Goal: Task Accomplishment & Management: Use online tool/utility

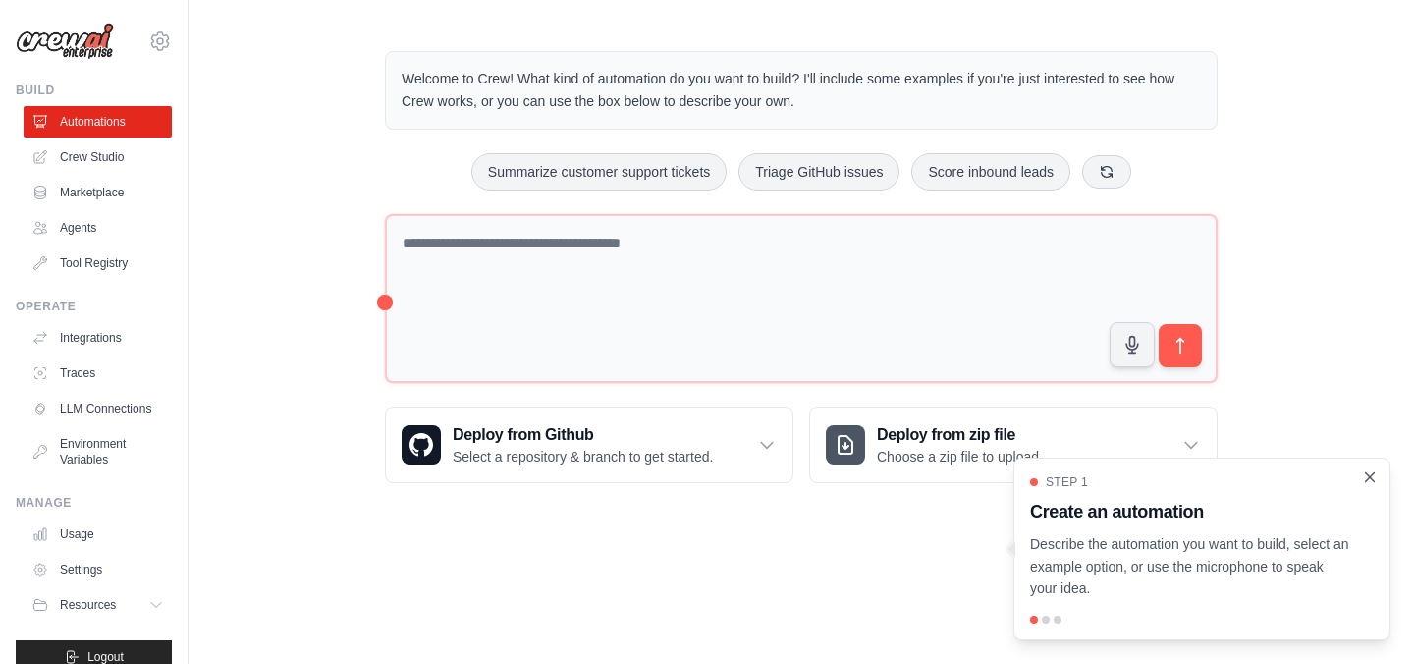
click at [1369, 480] on icon "Close walkthrough" at bounding box center [1370, 477] width 18 height 18
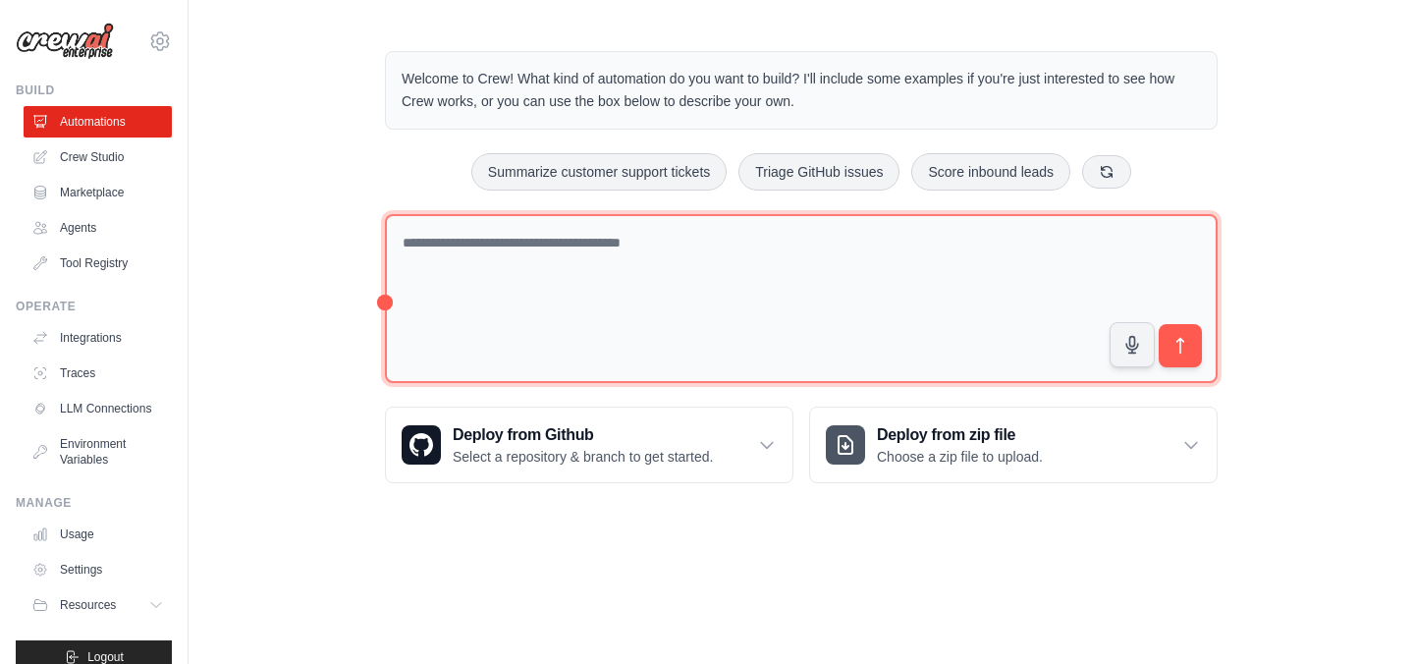
click at [591, 245] on textarea at bounding box center [801, 299] width 833 height 170
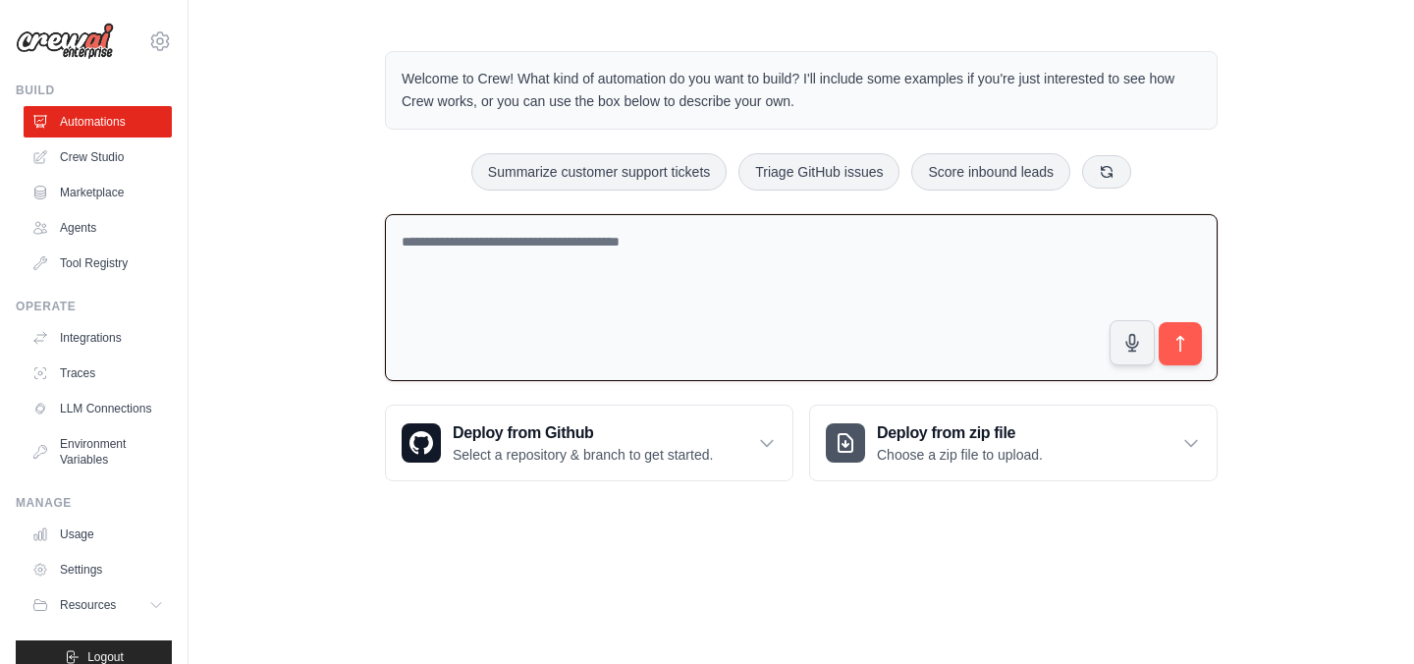
click at [706, 252] on textarea at bounding box center [801, 298] width 833 height 168
click at [99, 161] on link "Crew Studio" at bounding box center [100, 156] width 148 height 31
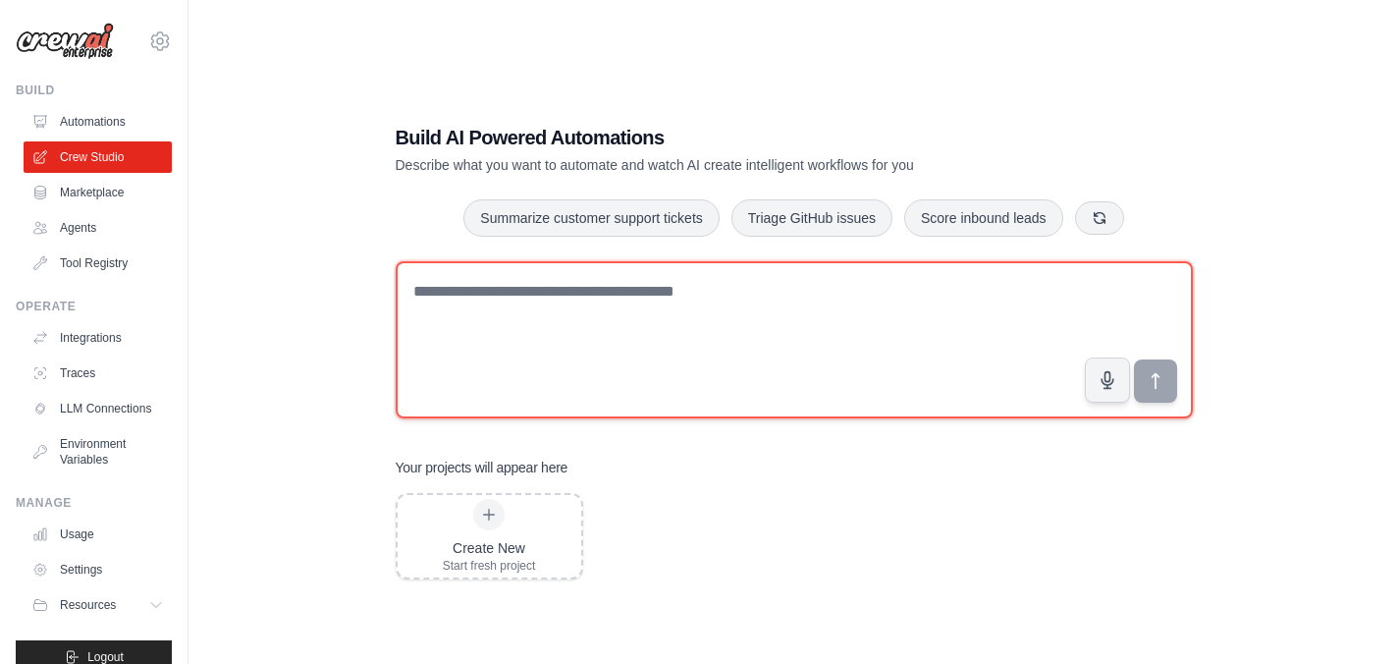
click at [568, 316] on textarea at bounding box center [794, 339] width 797 height 157
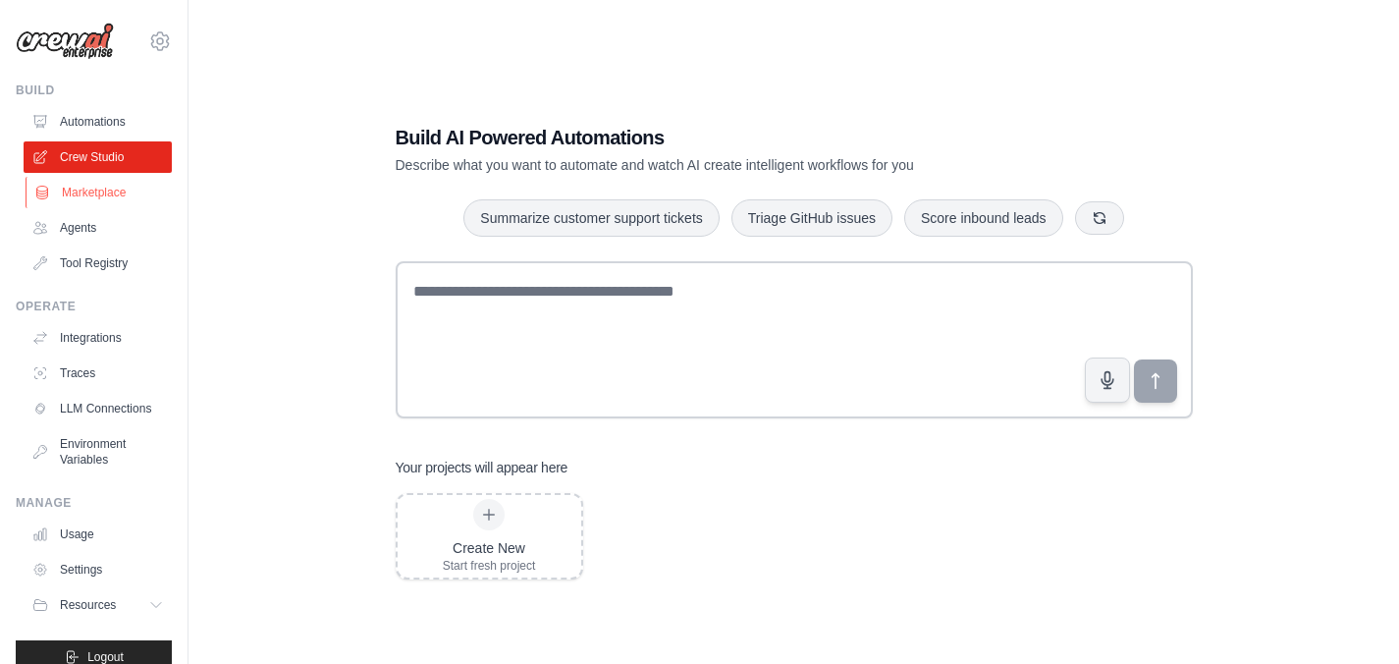
click at [92, 193] on link "Marketplace" at bounding box center [100, 192] width 148 height 31
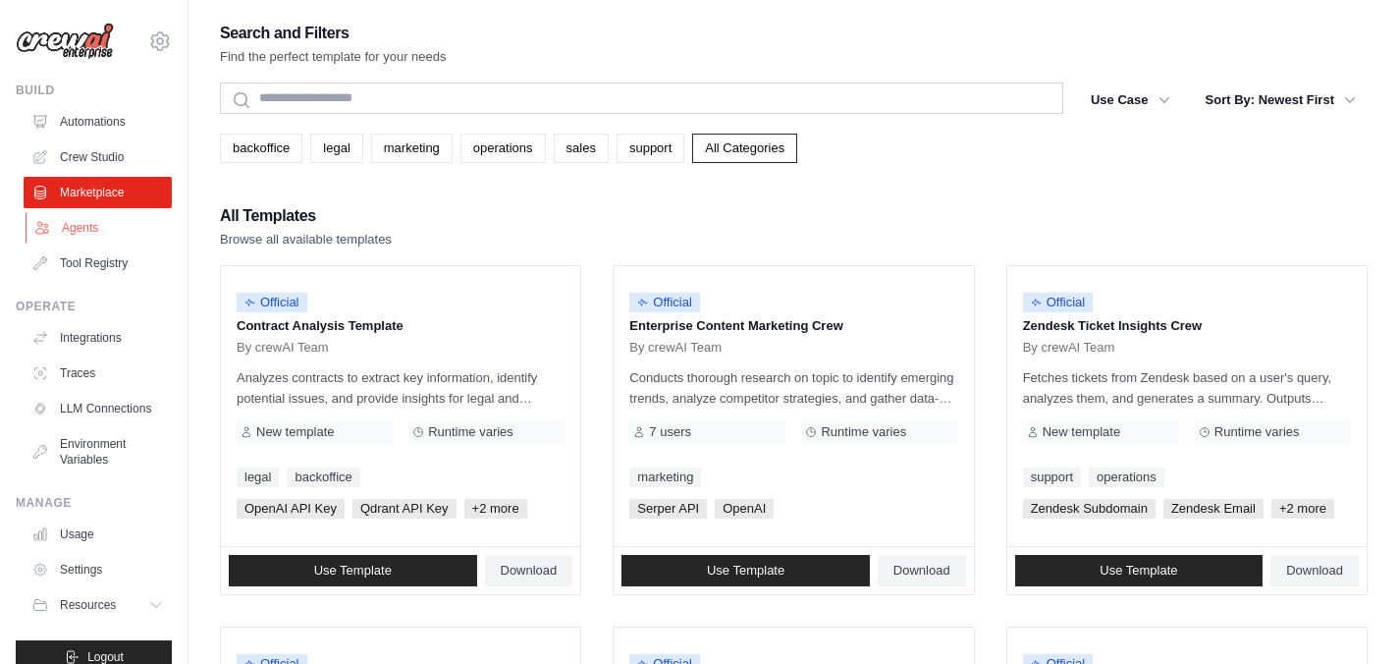
click at [80, 231] on link "Agents" at bounding box center [100, 227] width 148 height 31
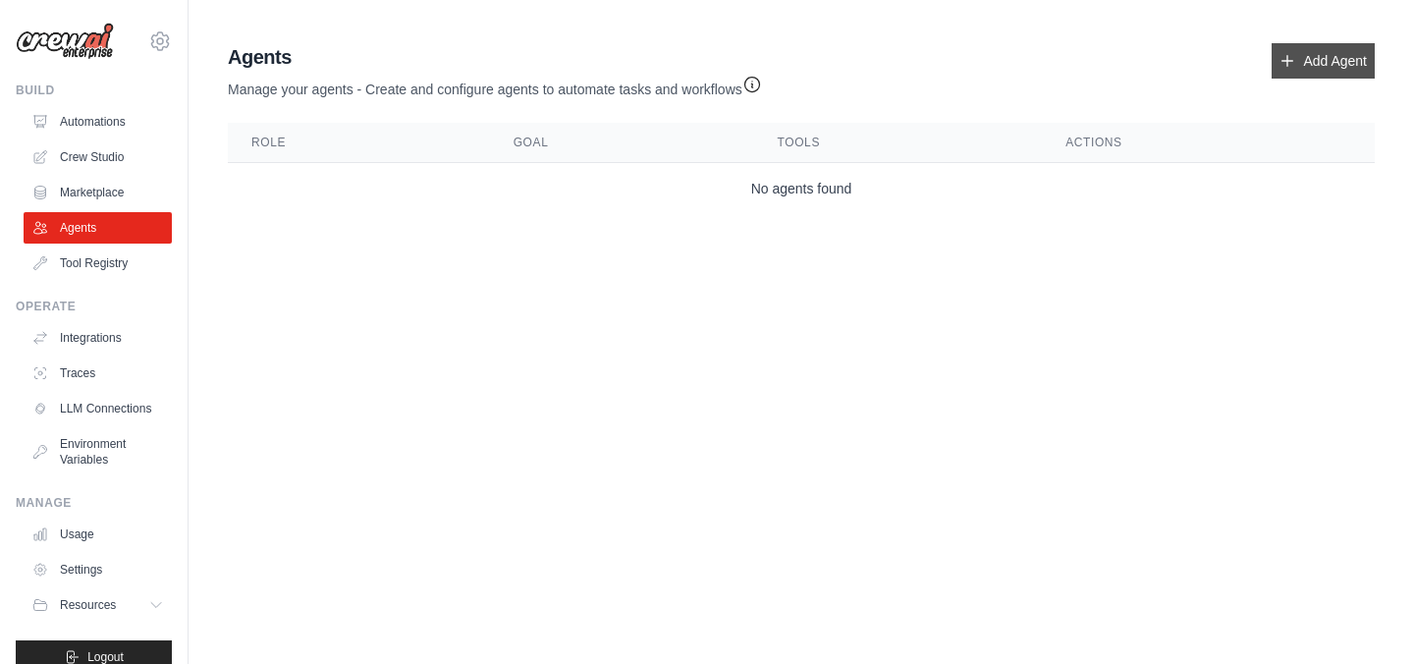
click at [1314, 61] on link "Add Agent" at bounding box center [1322, 60] width 103 height 35
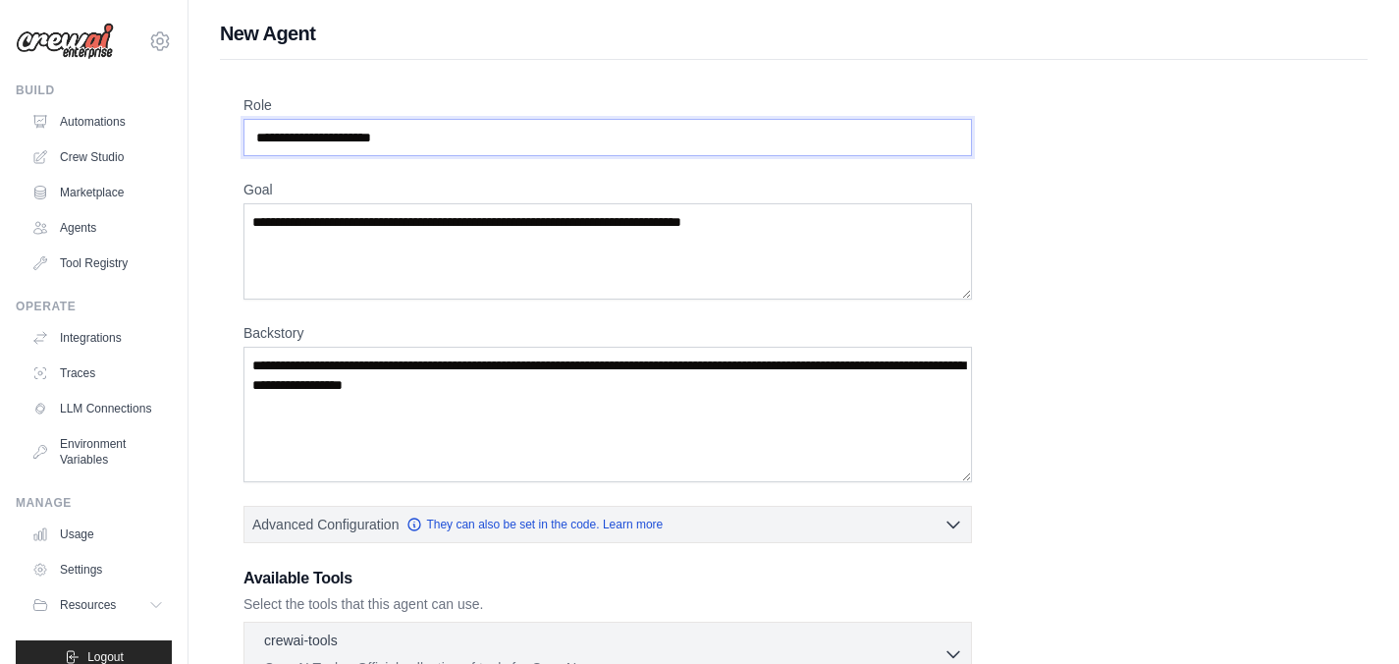
click at [455, 137] on input "Role" at bounding box center [607, 137] width 728 height 37
click at [437, 270] on textarea "Goal" at bounding box center [607, 251] width 728 height 96
click at [420, 415] on textarea "Backstory" at bounding box center [607, 414] width 728 height 135
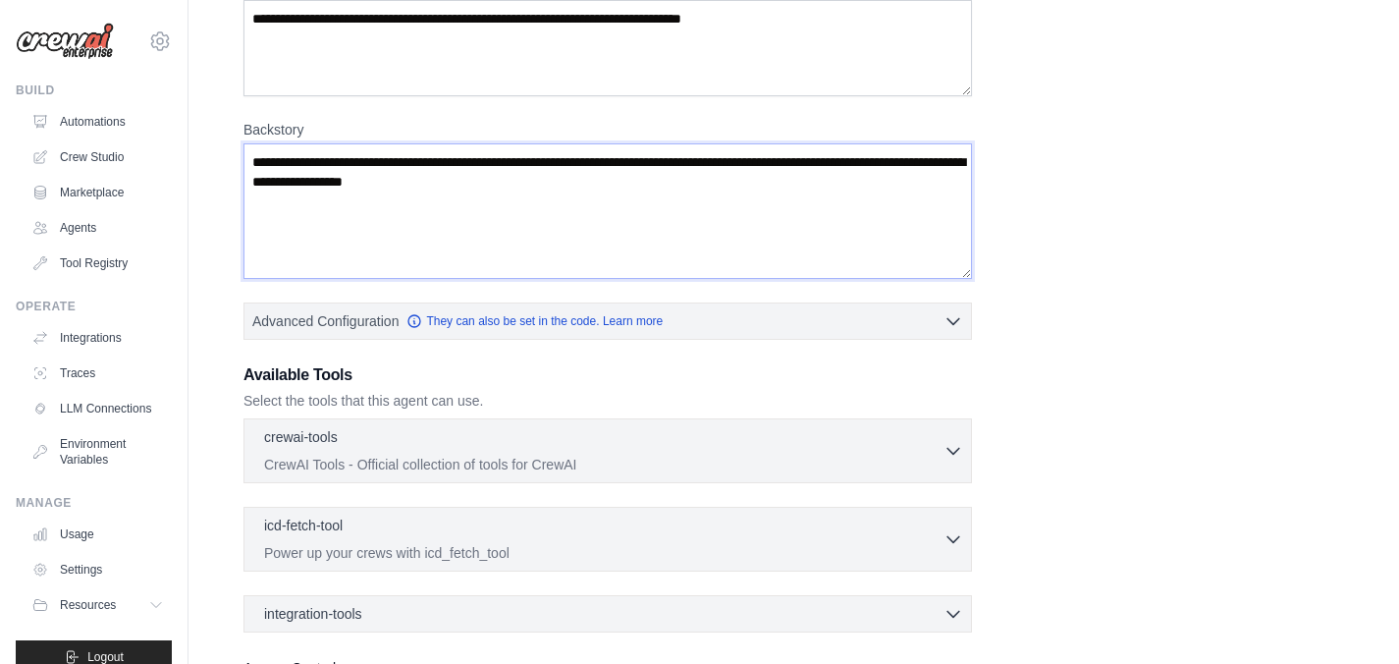
scroll to position [376, 0]
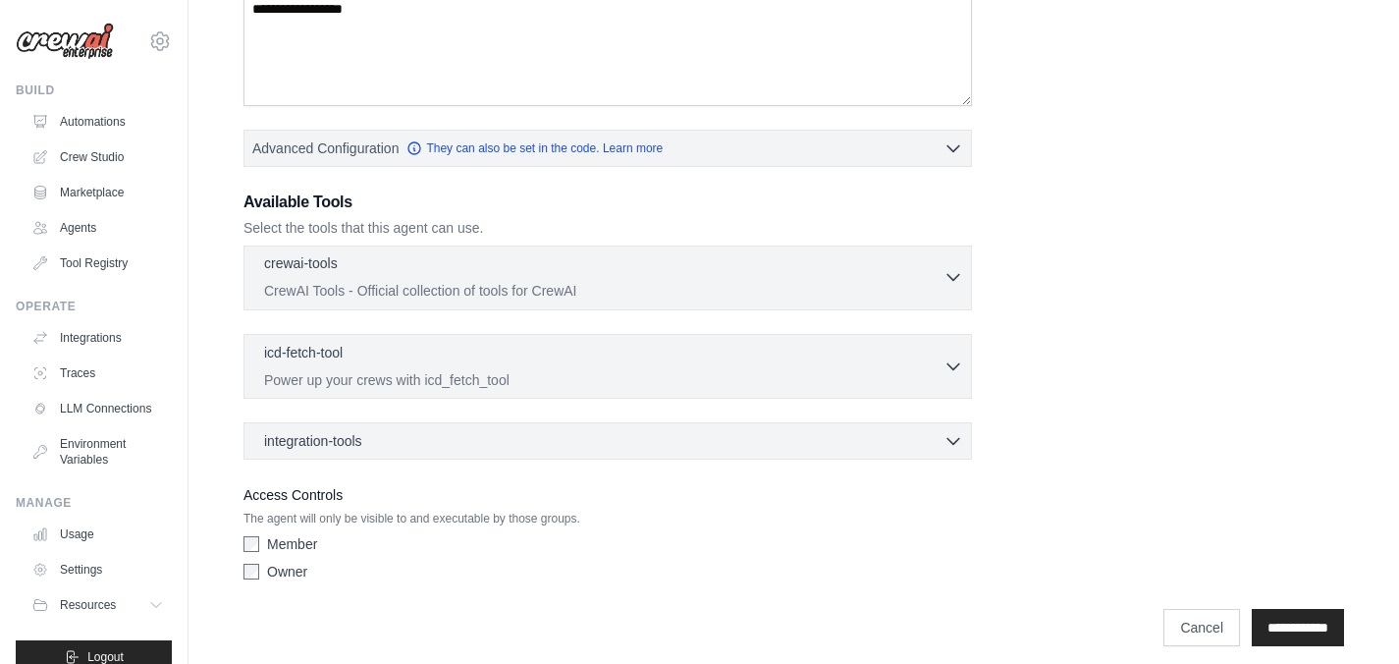
click at [716, 291] on p "CrewAI Tools - Official collection of tools for CrewAI" at bounding box center [603, 291] width 679 height 20
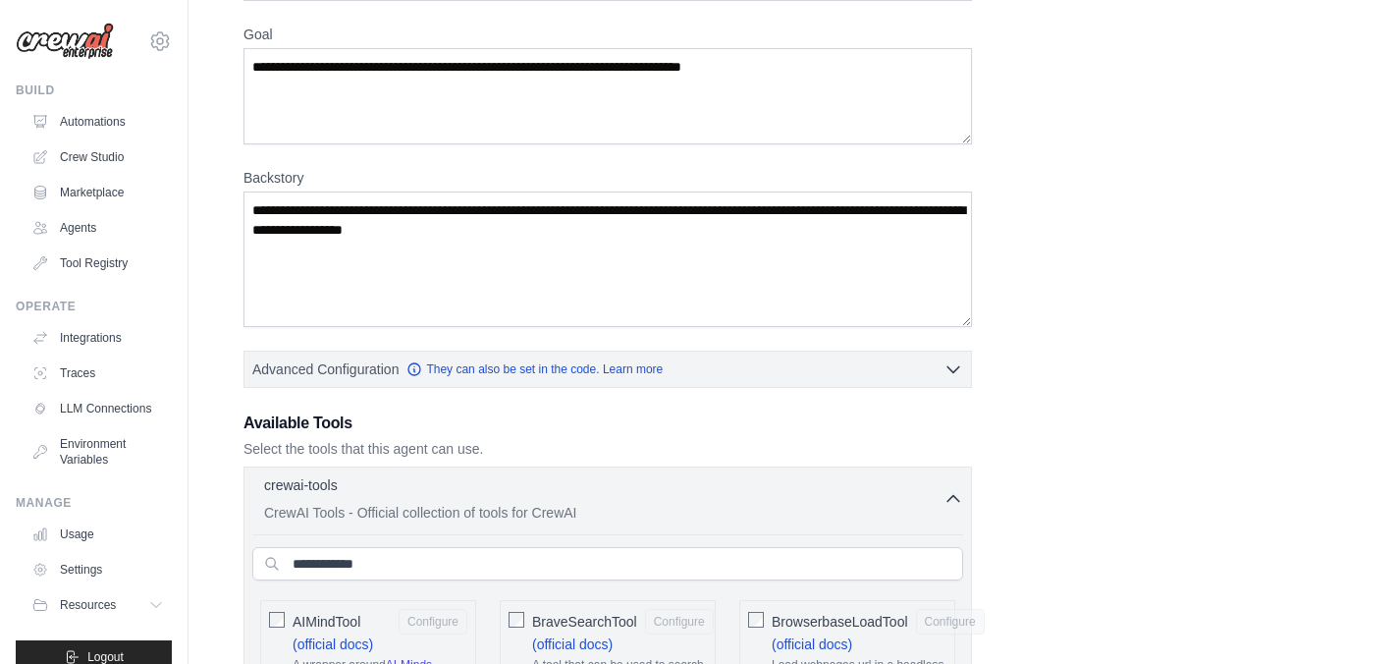
scroll to position [252, 0]
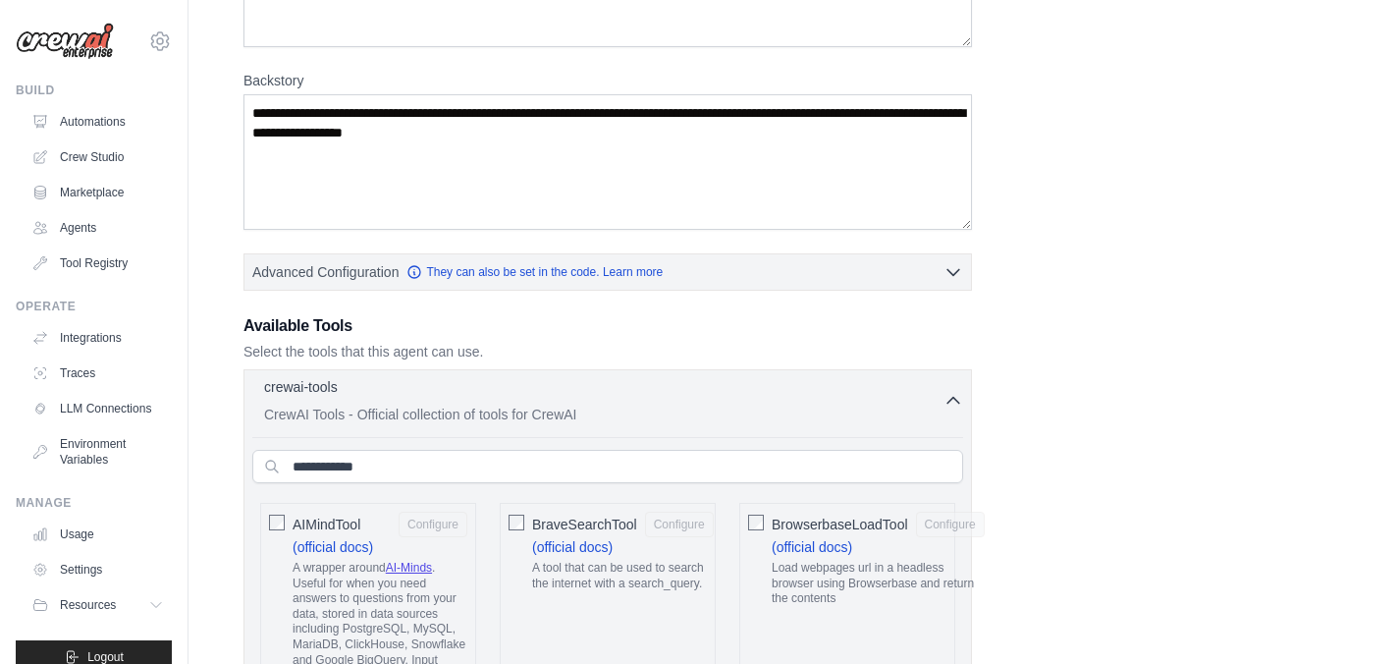
click at [948, 399] on icon "button" at bounding box center [954, 401] width 20 height 20
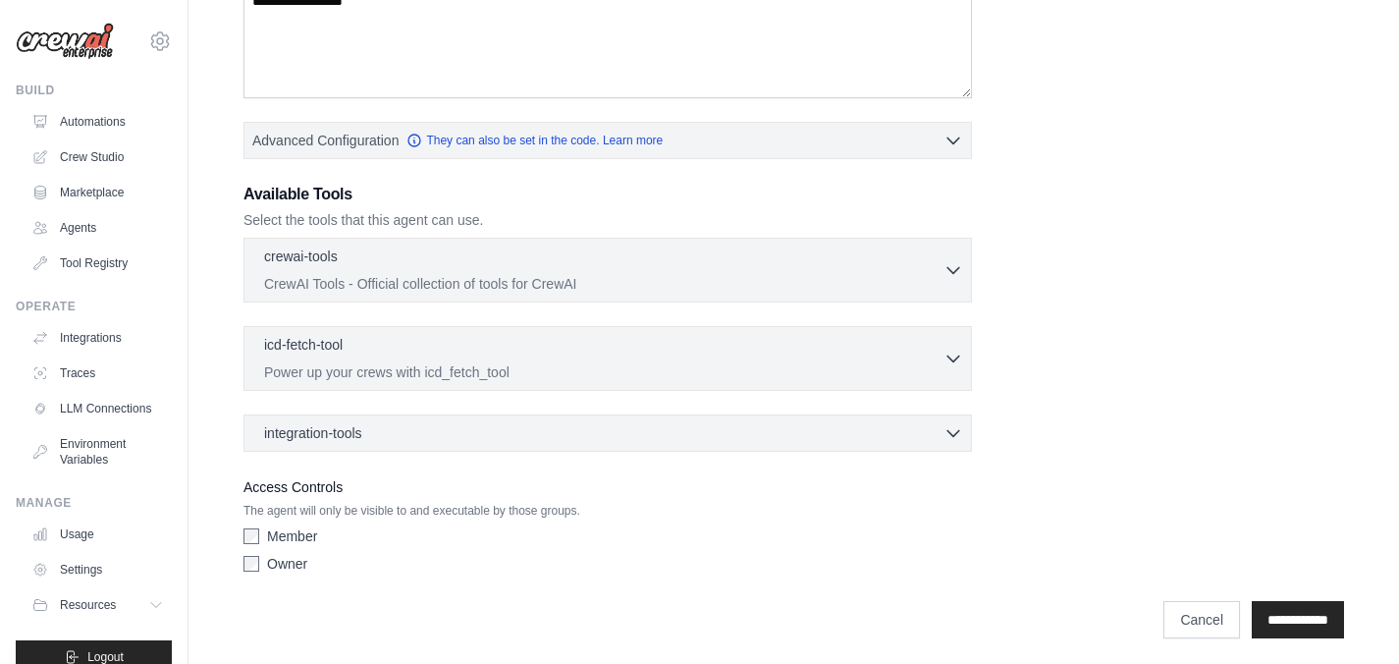
scroll to position [386, 0]
click at [762, 377] on p "Power up your crews with icd_fetch_tool" at bounding box center [603, 369] width 679 height 20
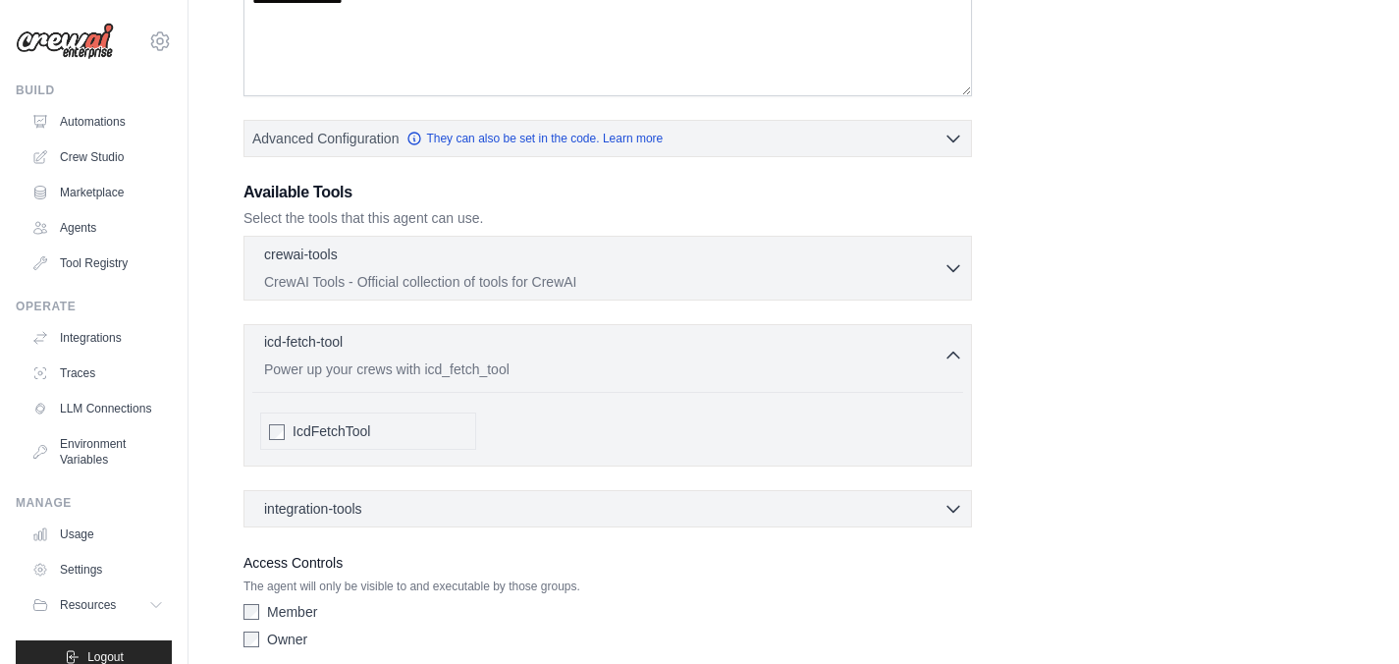
click at [762, 377] on p "Power up your crews with icd_fetch_tool" at bounding box center [603, 369] width 679 height 20
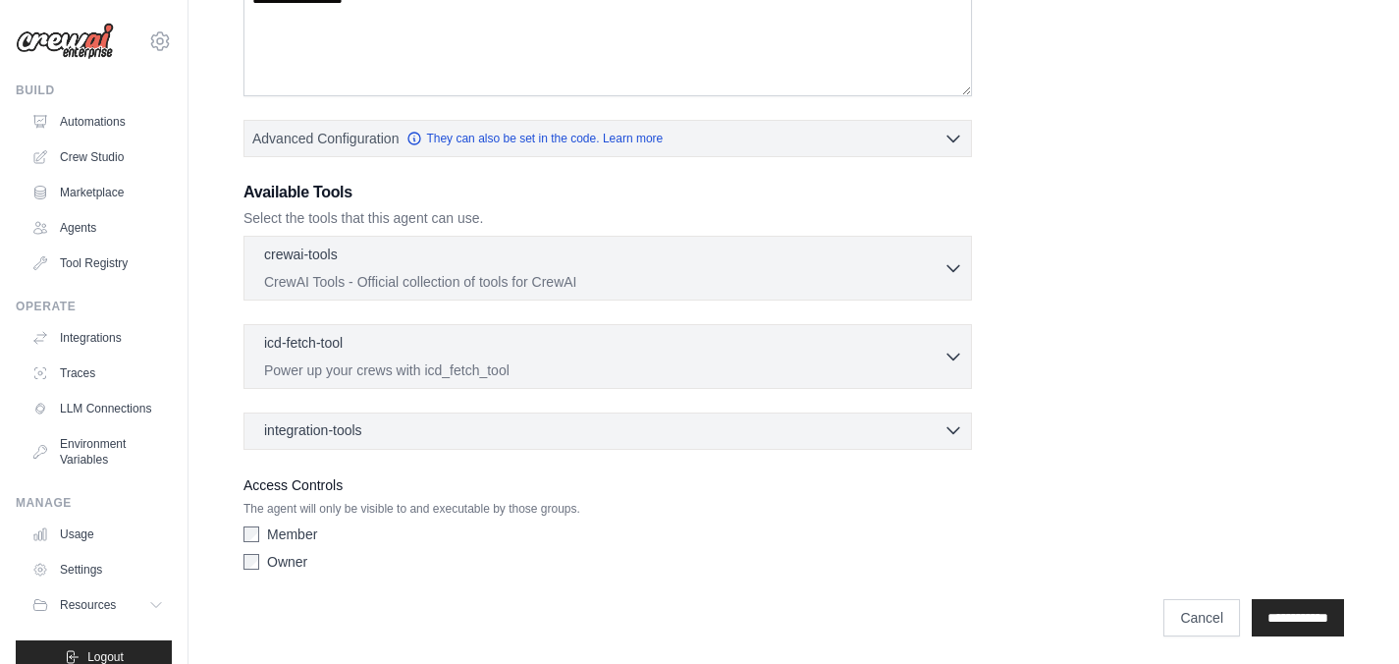
click at [715, 435] on div "integration-tools 0 selected" at bounding box center [613, 430] width 699 height 20
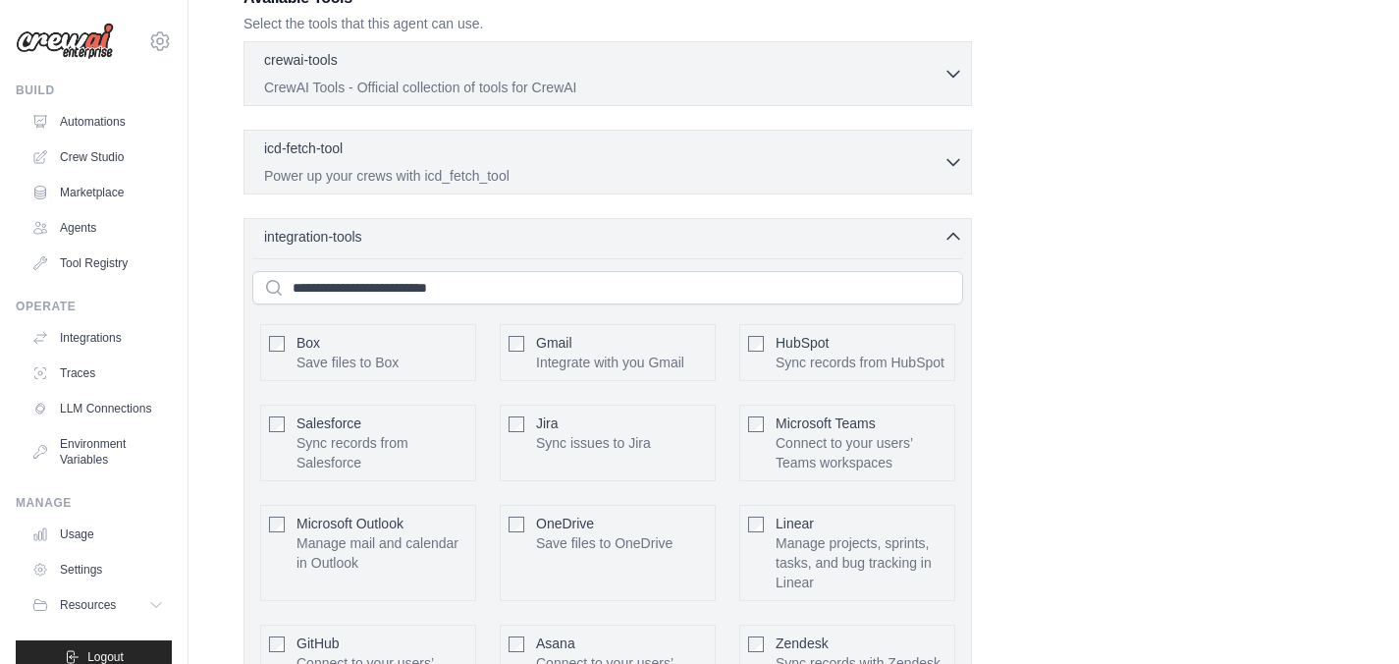
scroll to position [580, 0]
click at [1068, 435] on div "Role Goal Backstory Advanced Configuration They can also be set in the code. Le…" at bounding box center [793, 281] width 1101 height 1533
click at [949, 237] on icon "button" at bounding box center [954, 236] width 20 height 20
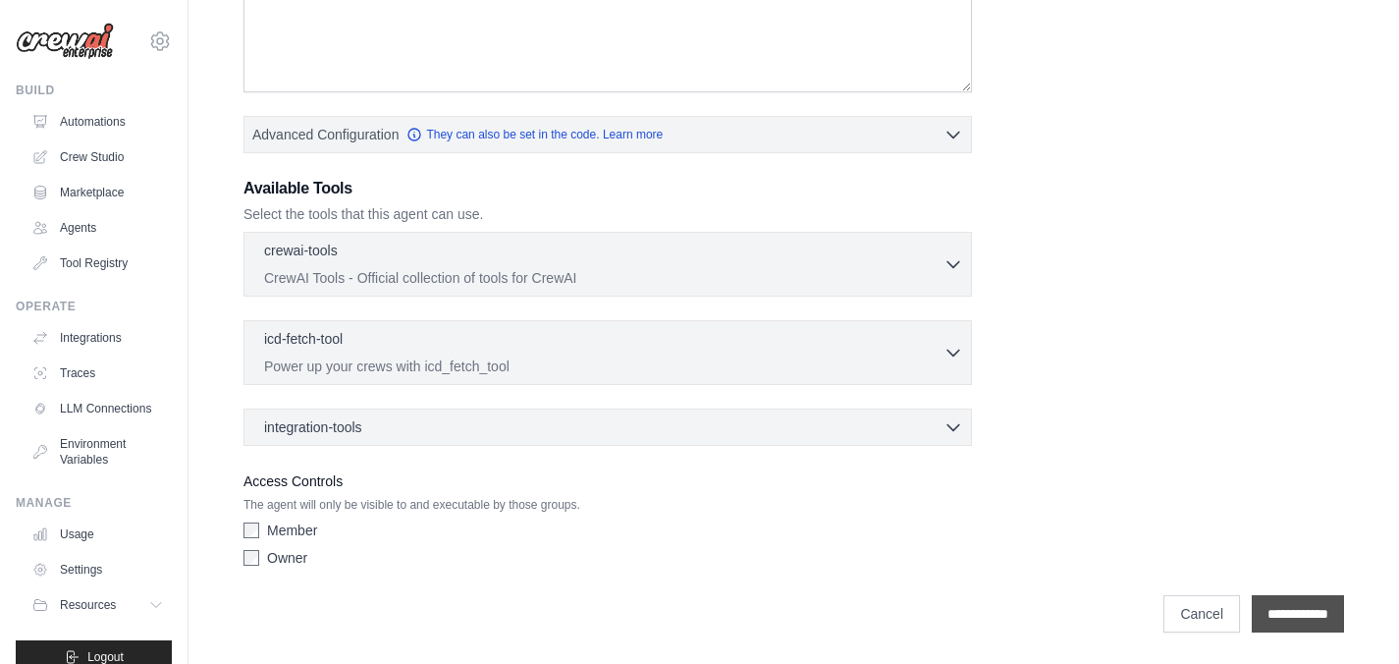
click at [1265, 610] on input "**********" at bounding box center [1298, 613] width 92 height 37
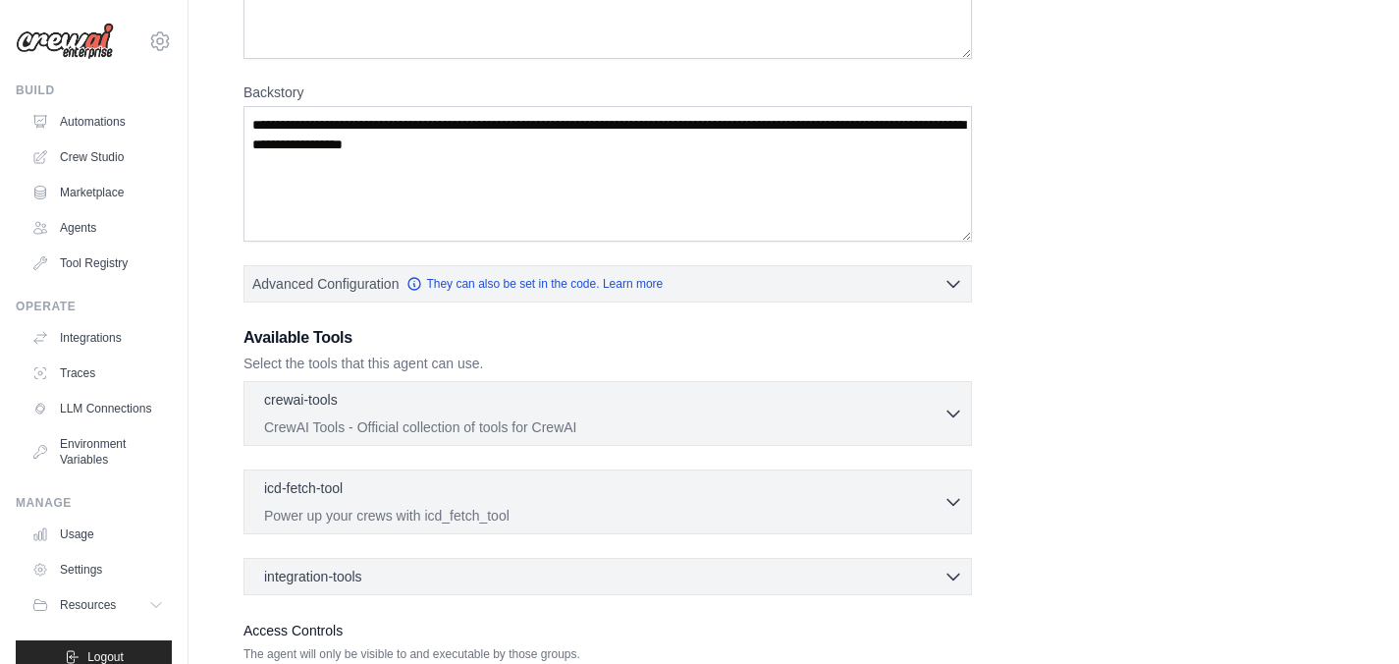
scroll to position [0, 0]
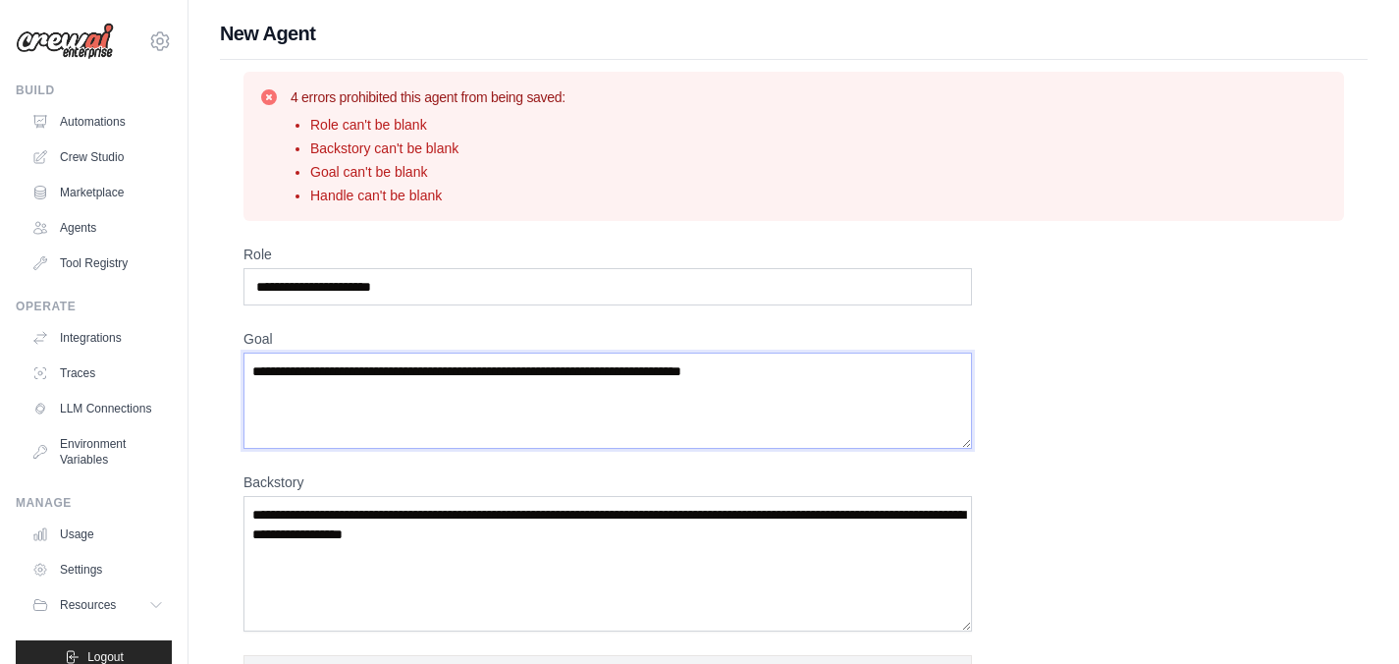
click at [404, 405] on textarea "Goal" at bounding box center [607, 400] width 728 height 96
click at [346, 296] on input "Role" at bounding box center [607, 286] width 728 height 37
click at [360, 292] on input "Role" at bounding box center [607, 286] width 728 height 37
type input "**********"
click at [399, 389] on textarea "Goal" at bounding box center [607, 400] width 728 height 96
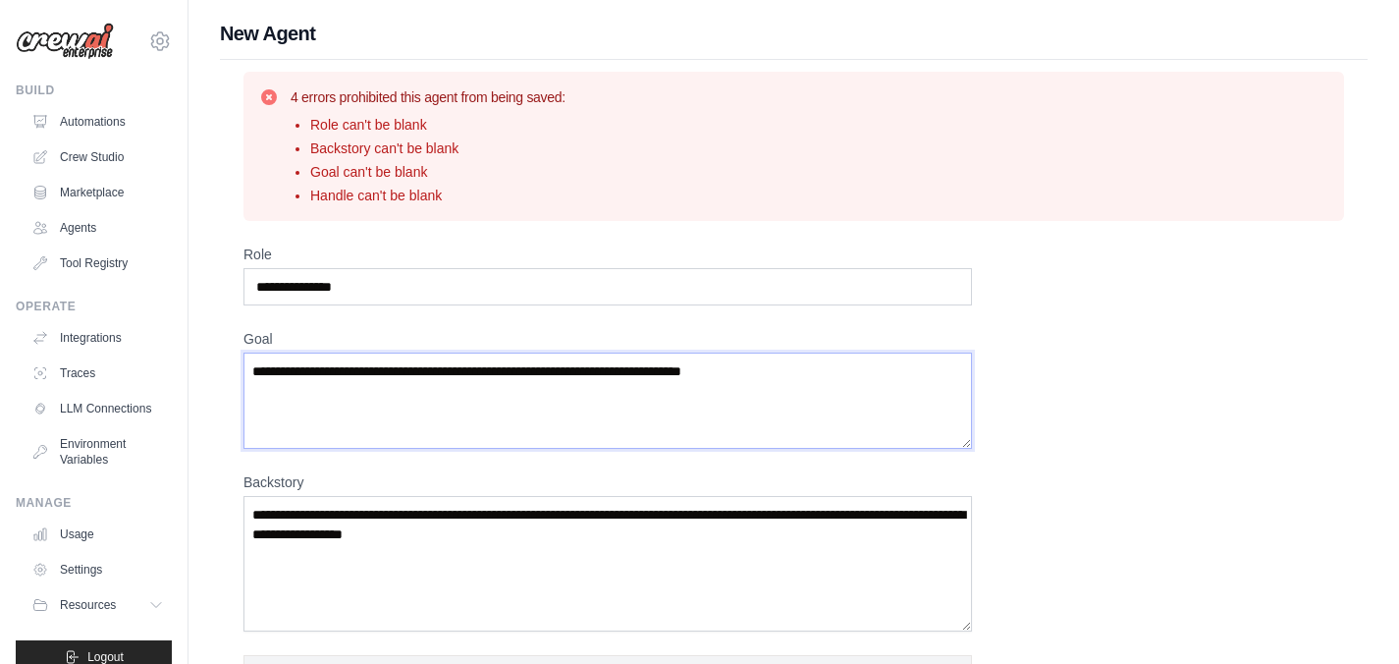
drag, startPoint x: 808, startPoint y: 376, endPoint x: 240, endPoint y: 374, distance: 568.5
click at [240, 374] on div "**********" at bounding box center [794, 621] width 1148 height 1123
type textarea "*"
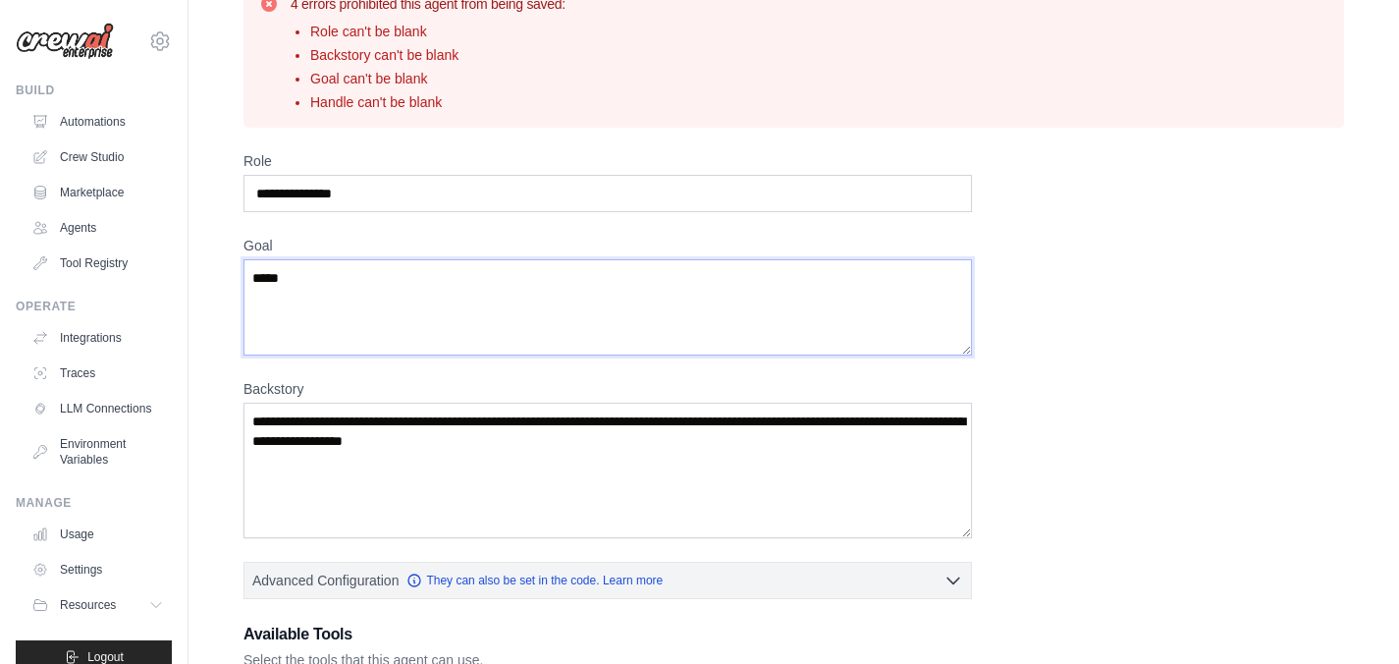
scroll to position [144, 0]
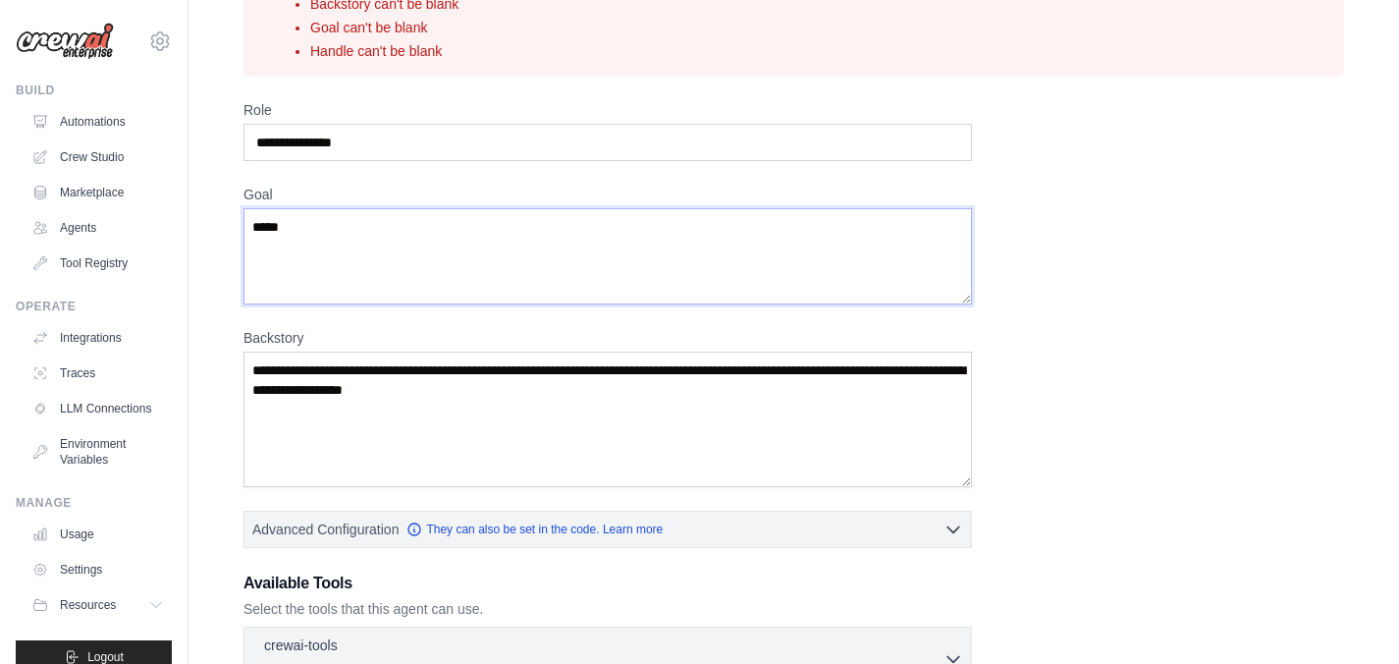
type textarea "*****"
click at [463, 423] on textarea "Backstory" at bounding box center [607, 418] width 728 height 135
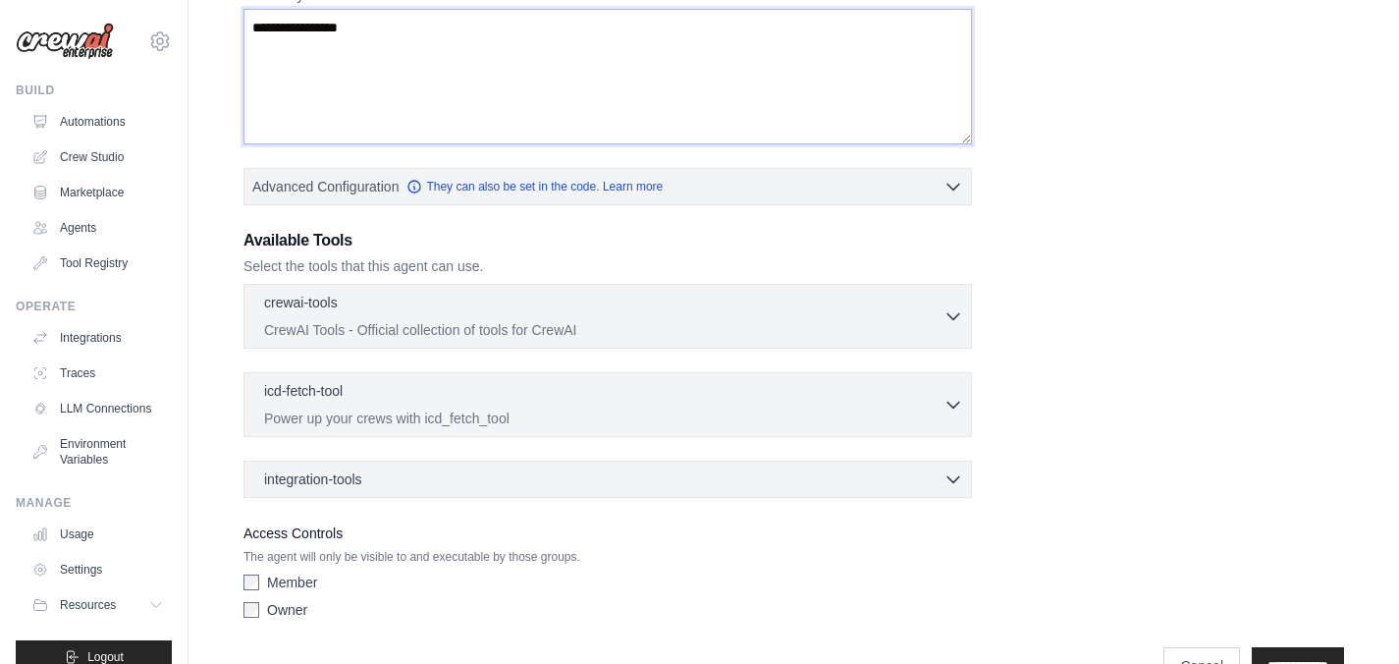
scroll to position [539, 0]
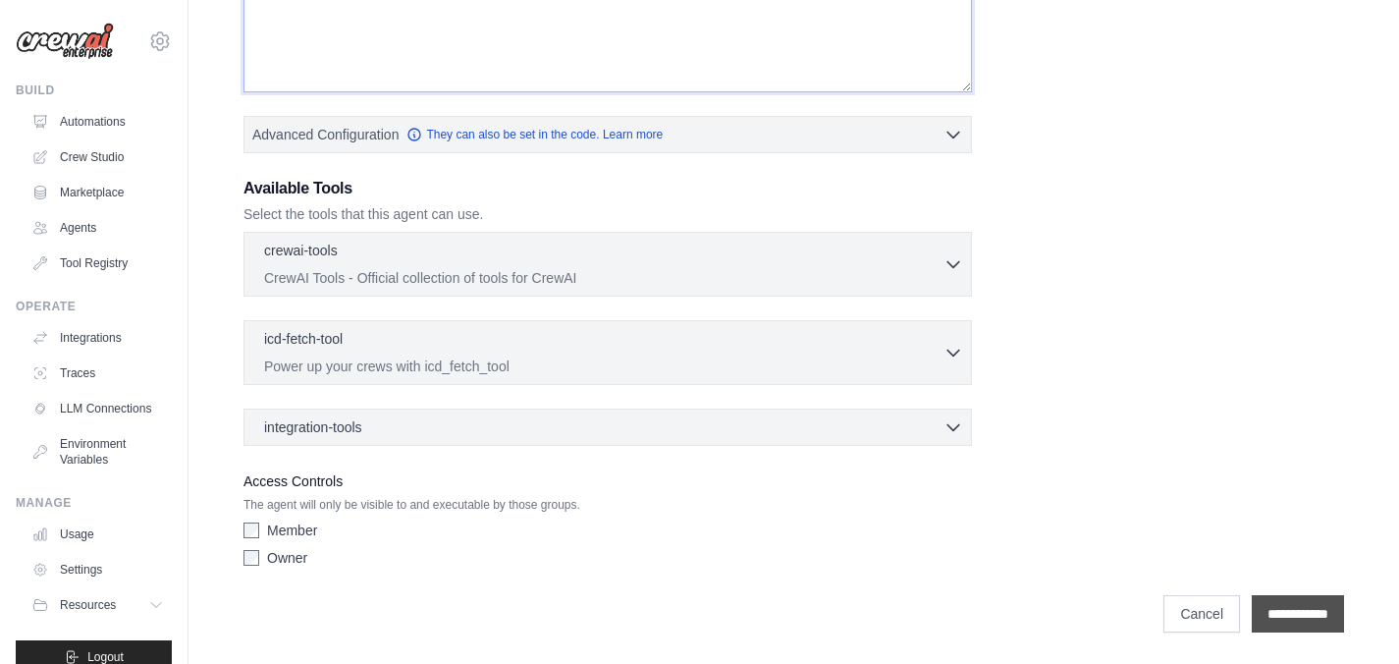
type textarea "**********"
click at [1270, 623] on input "**********" at bounding box center [1298, 613] width 92 height 37
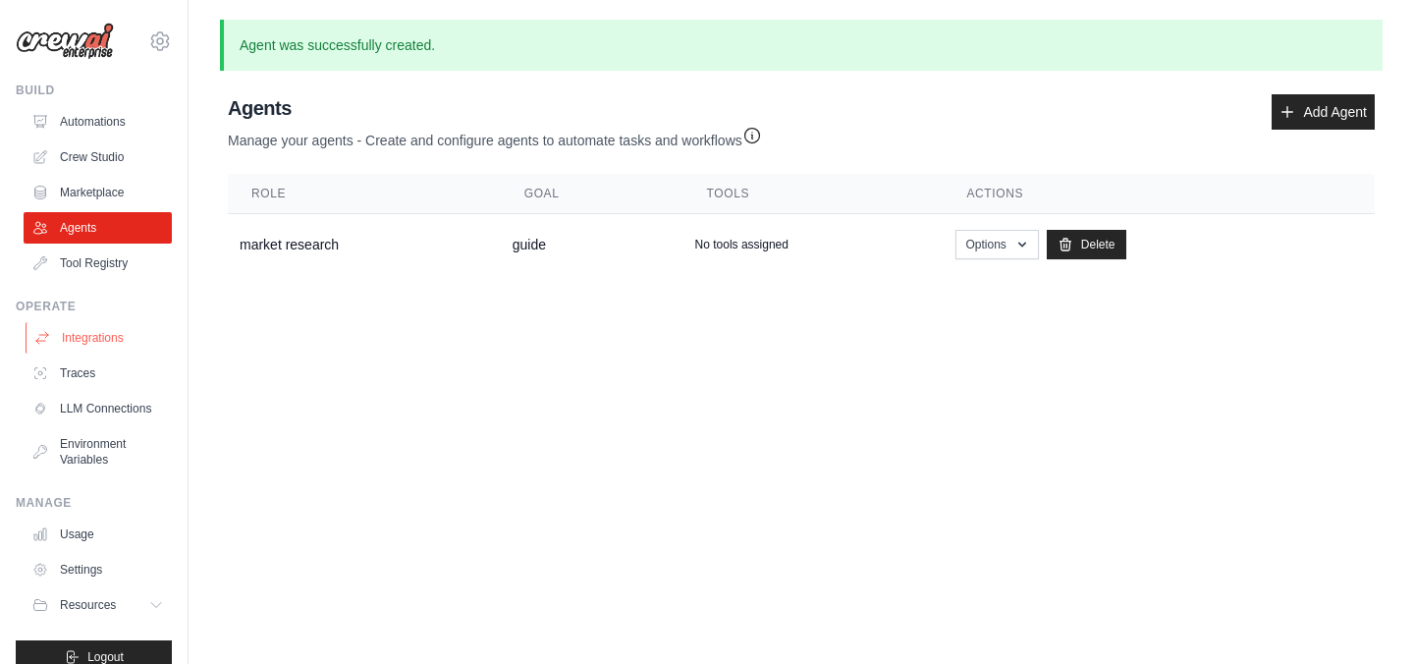
click at [97, 340] on link "Integrations" at bounding box center [100, 337] width 148 height 31
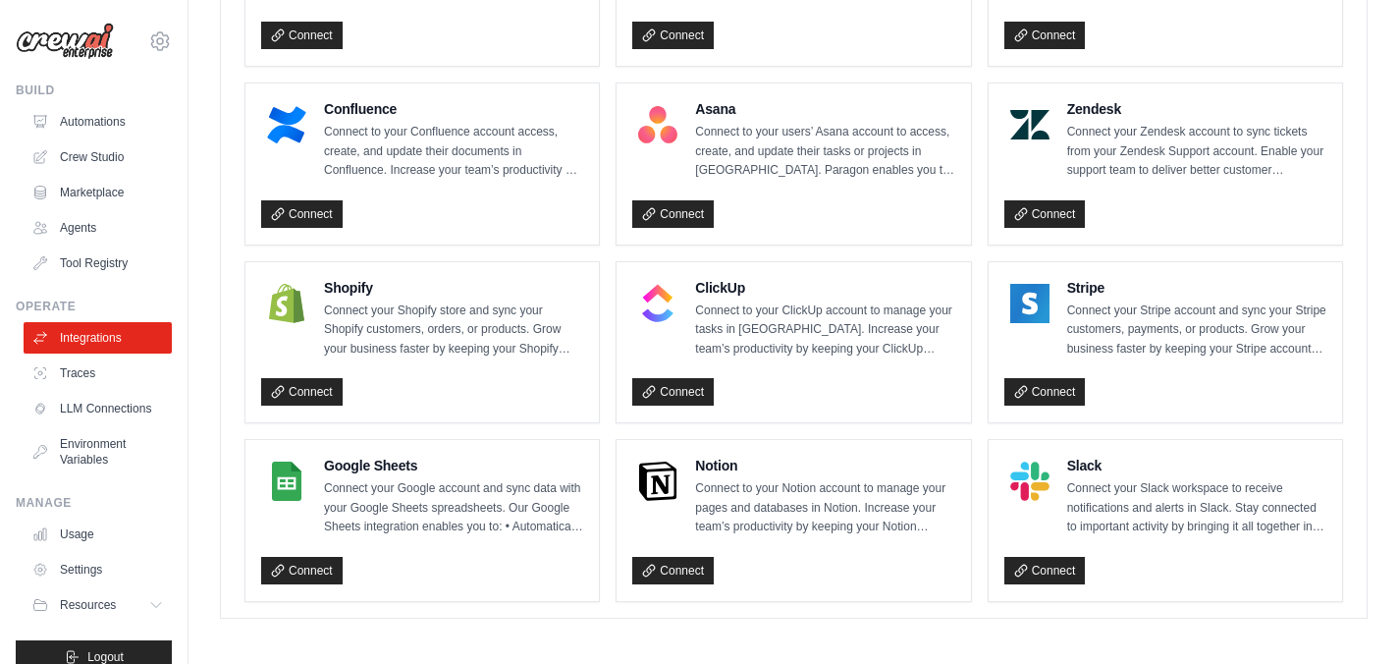
scroll to position [1236, 0]
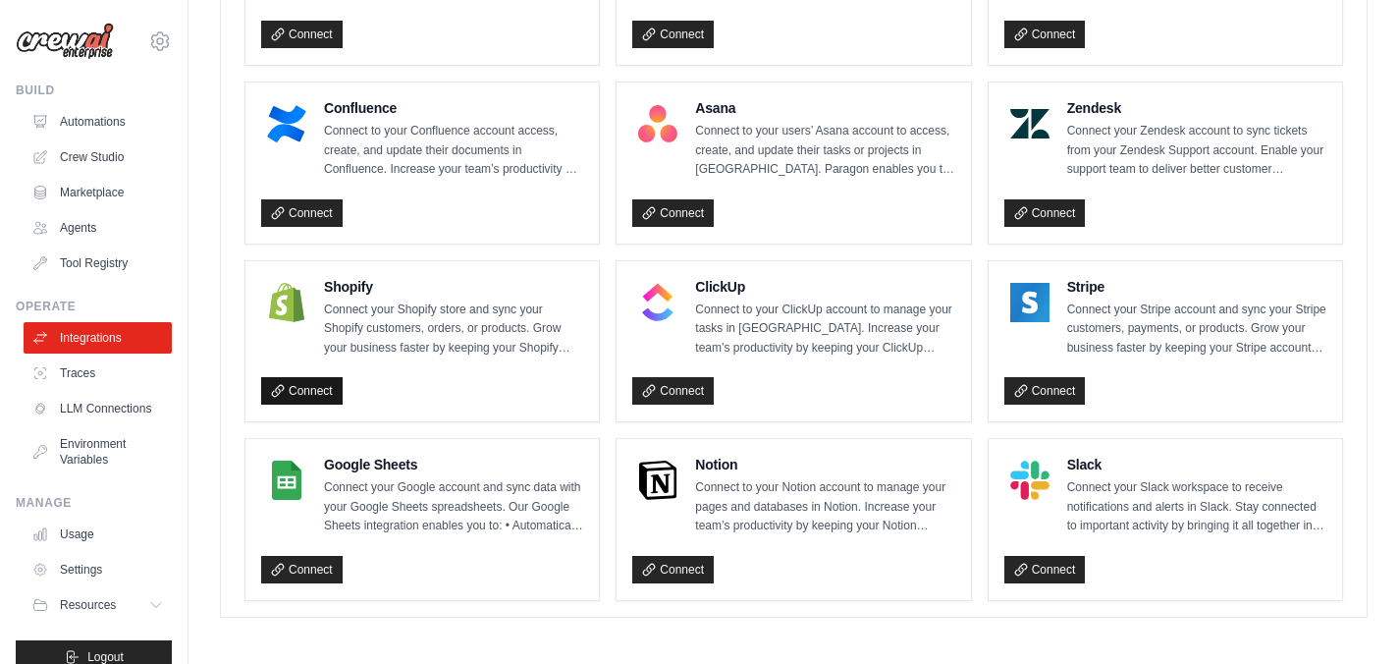
click at [293, 384] on link "Connect" at bounding box center [301, 390] width 81 height 27
click at [83, 372] on link "Traces" at bounding box center [100, 372] width 148 height 31
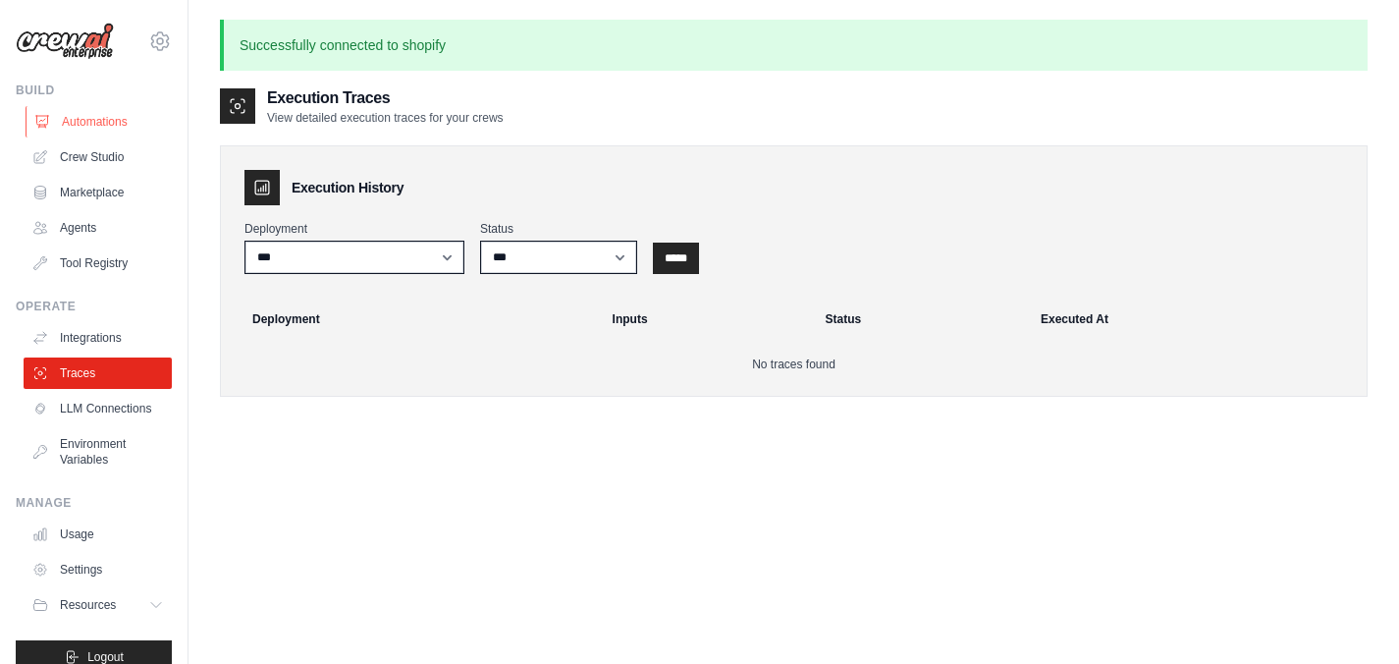
click at [92, 113] on link "Automations" at bounding box center [100, 121] width 148 height 31
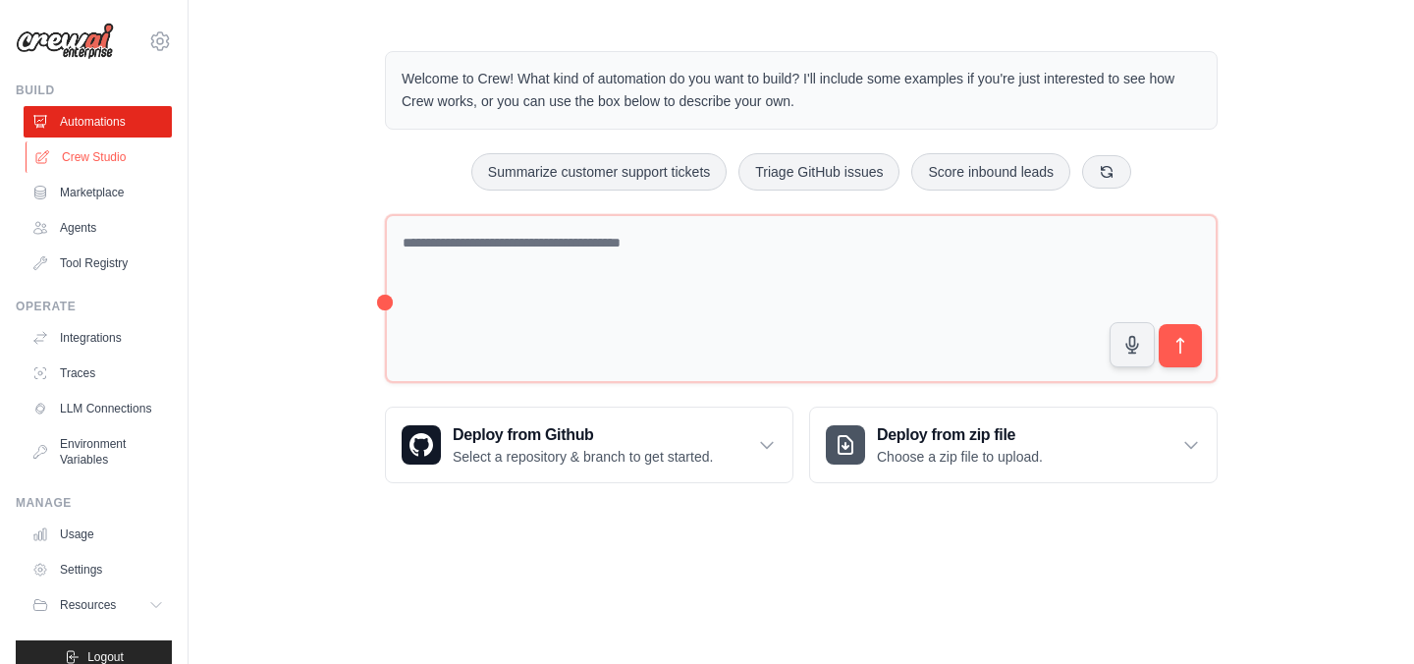
click at [96, 161] on link "Crew Studio" at bounding box center [100, 156] width 148 height 31
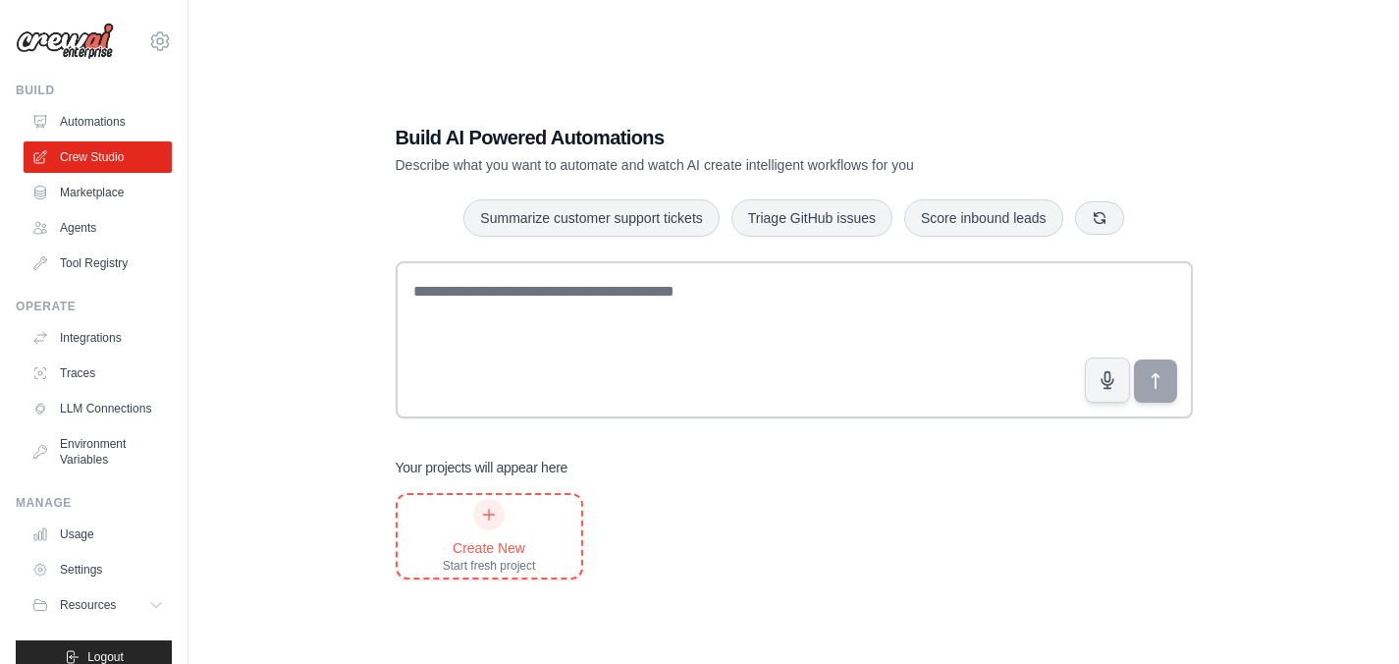
click at [473, 544] on div "Create New" at bounding box center [489, 548] width 93 height 20
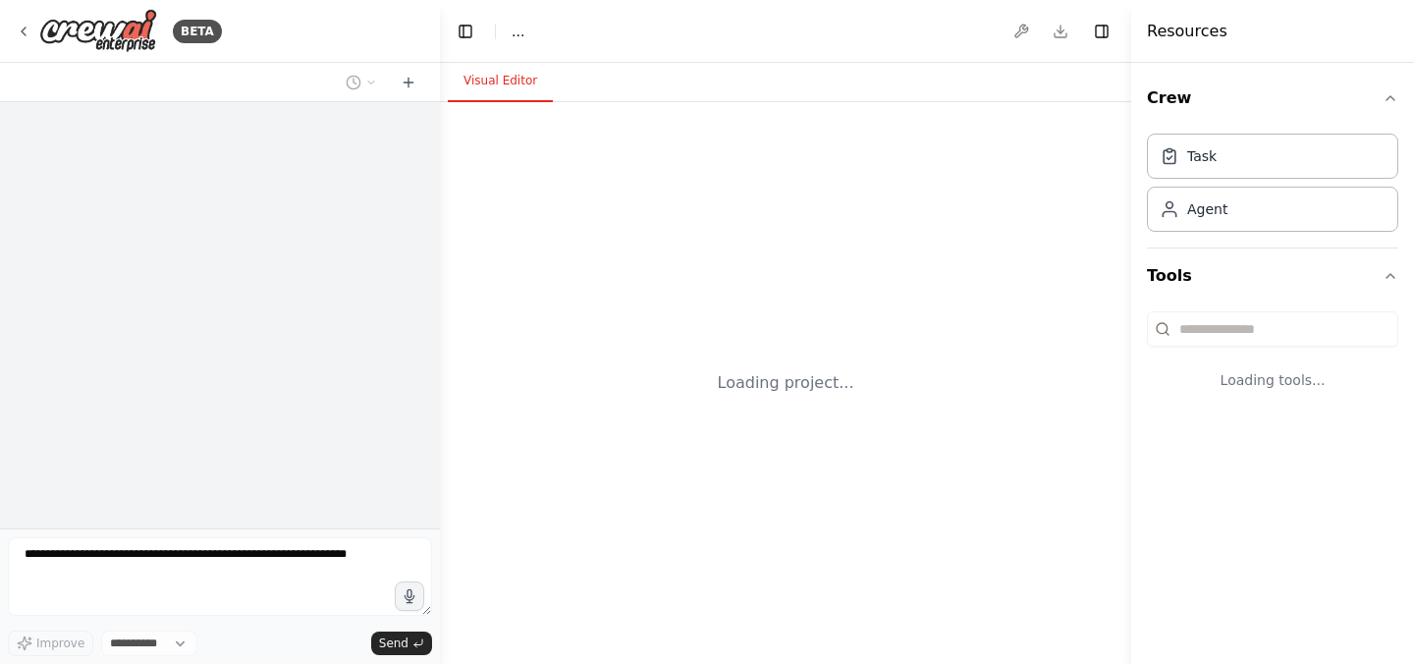
select select "****"
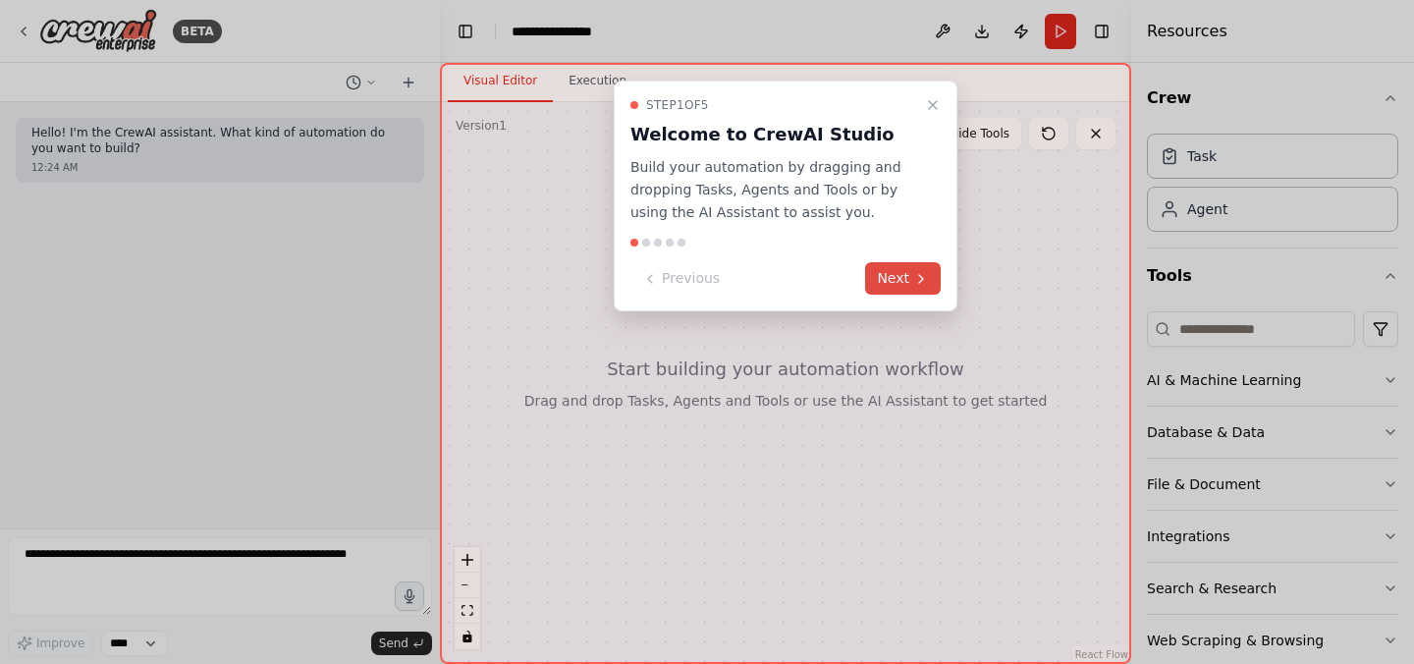
click at [896, 270] on button "Next" at bounding box center [903, 278] width 76 height 32
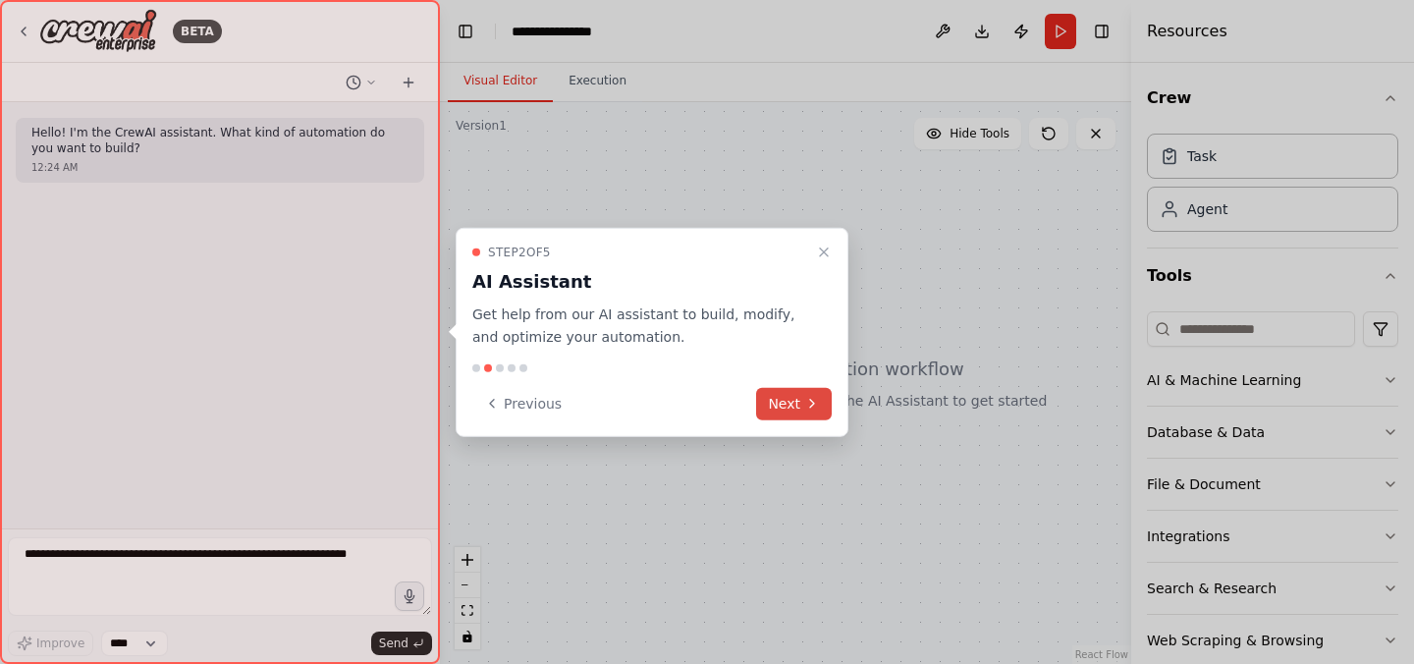
click at [806, 401] on icon at bounding box center [812, 404] width 16 height 16
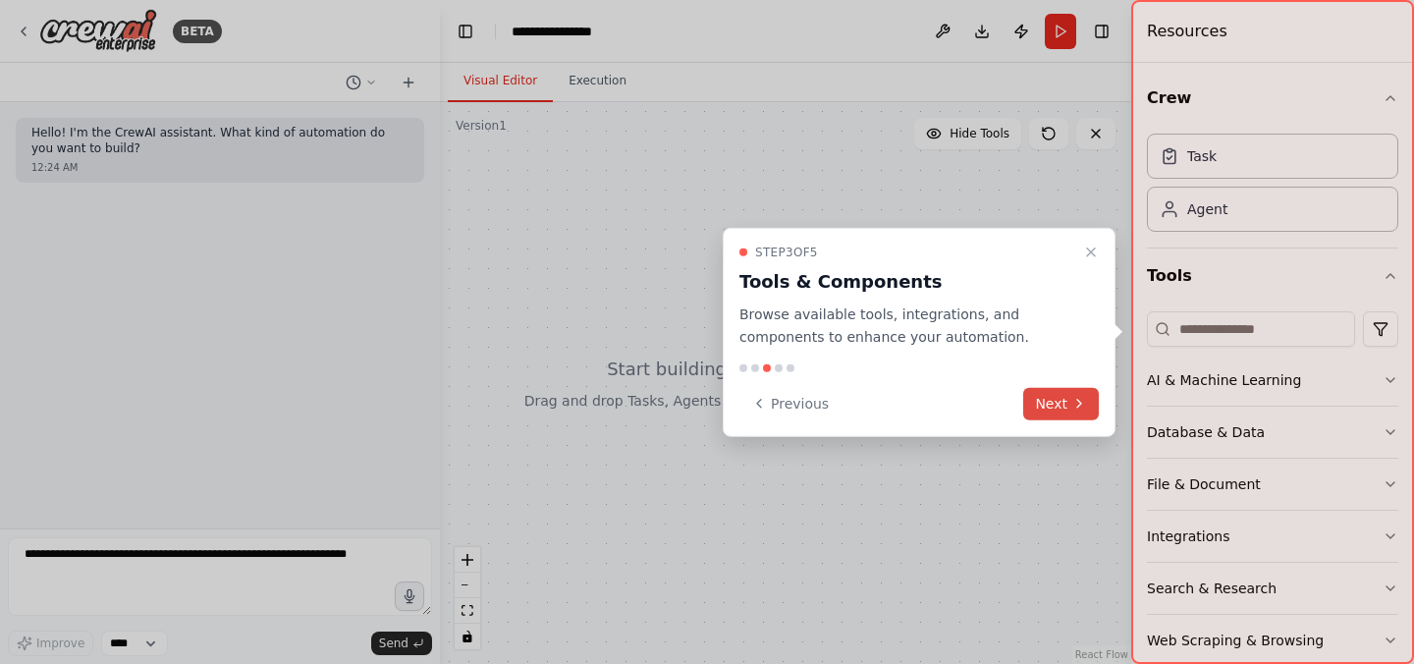
click at [1068, 404] on button "Next" at bounding box center [1061, 403] width 76 height 32
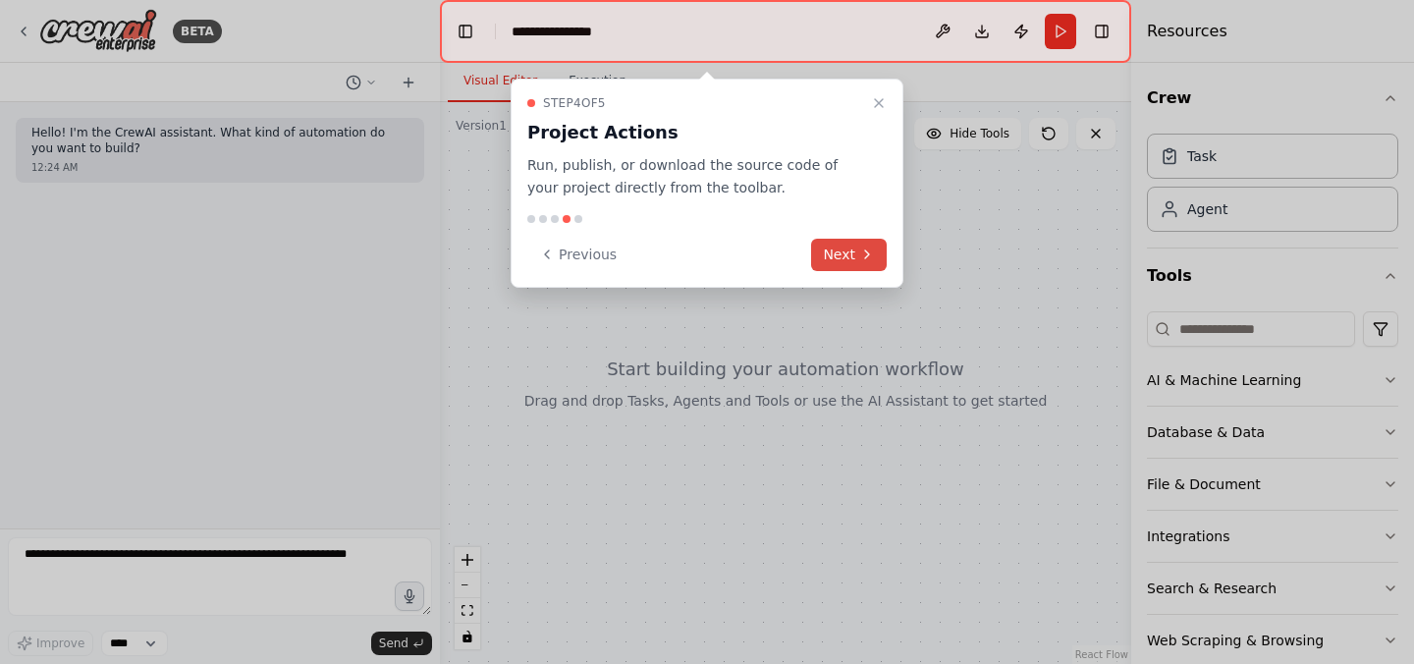
click at [841, 257] on button "Next" at bounding box center [849, 255] width 76 height 32
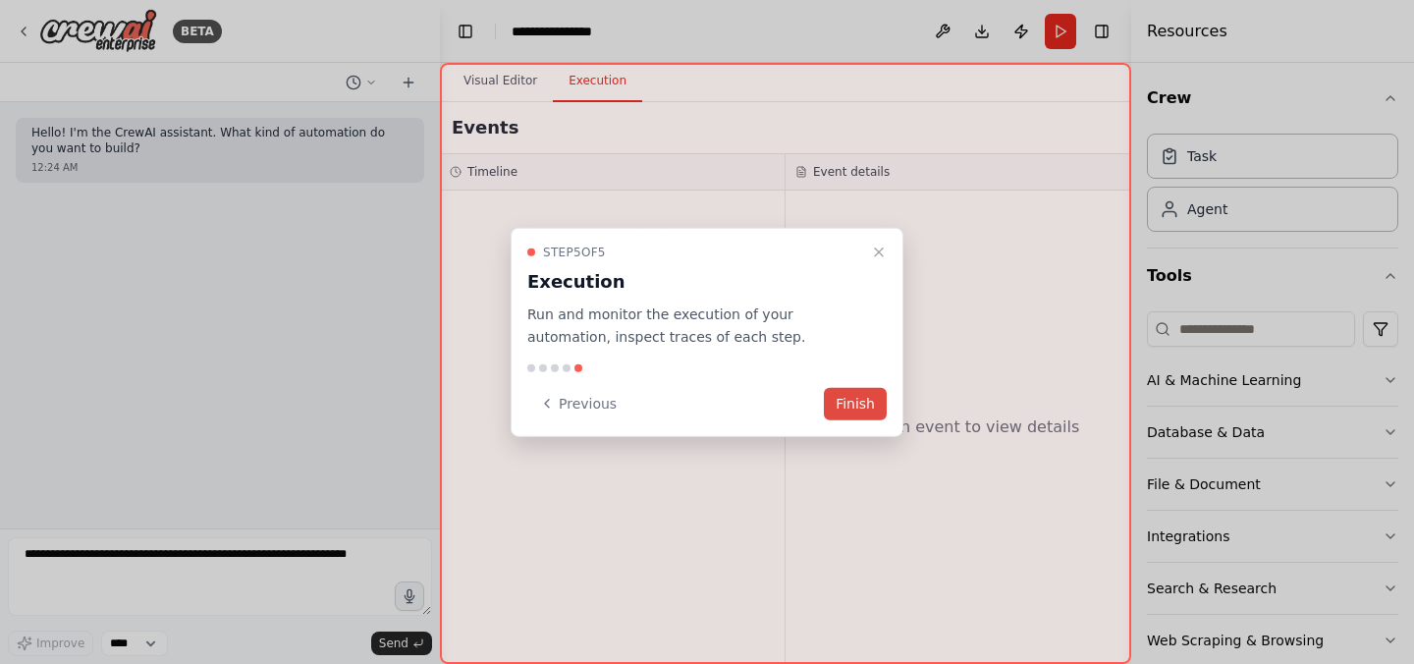
click at [848, 406] on button "Finish" at bounding box center [855, 403] width 63 height 32
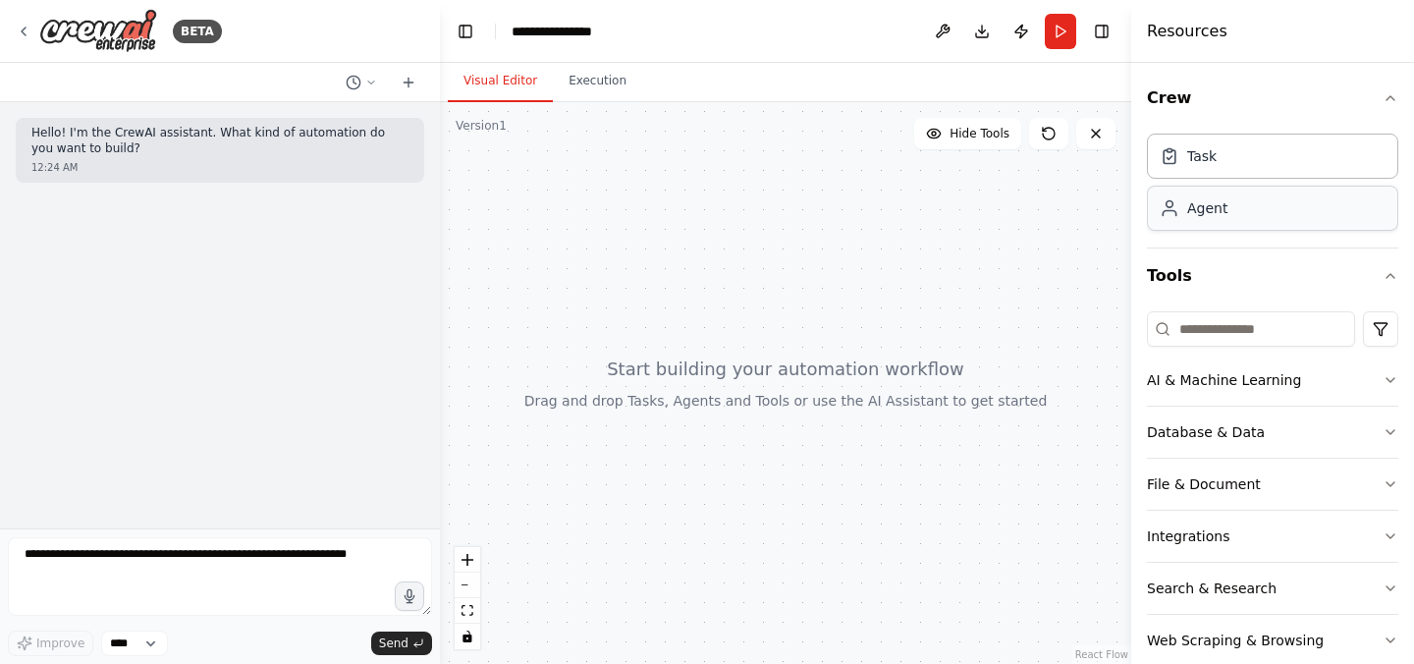
click at [1235, 212] on div "Agent" at bounding box center [1272, 208] width 251 height 45
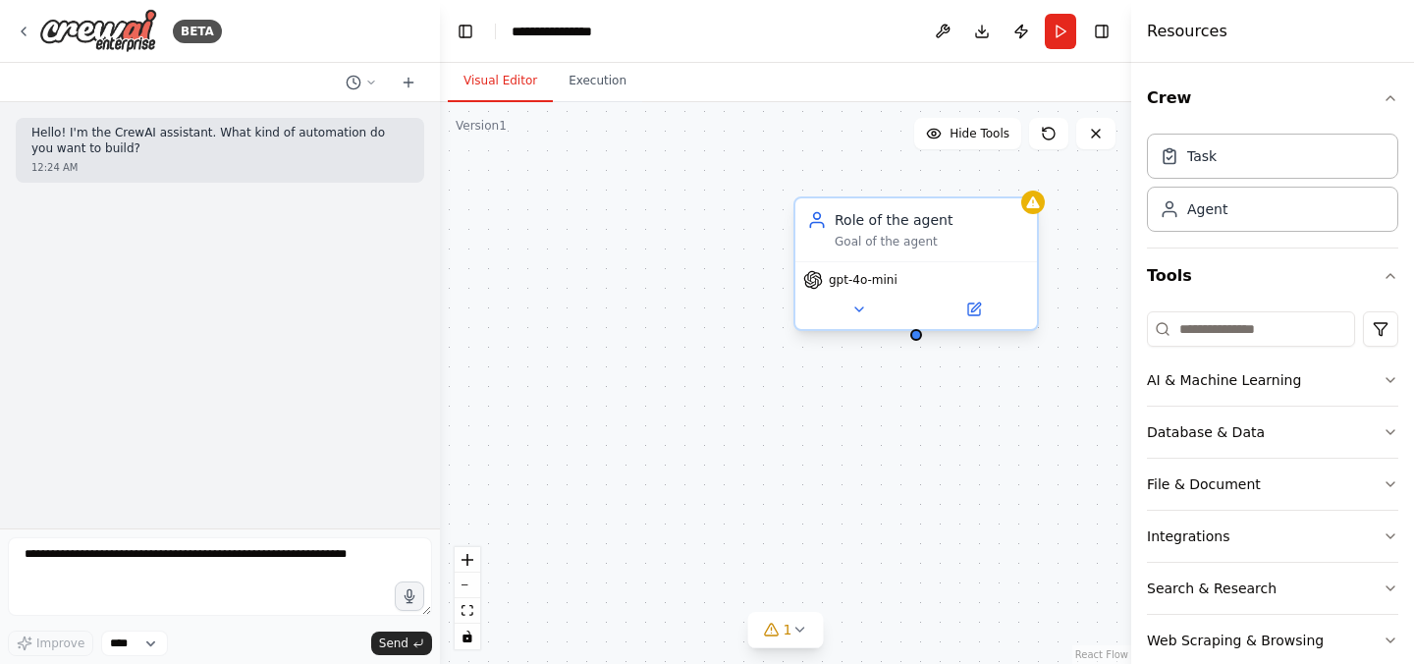
click at [862, 237] on div "Goal of the agent" at bounding box center [930, 242] width 190 height 16
click at [879, 250] on div "Role of the agent Goal of the agent" at bounding box center [916, 229] width 242 height 63
click at [874, 227] on div "Role of the agent" at bounding box center [930, 220] width 190 height 20
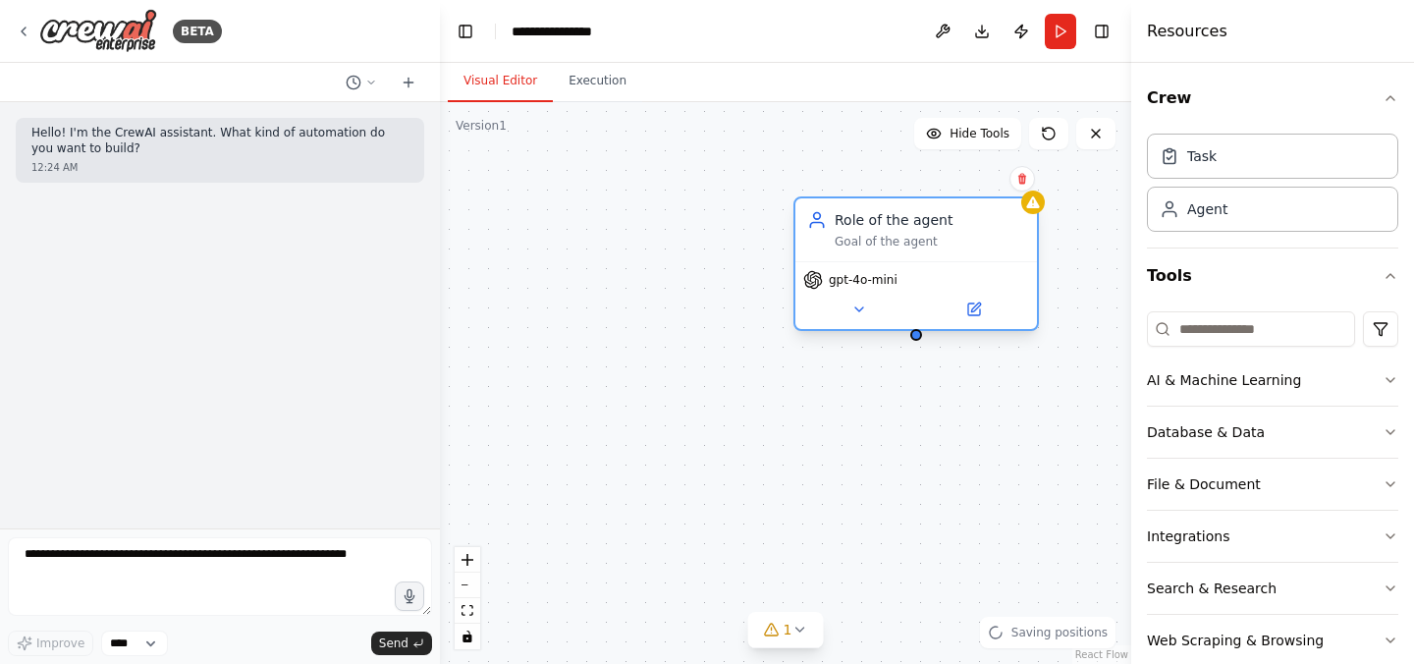
click at [874, 227] on div "Role of the agent" at bounding box center [930, 220] width 190 height 20
click at [853, 311] on icon at bounding box center [859, 309] width 16 height 16
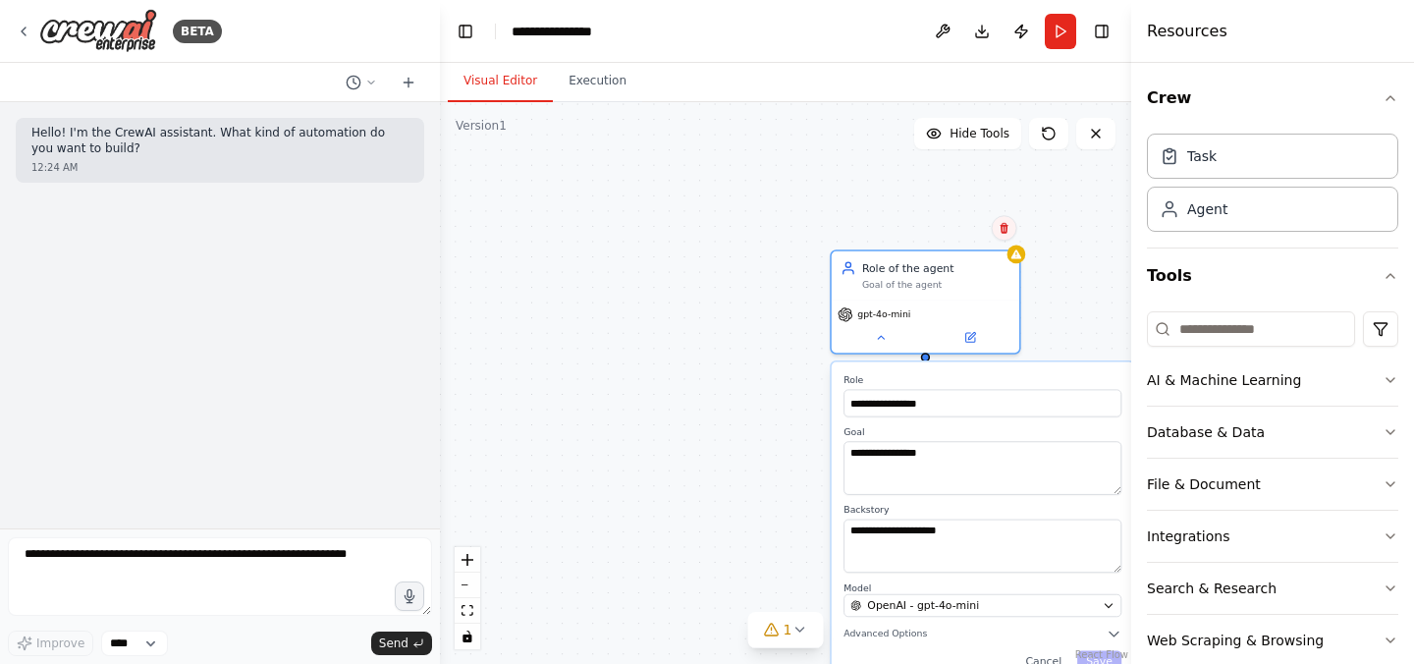
click at [1005, 234] on button at bounding box center [1005, 228] width 26 height 26
click at [943, 231] on button "Confirm" at bounding box center [948, 228] width 70 height 24
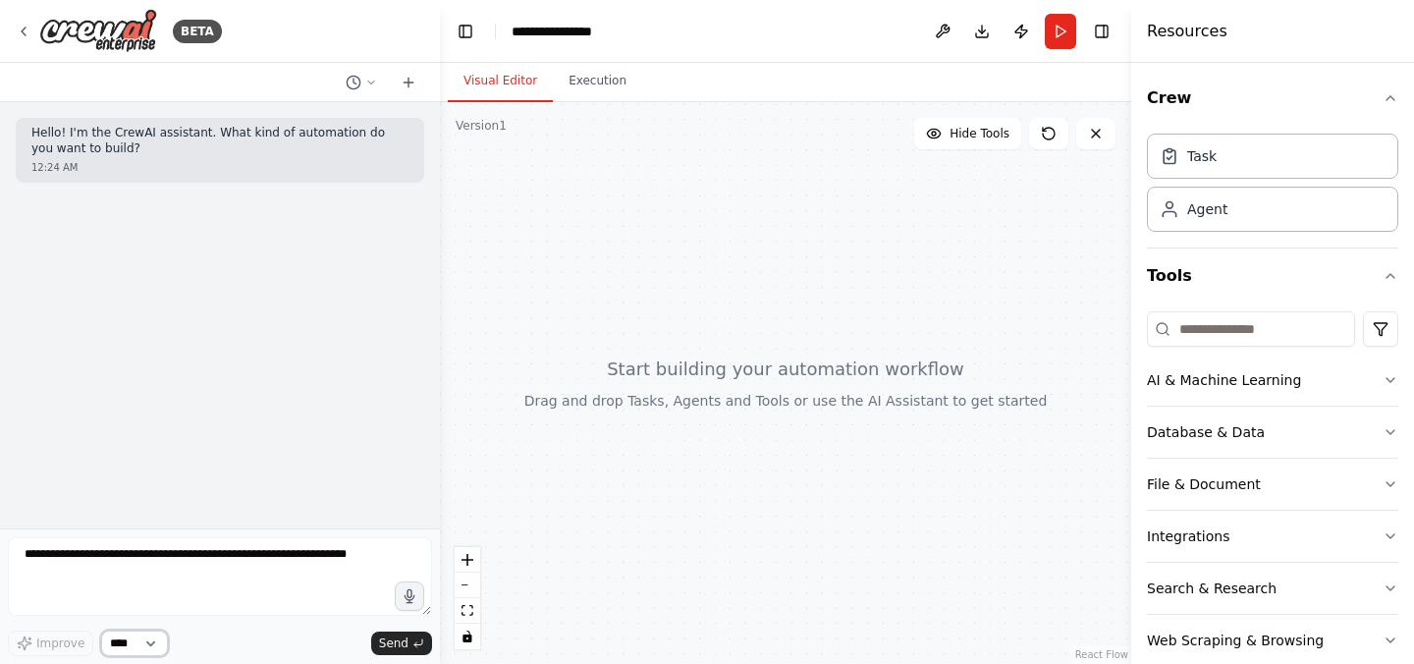
click at [151, 644] on select "****" at bounding box center [134, 643] width 67 height 26
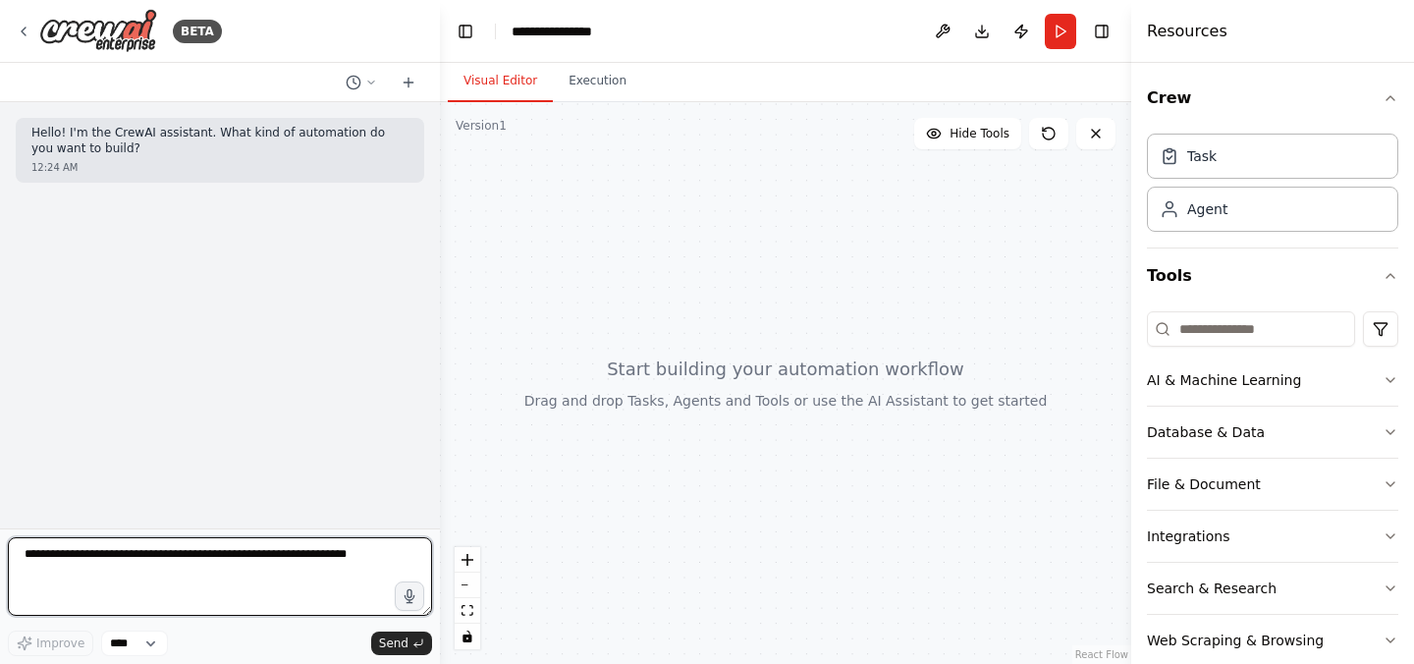
click at [47, 559] on textarea at bounding box center [220, 576] width 424 height 79
type textarea "**********"
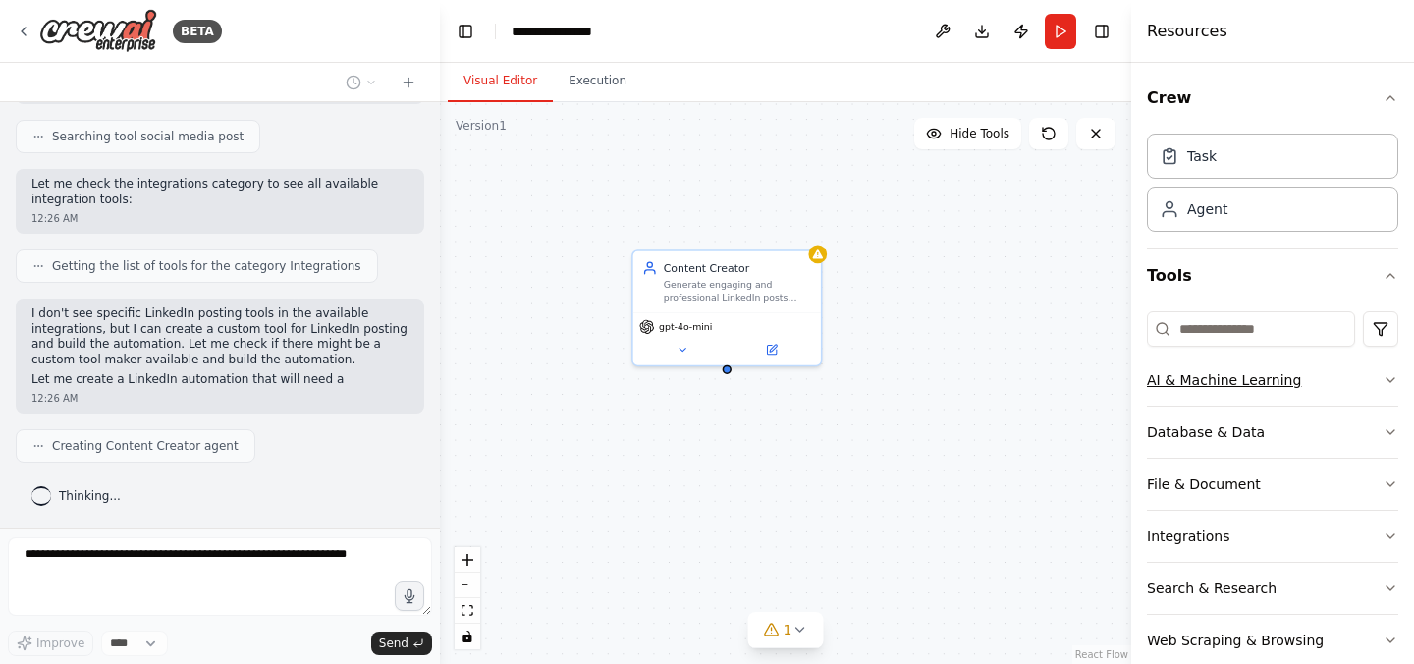
scroll to position [550, 0]
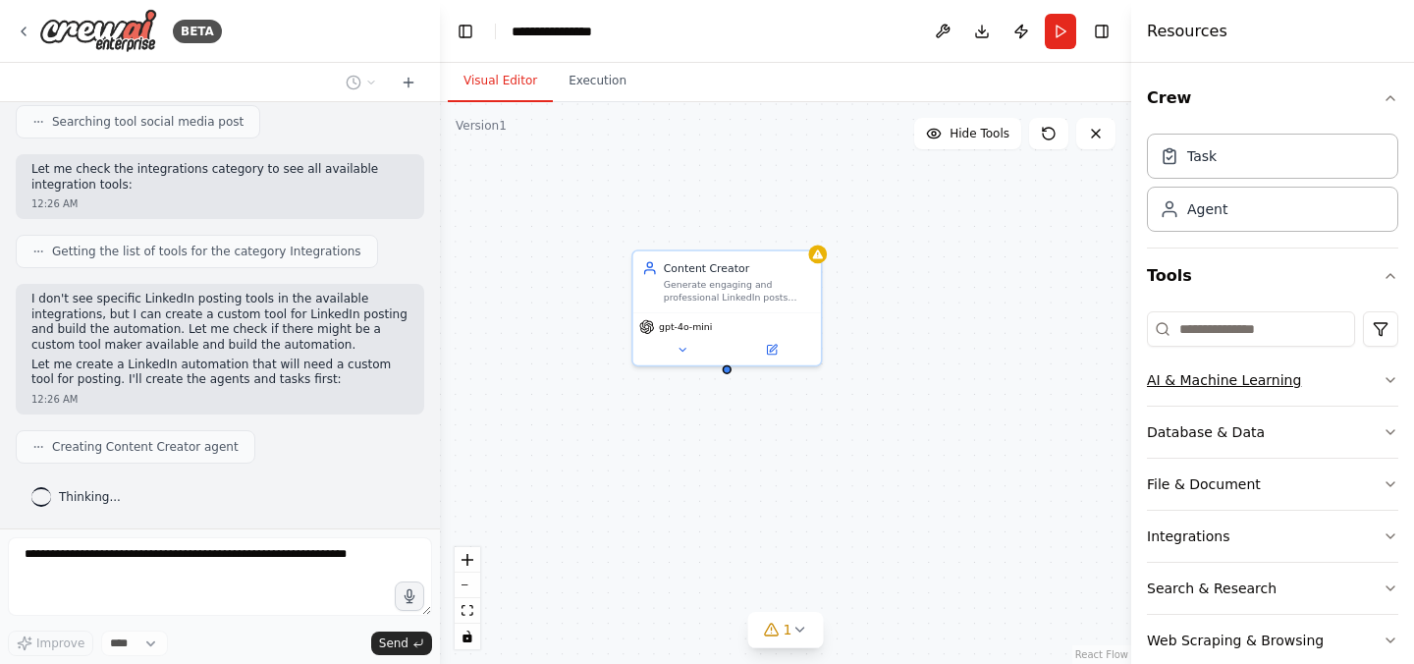
click at [1382, 378] on icon "button" at bounding box center [1390, 380] width 16 height 16
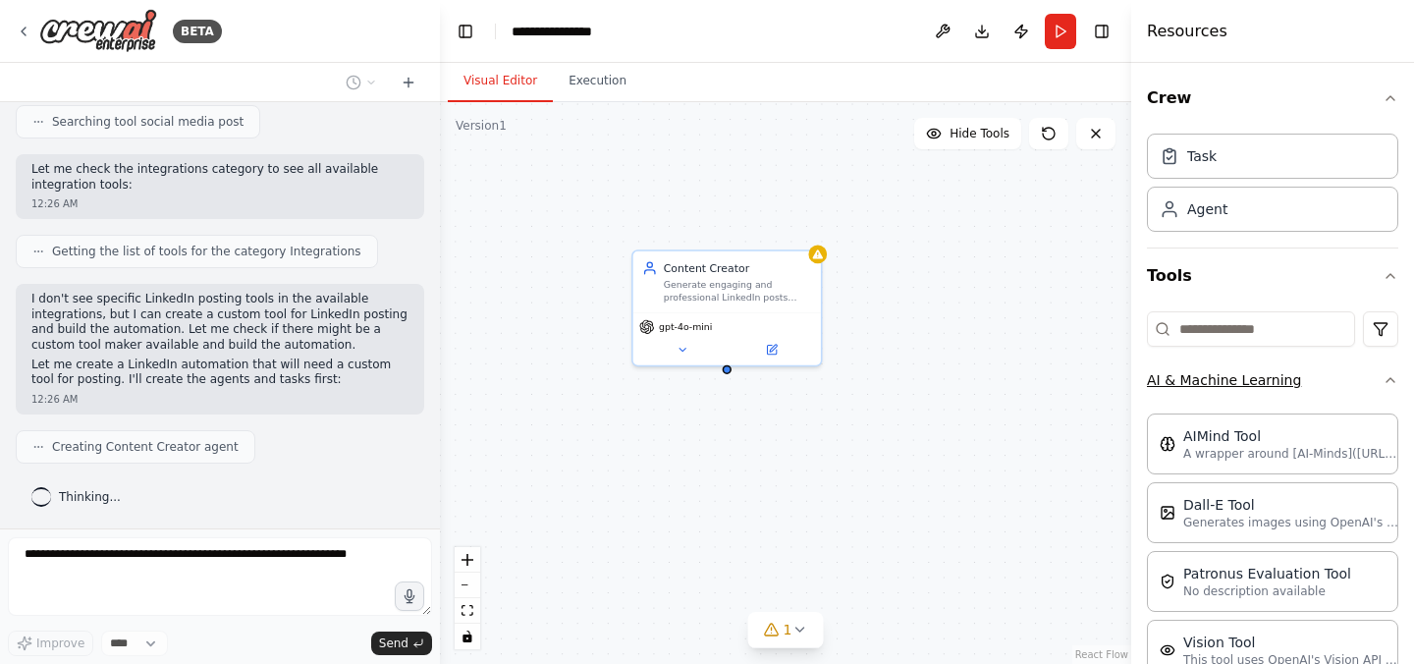
scroll to position [599, 0]
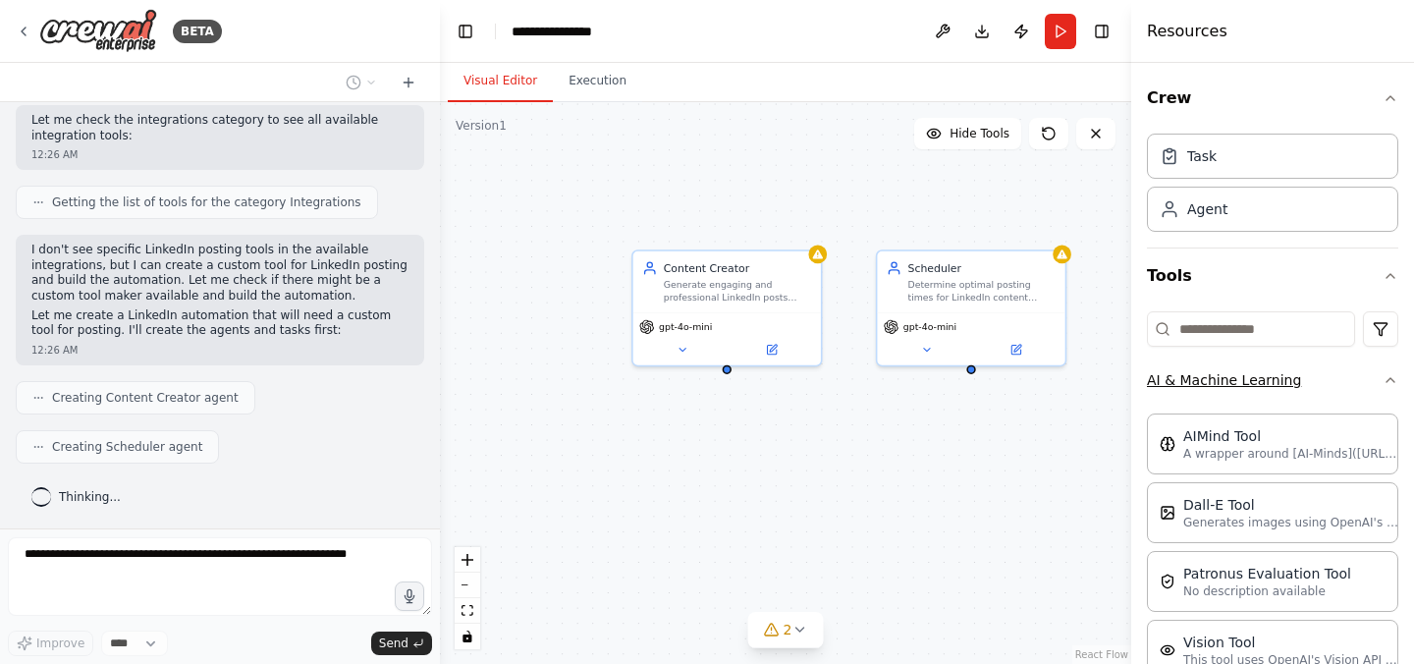
click at [1382, 377] on icon "button" at bounding box center [1390, 380] width 16 height 16
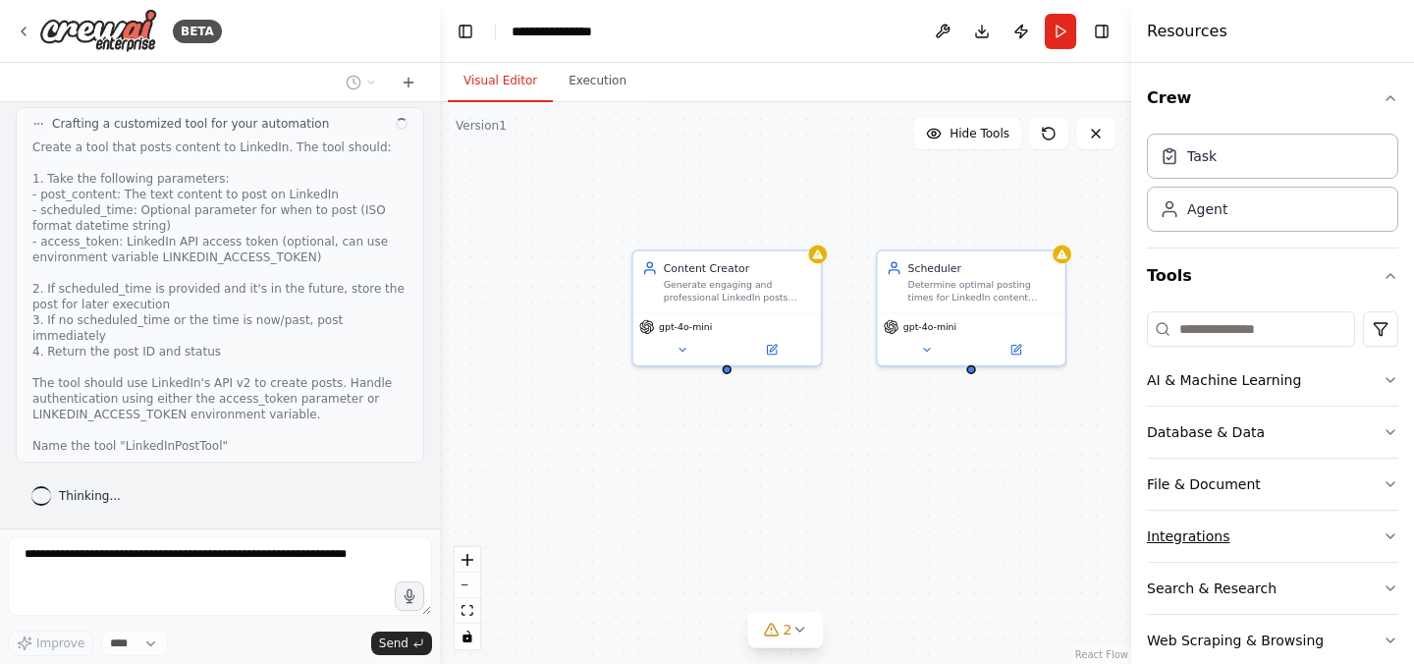
scroll to position [1036, 0]
click at [1382, 533] on icon "button" at bounding box center [1390, 536] width 16 height 16
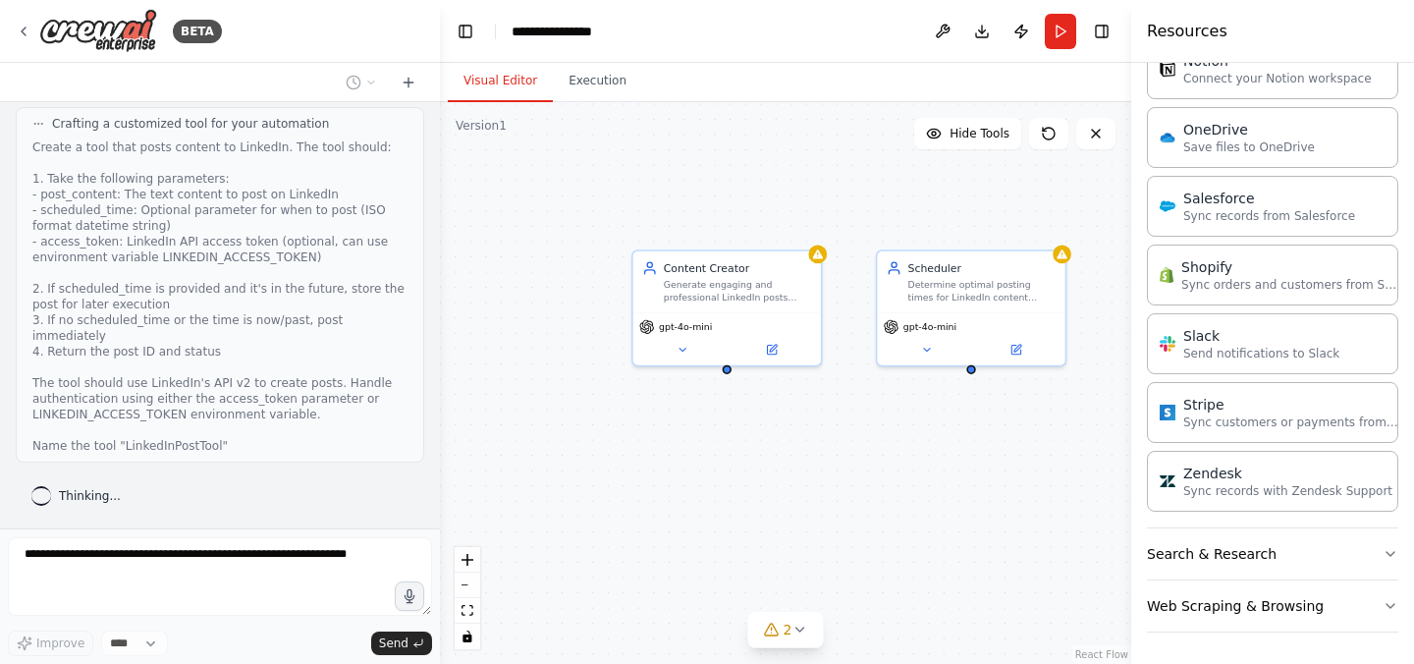
scroll to position [0, 0]
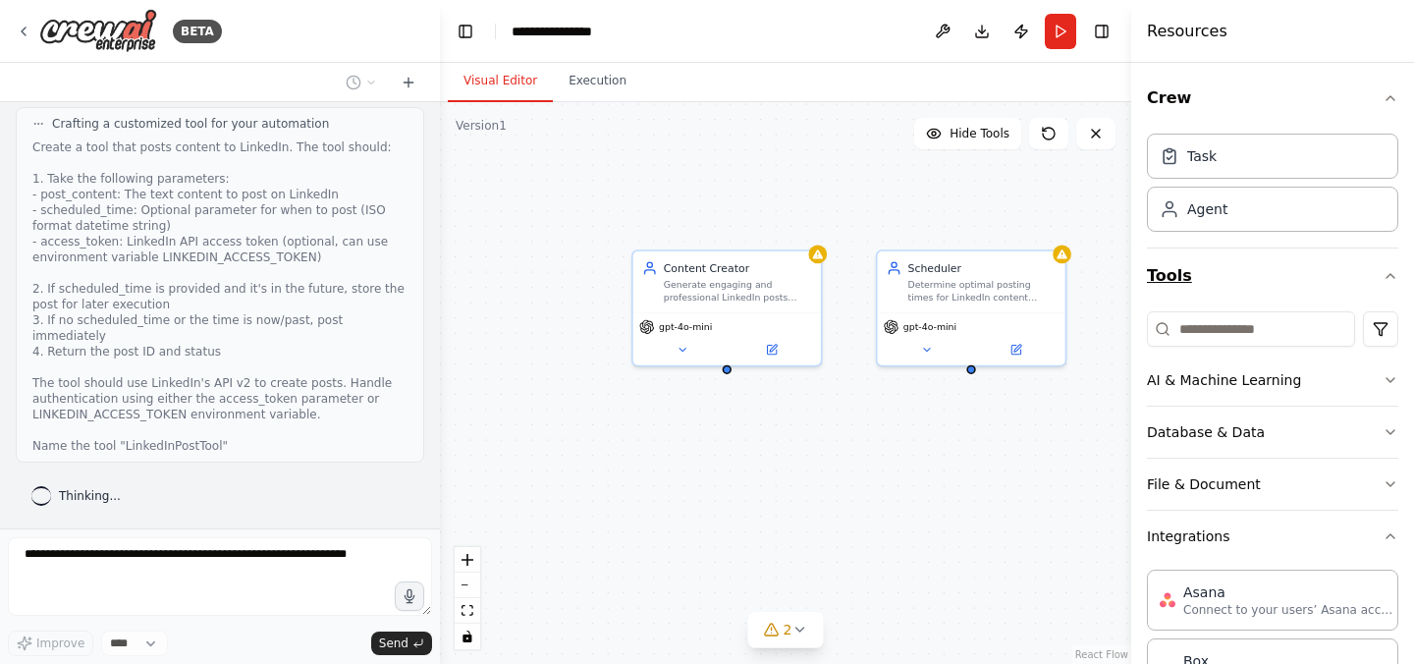
click at [1382, 273] on icon "button" at bounding box center [1390, 276] width 16 height 16
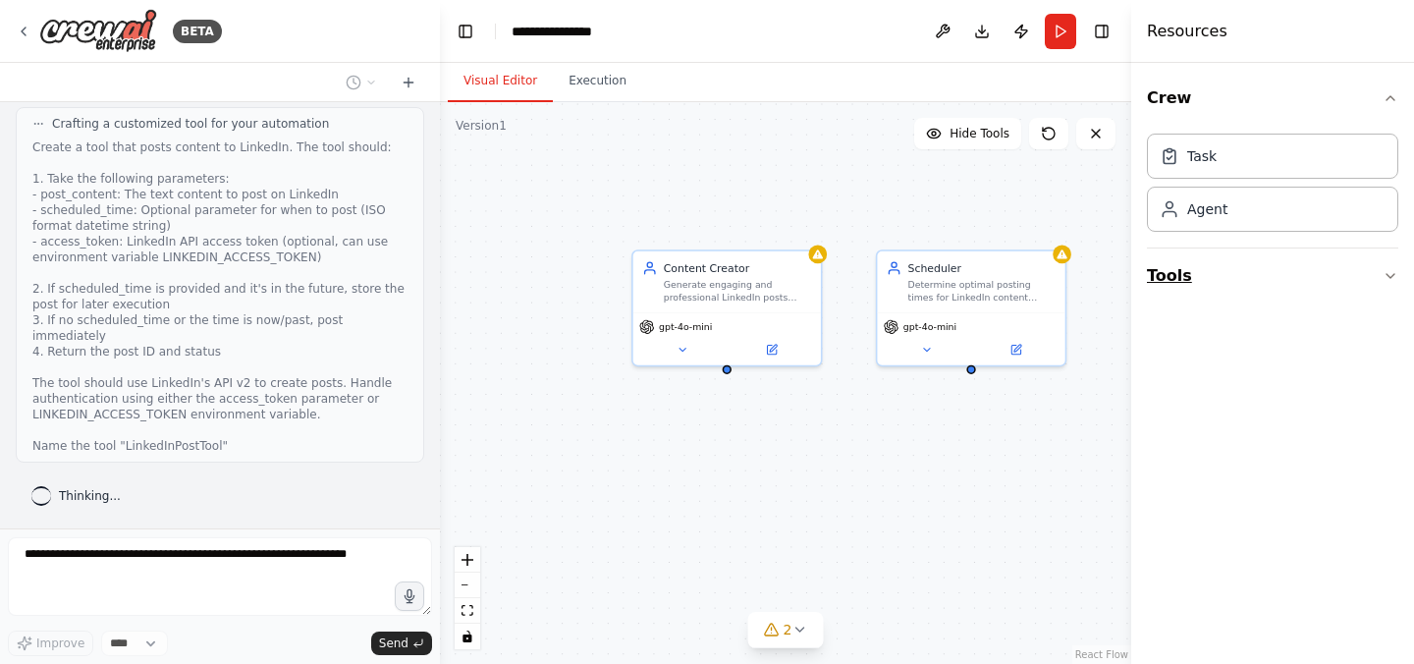
click at [1373, 273] on button "Tools" at bounding box center [1272, 275] width 251 height 55
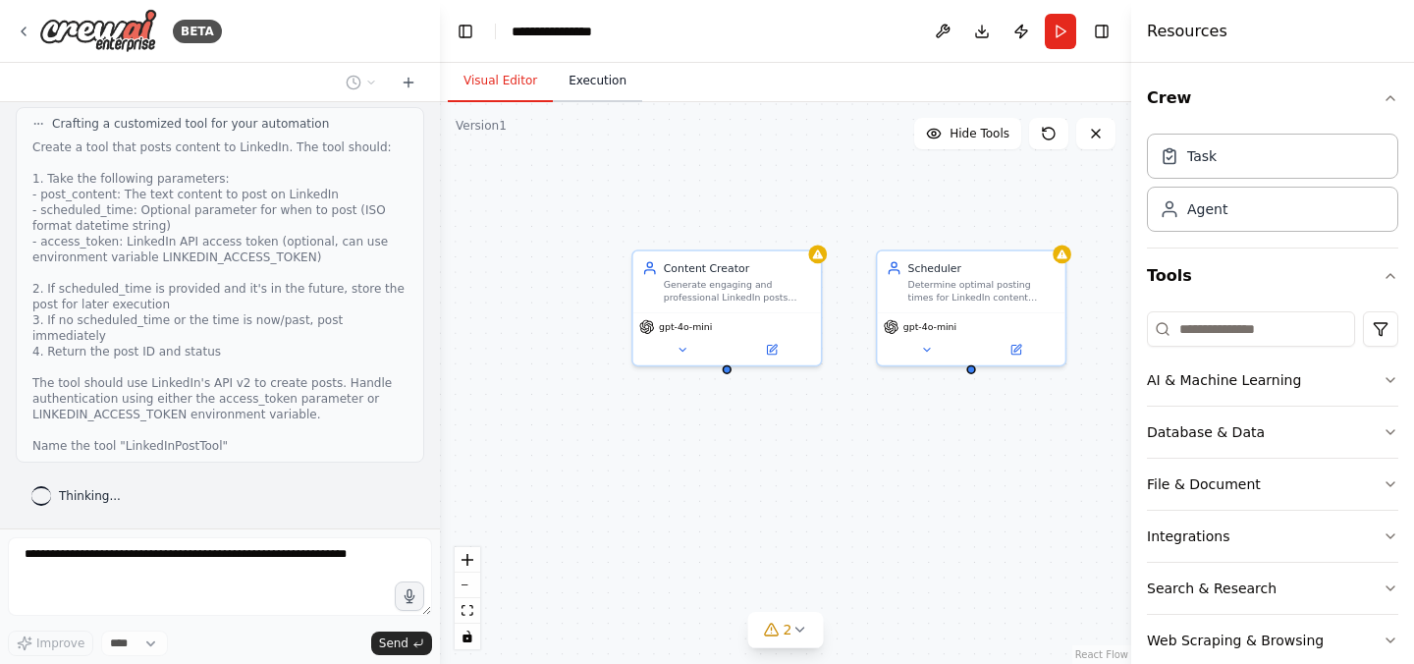
click at [590, 83] on button "Execution" at bounding box center [597, 81] width 89 height 41
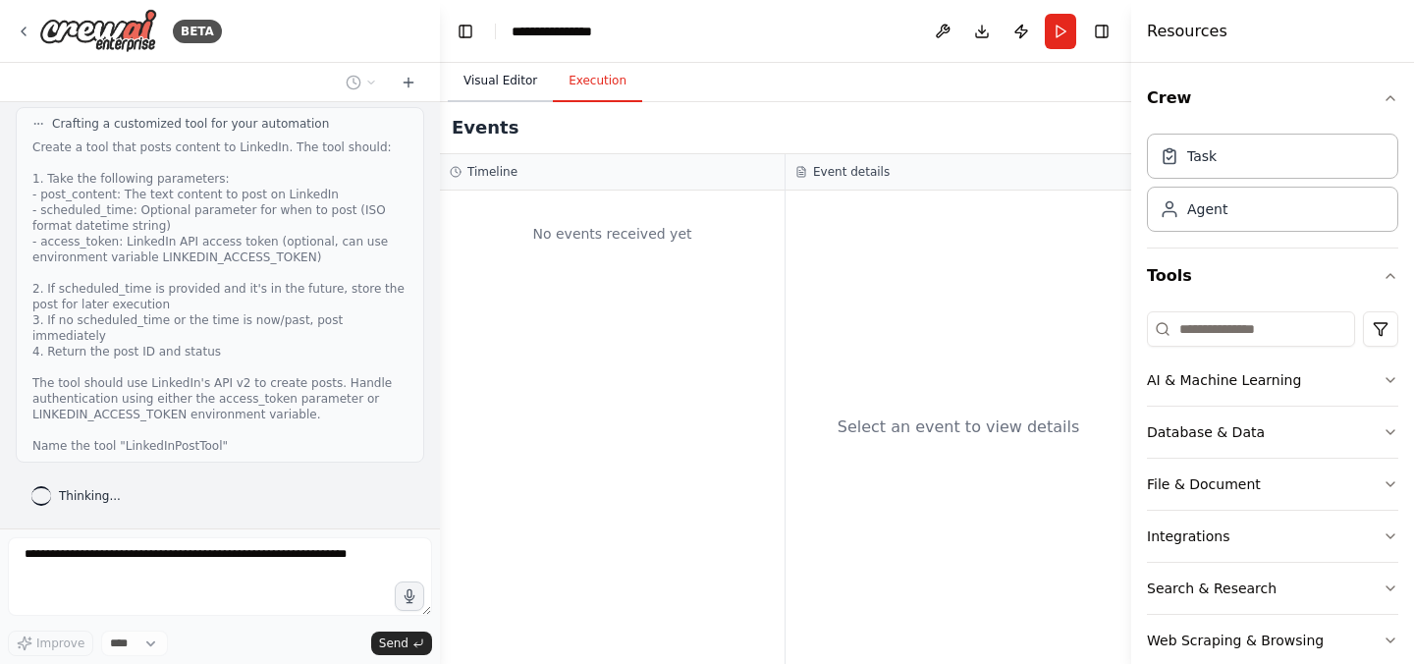
click at [507, 86] on button "Visual Editor" at bounding box center [500, 81] width 105 height 41
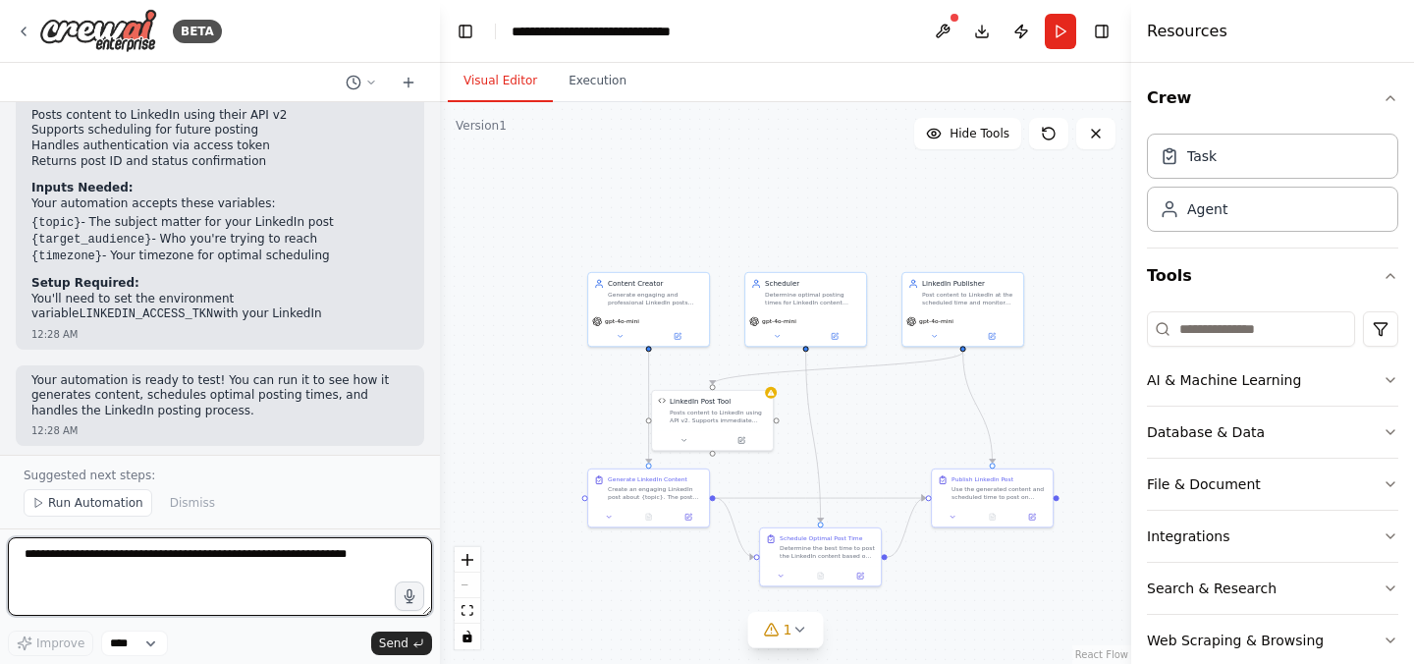
scroll to position [2322, 0]
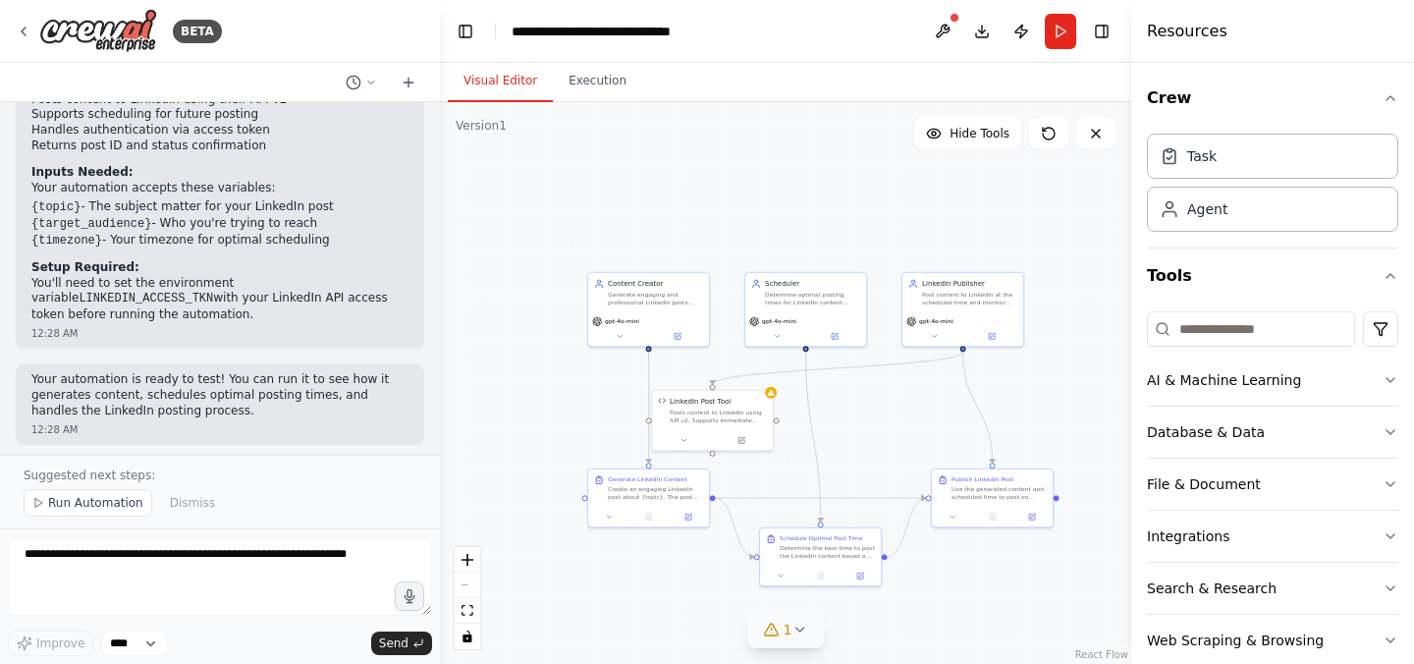
click at [800, 633] on icon at bounding box center [799, 629] width 16 height 16
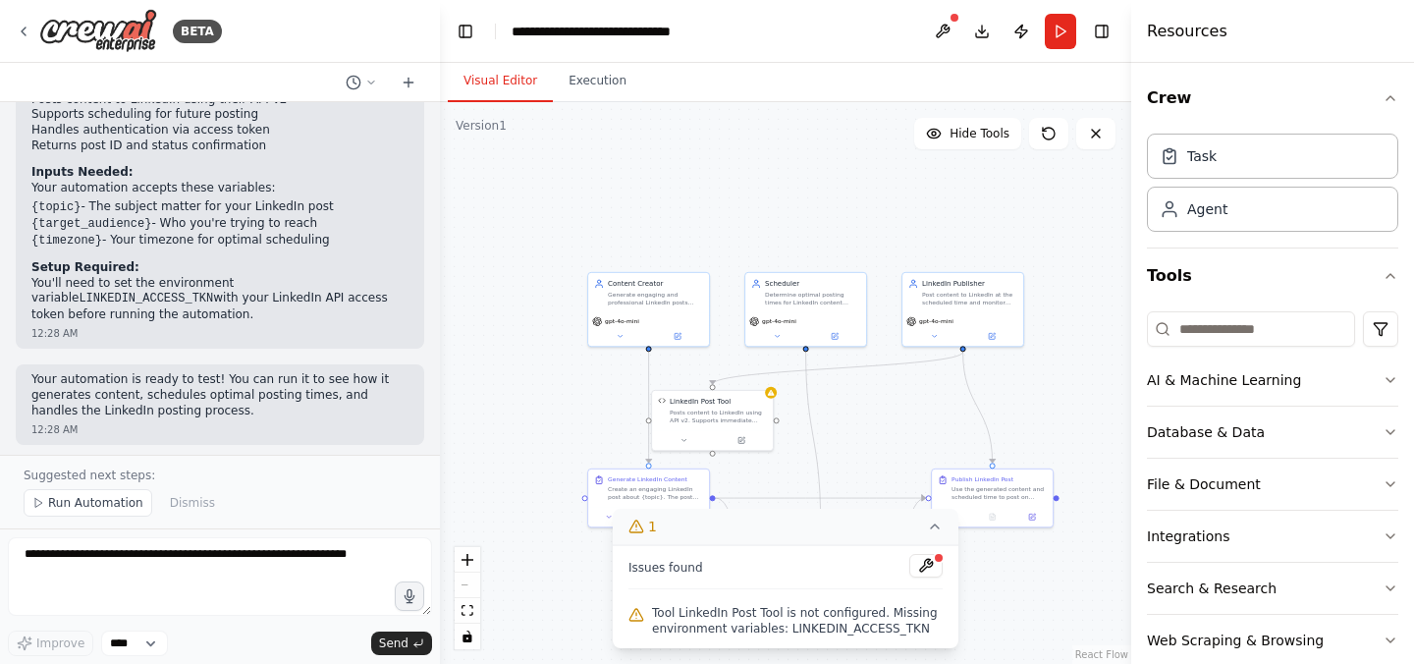
click at [535, 598] on div ".deletable-edge-delete-btn { width: 20px; height: 20px; border: 0px solid #ffff…" at bounding box center [785, 383] width 691 height 562
click at [934, 528] on icon at bounding box center [935, 526] width 16 height 16
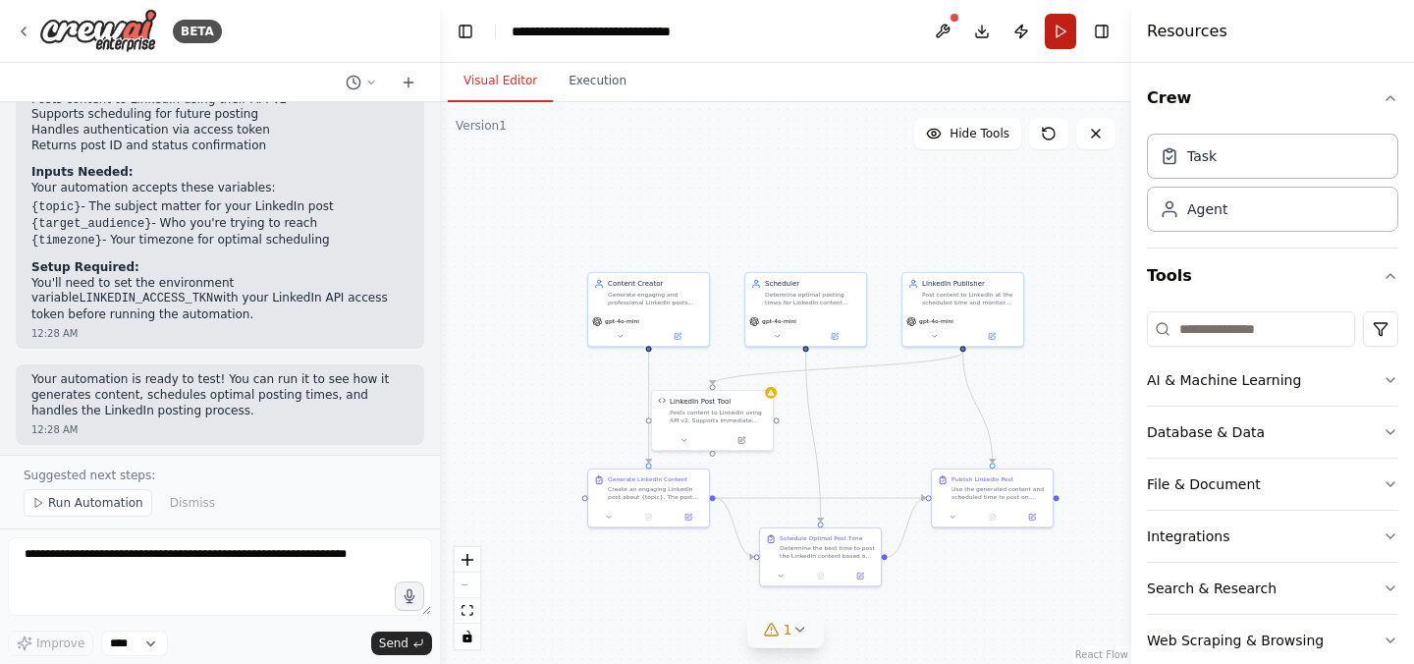
click at [1052, 34] on button "Run" at bounding box center [1060, 31] width 31 height 35
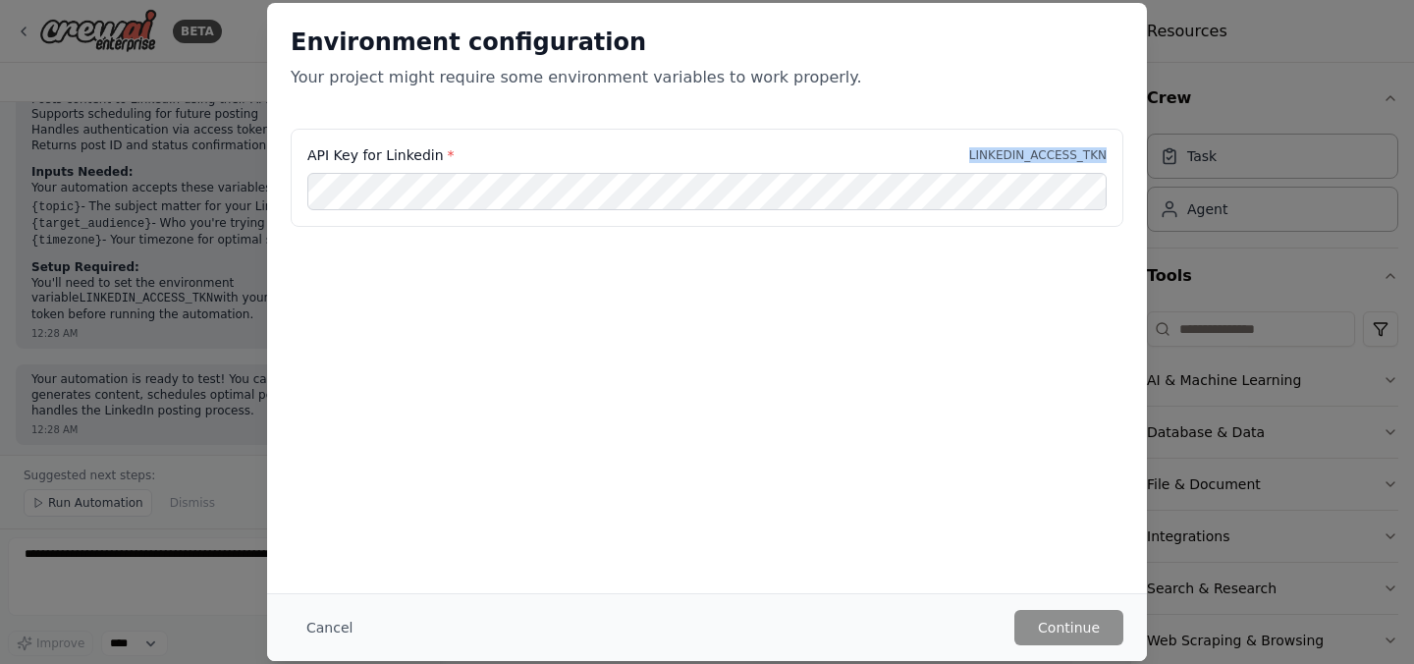
drag, startPoint x: 944, startPoint y: 150, endPoint x: 1115, endPoint y: 163, distance: 171.3
click at [1115, 163] on div "API Key for Linkedin * LINKEDIN_ACCESS_TKN" at bounding box center [707, 178] width 833 height 98
copy p "LINKEDIN_ACCESS_TKN"
click at [1091, 625] on button "Continue" at bounding box center [1068, 627] width 109 height 35
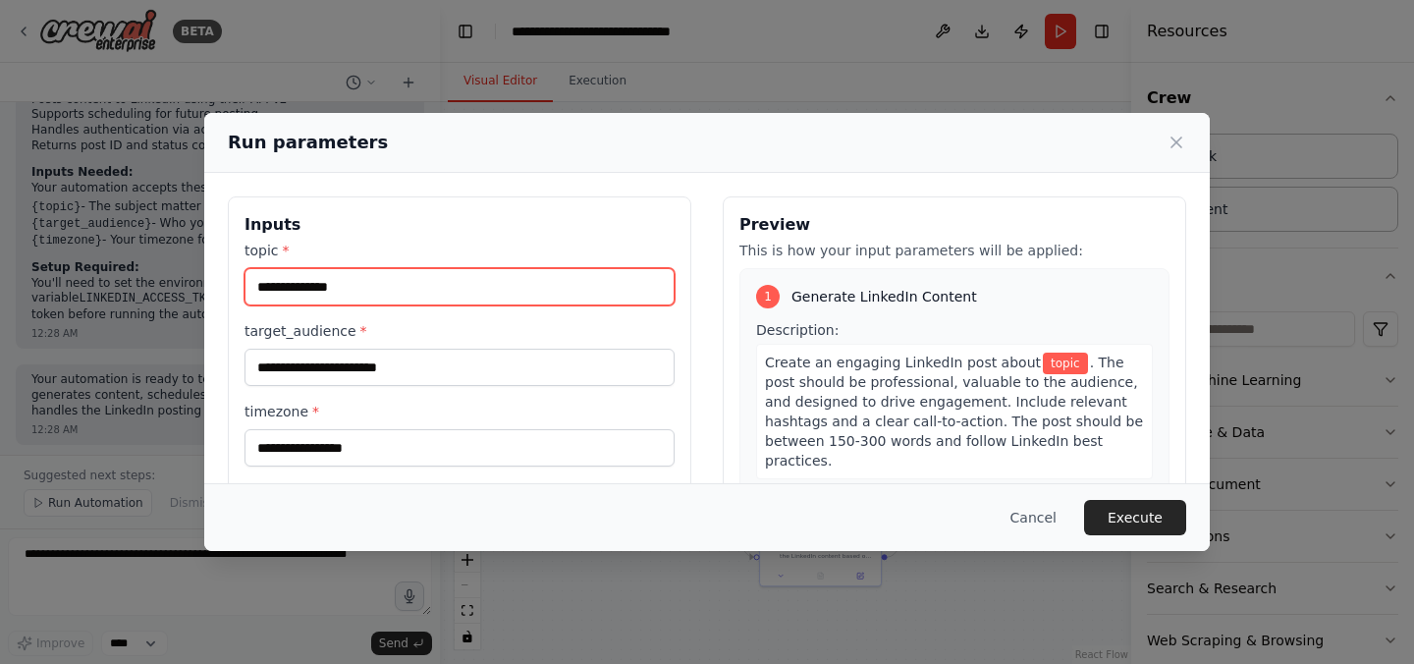
click at [381, 287] on input "topic *" at bounding box center [459, 286] width 430 height 37
type input "****"
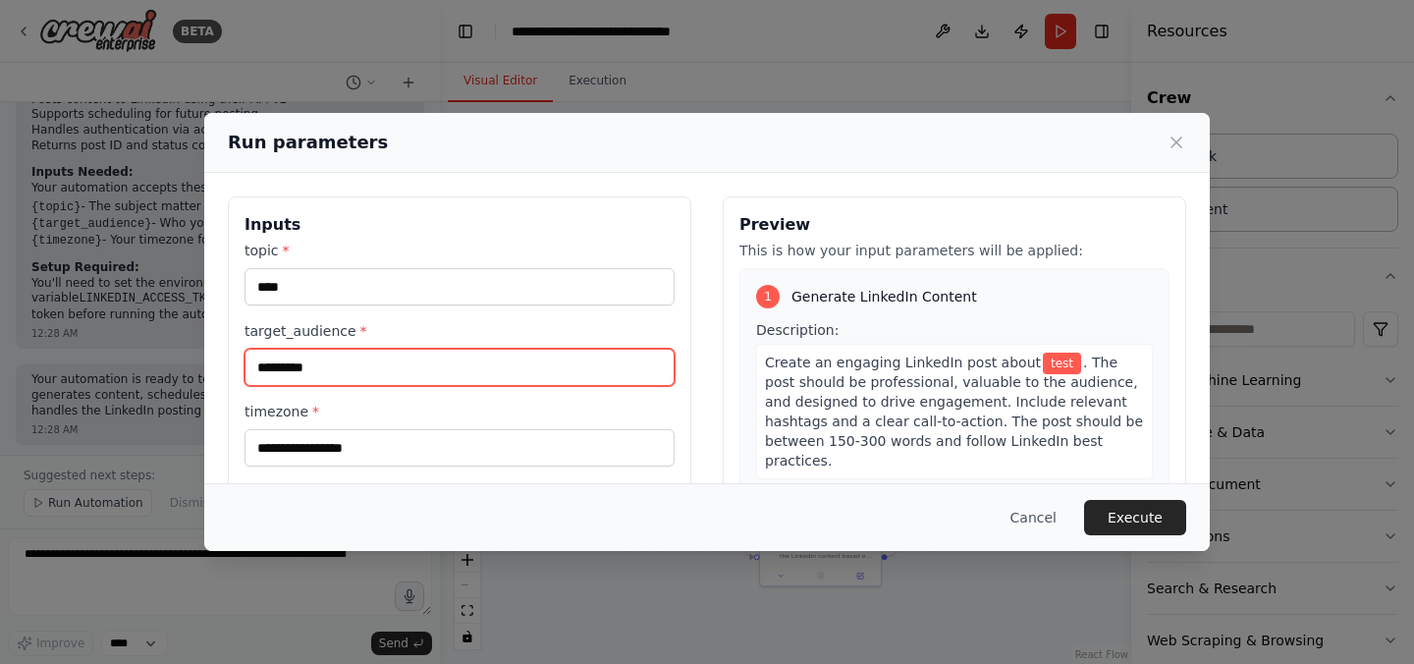
type input "*********"
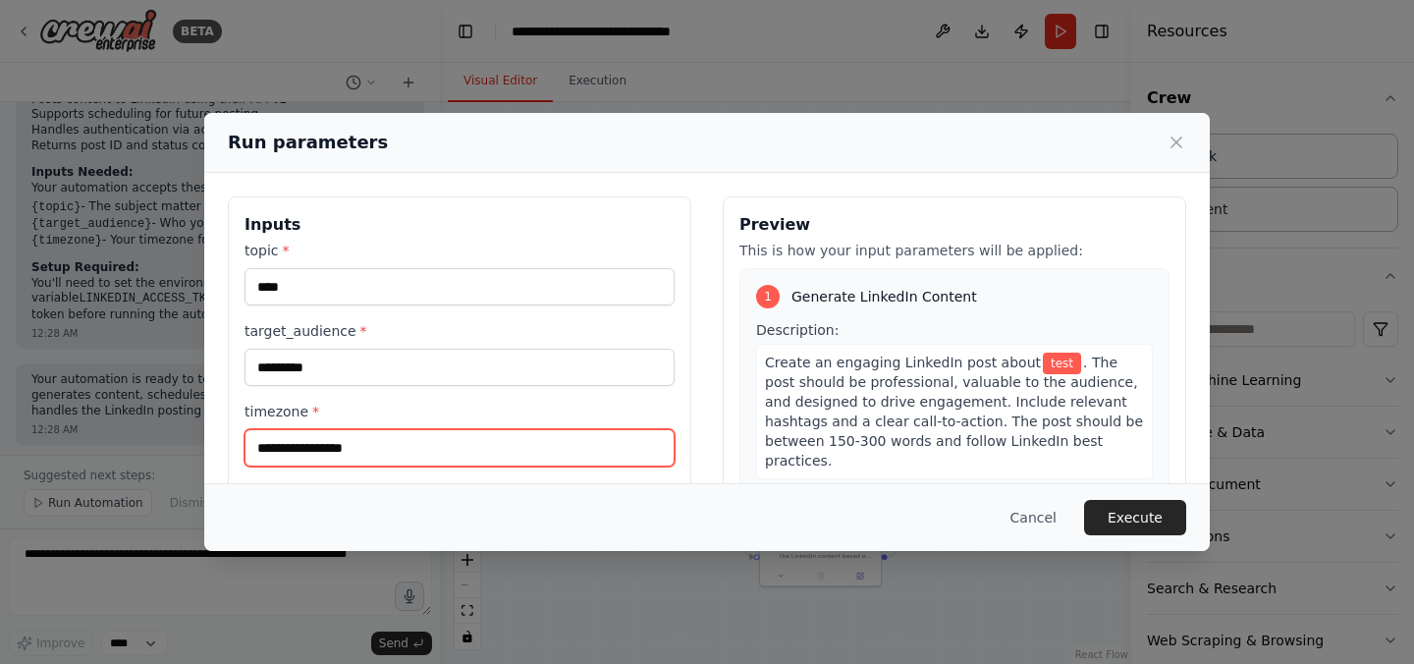
click at [404, 443] on input "timezone *" at bounding box center [459, 447] width 430 height 37
type input "*"
type input "*****"
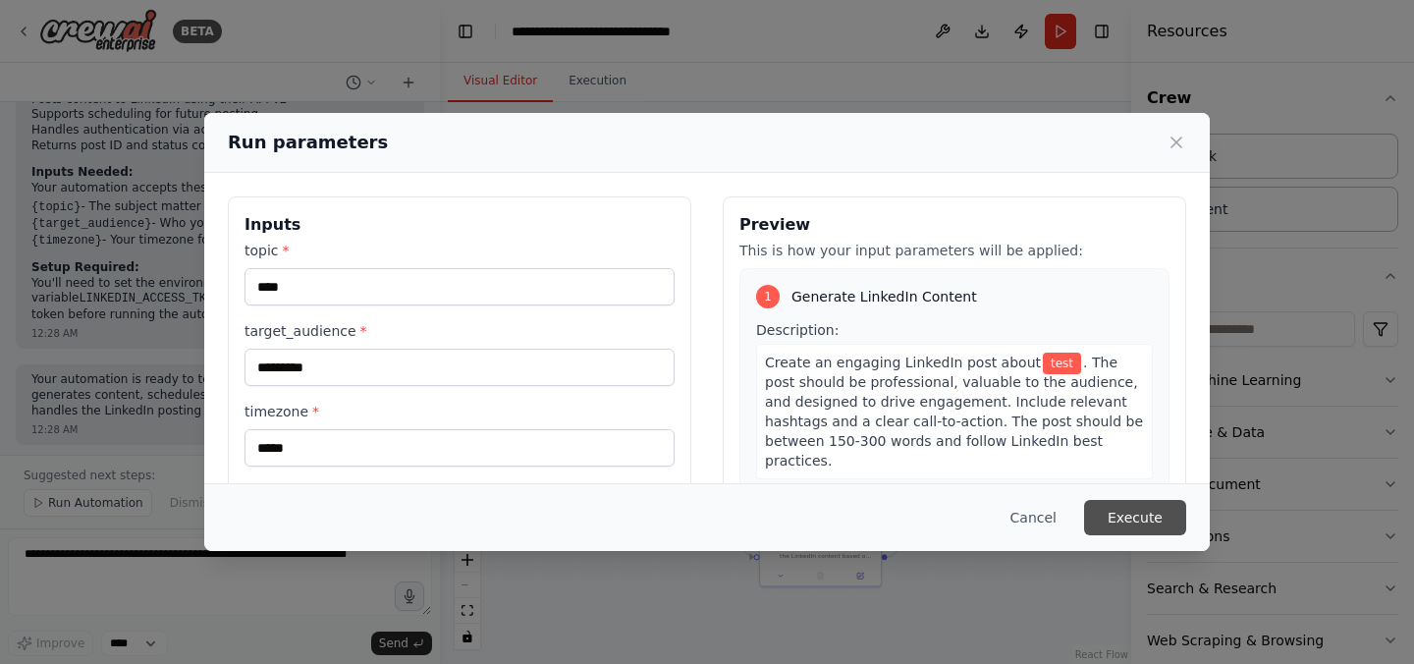
click at [1126, 523] on button "Execute" at bounding box center [1135, 517] width 102 height 35
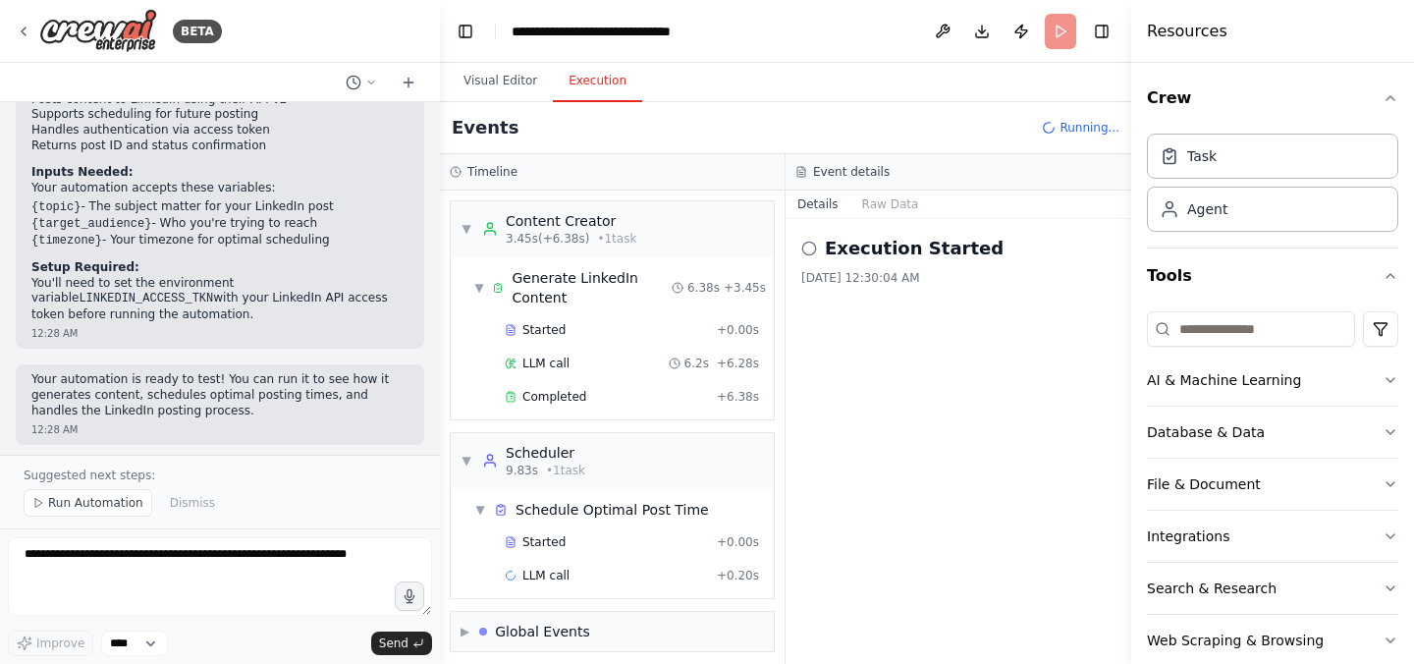
click at [611, 87] on button "Execution" at bounding box center [597, 81] width 89 height 41
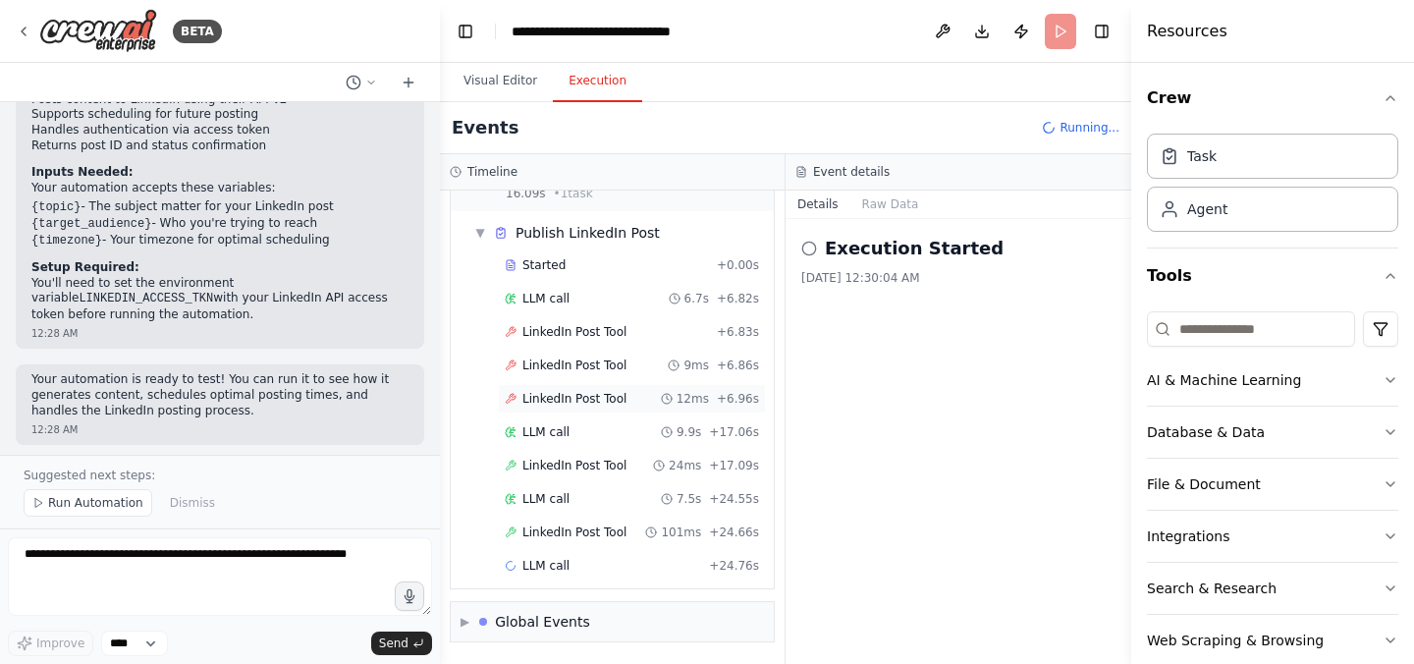
scroll to position [562, 0]
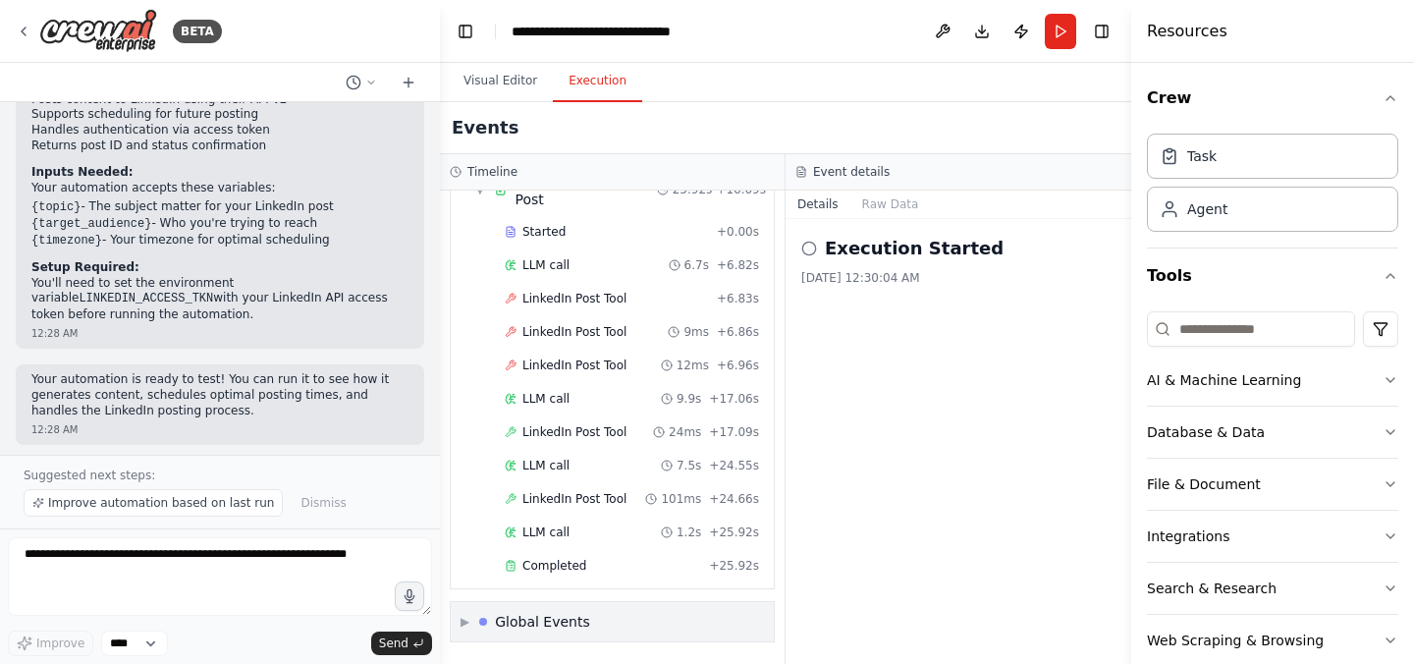
click at [465, 621] on span "▶" at bounding box center [464, 622] width 9 height 16
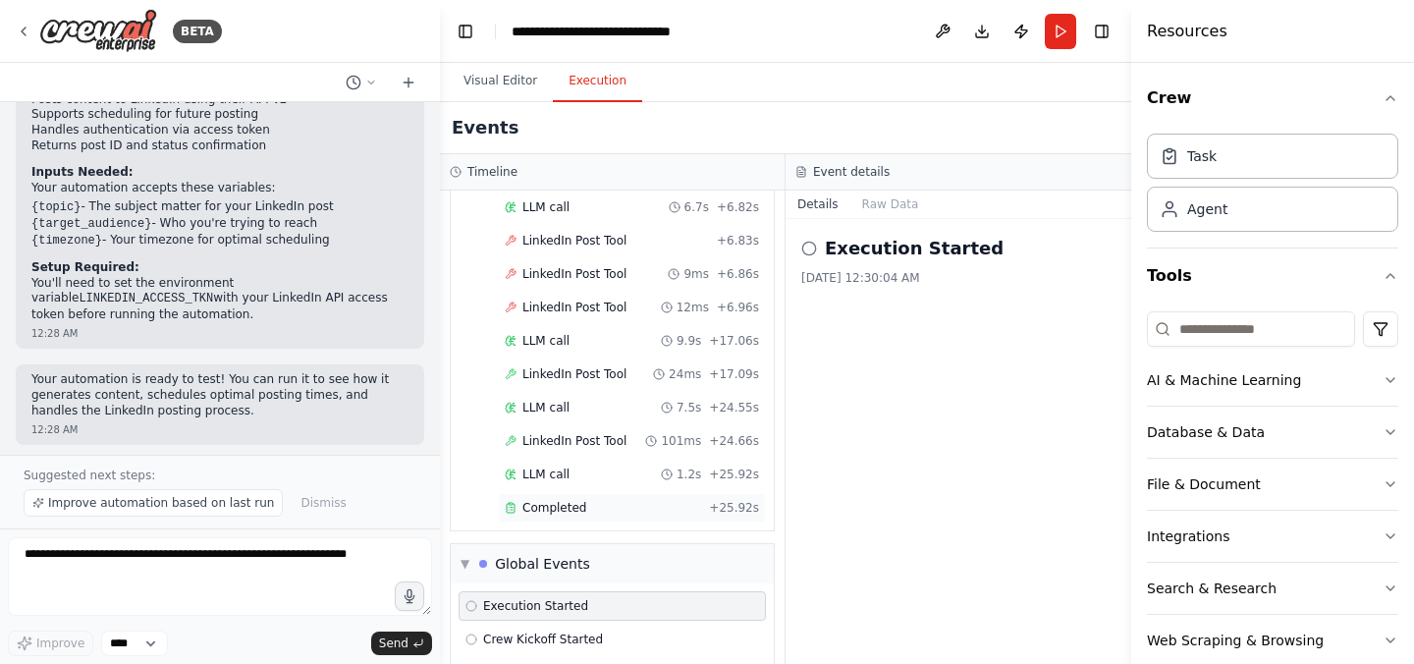
scroll to position [707, 0]
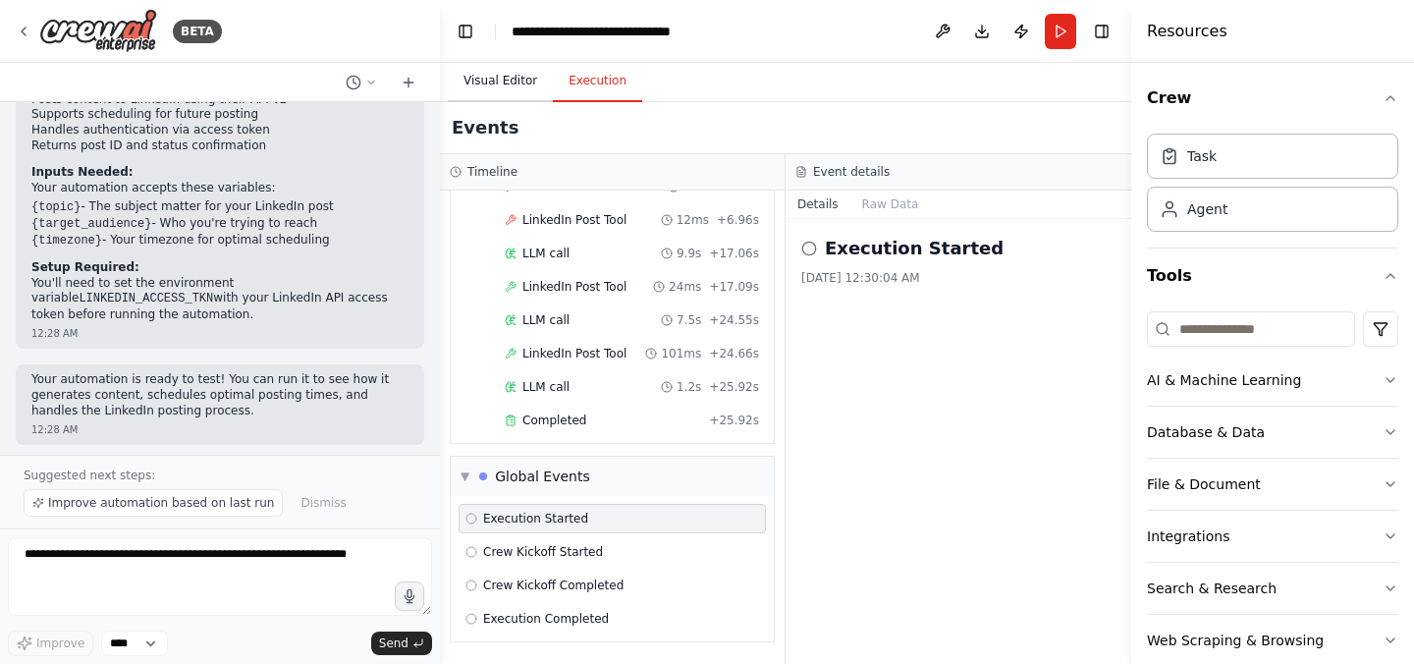
click at [483, 83] on button "Visual Editor" at bounding box center [500, 81] width 105 height 41
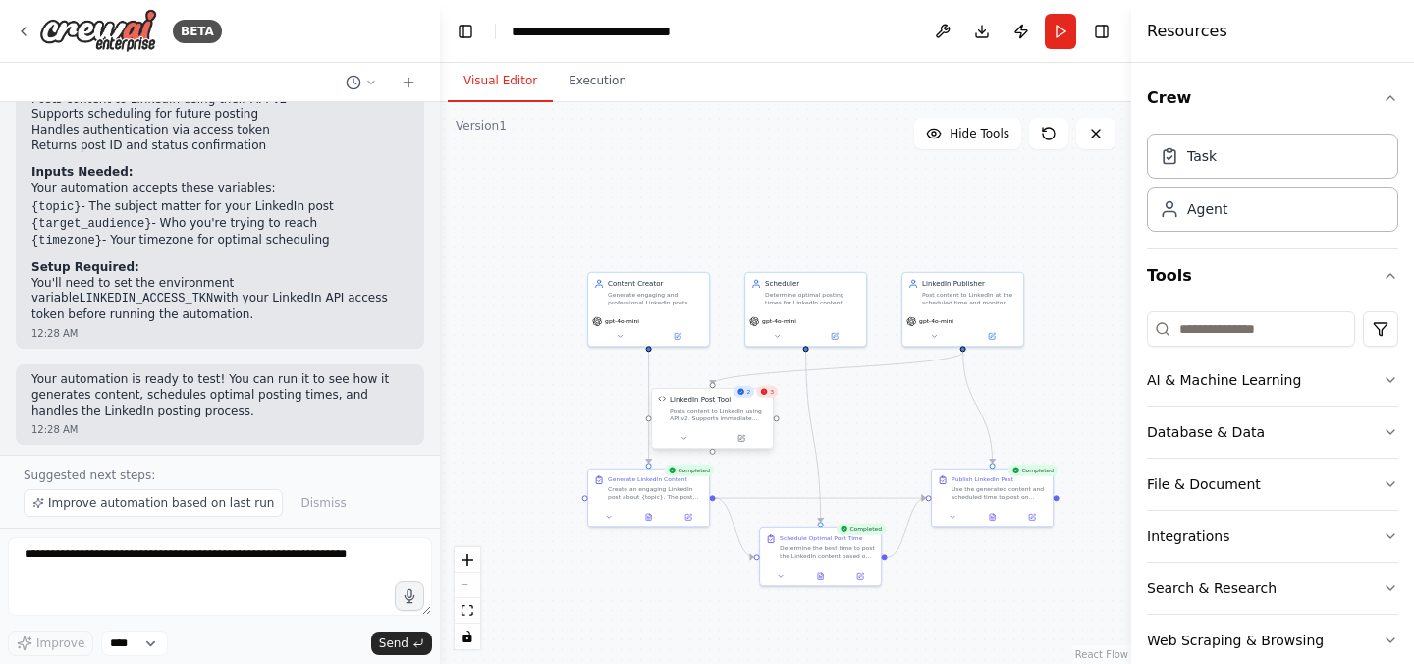
click at [689, 415] on div "Posts content to LinkedIn using API v2. Supports immediate posting or schedulin…" at bounding box center [718, 414] width 97 height 16
click at [768, 394] on div "3" at bounding box center [767, 392] width 22 height 12
click at [773, 396] on div "3" at bounding box center [767, 392] width 22 height 12
click at [720, 432] on button at bounding box center [742, 438] width 56 height 12
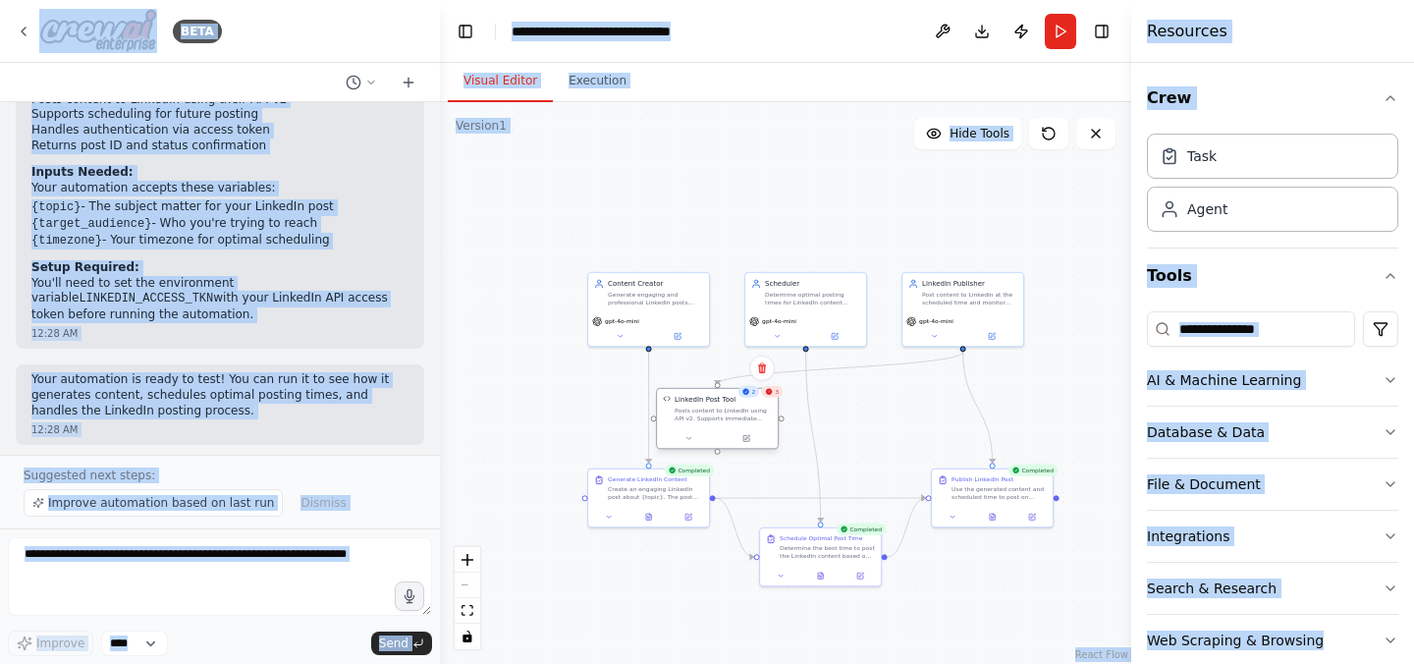
click at [715, 422] on div "LinkedIn Post Tool Posts content to LinkedIn using API v2. Supports immediate p…" at bounding box center [717, 408] width 121 height 39
click at [772, 398] on div "LinkedIn Post Tool Posts content to LinkedIn using API v2. Supports immediate p…" at bounding box center [717, 408] width 121 height 39
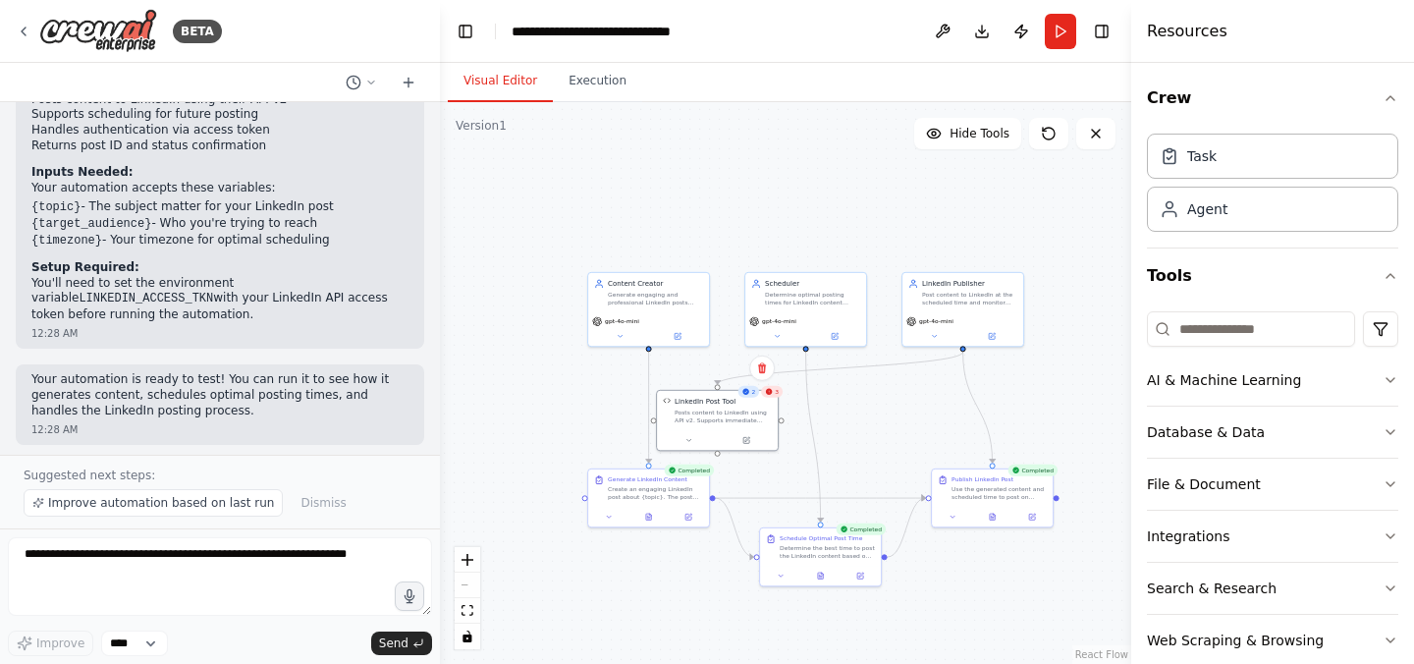
click at [781, 400] on div ".deletable-edge-delete-btn { width: 20px; height: 20px; border: 0px solid #ffff…" at bounding box center [785, 383] width 691 height 562
click at [776, 394] on span "3" at bounding box center [777, 392] width 4 height 8
click at [713, 421] on div "Posts content to LinkedIn using API v2. Supports immediate posting or schedulin…" at bounding box center [722, 414] width 97 height 16
click at [749, 442] on icon at bounding box center [746, 438] width 8 height 8
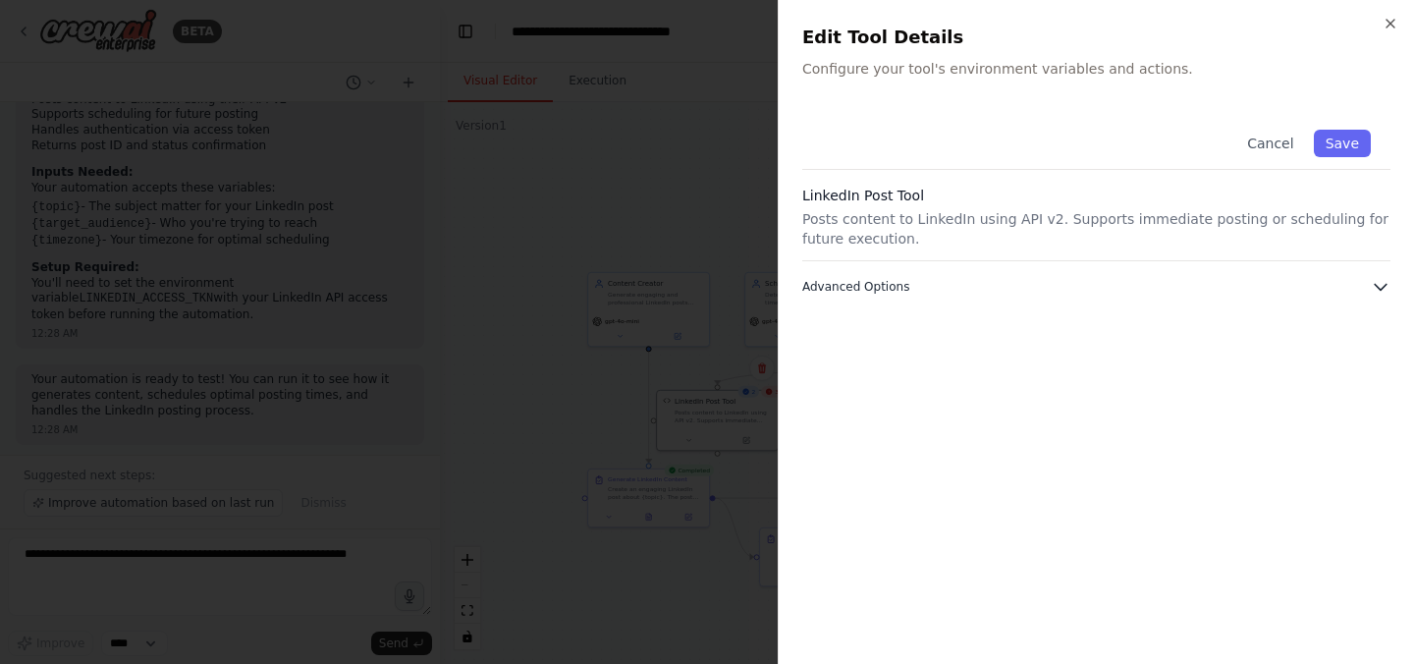
click at [1376, 285] on icon "button" at bounding box center [1381, 288] width 12 height 6
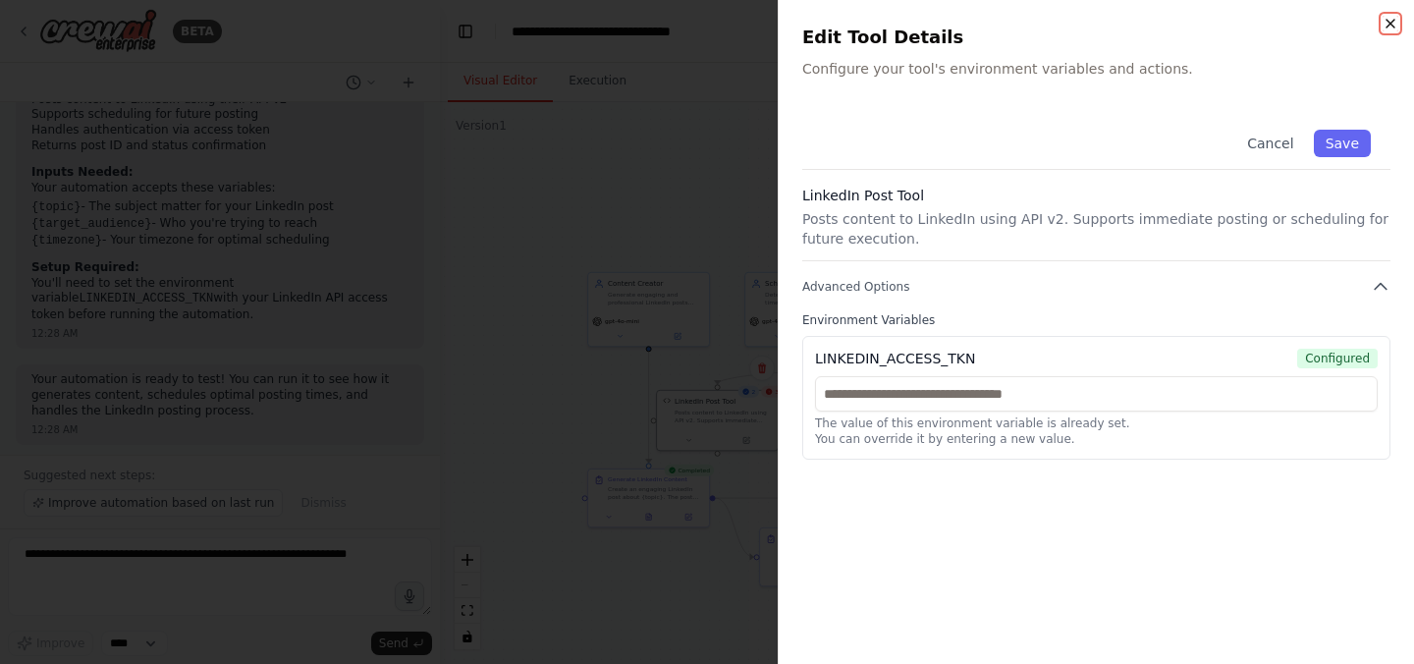
click at [1392, 24] on icon "button" at bounding box center [1390, 24] width 16 height 16
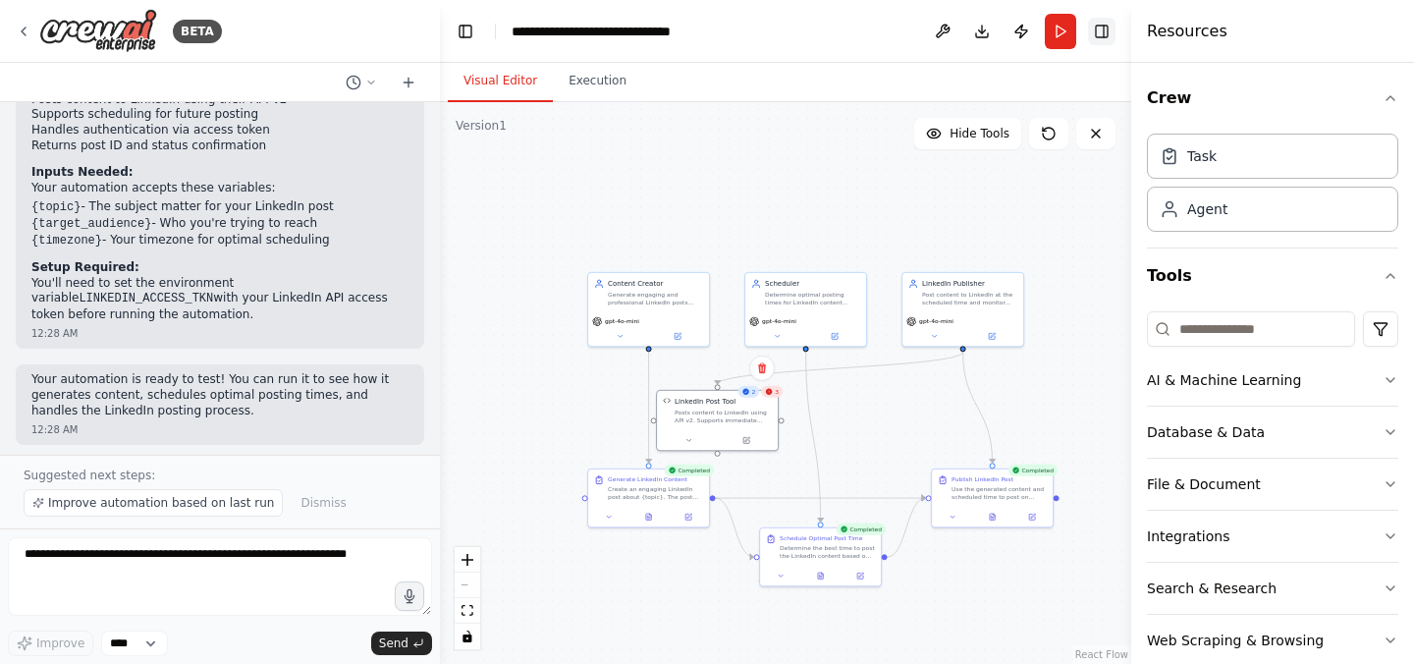
click at [1103, 35] on button "Toggle Right Sidebar" at bounding box center [1101, 31] width 27 height 27
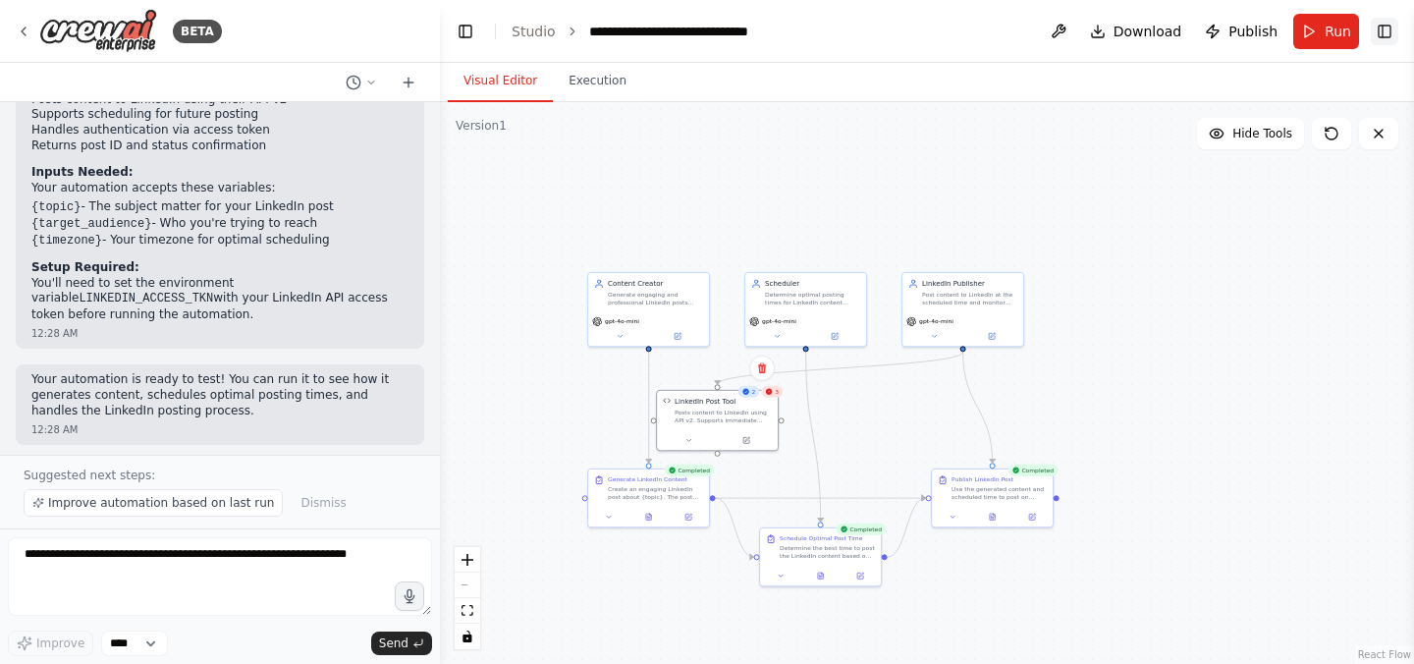
click at [1383, 32] on button "Toggle Right Sidebar" at bounding box center [1384, 31] width 27 height 27
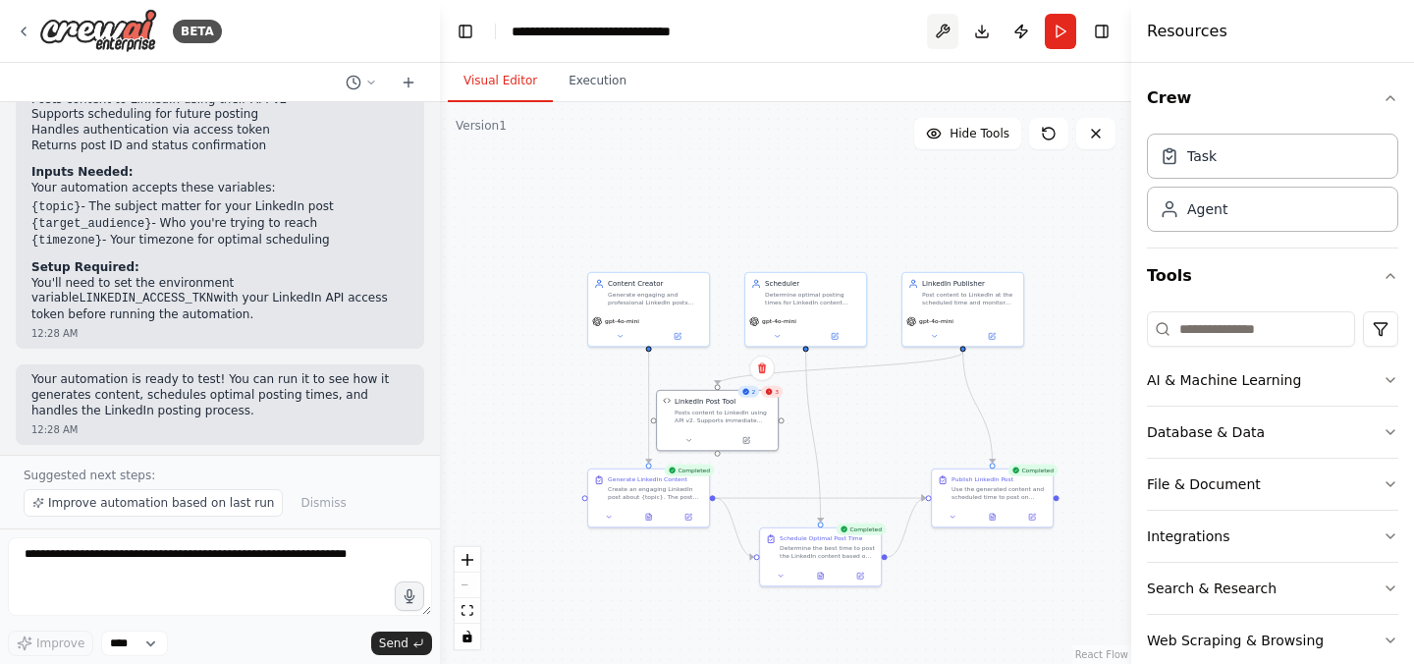
click at [942, 30] on button at bounding box center [942, 31] width 31 height 35
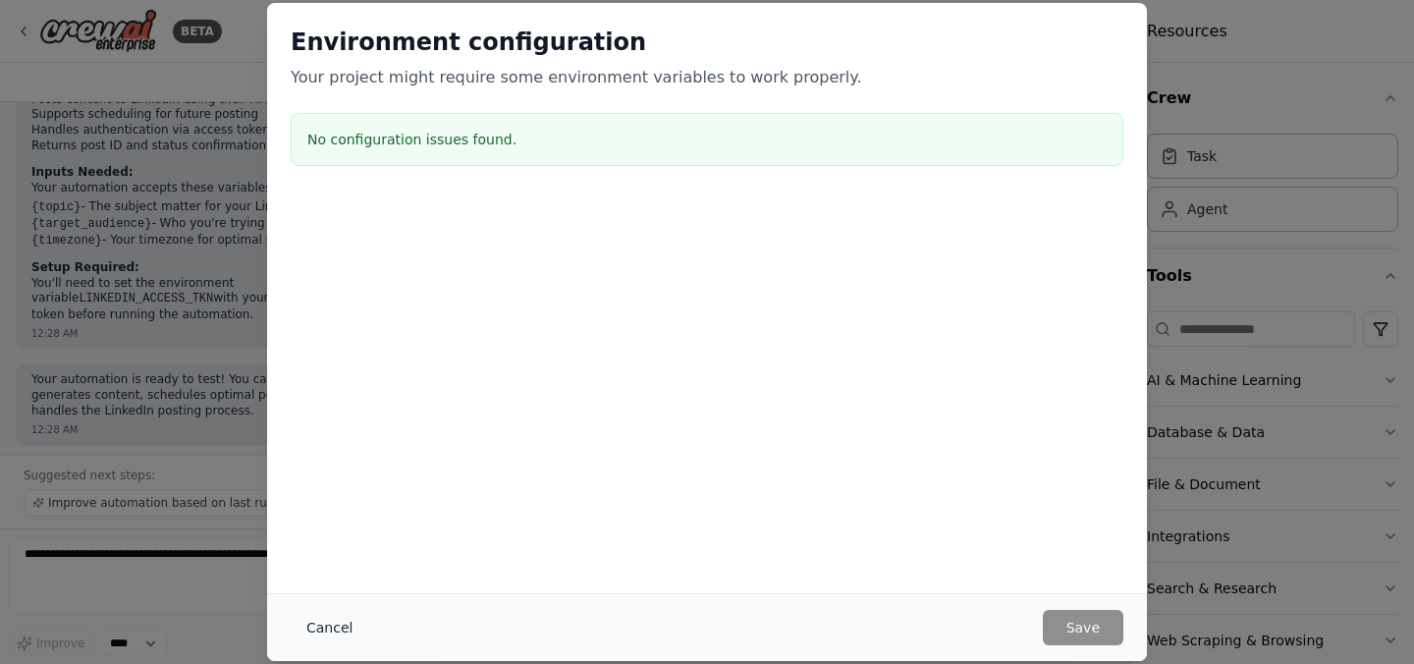
click at [328, 624] on button "Cancel" at bounding box center [330, 627] width 78 height 35
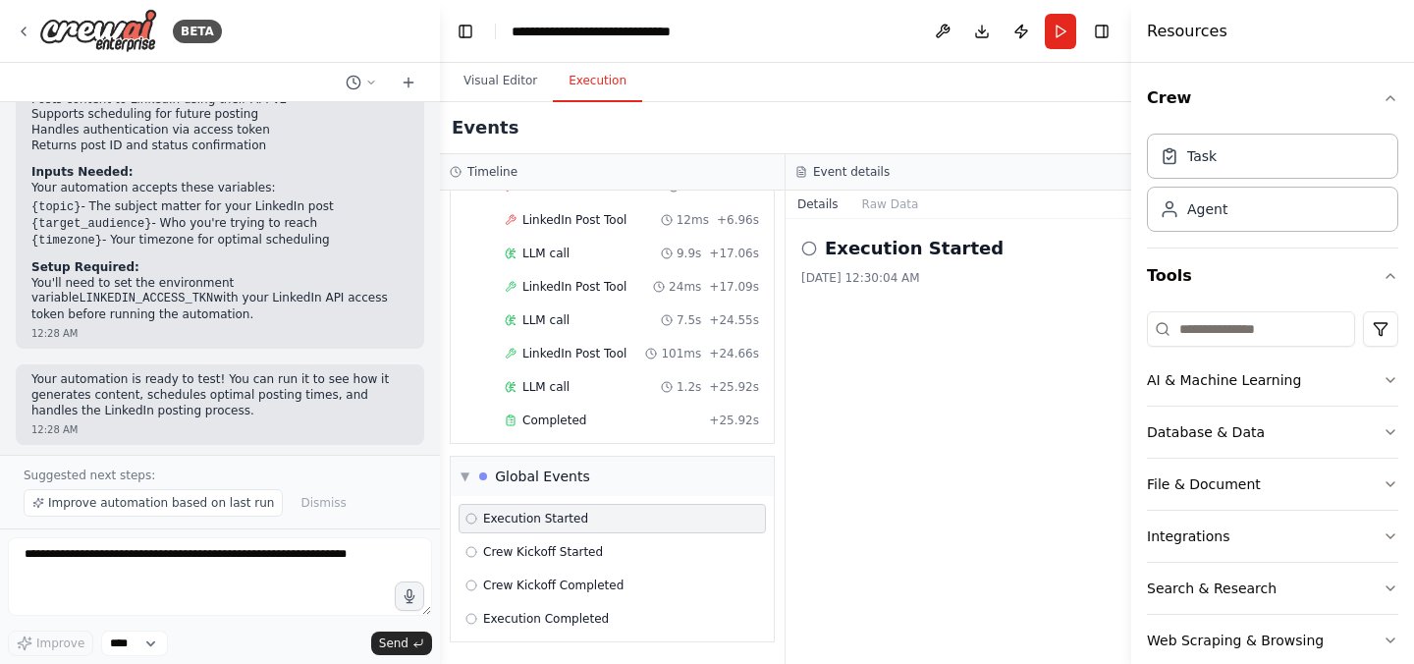
click at [604, 80] on button "Execution" at bounding box center [597, 81] width 89 height 41
click at [807, 250] on icon at bounding box center [809, 249] width 16 height 16
click at [794, 243] on div "Execution Started 8/28/2025, 12:30:04 AM" at bounding box center [958, 441] width 346 height 445
click at [809, 251] on icon at bounding box center [809, 249] width 16 height 16
click at [887, 199] on button "Raw Data" at bounding box center [890, 203] width 81 height 27
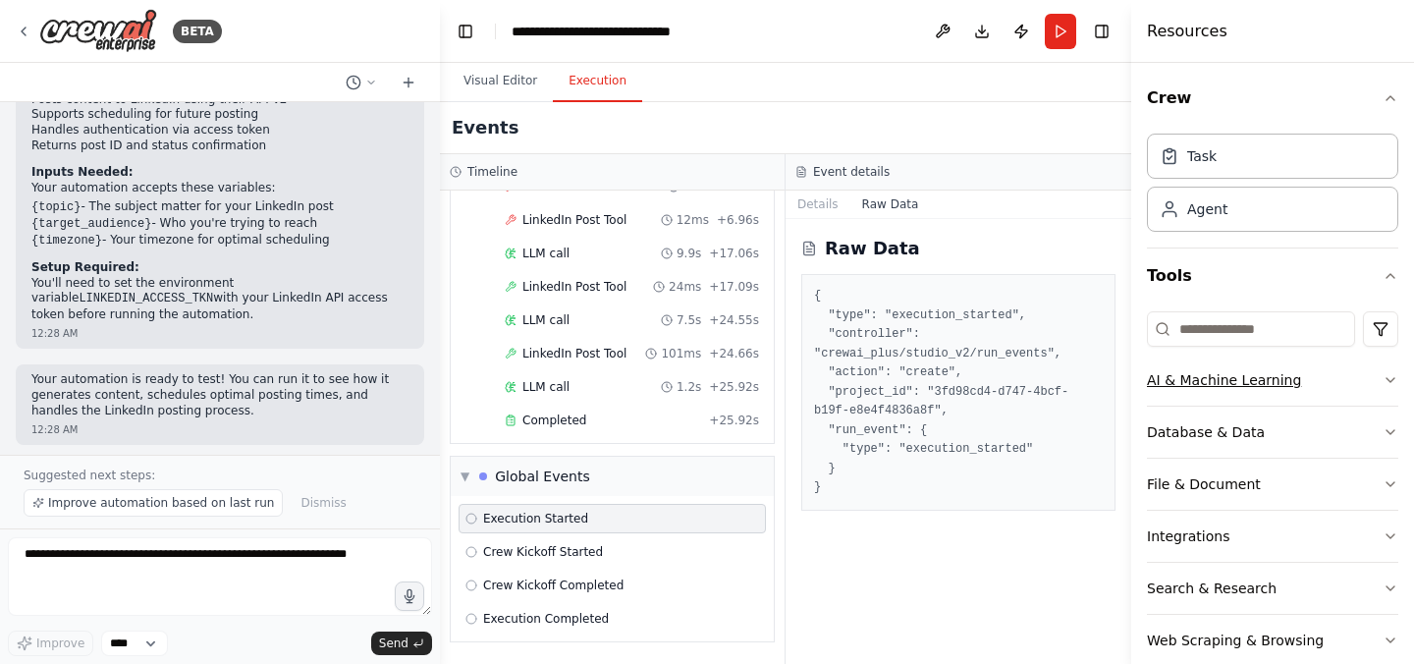
click at [1382, 380] on icon "button" at bounding box center [1390, 380] width 16 height 16
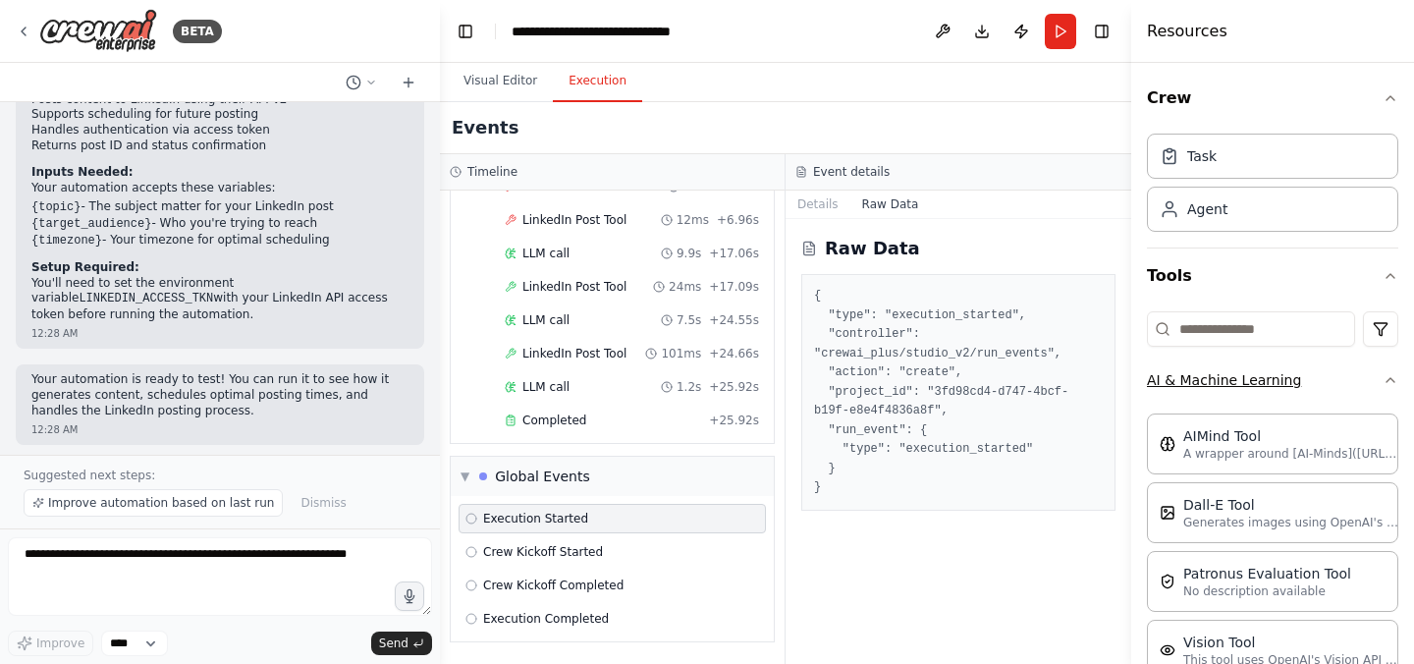
click at [1382, 380] on icon "button" at bounding box center [1390, 380] width 16 height 16
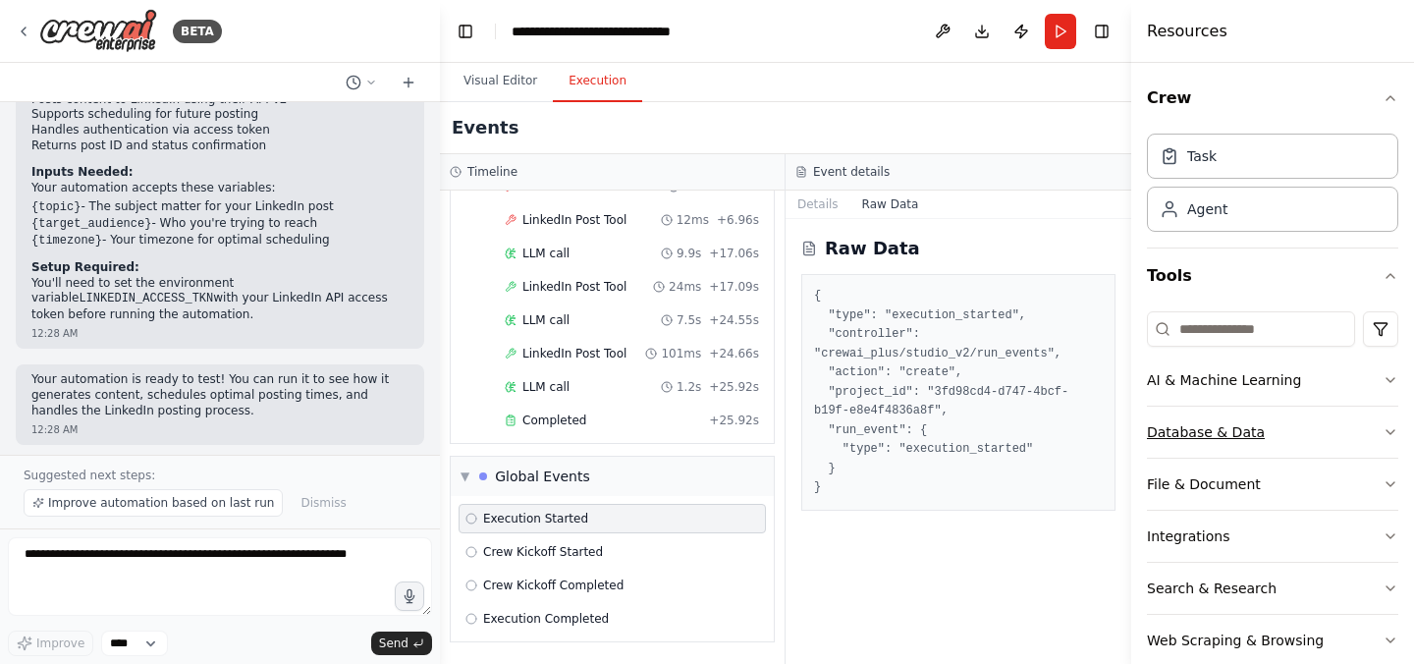
click at [1382, 426] on icon "button" at bounding box center [1390, 432] width 16 height 16
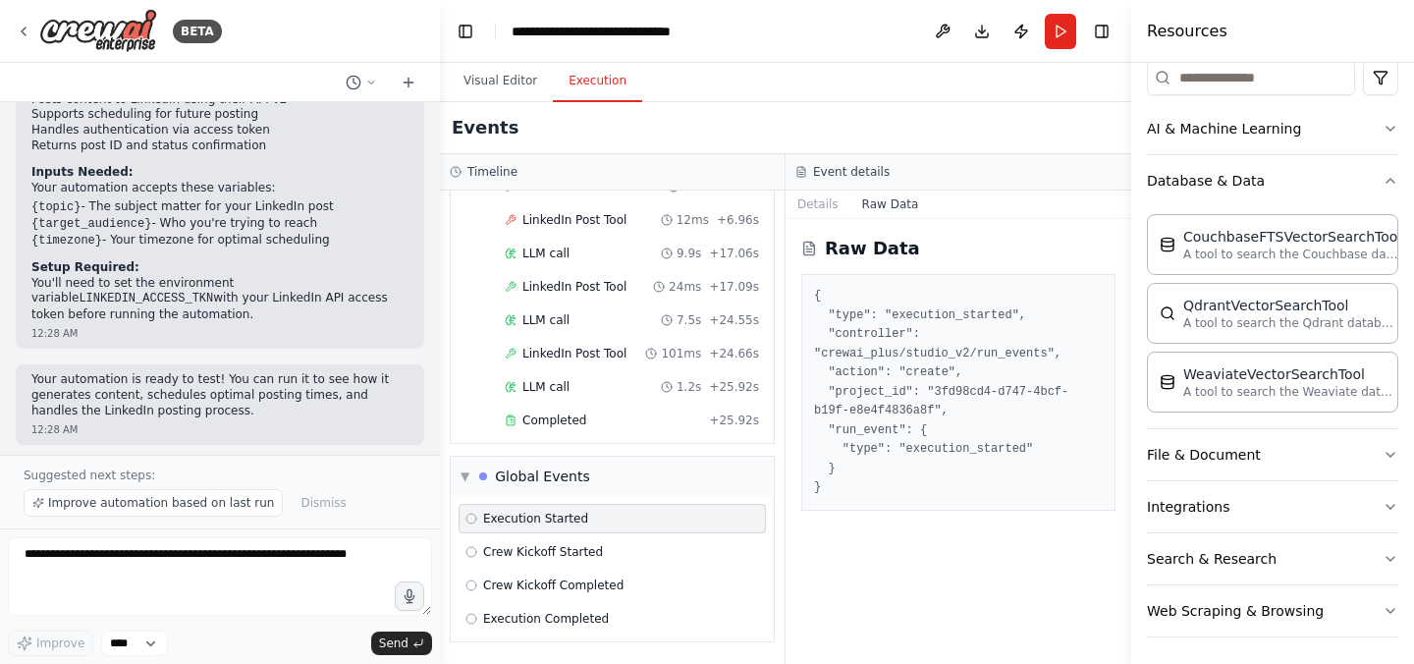
scroll to position [256, 0]
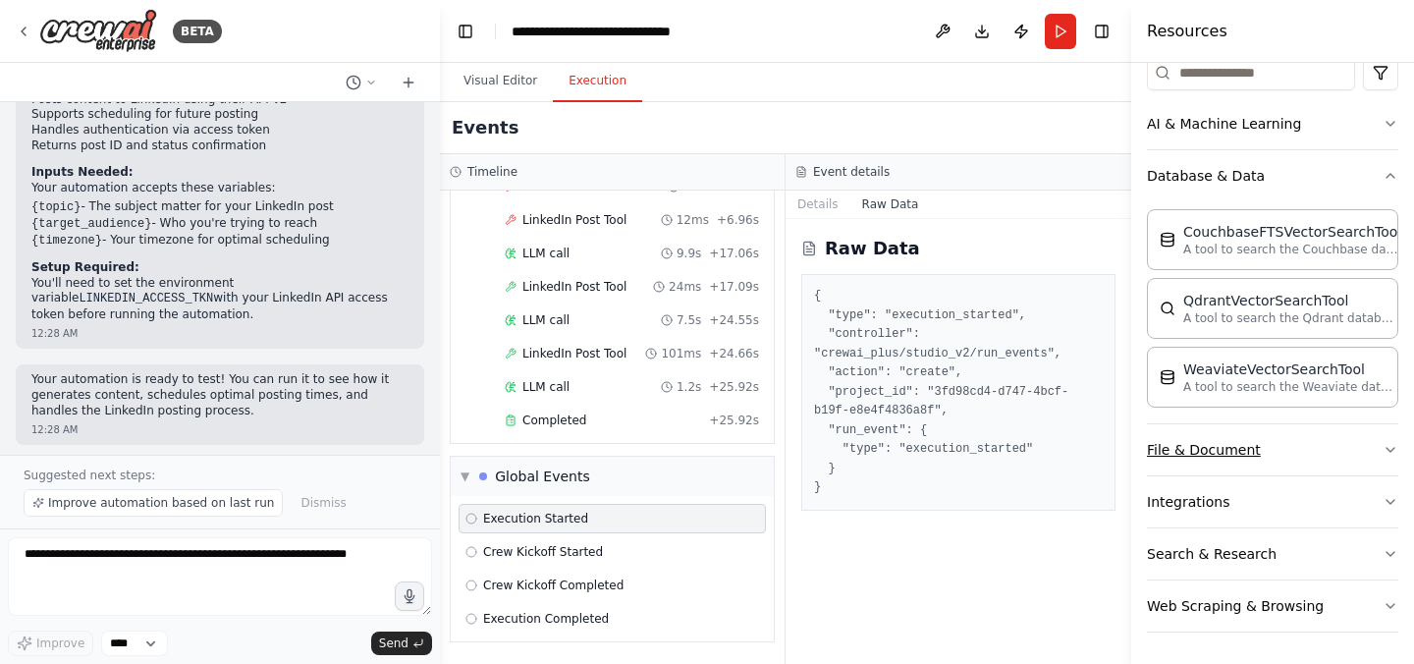
click at [1323, 451] on button "File & Document" at bounding box center [1272, 449] width 251 height 51
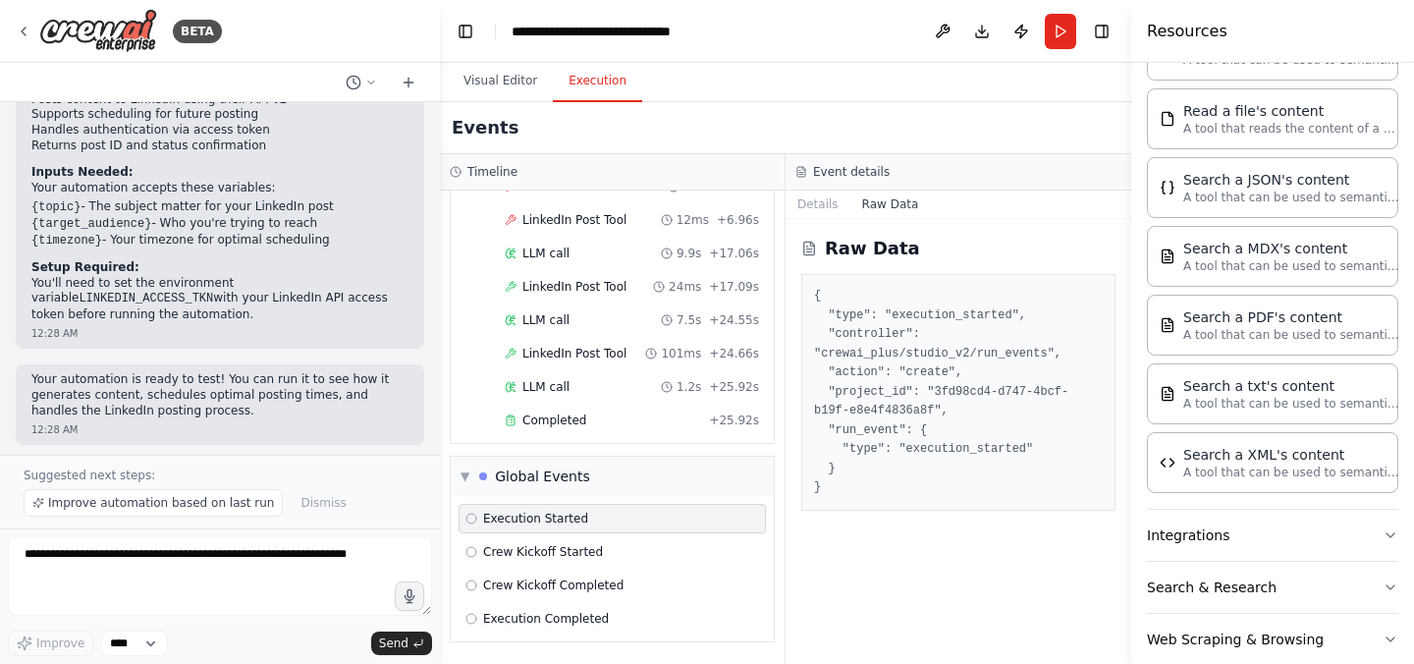
scroll to position [822, 0]
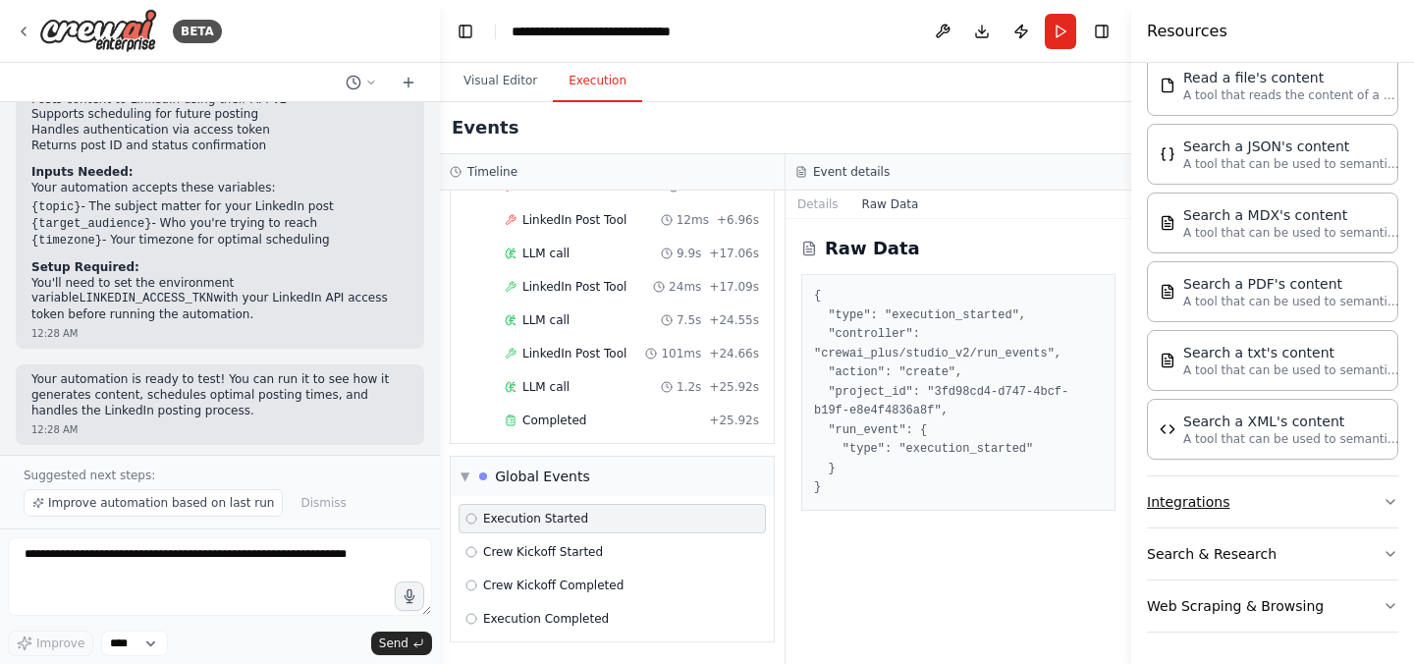
click at [1348, 495] on button "Integrations" at bounding box center [1272, 501] width 251 height 51
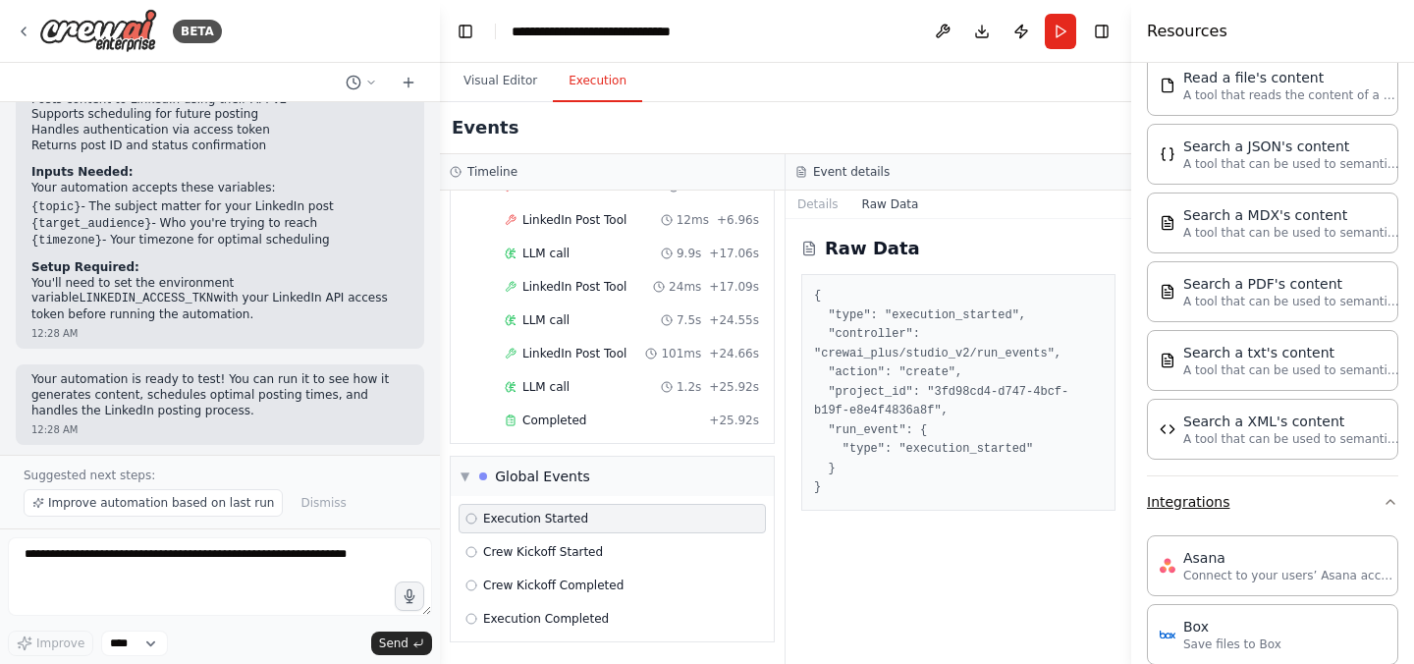
click at [1346, 495] on button "Integrations" at bounding box center [1272, 501] width 251 height 51
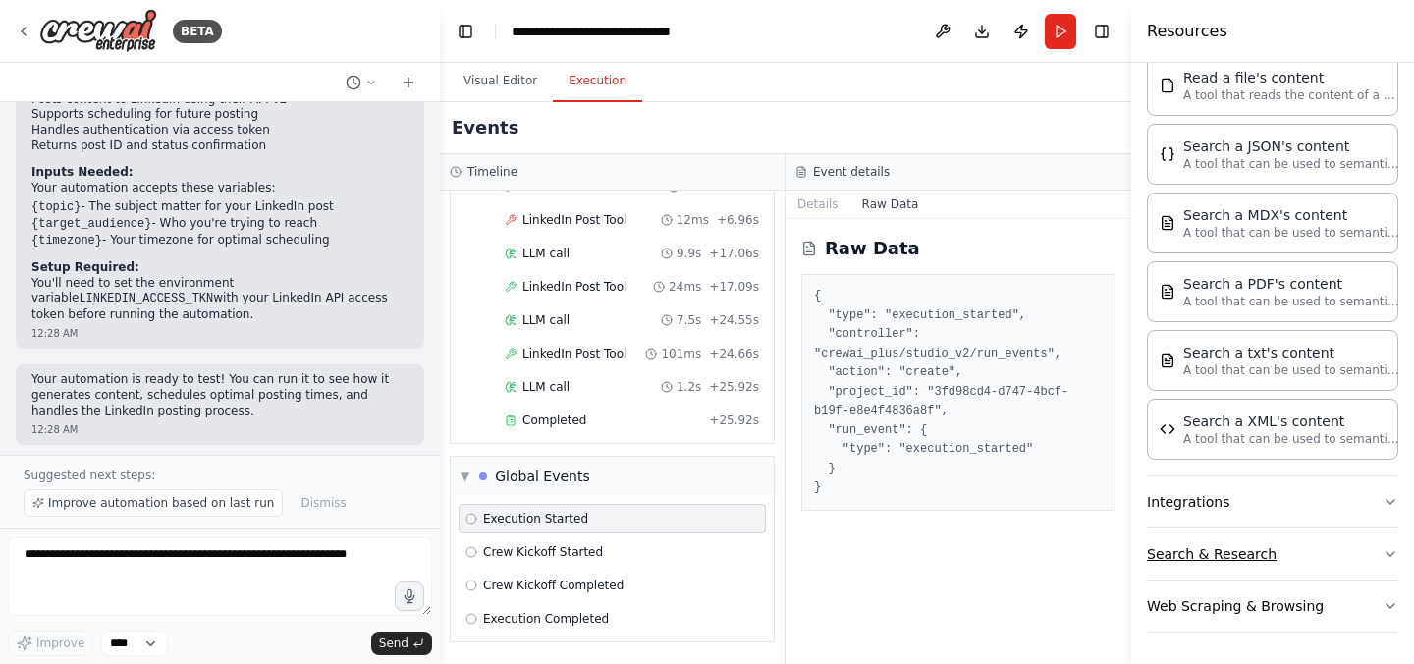
click at [1315, 552] on button "Search & Research" at bounding box center [1272, 553] width 251 height 51
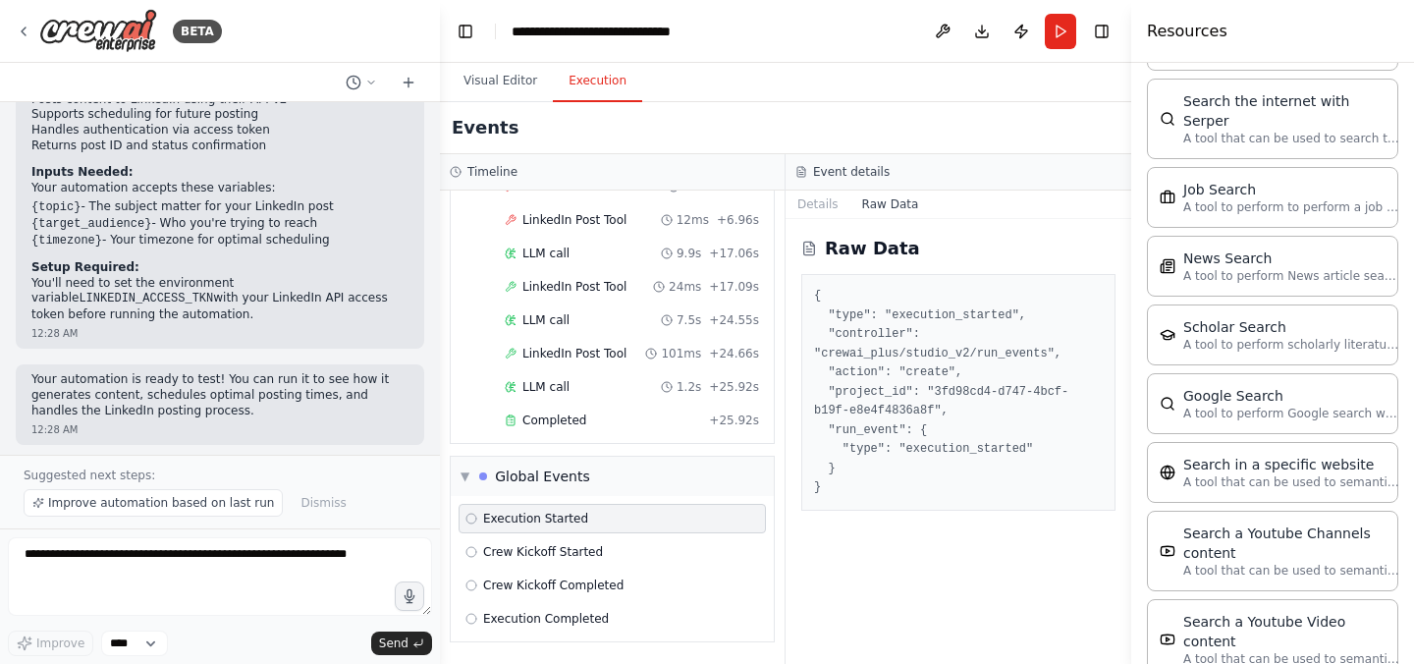
scroll to position [1819, 0]
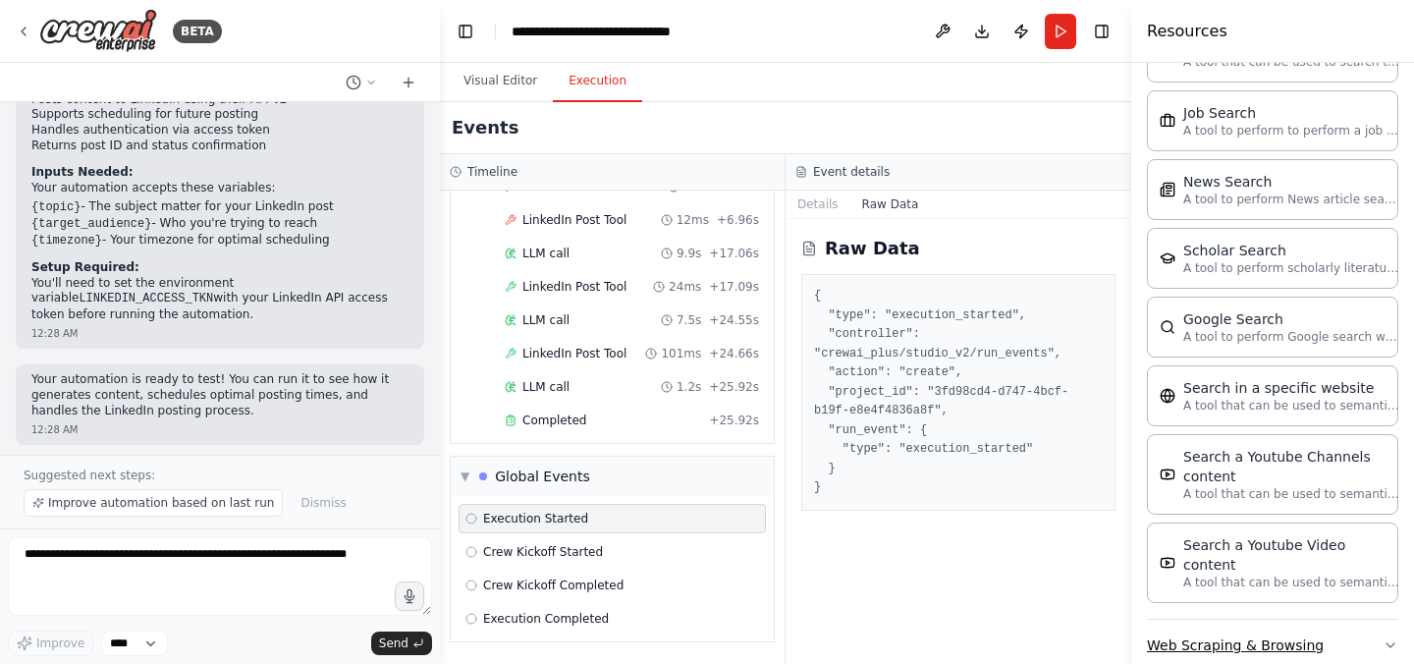
click at [1300, 620] on button "Web Scraping & Browsing" at bounding box center [1272, 645] width 251 height 51
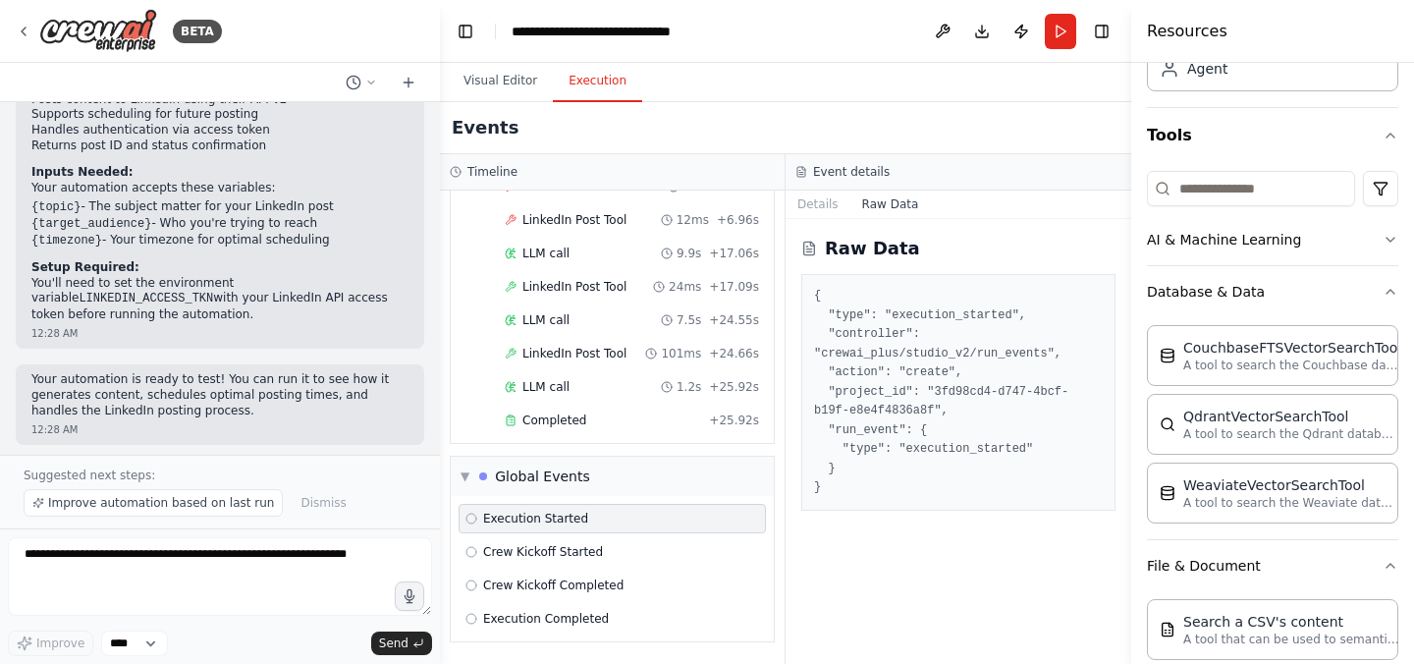
scroll to position [0, 0]
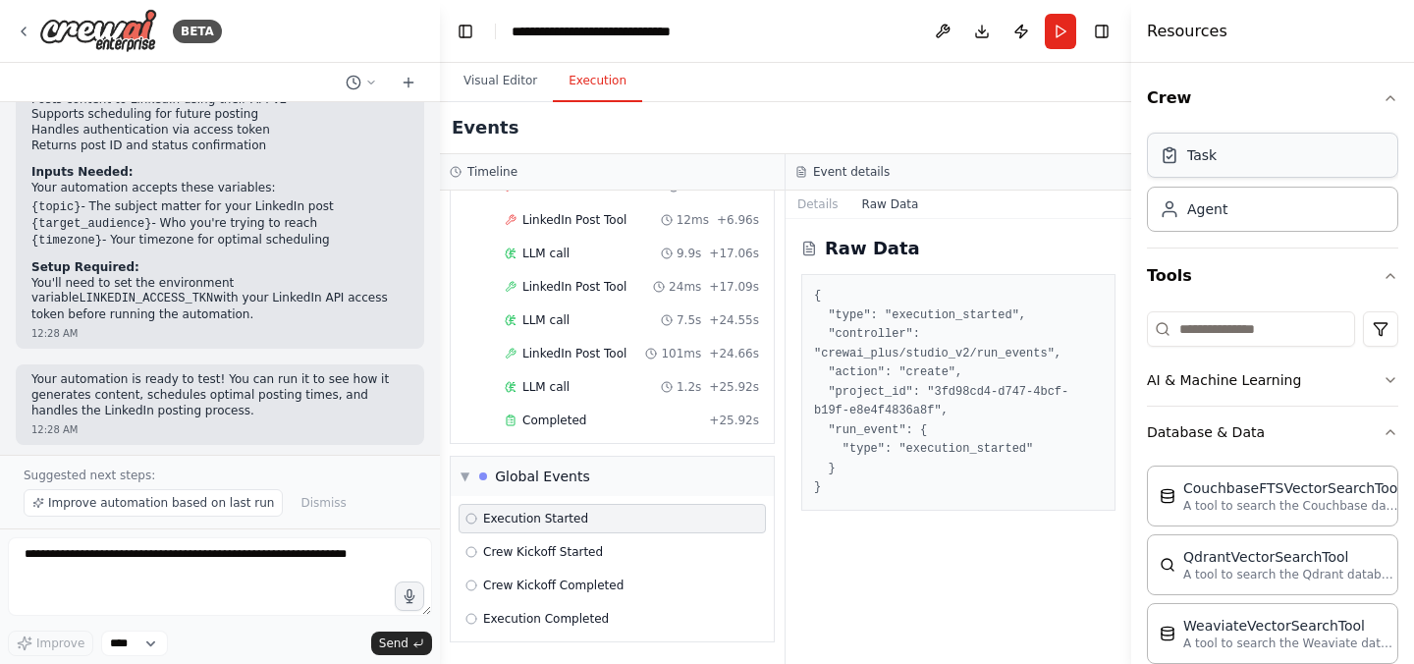
click at [1220, 164] on div "Task" at bounding box center [1272, 155] width 251 height 45
click at [810, 203] on button "Details" at bounding box center [817, 203] width 65 height 27
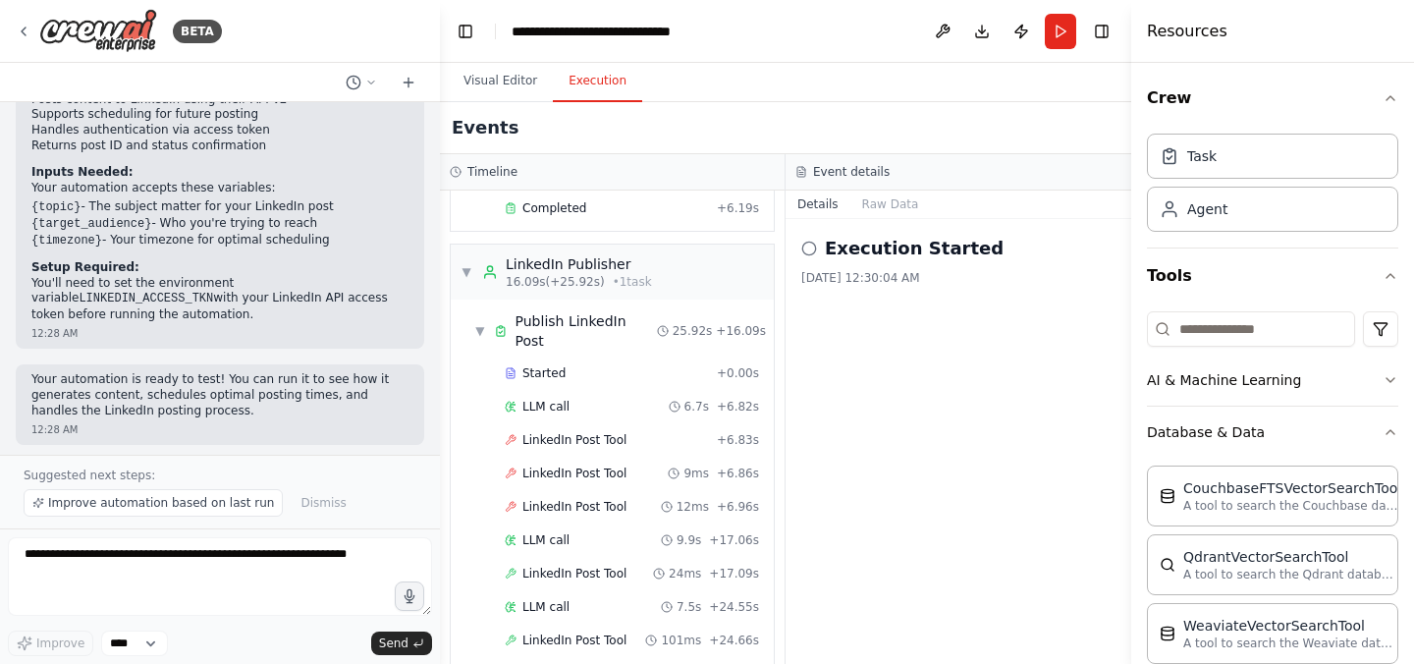
scroll to position [419, 0]
click at [552, 272] on div "LinkedIn Publisher" at bounding box center [579, 265] width 146 height 20
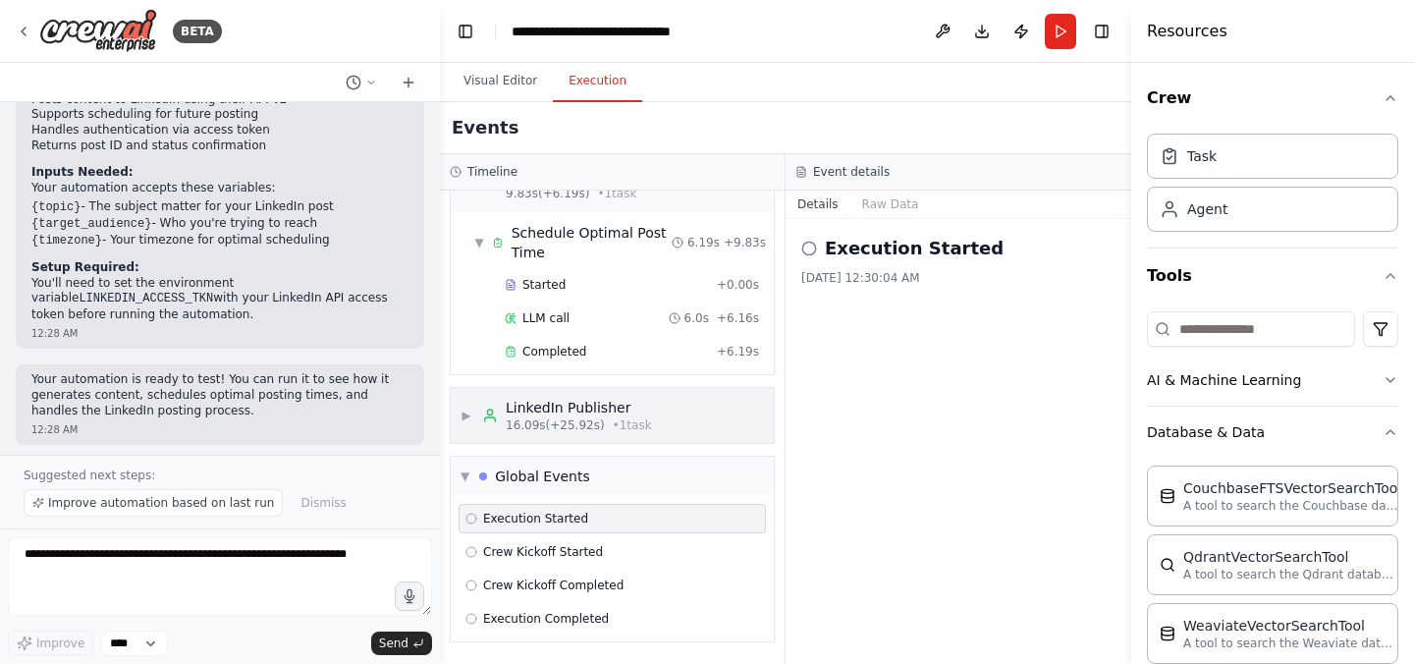
scroll to position [277, 0]
click at [630, 417] on span "• 1 task" at bounding box center [632, 425] width 39 height 16
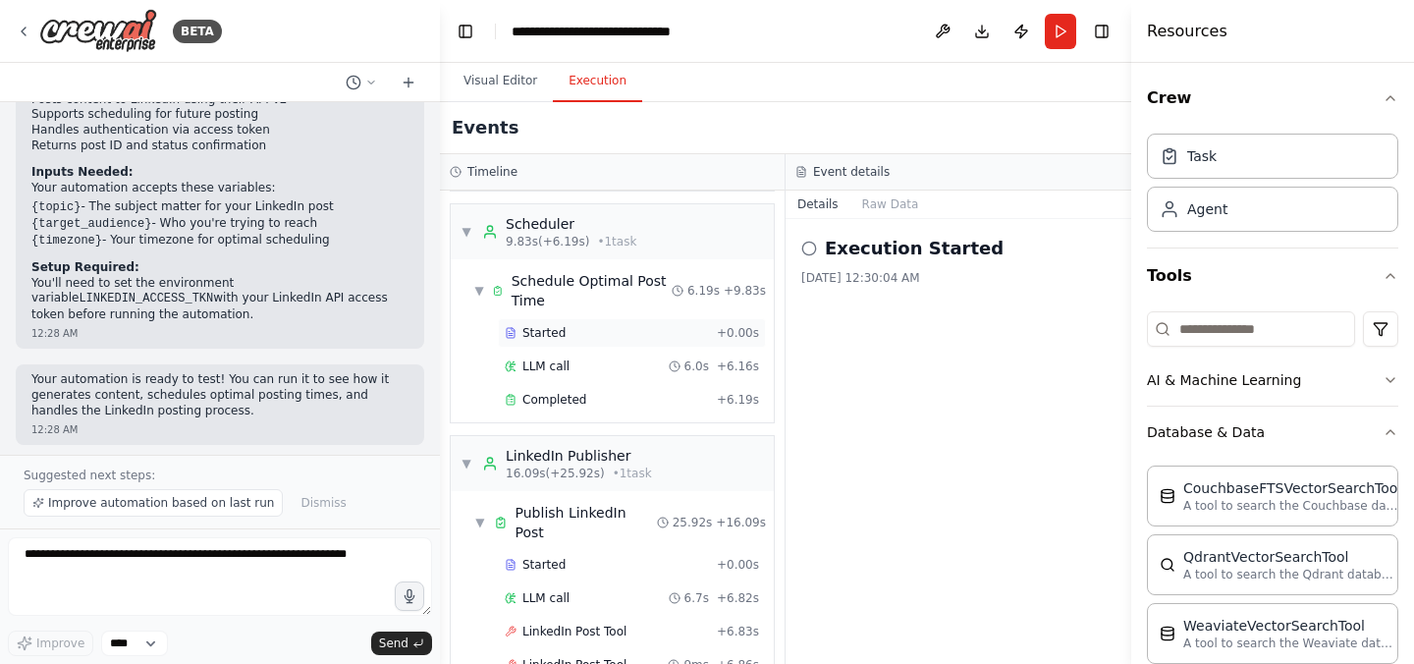
scroll to position [225, 0]
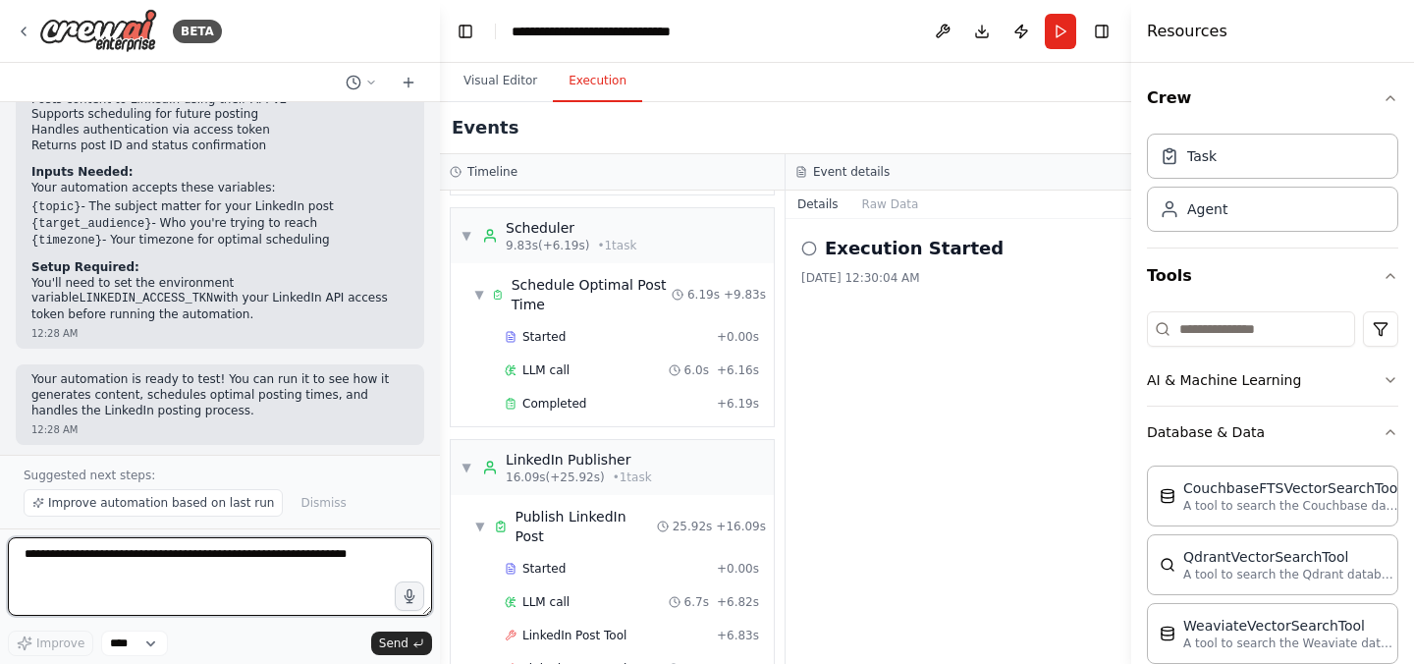
click at [163, 570] on textarea at bounding box center [220, 576] width 424 height 79
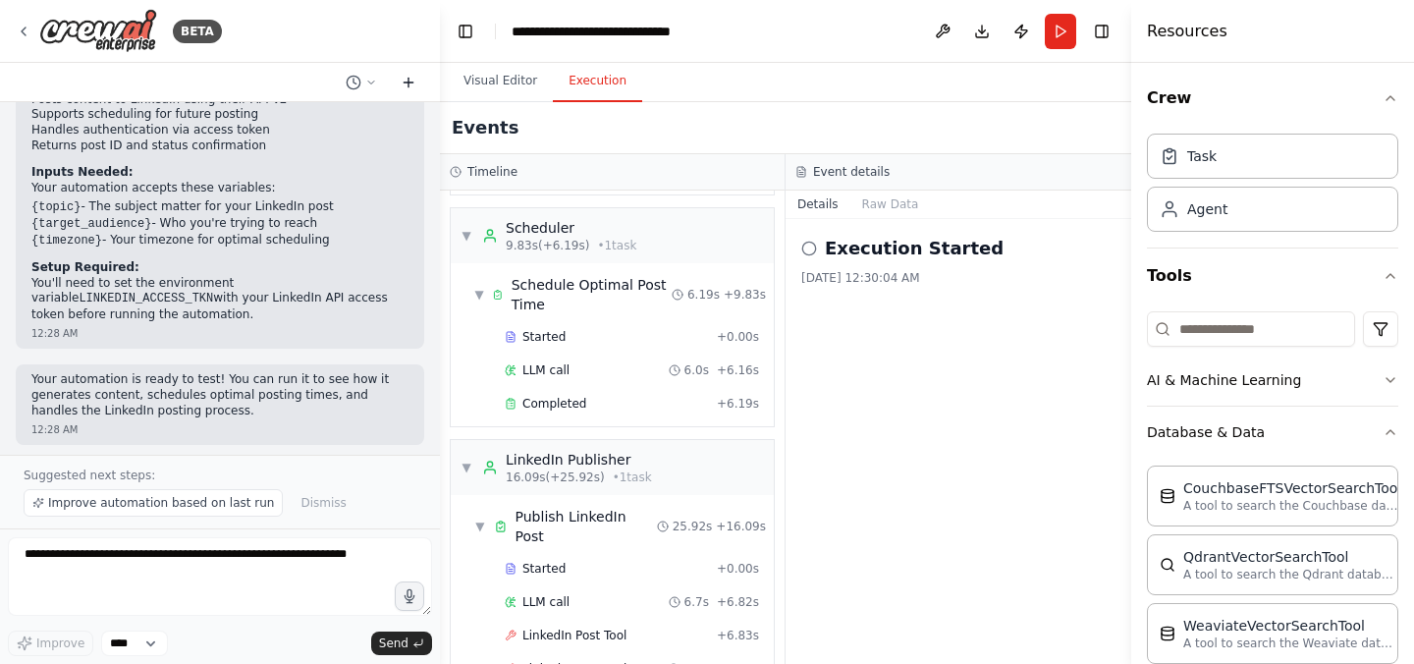
click at [408, 82] on icon at bounding box center [409, 83] width 16 height 16
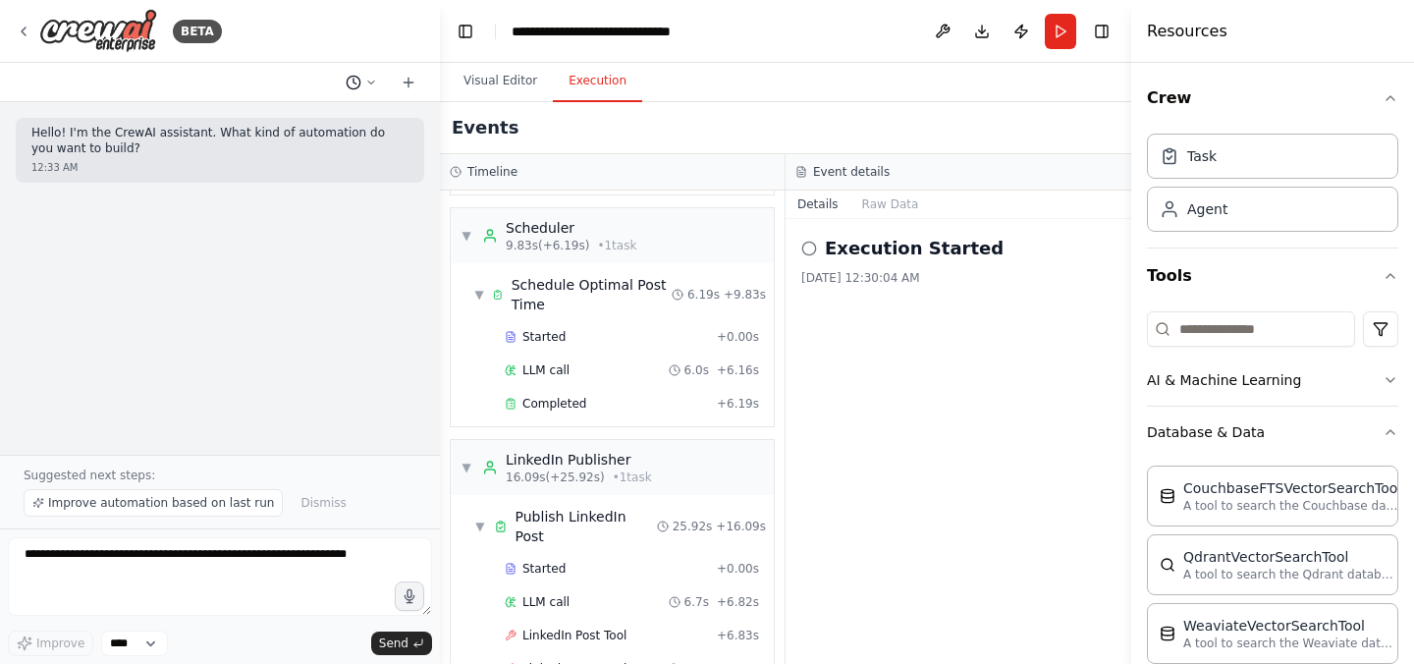
click at [374, 82] on icon at bounding box center [371, 83] width 12 height 12
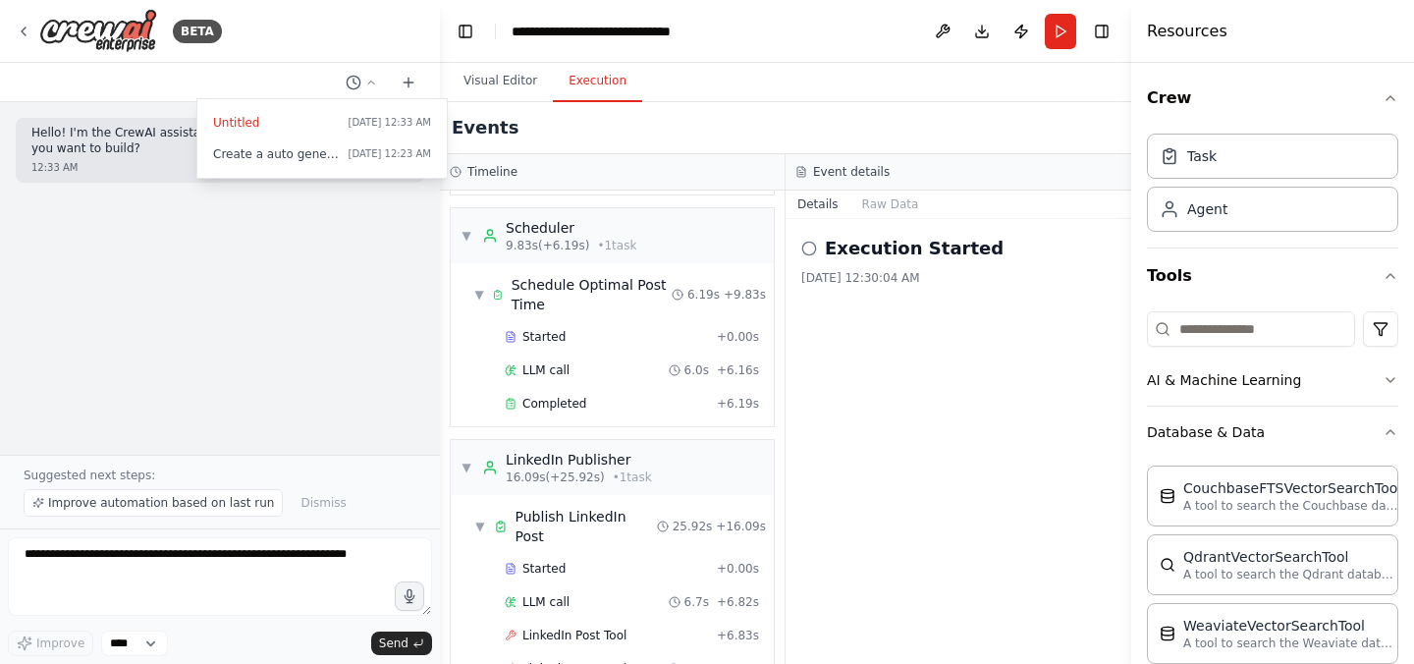
click at [277, 223] on div at bounding box center [220, 332] width 440 height 664
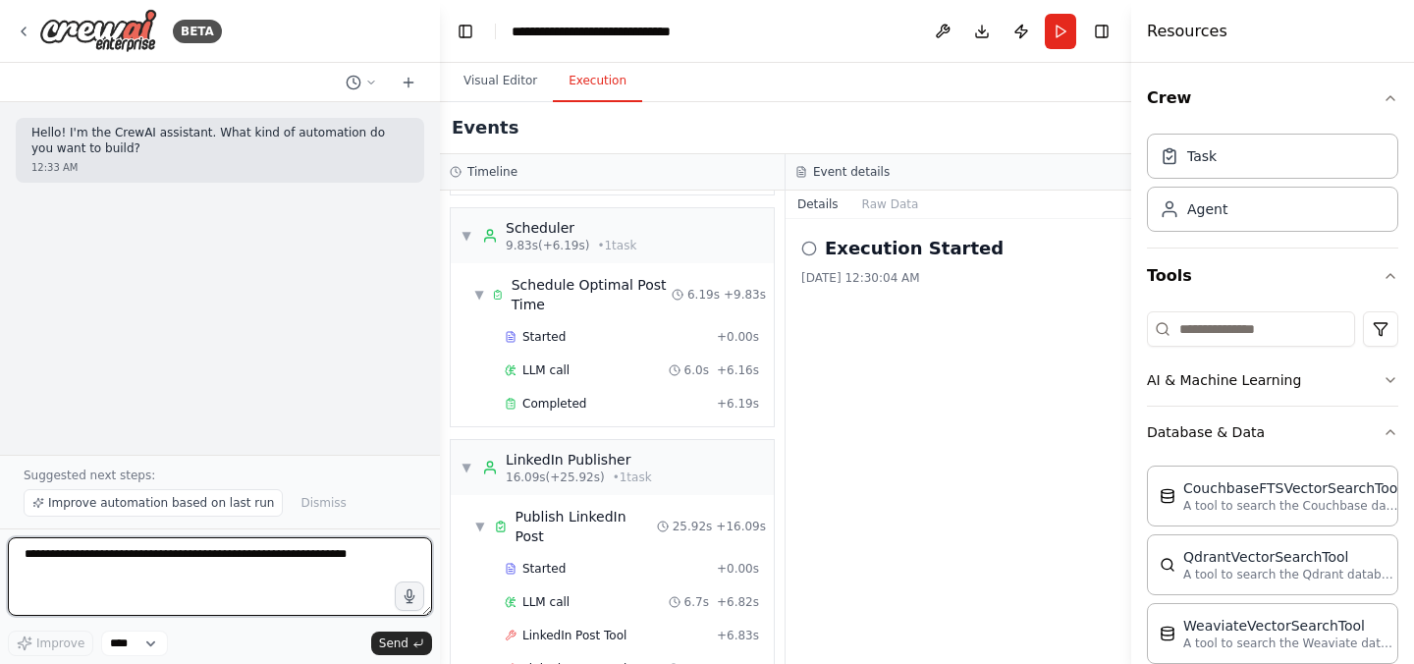
click at [93, 583] on textarea at bounding box center [220, 576] width 424 height 79
paste textarea "**********"
type textarea "**********"
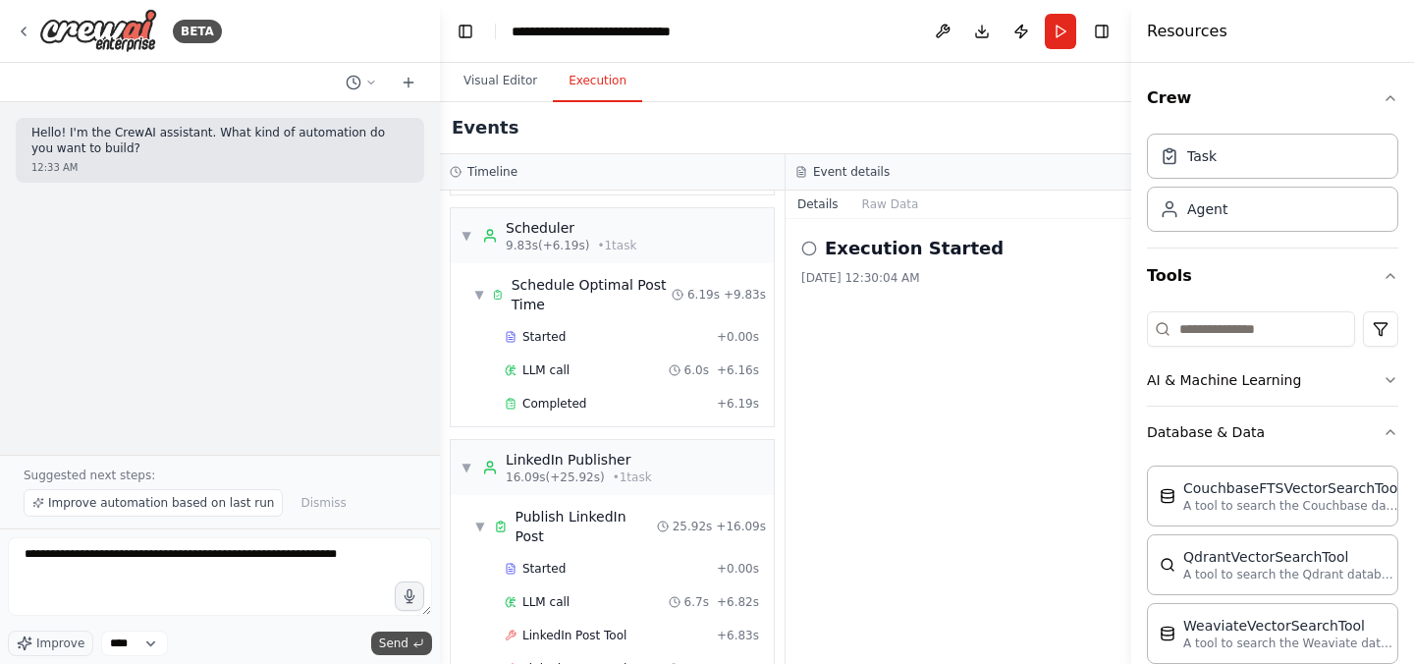
click at [410, 644] on button "Send" at bounding box center [401, 643] width 61 height 24
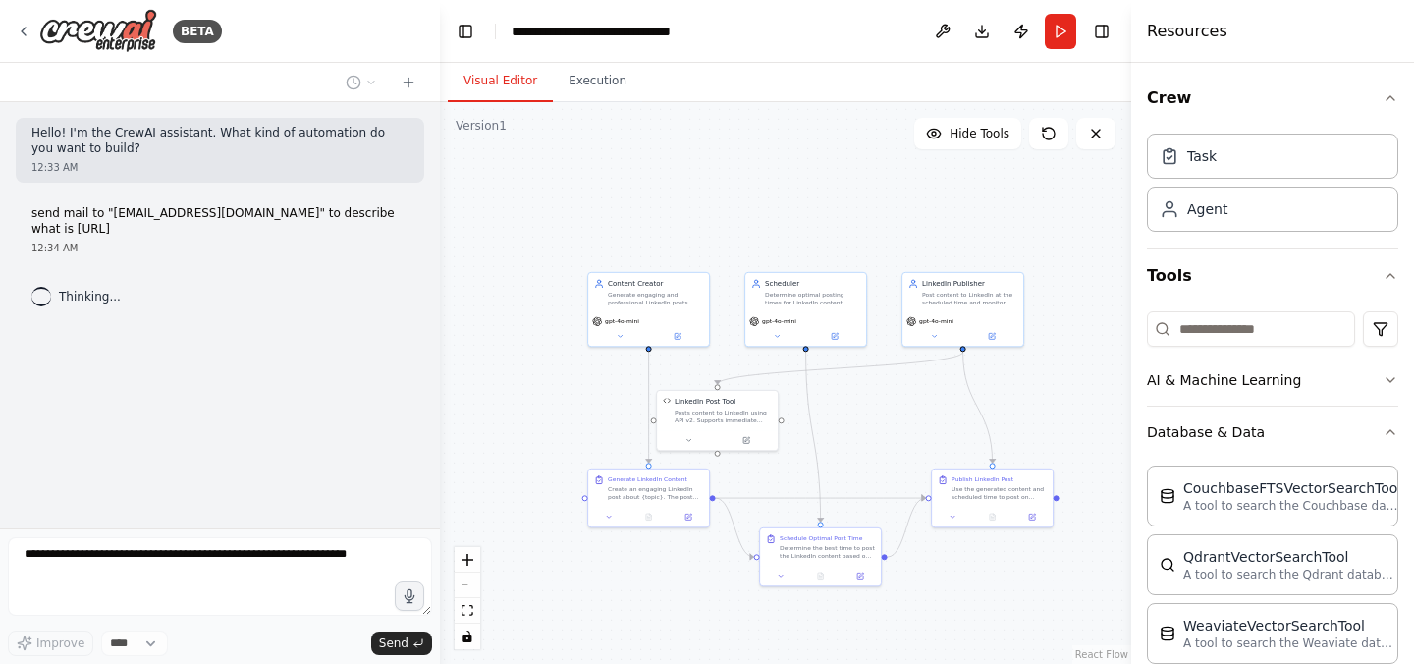
click at [513, 83] on button "Visual Editor" at bounding box center [500, 81] width 105 height 41
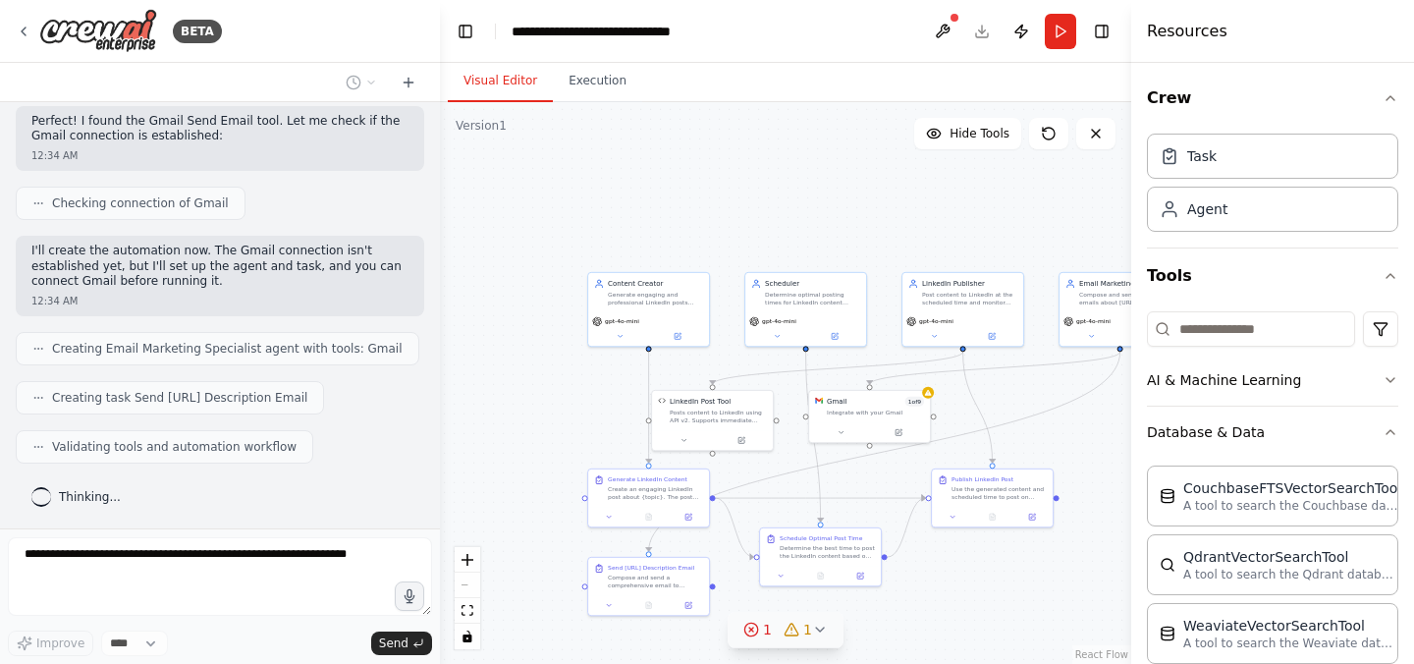
scroll to position [517, 0]
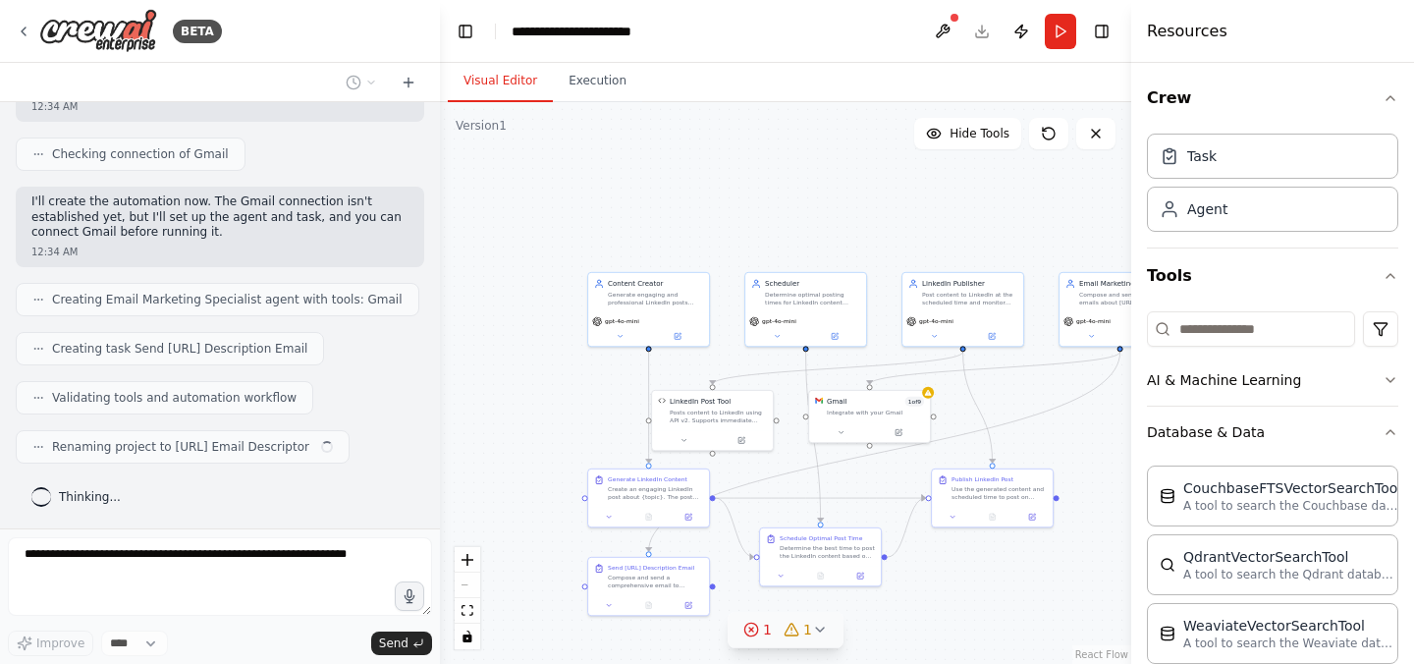
click at [820, 628] on icon at bounding box center [820, 629] width 8 height 4
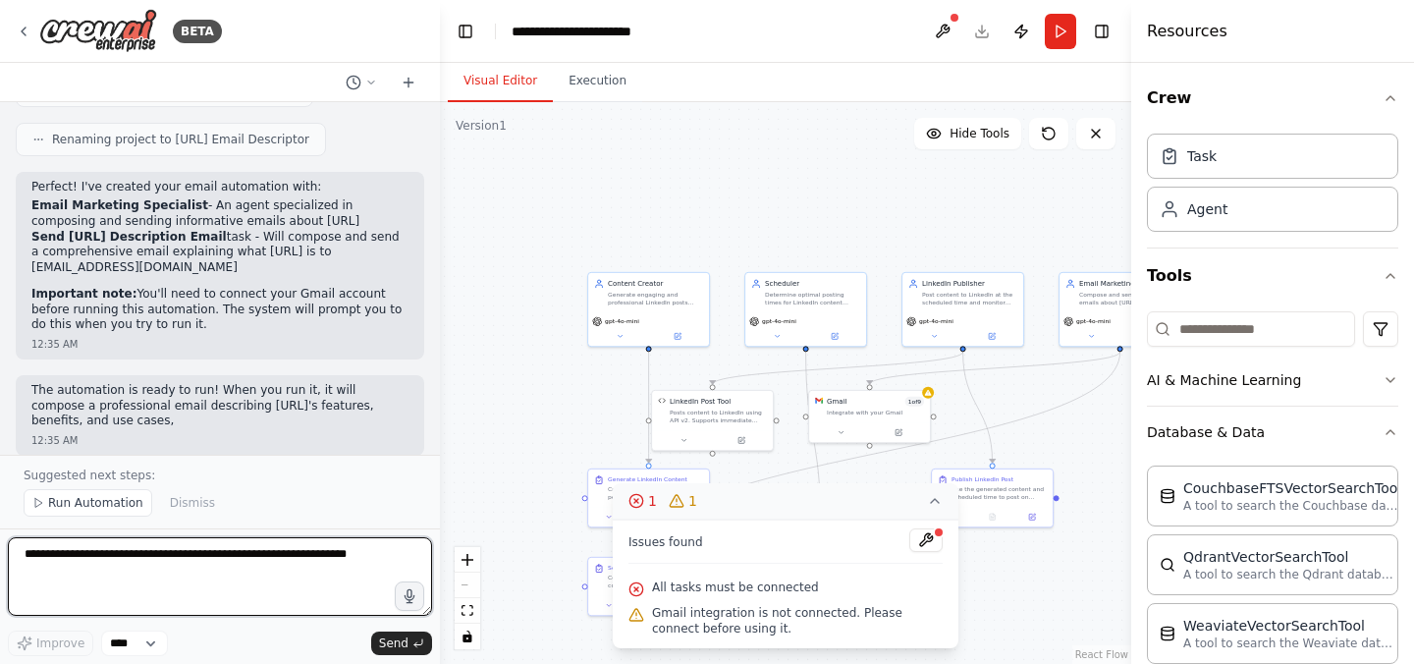
scroll to position [840, 0]
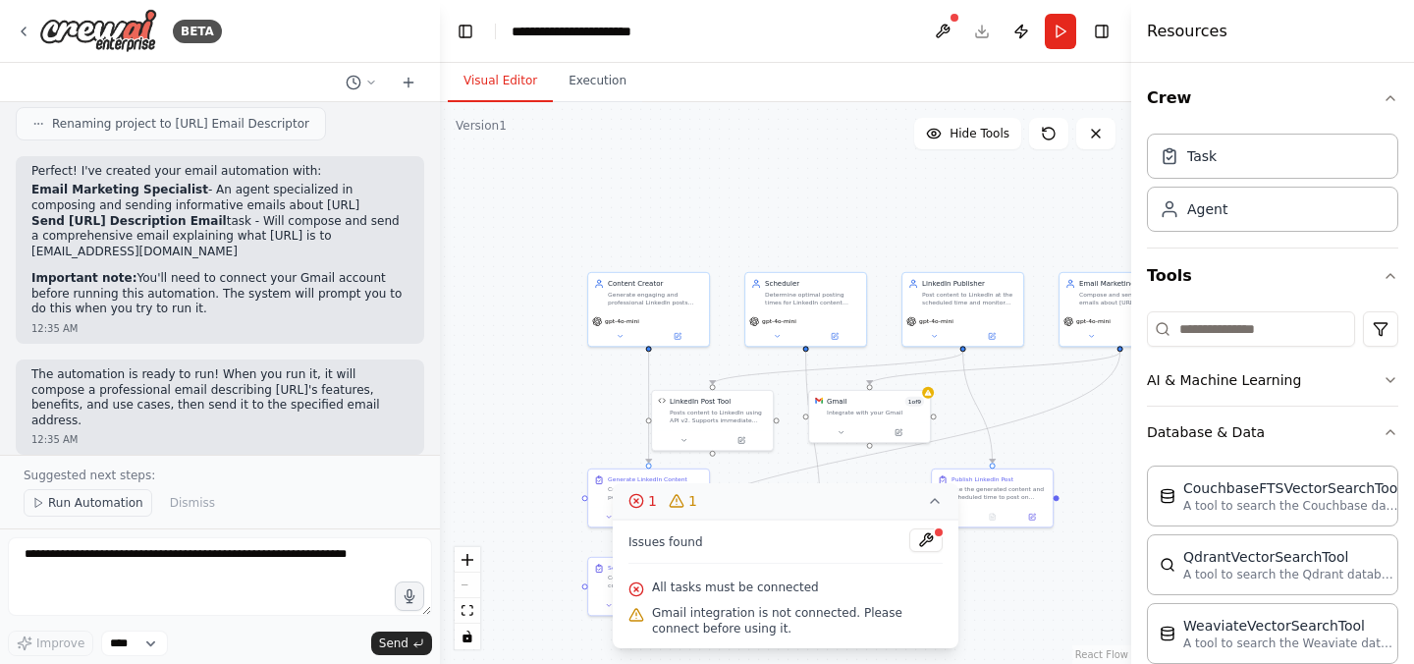
click at [127, 506] on span "Run Automation" at bounding box center [95, 503] width 95 height 16
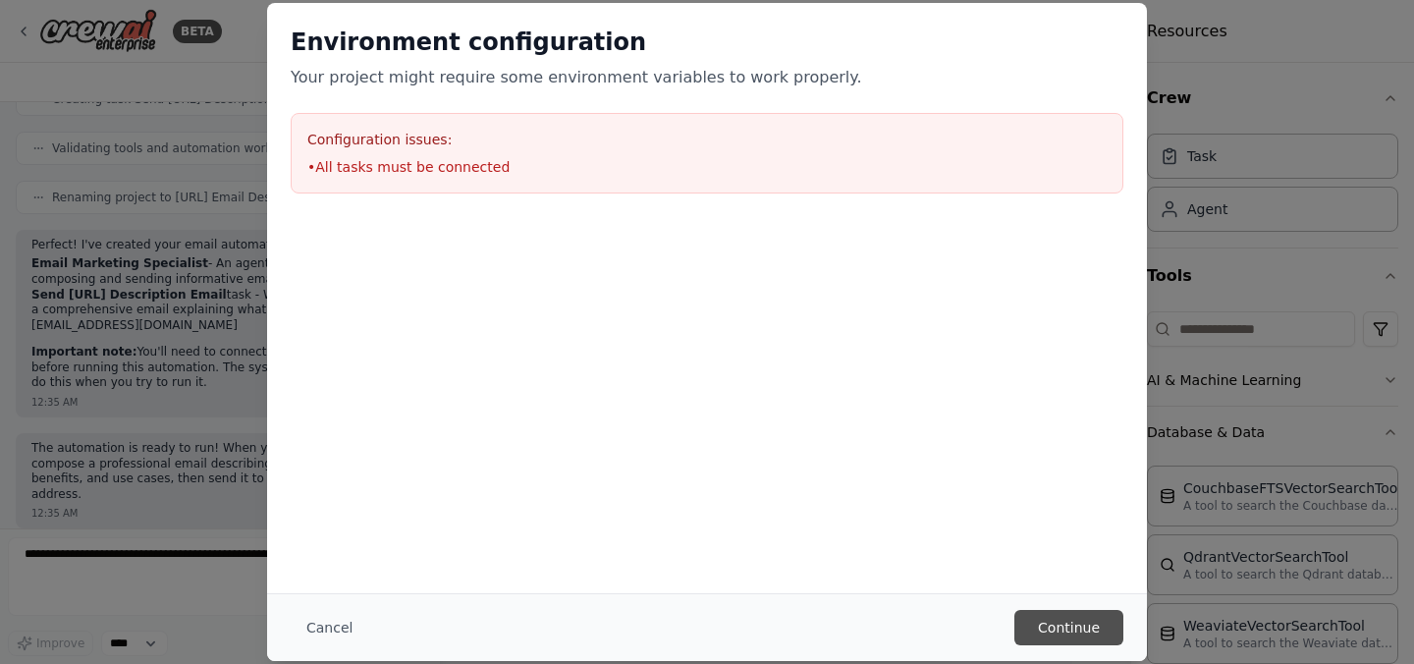
click at [1104, 627] on button "Continue" at bounding box center [1068, 627] width 109 height 35
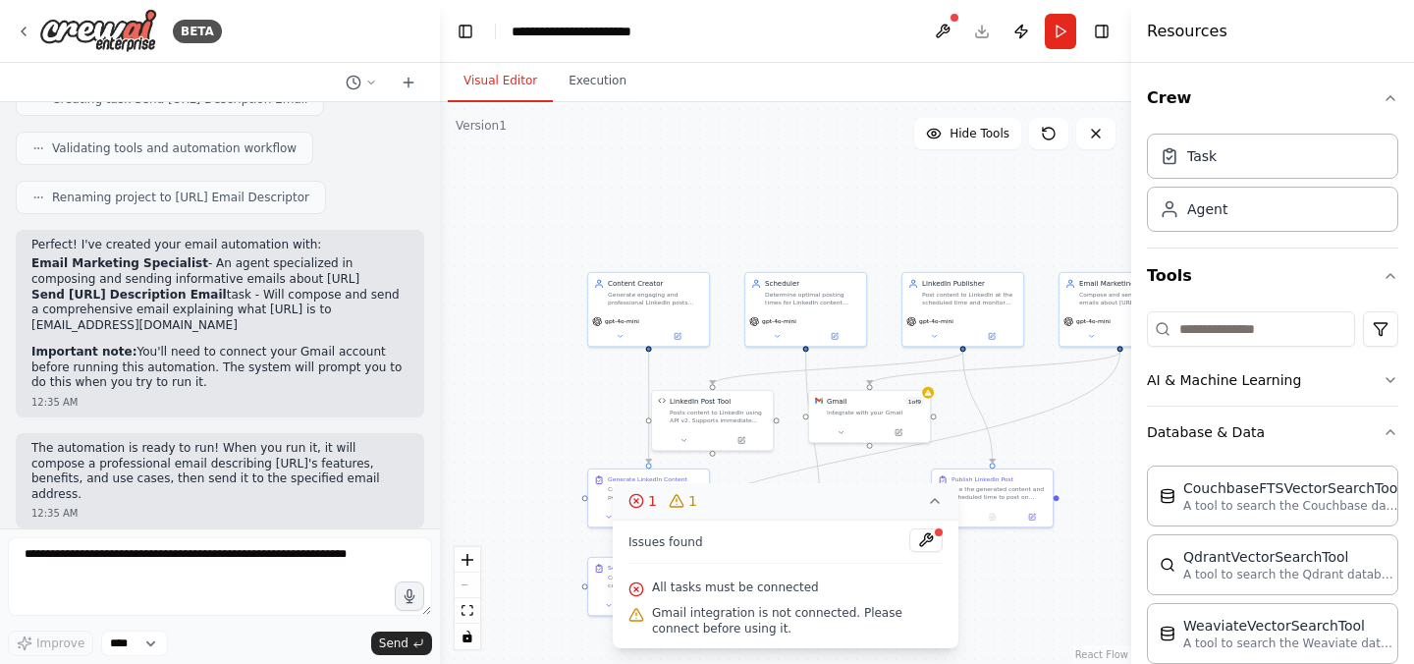
click at [1011, 599] on div ".deletable-edge-delete-btn { width: 20px; height: 20px; border: 0px solid #ffff…" at bounding box center [785, 383] width 691 height 562
click at [932, 501] on icon at bounding box center [935, 501] width 8 height 4
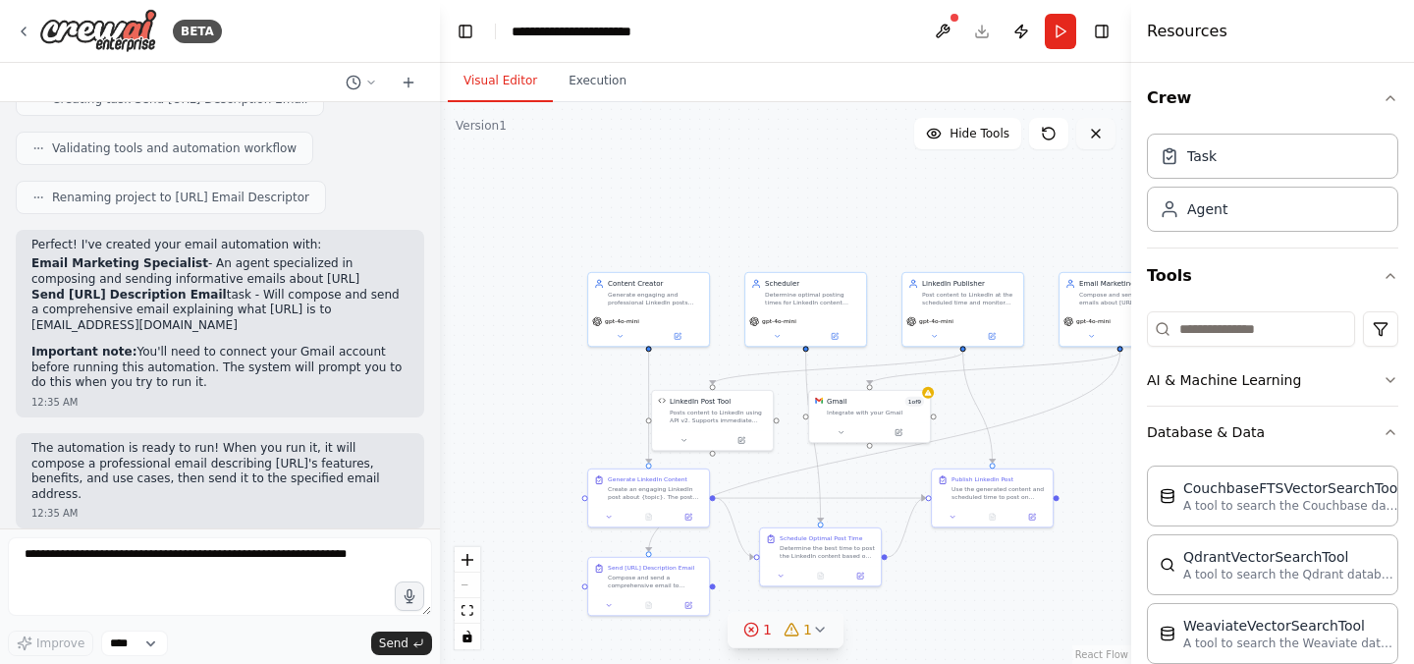
click at [1095, 135] on icon at bounding box center [1096, 134] width 16 height 16
click at [987, 137] on span "Hide Tools" at bounding box center [979, 134] width 60 height 16
click at [987, 137] on span "Show Tools" at bounding box center [976, 134] width 65 height 16
click at [1093, 135] on icon at bounding box center [1096, 134] width 8 height 8
click at [611, 86] on button "Execution" at bounding box center [597, 81] width 89 height 41
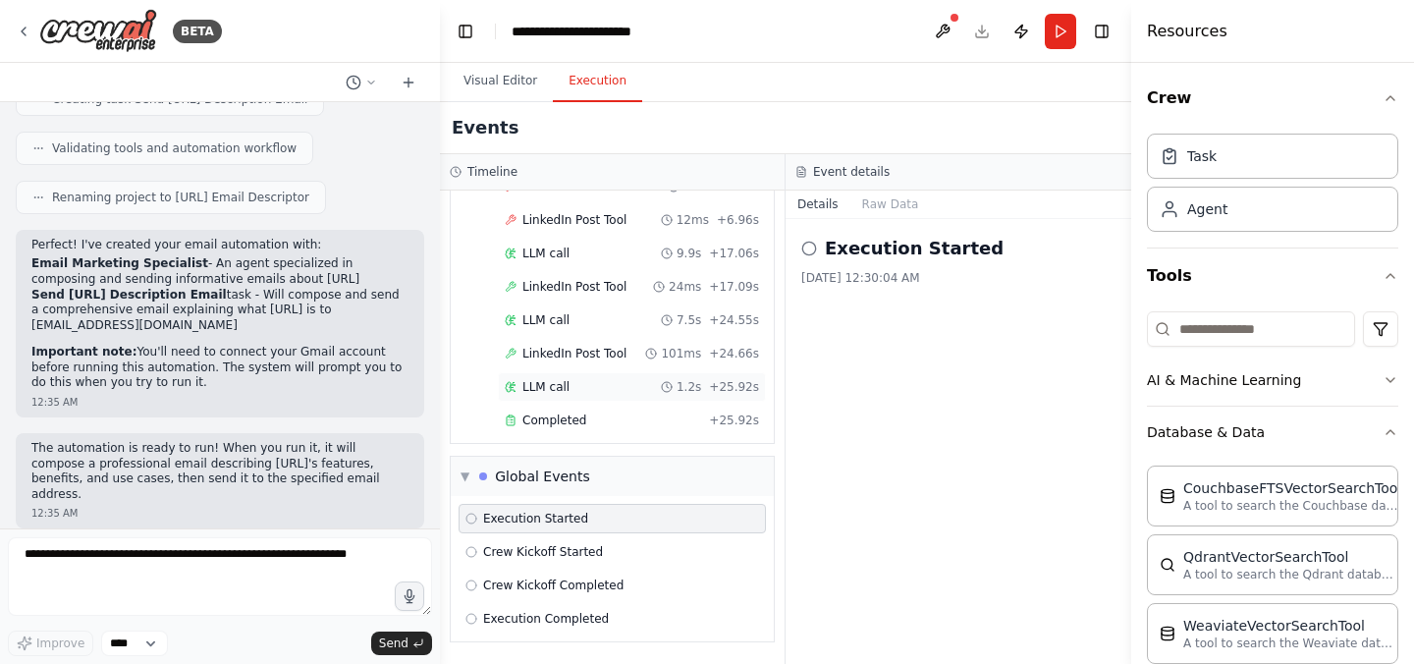
scroll to position [0, 0]
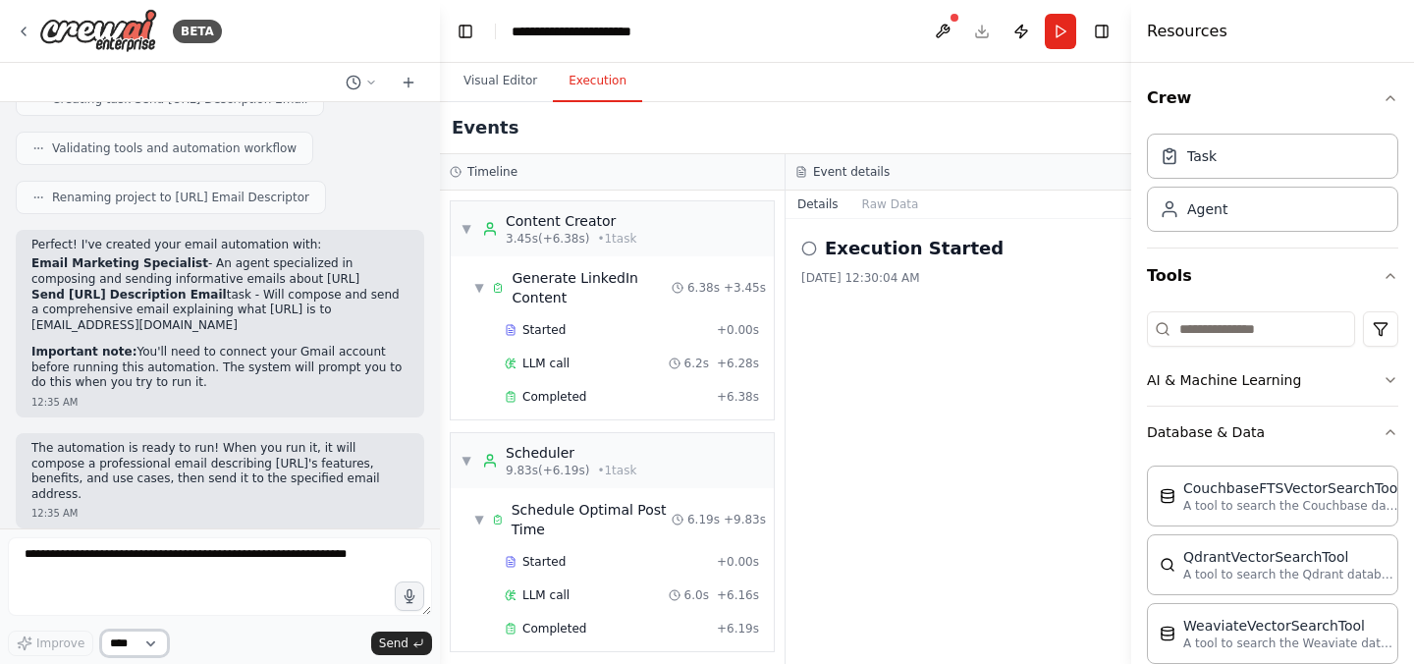
click at [159, 641] on select "****" at bounding box center [134, 643] width 67 height 26
click at [369, 79] on icon at bounding box center [371, 83] width 12 height 12
click at [180, 592] on div at bounding box center [220, 332] width 440 height 664
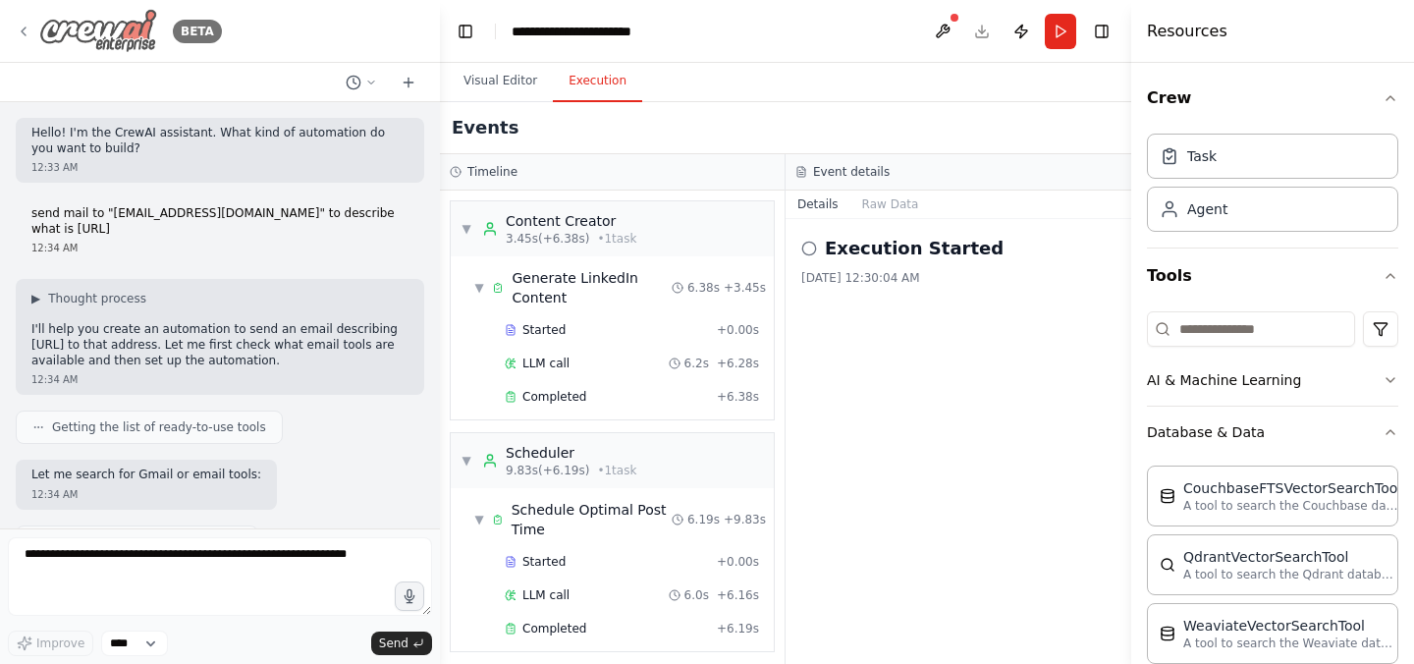
click at [26, 32] on icon at bounding box center [24, 32] width 16 height 16
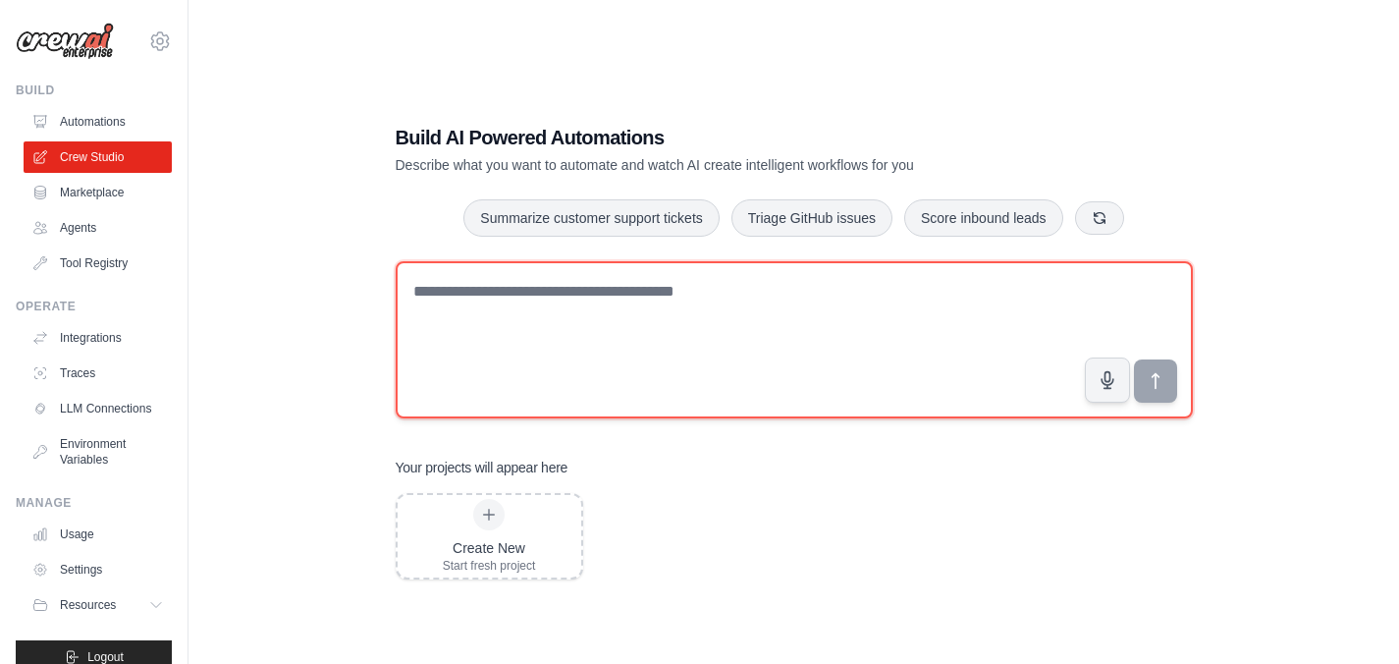
click at [560, 299] on textarea at bounding box center [794, 339] width 797 height 157
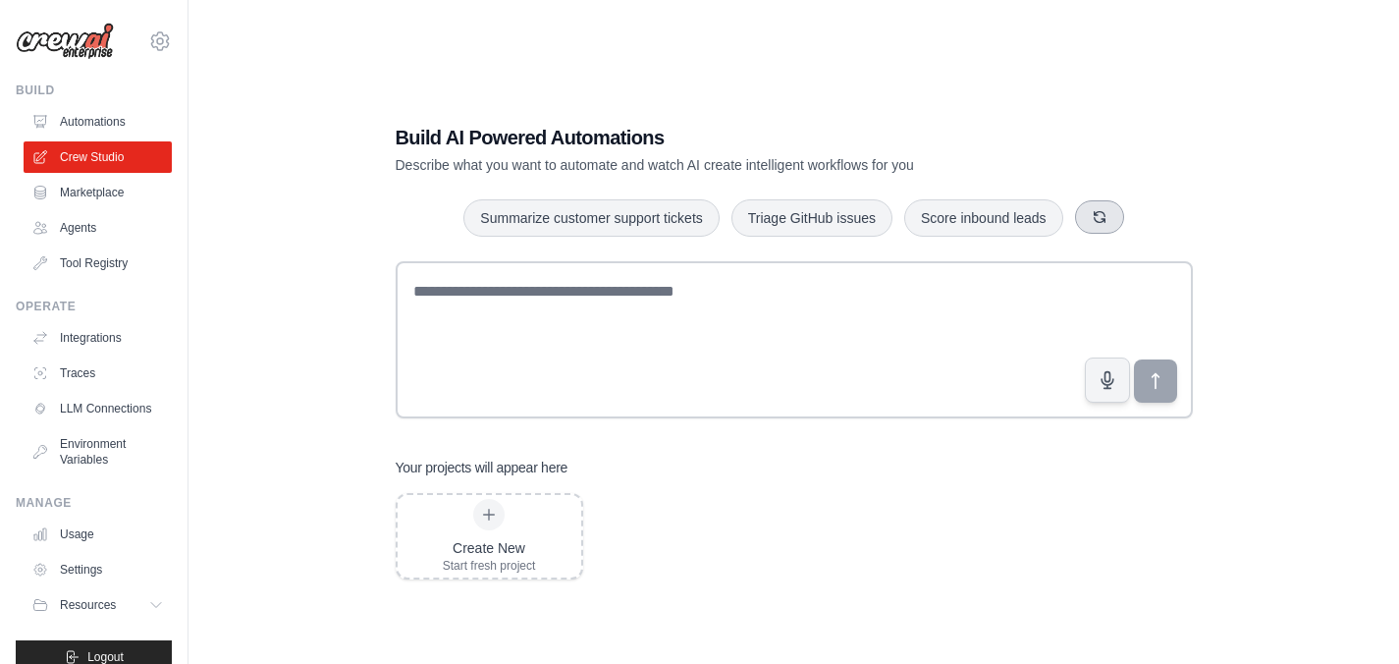
click at [1096, 219] on icon "button" at bounding box center [1100, 217] width 16 height 16
click at [108, 119] on link "Automations" at bounding box center [100, 121] width 148 height 31
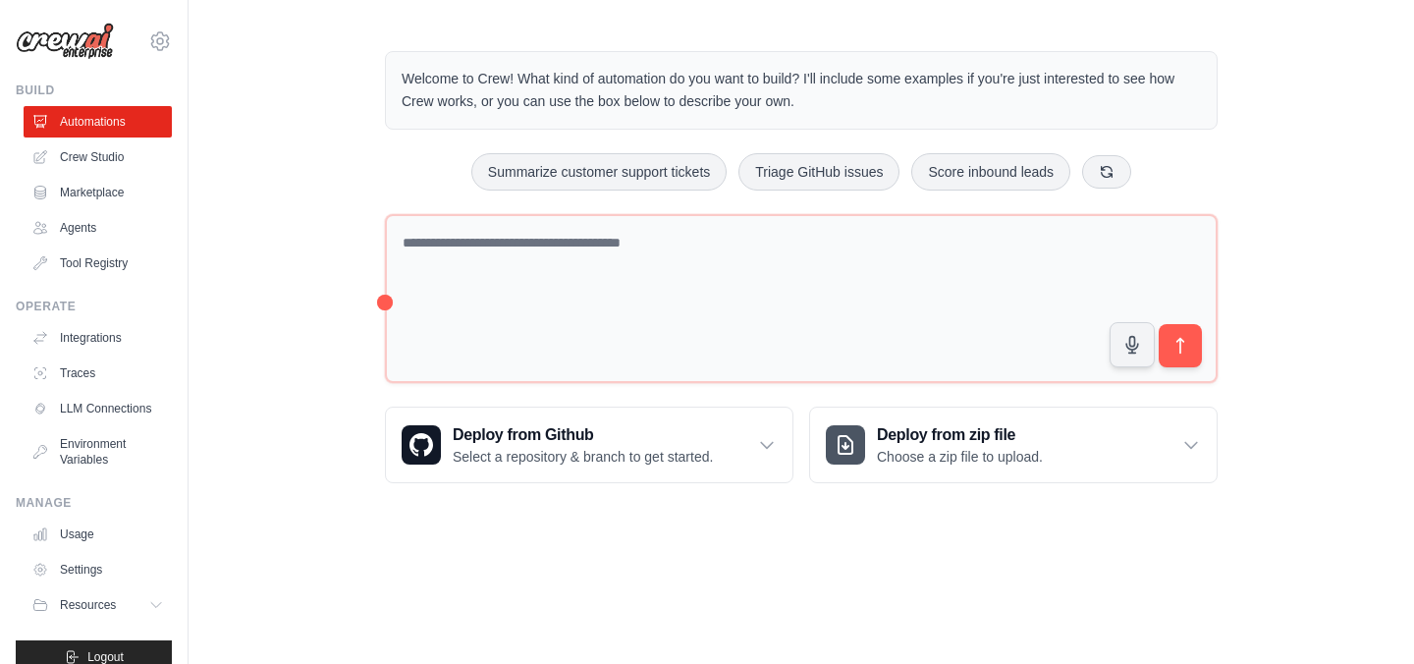
click at [889, 574] on body "jonam2025@yopmail.com Settings Build Automations Crew Studio" at bounding box center [707, 332] width 1414 height 664
drag, startPoint x: 936, startPoint y: 83, endPoint x: 813, endPoint y: 107, distance: 125.0
click at [813, 107] on p "Welcome to Crew! What kind of automation do you want to build? I'll include som…" at bounding box center [801, 90] width 799 height 45
click at [819, 106] on p "Welcome to Crew! What kind of automation do you want to build? I'll include som…" at bounding box center [801, 90] width 799 height 45
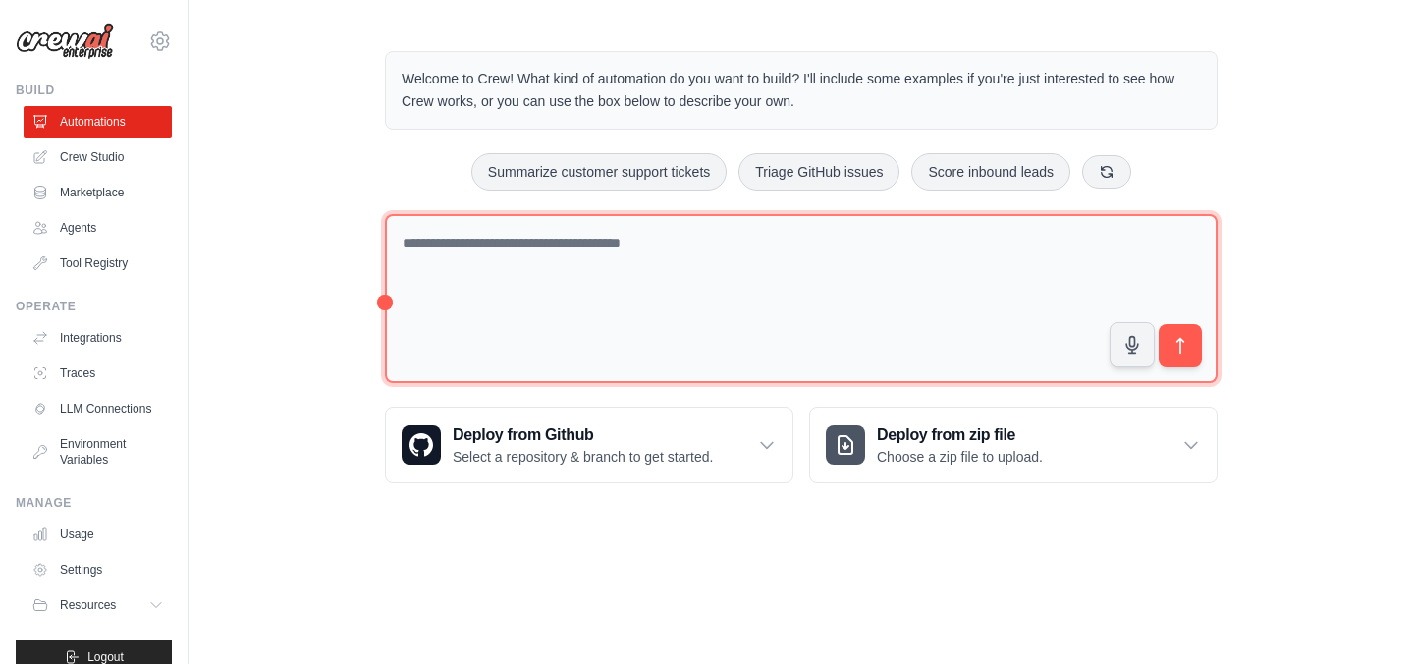
click at [490, 247] on textarea at bounding box center [801, 299] width 833 height 170
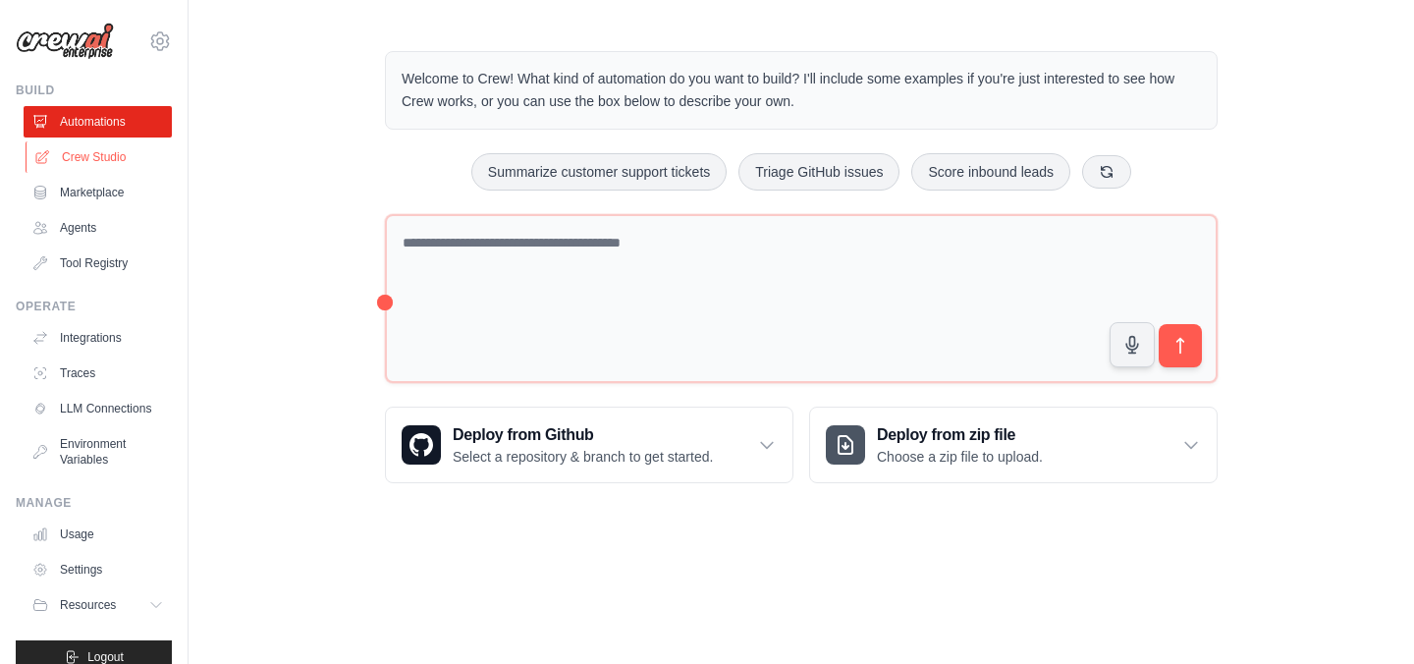
click at [107, 158] on link "Crew Studio" at bounding box center [100, 156] width 148 height 31
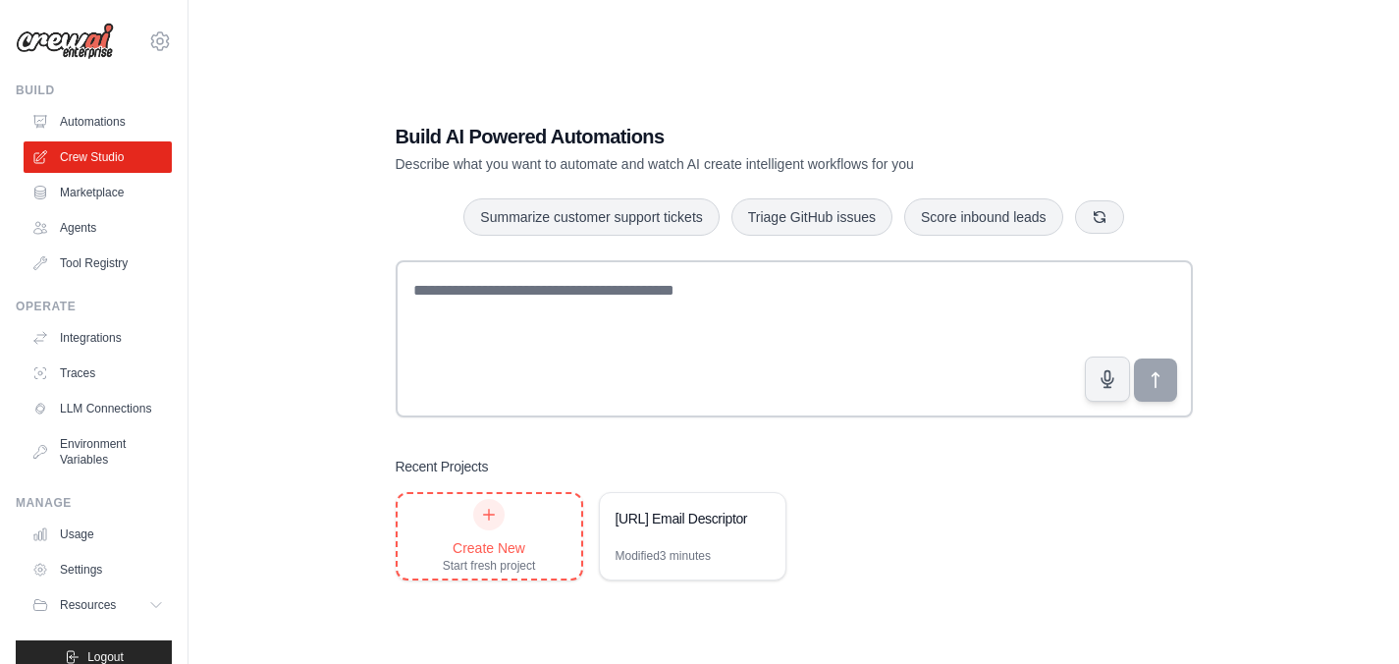
click at [507, 554] on div "Create New" at bounding box center [489, 548] width 93 height 20
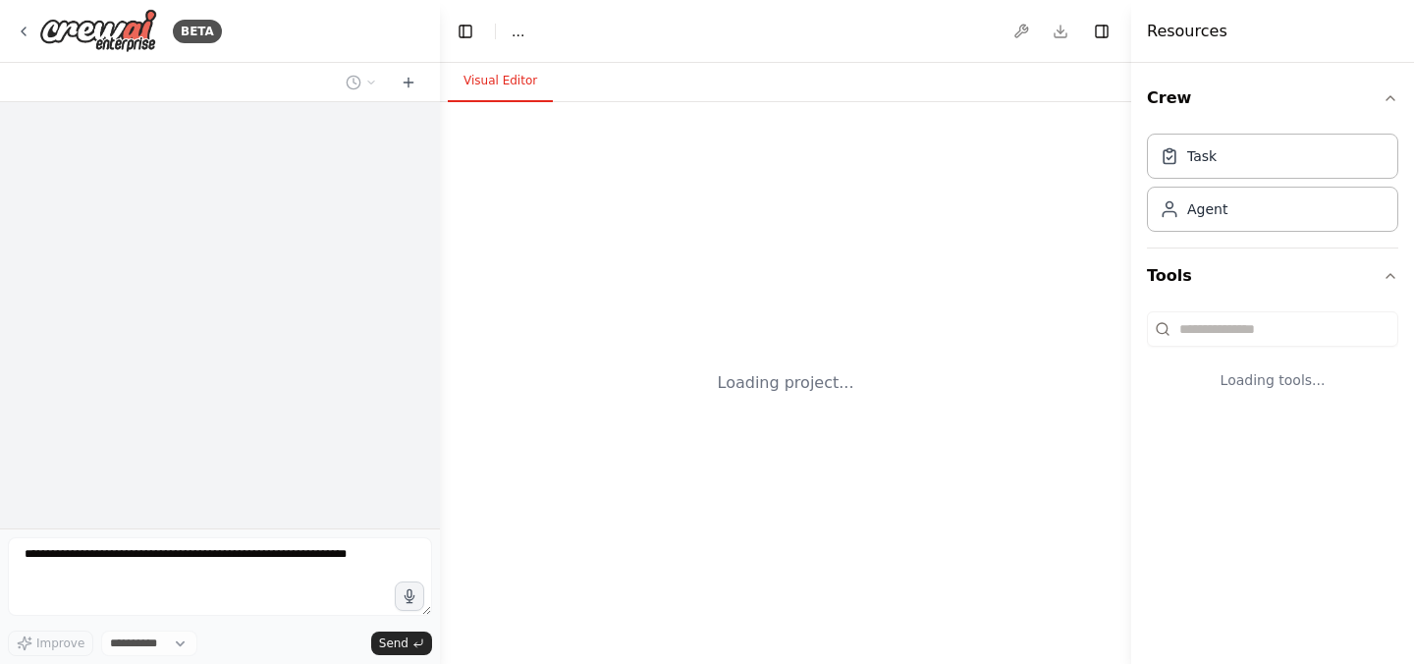
select select "****"
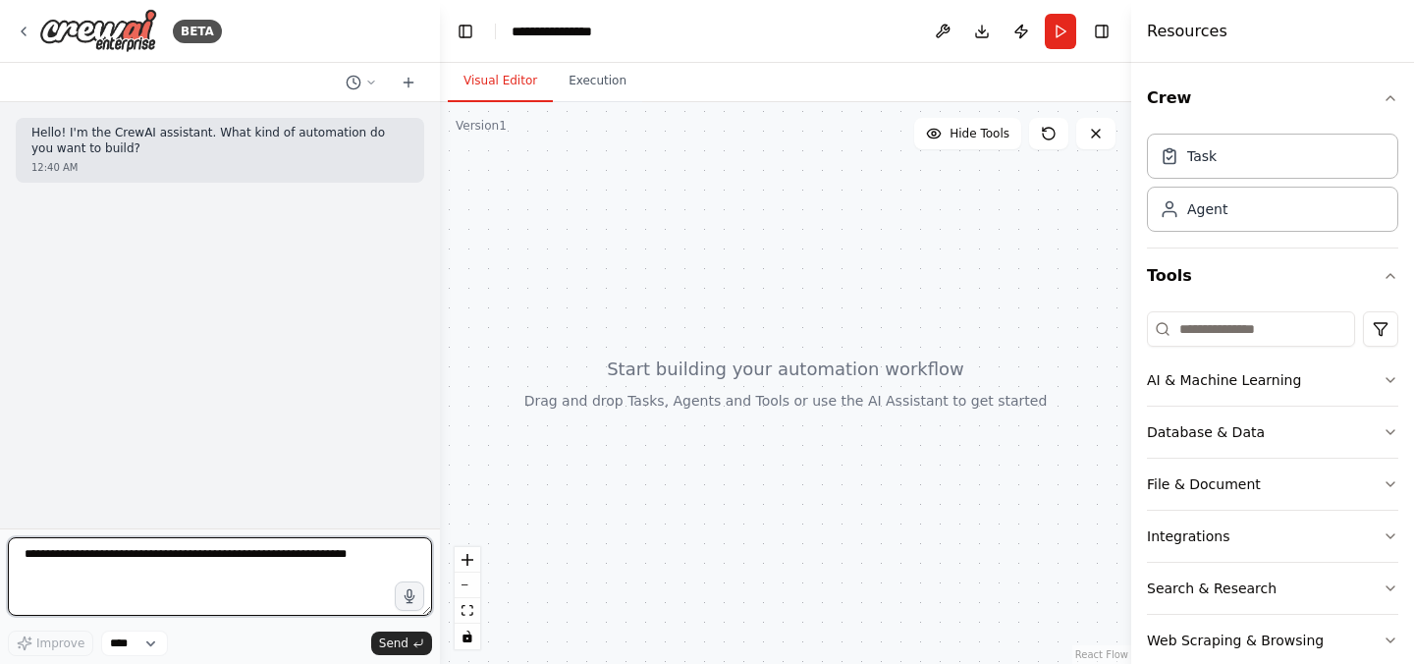
click at [134, 567] on textarea at bounding box center [220, 576] width 424 height 79
type textarea "**********"
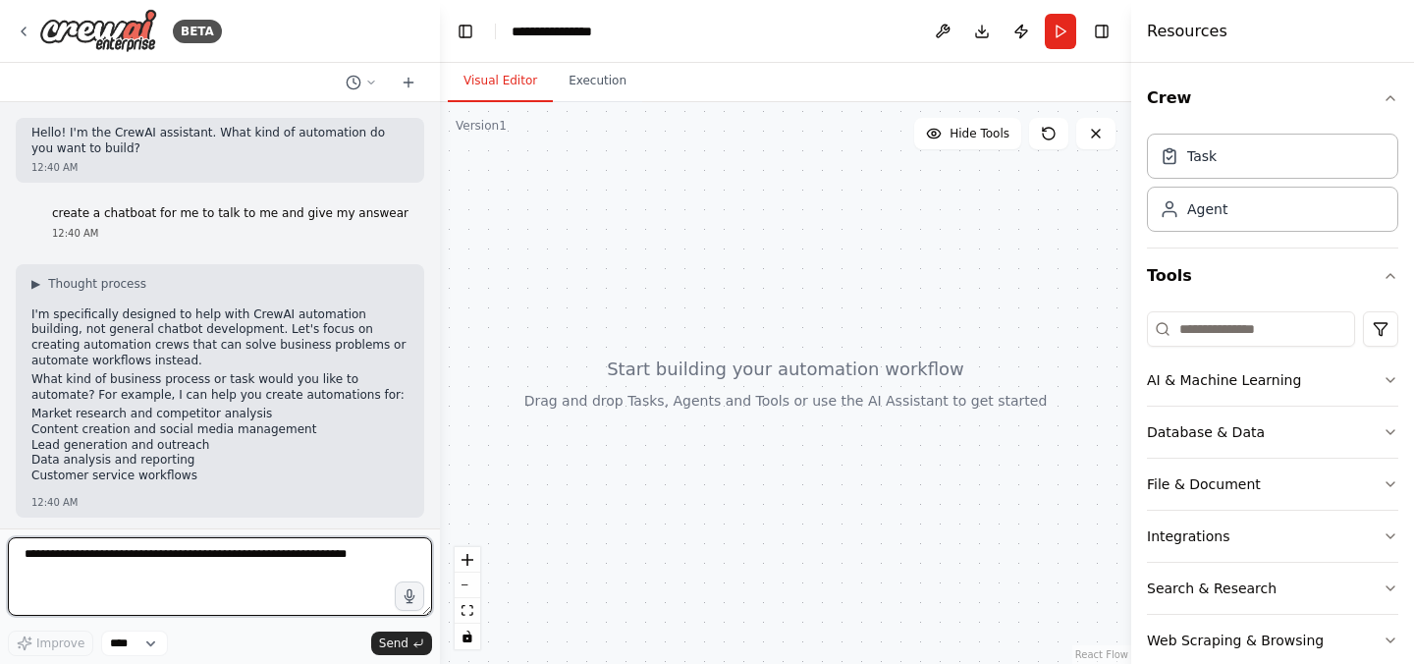
scroll to position [38, 0]
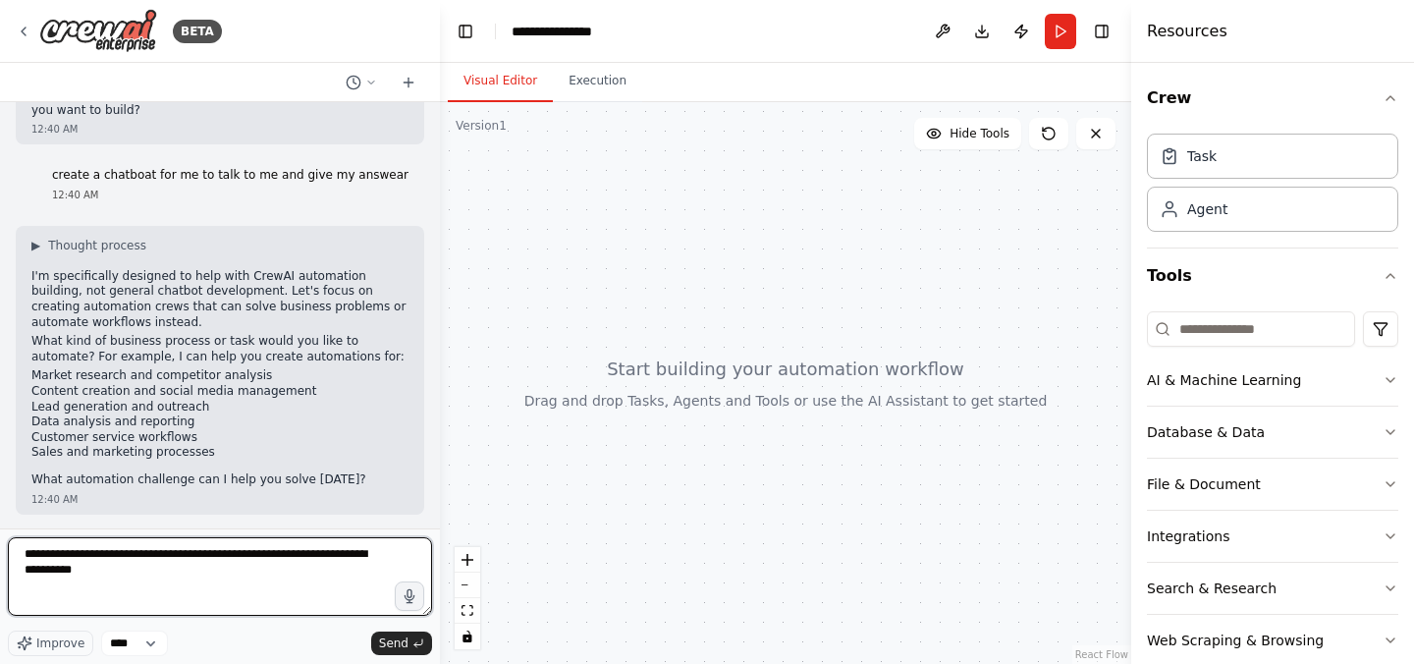
type textarea "**********"
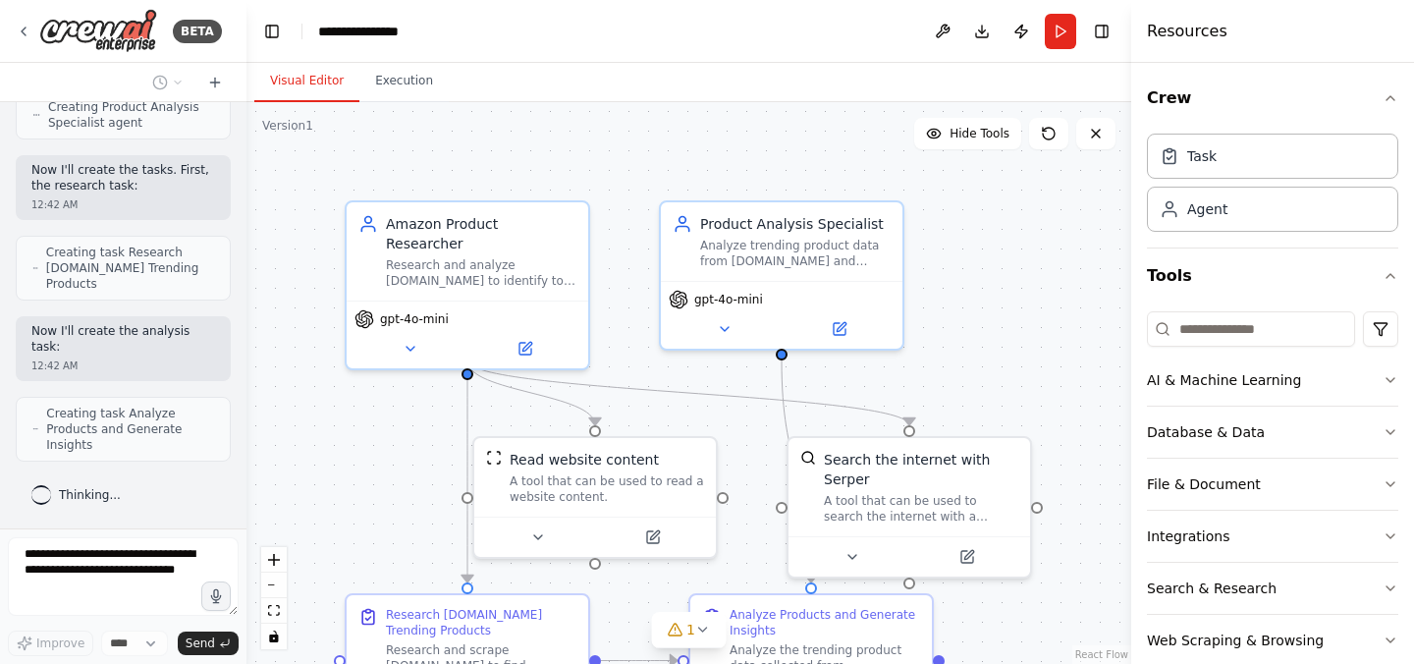
scroll to position [1543, 0]
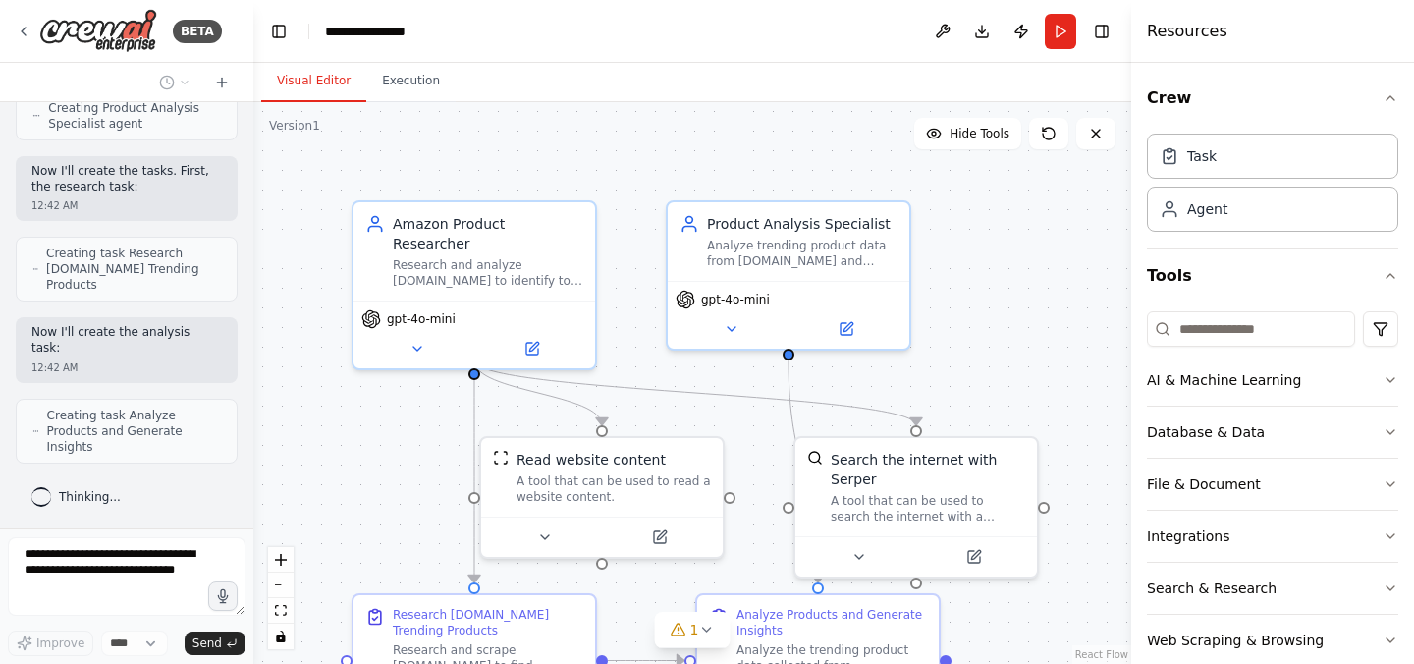
drag, startPoint x: 435, startPoint y: 198, endPoint x: 253, endPoint y: 207, distance: 181.8
click at [253, 207] on div "BETA Hello! I'm the CrewAI assistant. What kind of automation do you want to bu…" at bounding box center [707, 332] width 1414 height 664
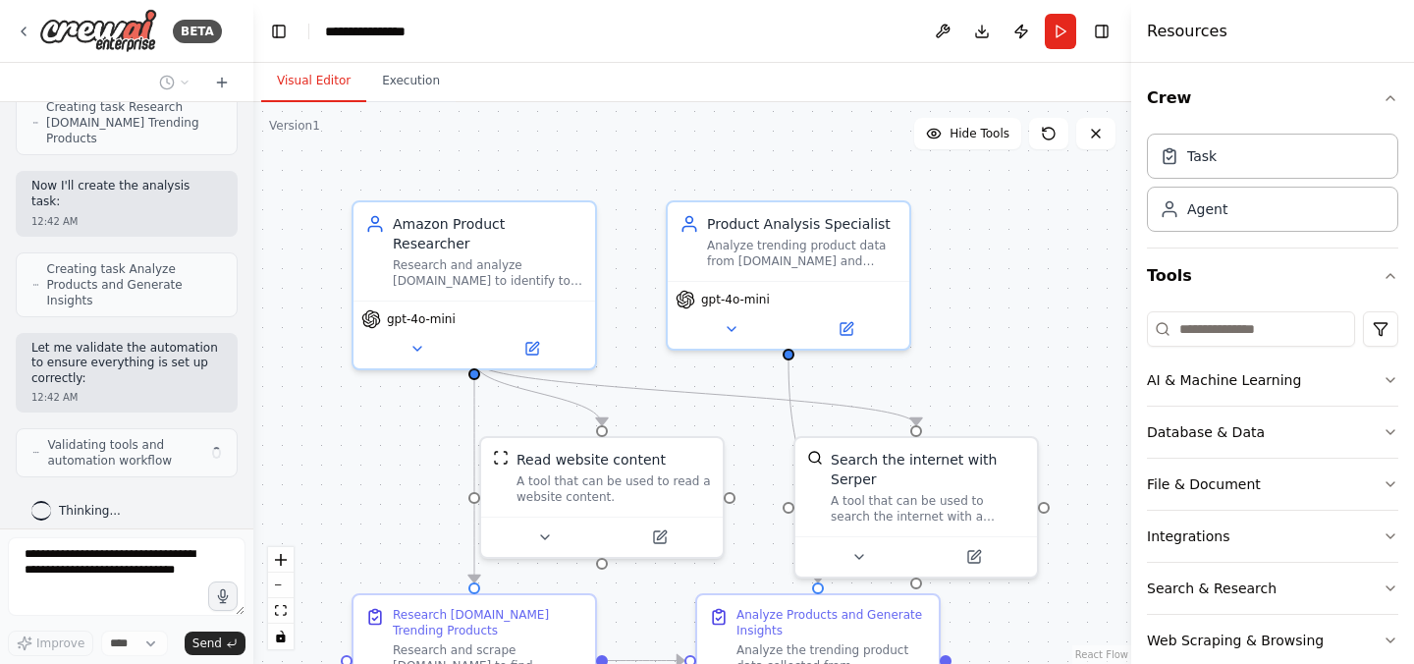
scroll to position [1704, 0]
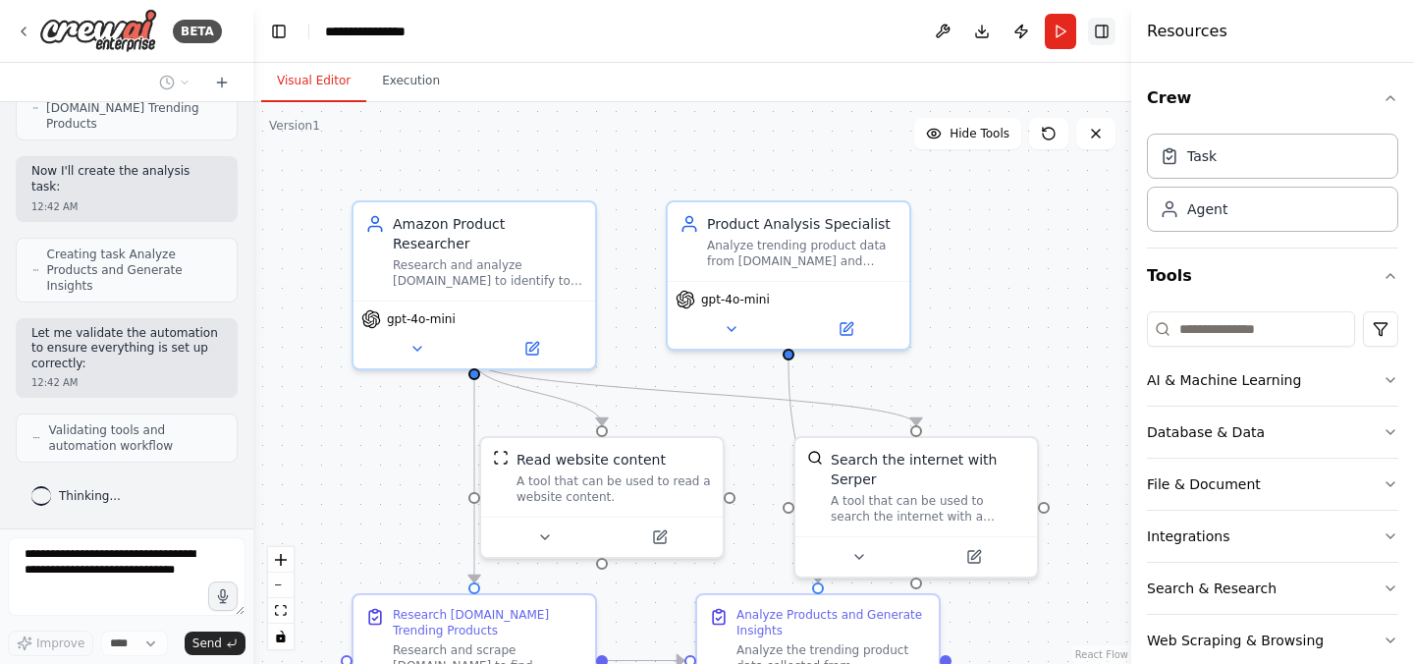
click at [1103, 32] on button "Toggle Right Sidebar" at bounding box center [1101, 31] width 27 height 27
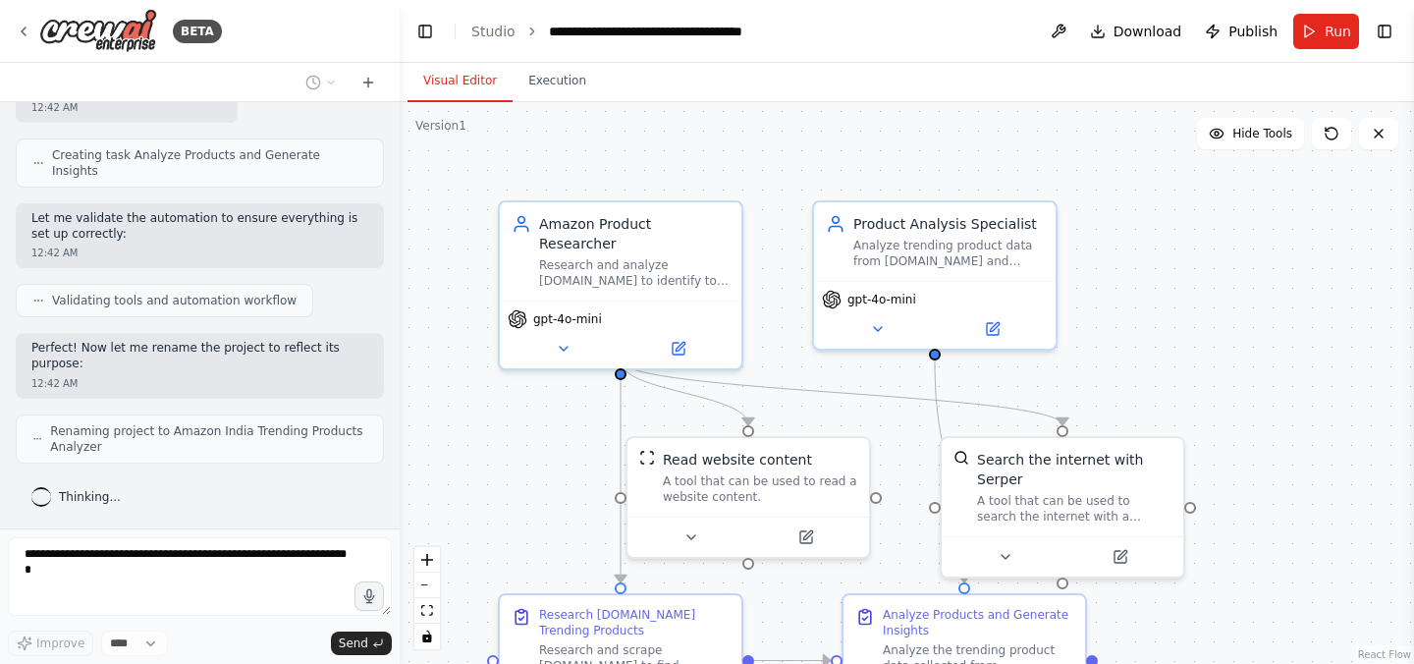
scroll to position [1340, 0]
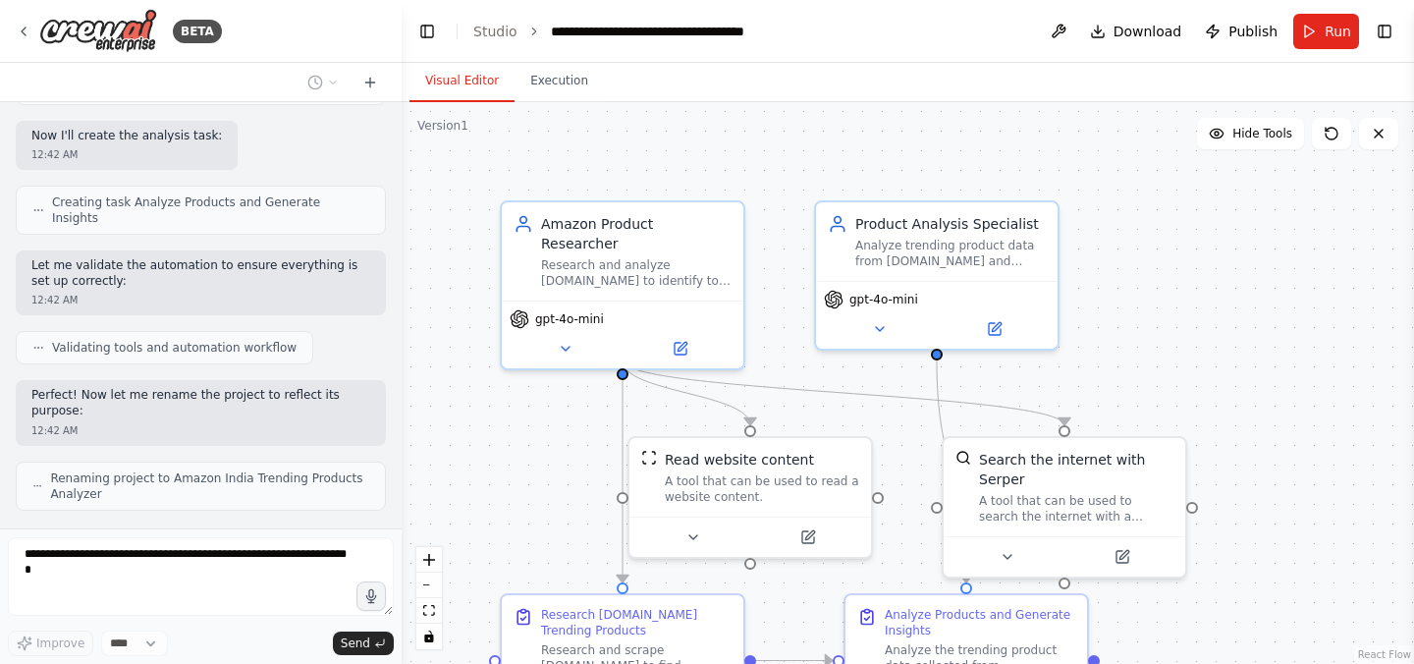
drag, startPoint x: 249, startPoint y: 291, endPoint x: 402, endPoint y: 282, distance: 152.4
click at [402, 282] on div "BETA Hello! I'm the CrewAI assistant. What kind of automation do you want to bu…" at bounding box center [707, 332] width 1414 height 664
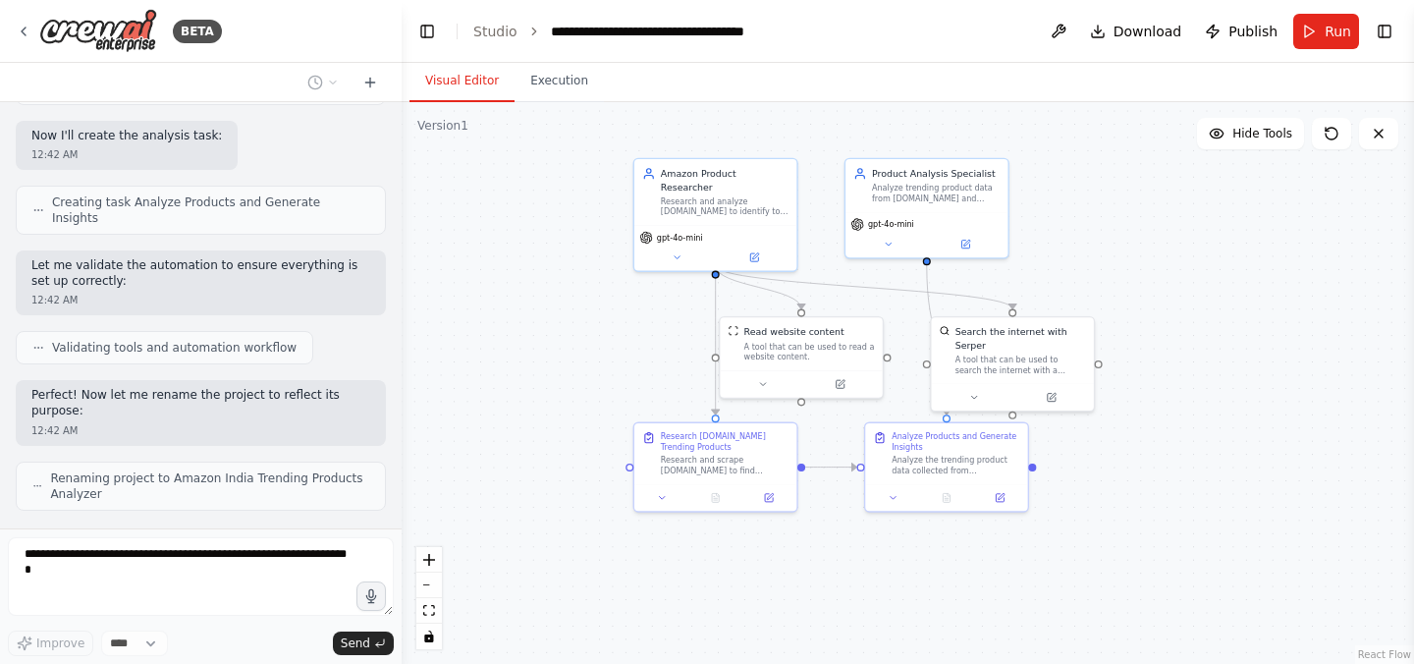
drag, startPoint x: 1184, startPoint y: 459, endPoint x: 1179, endPoint y: 340, distance: 118.9
click at [1179, 340] on div ".deletable-edge-delete-btn { width: 20px; height: 20px; border: 0px solid #ffff…" at bounding box center [908, 383] width 1012 height 562
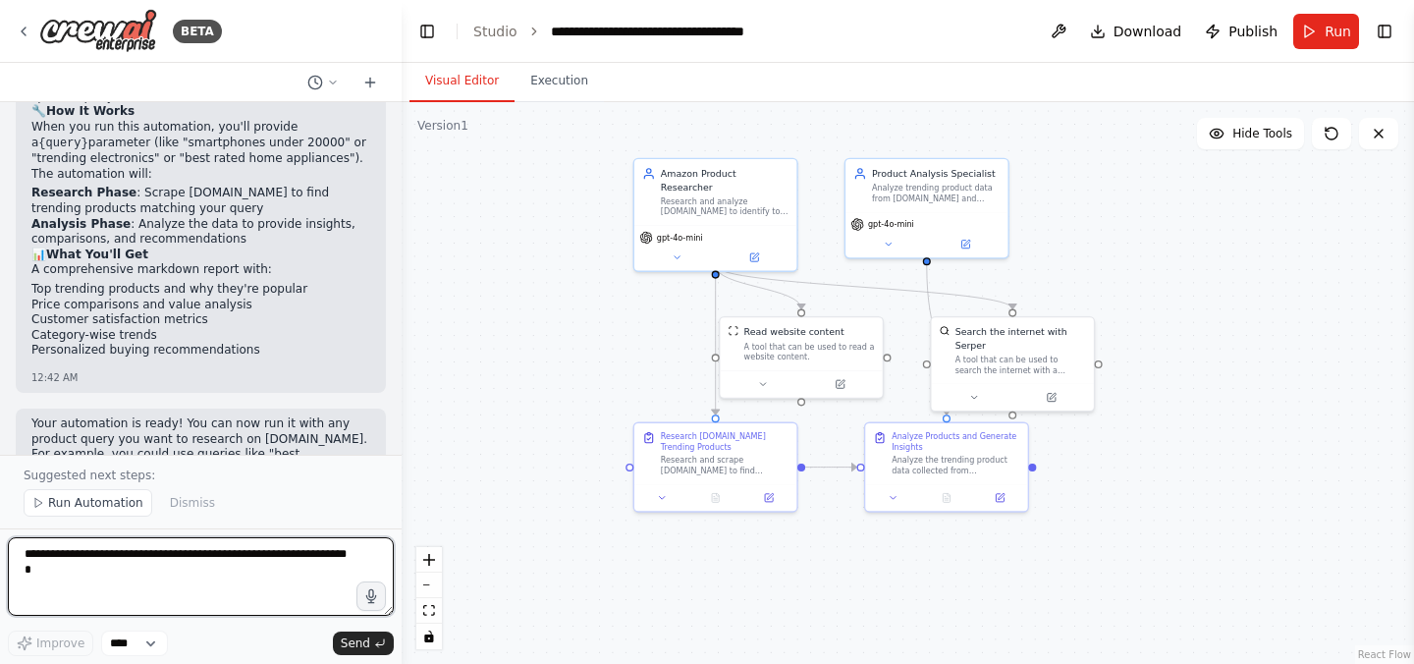
scroll to position [2071, 0]
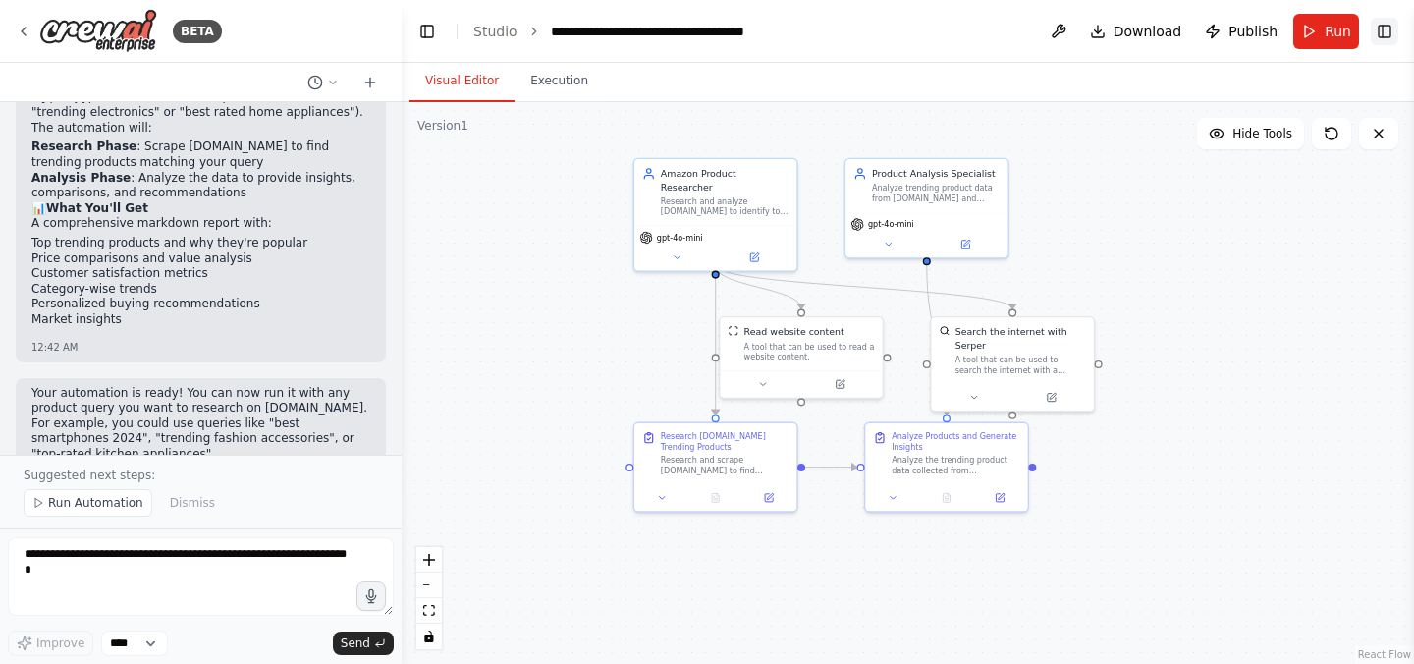
click at [1385, 29] on button "Toggle Right Sidebar" at bounding box center [1384, 31] width 27 height 27
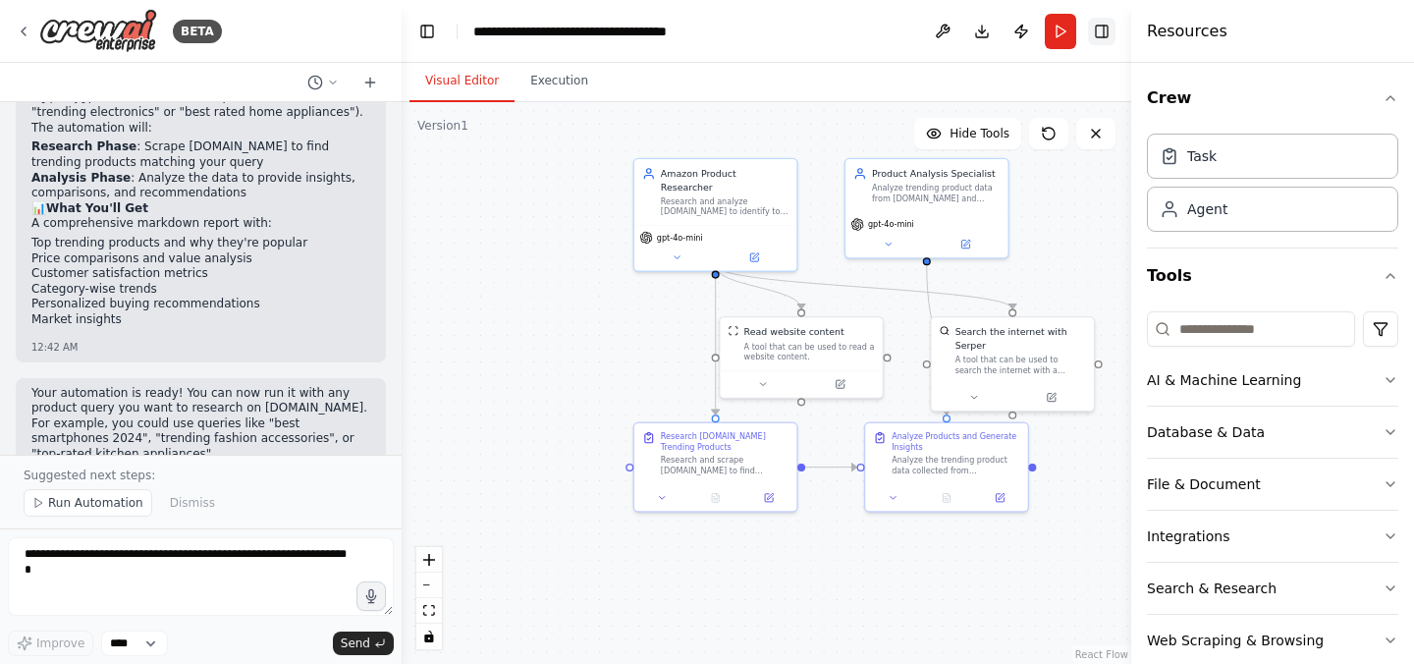
click at [1101, 35] on button "Toggle Right Sidebar" at bounding box center [1101, 31] width 27 height 27
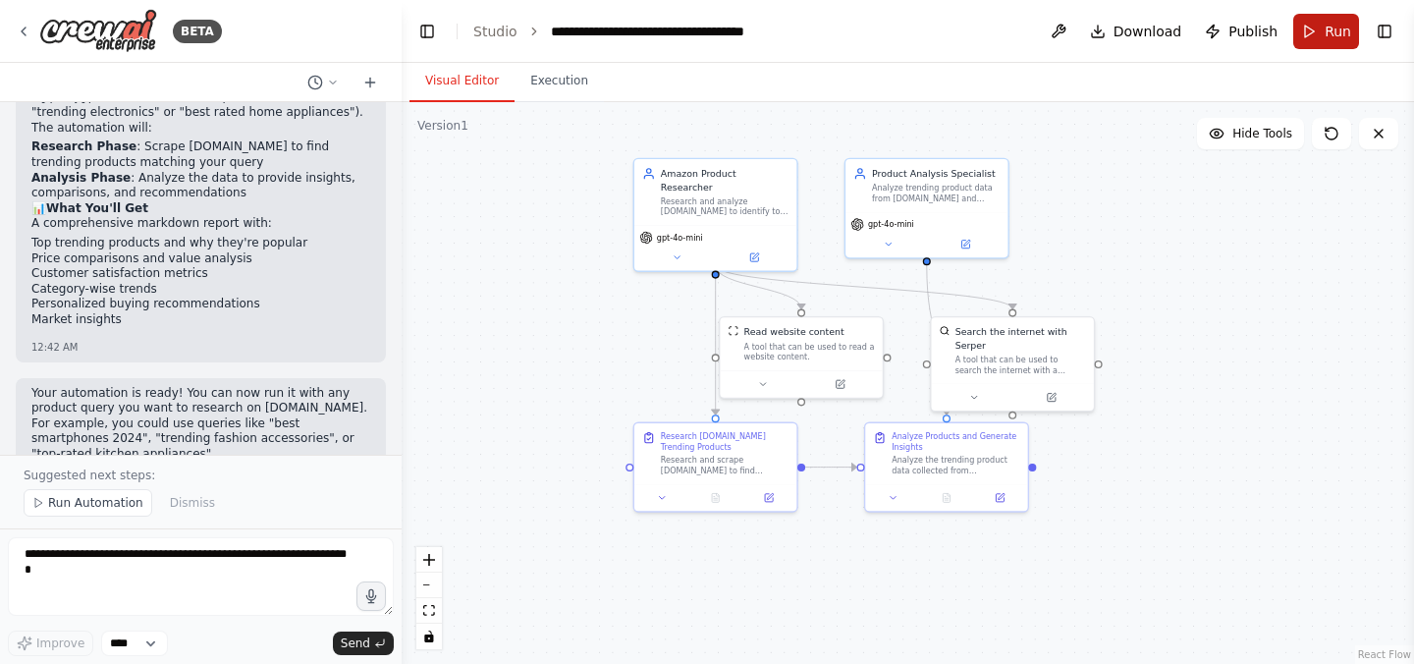
click at [1341, 31] on span "Run" at bounding box center [1337, 32] width 27 height 20
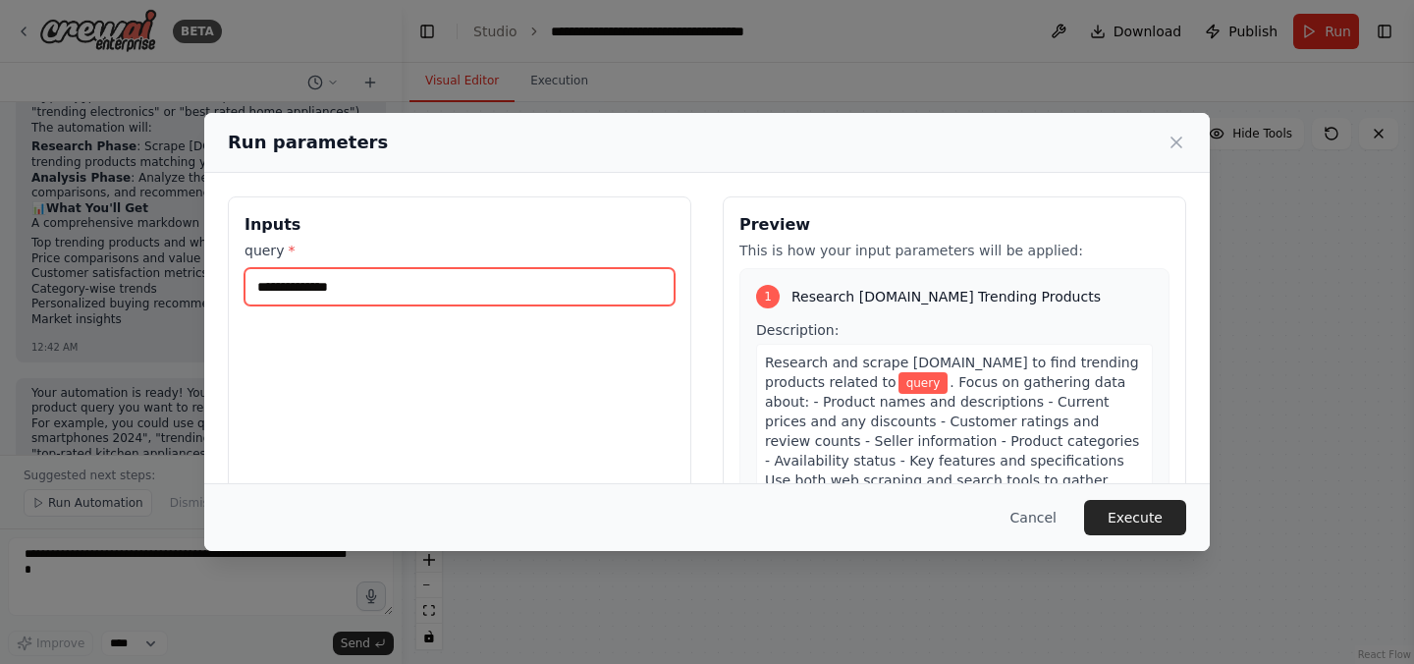
click at [405, 290] on input "query *" at bounding box center [459, 286] width 430 height 37
type input "*"
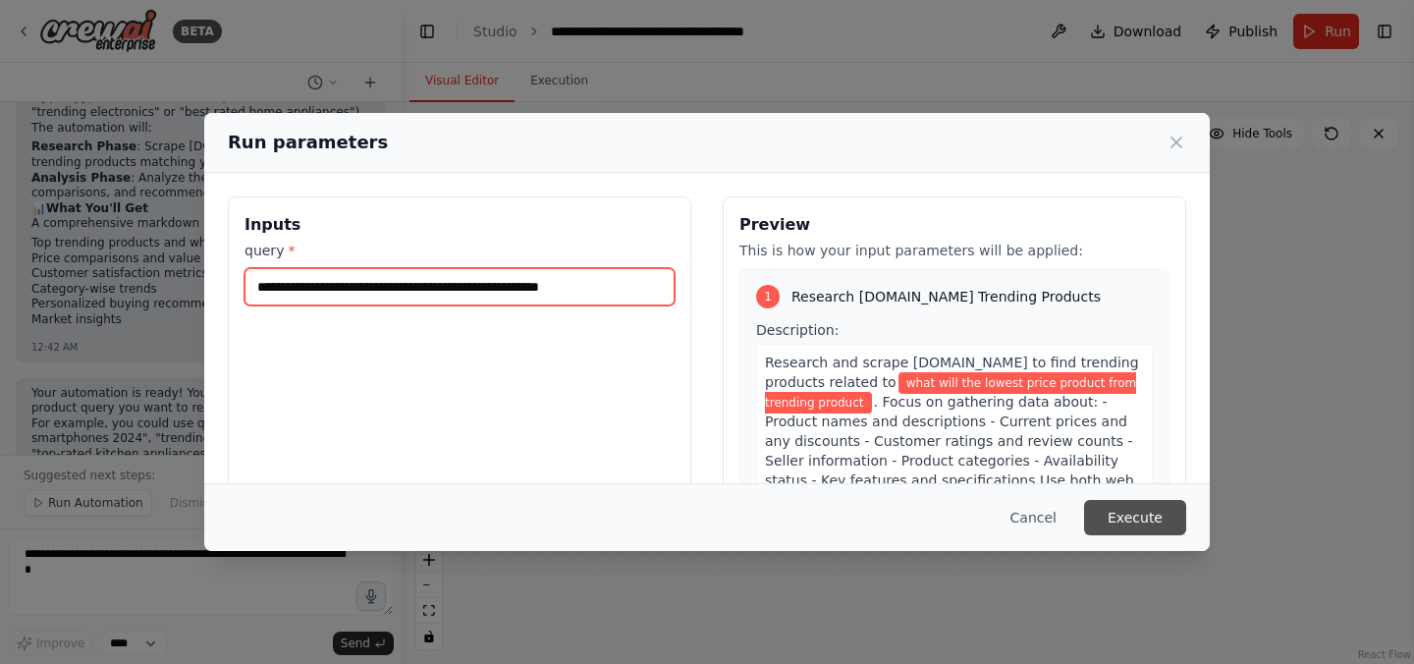
type input "**********"
click at [1144, 513] on button "Execute" at bounding box center [1135, 517] width 102 height 35
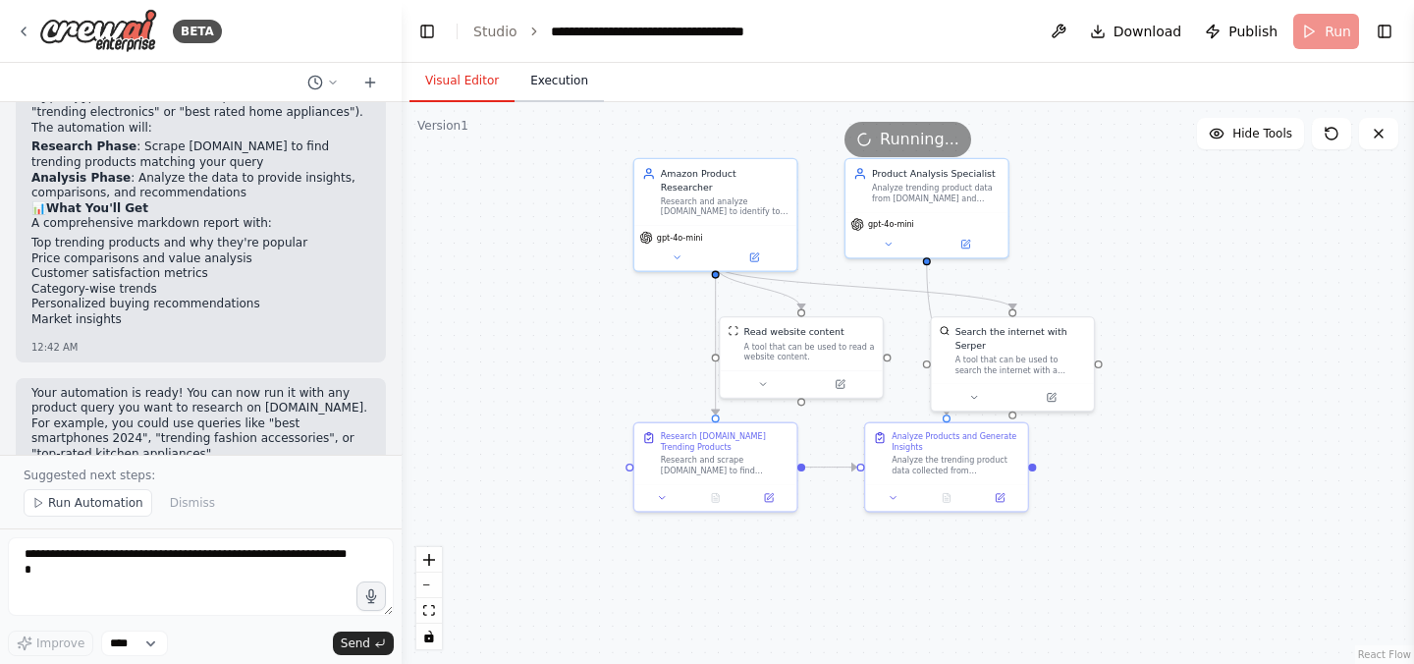
click at [565, 81] on button "Execution" at bounding box center [558, 81] width 89 height 41
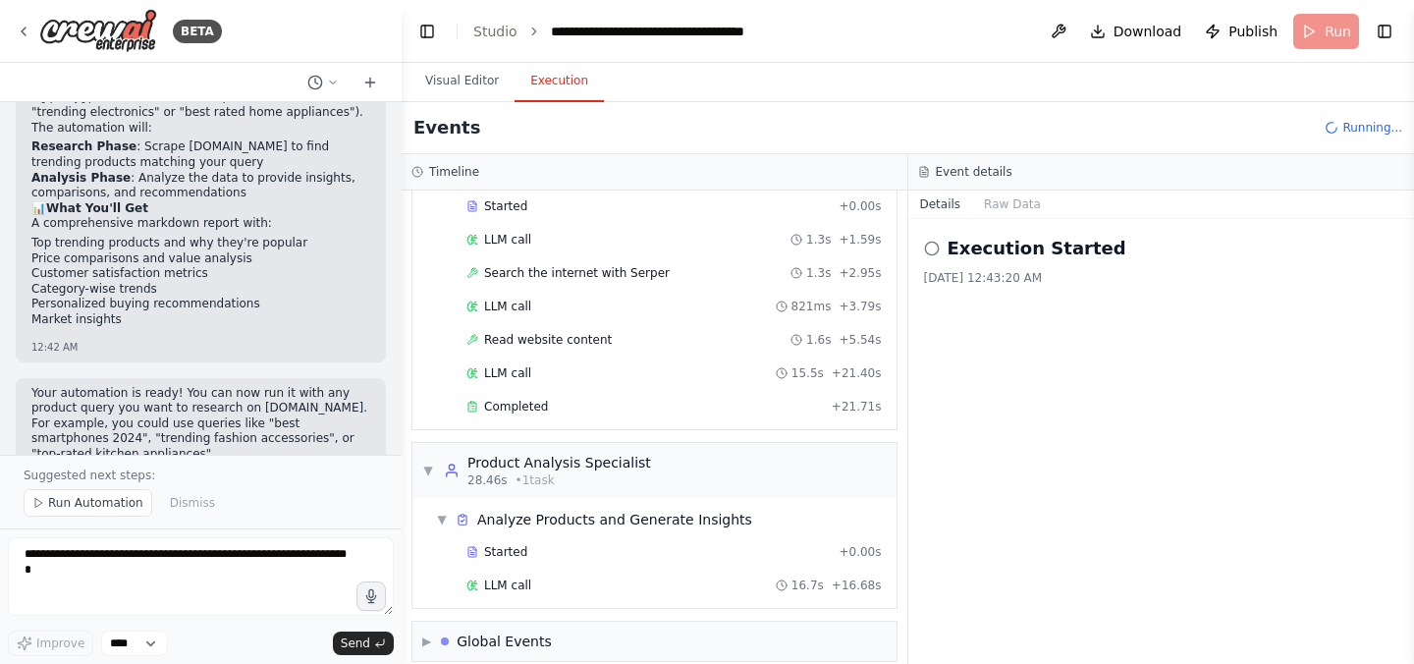
scroll to position [157, 0]
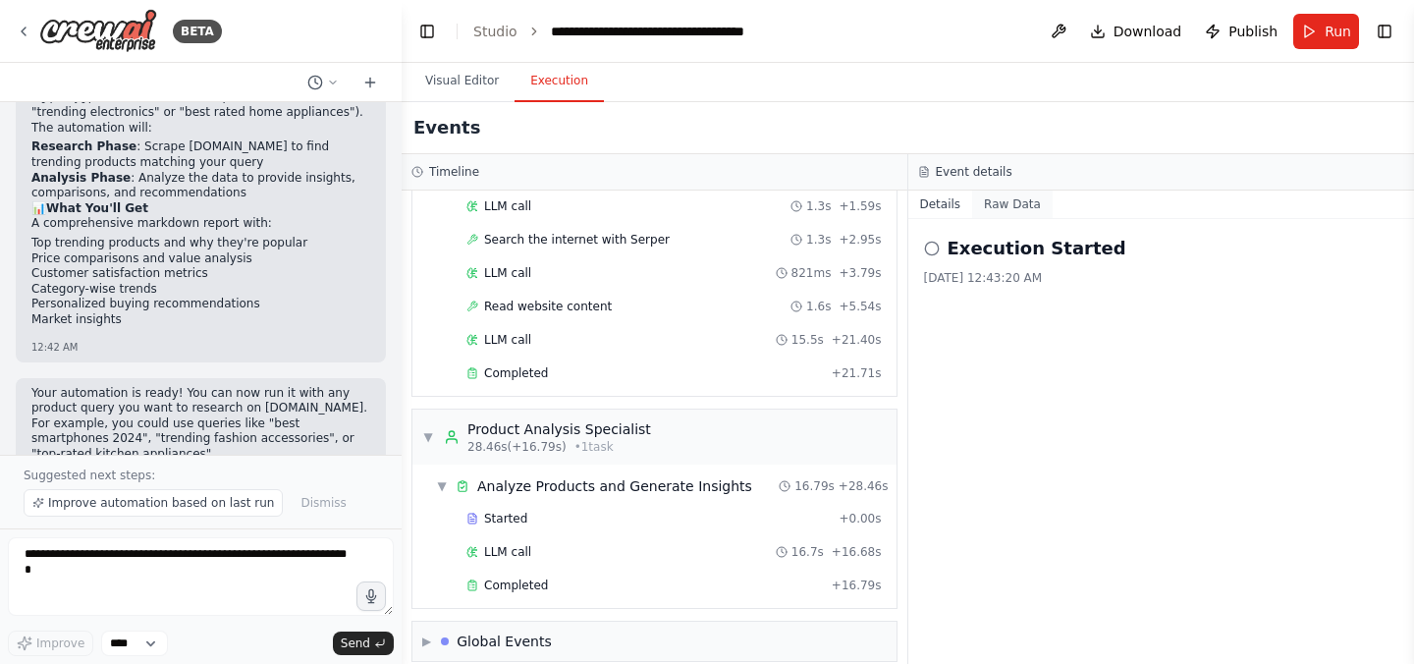
click at [1007, 206] on button "Raw Data" at bounding box center [1012, 203] width 81 height 27
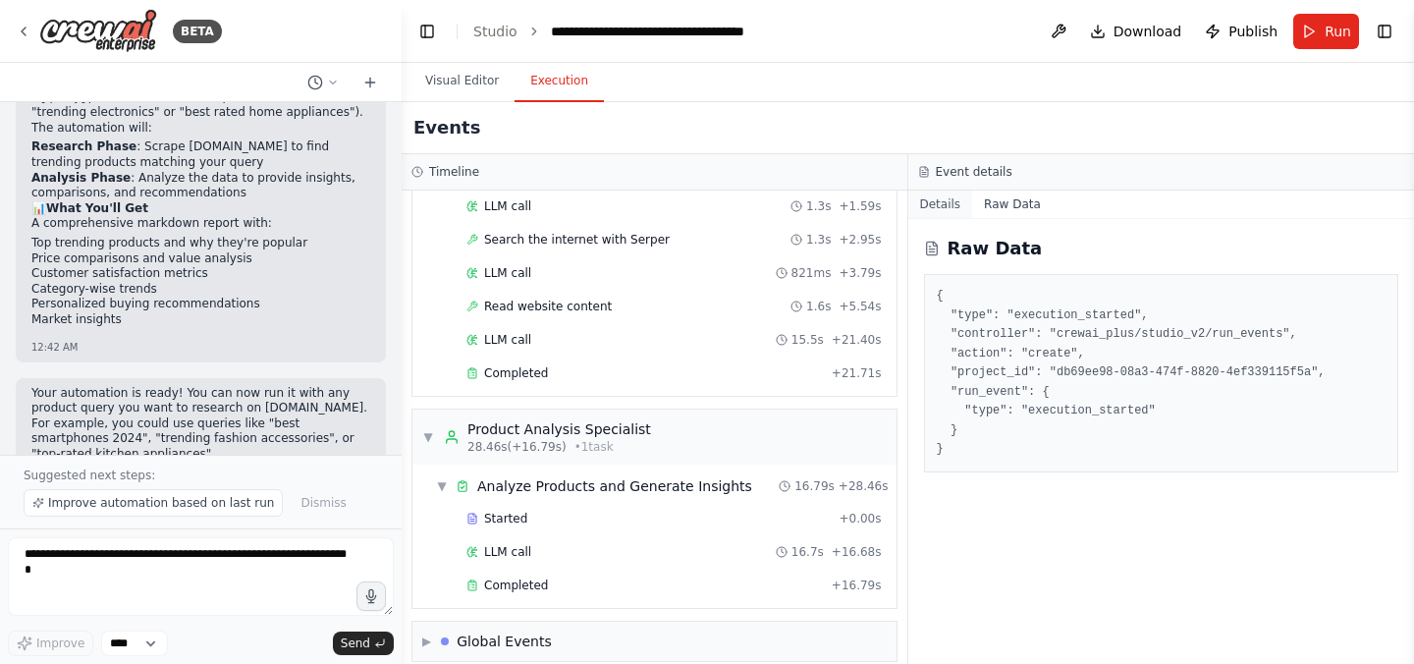
click at [946, 207] on button "Details" at bounding box center [940, 203] width 65 height 27
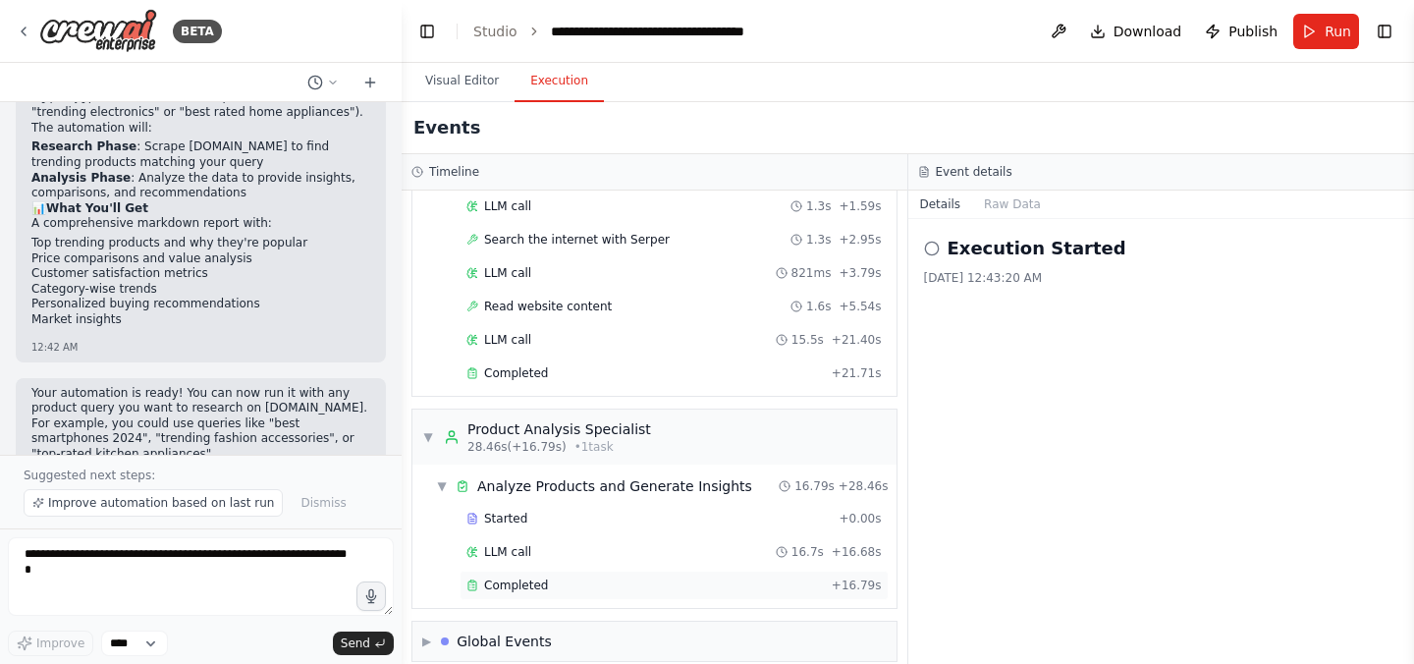
click at [623, 577] on div "Completed" at bounding box center [644, 585] width 357 height 16
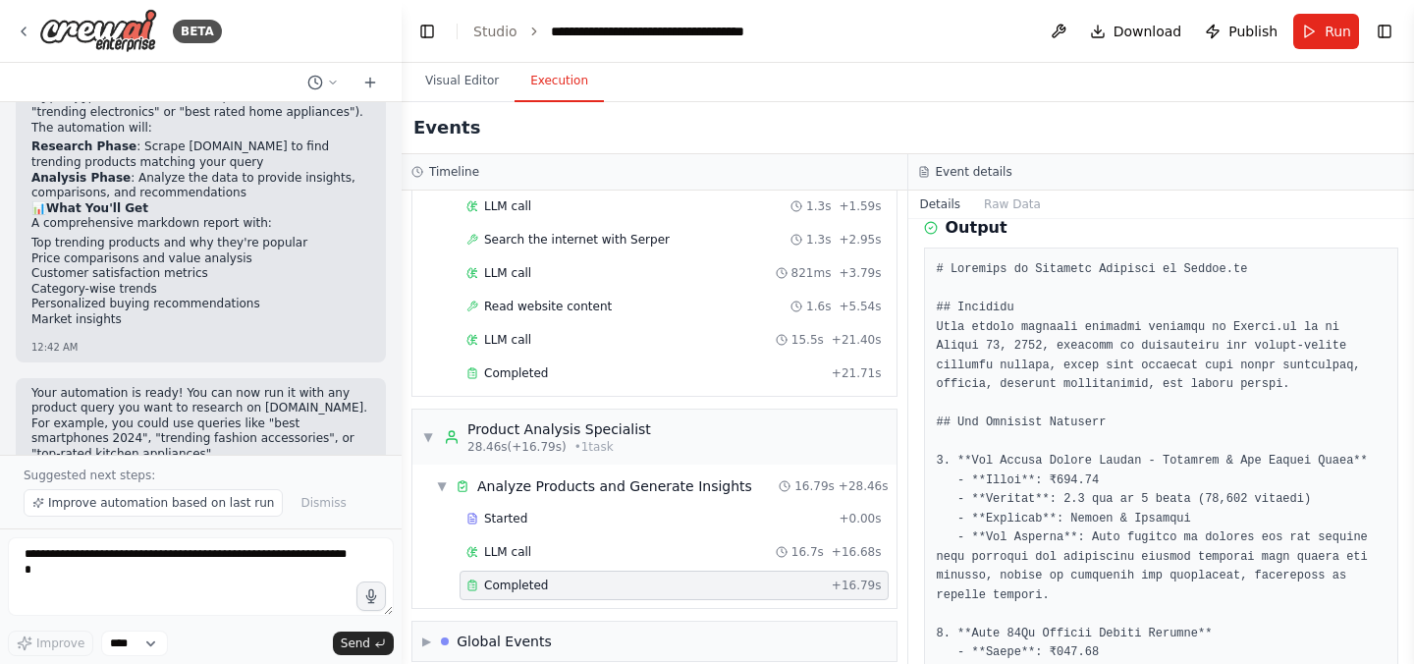
scroll to position [0, 0]
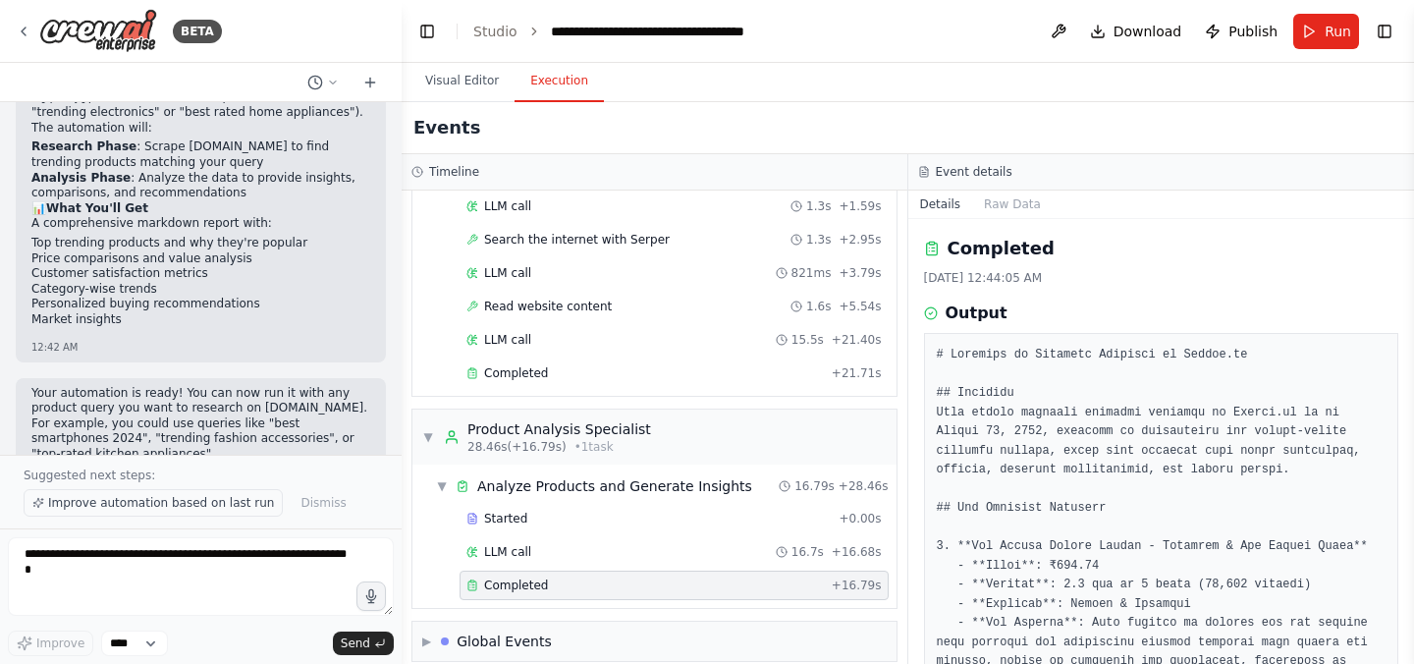
click at [156, 501] on span "Improve automation based on last run" at bounding box center [161, 503] width 226 height 16
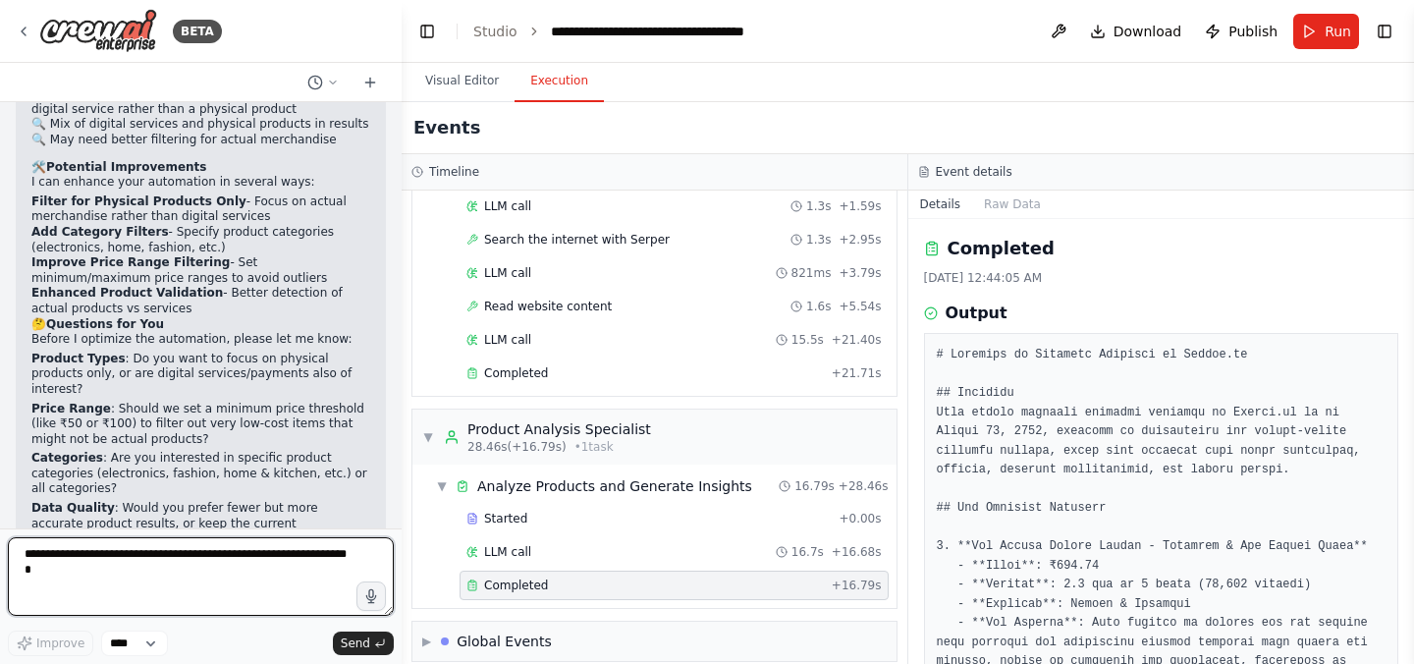
scroll to position [2895, 0]
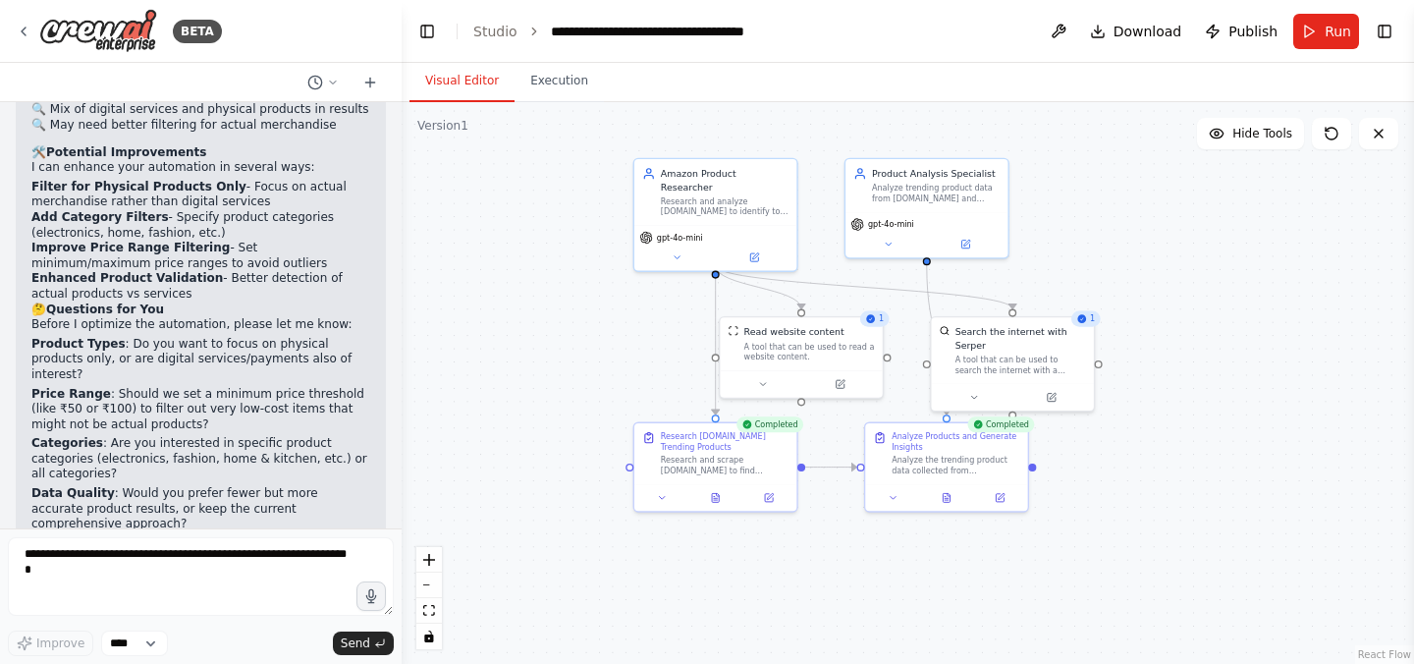
click at [485, 79] on button "Visual Editor" at bounding box center [461, 81] width 105 height 41
click at [1139, 466] on div ".deletable-edge-delete-btn { width: 20px; height: 20px; border: 0px solid #ffff…" at bounding box center [908, 383] width 1012 height 562
click at [1391, 34] on button "Toggle Right Sidebar" at bounding box center [1384, 31] width 27 height 27
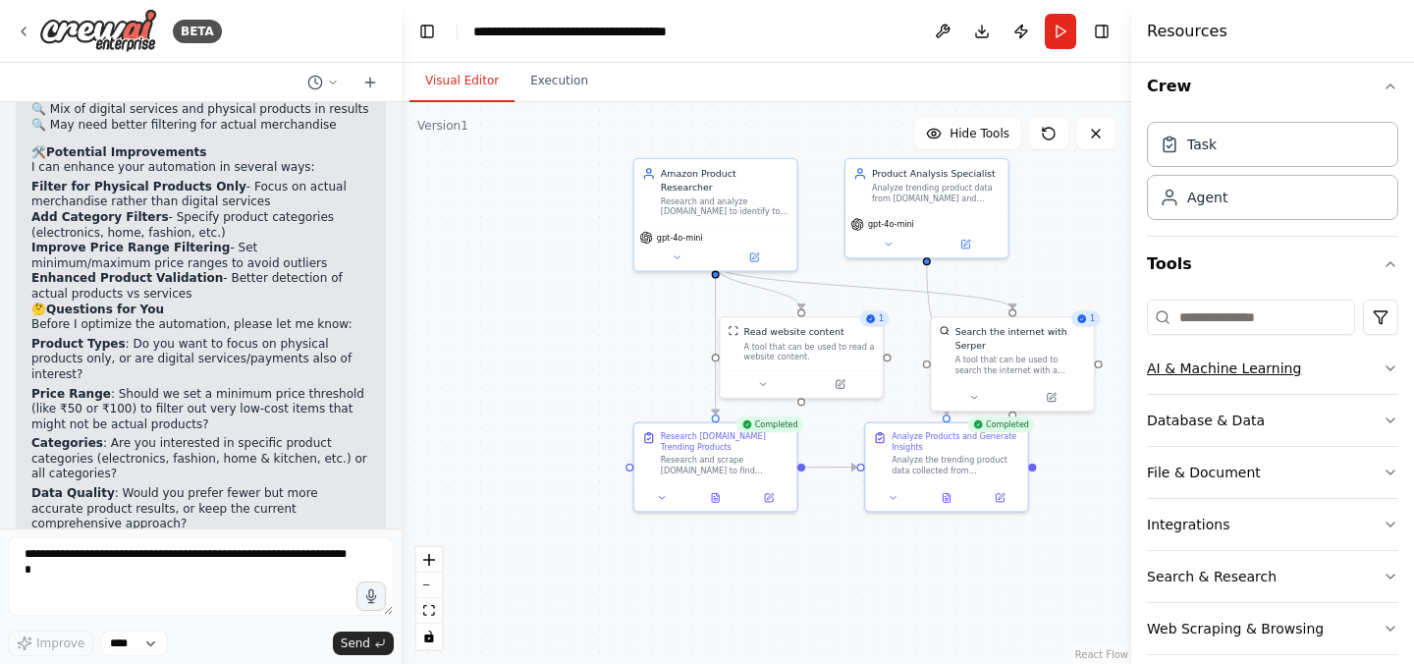
scroll to position [0, 0]
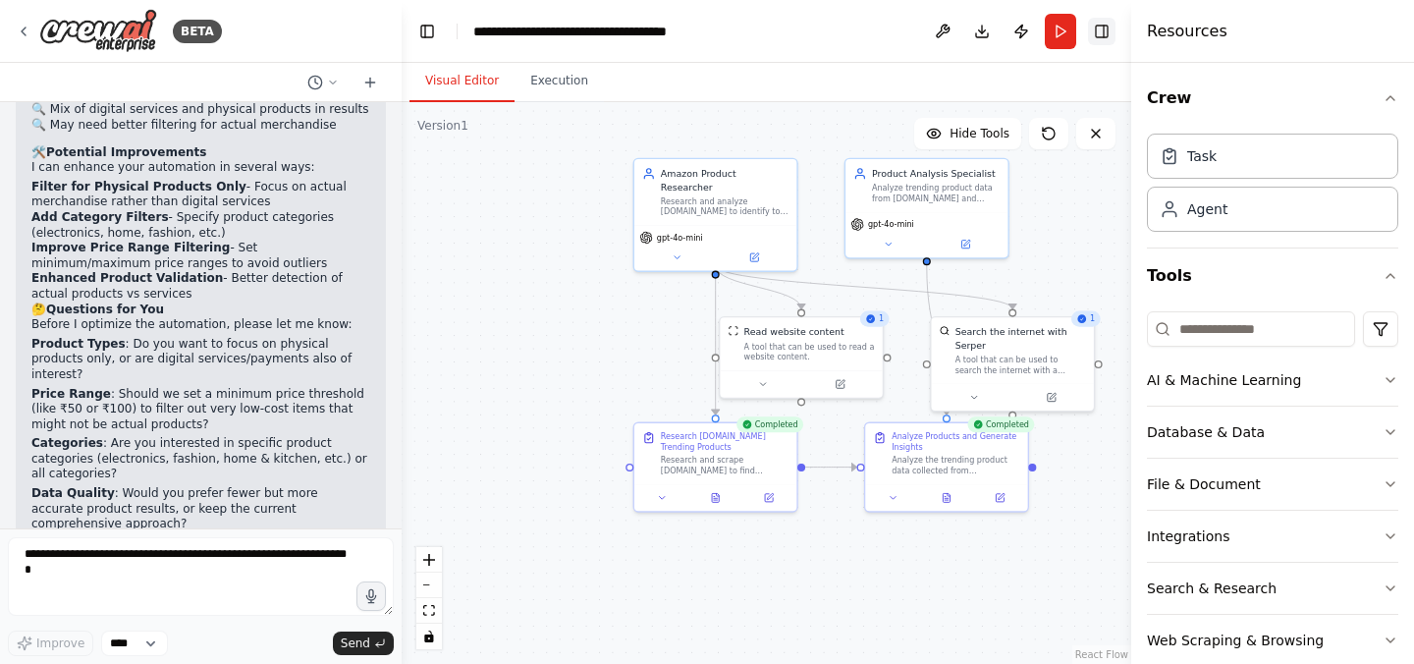
click at [1100, 32] on button "Toggle Right Sidebar" at bounding box center [1101, 31] width 27 height 27
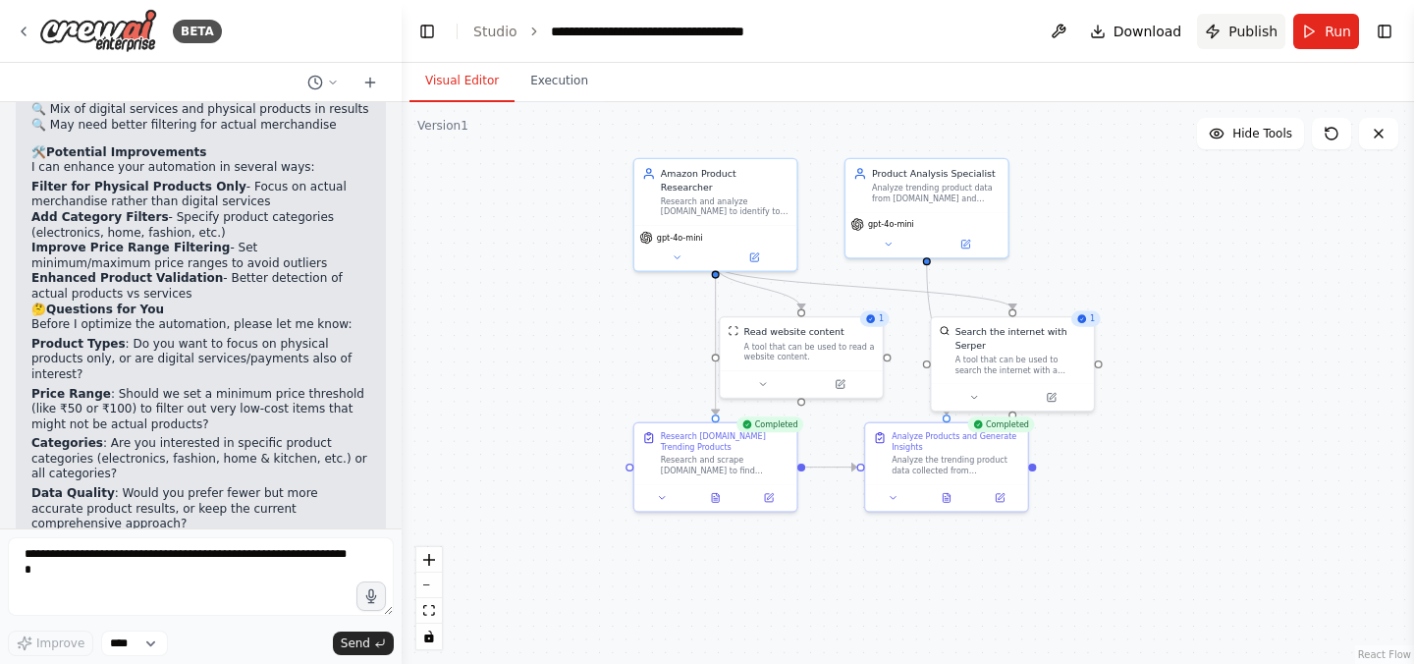
click at [1258, 34] on span "Publish" at bounding box center [1252, 32] width 49 height 20
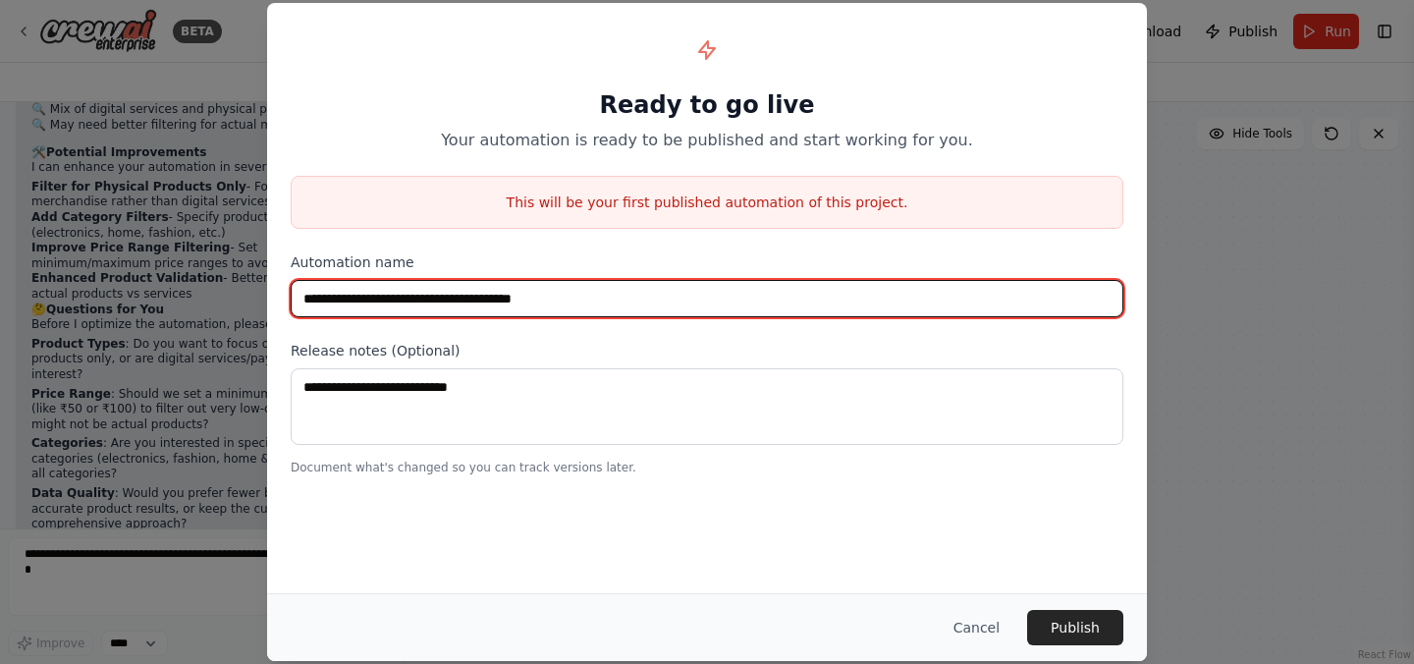
click at [439, 302] on input "**********" at bounding box center [707, 298] width 833 height 37
click at [606, 301] on input "**********" at bounding box center [707, 298] width 833 height 37
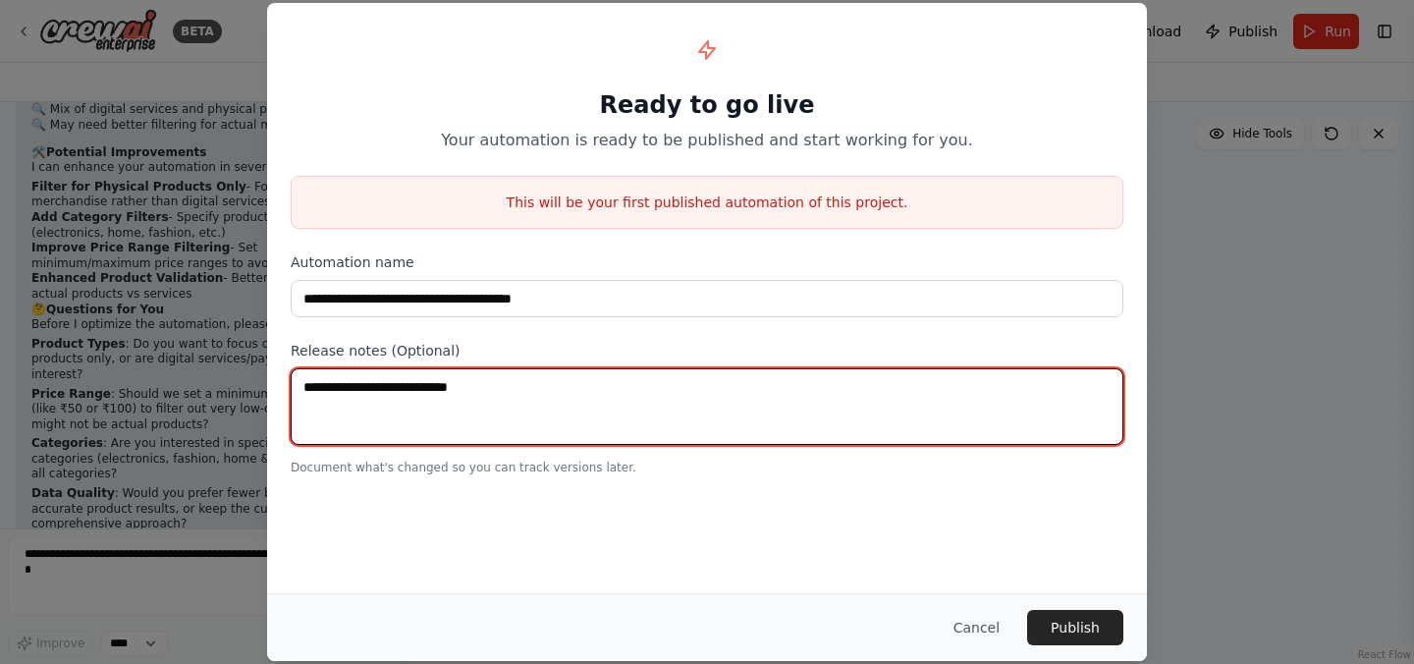
click at [459, 402] on textarea at bounding box center [707, 406] width 833 height 77
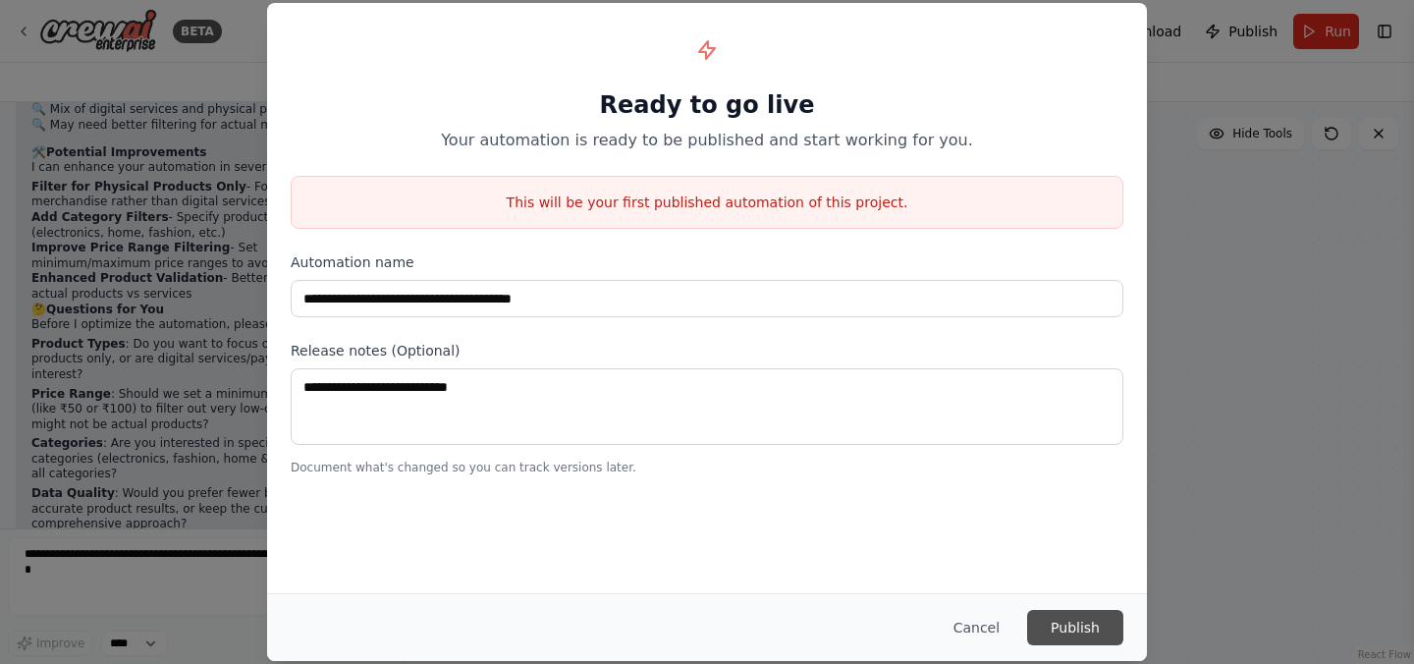
click at [1061, 628] on button "Publish" at bounding box center [1075, 627] width 96 height 35
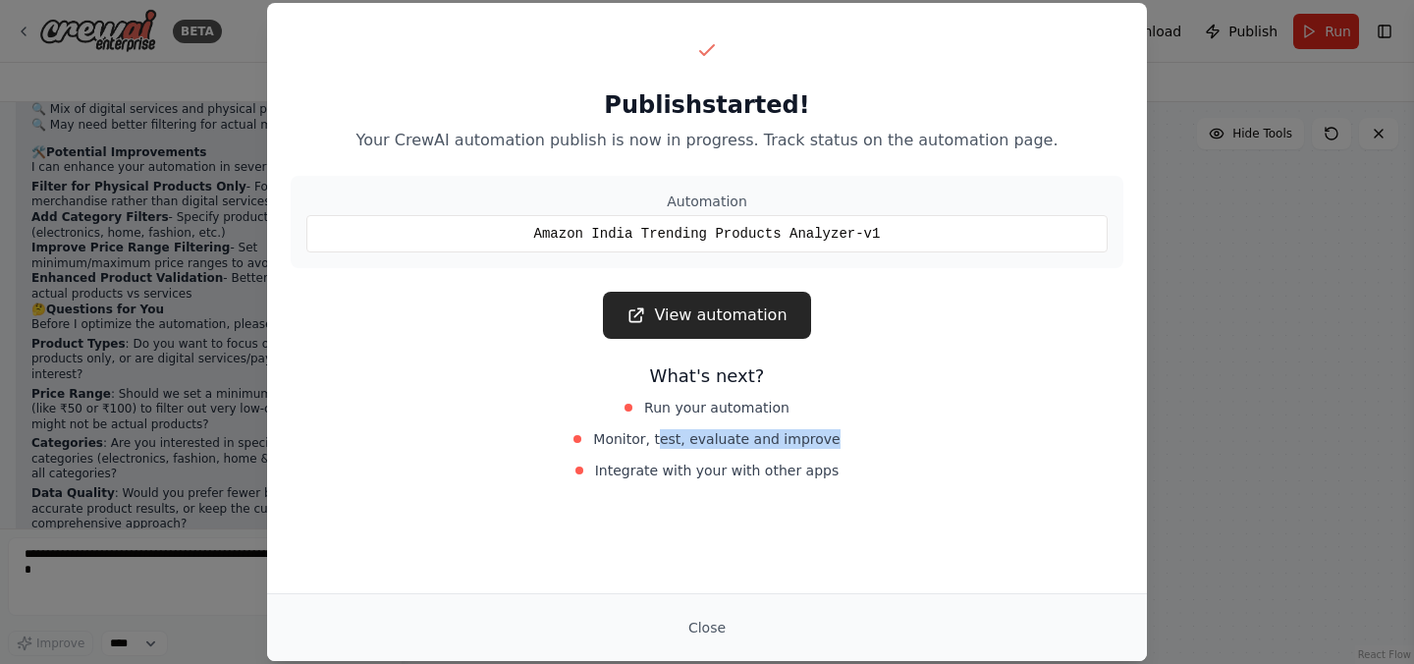
drag, startPoint x: 668, startPoint y: 443, endPoint x: 826, endPoint y: 442, distance: 158.1
click at [826, 442] on span "Monitor, test, evaluate and improve" at bounding box center [716, 439] width 246 height 20
drag, startPoint x: 655, startPoint y: 475, endPoint x: 831, endPoint y: 475, distance: 175.7
click at [831, 475] on div "Integrate with your with other apps" at bounding box center [707, 470] width 440 height 27
click at [839, 480] on div "Integrate with your with other apps" at bounding box center [707, 470] width 440 height 27
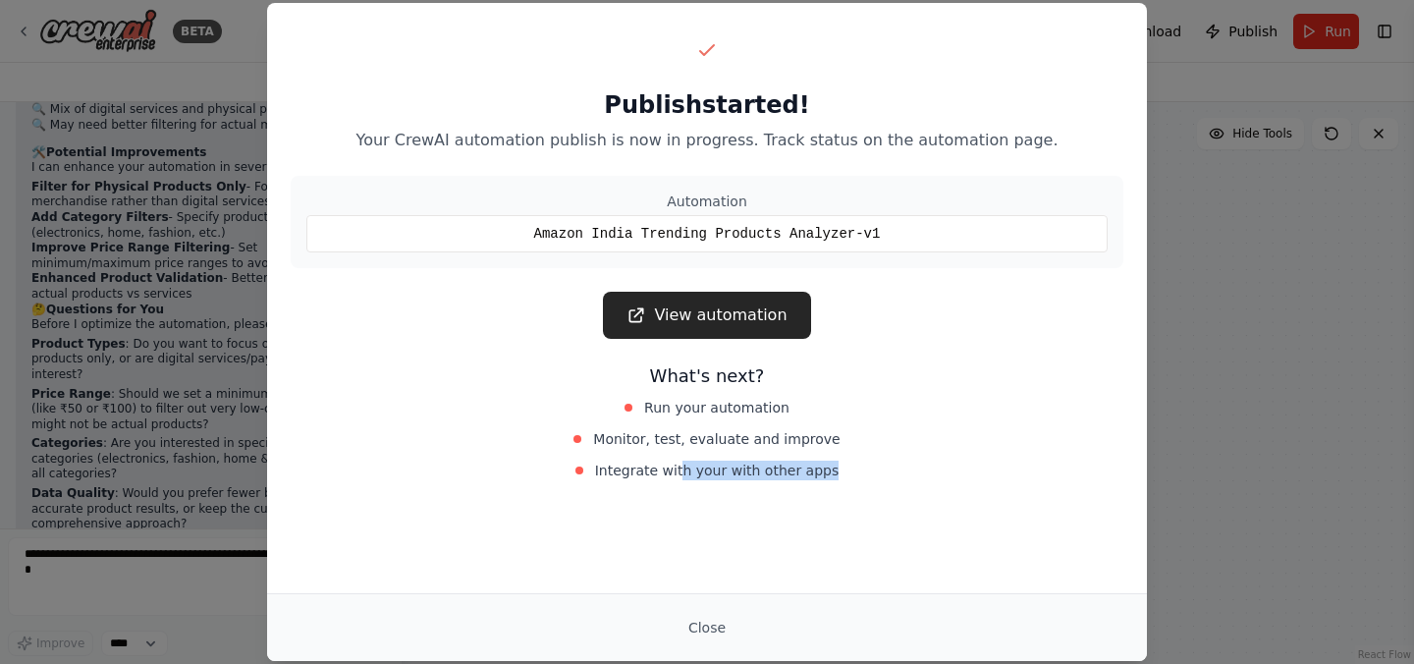
drag, startPoint x: 688, startPoint y: 469, endPoint x: 880, endPoint y: 470, distance: 191.5
click at [880, 470] on div "Integrate with your with other apps" at bounding box center [707, 470] width 440 height 27
click at [882, 469] on div "Integrate with your with other apps" at bounding box center [707, 470] width 440 height 27
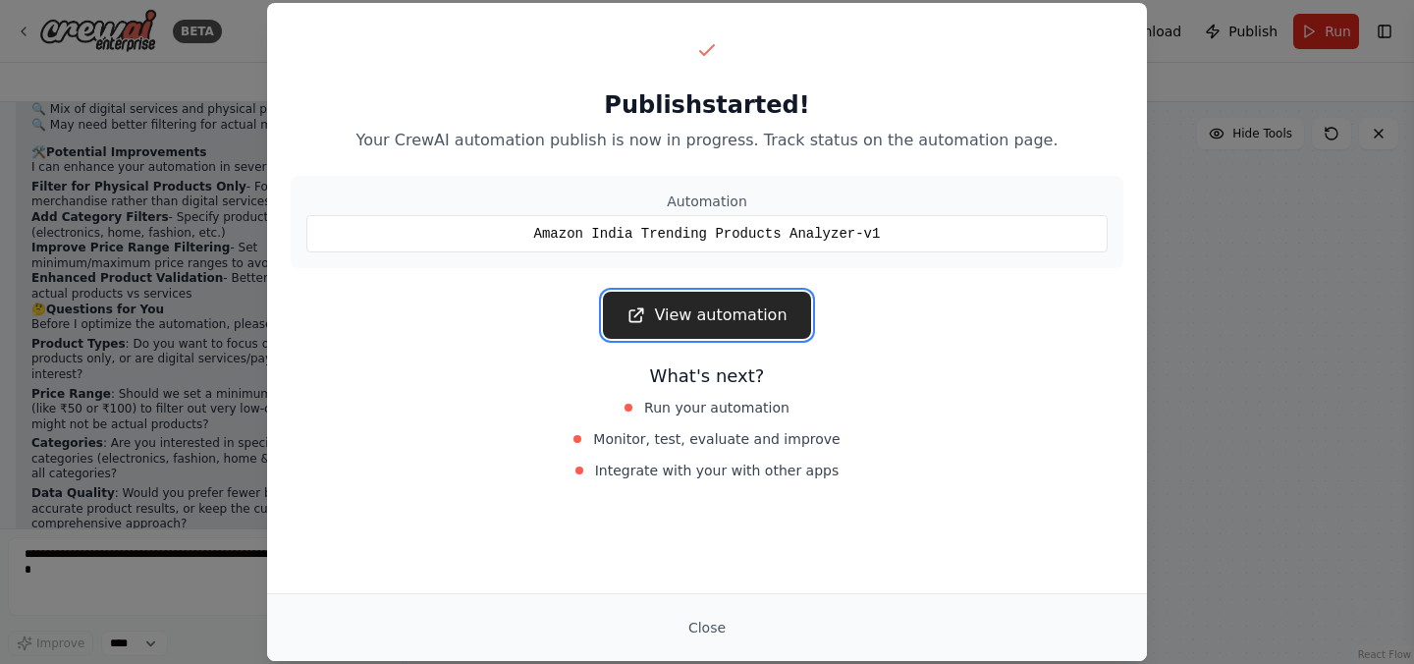
click at [738, 317] on link "View automation" at bounding box center [706, 315] width 207 height 47
click at [704, 622] on button "Close" at bounding box center [707, 627] width 69 height 35
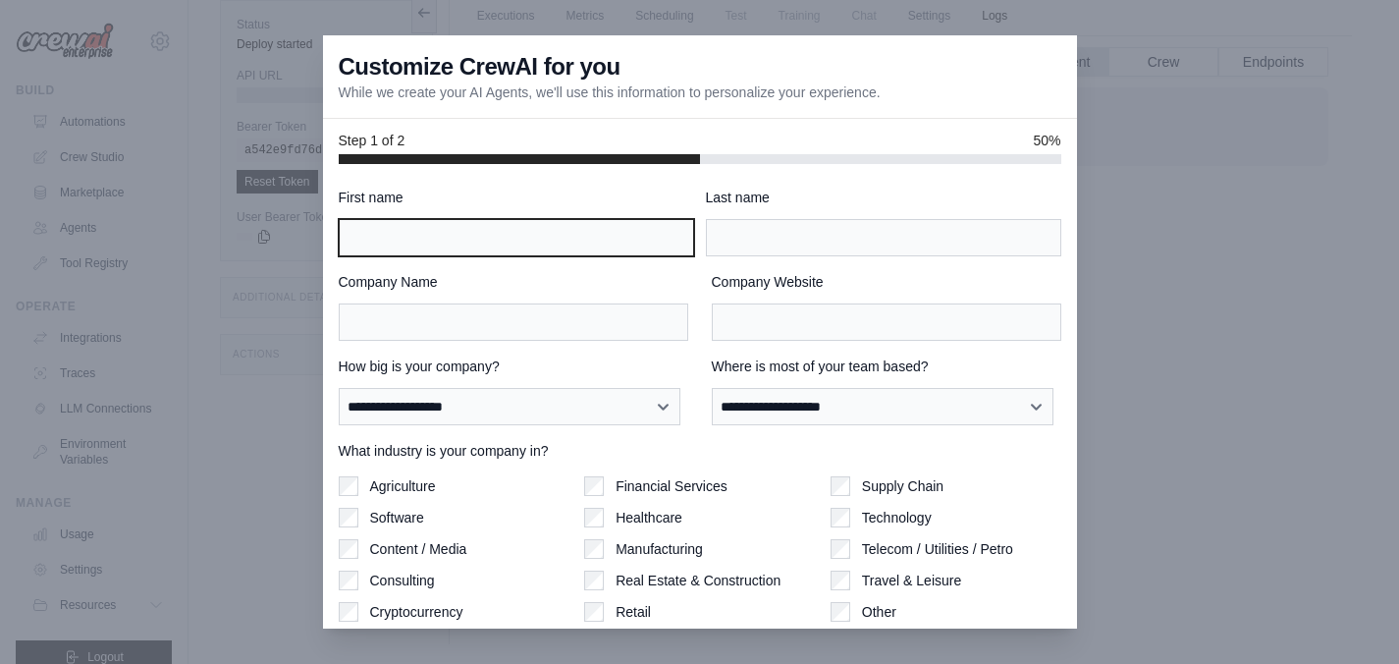
click at [503, 232] on input "First name" at bounding box center [516, 237] width 355 height 37
type input "*****"
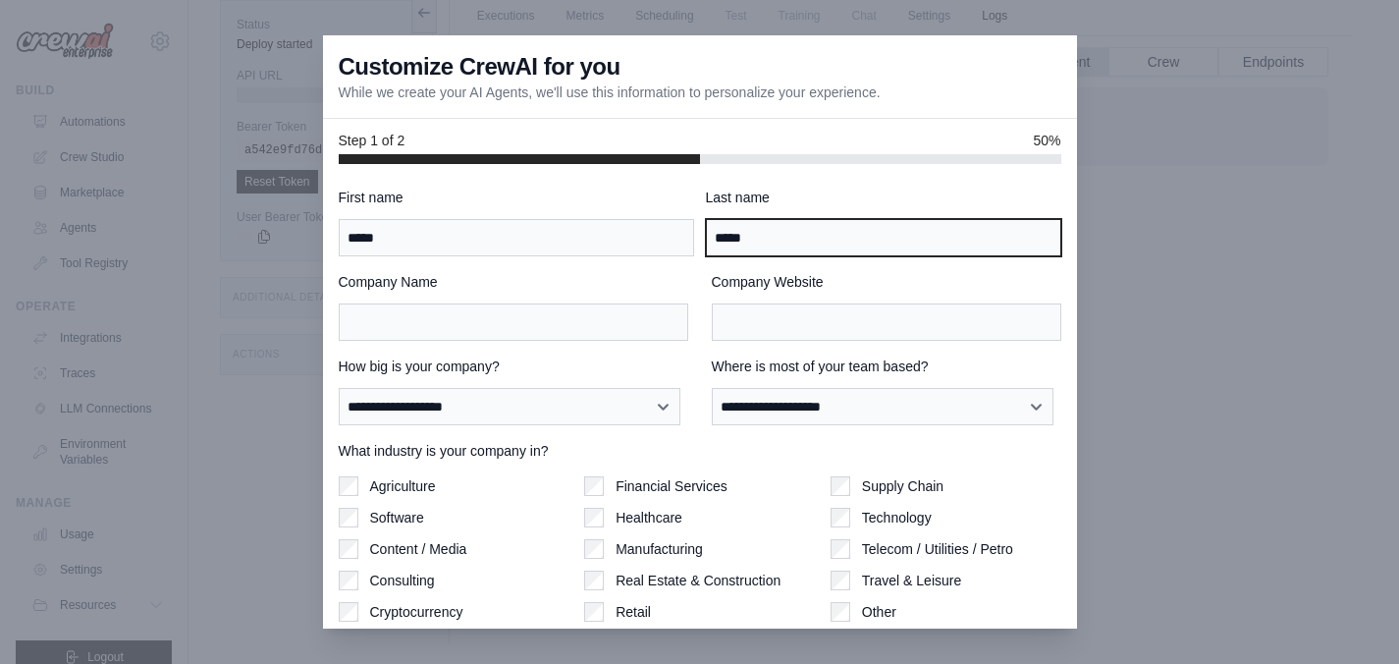
type input "*****"
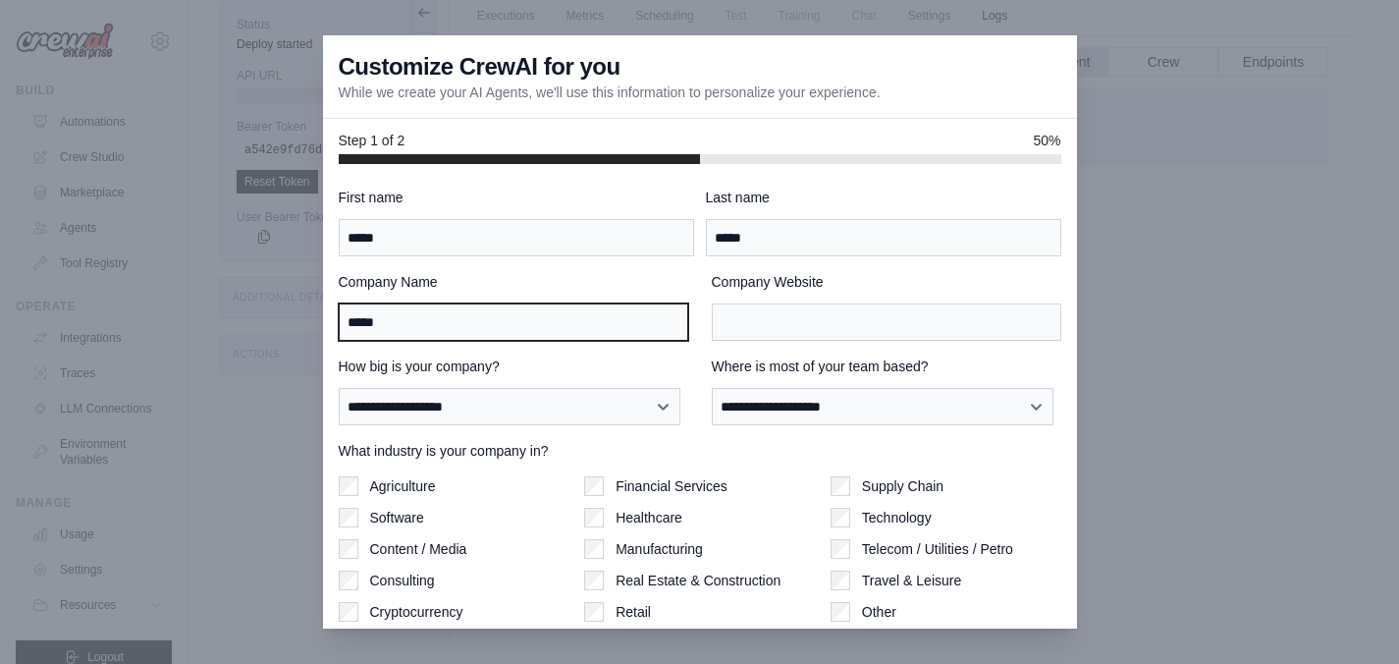
type input "*****"
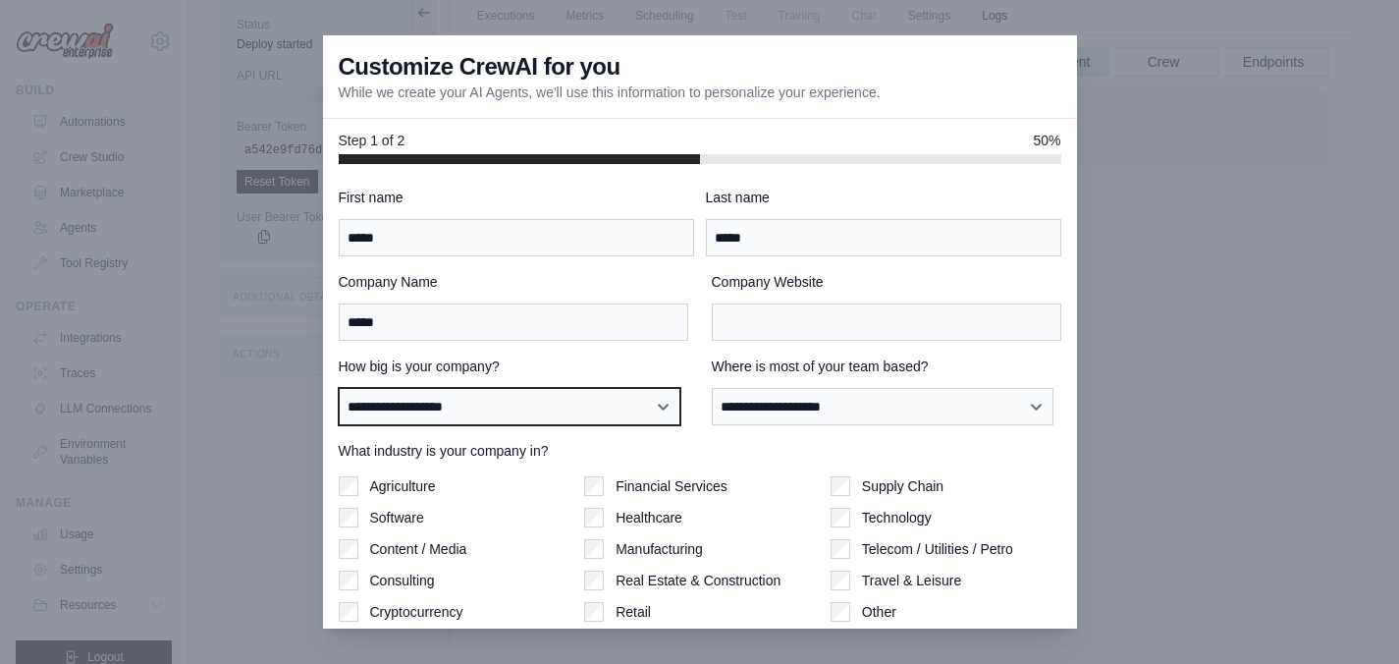
click at [562, 405] on select "**********" at bounding box center [510, 406] width 343 height 37
select select "**********"
click at [339, 388] on select "**********" at bounding box center [510, 406] width 343 height 37
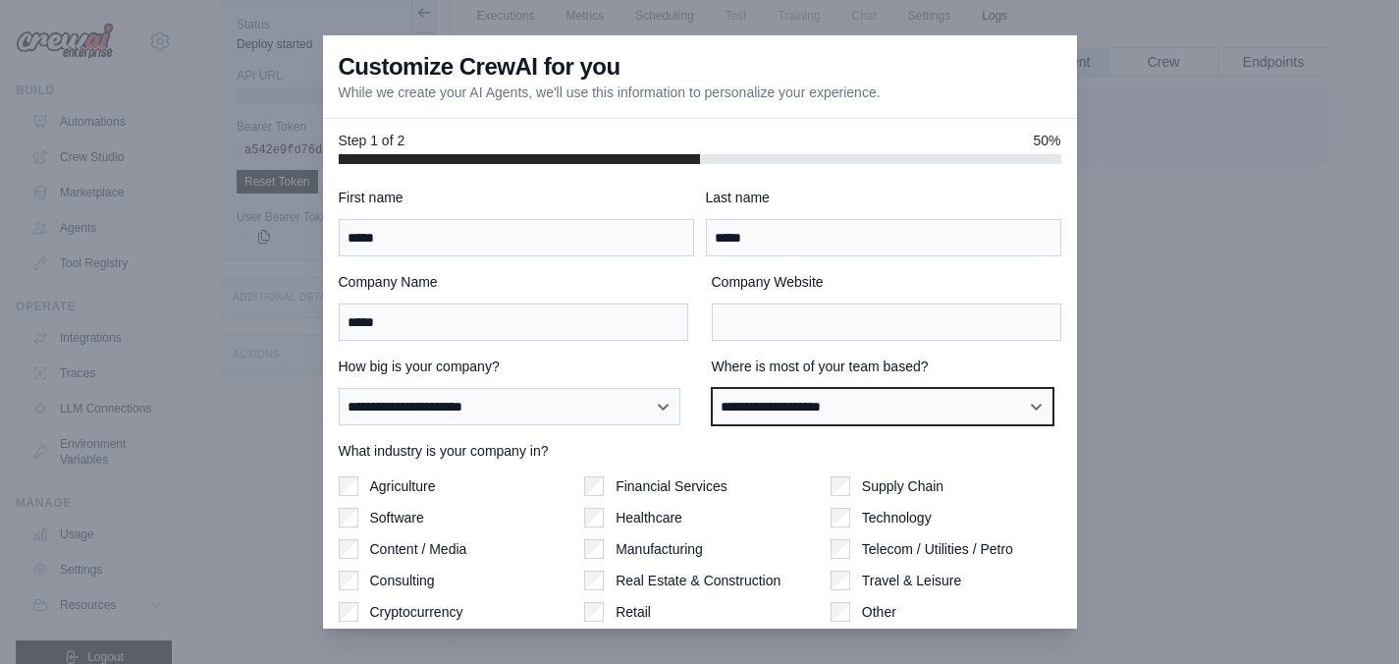
click at [789, 406] on select "**********" at bounding box center [883, 406] width 343 height 37
select select "**********"
click at [712, 388] on select "**********" at bounding box center [883, 406] width 343 height 37
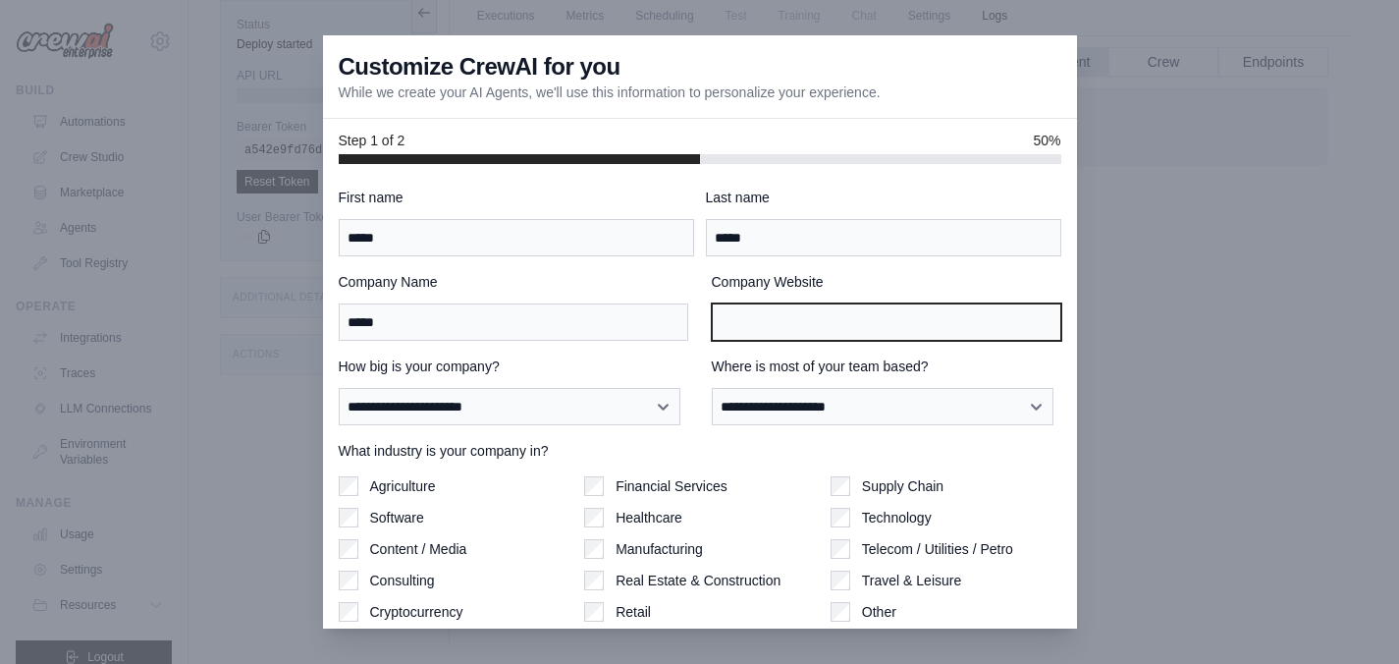
click at [745, 324] on input "Company Website" at bounding box center [887, 321] width 350 height 37
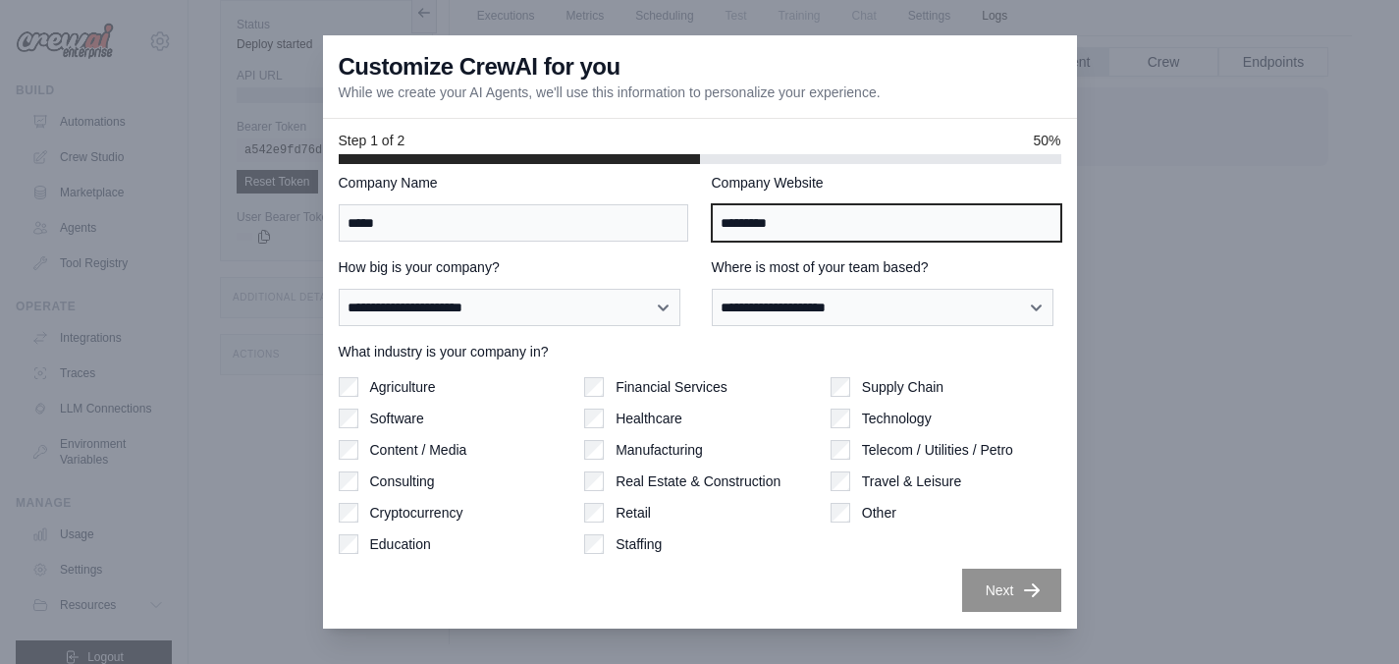
type input "*********"
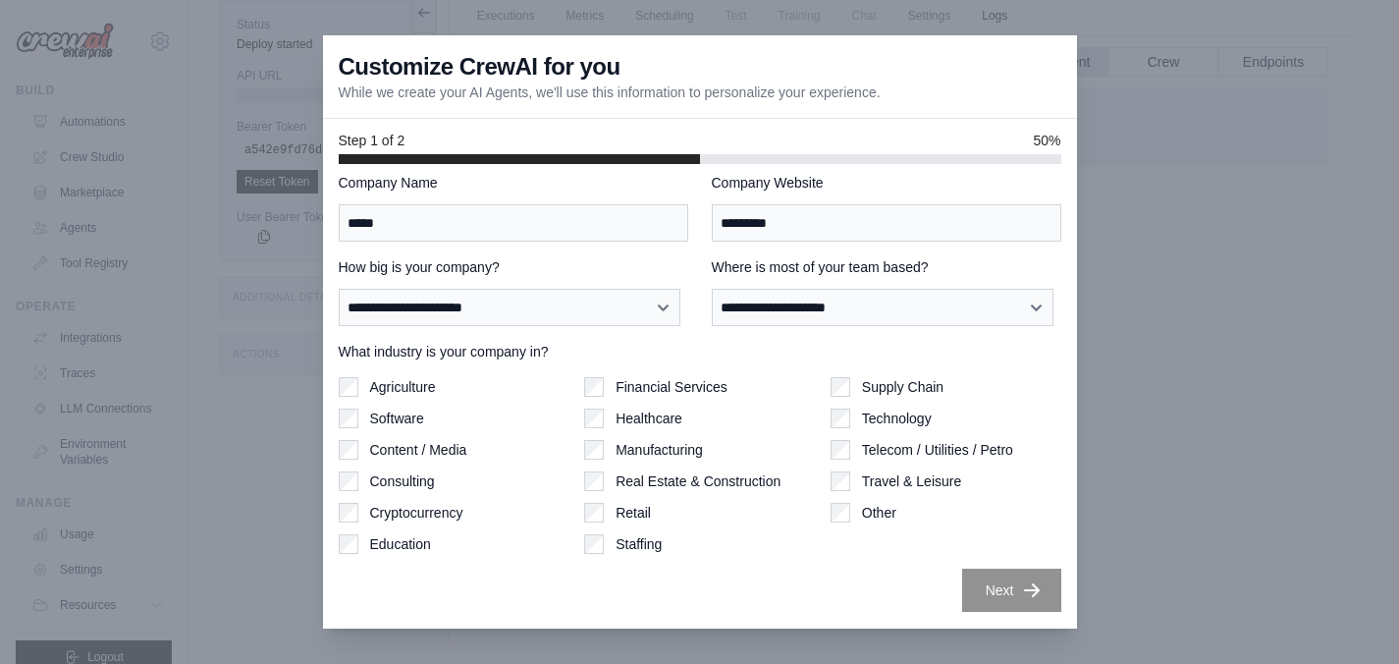
click at [985, 590] on button "Next" at bounding box center [1011, 589] width 99 height 43
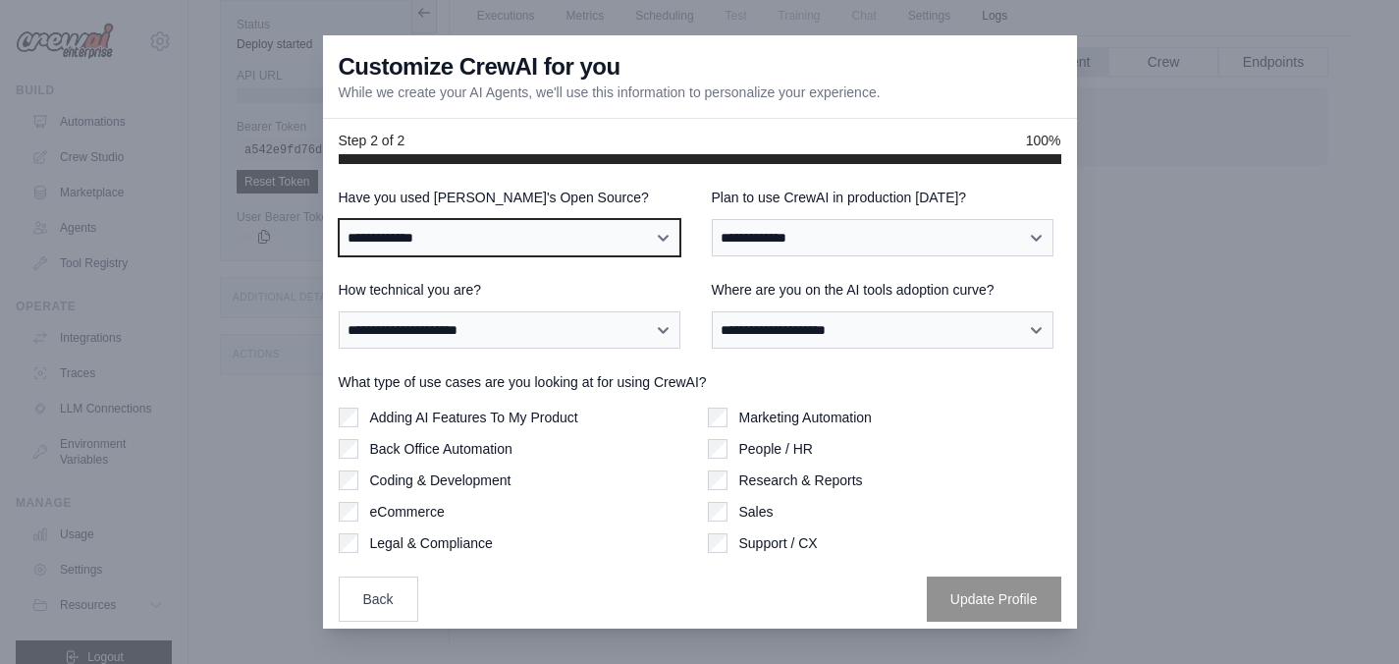
click at [488, 236] on select "**********" at bounding box center [510, 237] width 343 height 37
select select "**"
click at [339, 219] on select "**********" at bounding box center [510, 237] width 343 height 37
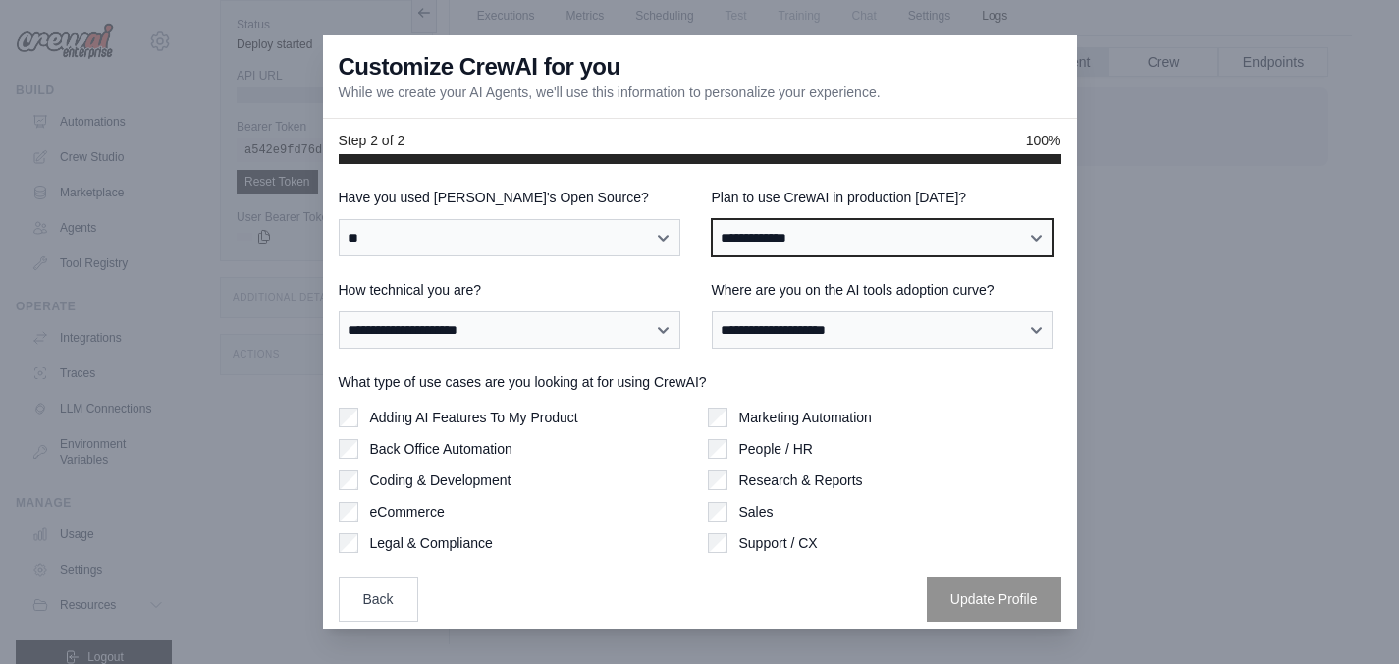
click at [828, 243] on select "**********" at bounding box center [883, 237] width 343 height 37
select select "****"
click at [712, 219] on select "**********" at bounding box center [883, 237] width 343 height 37
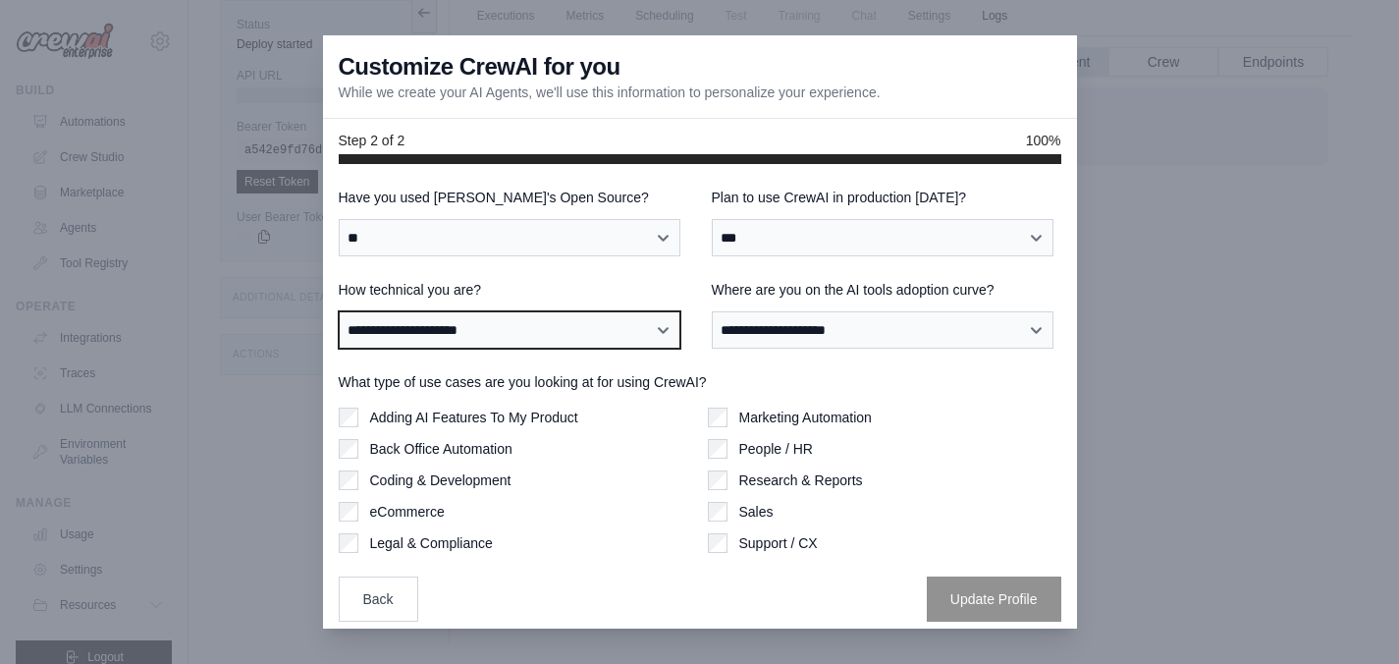
click at [493, 333] on select "**********" at bounding box center [510, 329] width 343 height 37
select select "**********"
click at [339, 311] on select "**********" at bounding box center [510, 329] width 343 height 37
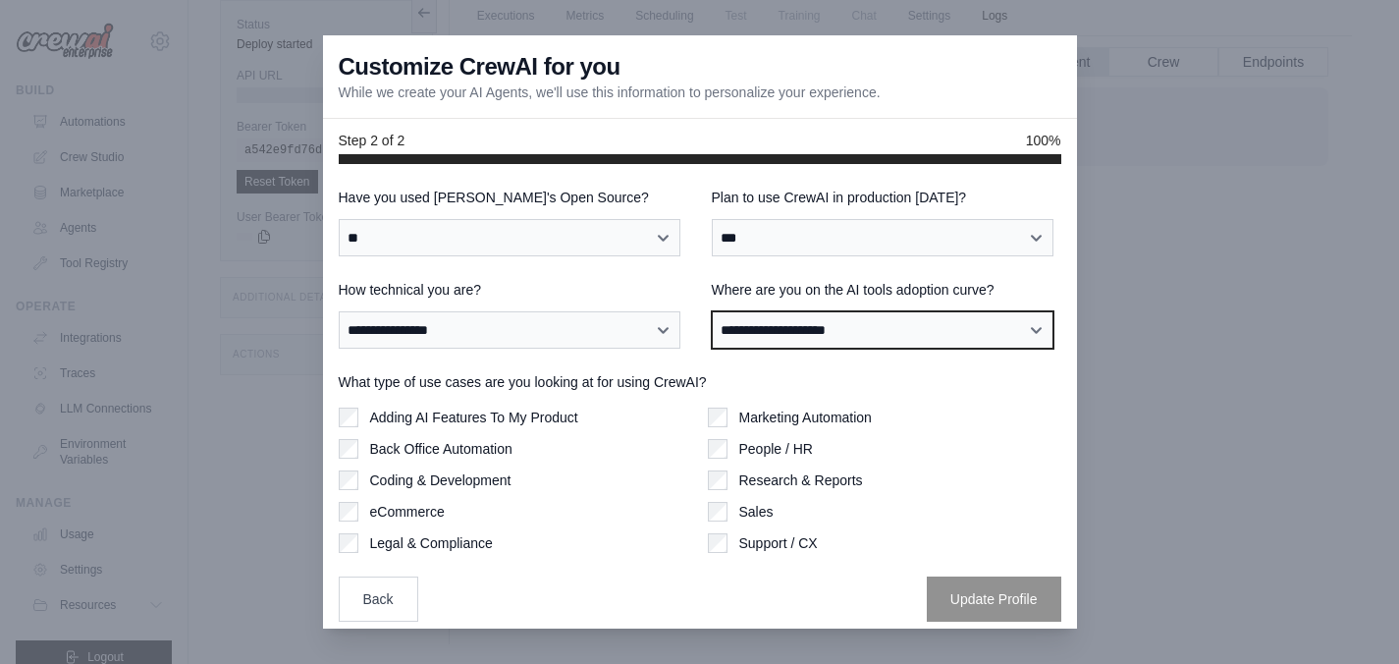
click at [872, 332] on select "**********" at bounding box center [883, 329] width 343 height 37
select select "**********"
click at [712, 311] on select "**********" at bounding box center [883, 329] width 343 height 37
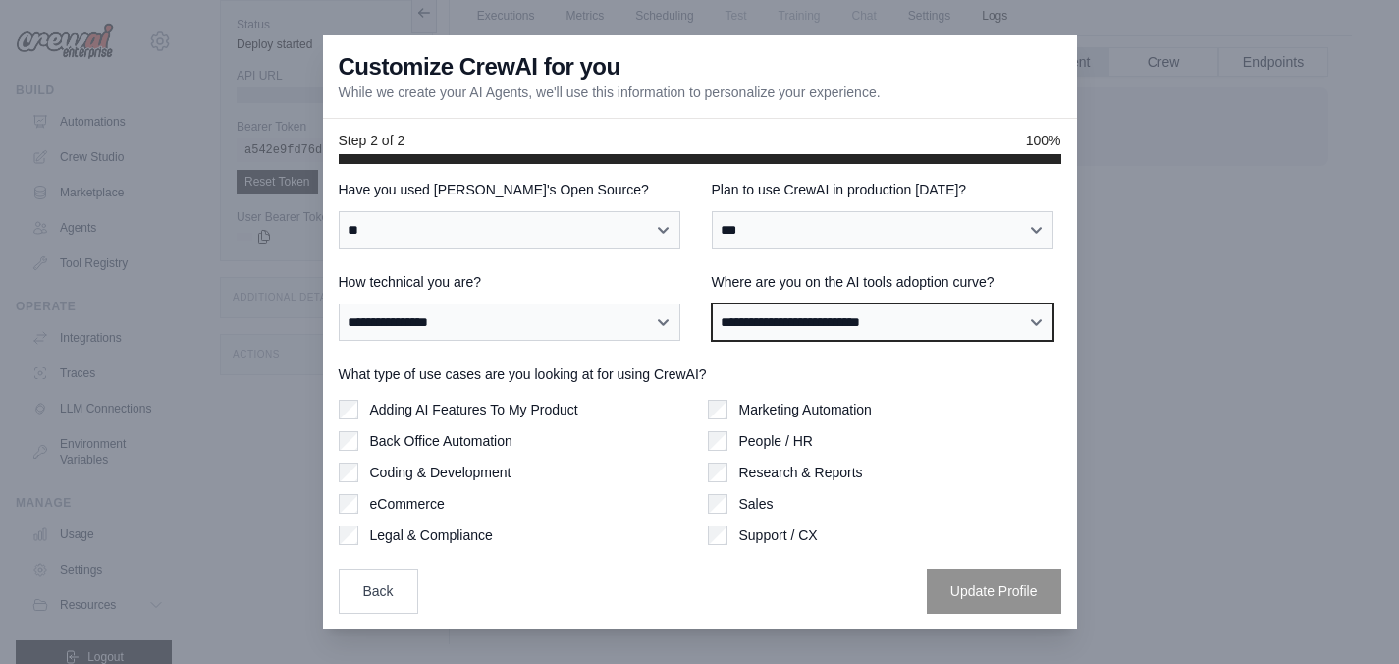
scroll to position [9, 0]
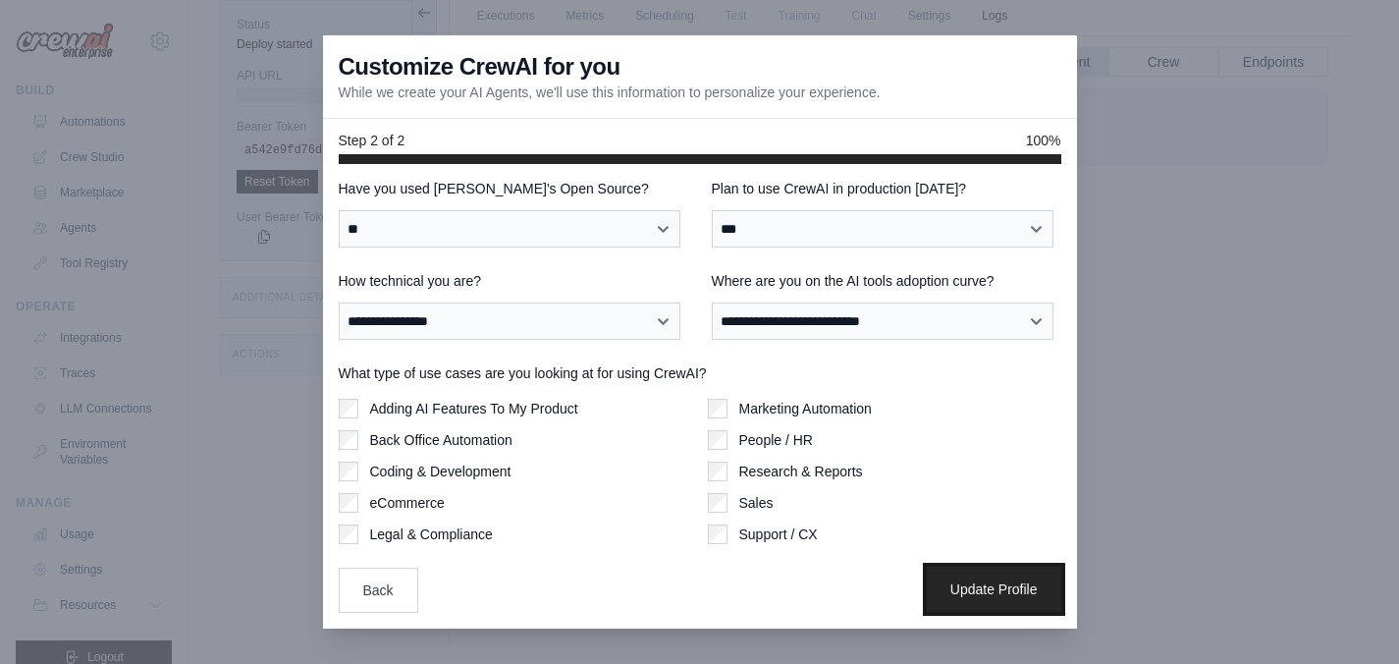
click at [969, 598] on button "Update Profile" at bounding box center [994, 589] width 135 height 45
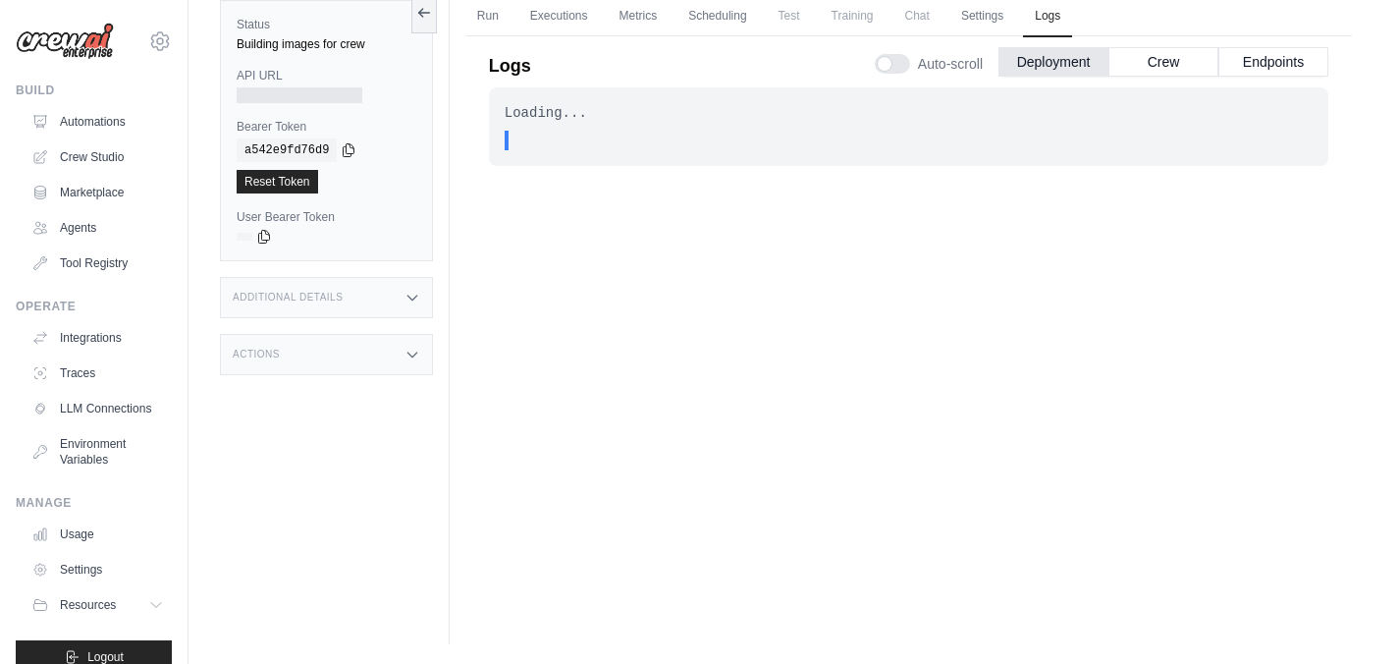
click at [789, 307] on div "Loading... . . . In Progress" at bounding box center [908, 334] width 839 height 494
click at [992, 15] on link "Settings" at bounding box center [982, 16] width 66 height 41
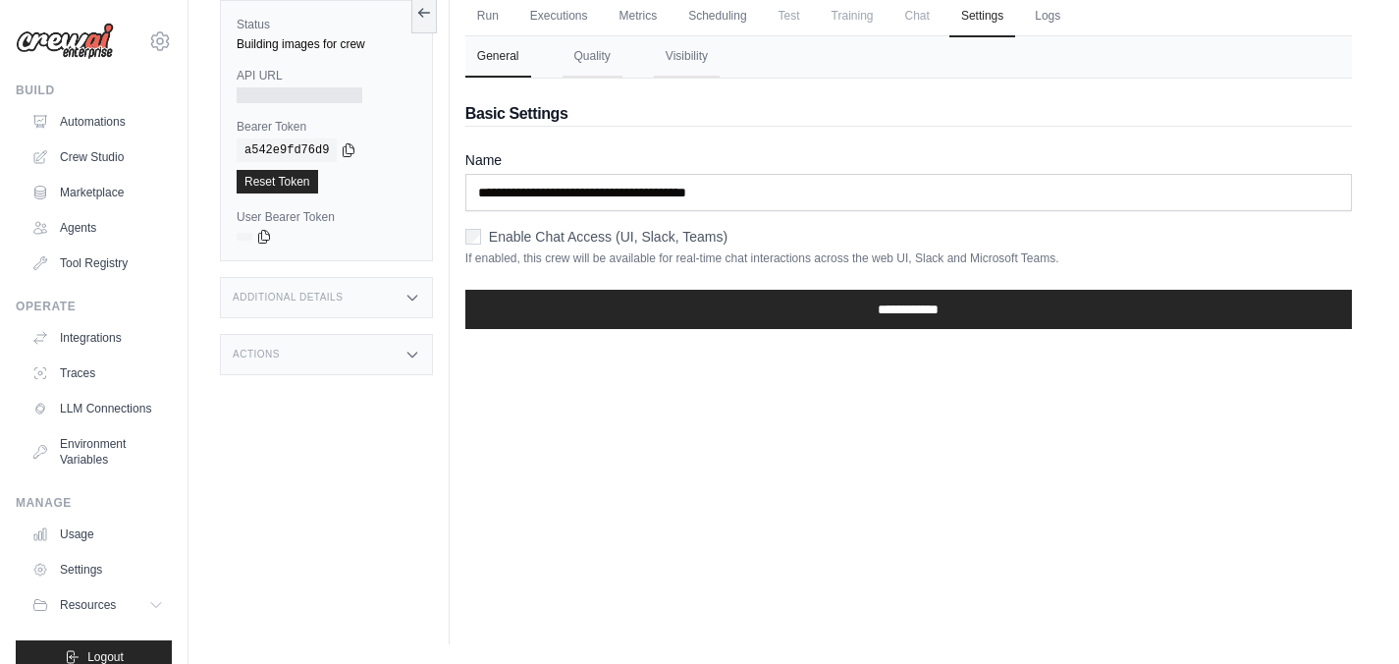
click at [923, 15] on span "Chat" at bounding box center [917, 15] width 48 height 39
click at [853, 15] on span "Training" at bounding box center [853, 15] width 66 height 39
click at [794, 16] on span "Test" at bounding box center [789, 15] width 45 height 39
click at [727, 15] on link "Scheduling" at bounding box center [716, 16] width 81 height 41
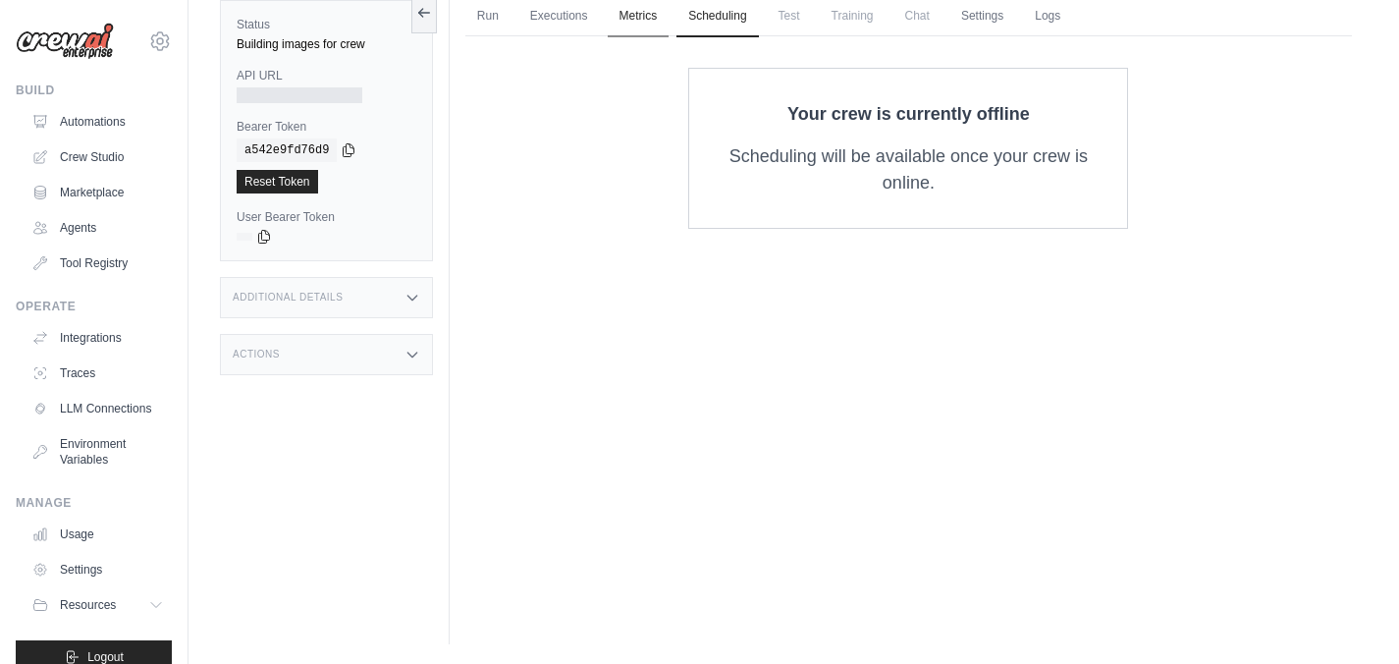
click at [635, 14] on link "Metrics" at bounding box center [639, 16] width 62 height 41
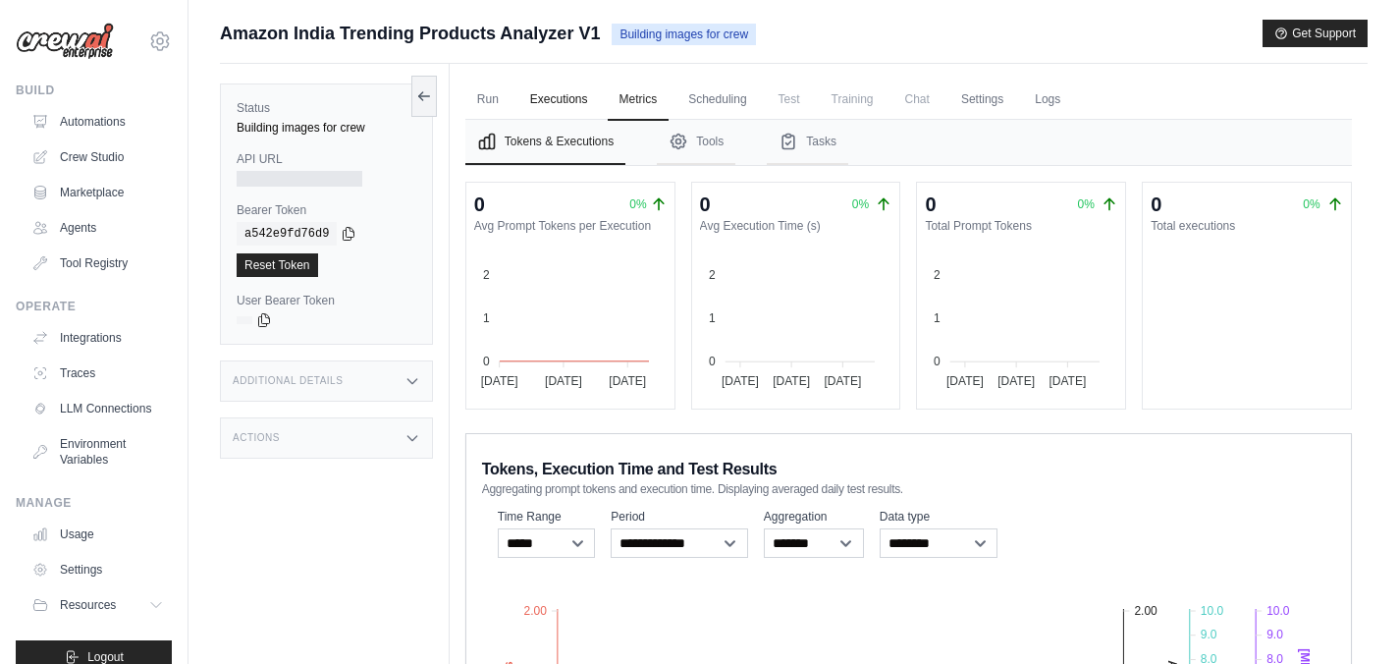
click at [581, 96] on link "Executions" at bounding box center [558, 100] width 81 height 41
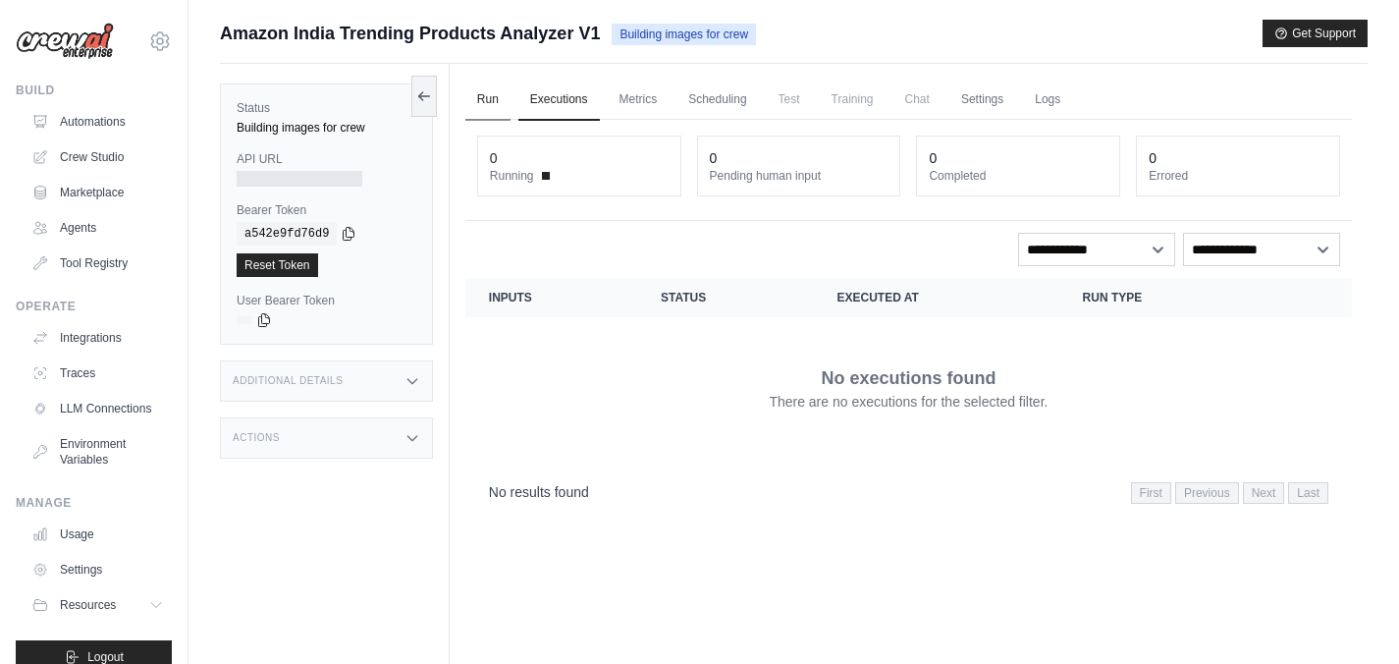
click at [494, 100] on link "Run" at bounding box center [487, 100] width 45 height 41
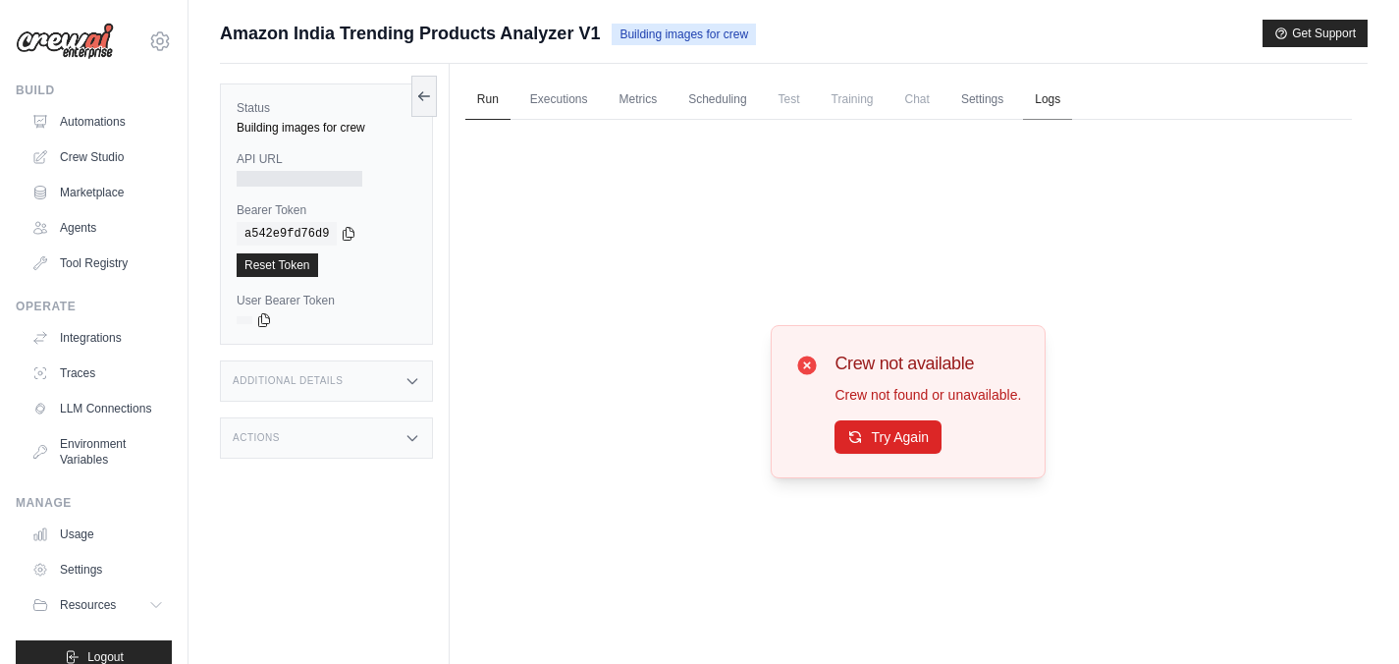
click at [1042, 100] on link "Logs" at bounding box center [1047, 100] width 49 height 41
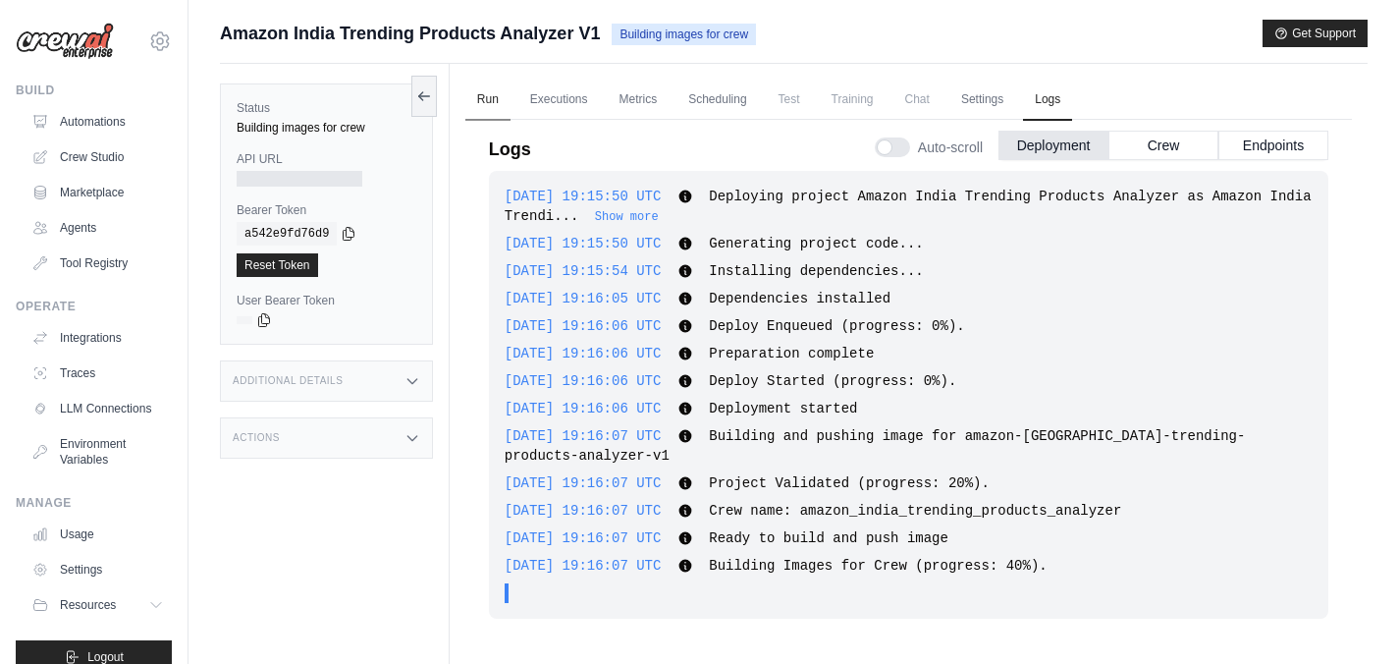
click at [495, 99] on link "Run" at bounding box center [487, 100] width 45 height 41
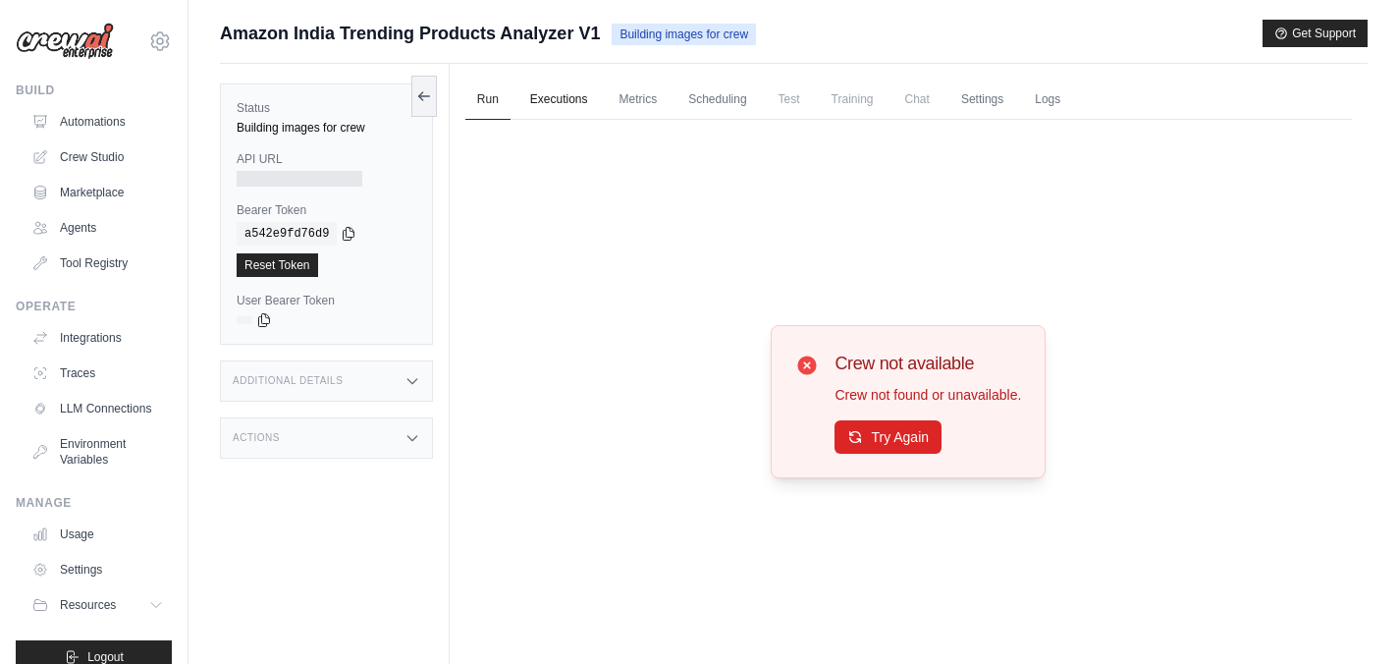
click at [574, 101] on link "Executions" at bounding box center [558, 100] width 81 height 41
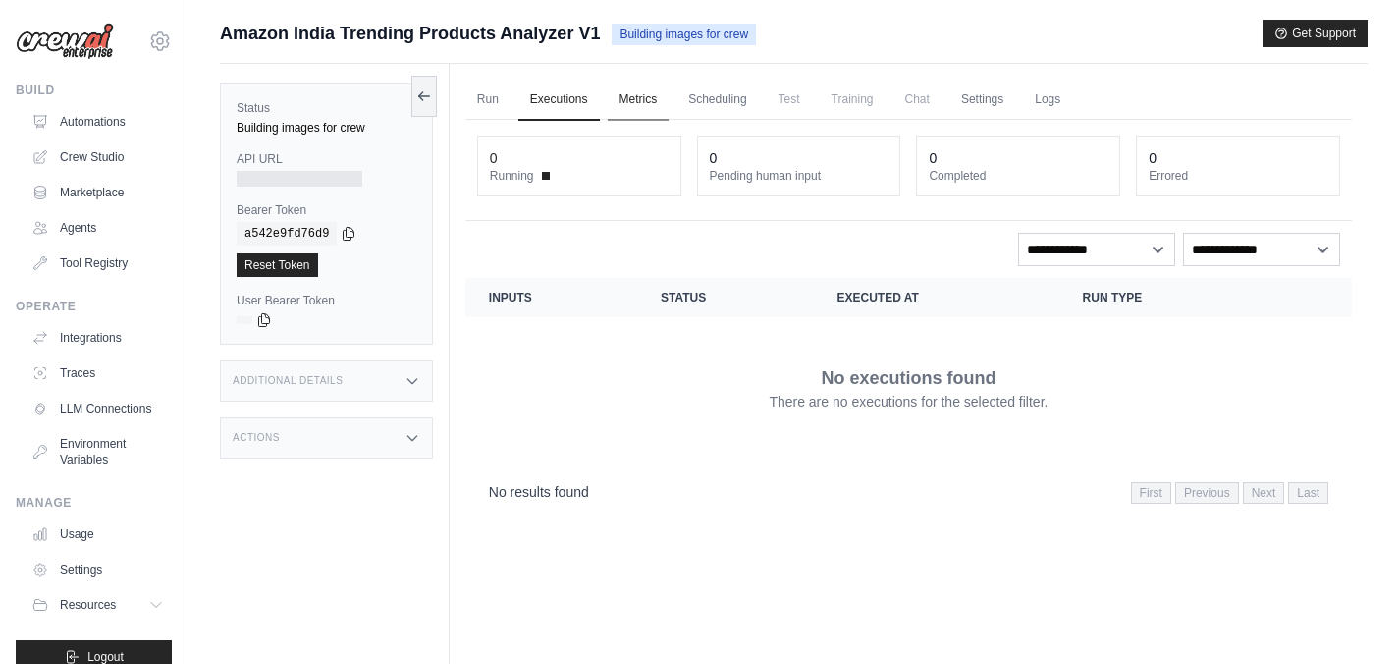
click at [643, 101] on link "Metrics" at bounding box center [639, 100] width 62 height 41
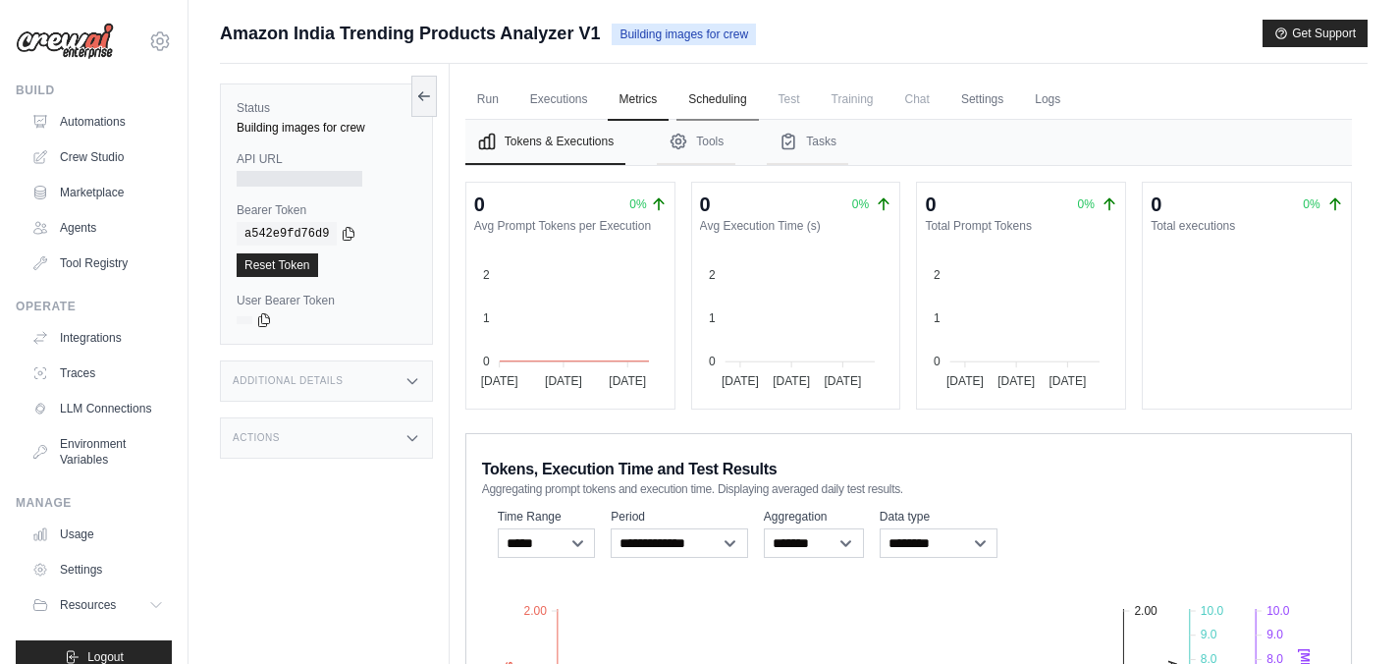
click at [721, 101] on link "Scheduling" at bounding box center [716, 100] width 81 height 41
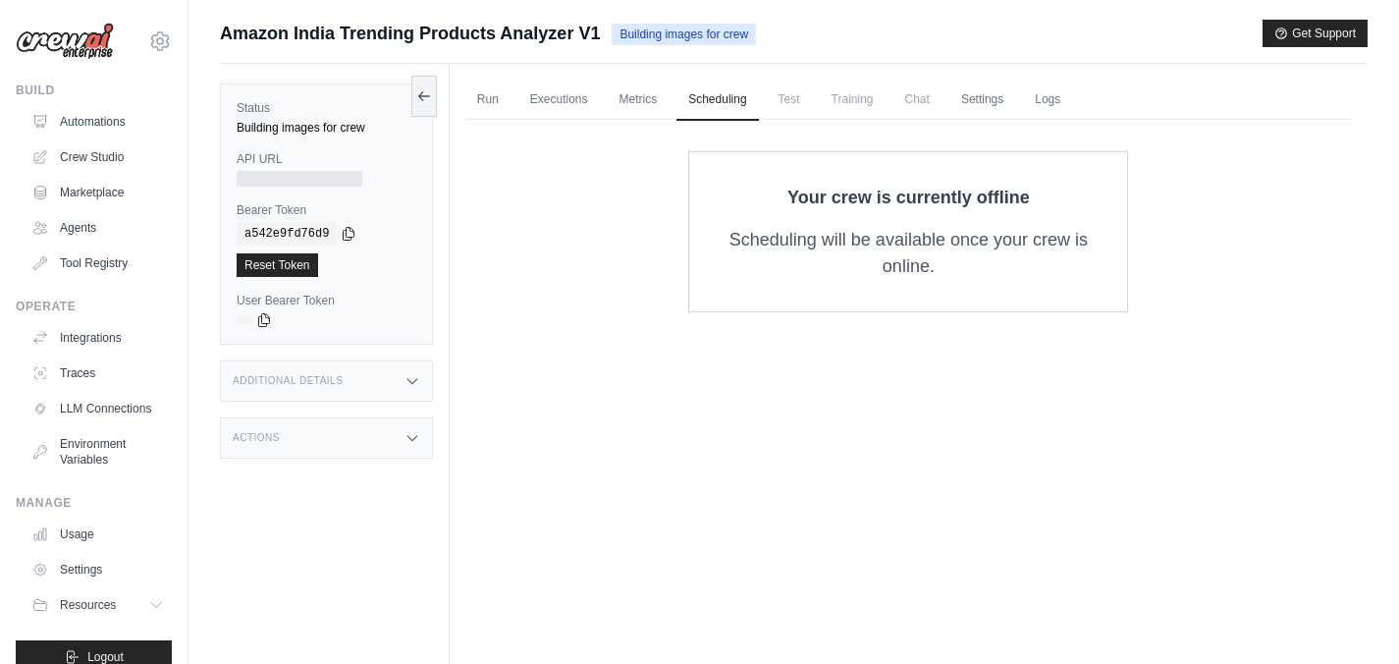
click at [785, 102] on span "Test" at bounding box center [789, 99] width 45 height 39
click at [848, 102] on span "Training" at bounding box center [853, 99] width 66 height 39
click at [905, 102] on span "Chat" at bounding box center [917, 99] width 48 height 39
click at [987, 102] on link "Settings" at bounding box center [982, 100] width 66 height 41
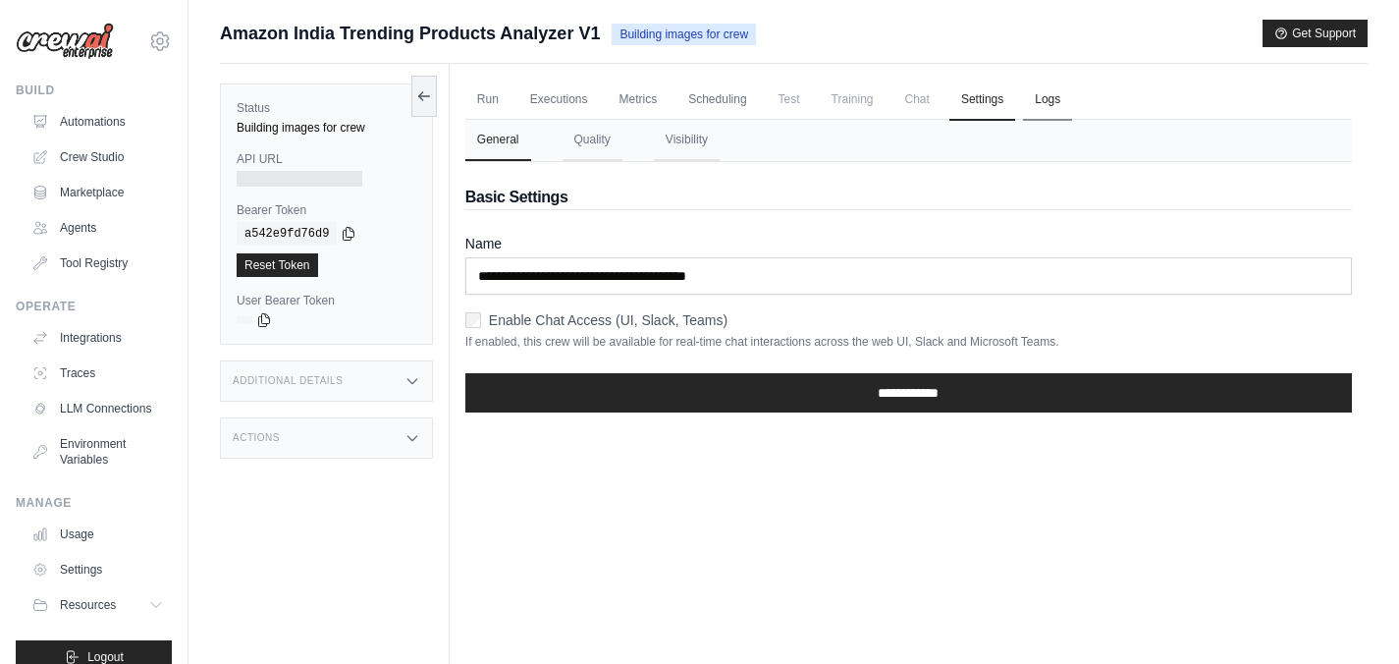
click at [1049, 104] on link "Logs" at bounding box center [1047, 100] width 49 height 41
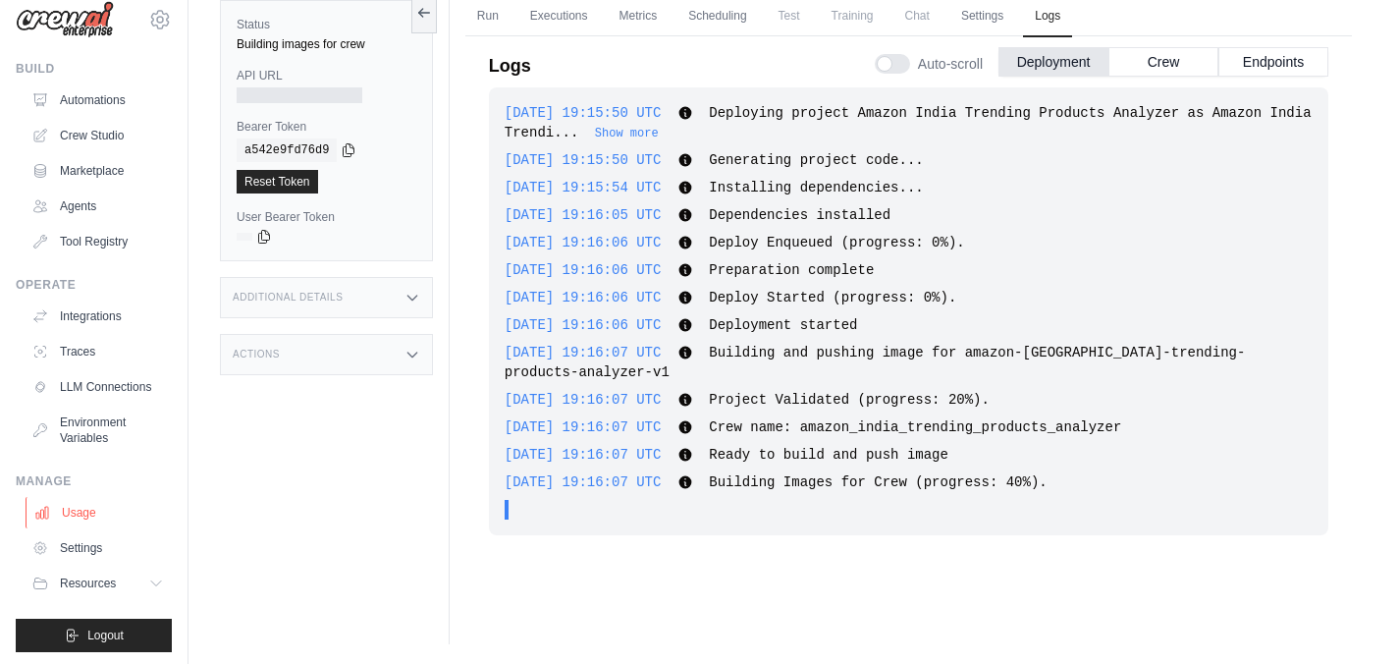
scroll to position [41, 0]
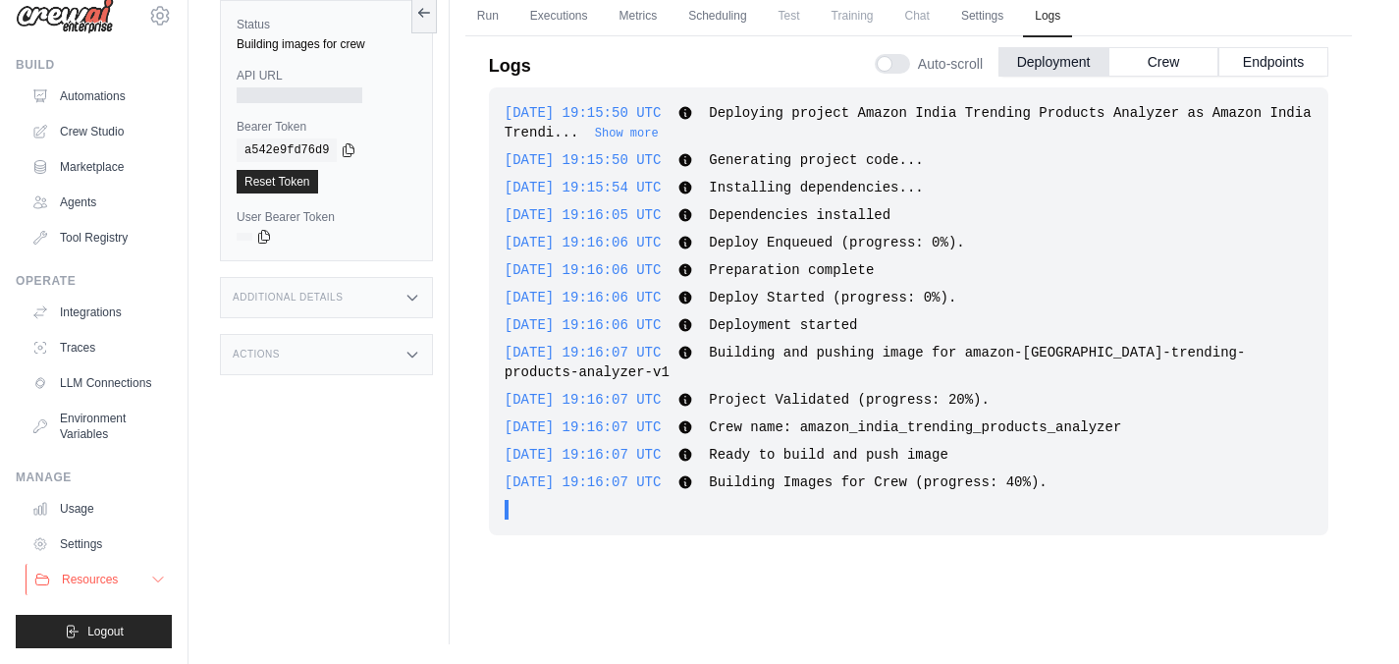
click at [150, 576] on icon at bounding box center [158, 579] width 16 height 16
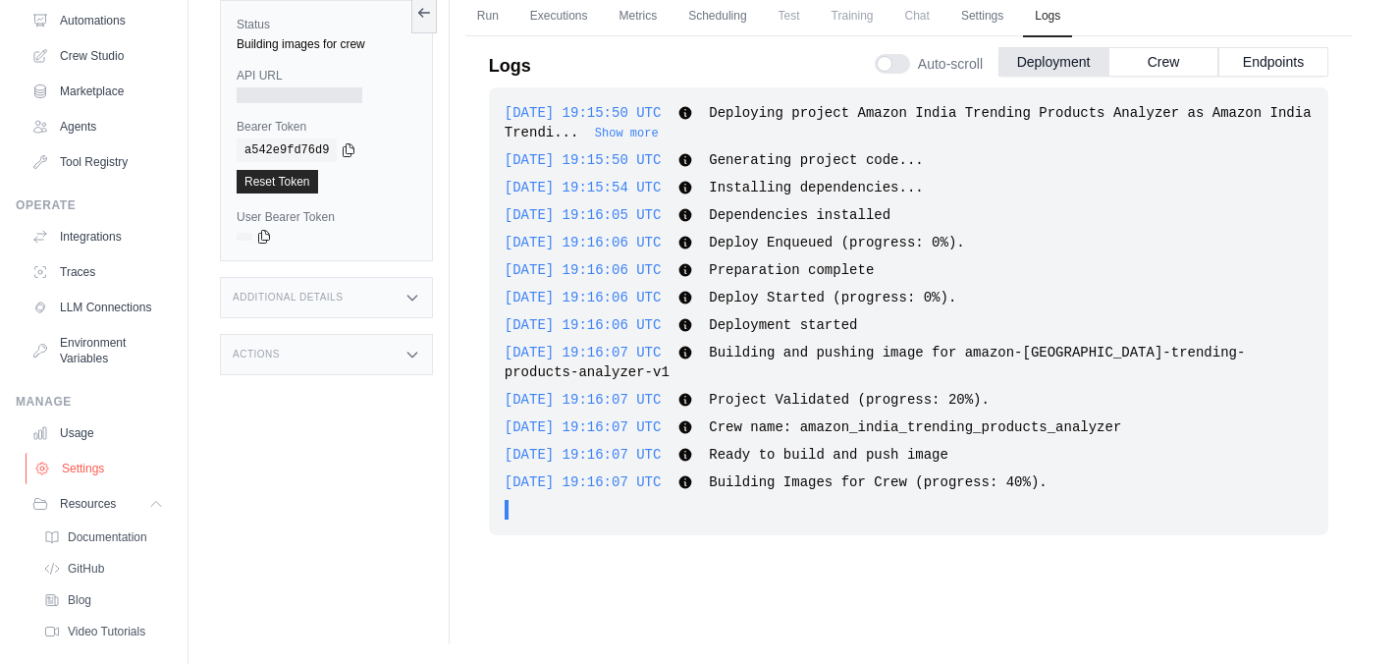
scroll to position [167, 0]
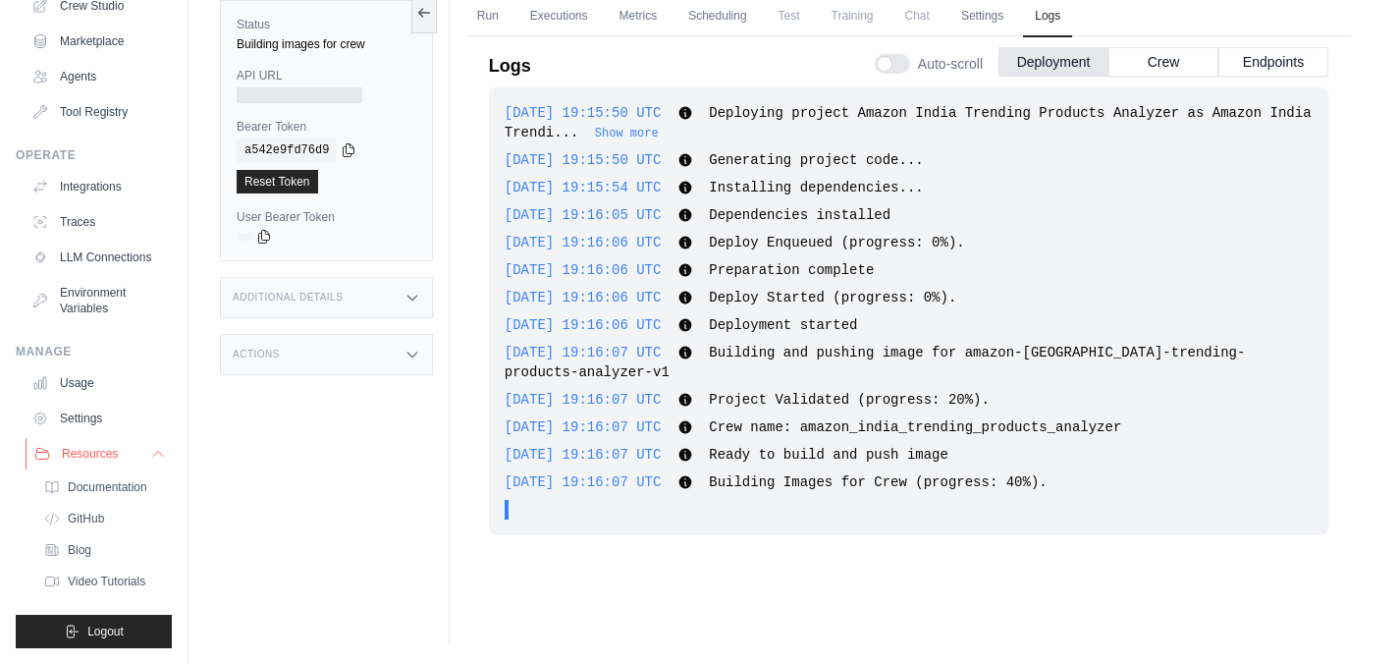
click at [153, 454] on icon at bounding box center [158, 454] width 10 height 5
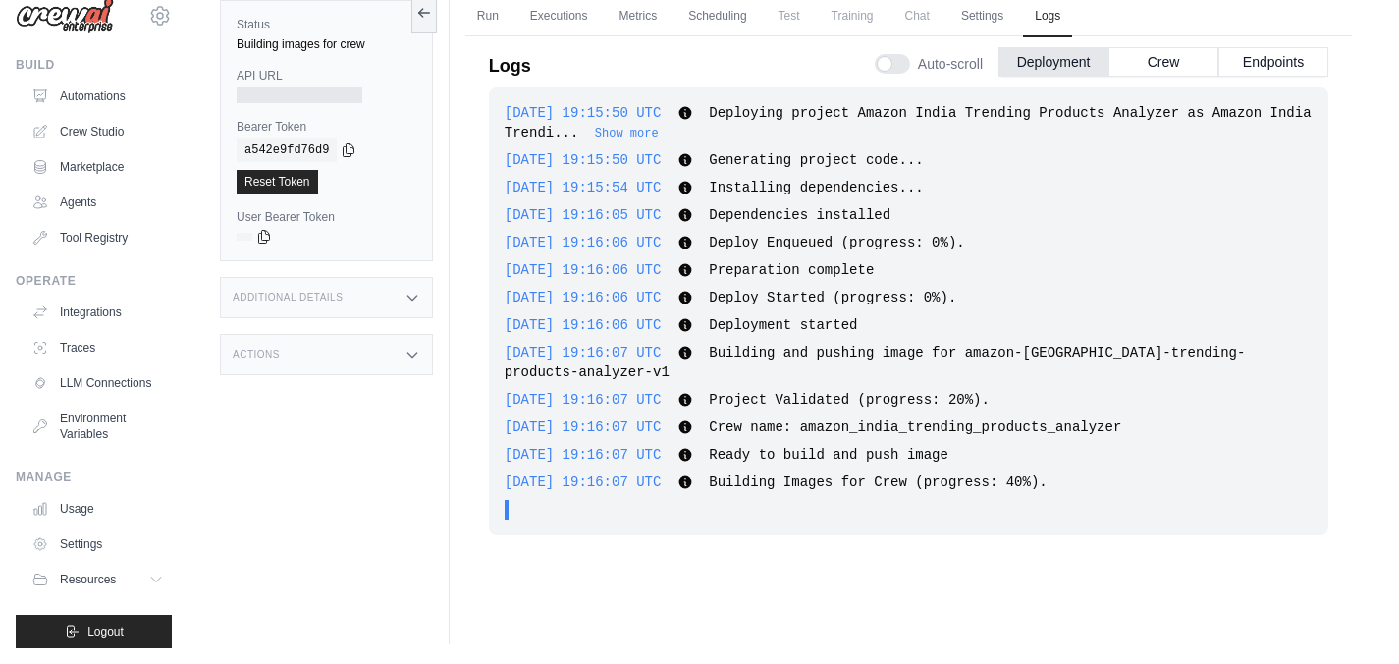
scroll to position [0, 0]
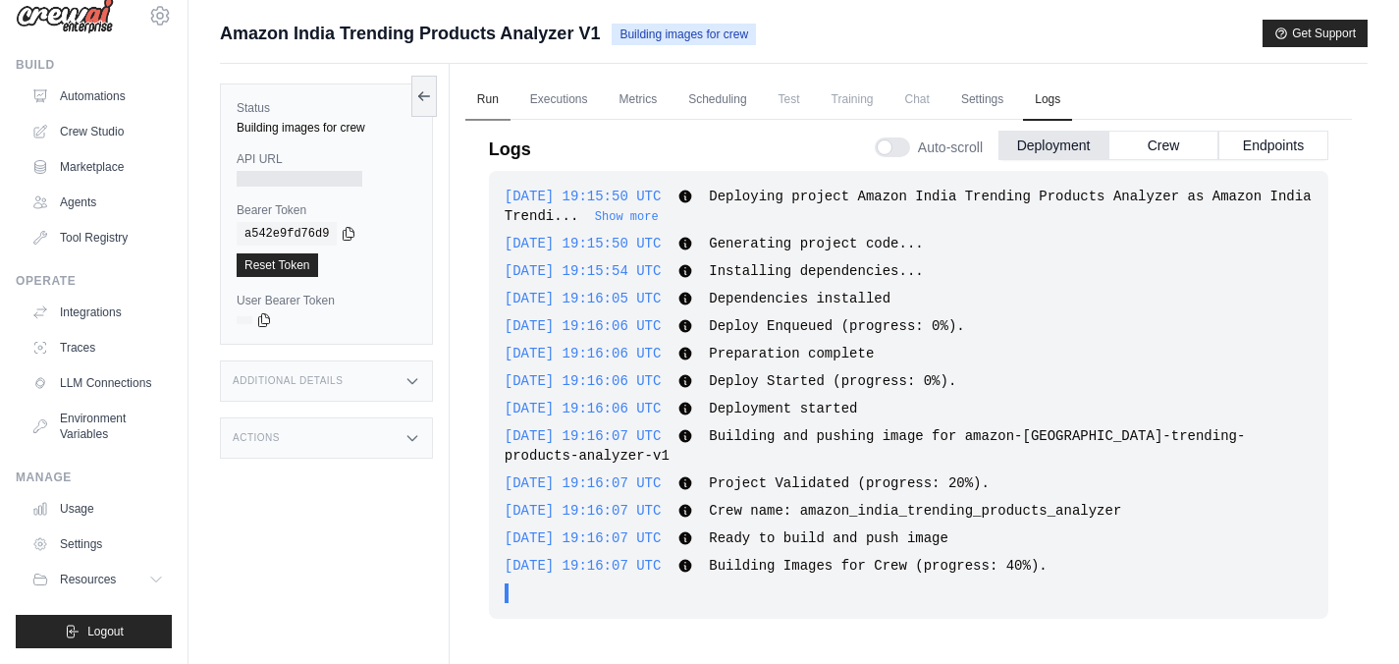
click at [488, 91] on link "Run" at bounding box center [487, 100] width 45 height 41
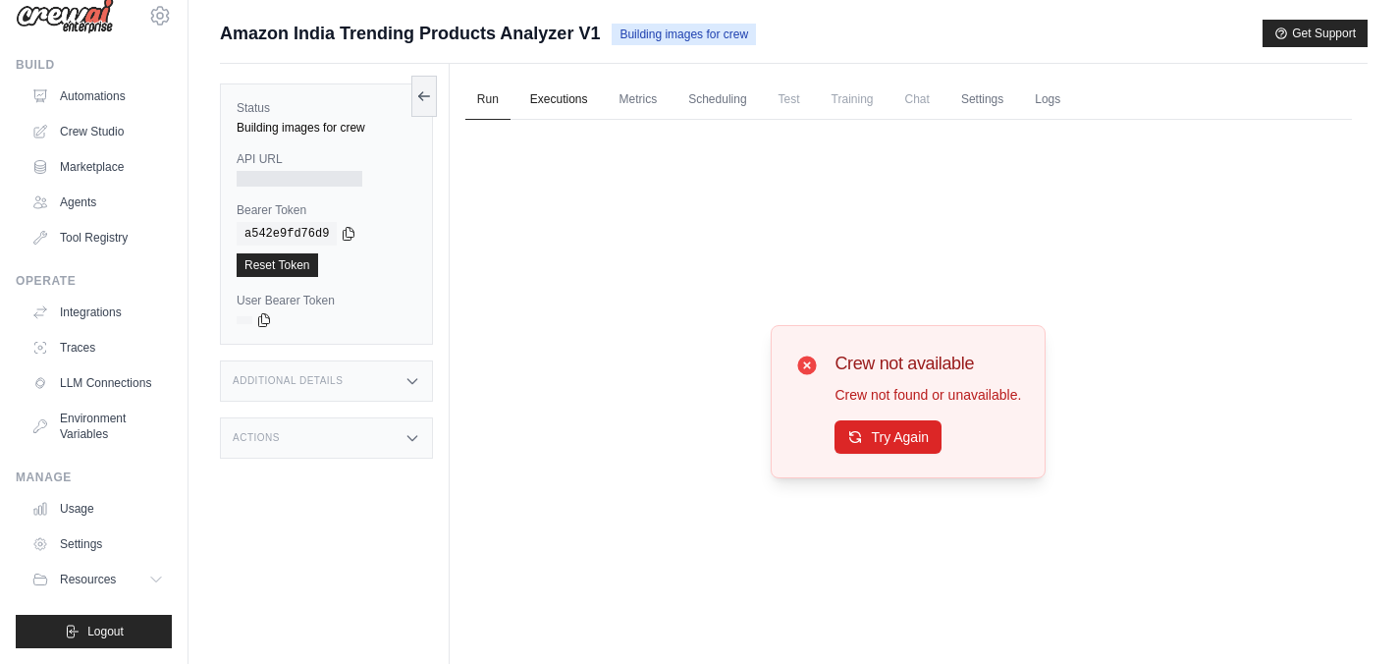
click at [567, 99] on link "Executions" at bounding box center [558, 100] width 81 height 41
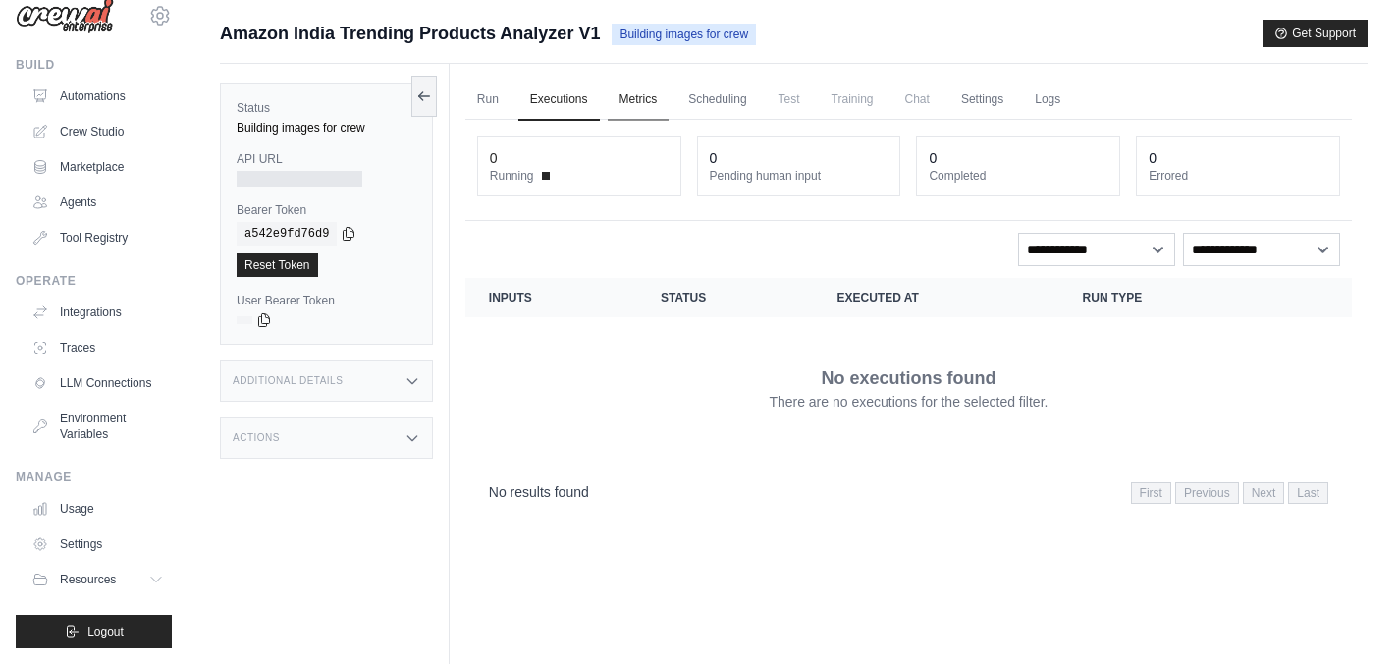
click at [646, 98] on link "Metrics" at bounding box center [639, 100] width 62 height 41
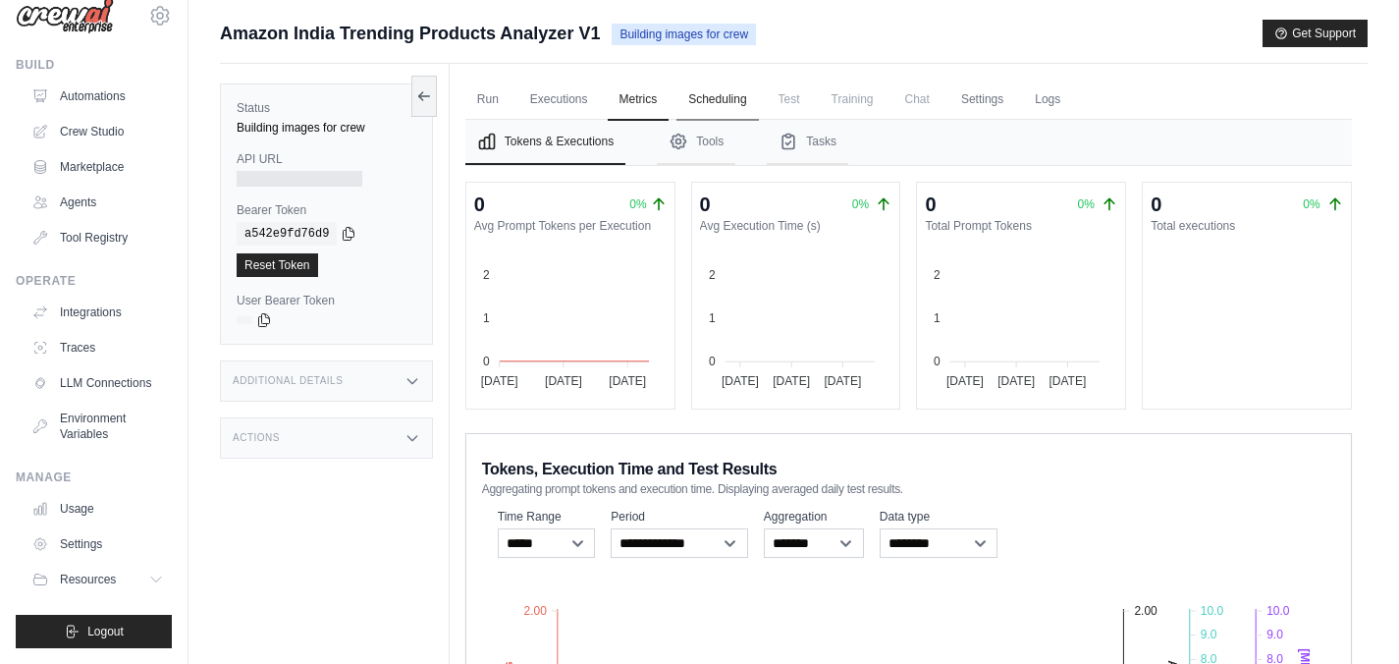
click at [709, 100] on link "Scheduling" at bounding box center [716, 100] width 81 height 41
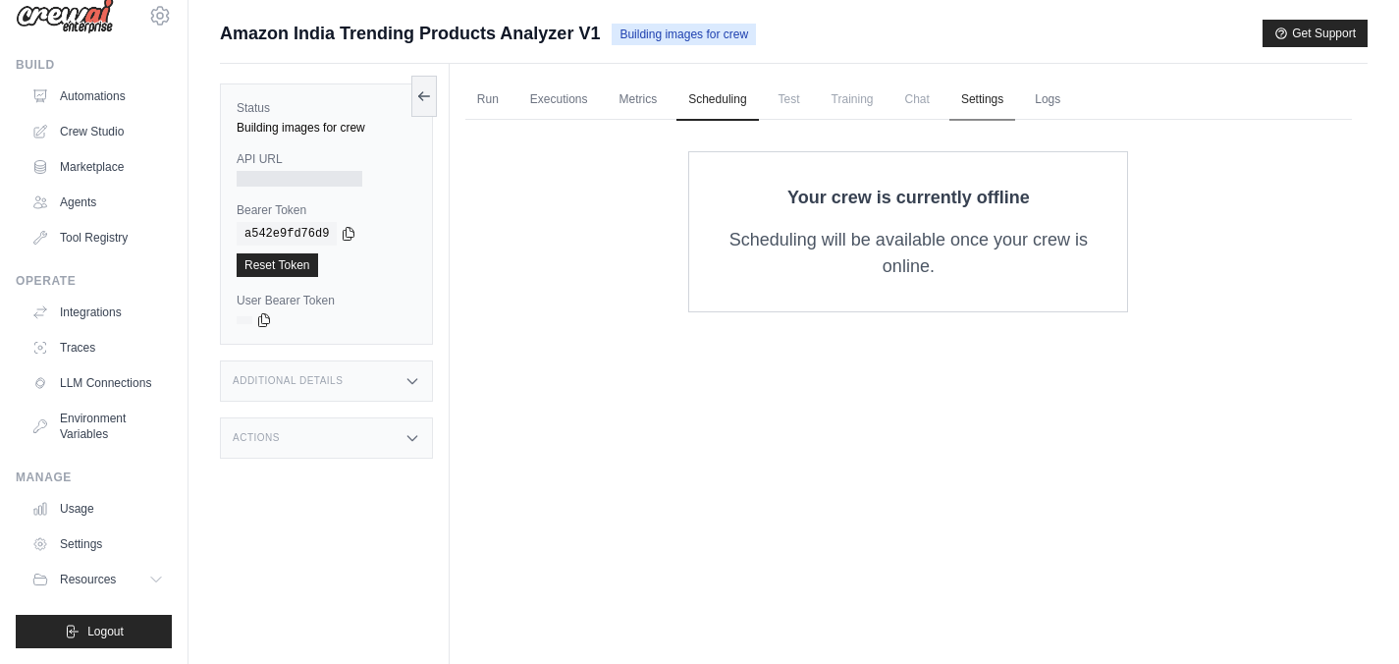
click at [1002, 98] on link "Settings" at bounding box center [982, 100] width 66 height 41
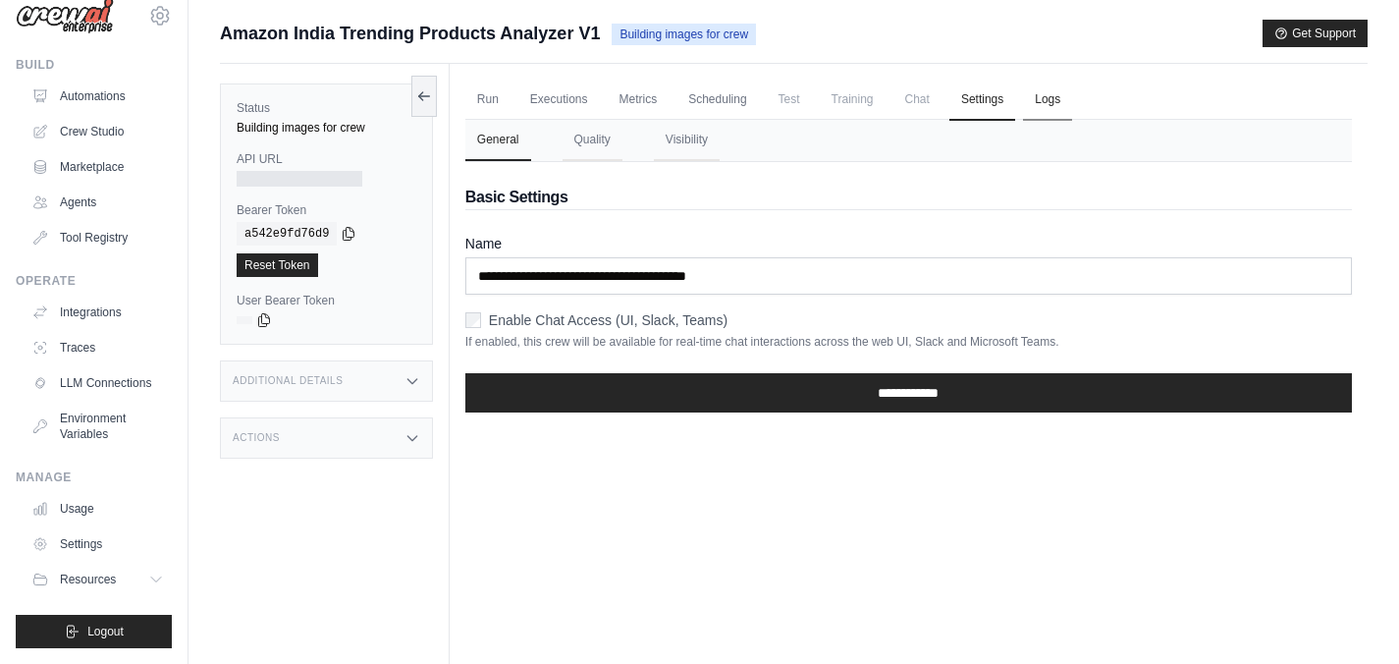
click at [1052, 100] on link "Logs" at bounding box center [1047, 100] width 49 height 41
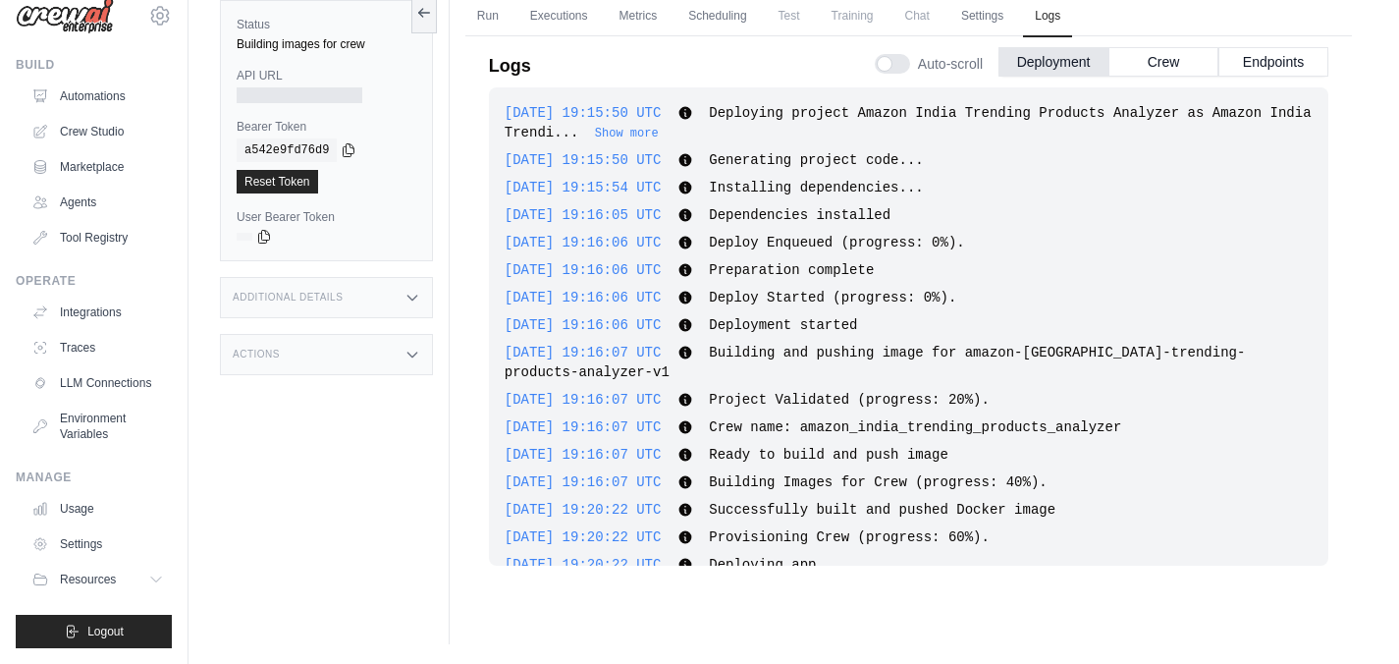
scroll to position [52, 0]
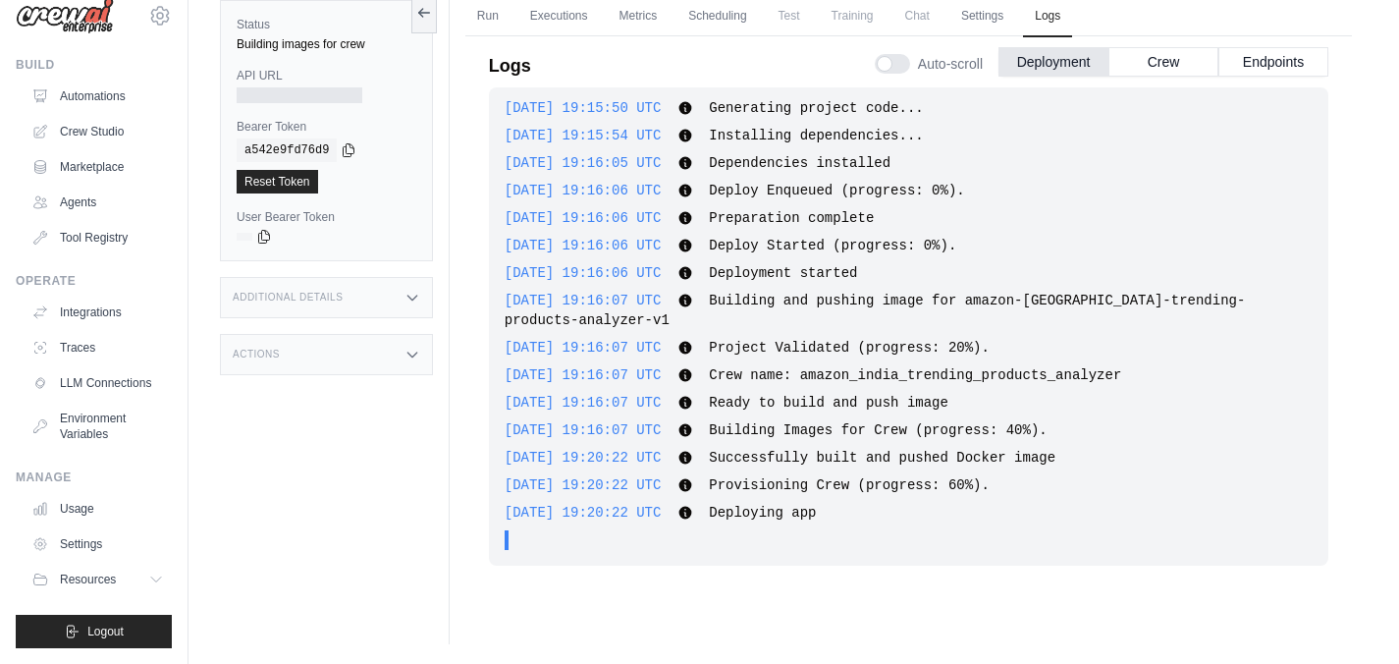
click at [911, 591] on div "Run Executions Metrics Scheduling Test Training Chat Settings Logs 0 Running 0 …" at bounding box center [909, 312] width 918 height 664
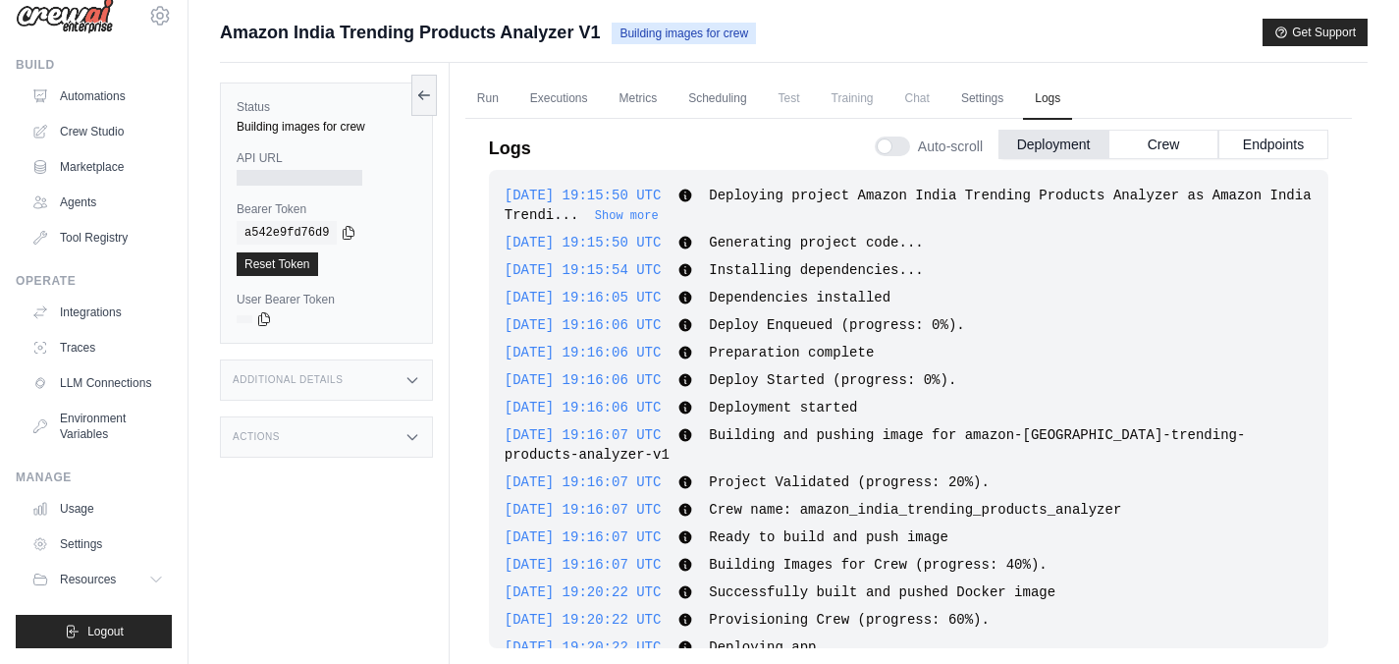
scroll to position [0, 0]
click at [489, 95] on link "Run" at bounding box center [487, 100] width 45 height 41
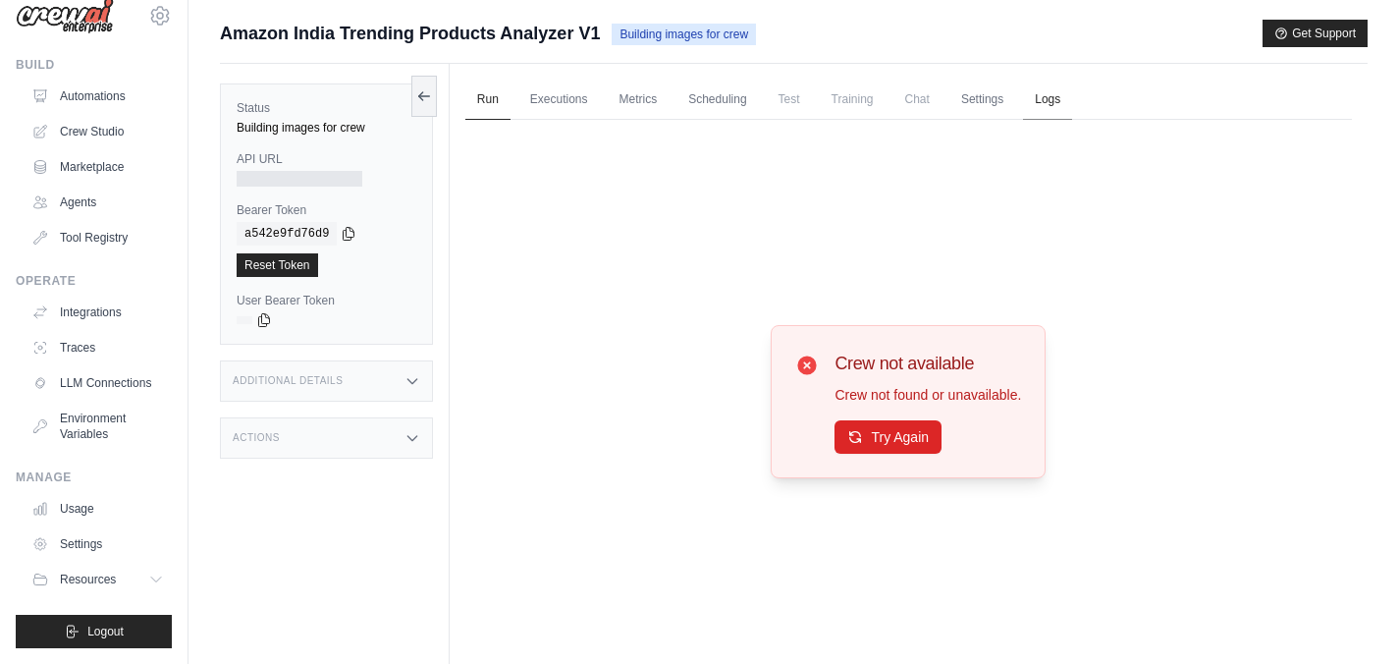
click at [1045, 100] on link "Logs" at bounding box center [1047, 100] width 49 height 41
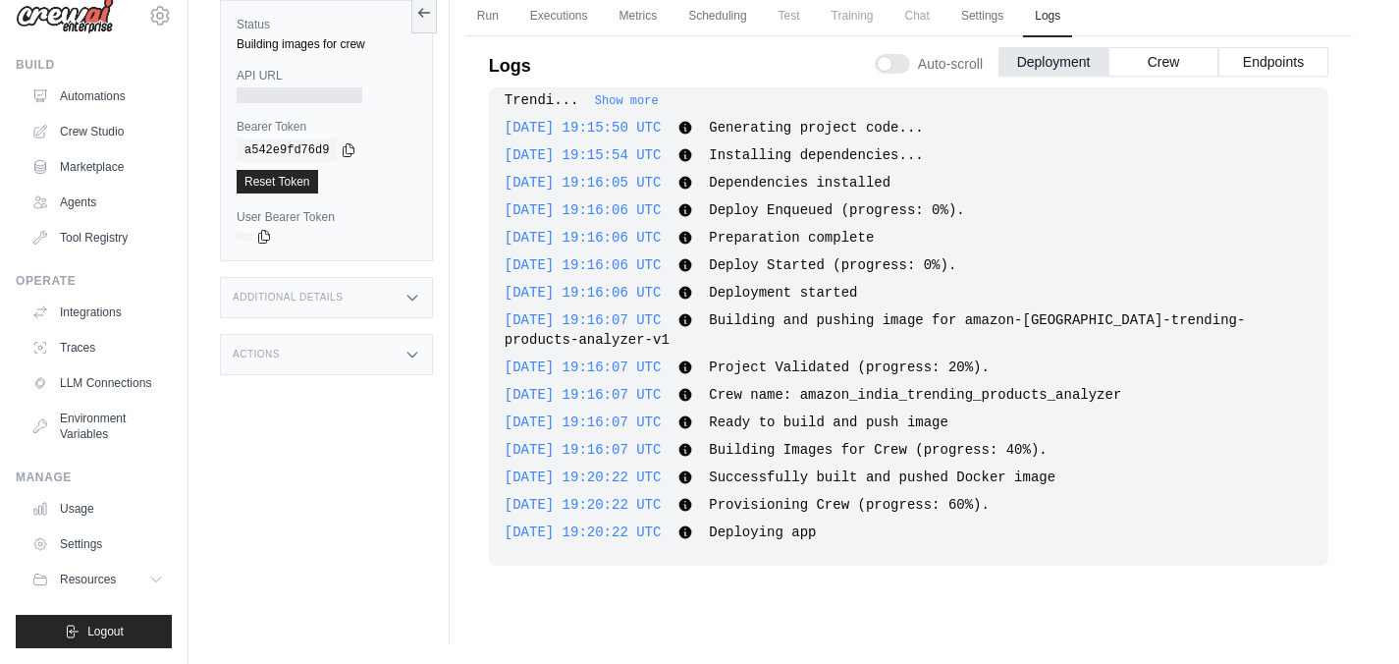
scroll to position [32, 0]
click at [773, 581] on div "Logs Auto-scroll Deployment Crew Endpoints 2025-08-27 19:15:50 UTC Deploying pr…" at bounding box center [908, 307] width 887 height 565
click at [879, 534] on div "2025-08-27 19:20:22 UTC Deploying app Show more Show less" at bounding box center [909, 532] width 808 height 20
click at [490, 17] on link "Run" at bounding box center [487, 16] width 45 height 41
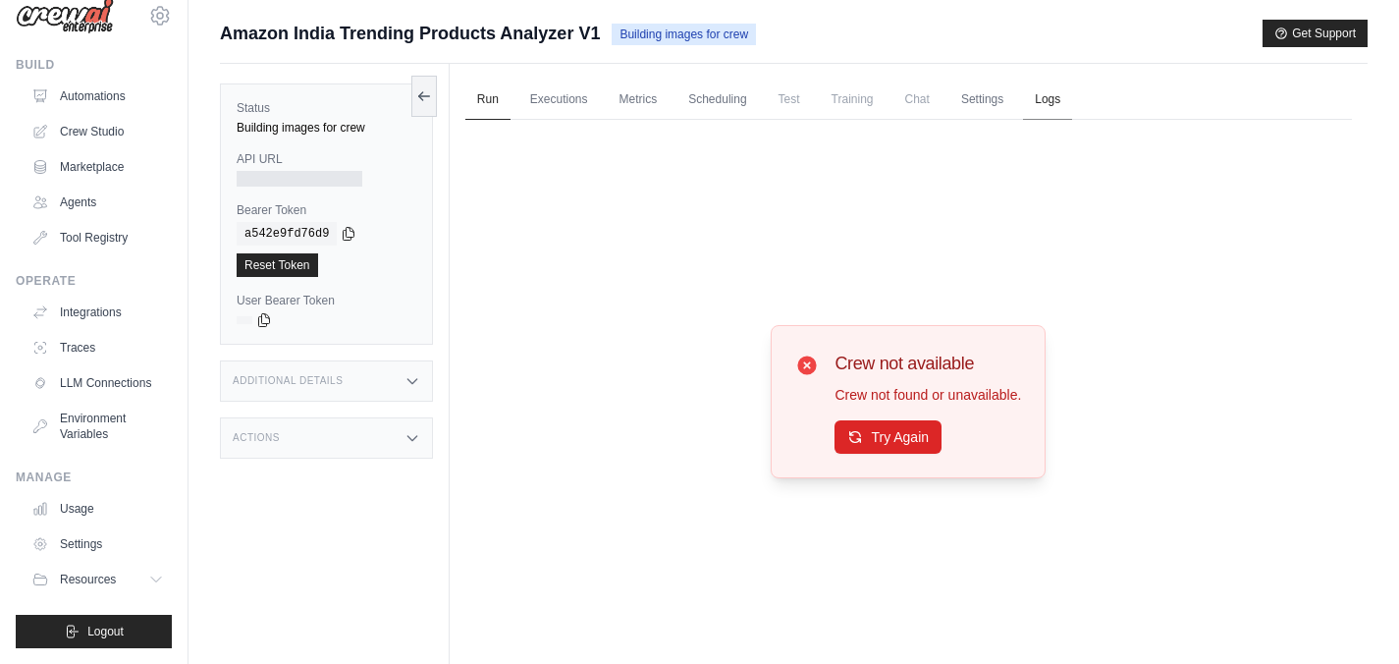
click at [1049, 104] on link "Logs" at bounding box center [1047, 100] width 49 height 41
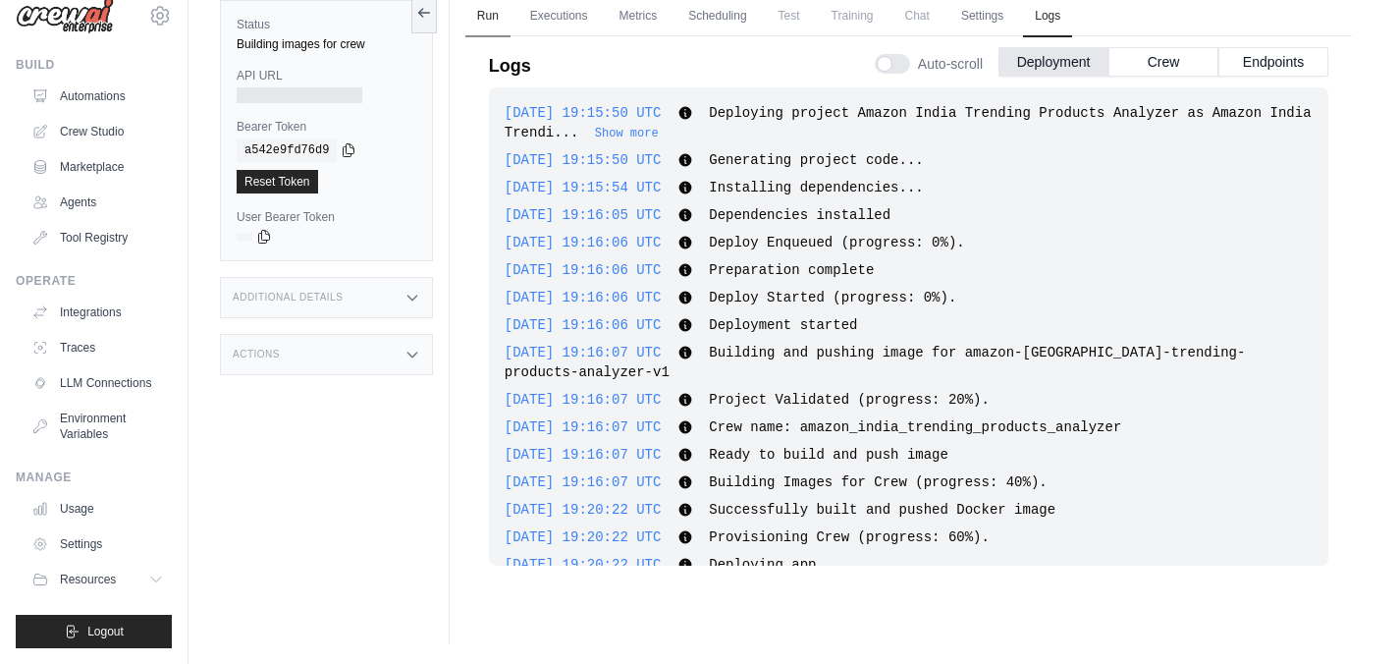
click at [481, 16] on link "Run" at bounding box center [487, 16] width 45 height 41
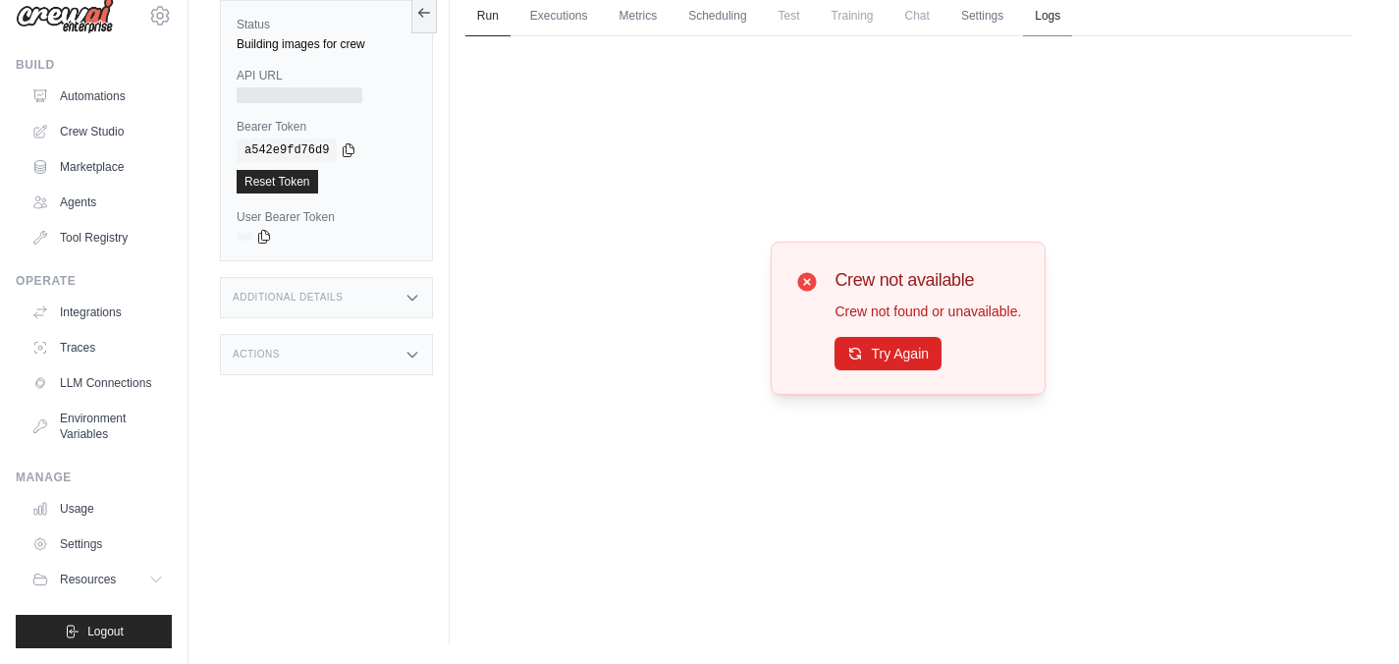
click at [1052, 13] on link "Logs" at bounding box center [1047, 16] width 49 height 41
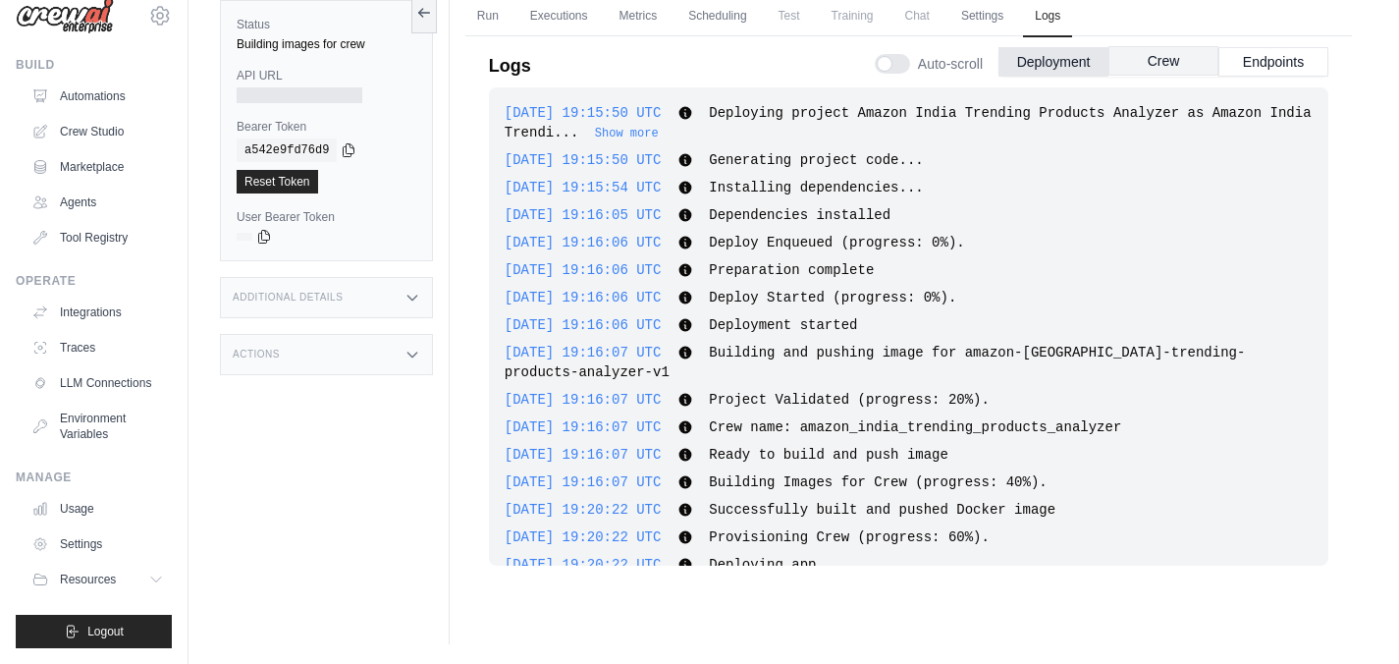
click at [1176, 58] on button "Crew" at bounding box center [1163, 60] width 110 height 29
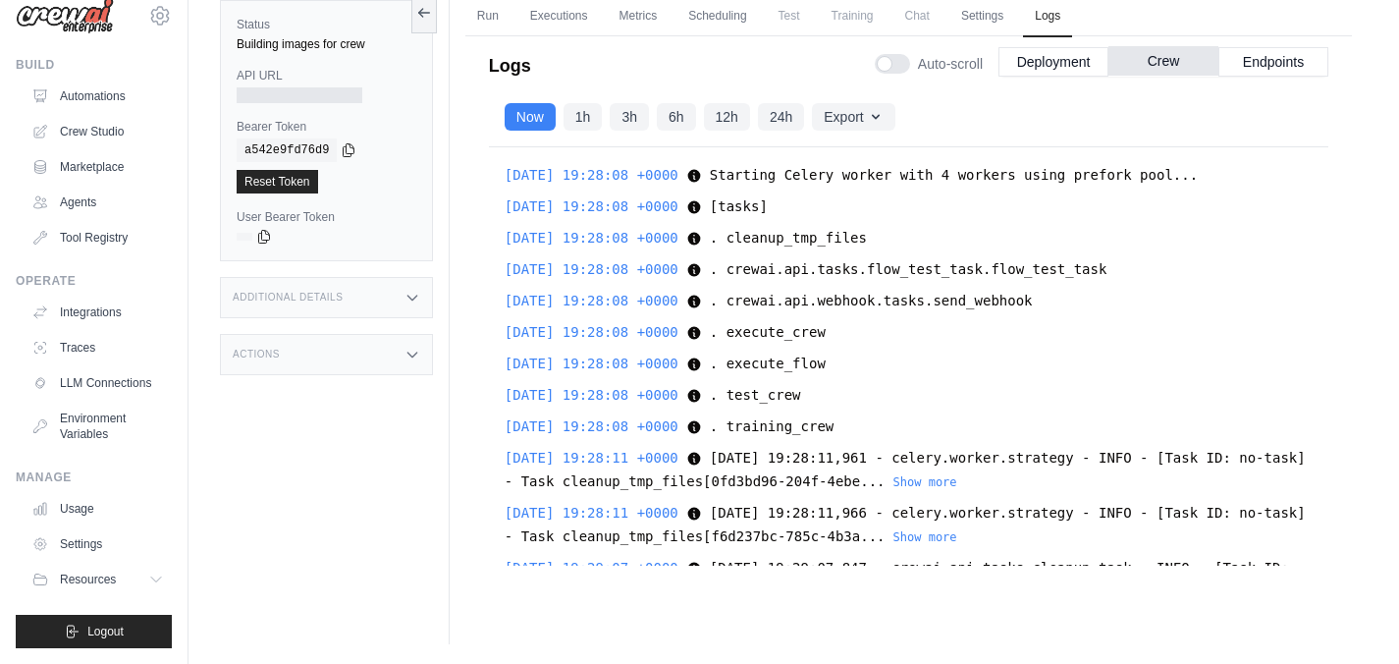
scroll to position [227, 0]
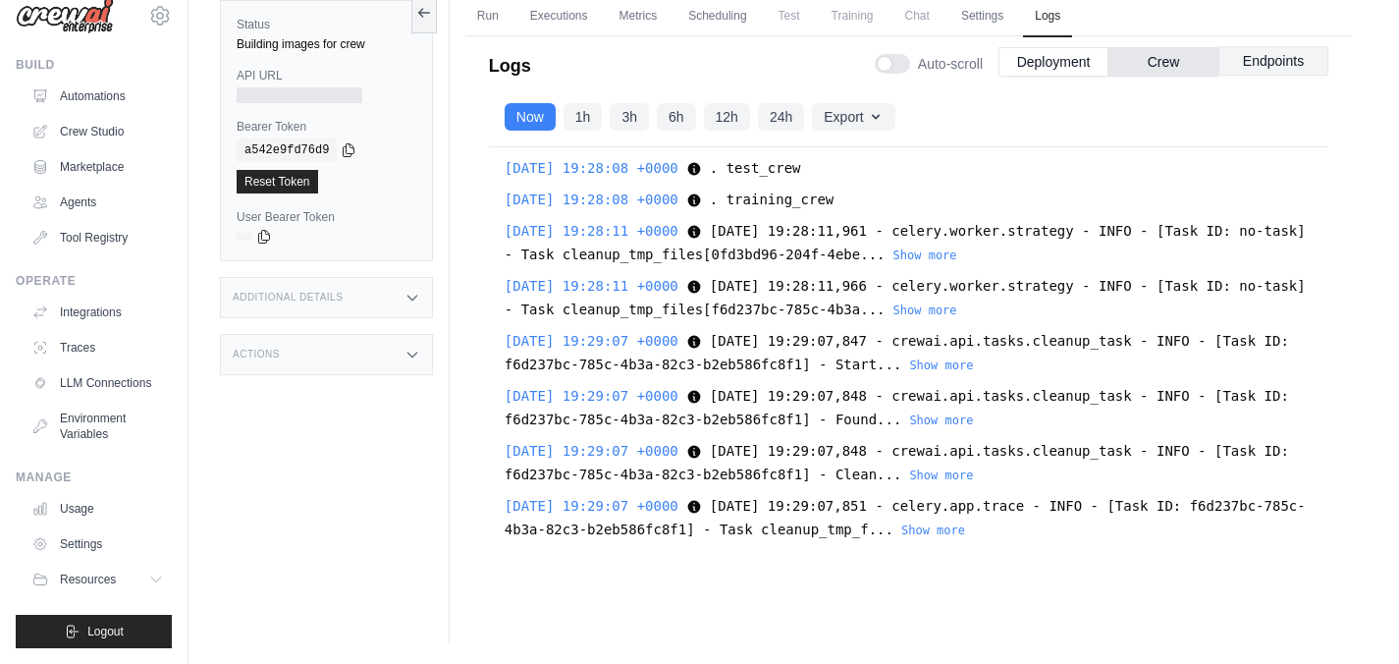
click at [1243, 65] on button "Endpoints" at bounding box center [1273, 60] width 110 height 29
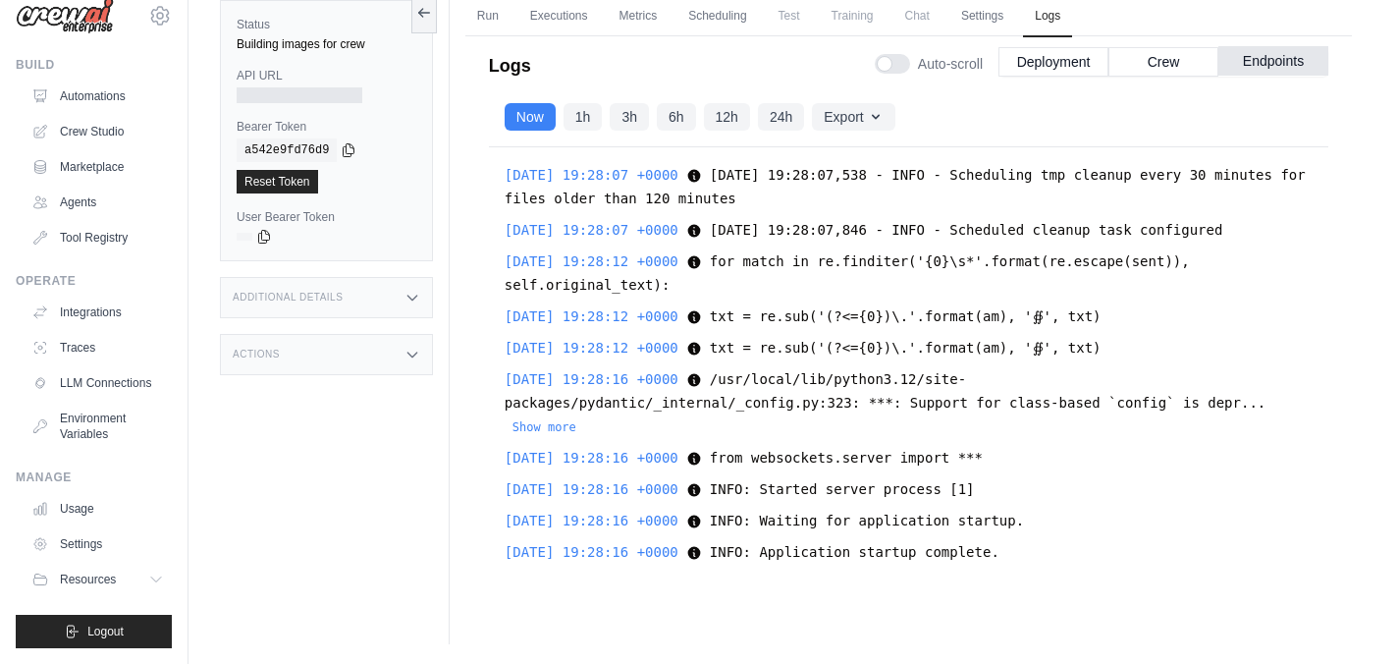
scroll to position [1091, 0]
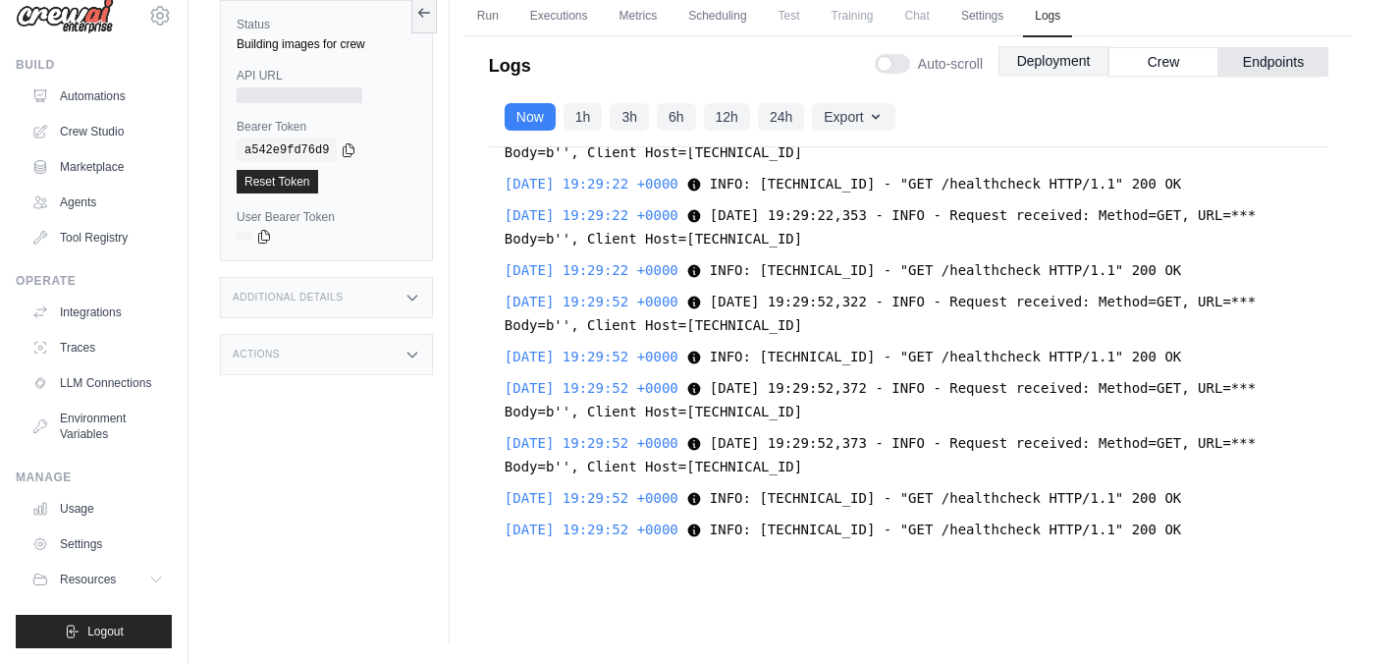
click at [1044, 63] on button "Deployment" at bounding box center [1053, 60] width 110 height 29
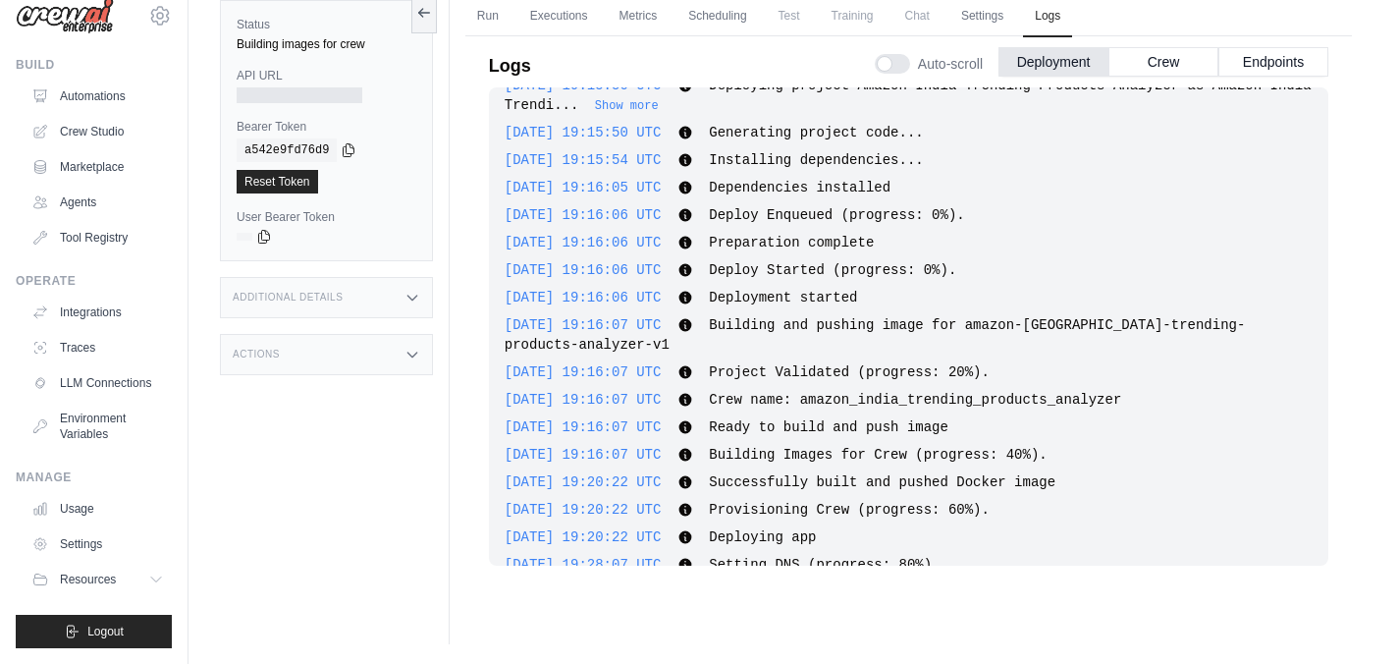
scroll to position [87, 0]
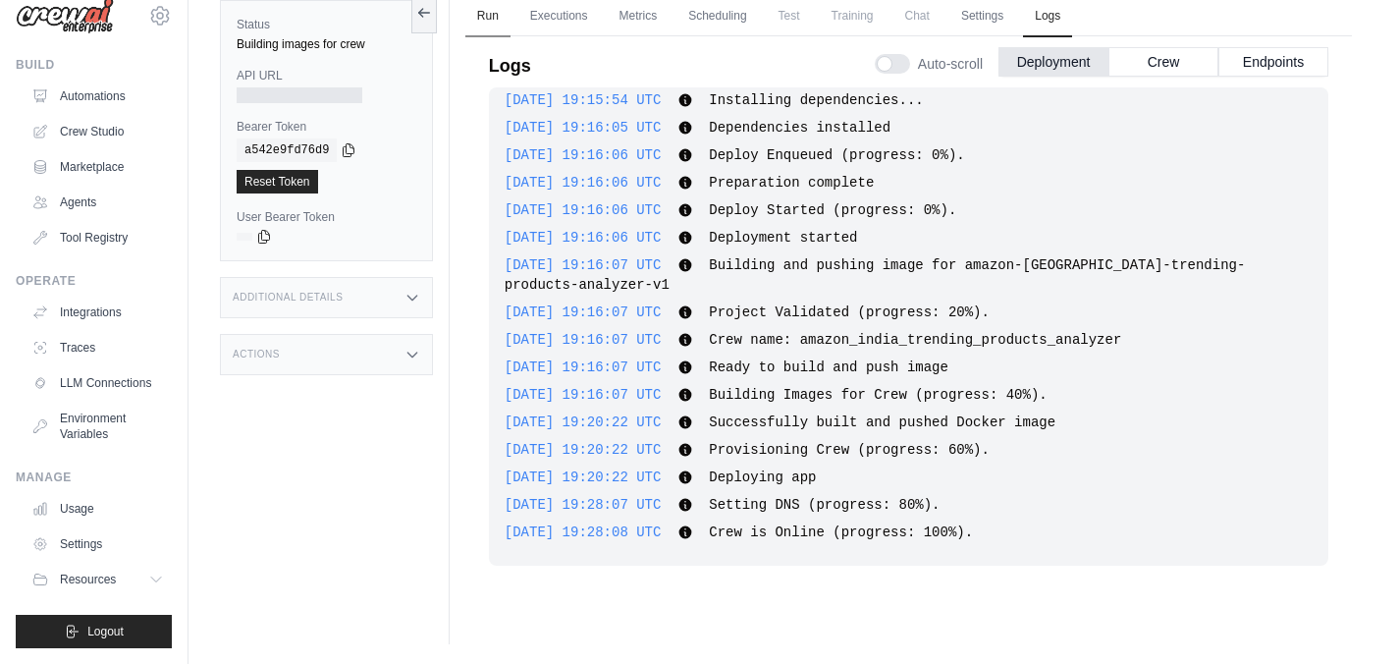
click at [479, 18] on link "Run" at bounding box center [487, 16] width 45 height 41
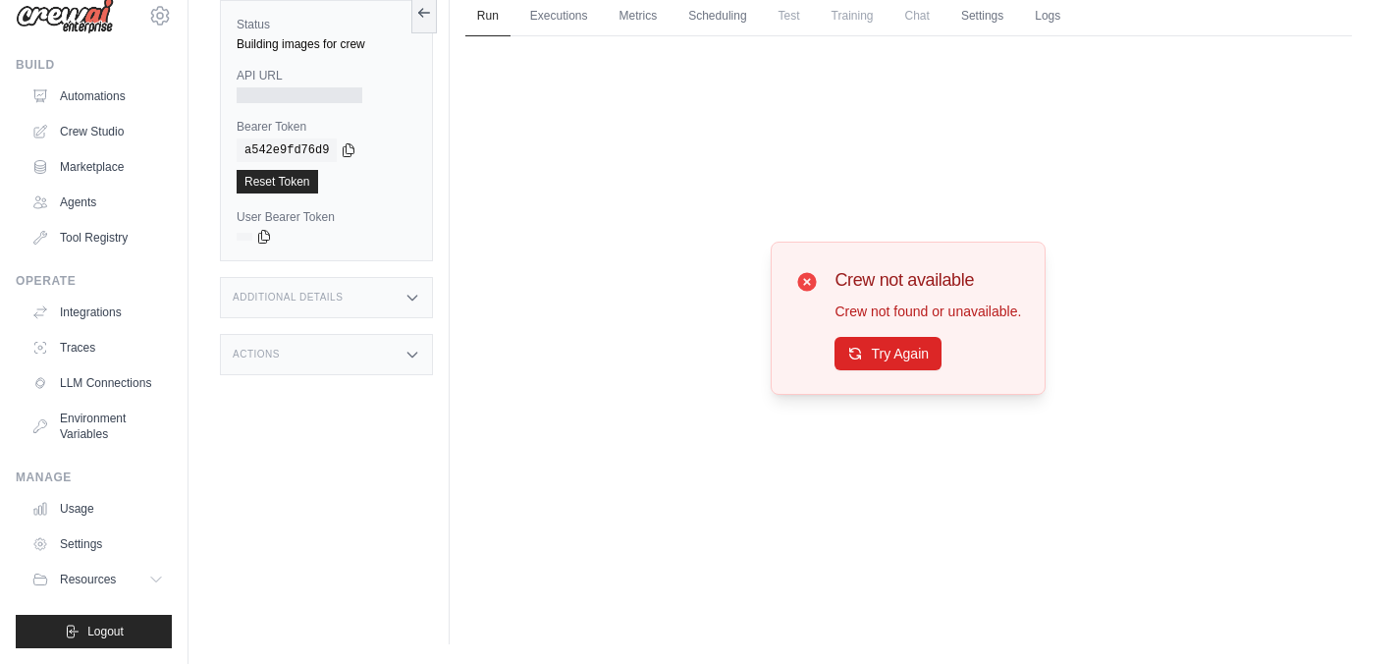
click at [1129, 321] on div "Crew not available Crew not found or unavailable. Try Again" at bounding box center [908, 318] width 887 height 565
click at [932, 358] on button "Try Again" at bounding box center [888, 352] width 107 height 33
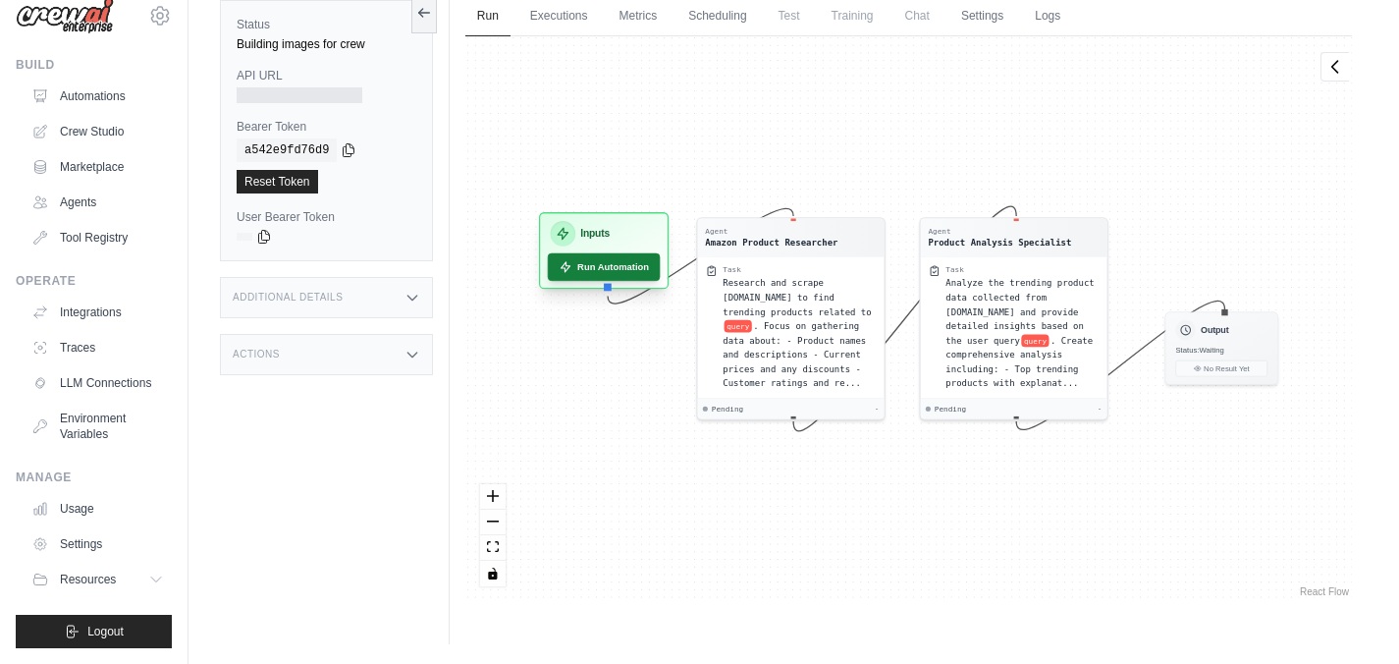
click at [596, 272] on button "Run Automation" at bounding box center [604, 266] width 113 height 27
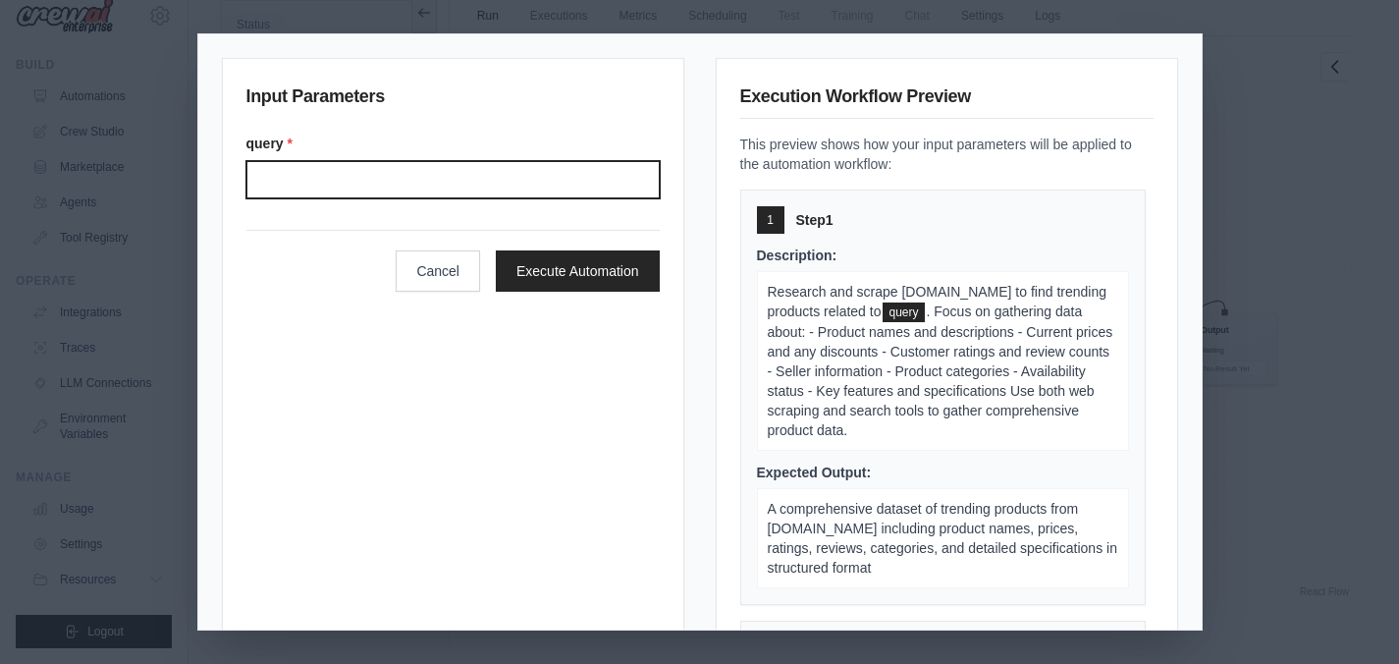
click at [370, 182] on input "query *" at bounding box center [452, 179] width 413 height 37
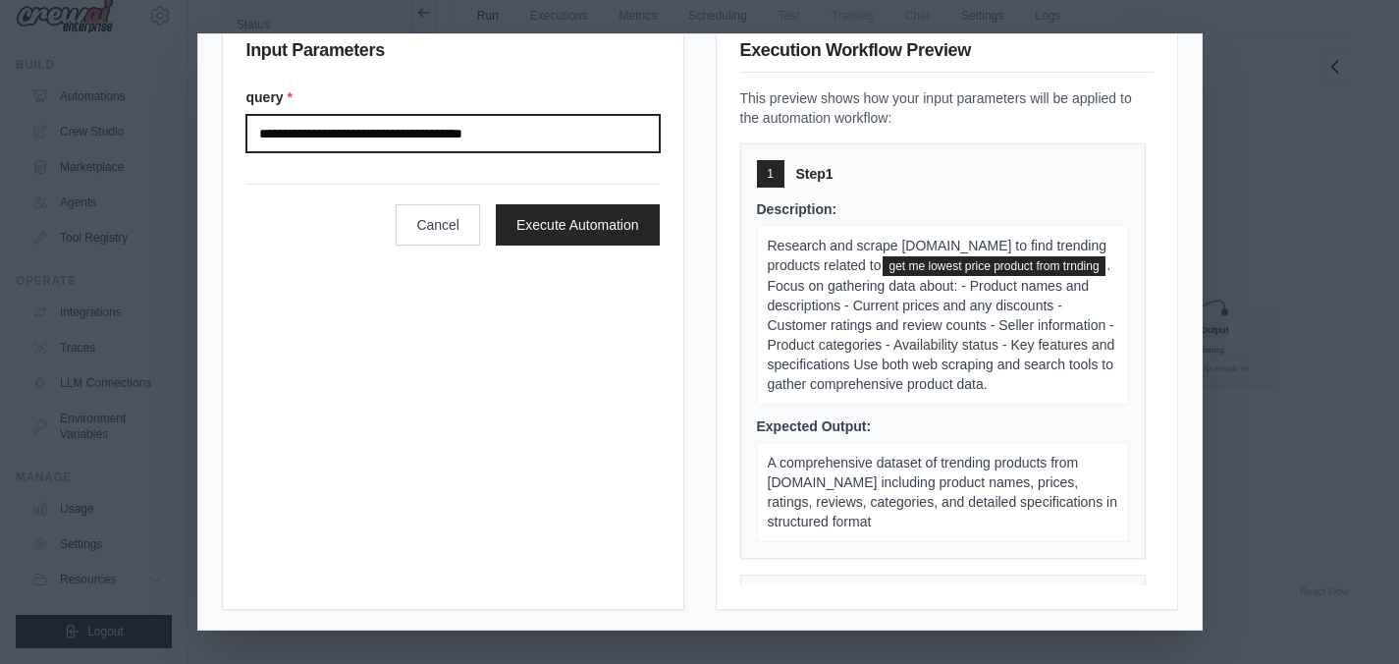
scroll to position [49, 0]
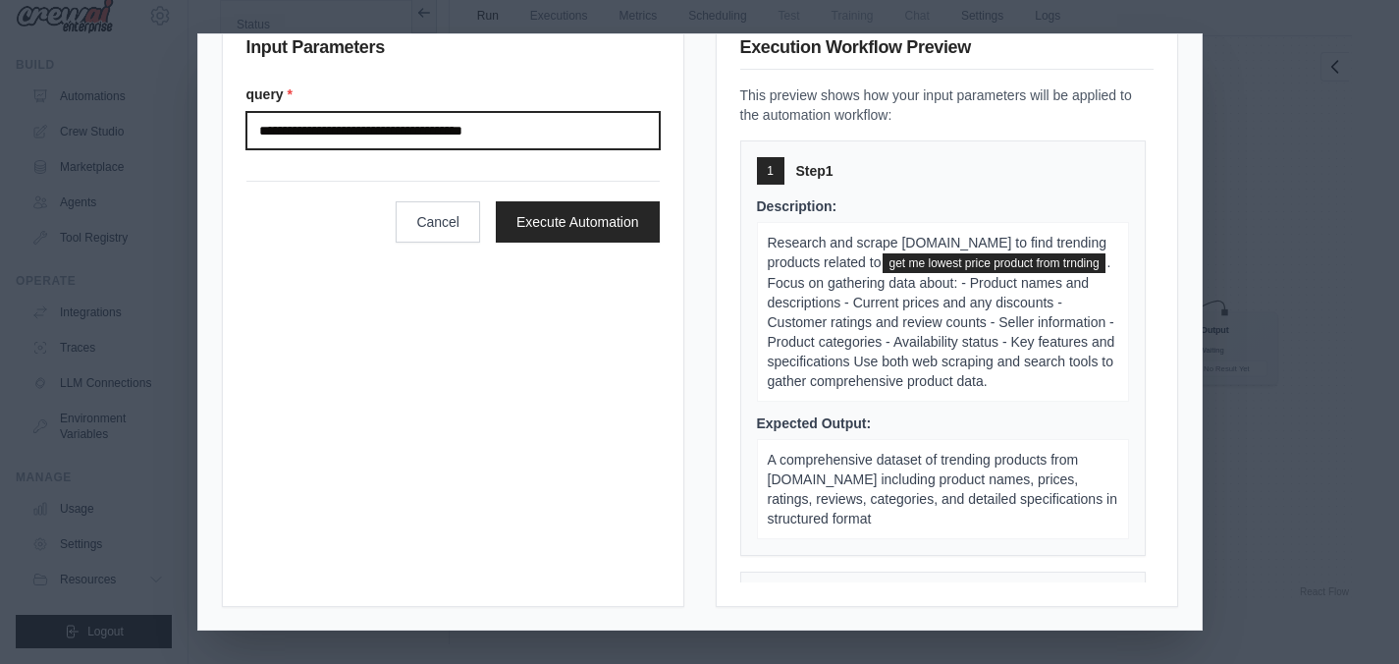
click at [474, 131] on input "**********" at bounding box center [452, 130] width 413 height 37
click at [473, 131] on input "**********" at bounding box center [452, 130] width 413 height 37
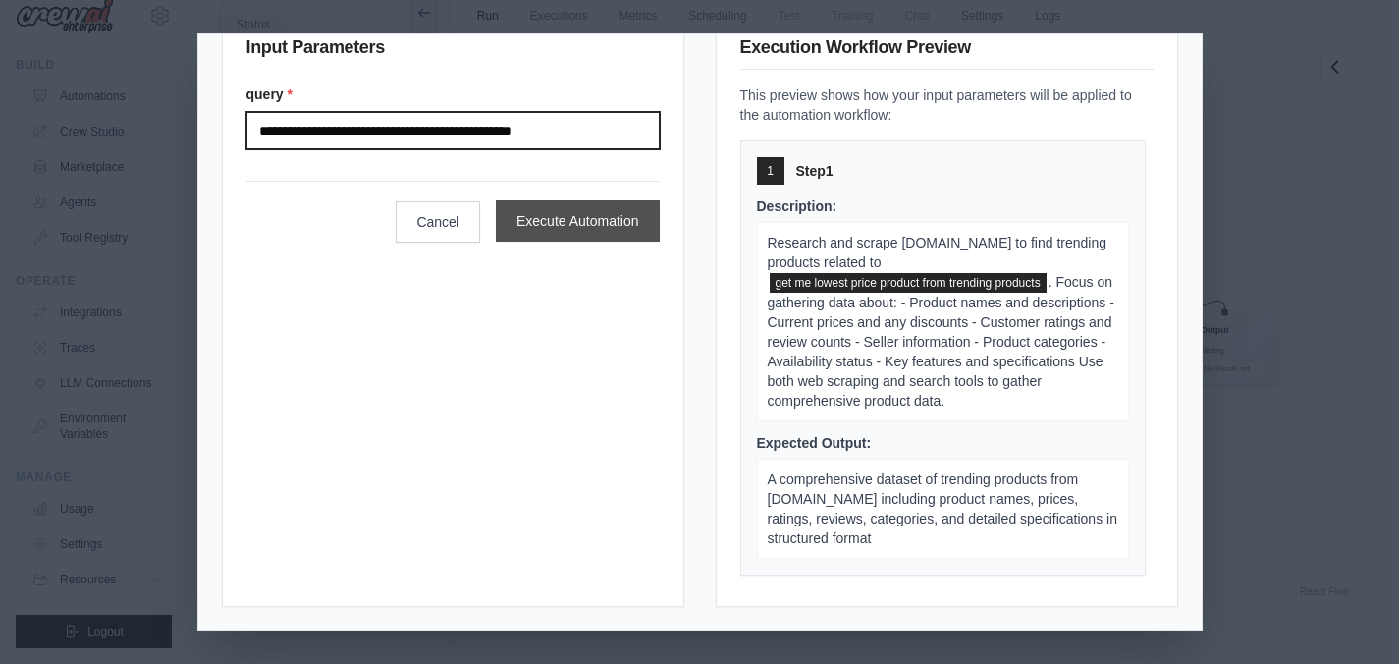
type input "**********"
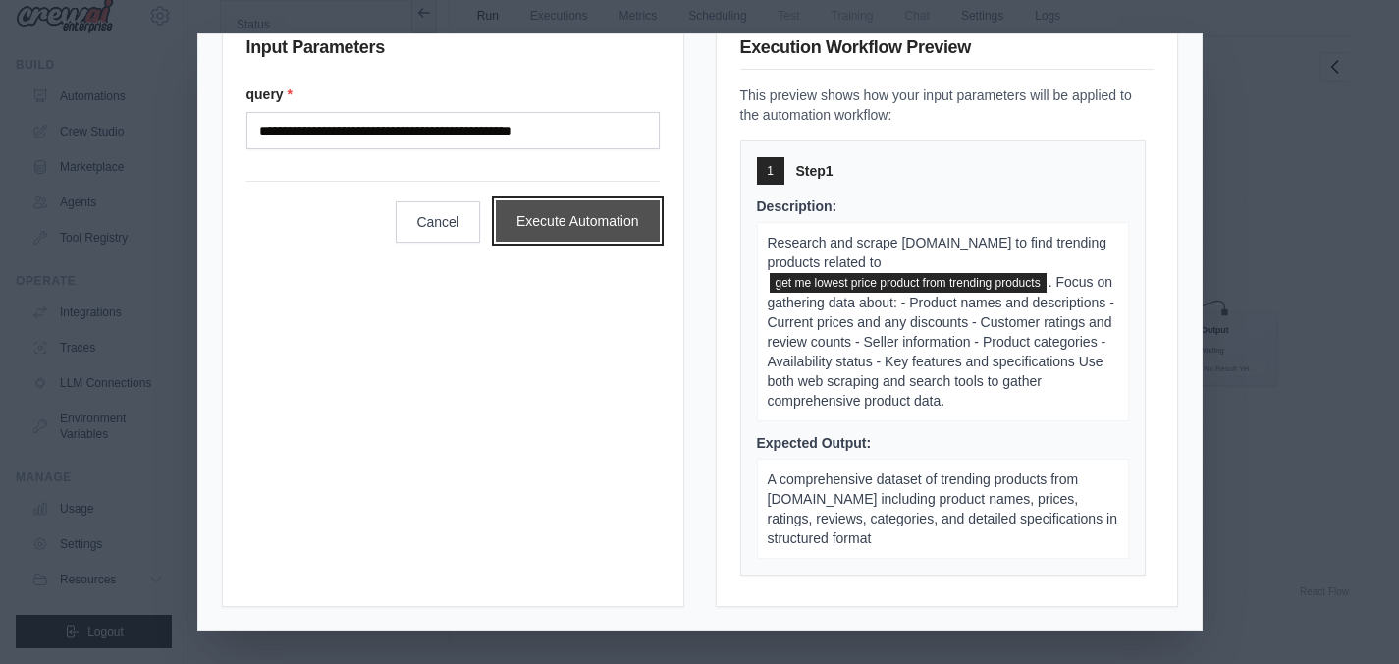
click at [617, 229] on button "Execute Automation" at bounding box center [578, 220] width 164 height 41
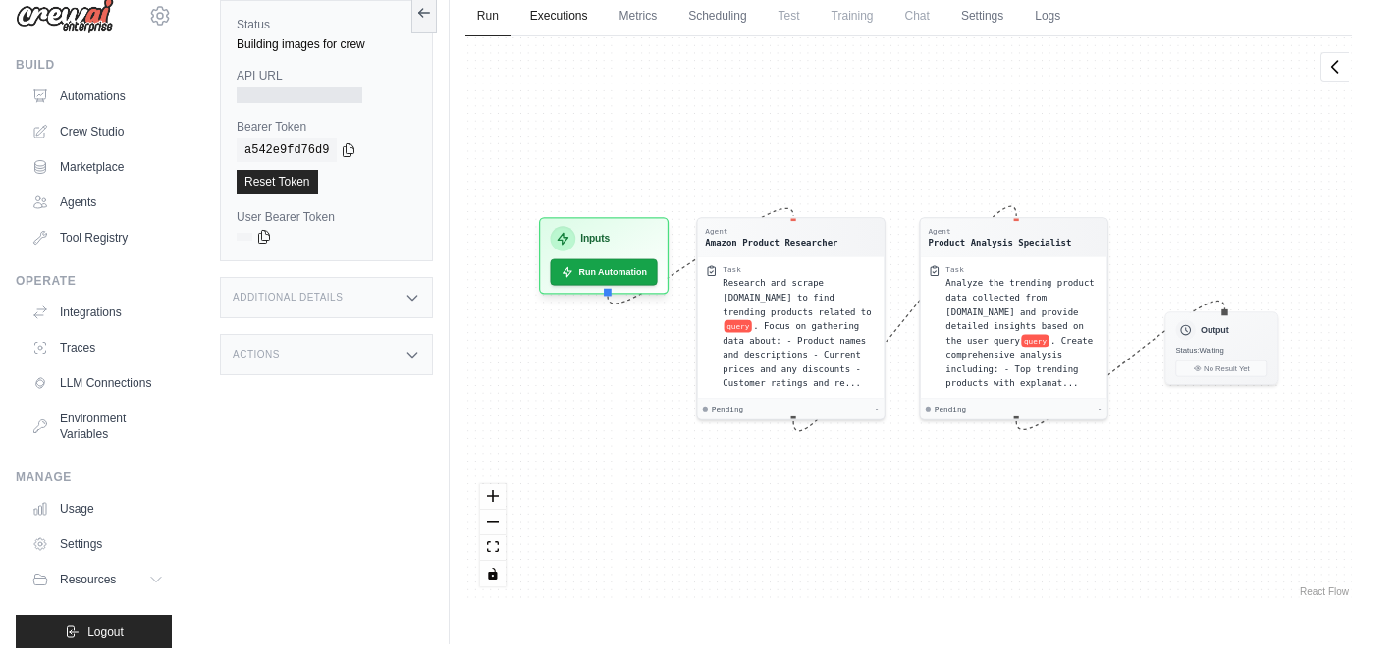
scroll to position [82, 0]
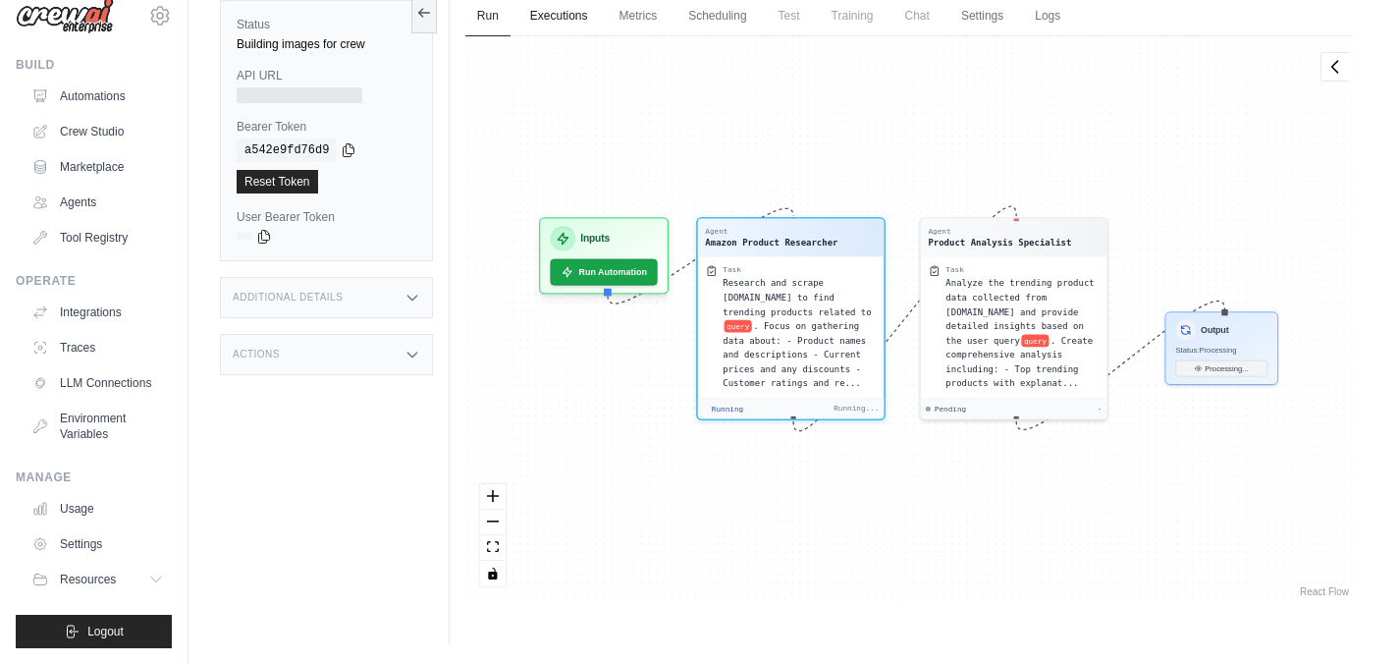
click at [567, 20] on link "Executions" at bounding box center [558, 16] width 81 height 41
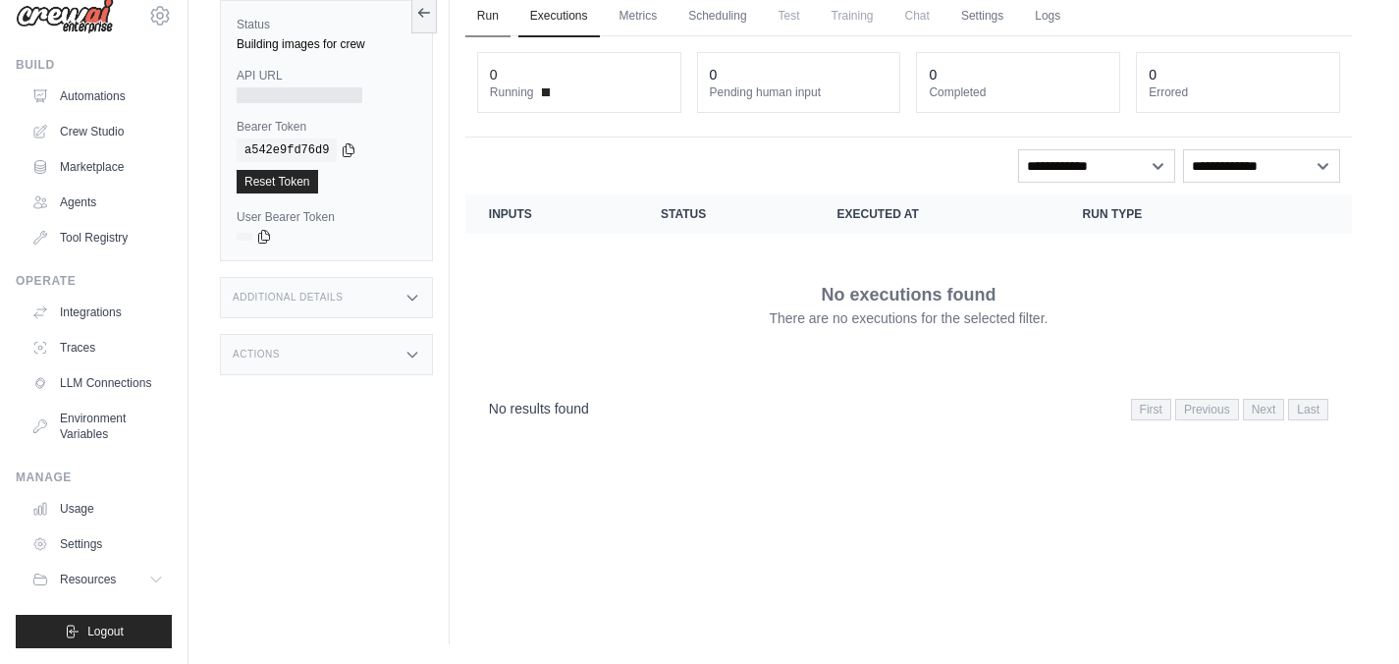
click at [491, 18] on link "Run" at bounding box center [487, 16] width 45 height 41
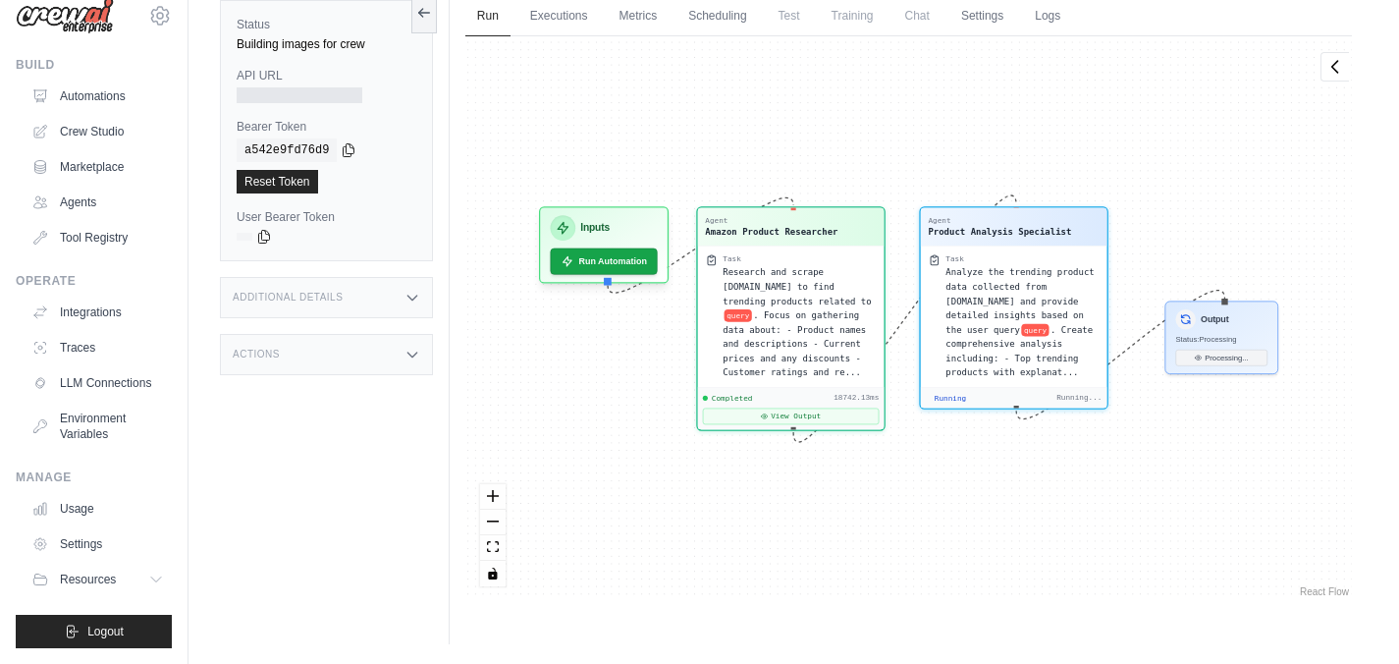
scroll to position [19359, 0]
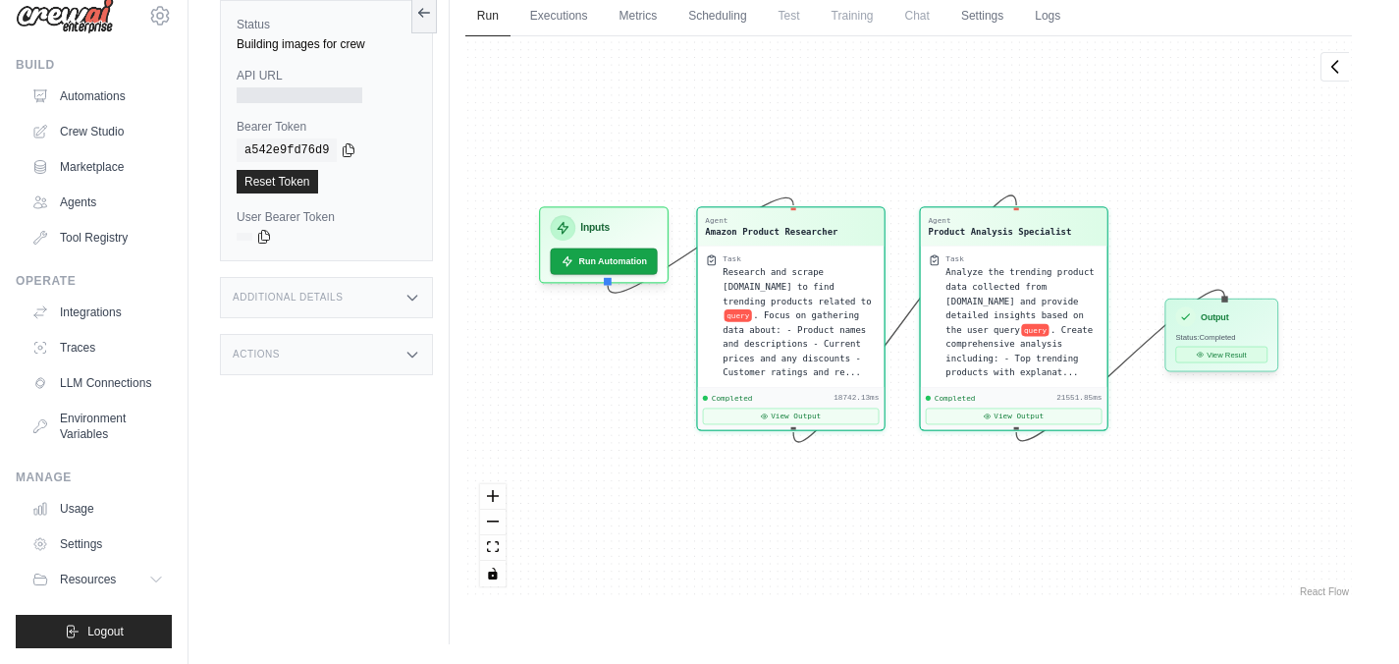
click at [1214, 354] on button "View Result" at bounding box center [1221, 355] width 92 height 17
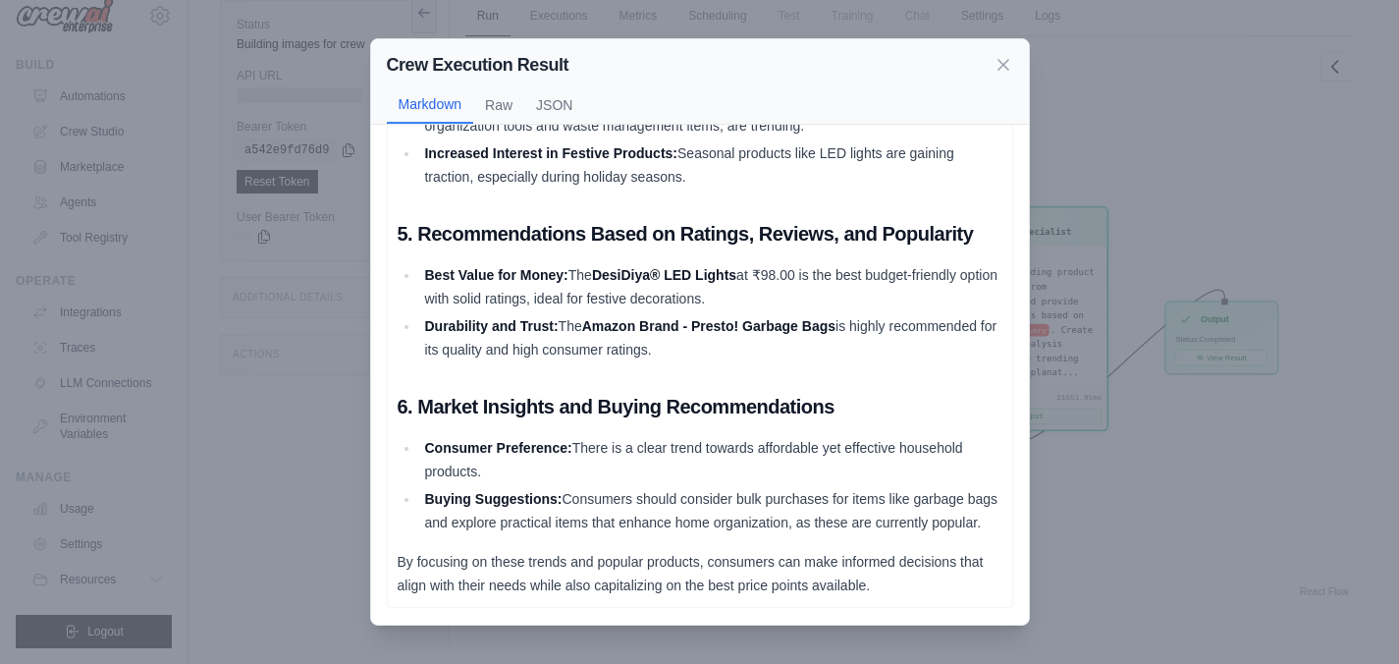
scroll to position [2349, 0]
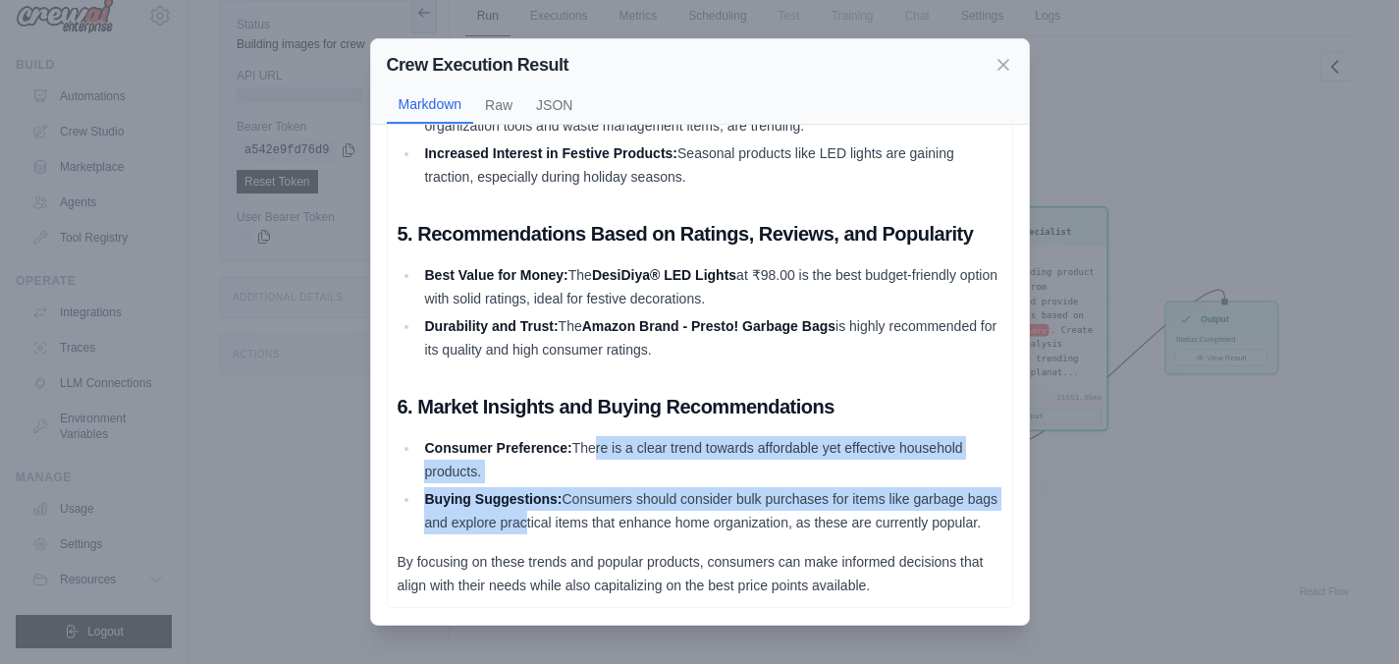
drag, startPoint x: 593, startPoint y: 425, endPoint x: 557, endPoint y: 507, distance: 89.2
click at [557, 507] on ul "Consumer Preference: There is a clear trend towards affordable yet effective ho…" at bounding box center [700, 485] width 605 height 98
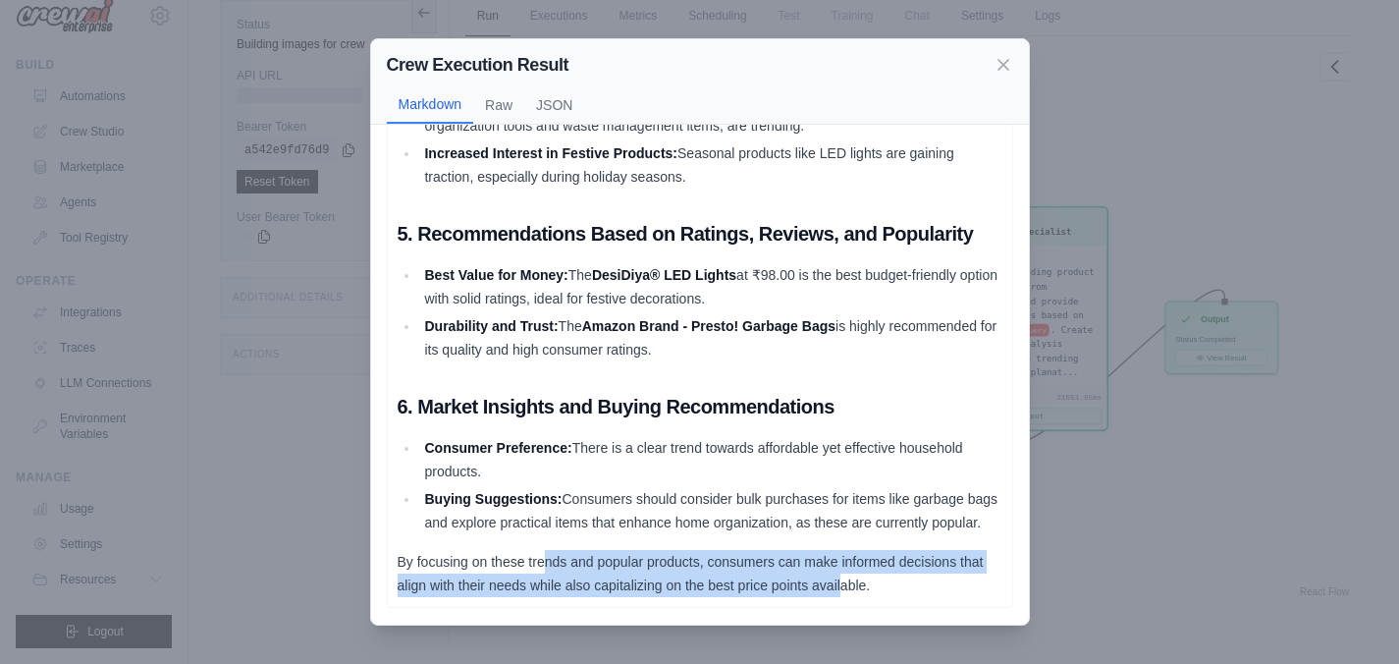
drag, startPoint x: 543, startPoint y: 554, endPoint x: 842, endPoint y: 588, distance: 301.4
click at [842, 589] on p "By focusing on these trends and popular products, consumers can make informed d…" at bounding box center [700, 573] width 605 height 47
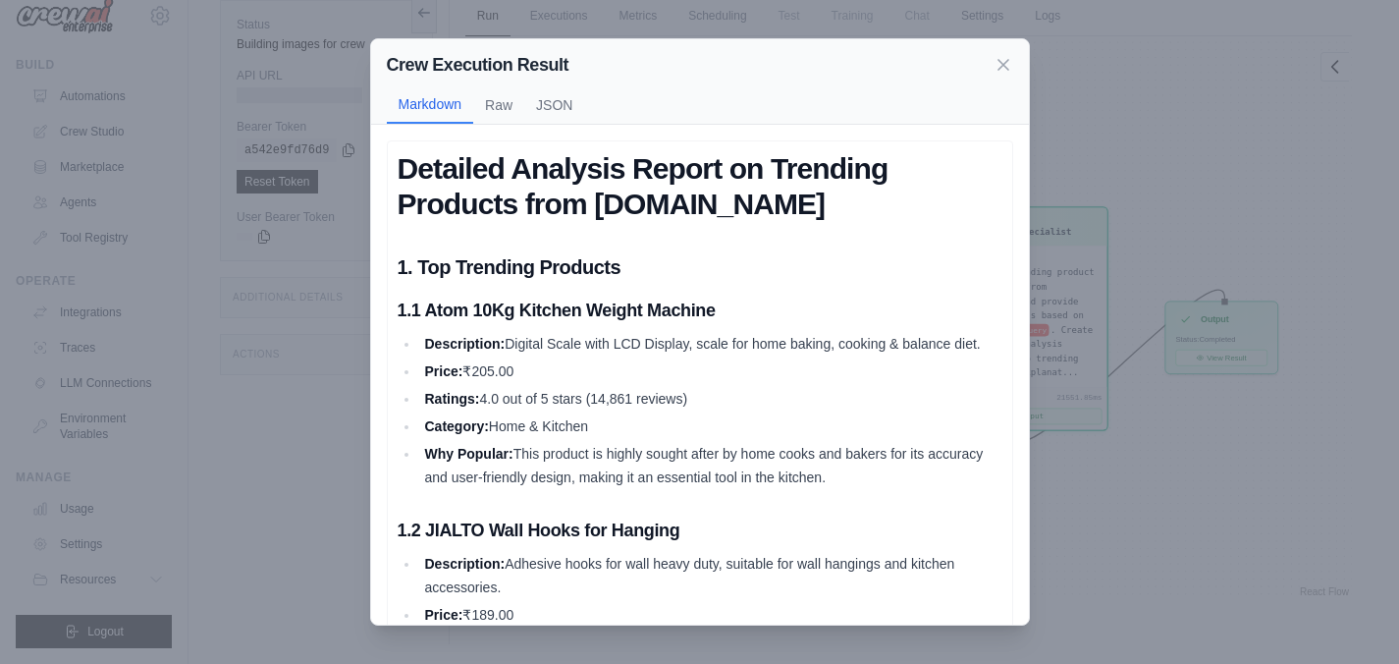
scroll to position [0, 0]
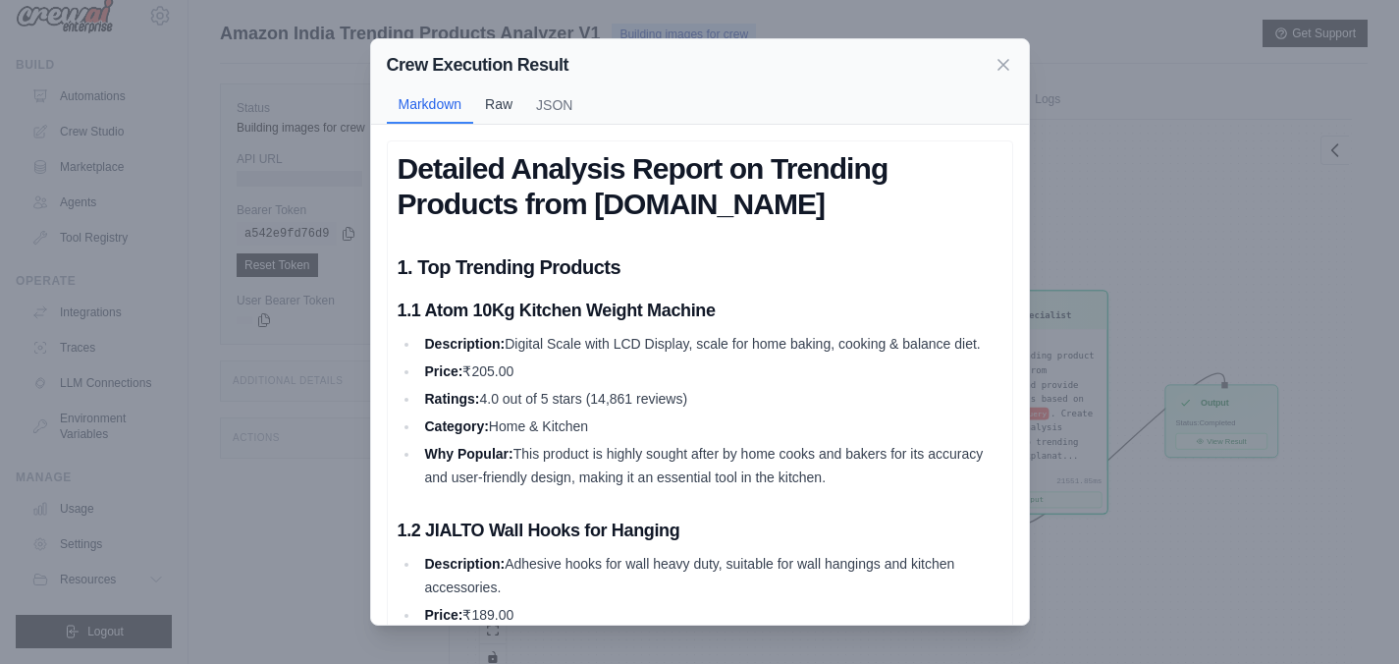
click at [494, 112] on button "Raw" at bounding box center [498, 103] width 51 height 37
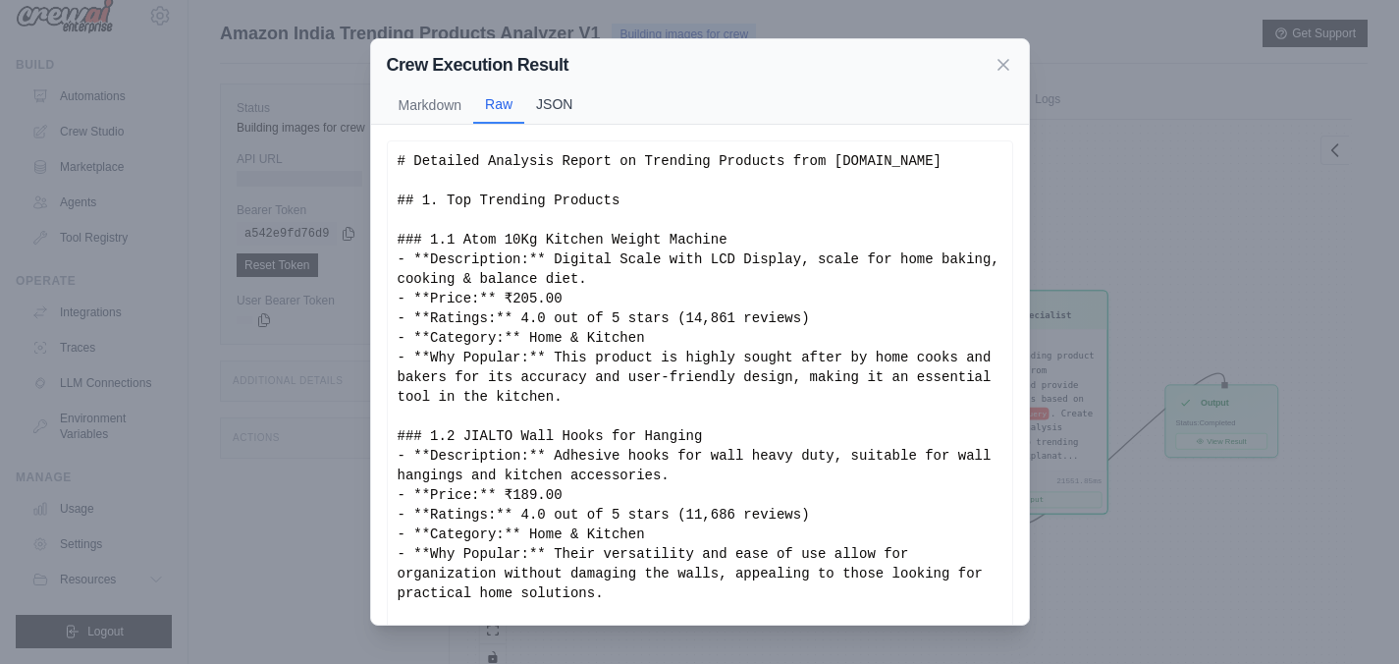
click at [546, 108] on button "JSON" at bounding box center [554, 103] width 60 height 37
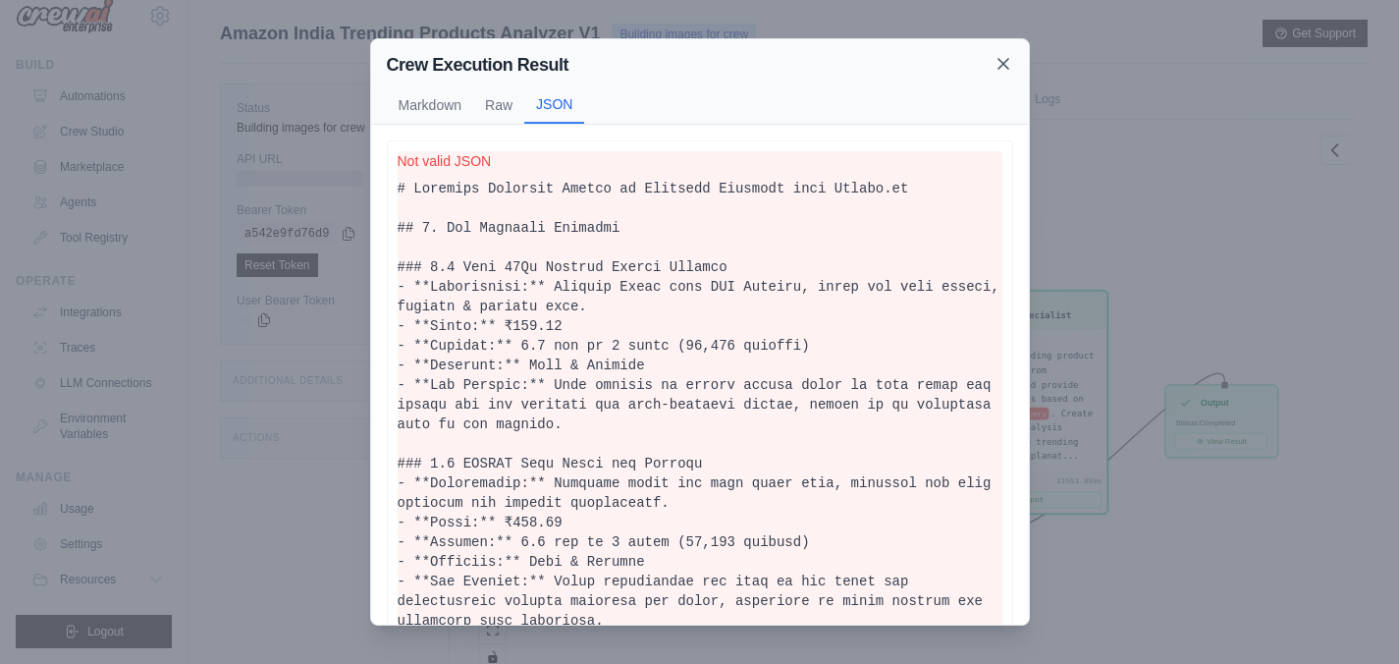
click at [1001, 67] on icon at bounding box center [1004, 64] width 20 height 20
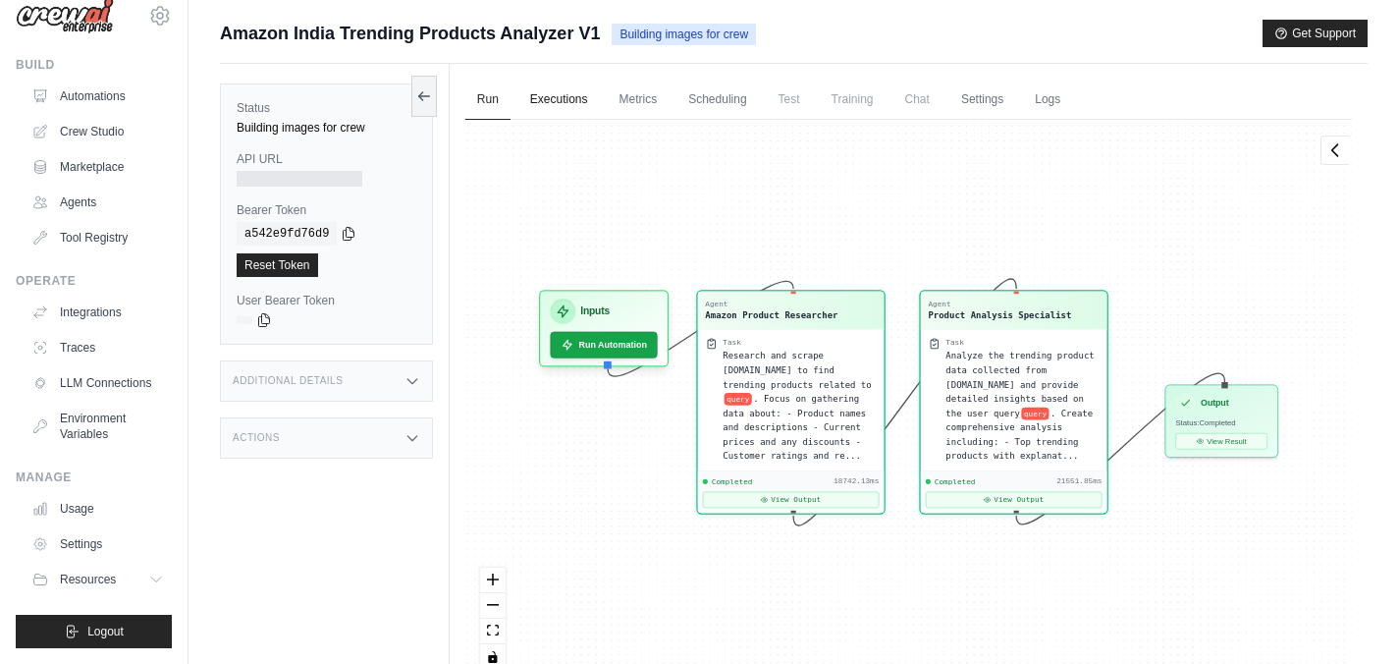
click at [557, 105] on link "Executions" at bounding box center [558, 100] width 81 height 41
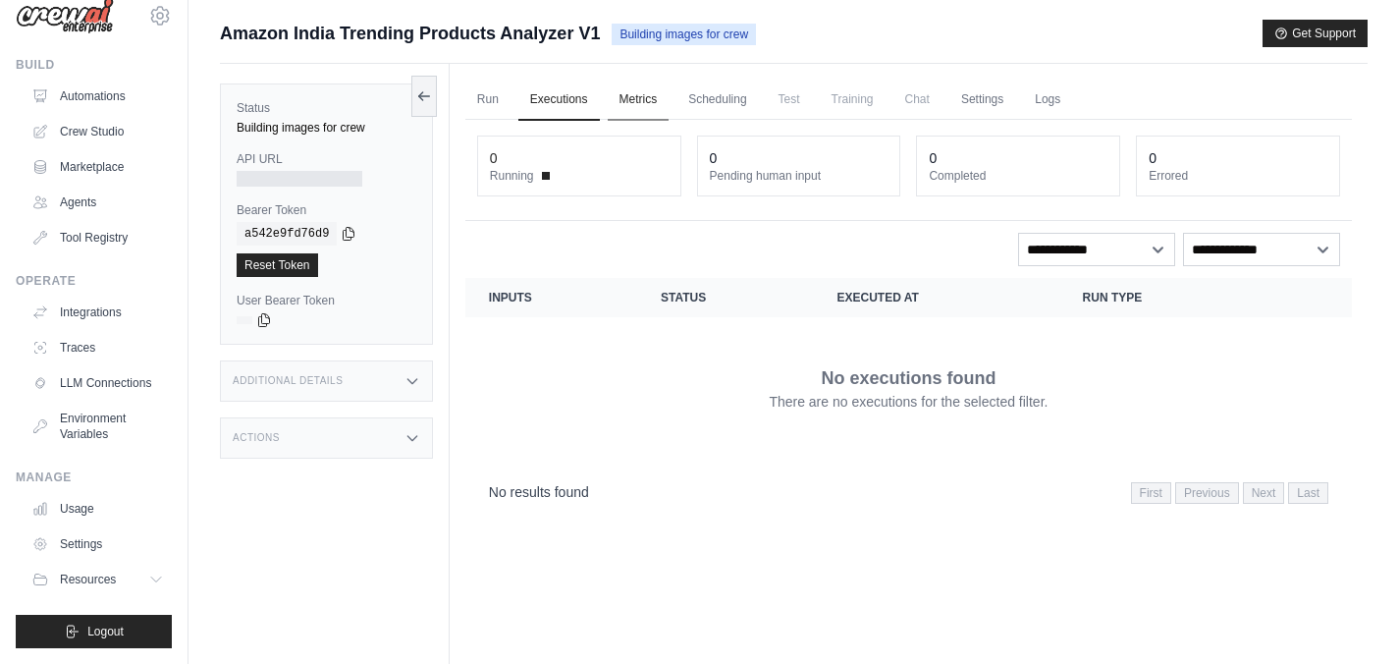
click at [641, 95] on link "Metrics" at bounding box center [639, 100] width 62 height 41
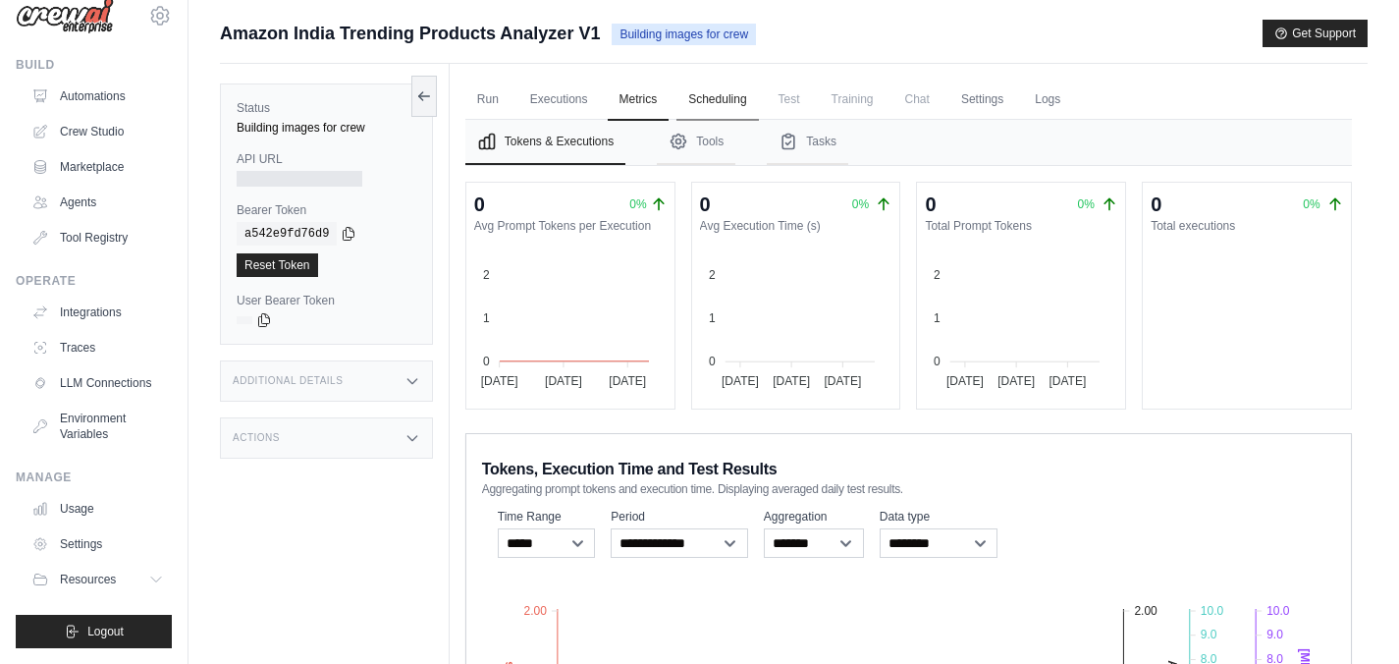
click at [728, 105] on link "Scheduling" at bounding box center [716, 100] width 81 height 41
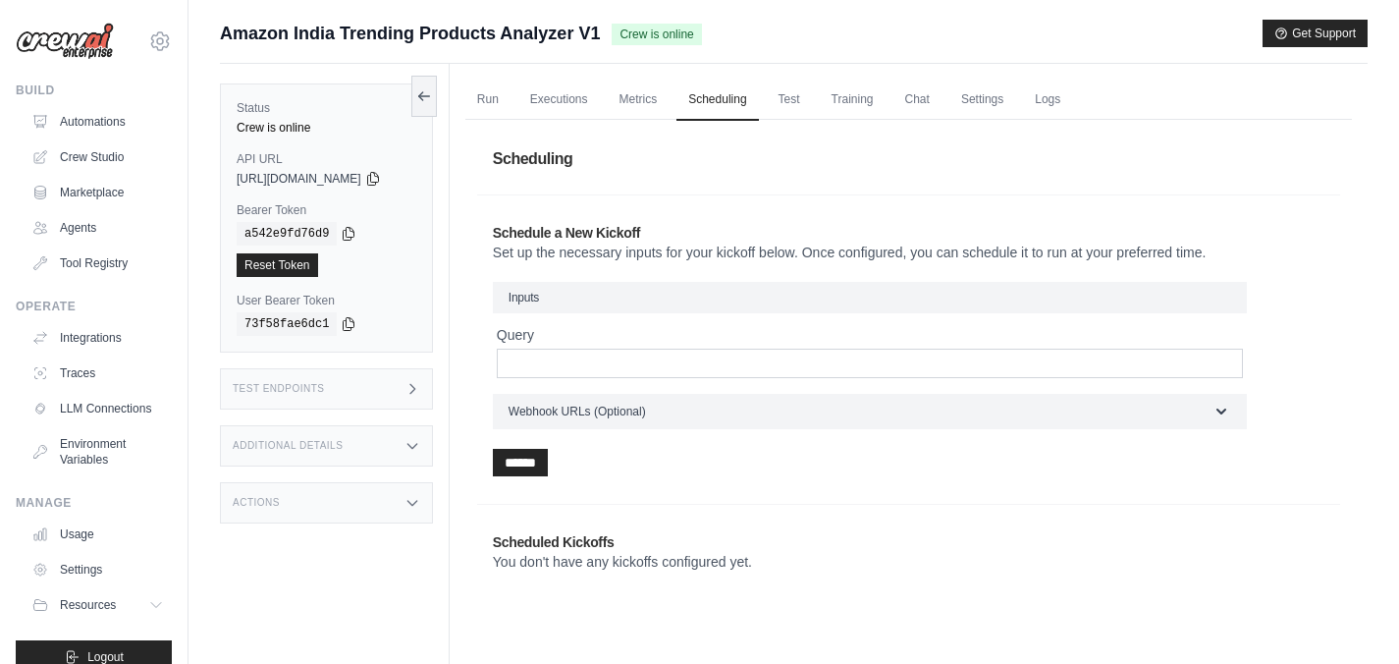
drag, startPoint x: 527, startPoint y: 256, endPoint x: 1251, endPoint y: 248, distance: 723.6
click at [1251, 248] on p "Set up the necessary inputs for your kickoff below. Once configured, you can sc…" at bounding box center [909, 253] width 832 height 20
click at [588, 374] on input "Query" at bounding box center [870, 363] width 746 height 29
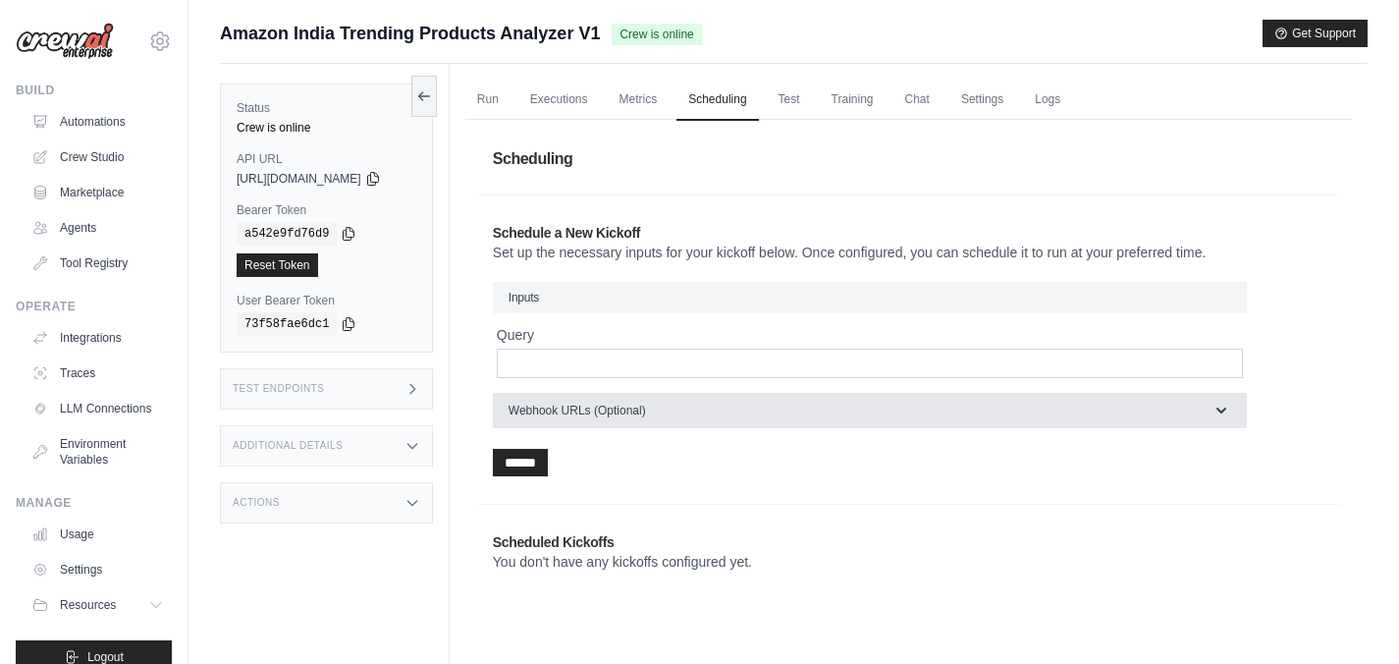
click at [642, 408] on span "Webhook URLs (Optional)" at bounding box center [577, 411] width 137 height 16
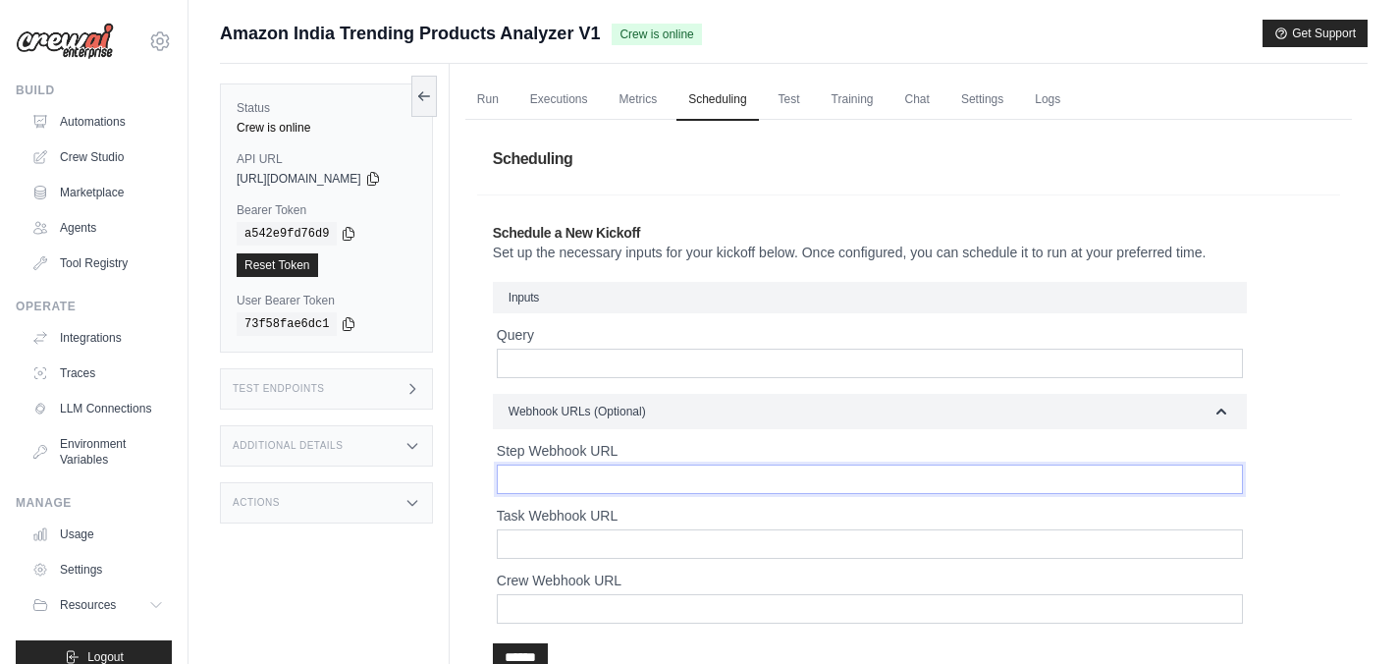
click at [621, 473] on input "Step Webhook URL" at bounding box center [870, 478] width 746 height 29
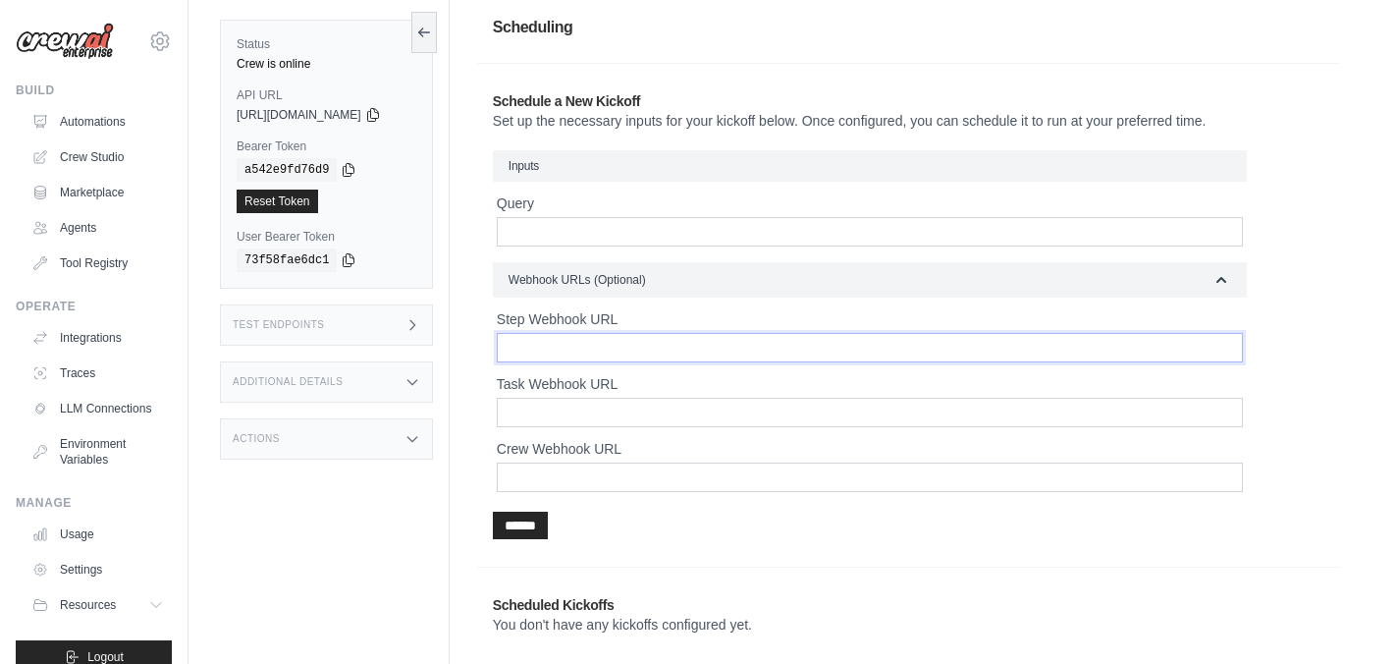
scroll to position [133, 0]
click at [589, 407] on input "Task Webhook URL" at bounding box center [870, 411] width 746 height 29
click at [580, 470] on input "Crew Webhook URL" at bounding box center [870, 475] width 746 height 29
click at [564, 339] on input "Step Webhook URL" at bounding box center [870, 346] width 746 height 29
click at [709, 534] on div "******" at bounding box center [870, 524] width 754 height 27
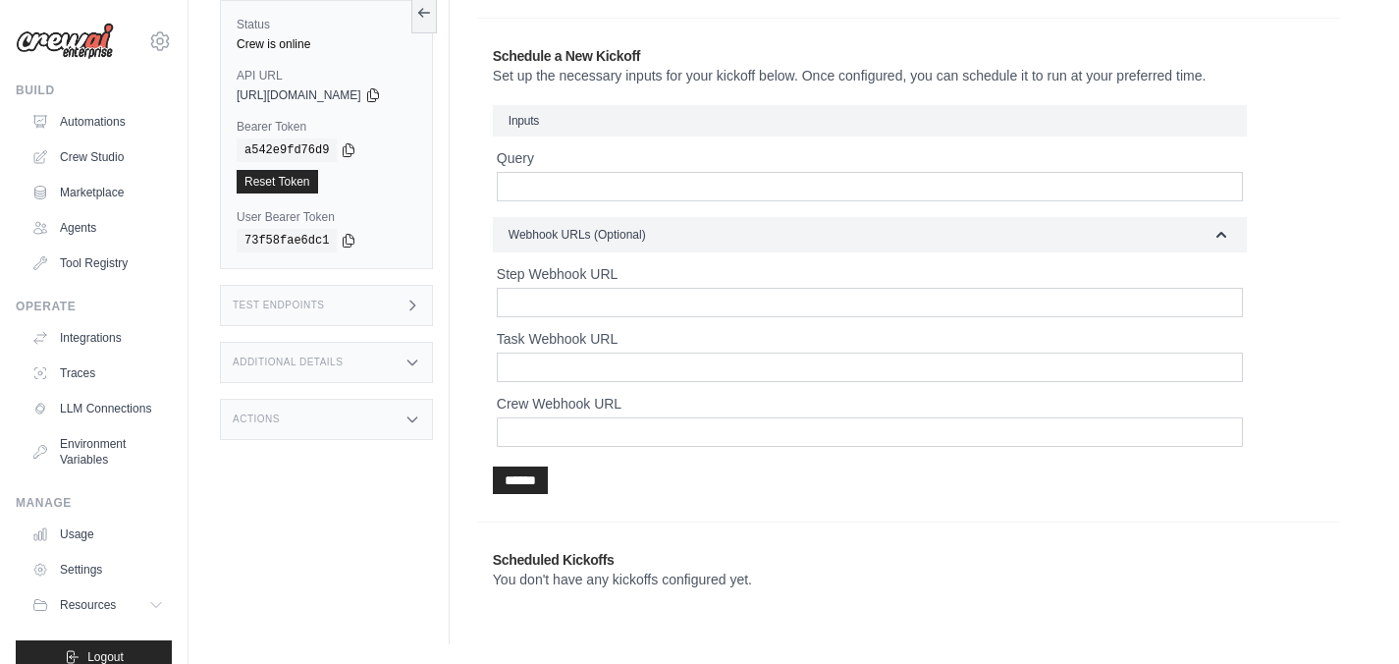
scroll to position [0, 0]
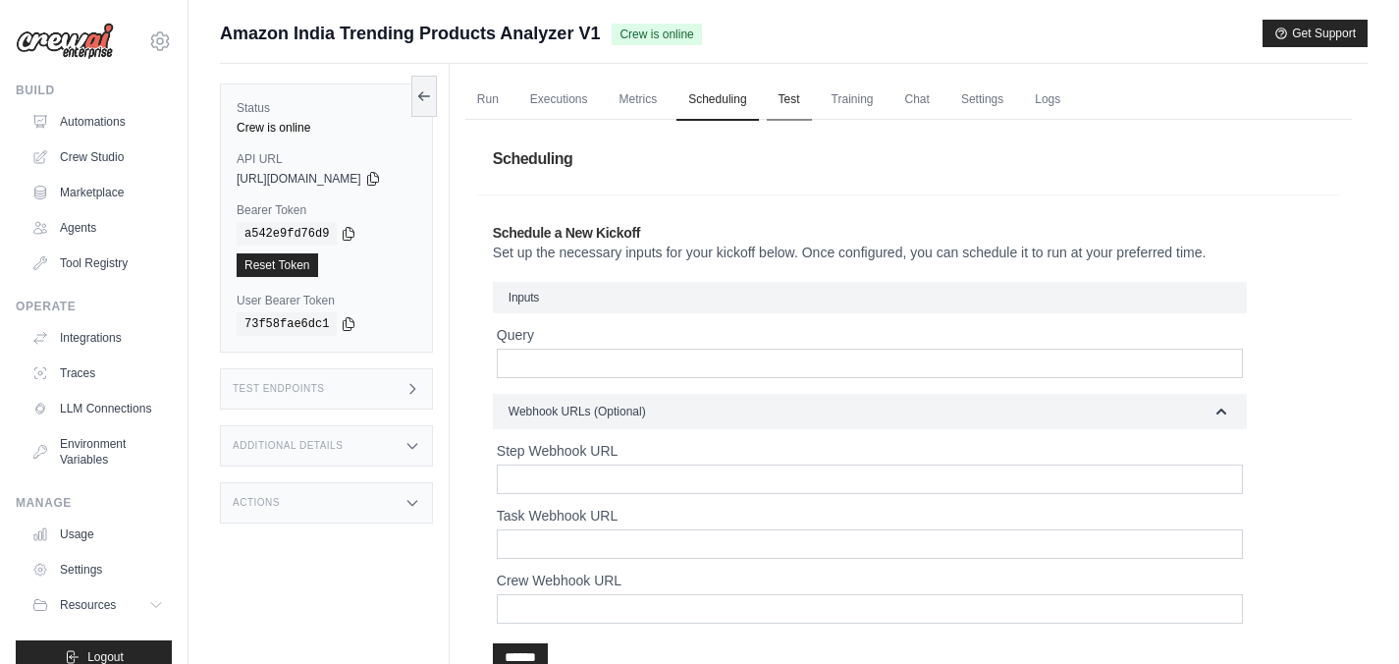
click at [803, 100] on link "Test" at bounding box center [789, 100] width 45 height 41
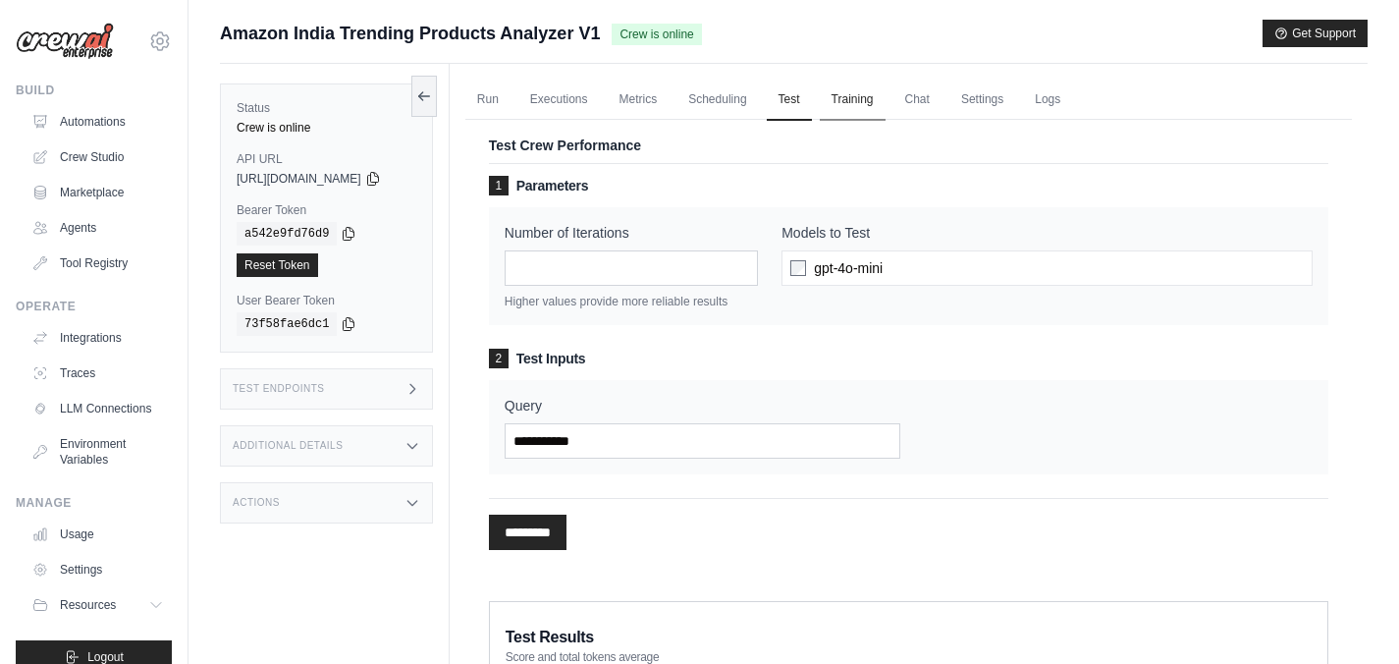
click at [881, 94] on link "Training" at bounding box center [853, 100] width 66 height 41
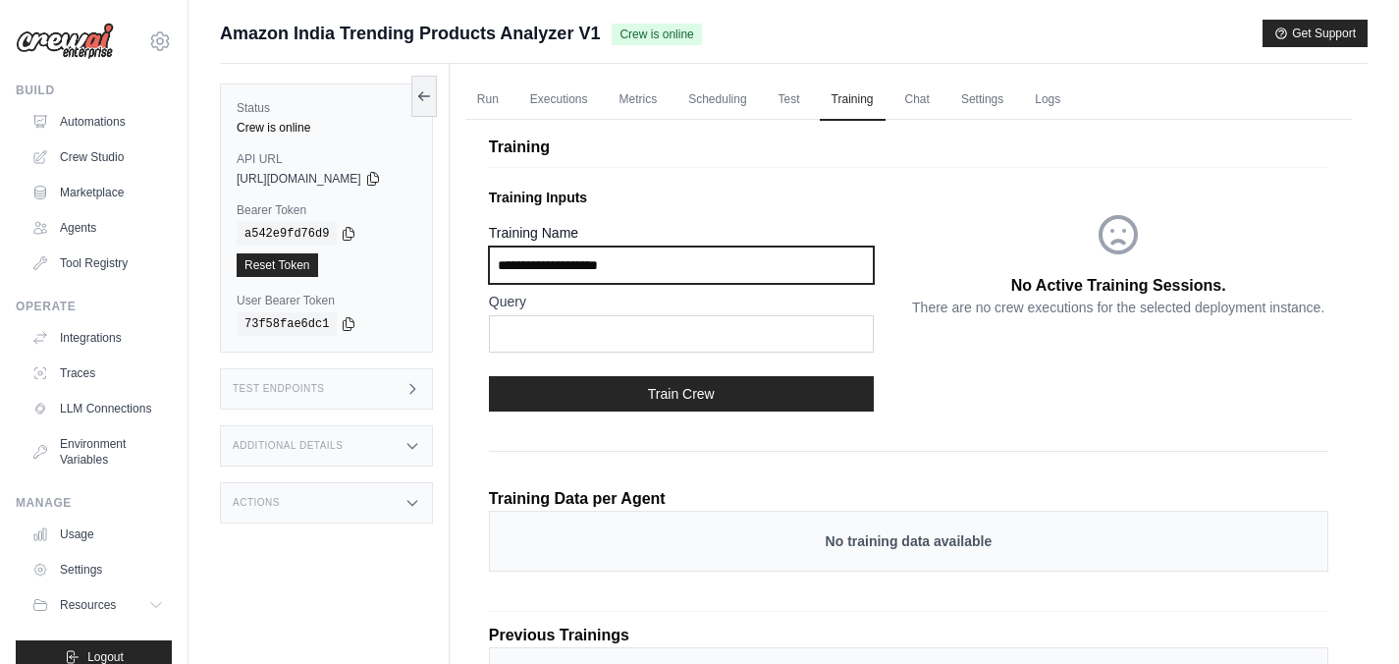
click at [651, 272] on input "Training Name" at bounding box center [681, 264] width 385 height 37
click at [679, 272] on input "Training Name" at bounding box center [681, 264] width 385 height 37
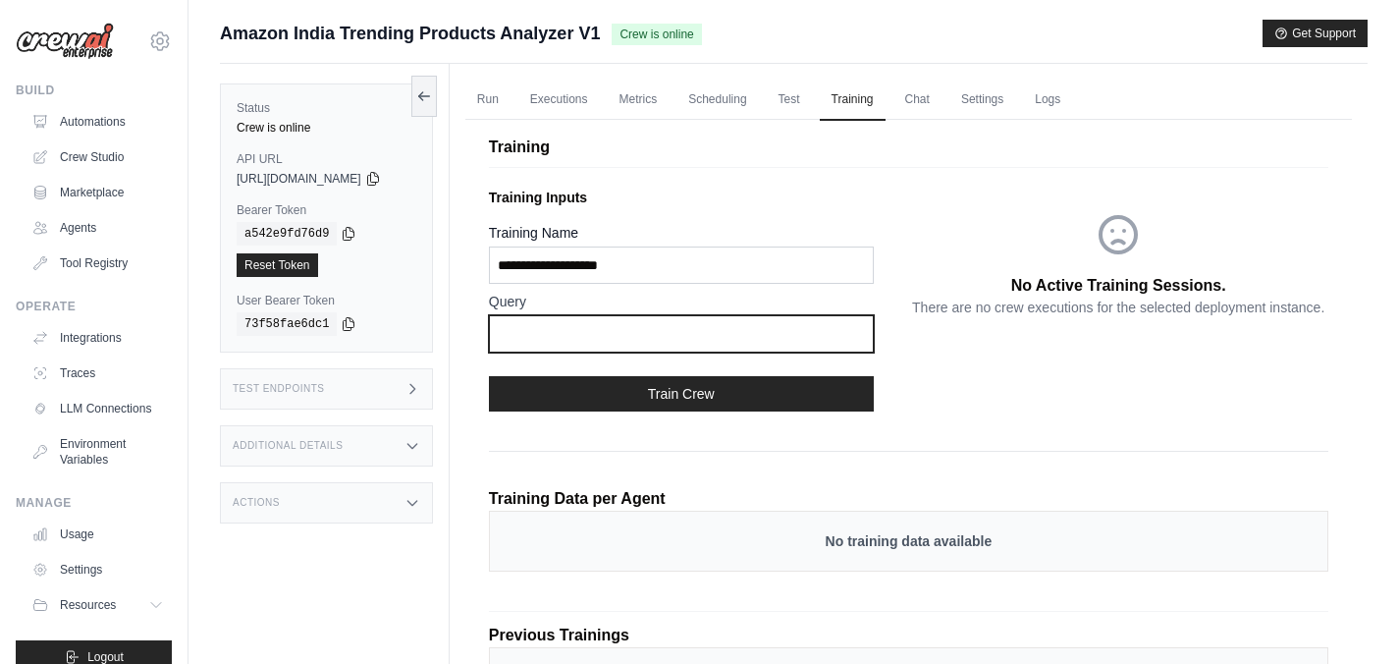
click at [640, 329] on input "text" at bounding box center [681, 333] width 385 height 37
type input "**********"
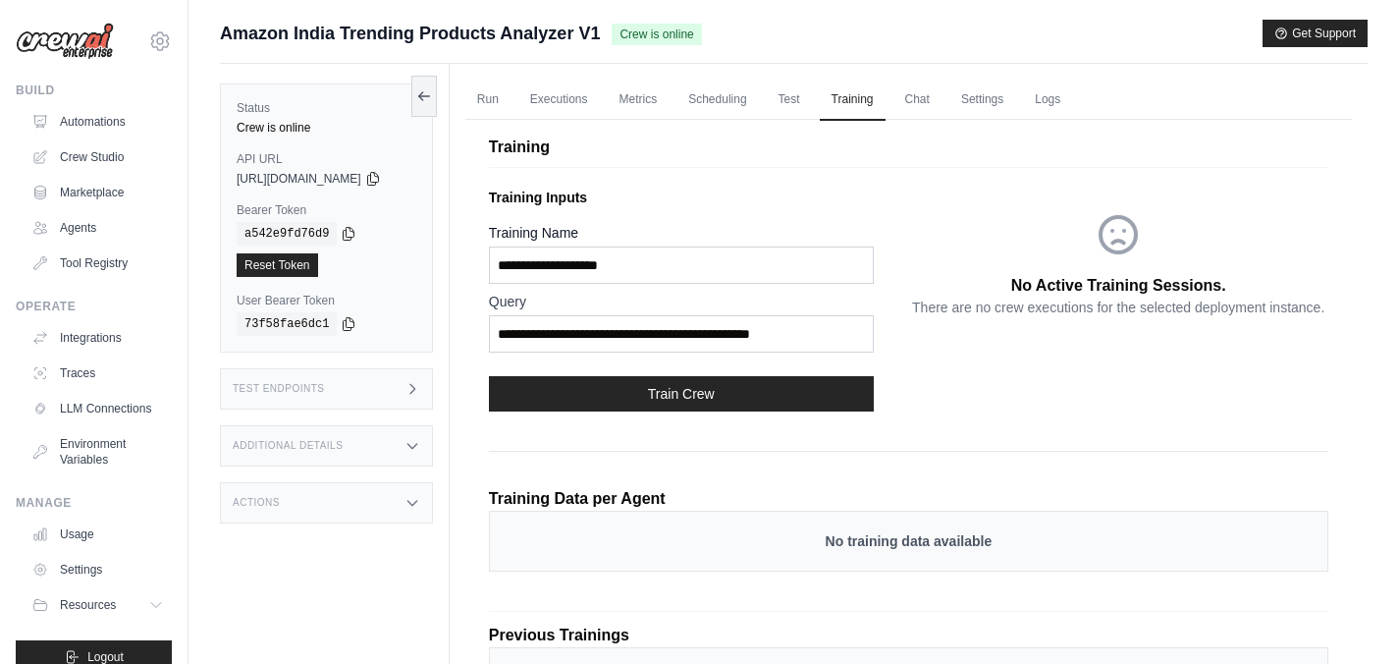
click at [945, 393] on div "No Active Training Sessions. There are no crew executions for the selected depl…" at bounding box center [1118, 303] width 420 height 247
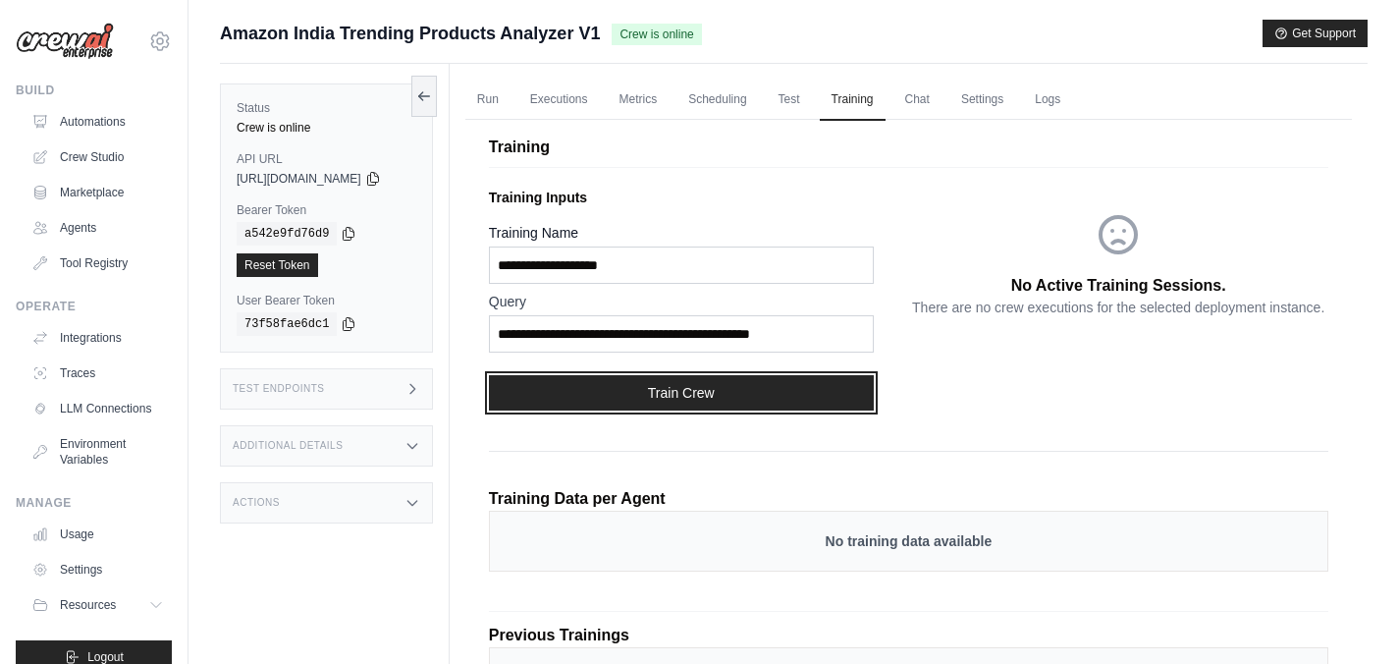
click at [736, 390] on button "Train Crew" at bounding box center [681, 392] width 385 height 35
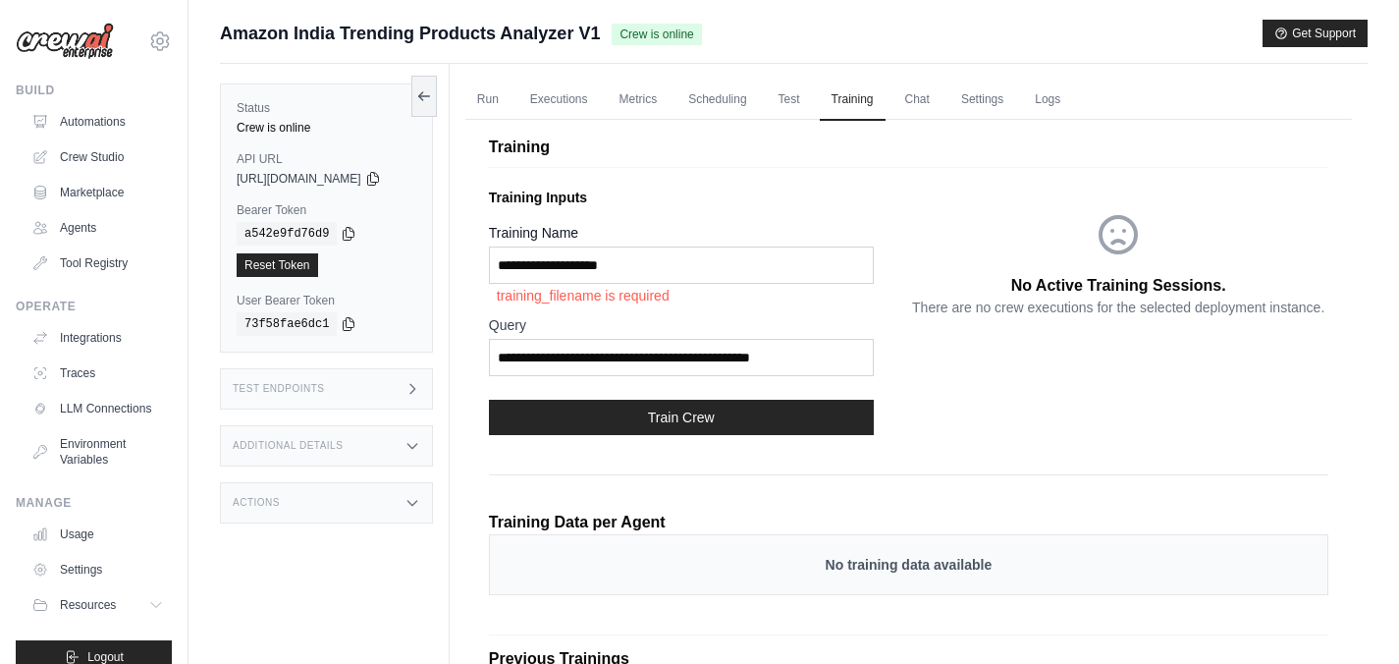
click at [1009, 417] on div "No Active Training Sessions. There are no crew executions for the selected depl…" at bounding box center [1118, 315] width 420 height 271
click at [927, 102] on link "Chat" at bounding box center [917, 100] width 48 height 41
click at [990, 101] on link "Settings" at bounding box center [982, 100] width 66 height 41
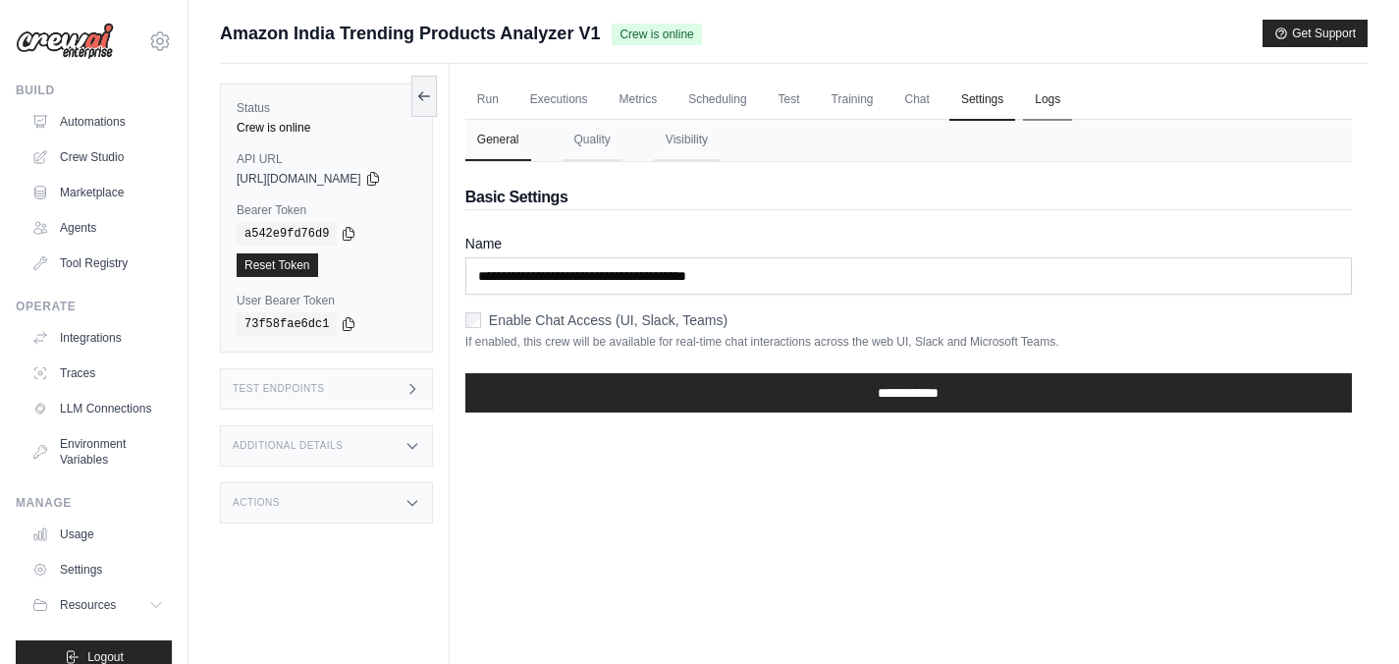
click at [1058, 102] on link "Logs" at bounding box center [1047, 100] width 49 height 41
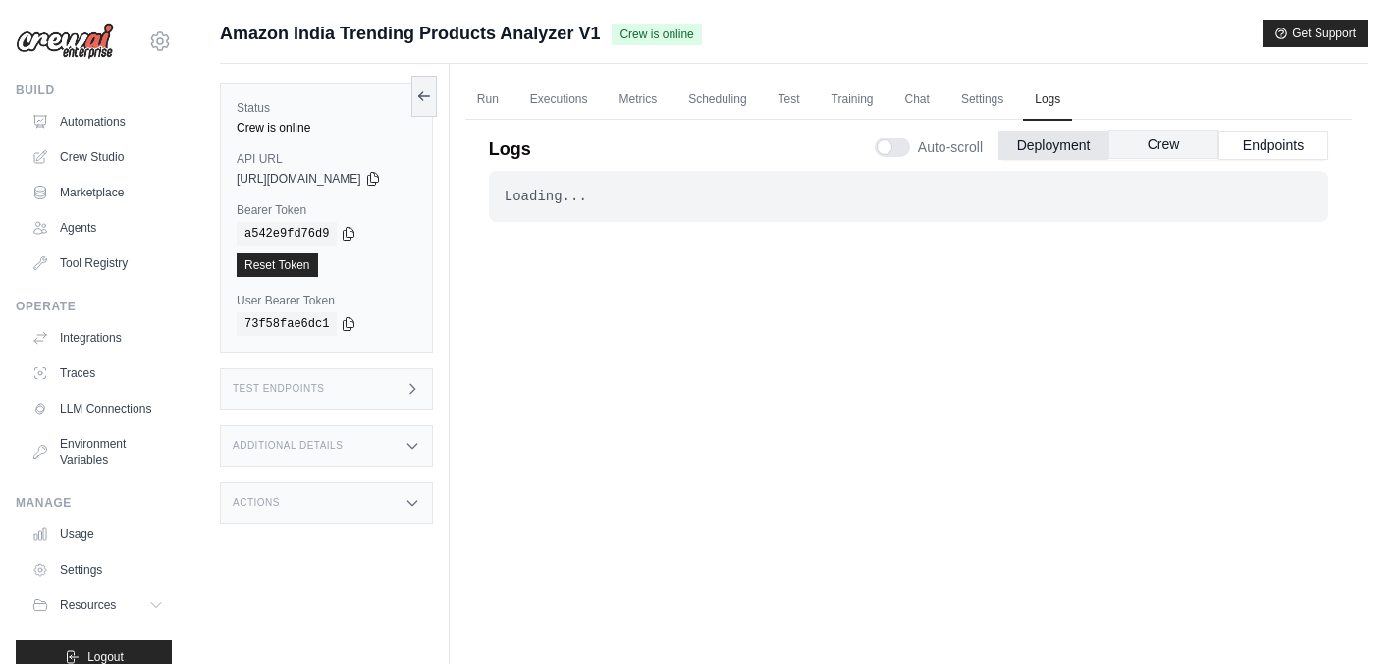
click at [1149, 150] on button "Crew" at bounding box center [1163, 144] width 110 height 29
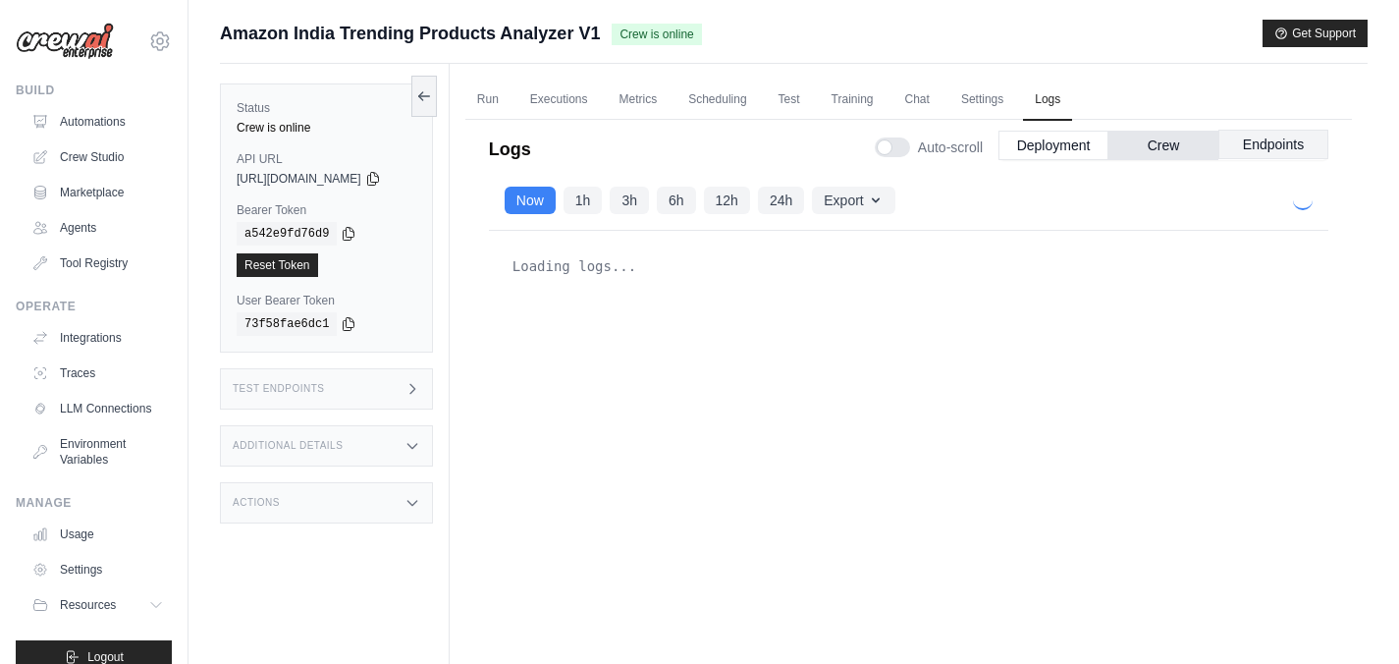
click at [1255, 146] on button "Endpoints" at bounding box center [1273, 144] width 110 height 29
click at [1163, 154] on button "Crew" at bounding box center [1163, 145] width 110 height 29
click at [1051, 150] on button "Deployment" at bounding box center [1053, 145] width 110 height 29
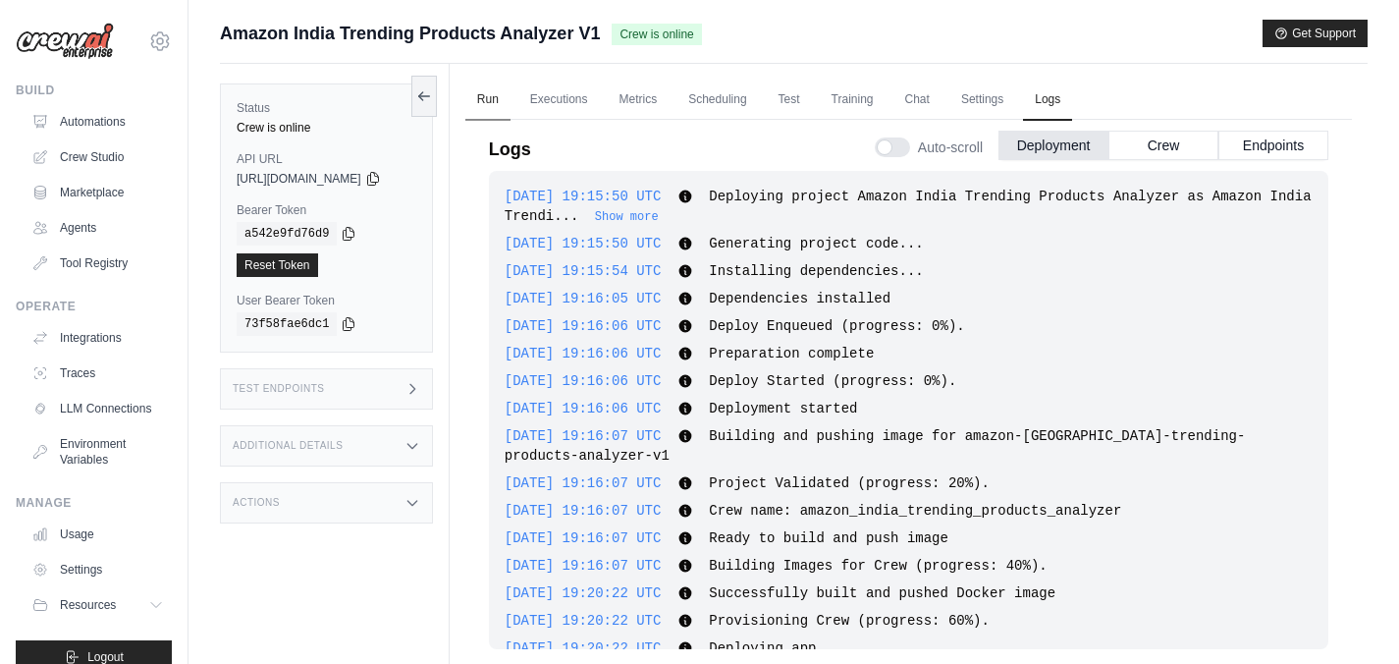
click at [503, 97] on link "Run" at bounding box center [487, 100] width 45 height 41
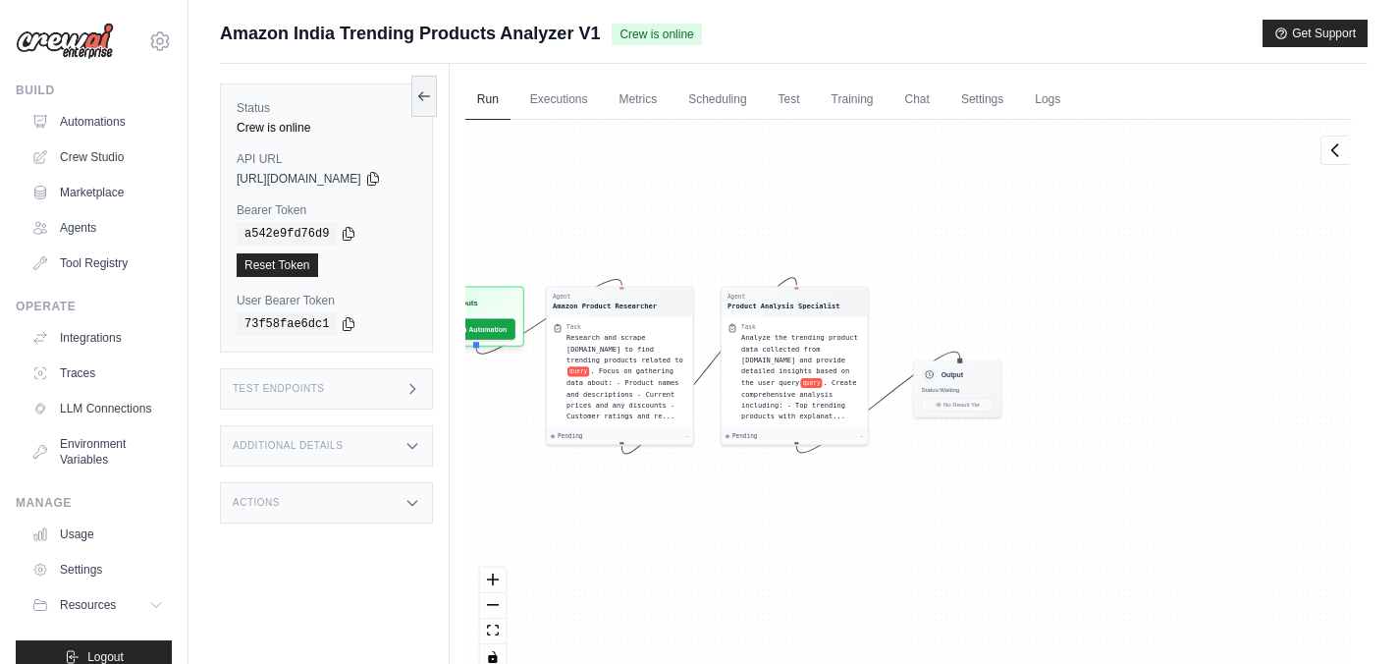
scroll to position [83, 0]
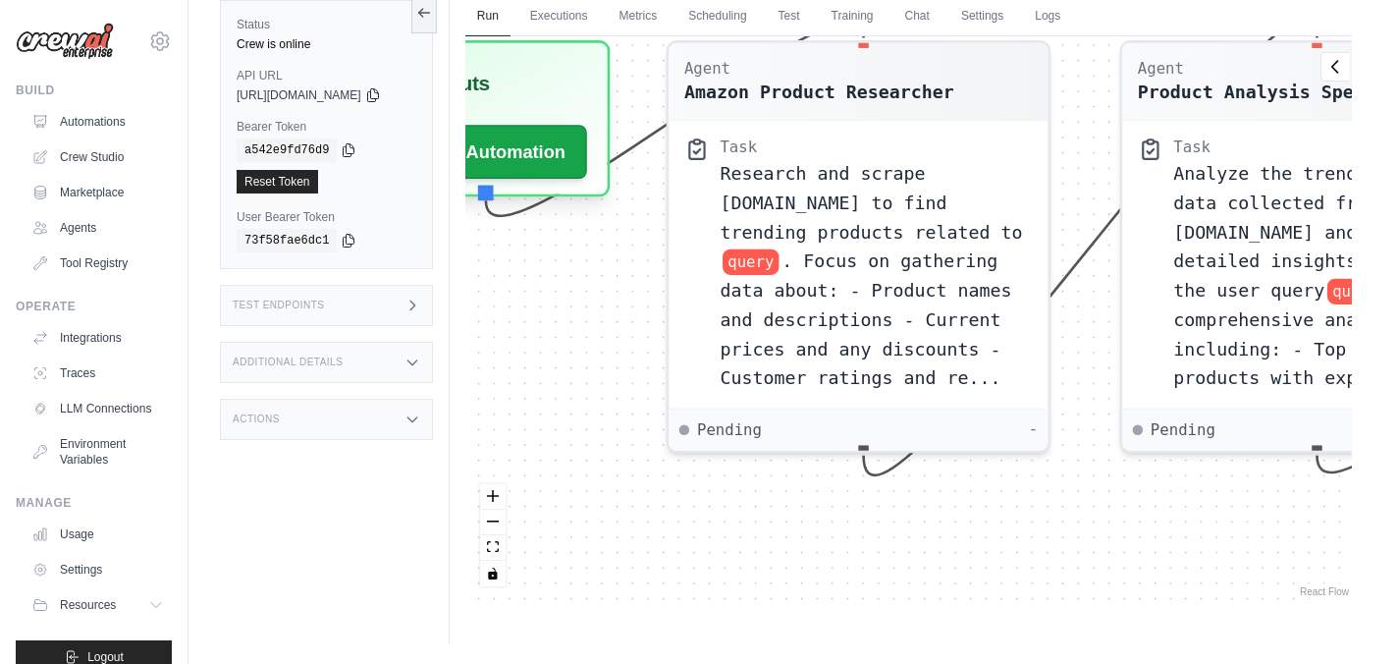
click at [506, 524] on button "zoom out" at bounding box center [493, 523] width 26 height 26
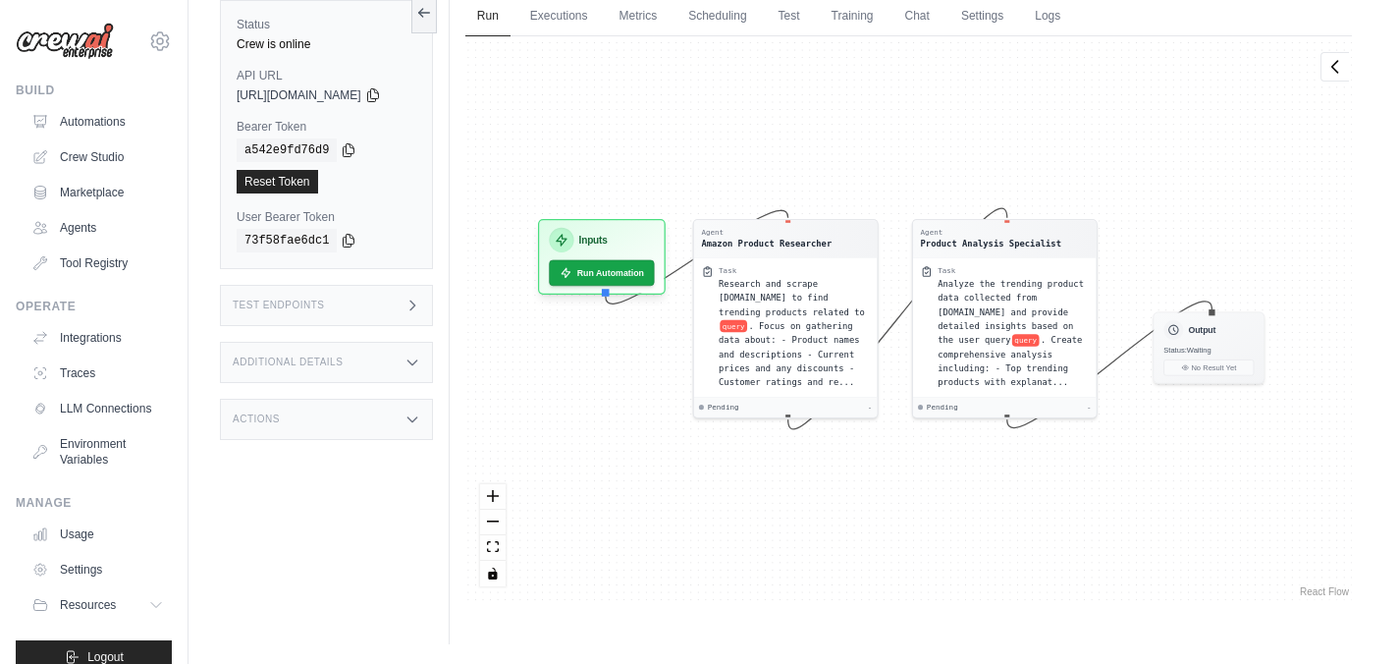
click at [685, 551] on div "Agent Amazon Product Researcher Task Research and scrape Amazon.in to find tren…" at bounding box center [908, 318] width 887 height 565
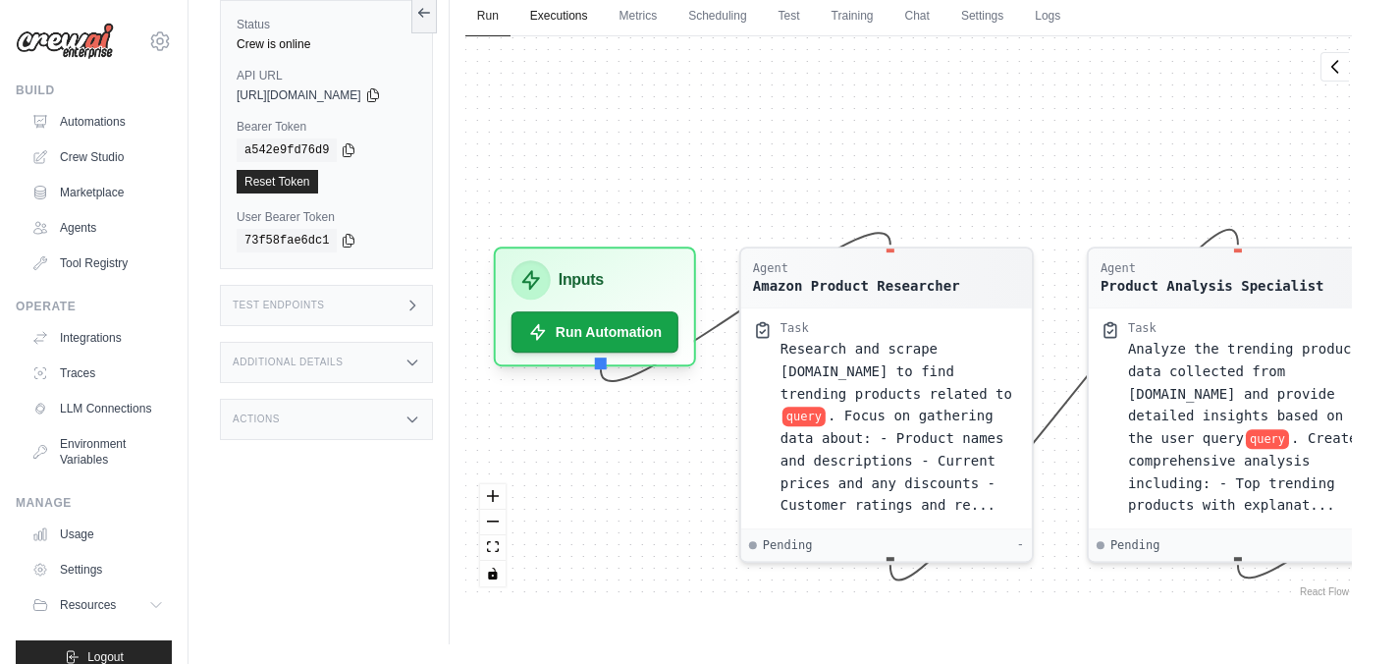
click at [568, 19] on link "Executions" at bounding box center [558, 16] width 81 height 41
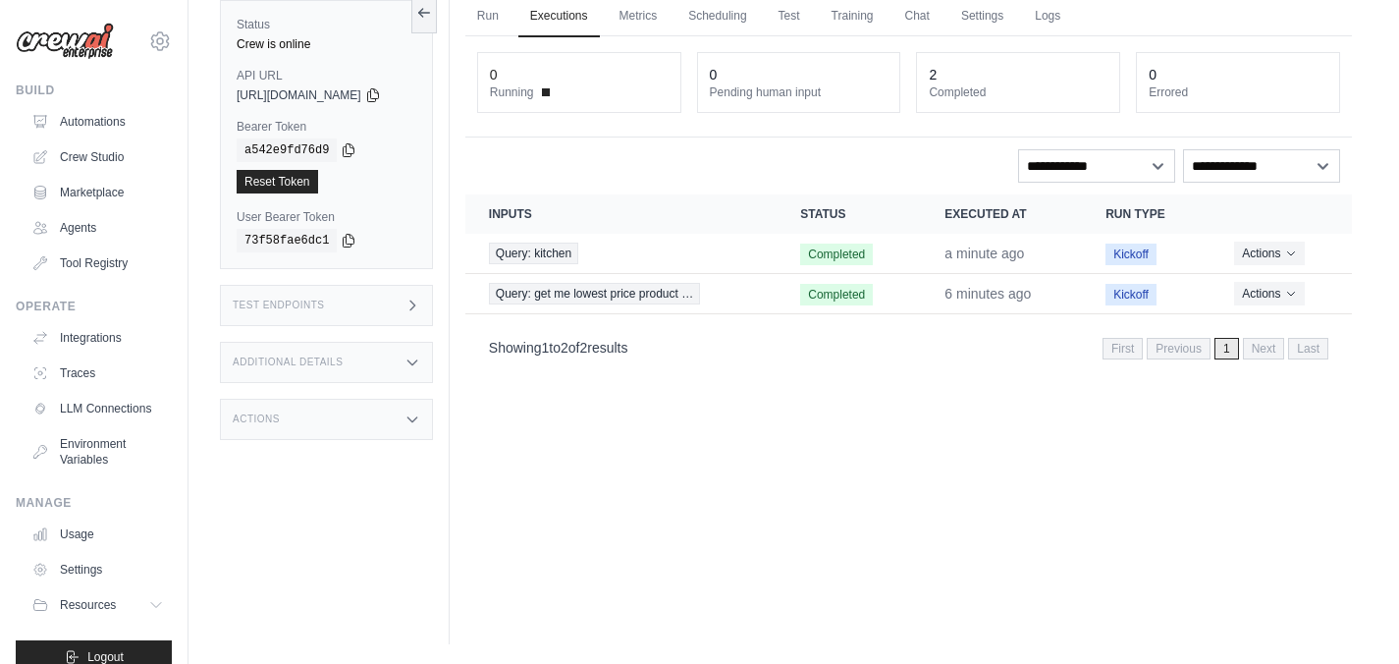
click at [775, 436] on div "Run Executions Metrics Scheduling Test Training Chat Settings Logs 0 Running 0 …" at bounding box center [909, 312] width 918 height 664
click at [771, 459] on div "Run Executions Metrics Scheduling Test Training Chat Settings Logs 0 Running 0 …" at bounding box center [909, 312] width 918 height 664
click at [94, 265] on link "Tool Registry" at bounding box center [100, 262] width 148 height 31
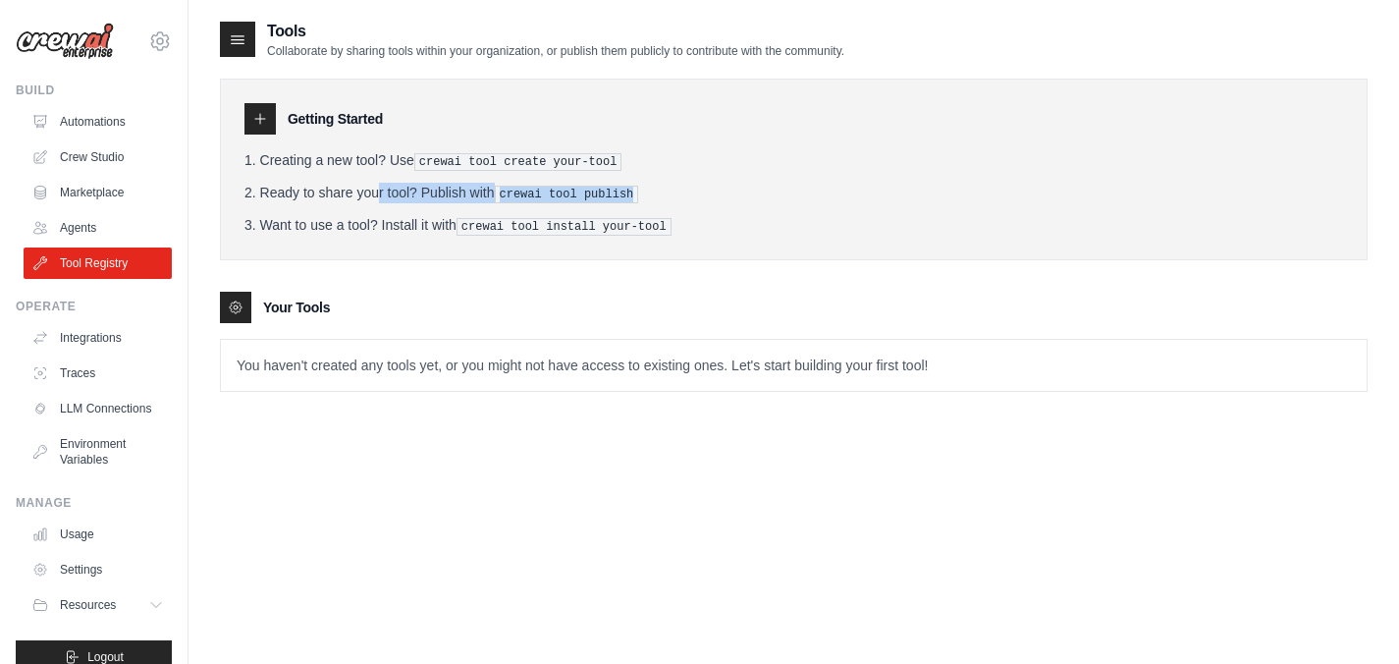
drag, startPoint x: 321, startPoint y: 194, endPoint x: 635, endPoint y: 194, distance: 314.2
click at [635, 194] on li "Ready to share your tool? Publish with crewai tool publish" at bounding box center [793, 193] width 1099 height 21
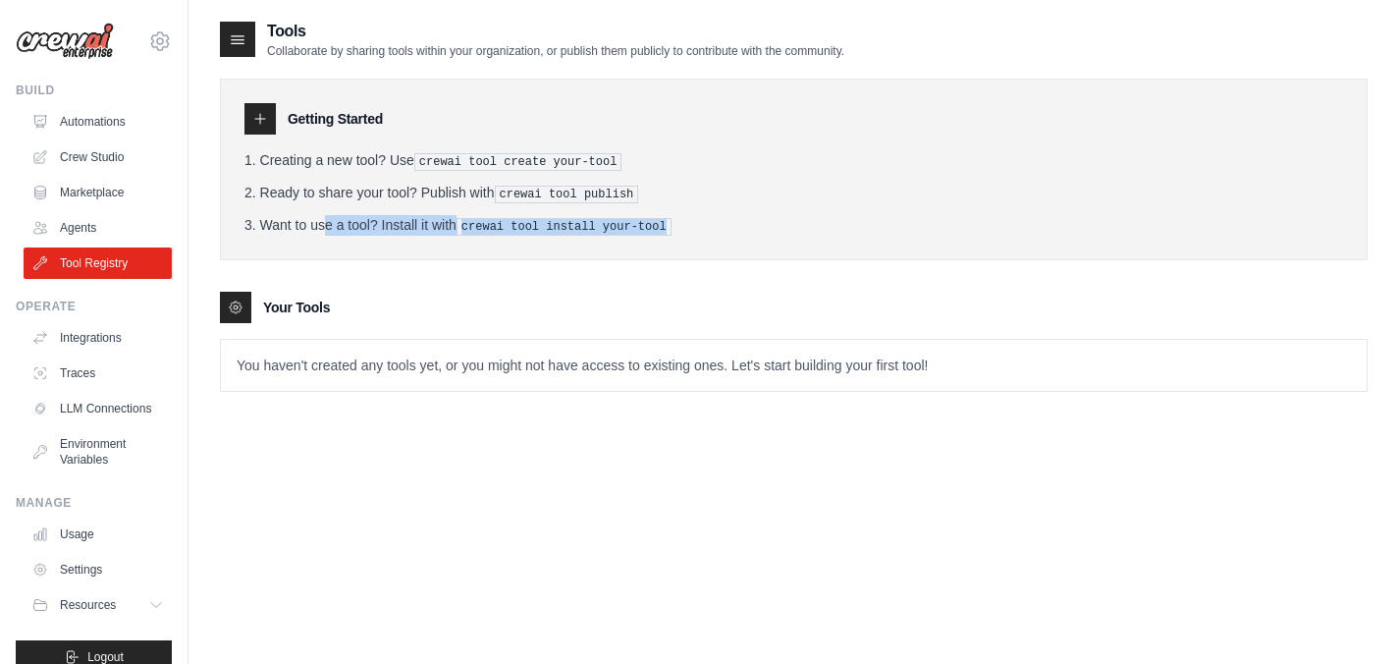
drag, startPoint x: 268, startPoint y: 221, endPoint x: 702, endPoint y: 226, distance: 434.0
click at [702, 226] on li "Want to use a tool? Install it with crewai tool install your-tool" at bounding box center [793, 225] width 1099 height 21
click at [732, 224] on li "Want to use a tool? Install it with crewai tool install your-tool" at bounding box center [793, 225] width 1099 height 21
drag, startPoint x: 354, startPoint y: 54, endPoint x: 901, endPoint y: 54, distance: 546.9
click at [901, 54] on div "Tools Collaborate by sharing tools within your organization, or publish them pu…" at bounding box center [794, 39] width 1148 height 39
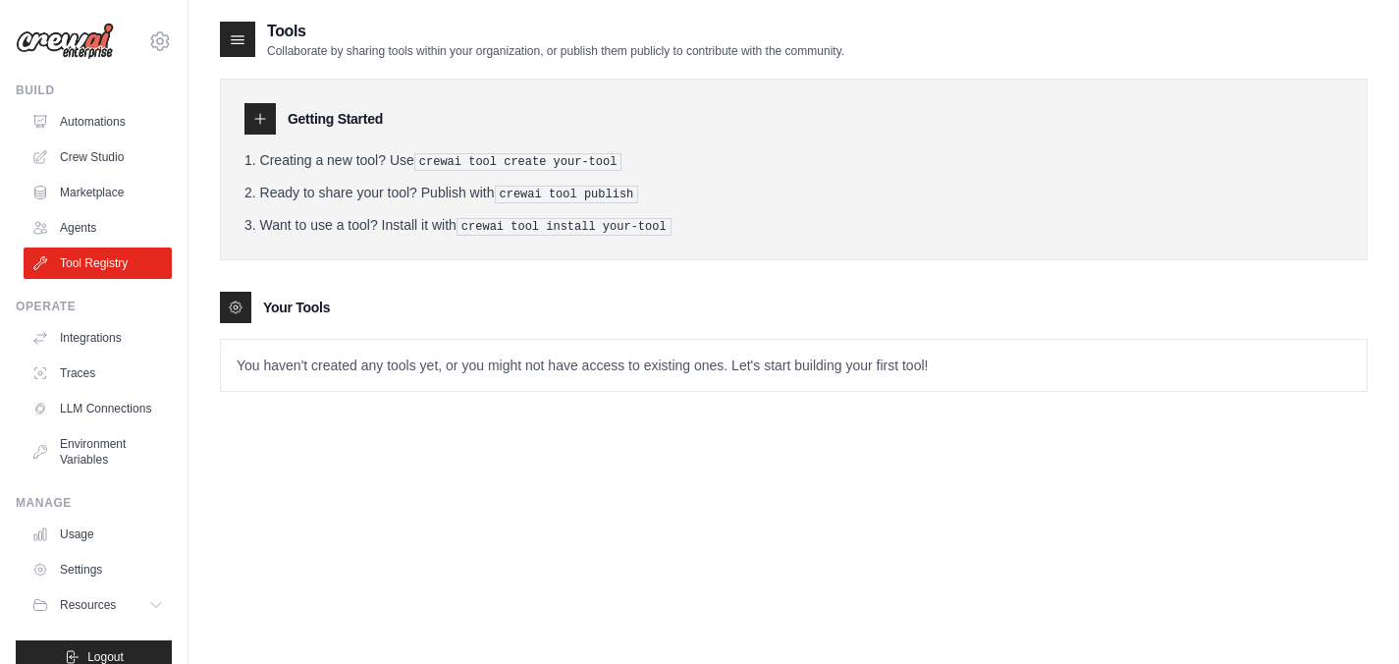
click at [916, 50] on div "Tools Collaborate by sharing tools within your organization, or publish them pu…" at bounding box center [794, 39] width 1148 height 39
drag, startPoint x: 895, startPoint y: 51, endPoint x: 269, endPoint y: 52, distance: 626.4
click at [269, 52] on div "Tools Collaborate by sharing tools within your organization, or publish them pu…" at bounding box center [794, 39] width 1148 height 39
click at [233, 364] on p "You haven't created any tools yet, or you might not have access to existing one…" at bounding box center [794, 365] width 1146 height 51
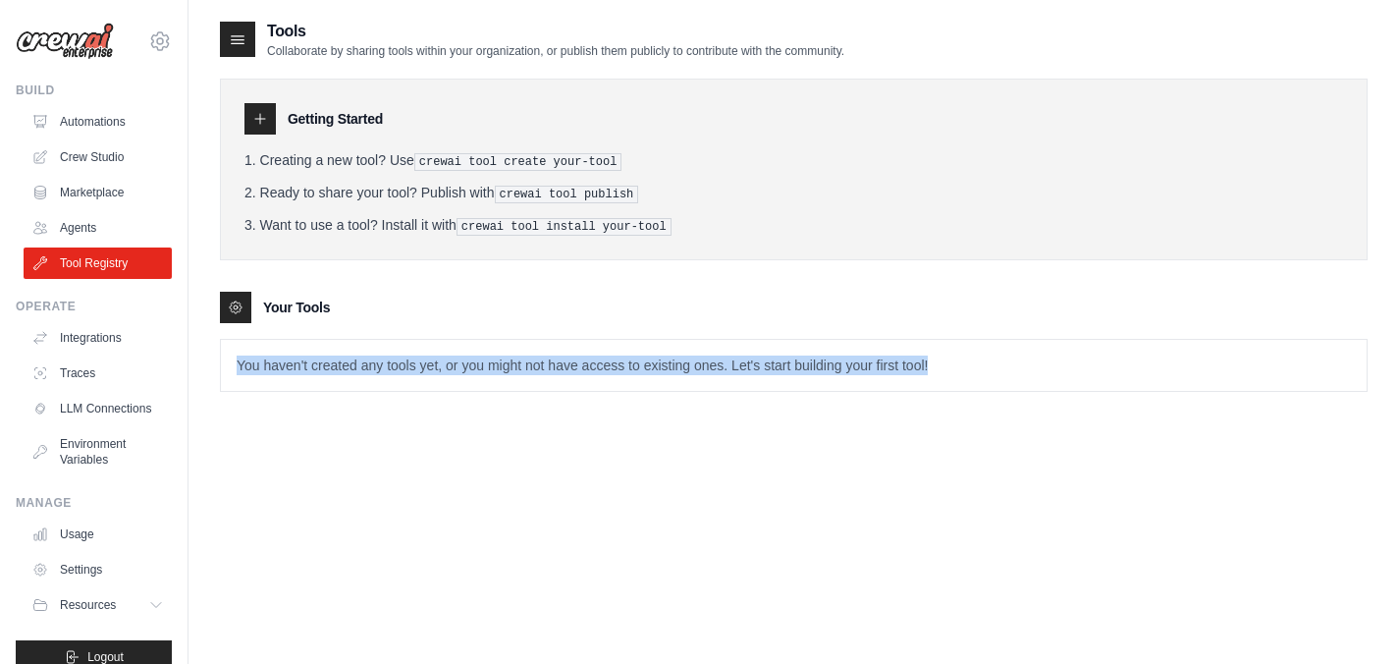
drag, startPoint x: 240, startPoint y: 361, endPoint x: 951, endPoint y: 363, distance: 711.8
click at [951, 363] on p "You haven't created any tools yet, or you might not have access to existing one…" at bounding box center [794, 365] width 1146 height 51
click at [736, 442] on div "Tools Collaborate by sharing tools within your organization, or publish them pu…" at bounding box center [794, 352] width 1148 height 664
drag, startPoint x: 956, startPoint y: 362, endPoint x: 225, endPoint y: 357, distance: 731.5
click at [225, 357] on p "You haven't created any tools yet, or you might not have access to existing one…" at bounding box center [794, 365] width 1146 height 51
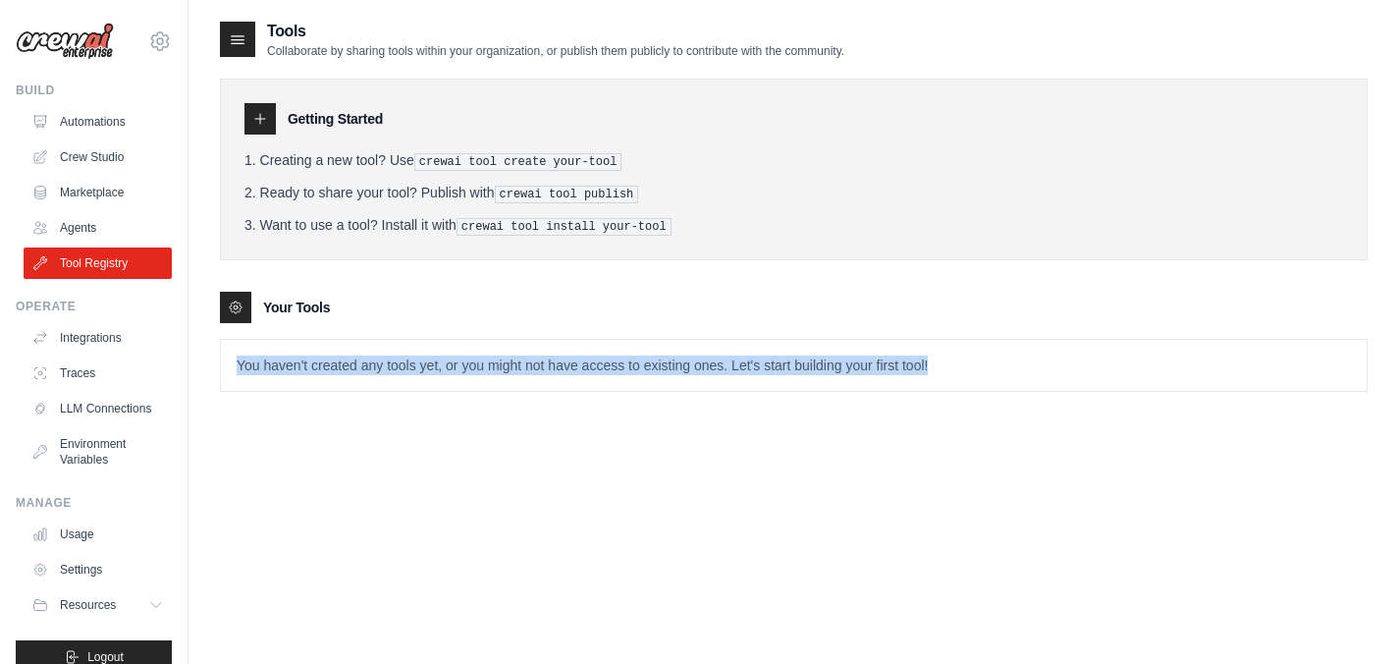
click at [234, 432] on div "Tools Collaborate by sharing tools within your organization, or publish them pu…" at bounding box center [794, 352] width 1148 height 664
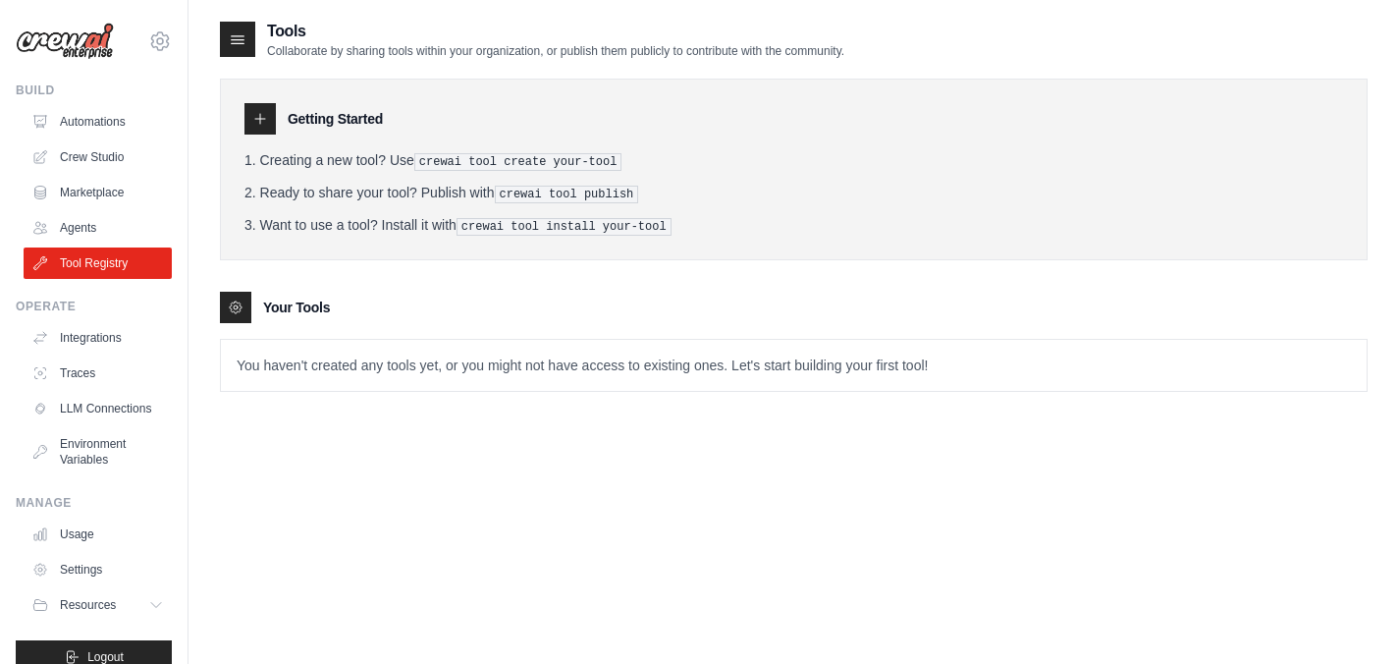
click at [326, 369] on p "You haven't created any tools yet, or you might not have access to existing one…" at bounding box center [794, 365] width 1146 height 51
drag, startPoint x: 451, startPoint y: 364, endPoint x: 538, endPoint y: 364, distance: 87.4
click at [453, 364] on p "You haven't created any tools yet, or you might not have access to existing one…" at bounding box center [794, 365] width 1146 height 51
click at [538, 364] on p "You haven't created any tools yet, or you might not have access to existing one…" at bounding box center [794, 365] width 1146 height 51
drag, startPoint x: 529, startPoint y: 364, endPoint x: 418, endPoint y: 364, distance: 110.9
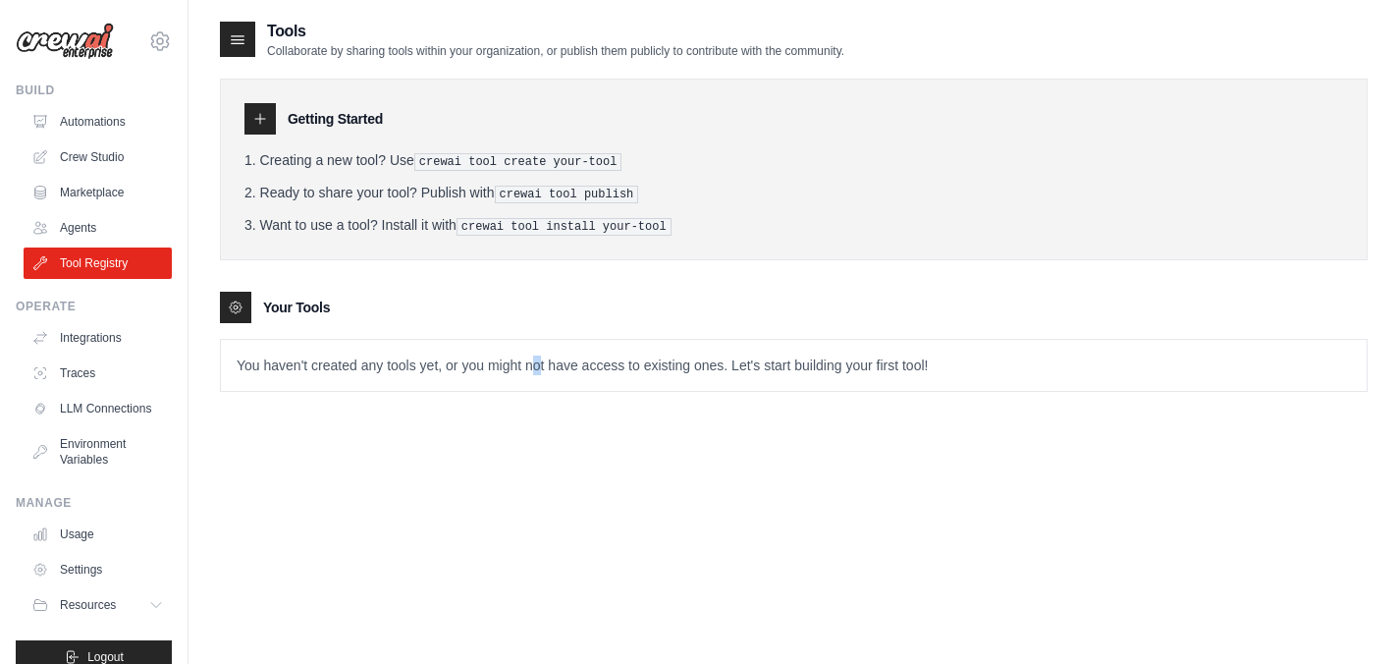
click at [513, 364] on p "You haven't created any tools yet, or you might not have access to existing one…" at bounding box center [794, 365] width 1146 height 51
click at [269, 124] on div at bounding box center [259, 118] width 31 height 31
click at [262, 121] on icon at bounding box center [260, 119] width 16 height 16
click at [257, 125] on icon at bounding box center [260, 119] width 16 height 16
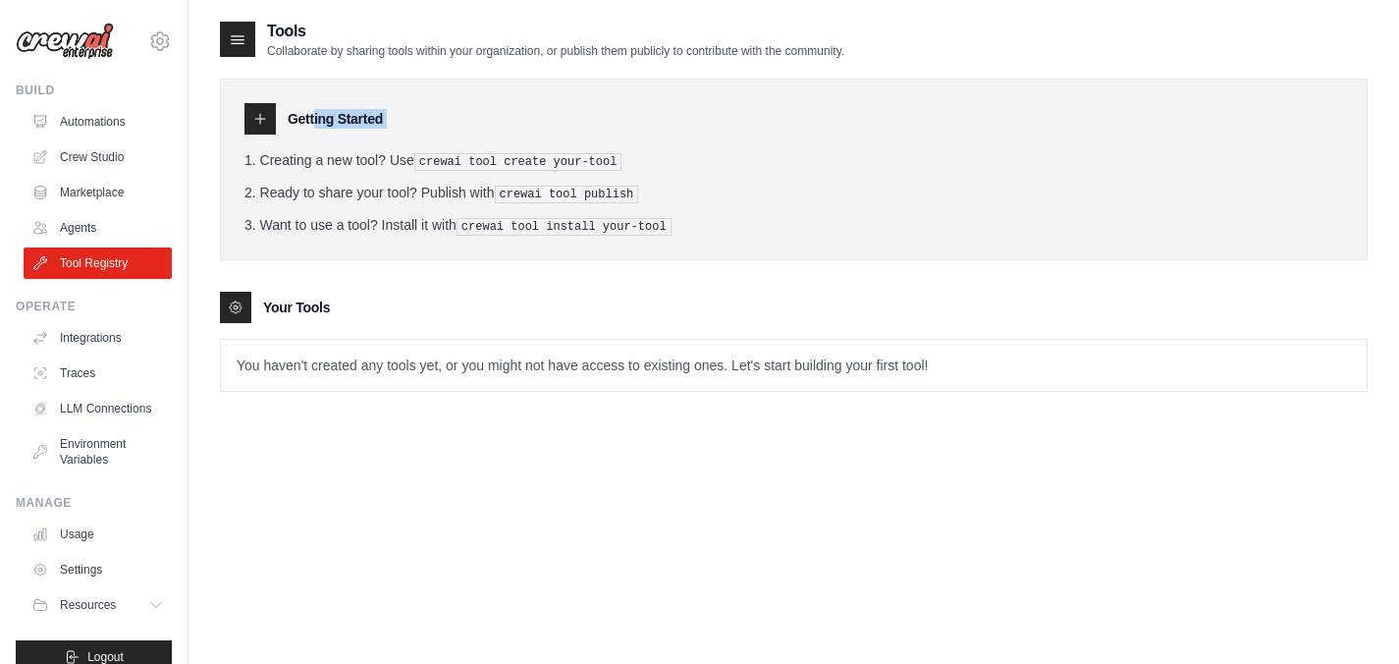
click at [257, 125] on icon at bounding box center [260, 119] width 16 height 16
click at [331, 180] on ol "Creating a new tool? Use crewai tool create your-tool Ready to share your tool?…" at bounding box center [793, 192] width 1099 height 85
click at [347, 161] on li "Creating a new tool? Use crewai tool create your-tool" at bounding box center [793, 160] width 1099 height 21
click at [461, 160] on pre "crewai tool create your-tool" at bounding box center [518, 162] width 208 height 18
click at [548, 160] on pre "crewai tool create your-tool" at bounding box center [518, 162] width 208 height 18
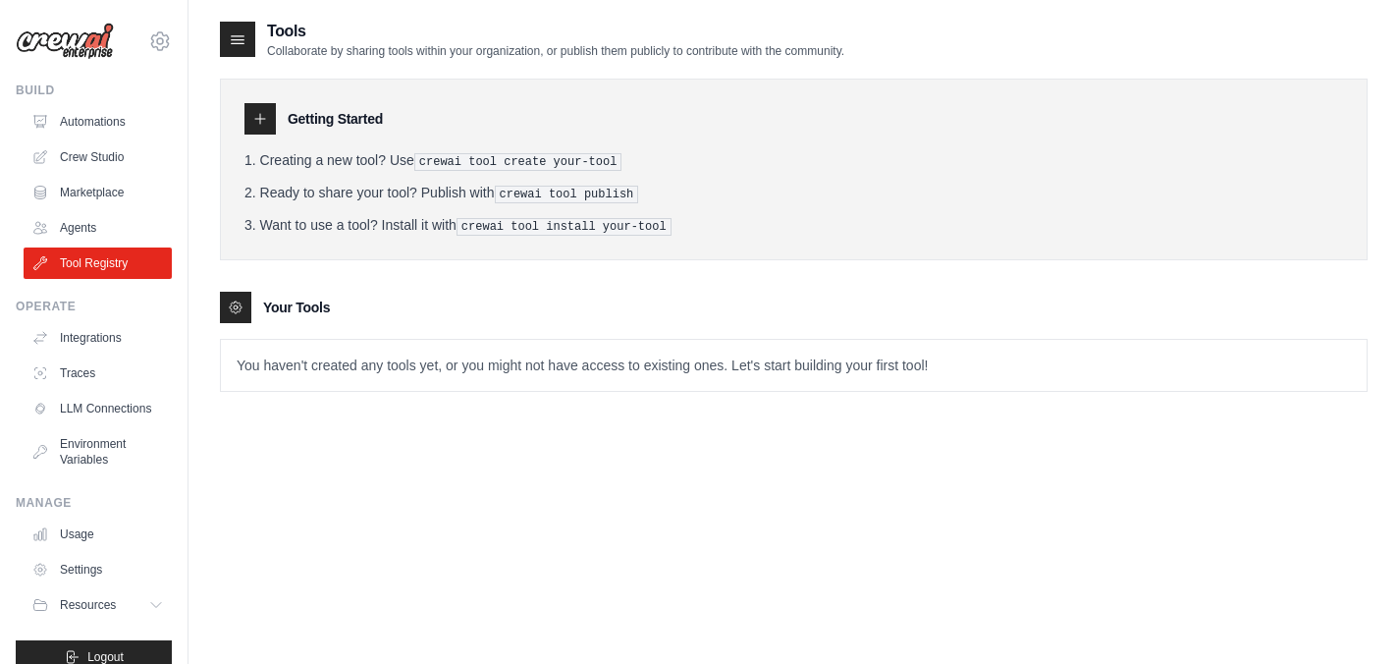
click at [591, 159] on pre "crewai tool create your-tool" at bounding box center [518, 162] width 208 height 18
click at [600, 159] on pre "crewai tool create your-tool" at bounding box center [518, 162] width 208 height 18
drag, startPoint x: 423, startPoint y: 166, endPoint x: 624, endPoint y: 164, distance: 201.3
click at [622, 164] on pre "crewai tool create your-tool" at bounding box center [518, 162] width 208 height 18
click at [93, 229] on link "Agents" at bounding box center [100, 227] width 148 height 31
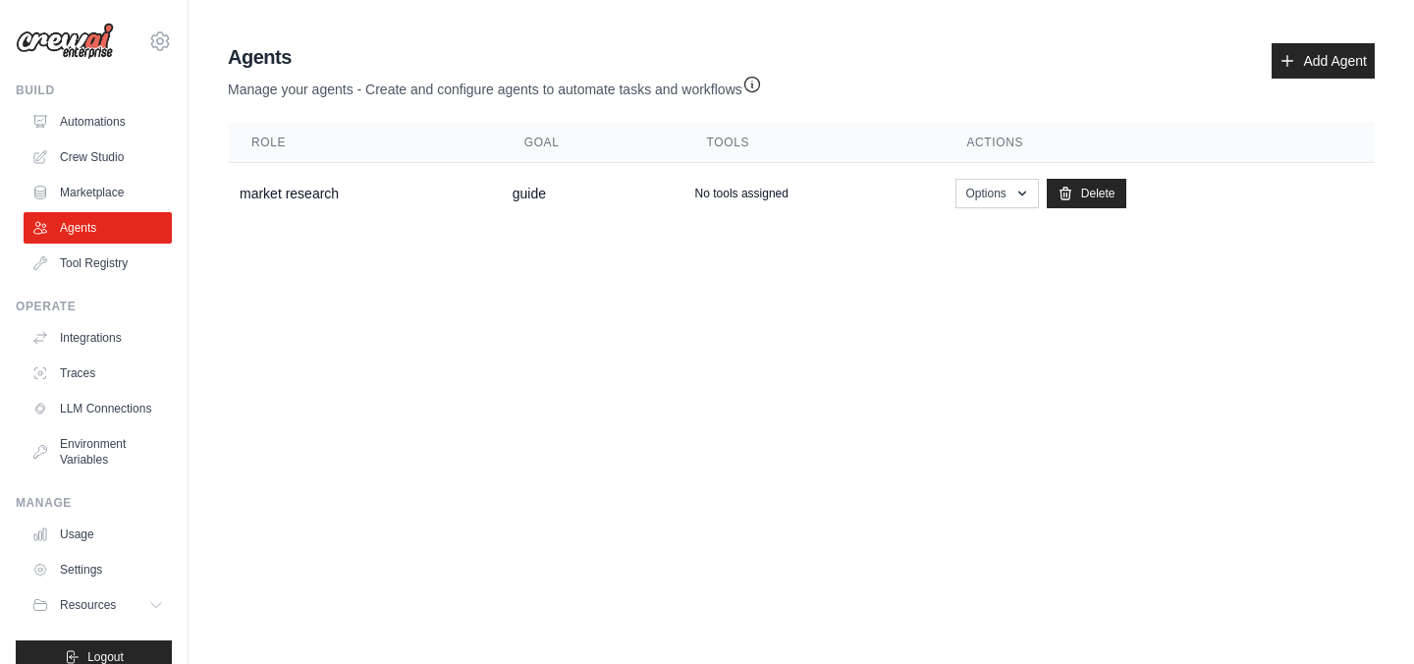
click at [421, 317] on body "jonam2025@yopmail.com Settings Build Automations Crew Studio" at bounding box center [707, 332] width 1414 height 664
click at [99, 190] on link "Marketplace" at bounding box center [100, 192] width 148 height 31
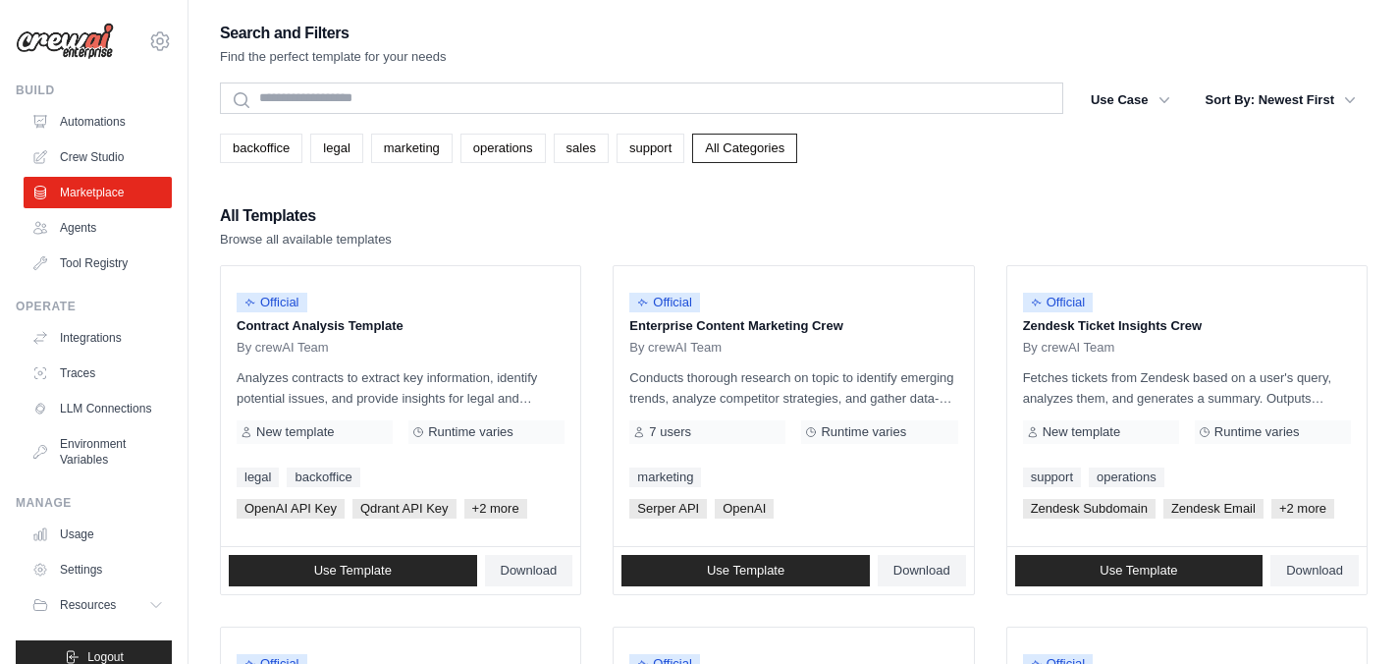
click at [95, 153] on link "Crew Studio" at bounding box center [98, 156] width 148 height 31
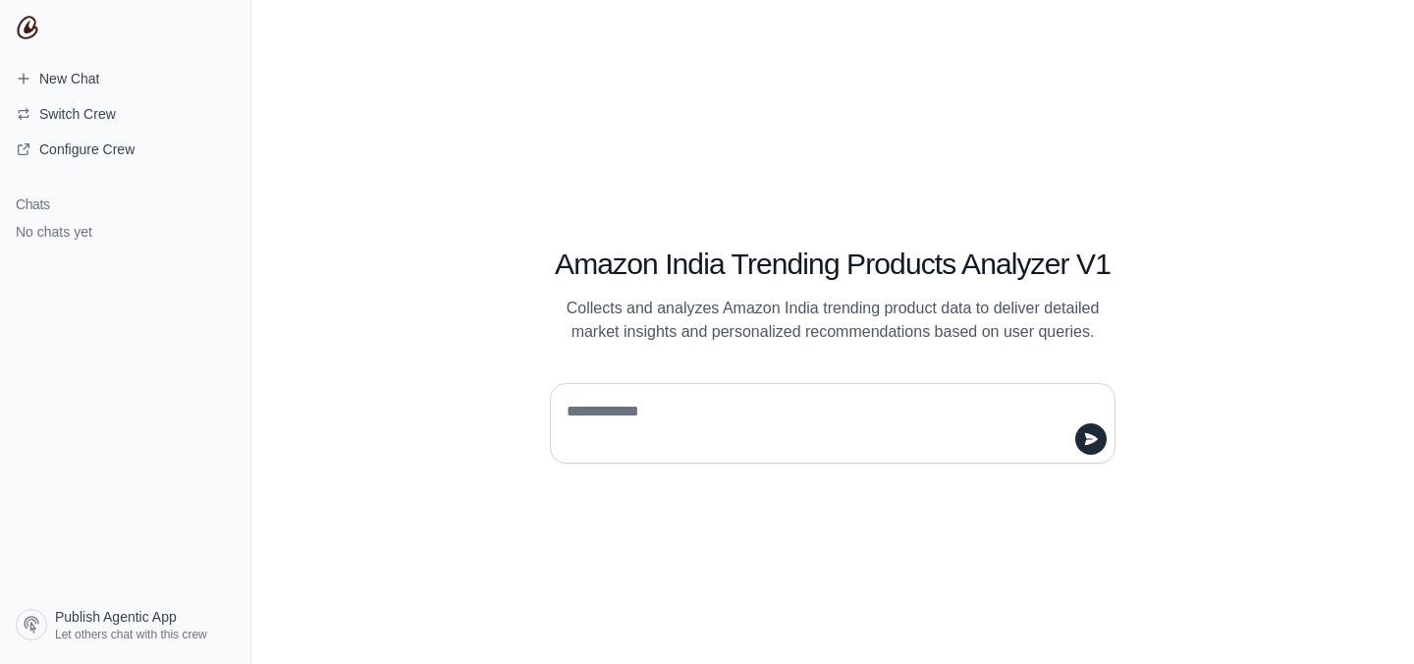
click at [732, 416] on textarea at bounding box center [827, 423] width 528 height 55
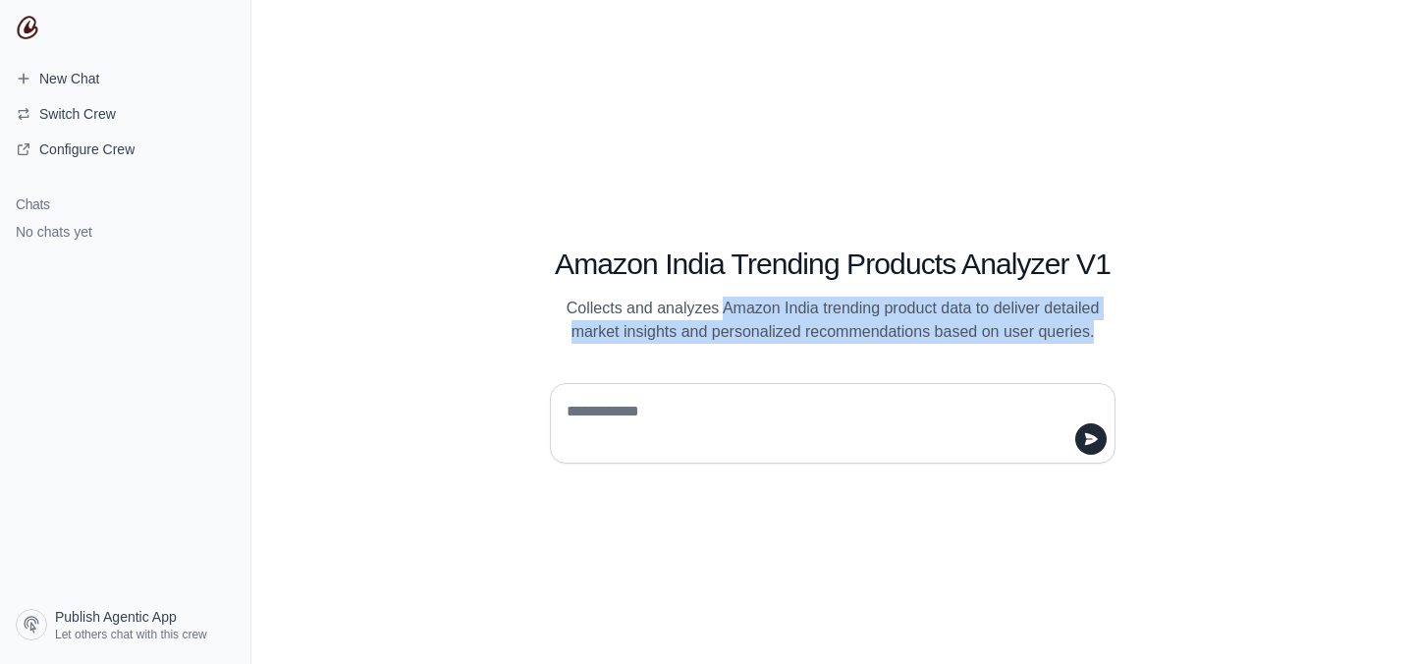
drag, startPoint x: 723, startPoint y: 309, endPoint x: 1107, endPoint y: 339, distance: 386.0
click at [1107, 339] on p "Collects and analyzes Amazon India trending product data to deliver detailed ma…" at bounding box center [833, 320] width 566 height 47
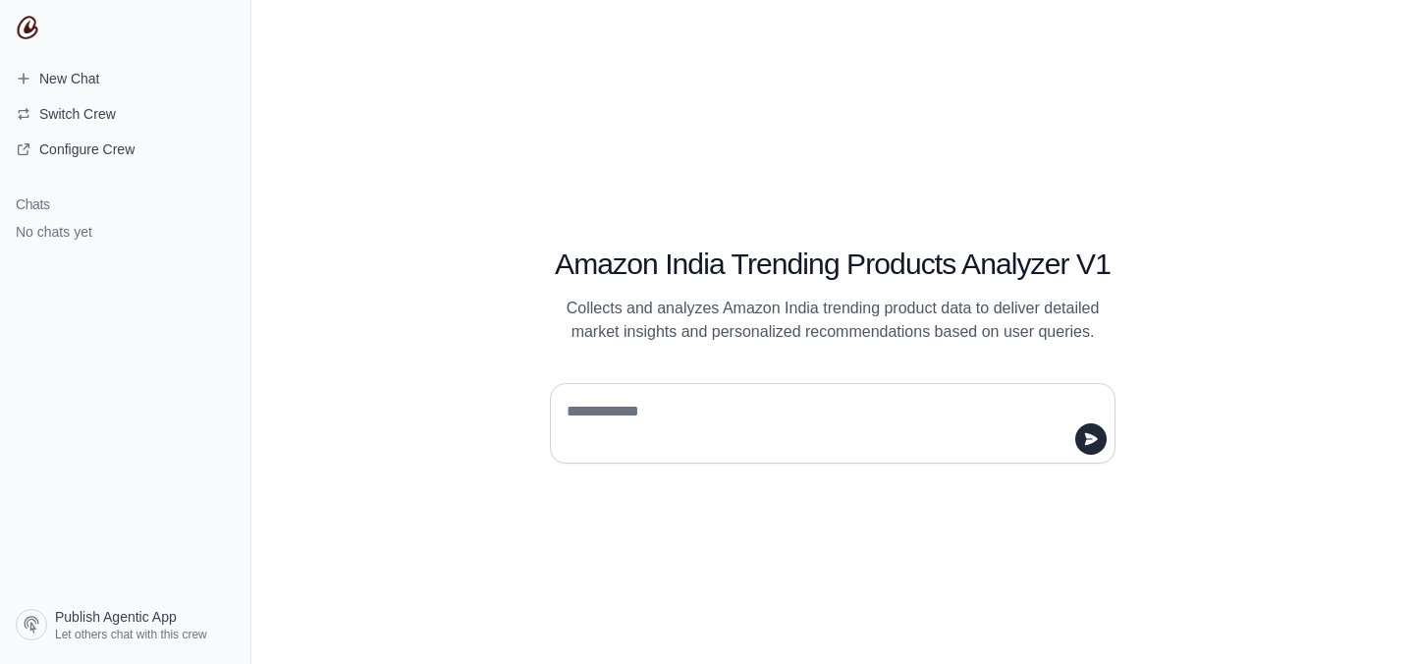
click at [662, 418] on textarea at bounding box center [827, 423] width 528 height 55
type textarea "**"
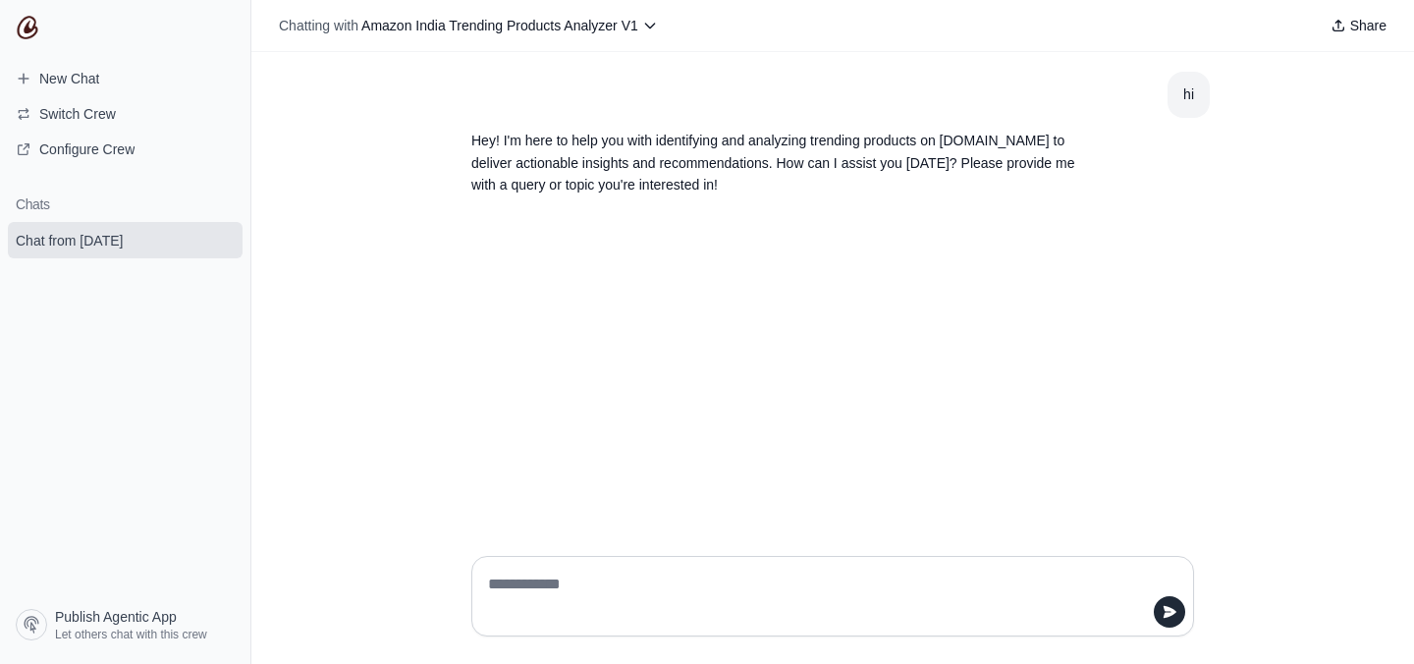
click at [556, 588] on textarea at bounding box center [826, 595] width 685 height 55
type textarea "**********"
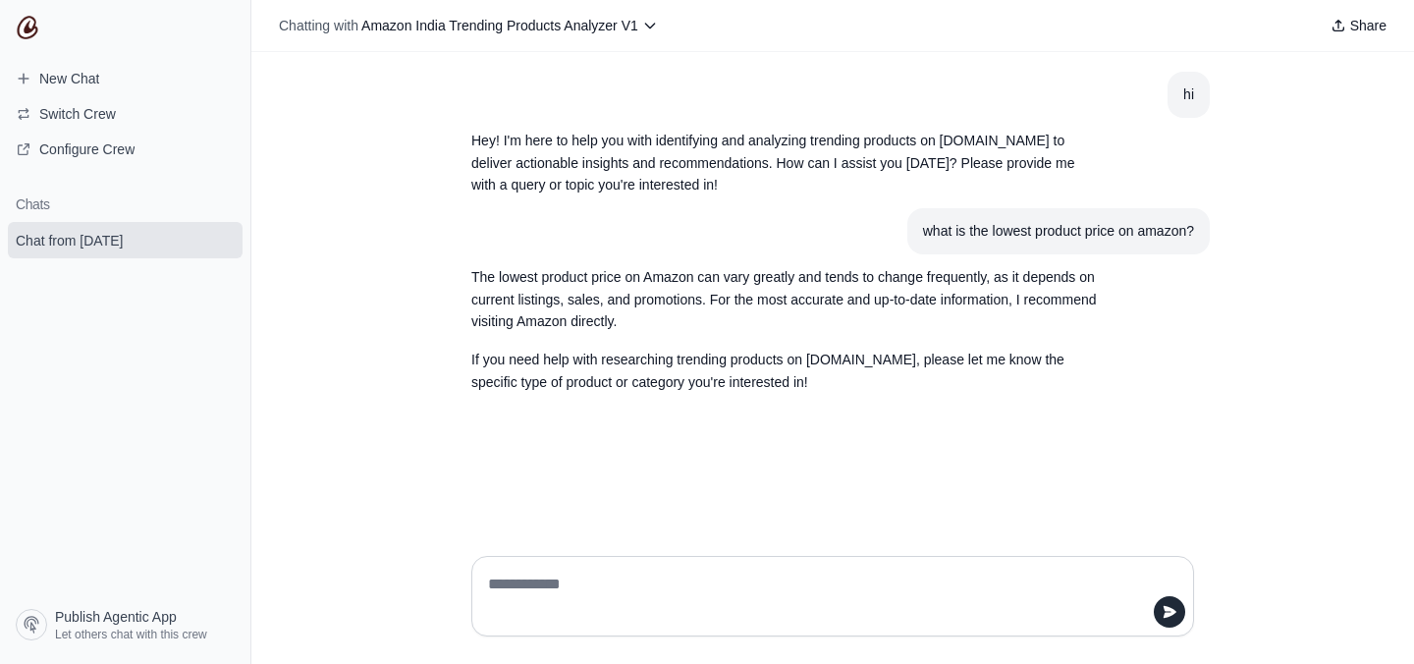
click at [534, 586] on textarea at bounding box center [826, 595] width 685 height 55
type textarea "*******"
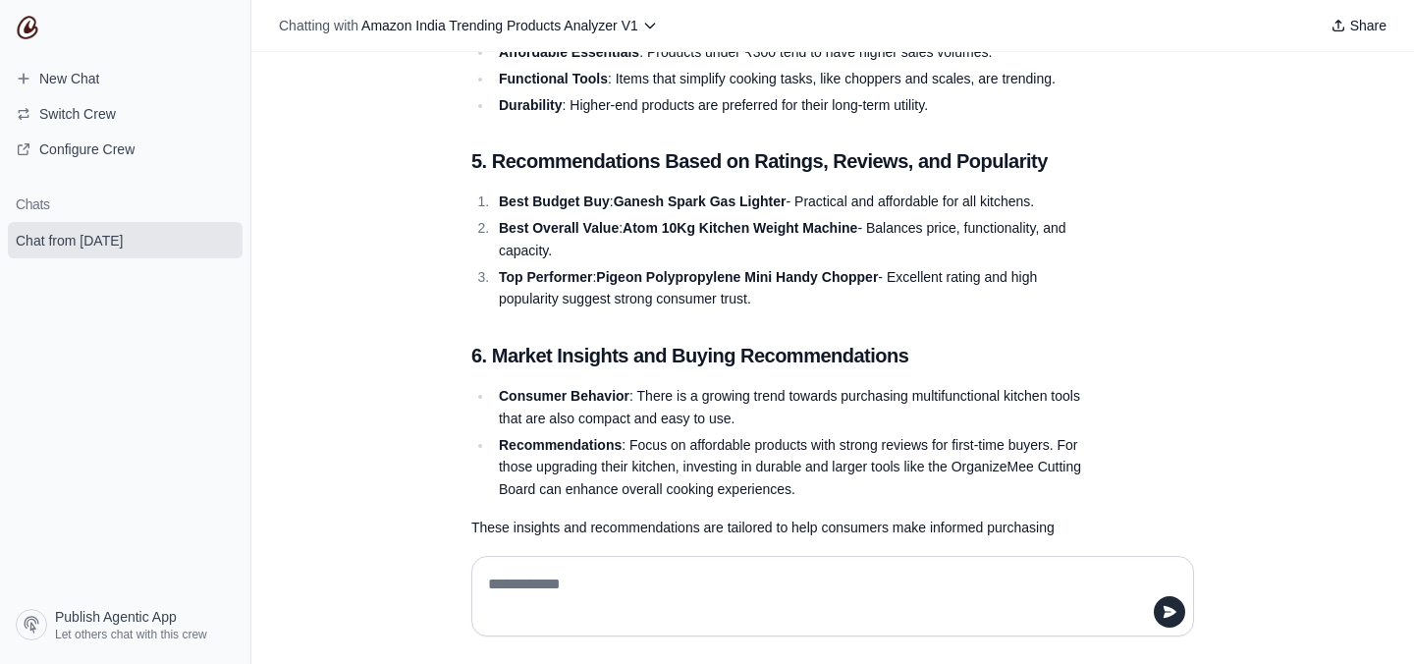
scroll to position [2144, 0]
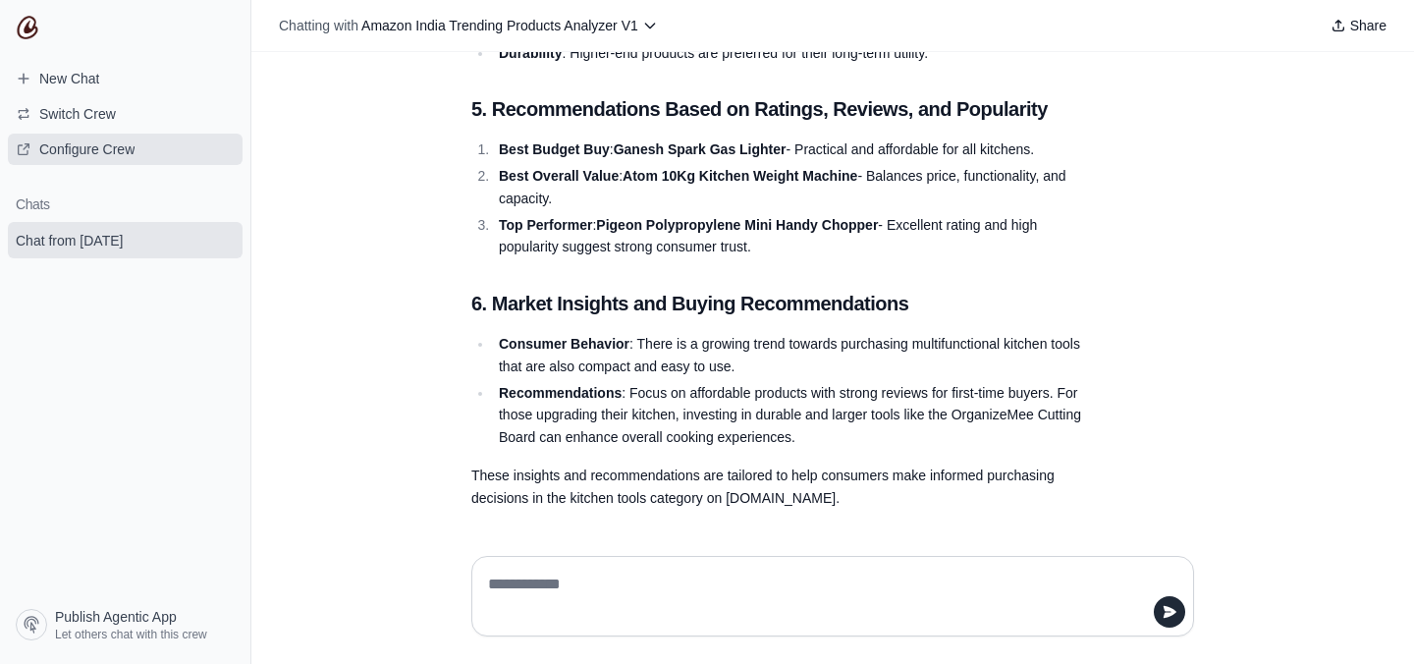
click at [97, 147] on span "Configure Crew" at bounding box center [86, 149] width 95 height 20
click at [99, 115] on span "Switch Crew" at bounding box center [77, 114] width 77 height 20
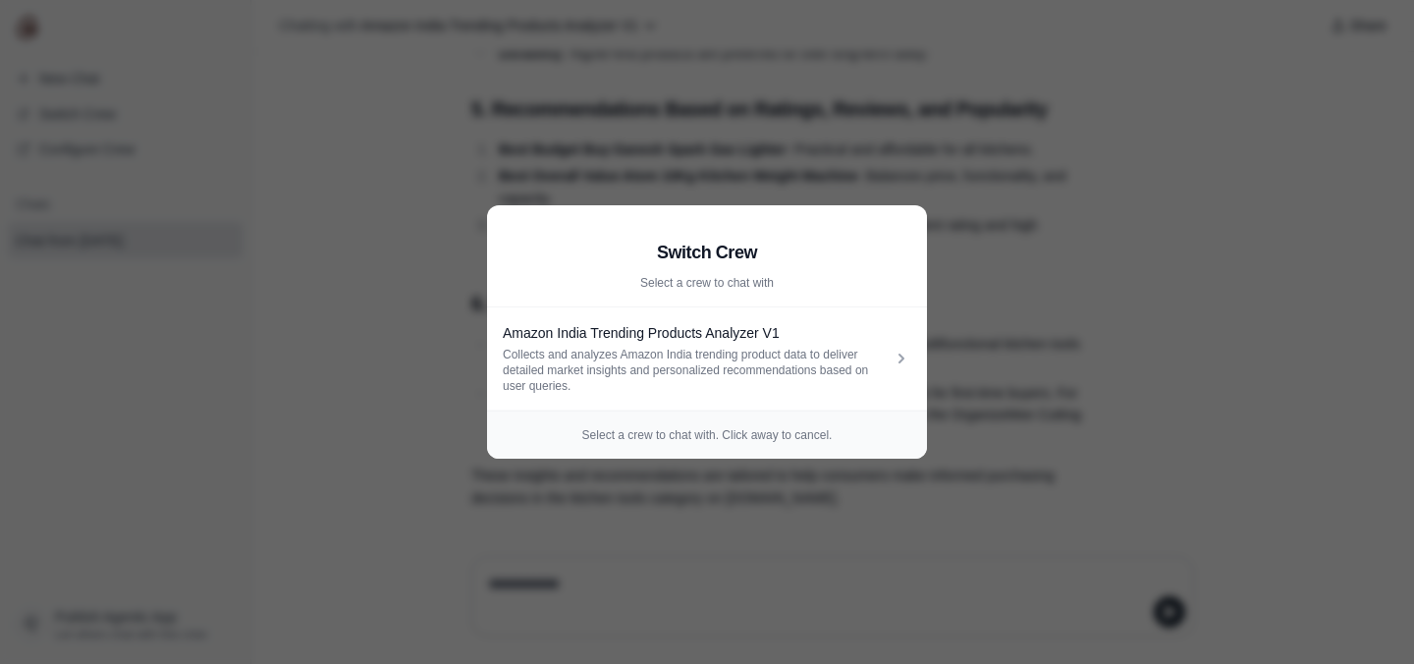
click at [1167, 287] on aside "Switch Crew Select a crew to chat with Amazon India Trending Products Analyzer …" at bounding box center [707, 332] width 1414 height 664
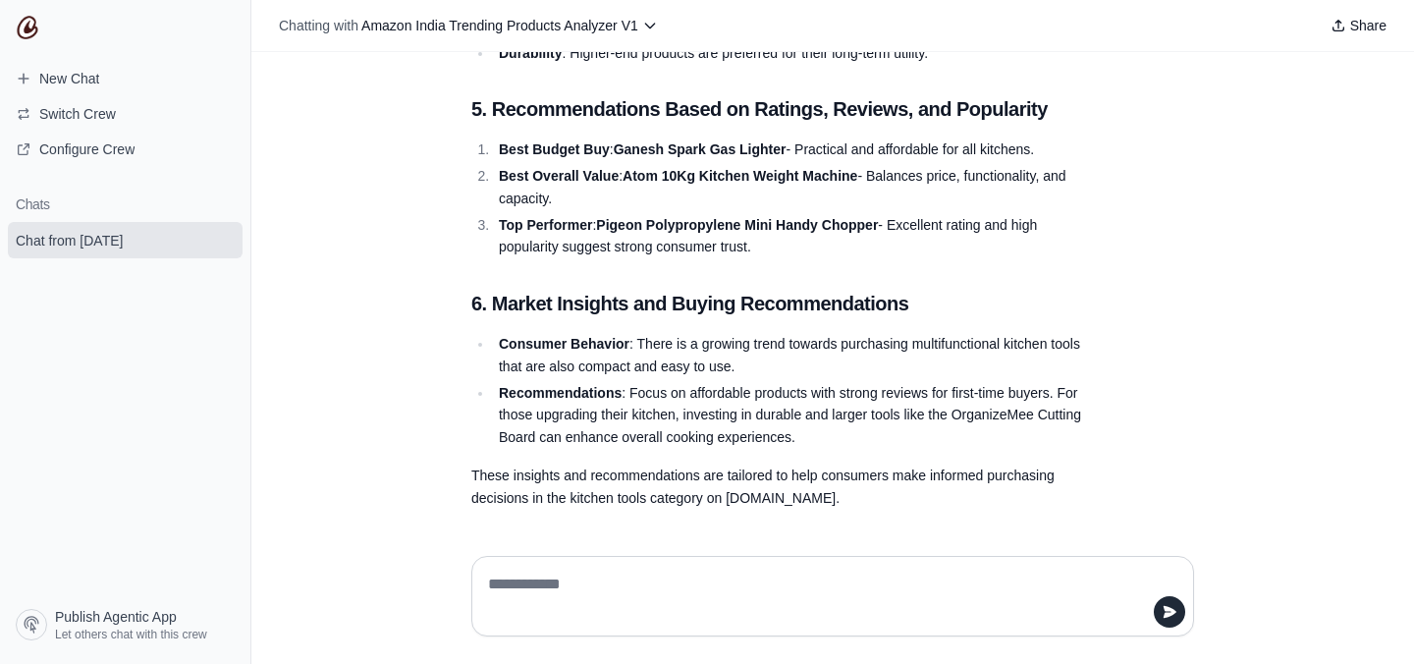
click at [1293, 423] on div "hi Hey! I'm here to help you with identifying and analyzing trending products o…" at bounding box center [832, 296] width 1162 height 488
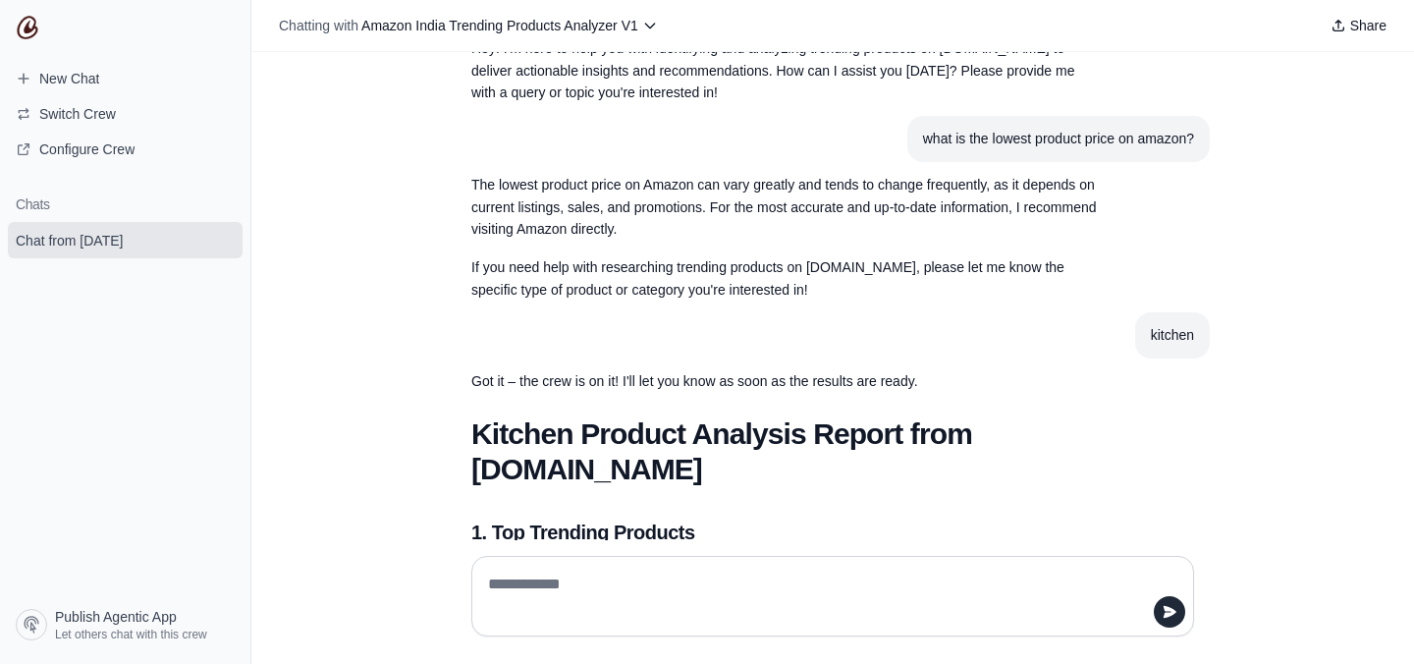
scroll to position [0, 0]
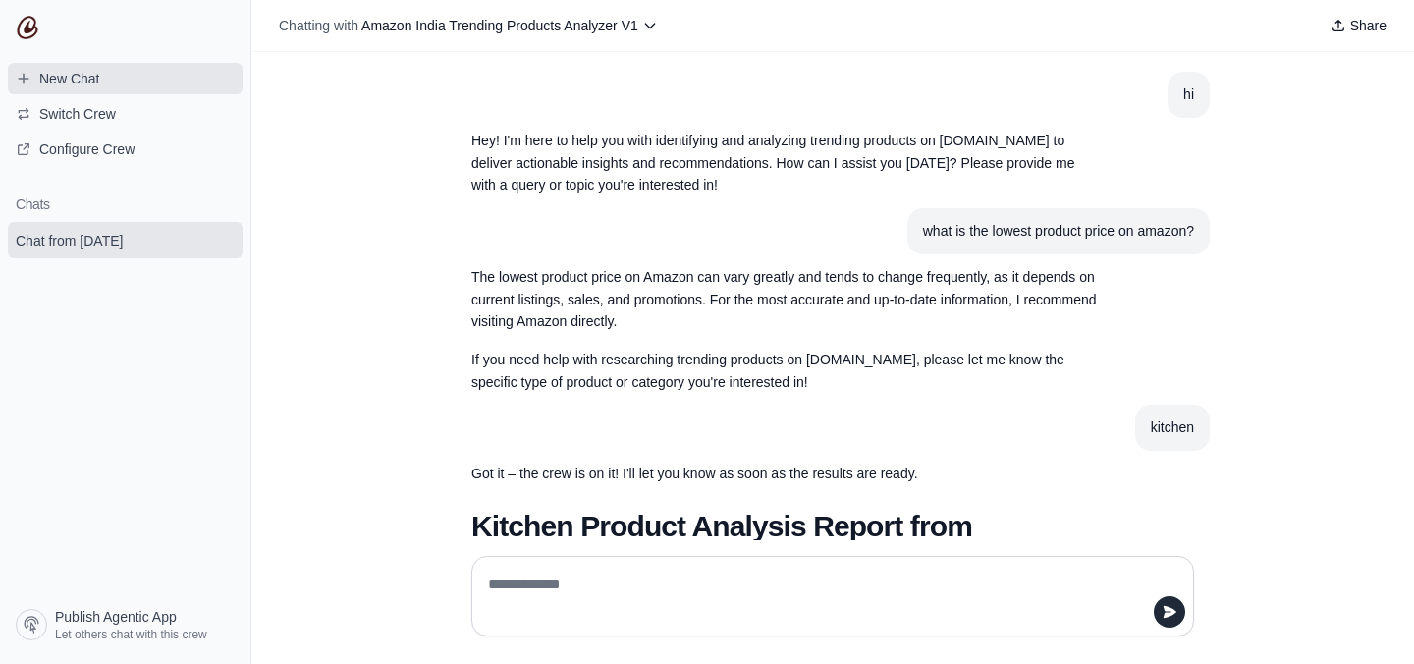
click at [92, 79] on span "New Chat" at bounding box center [69, 79] width 60 height 20
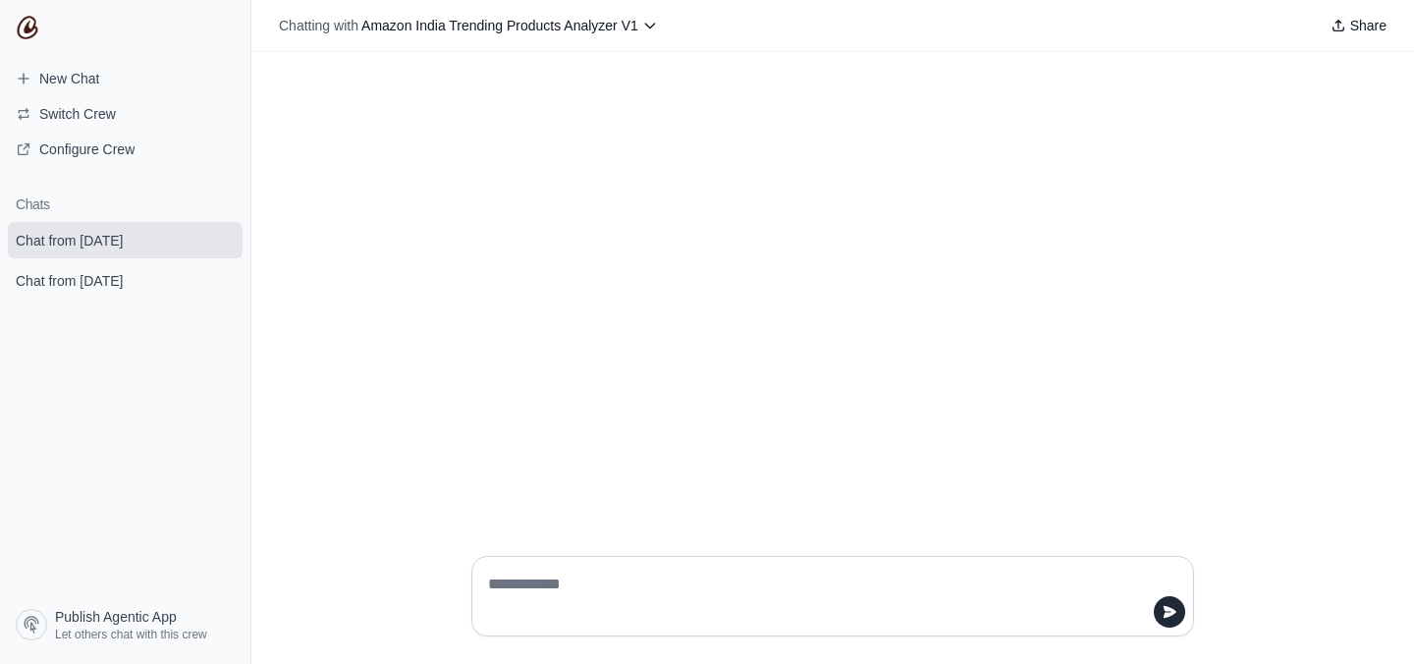
click at [137, 331] on section "Chats Chat from August 27 Chat from August 27" at bounding box center [125, 391] width 250 height 420
click at [644, 23] on icon at bounding box center [650, 26] width 16 height 16
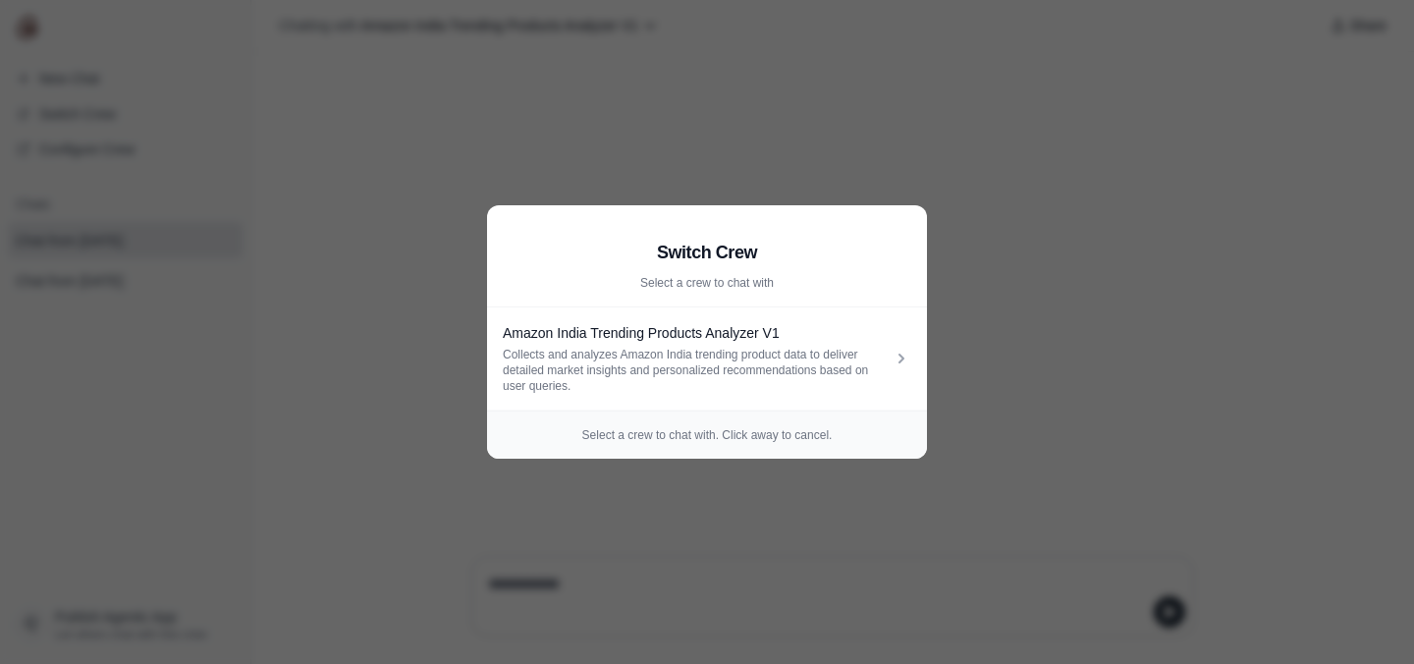
click at [1049, 263] on aside "Switch Crew Select a crew to chat with Amazon India Trending Products Analyzer …" at bounding box center [707, 332] width 1414 height 664
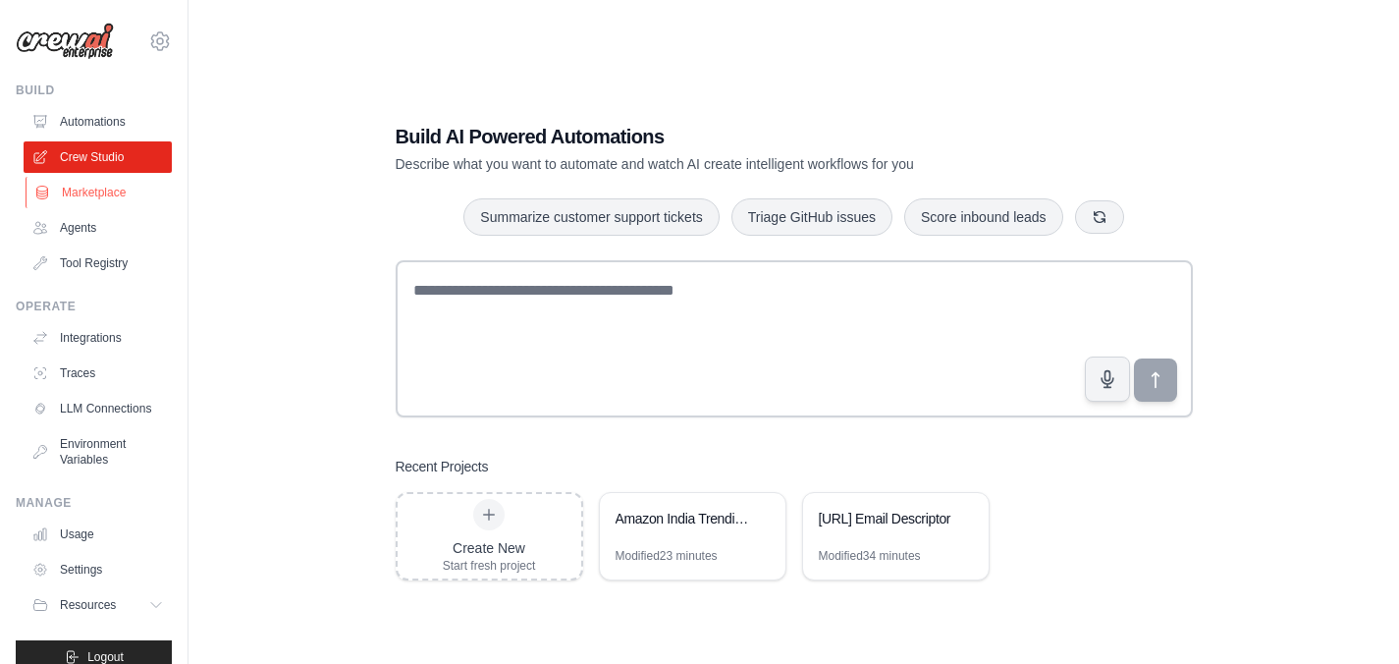
click at [89, 189] on link "Marketplace" at bounding box center [100, 192] width 148 height 31
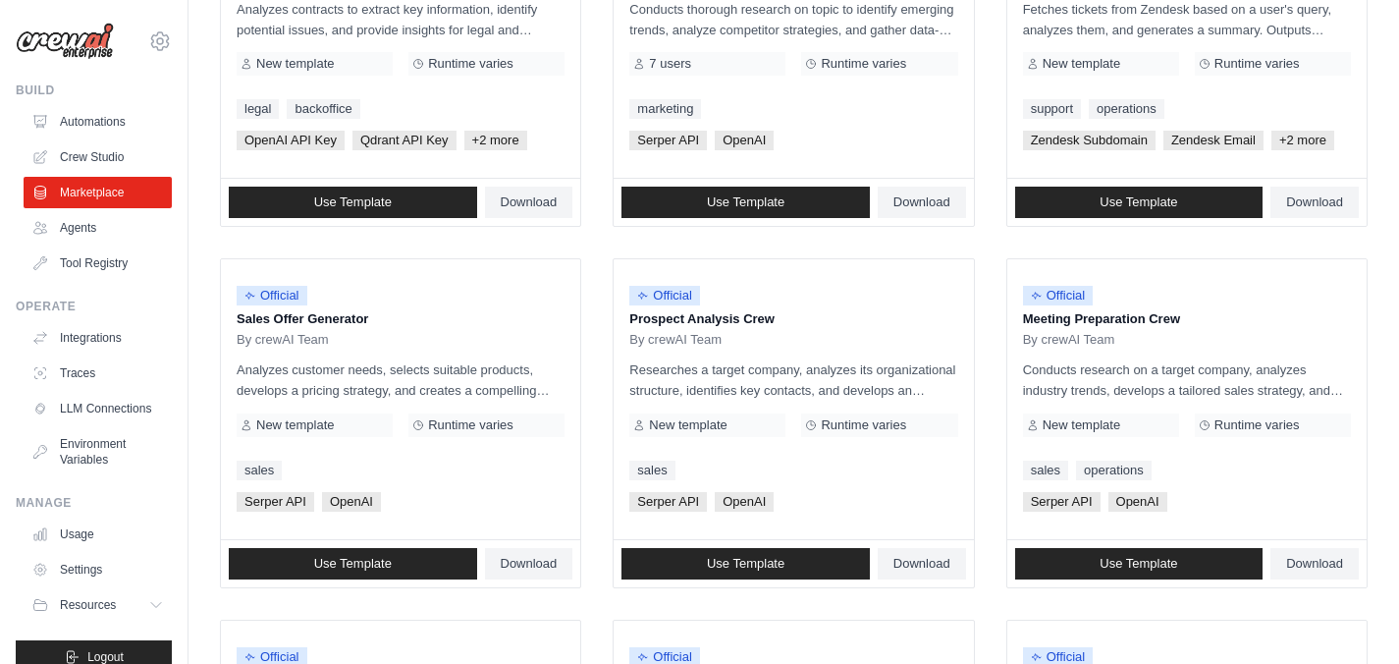
scroll to position [372, 0]
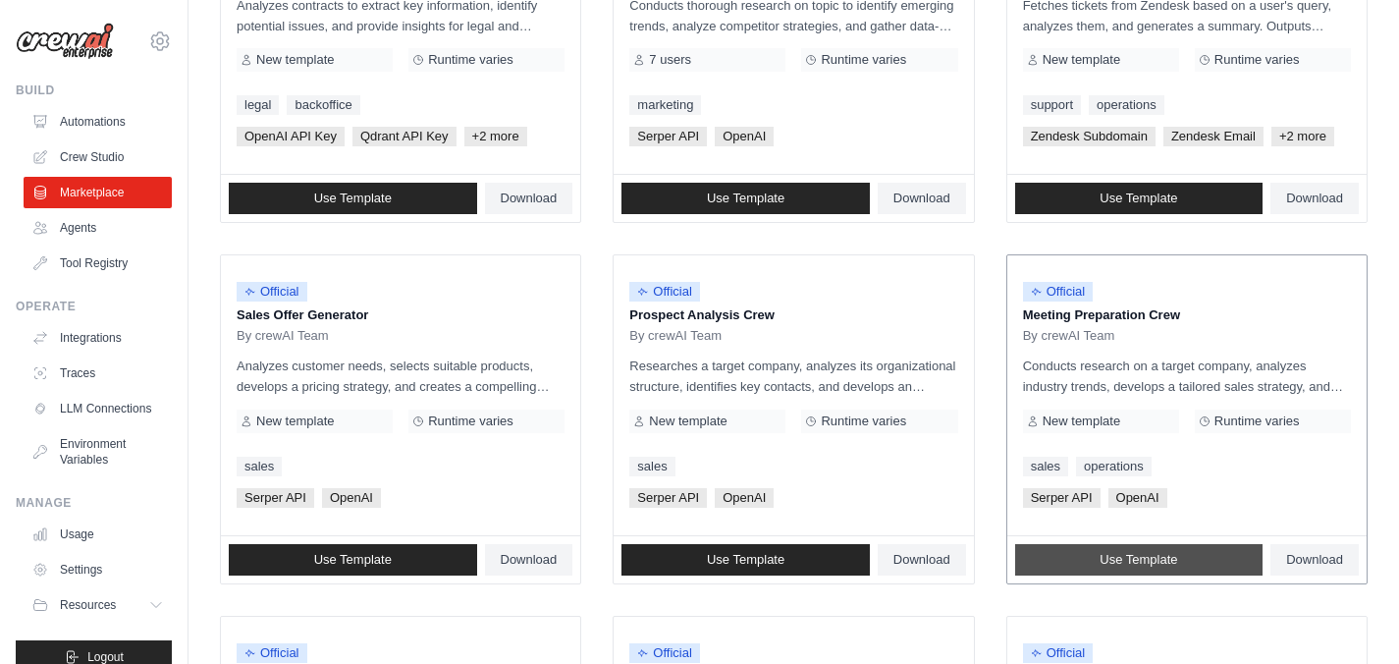
click at [1169, 554] on span "Use Template" at bounding box center [1139, 560] width 78 height 16
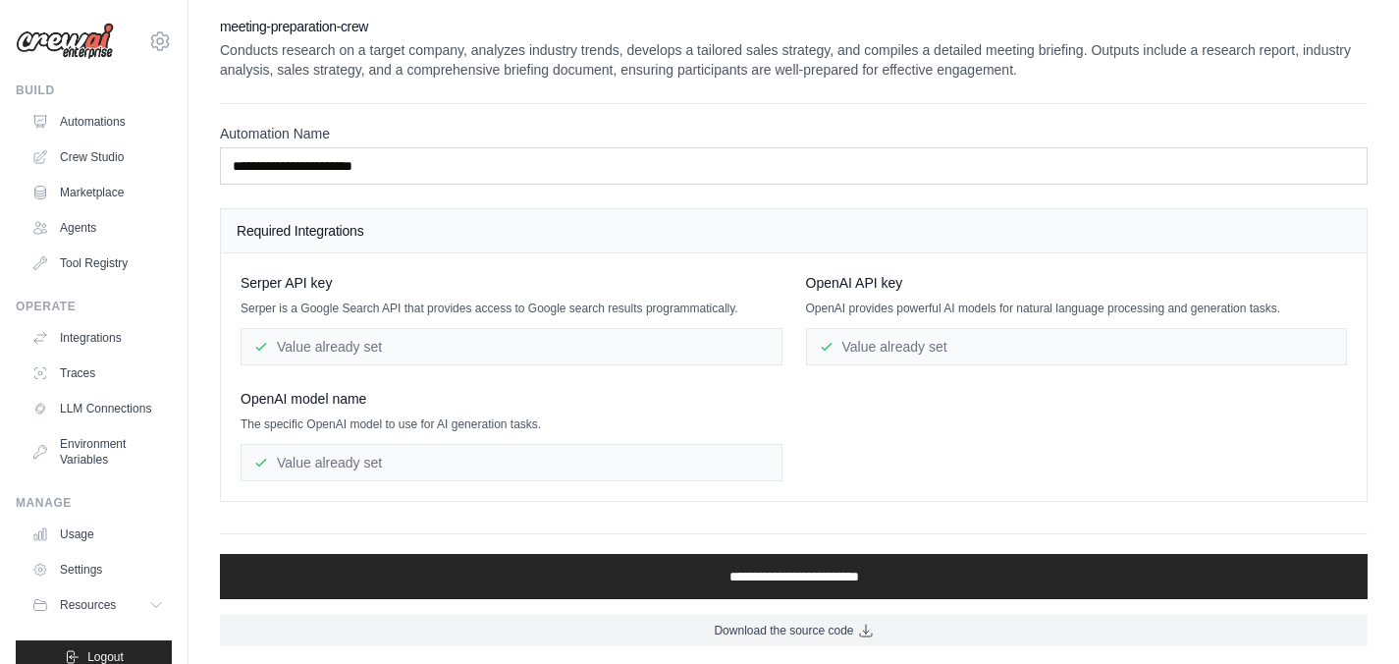
scroll to position [5, 0]
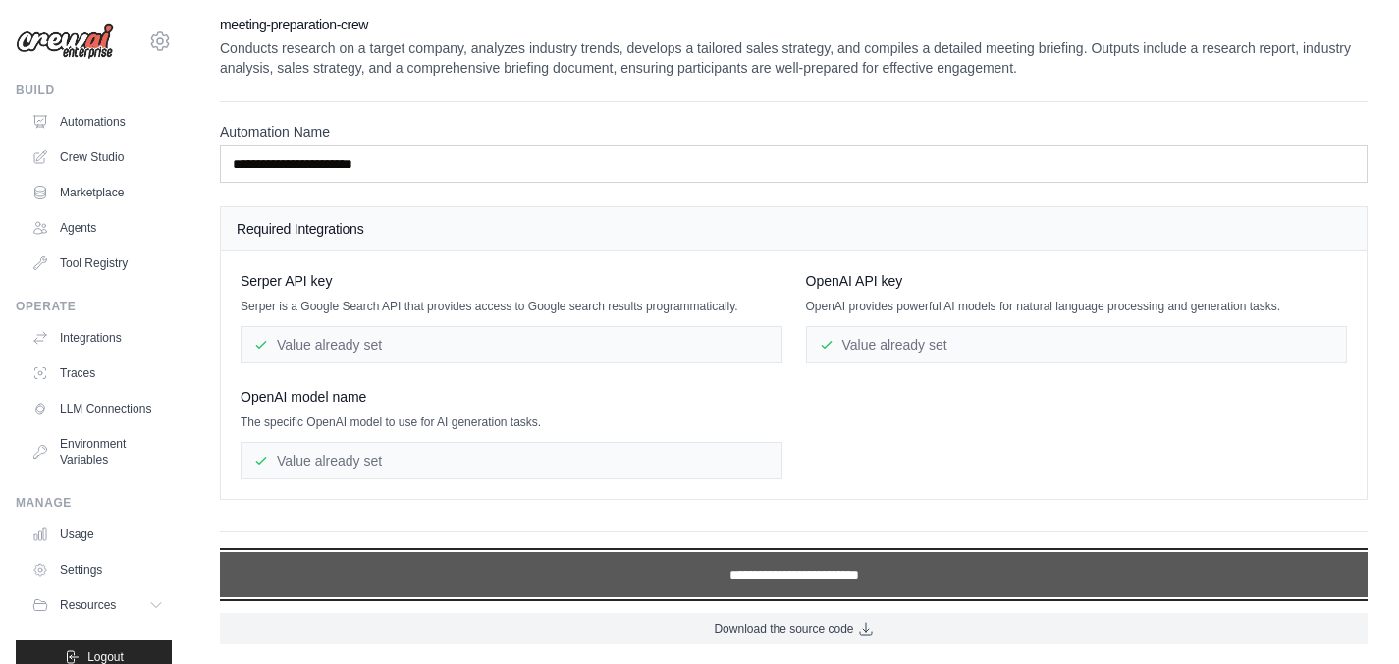
click at [823, 573] on input "**********" at bounding box center [794, 574] width 1148 height 45
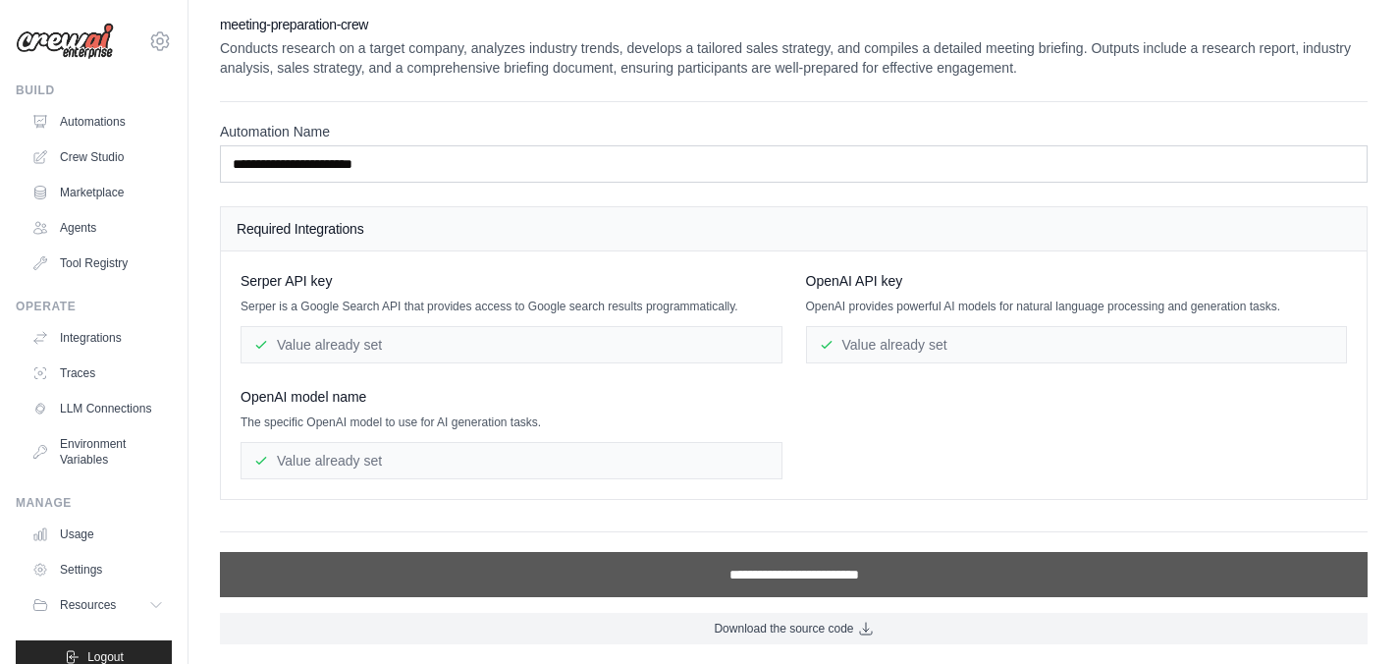
scroll to position [0, 0]
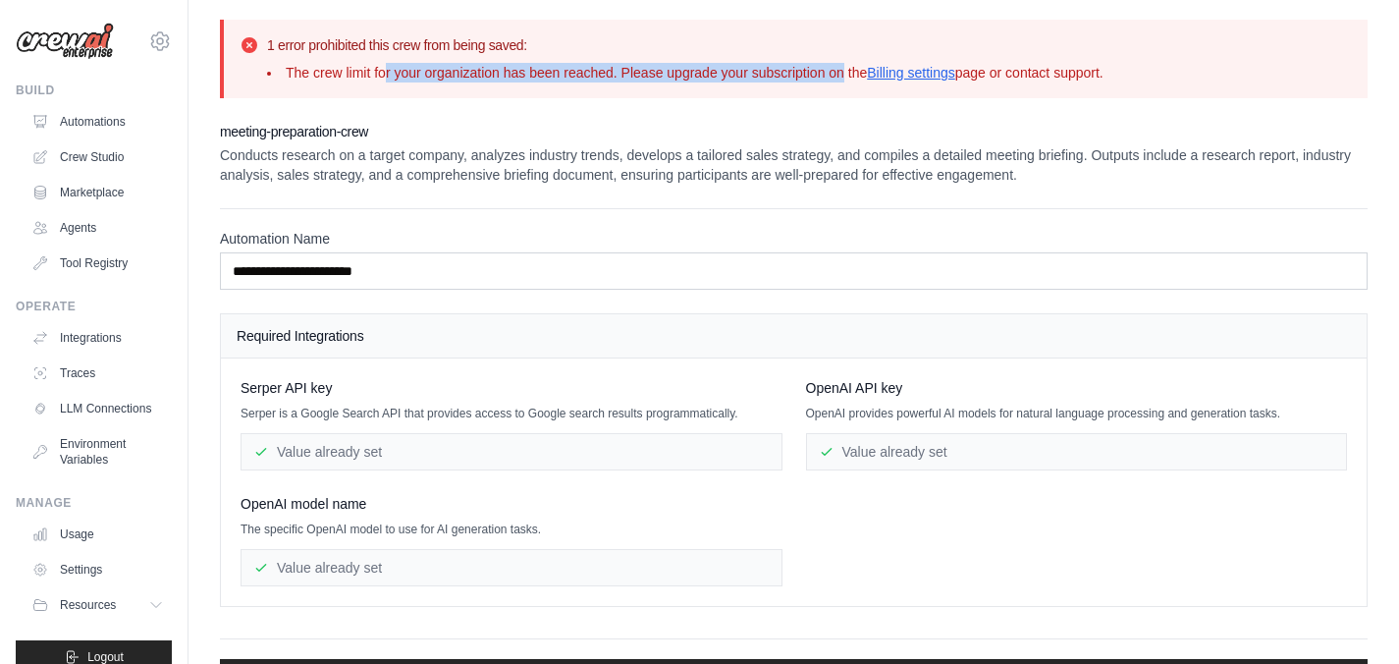
drag, startPoint x: 386, startPoint y: 74, endPoint x: 845, endPoint y: 76, distance: 459.5
click at [845, 76] on li "The crew limit for your organization has been reached. Please upgrade your subs…" at bounding box center [685, 73] width 836 height 20
click at [525, 120] on div "**********" at bounding box center [794, 385] width 1211 height 731
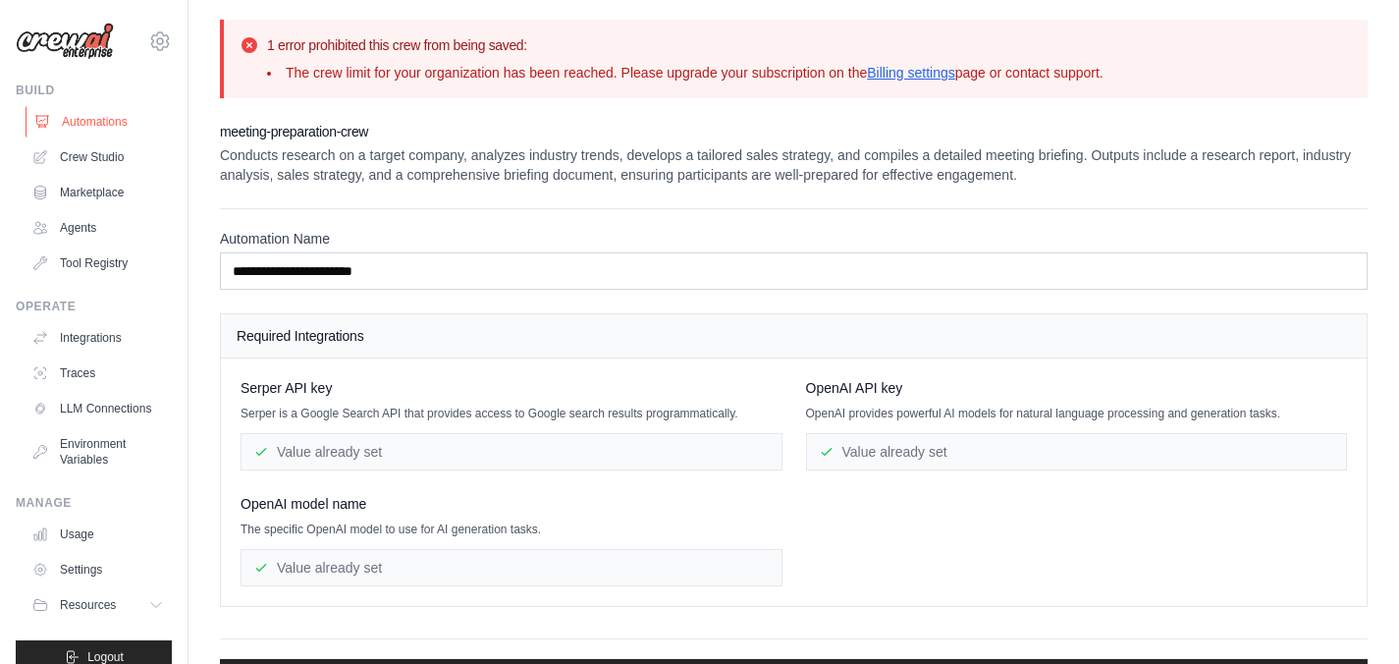
click at [98, 121] on link "Automations" at bounding box center [100, 121] width 148 height 31
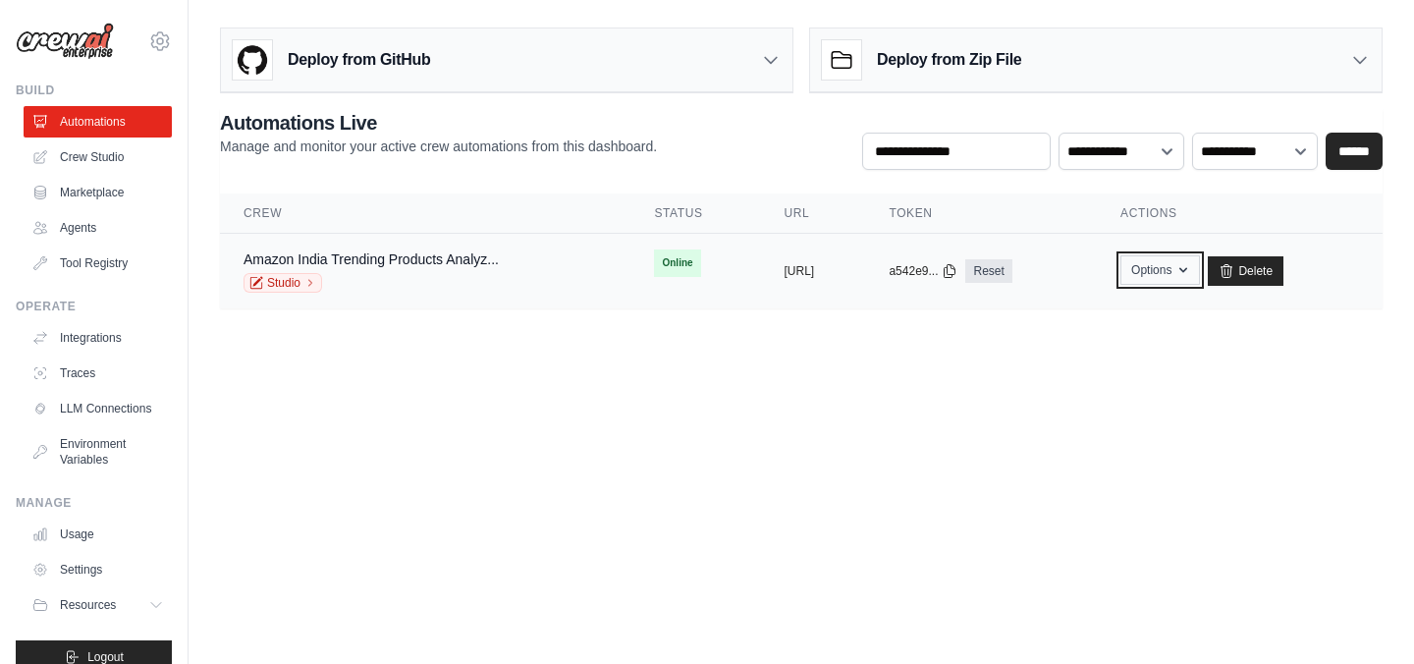
click at [1191, 274] on icon "button" at bounding box center [1183, 270] width 16 height 16
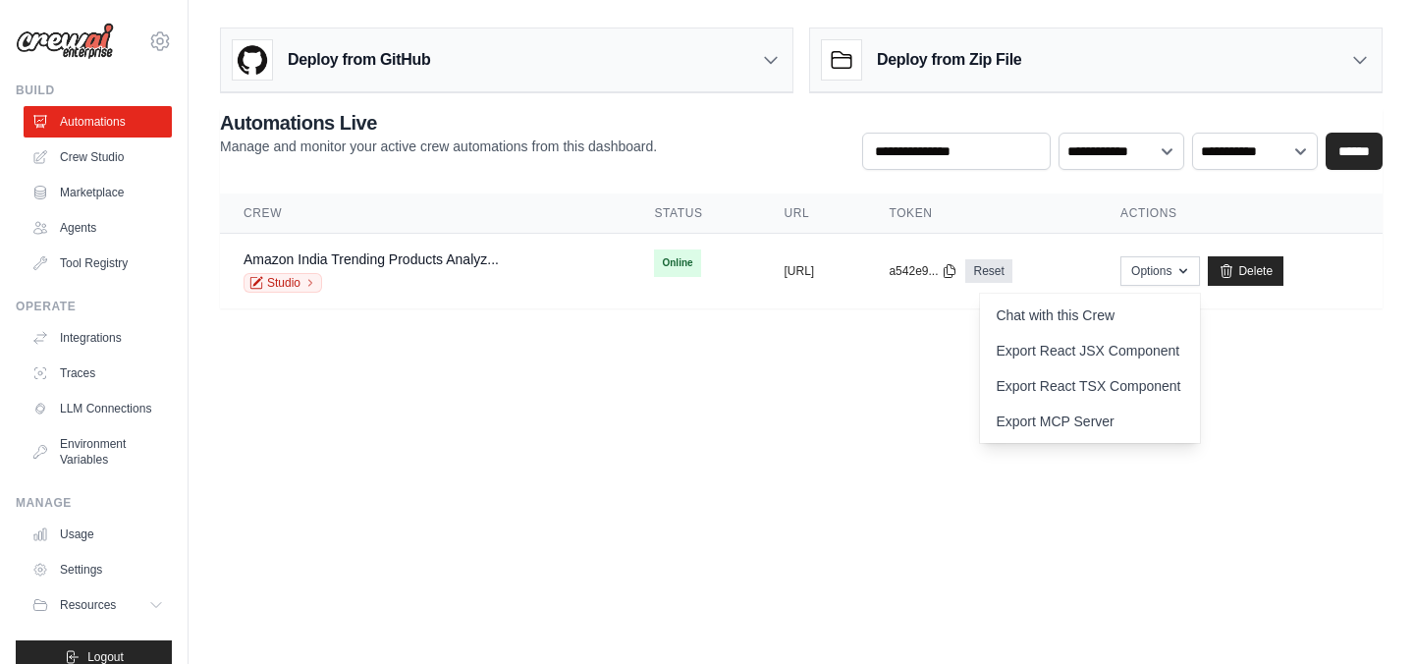
click at [862, 351] on body "[EMAIL_ADDRESS][DOMAIN_NAME] Settings Build Automations Crew Studio" at bounding box center [707, 332] width 1414 height 664
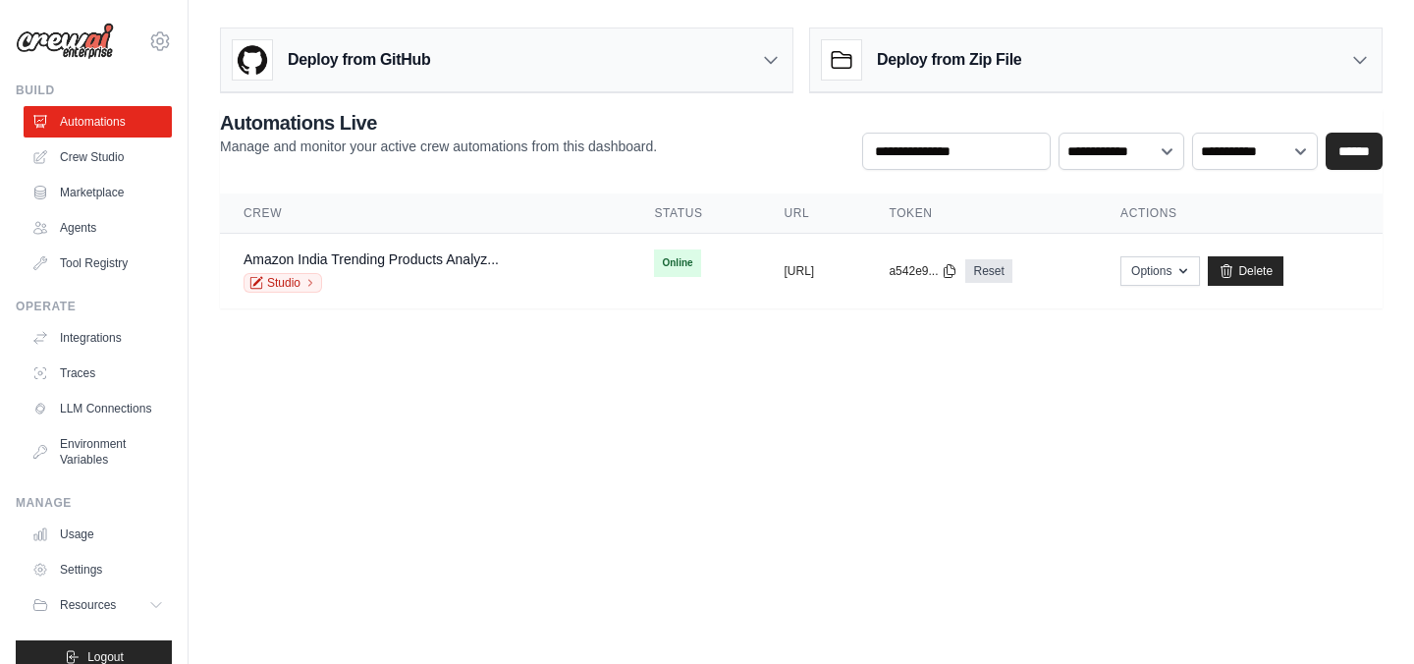
click at [504, 394] on body "[EMAIL_ADDRESS][DOMAIN_NAME] Settings Build Automations Crew Studio" at bounding box center [707, 332] width 1414 height 664
click at [771, 59] on icon at bounding box center [771, 60] width 20 height 20
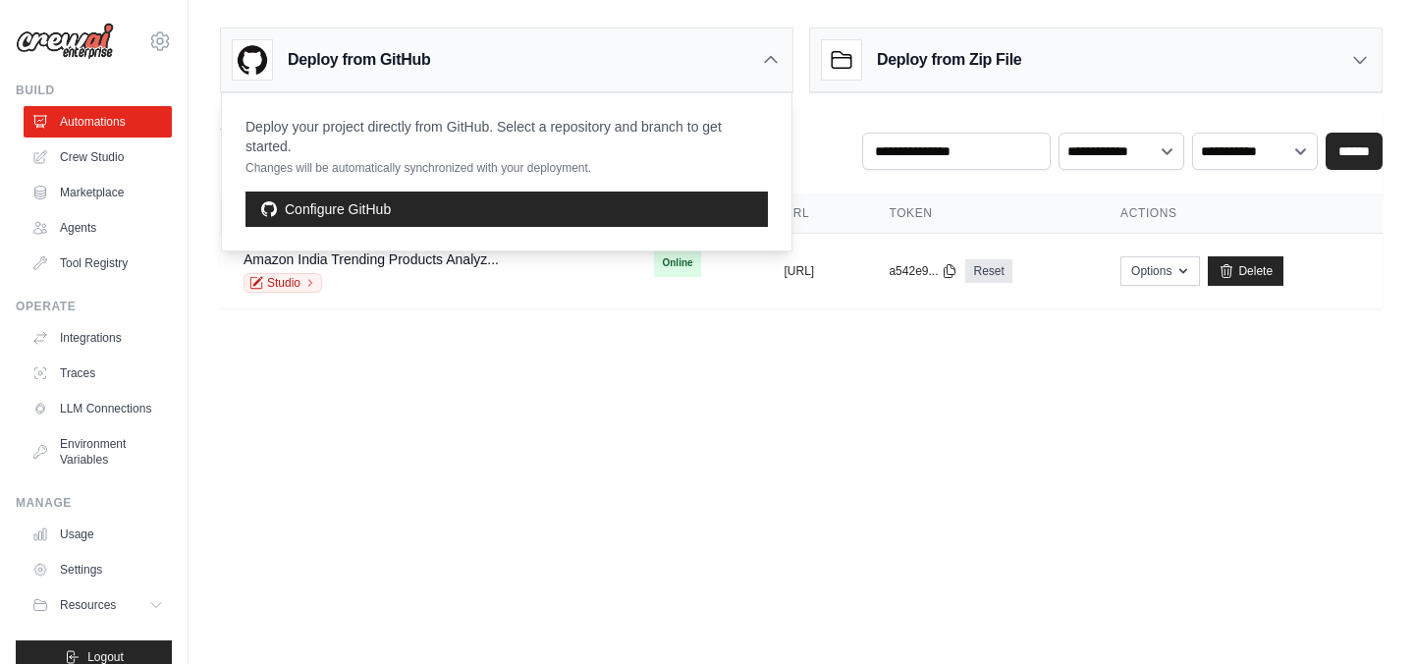
click at [536, 339] on main "Deploy from GitHub Deploy your project directly from GitHub. Select a repositor…" at bounding box center [801, 175] width 1225 height 351
click at [772, 61] on icon at bounding box center [771, 60] width 20 height 20
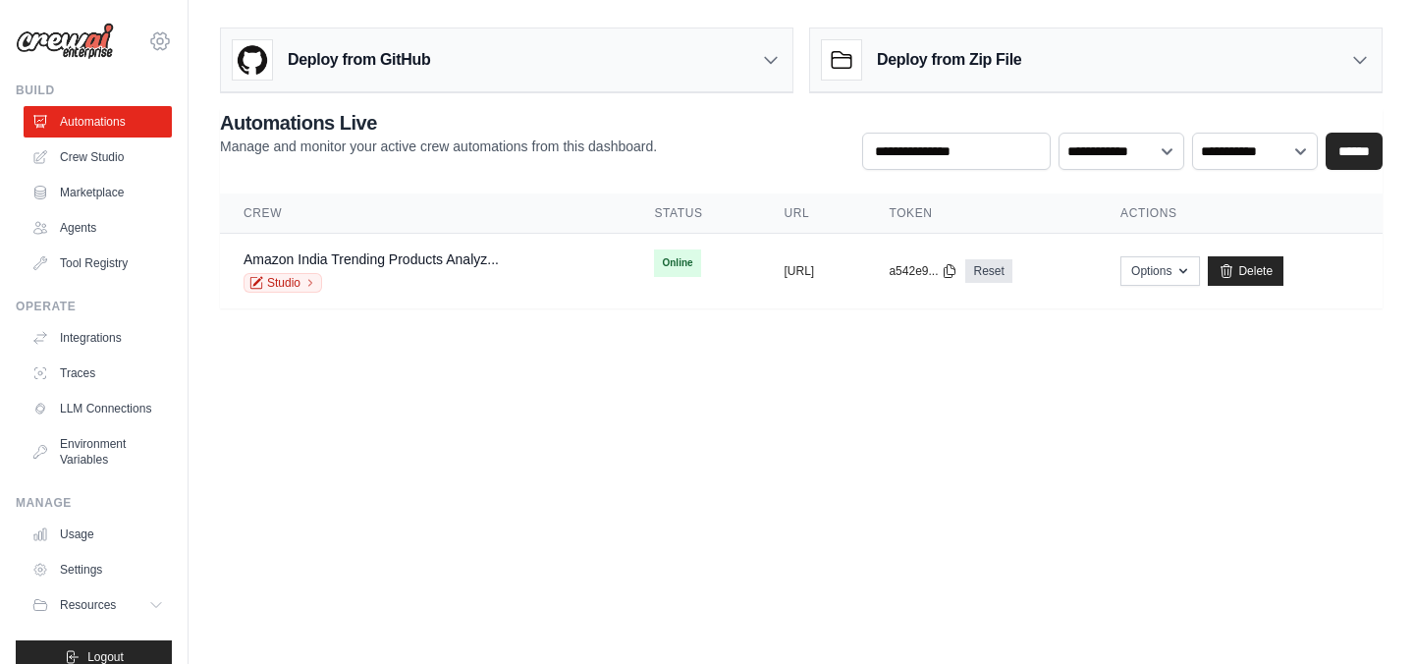
click at [148, 39] on icon at bounding box center [160, 41] width 24 height 24
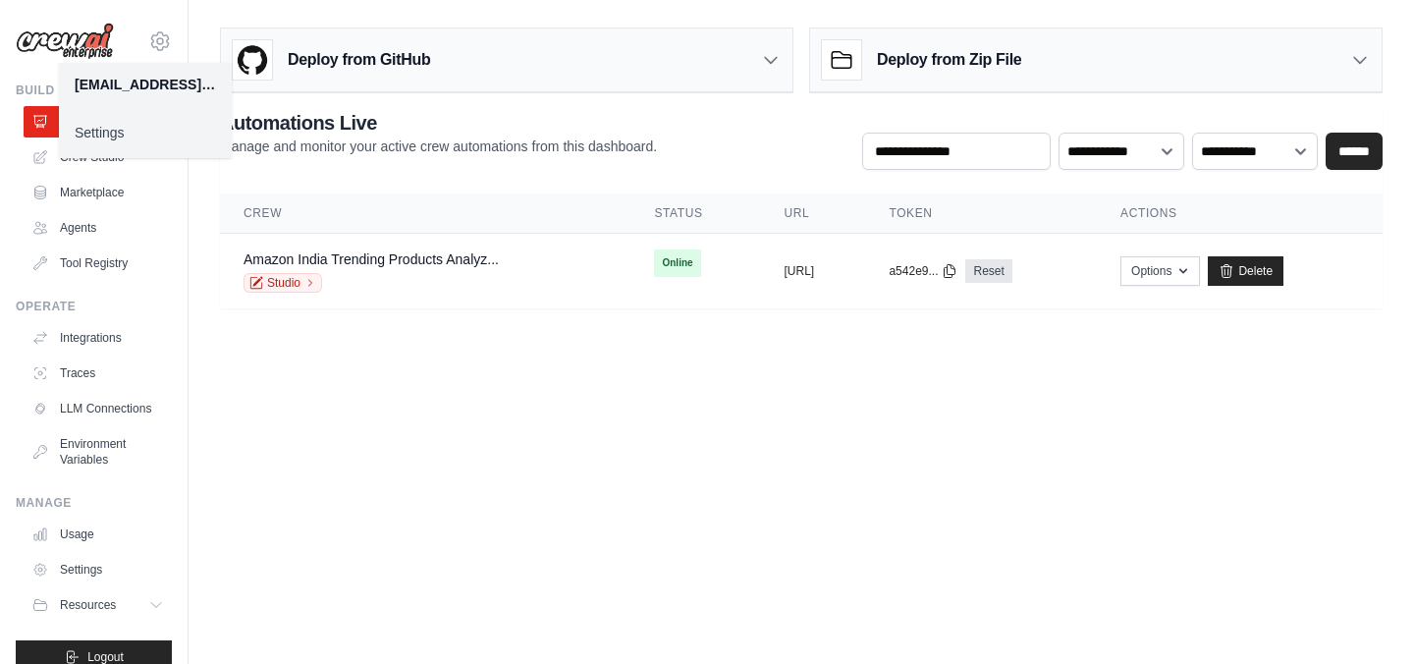
click at [112, 128] on link "Settings" at bounding box center [145, 132] width 173 height 35
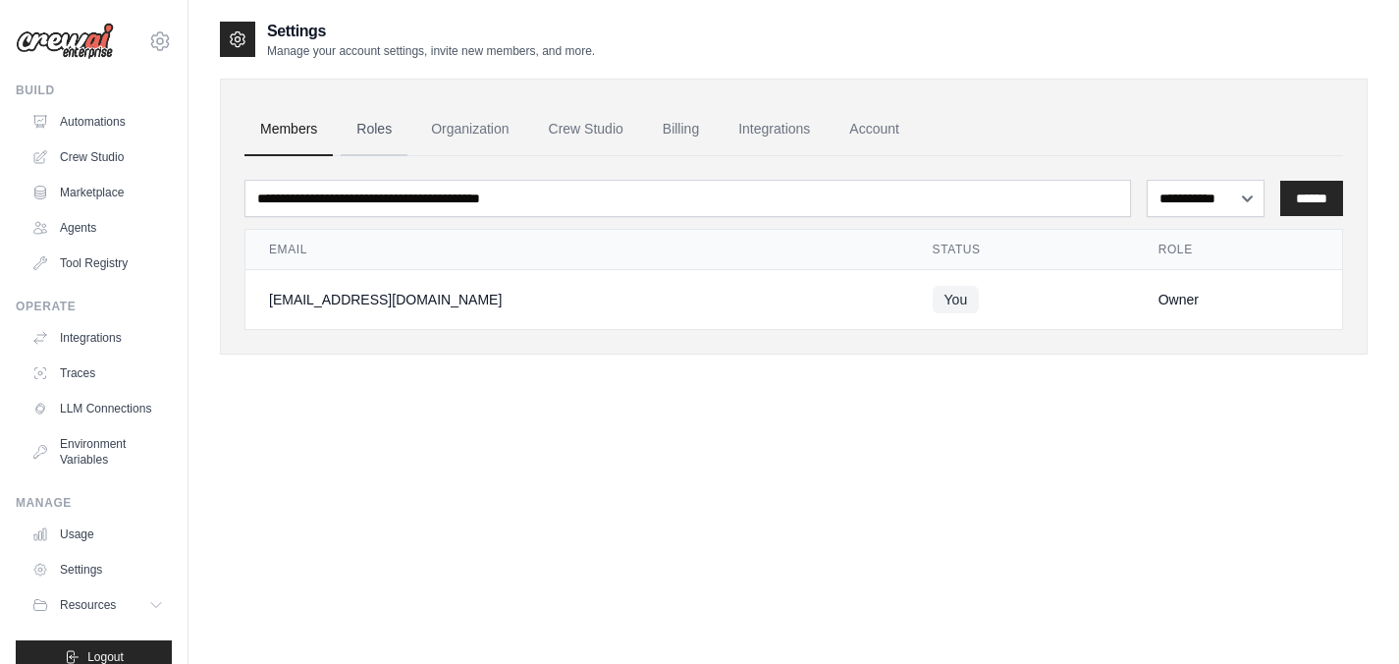
click at [369, 132] on link "Roles" at bounding box center [374, 129] width 67 height 53
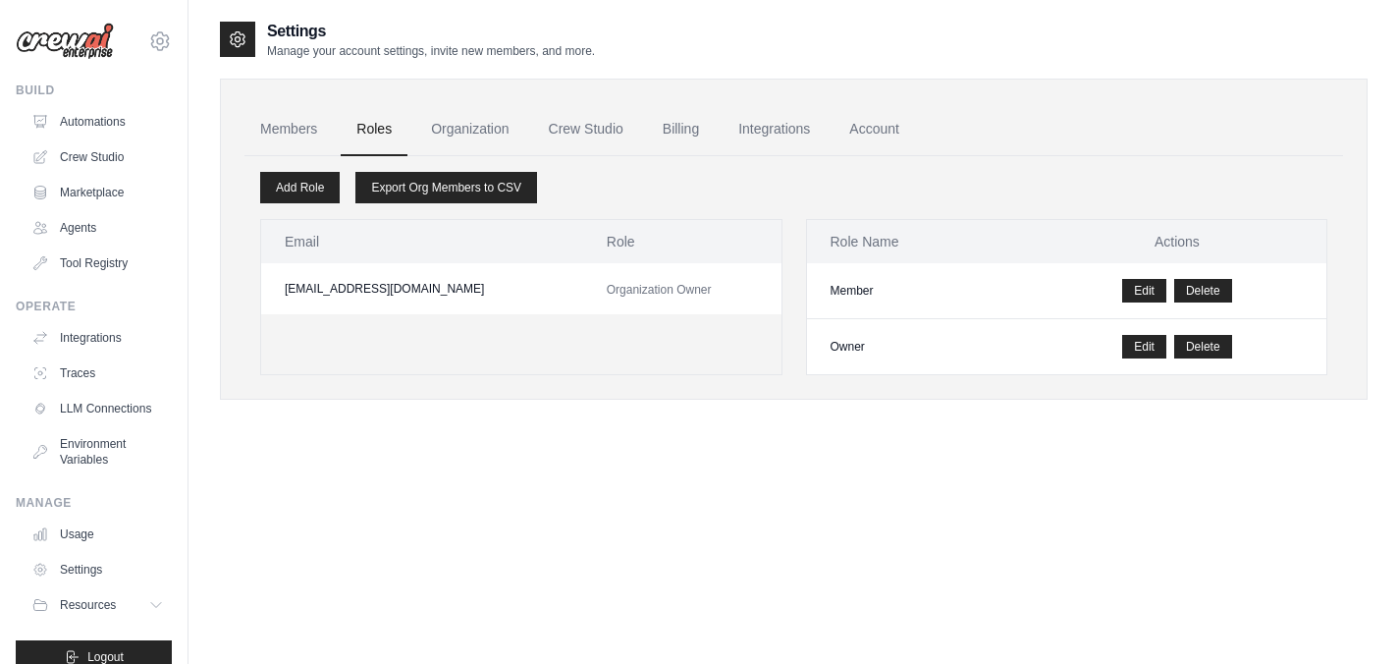
click at [370, 446] on div "Settings Manage your account settings, invite new members, and more. Members Ro…" at bounding box center [794, 352] width 1148 height 664
click at [102, 158] on link "Crew Studio" at bounding box center [100, 156] width 148 height 31
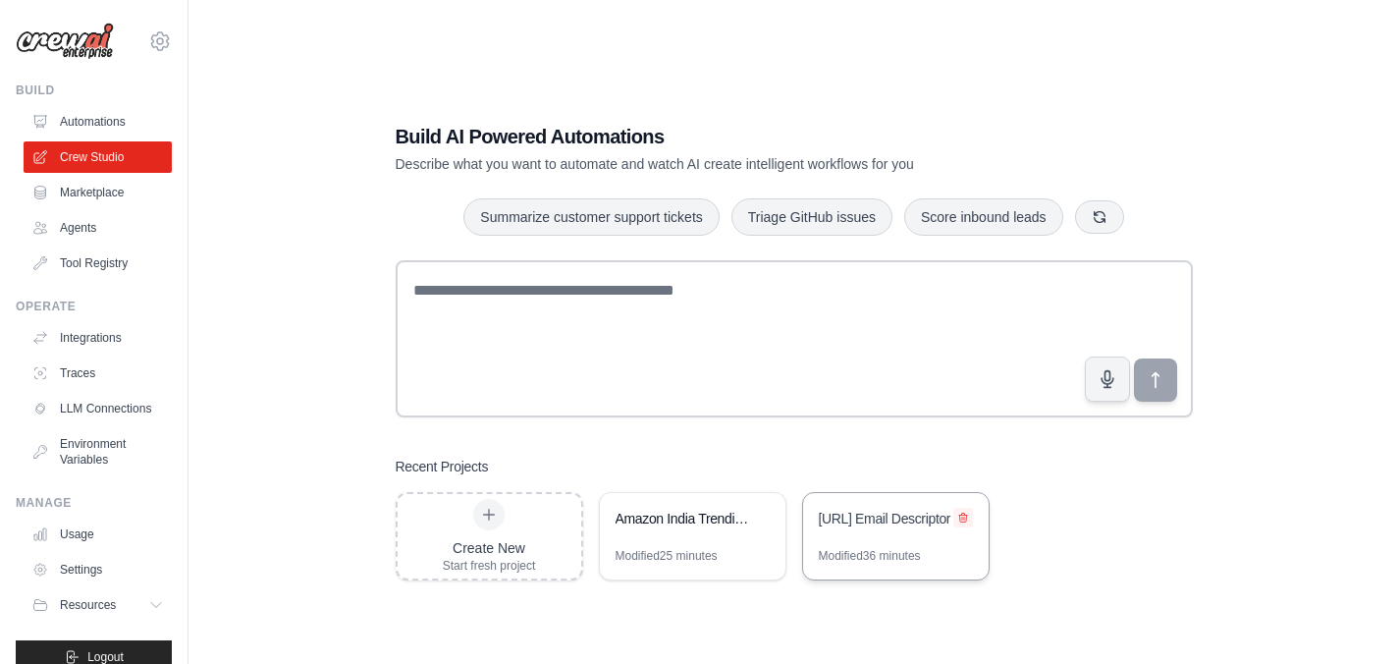
click at [962, 518] on icon at bounding box center [963, 518] width 12 height 12
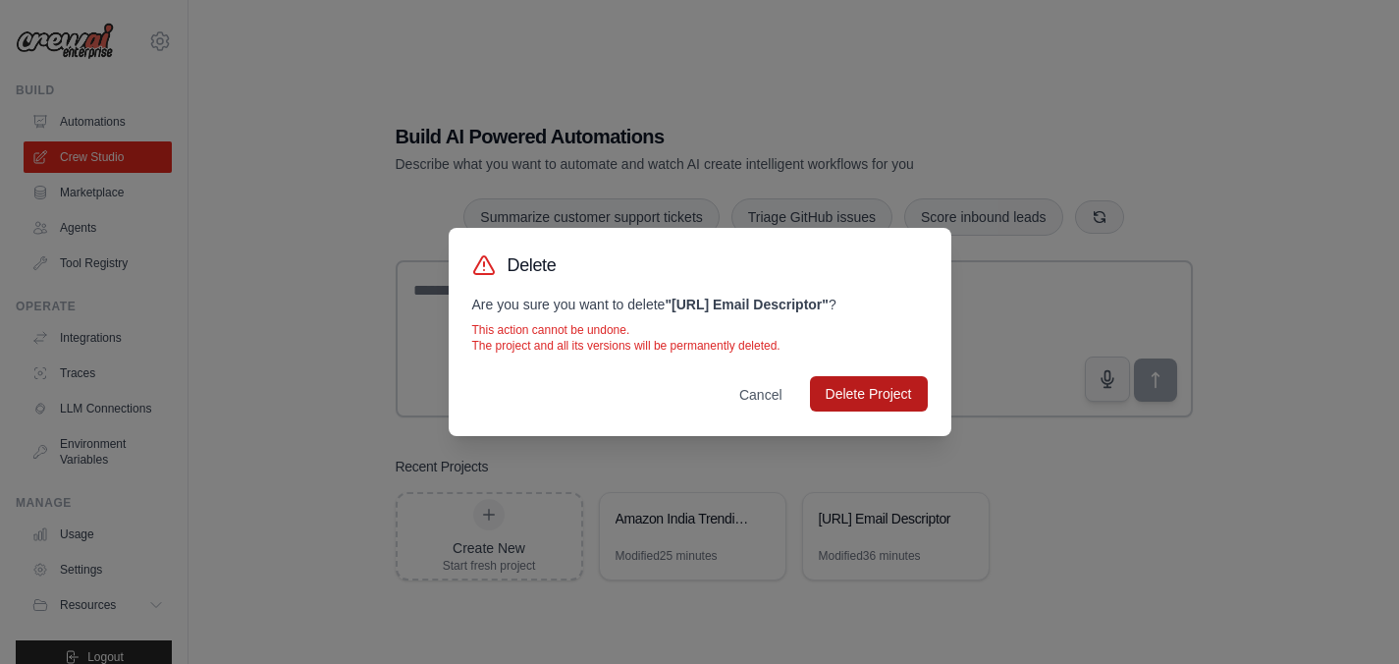
click at [859, 394] on button "Delete Project" at bounding box center [869, 393] width 118 height 35
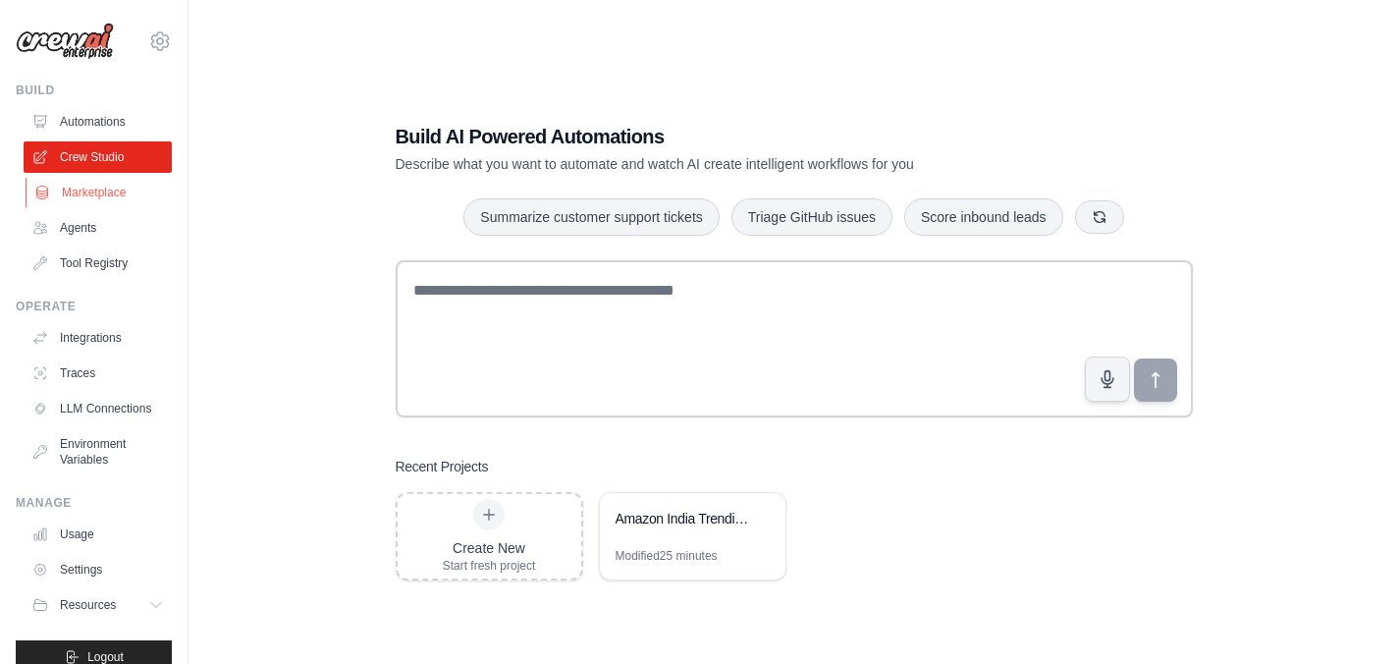
click at [92, 192] on link "Marketplace" at bounding box center [100, 192] width 148 height 31
click at [93, 189] on link "Marketplace" at bounding box center [100, 192] width 148 height 31
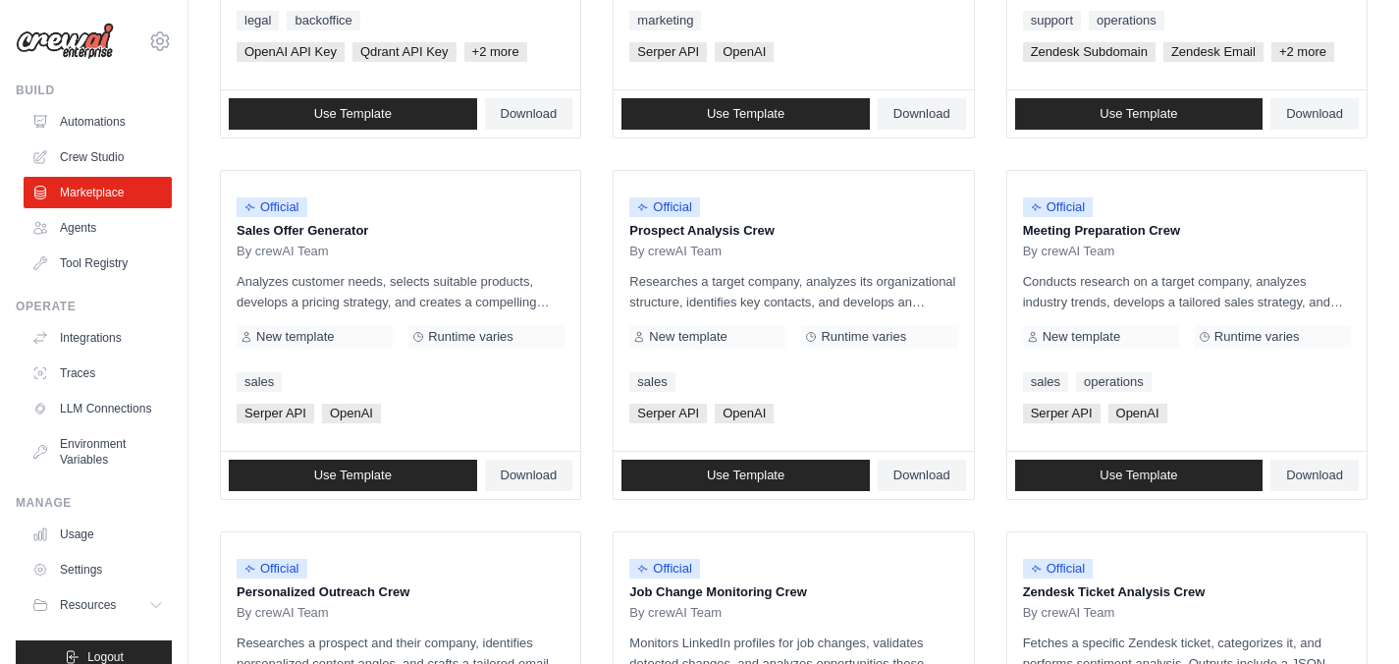
scroll to position [487, 0]
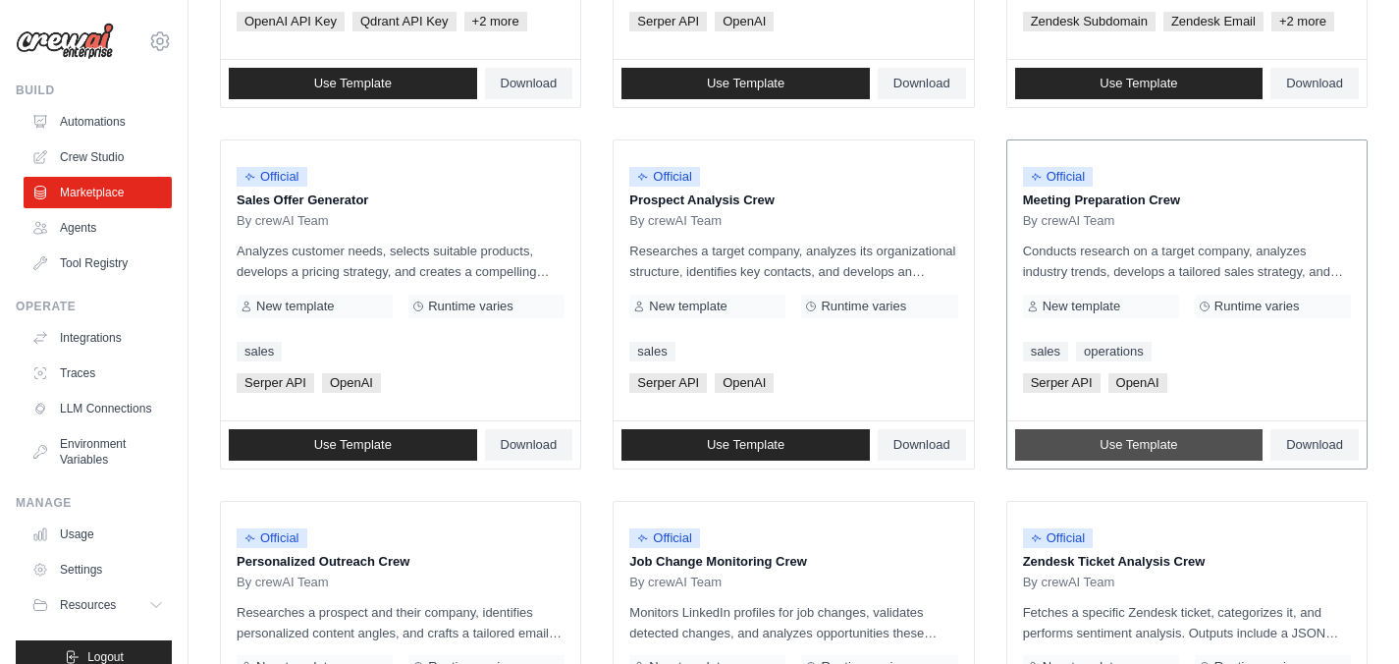
click at [1153, 445] on span "Use Template" at bounding box center [1139, 445] width 78 height 16
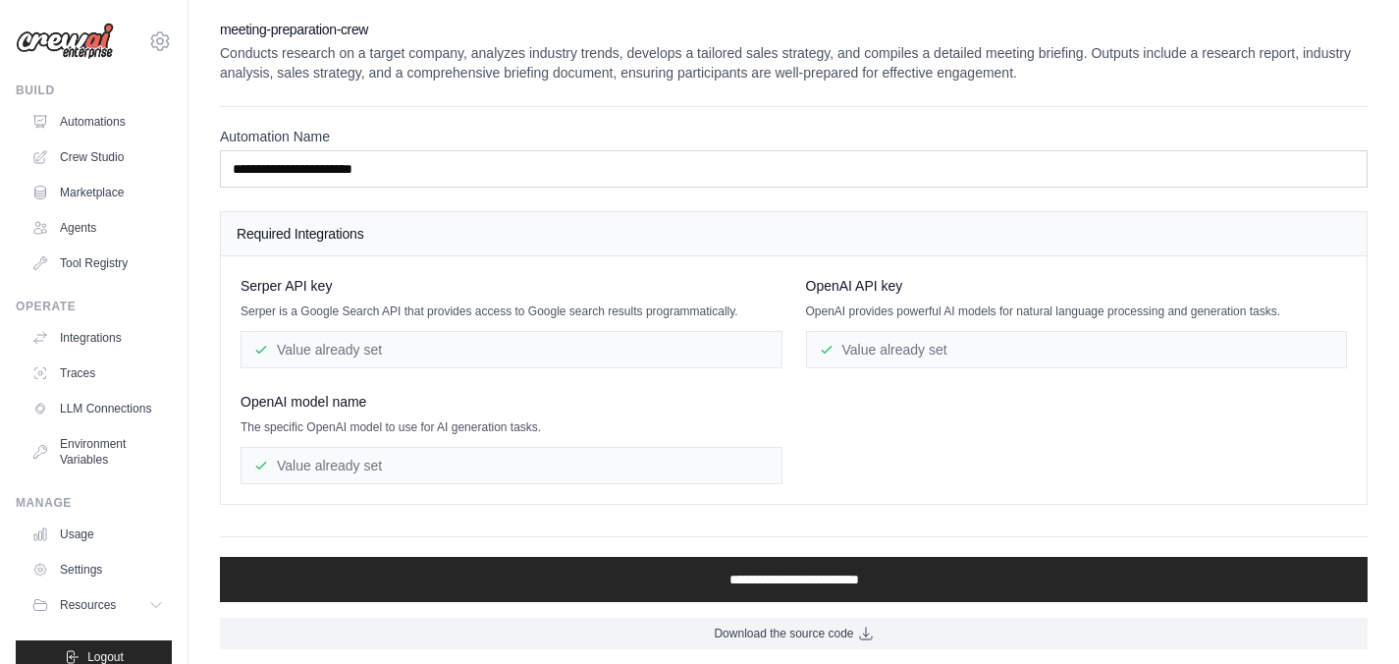
scroll to position [5, 0]
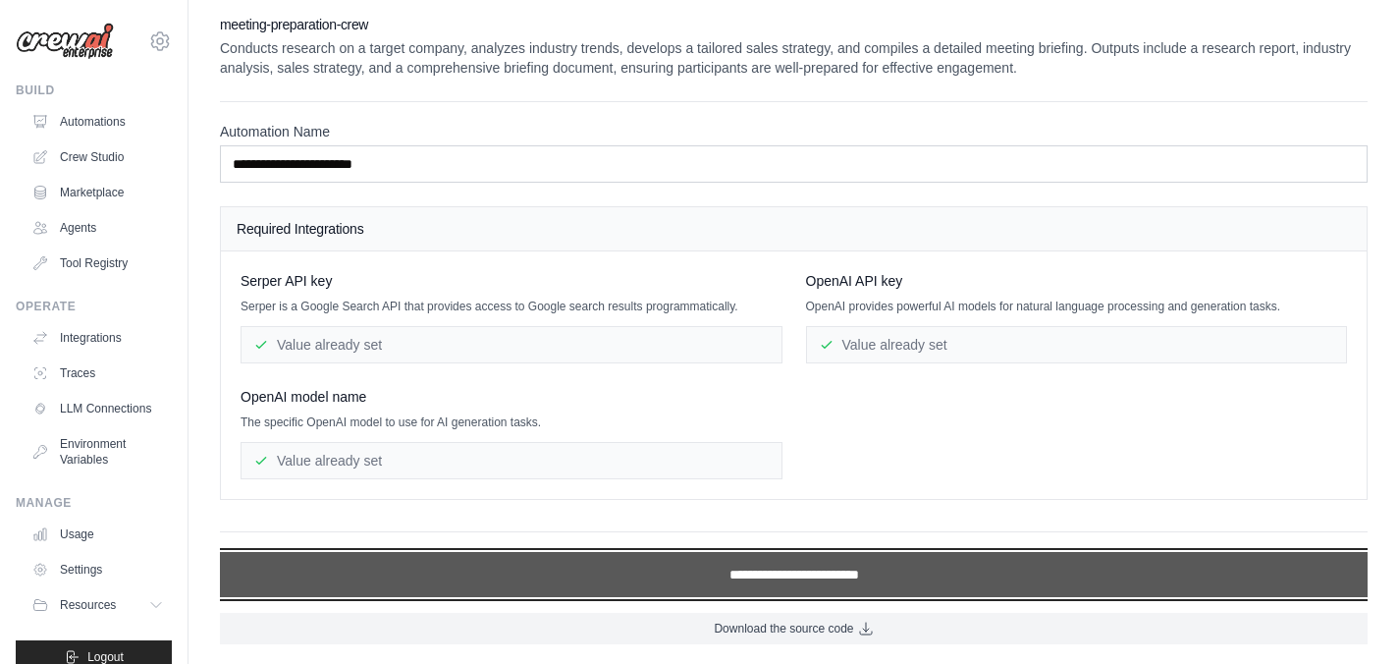
click at [797, 578] on input "**********" at bounding box center [794, 574] width 1148 height 45
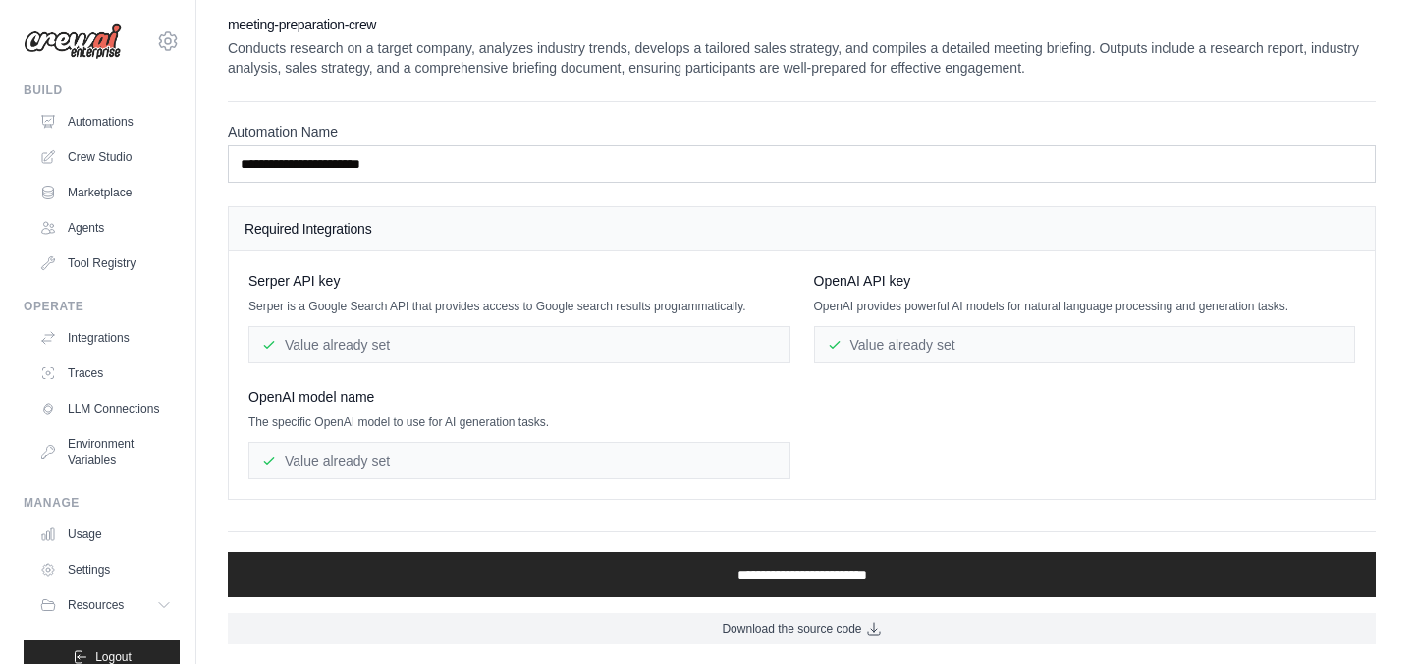
scroll to position [0, 0]
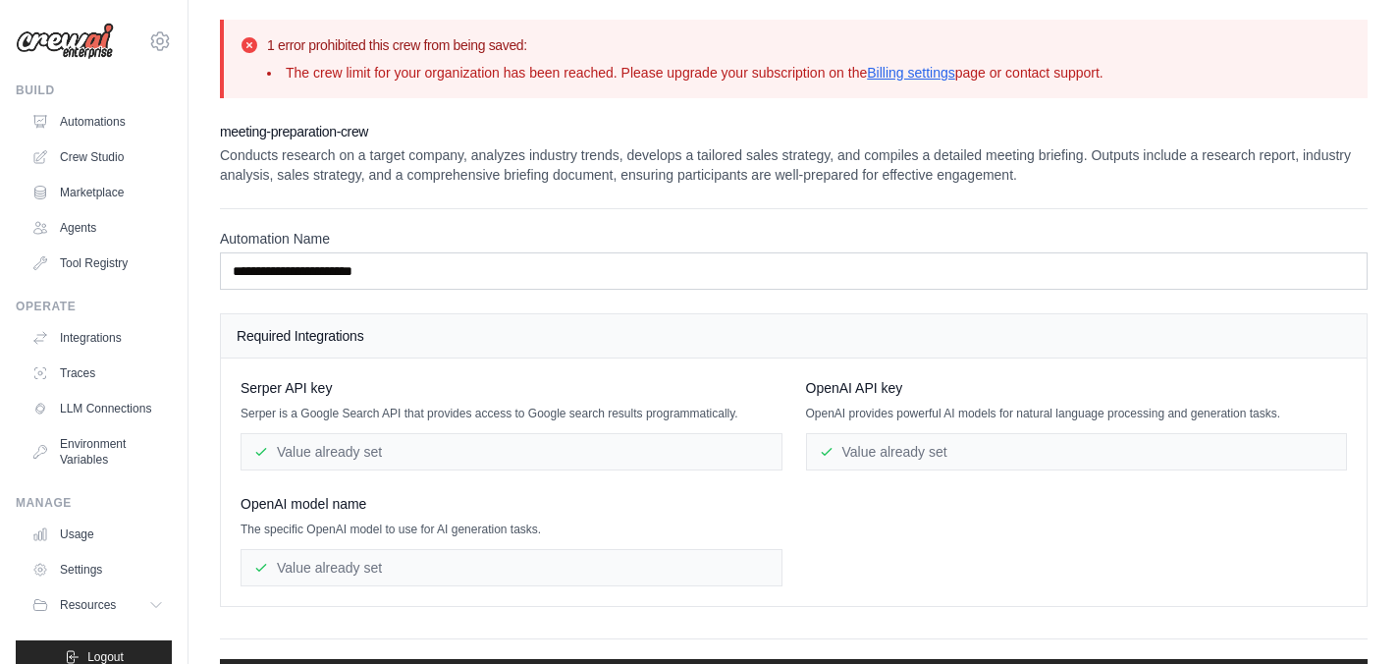
drag, startPoint x: 1027, startPoint y: 76, endPoint x: 1143, endPoint y: 76, distance: 115.9
click at [1143, 76] on div "1 error prohibited this crew from being saved: The crew limit for your organiza…" at bounding box center [796, 58] width 1112 height 47
click at [1153, 76] on div "1 error prohibited this crew from being saved: The crew limit for your organiza…" at bounding box center [796, 58] width 1112 height 47
click at [86, 230] on link "Agents" at bounding box center [100, 227] width 148 height 31
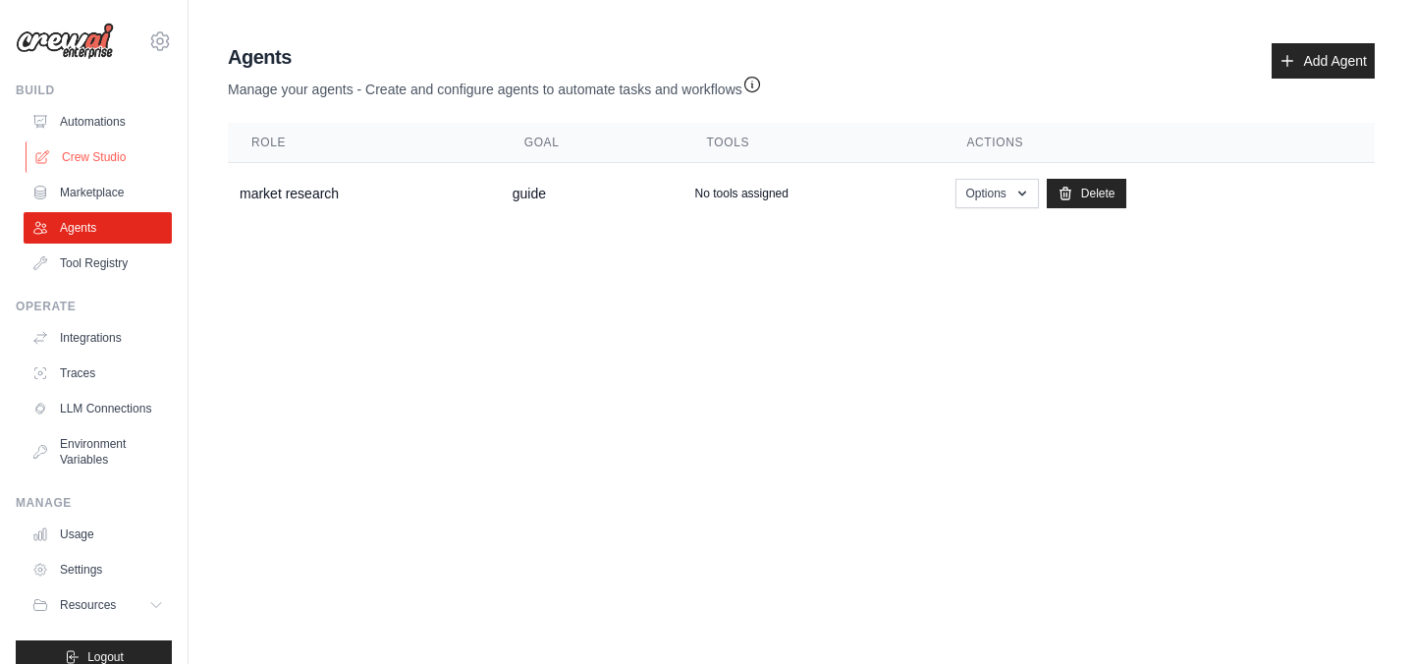
click at [107, 154] on link "Crew Studio" at bounding box center [100, 156] width 148 height 31
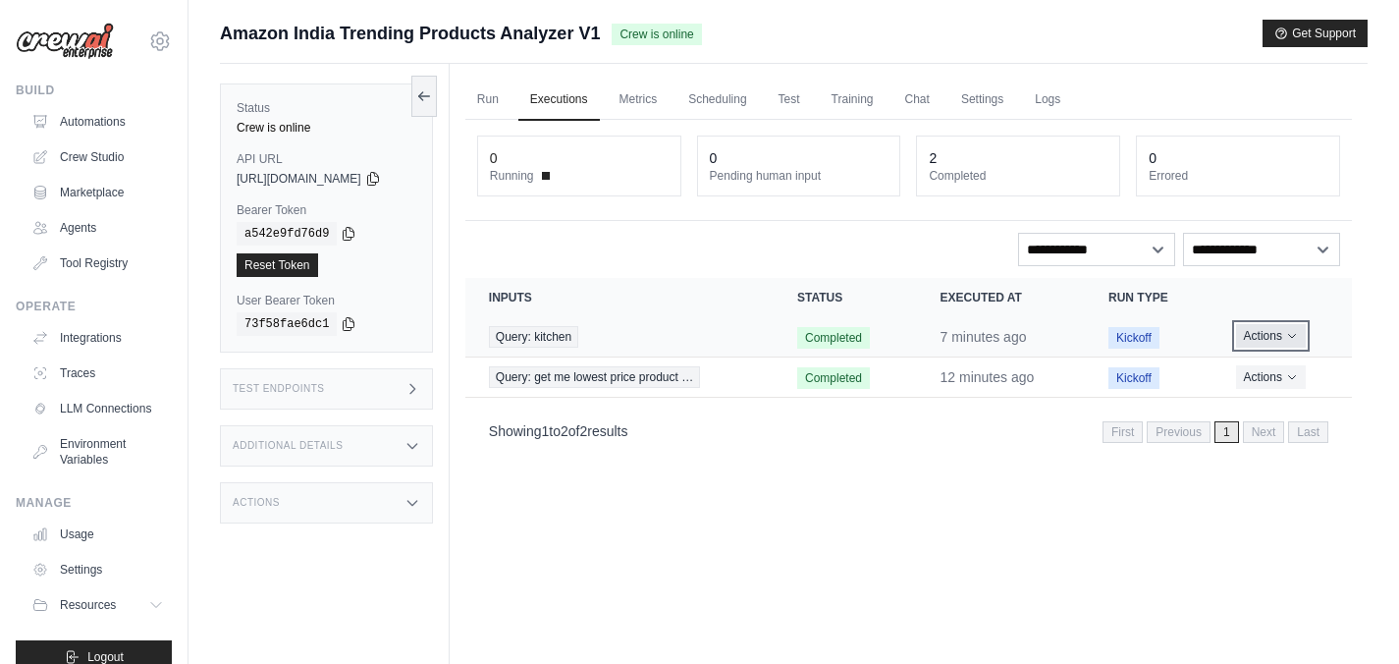
click at [1295, 335] on icon "Actions for execution" at bounding box center [1292, 336] width 12 height 12
click at [1228, 402] on button "Delete" at bounding box center [1266, 402] width 126 height 31
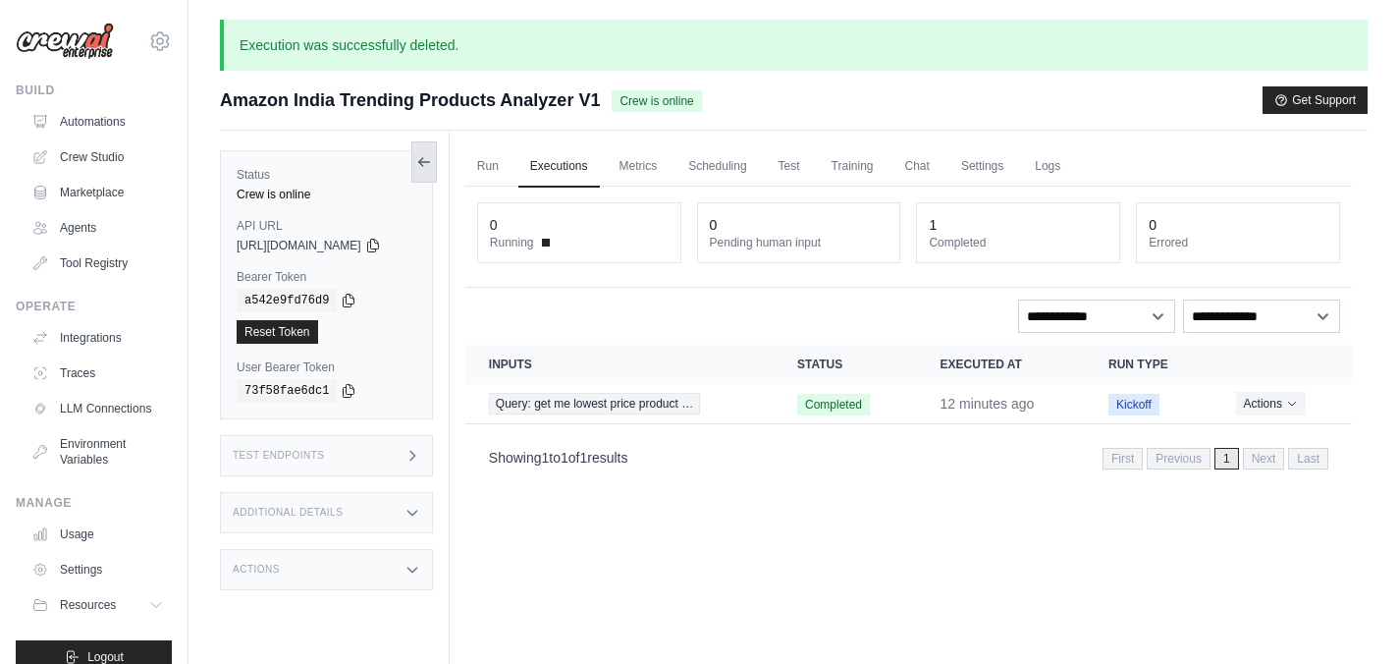
click at [432, 168] on icon at bounding box center [424, 162] width 16 height 16
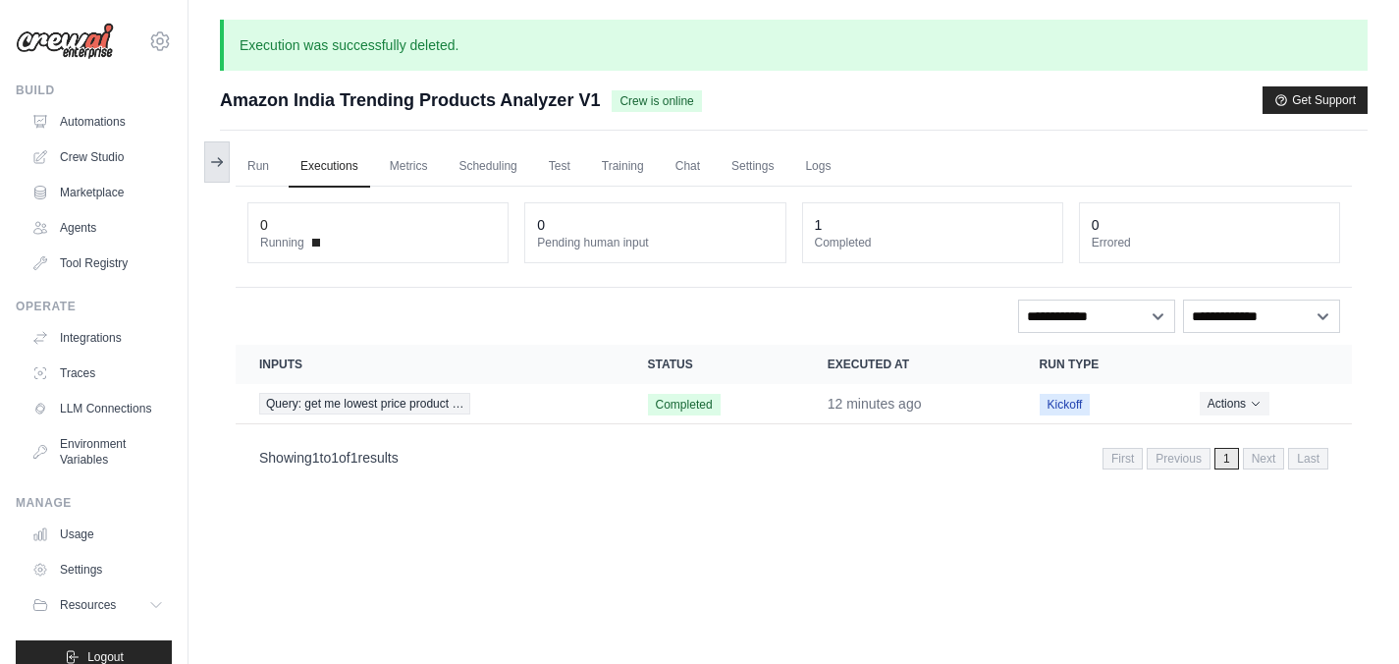
click at [221, 174] on button at bounding box center [217, 161] width 26 height 41
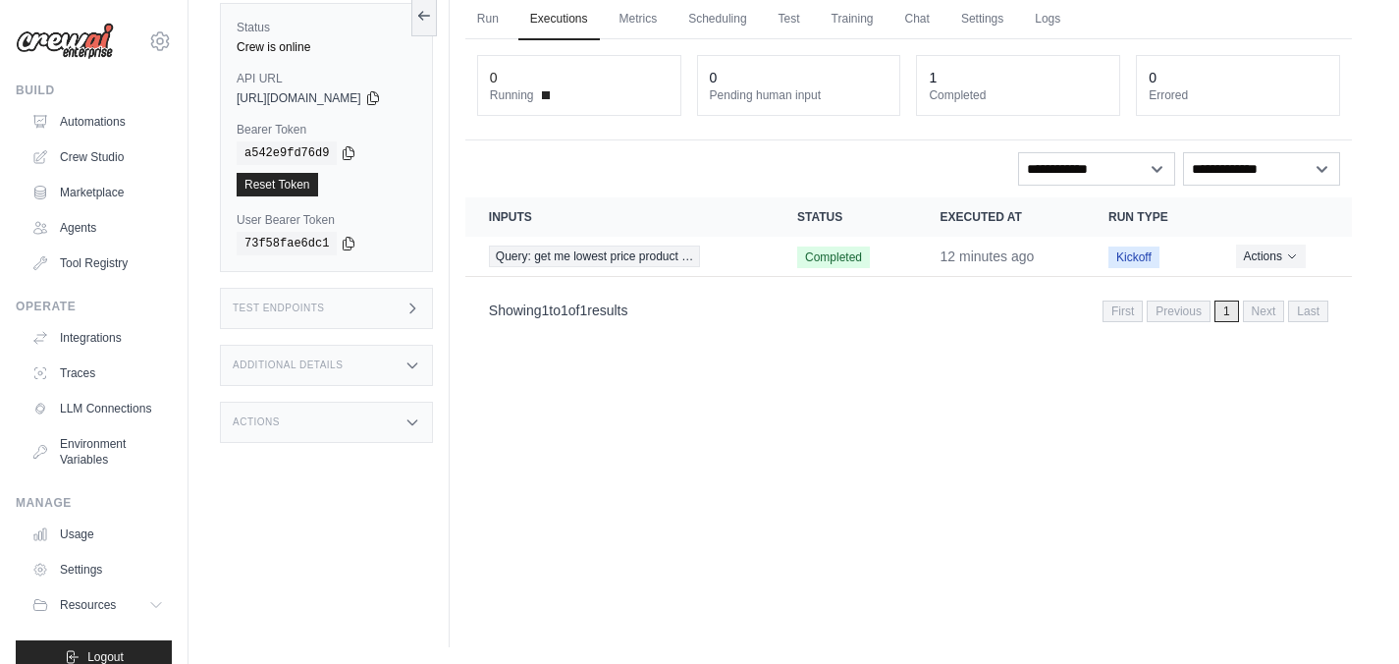
scroll to position [150, 0]
click at [324, 418] on div "Actions" at bounding box center [326, 419] width 213 height 41
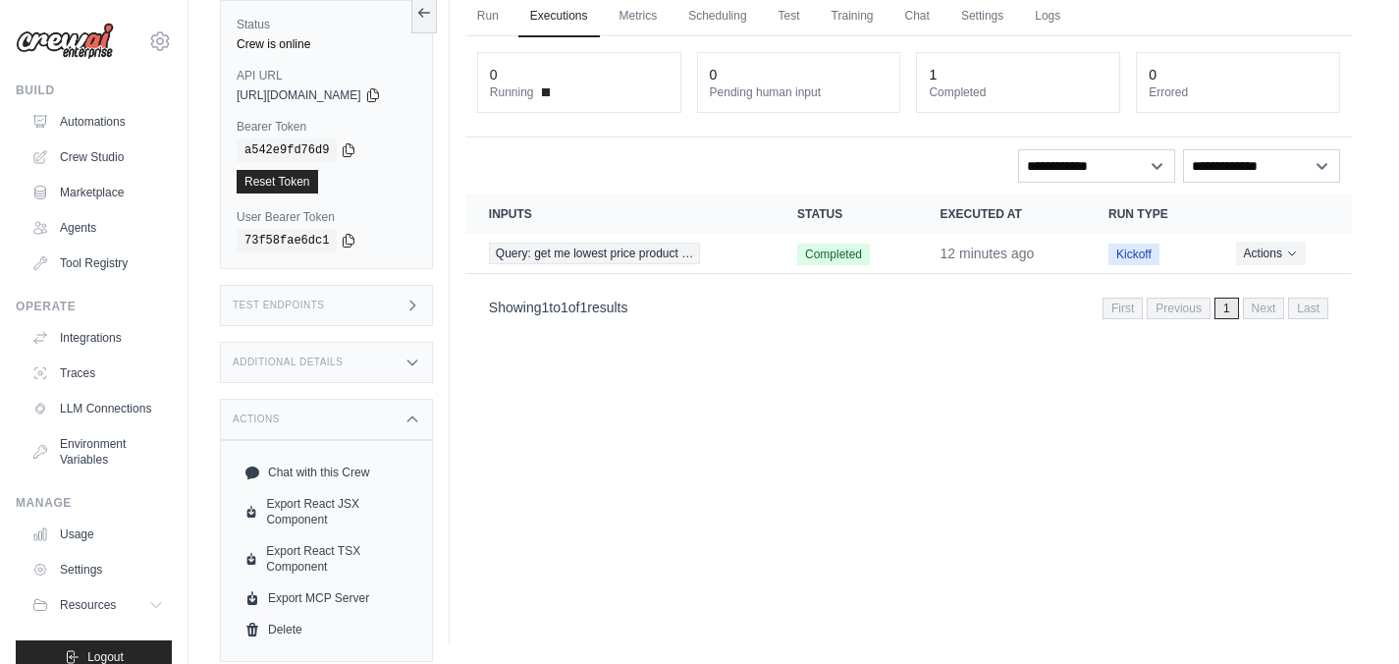
click at [329, 364] on h3 "Additional Details" at bounding box center [288, 362] width 110 height 12
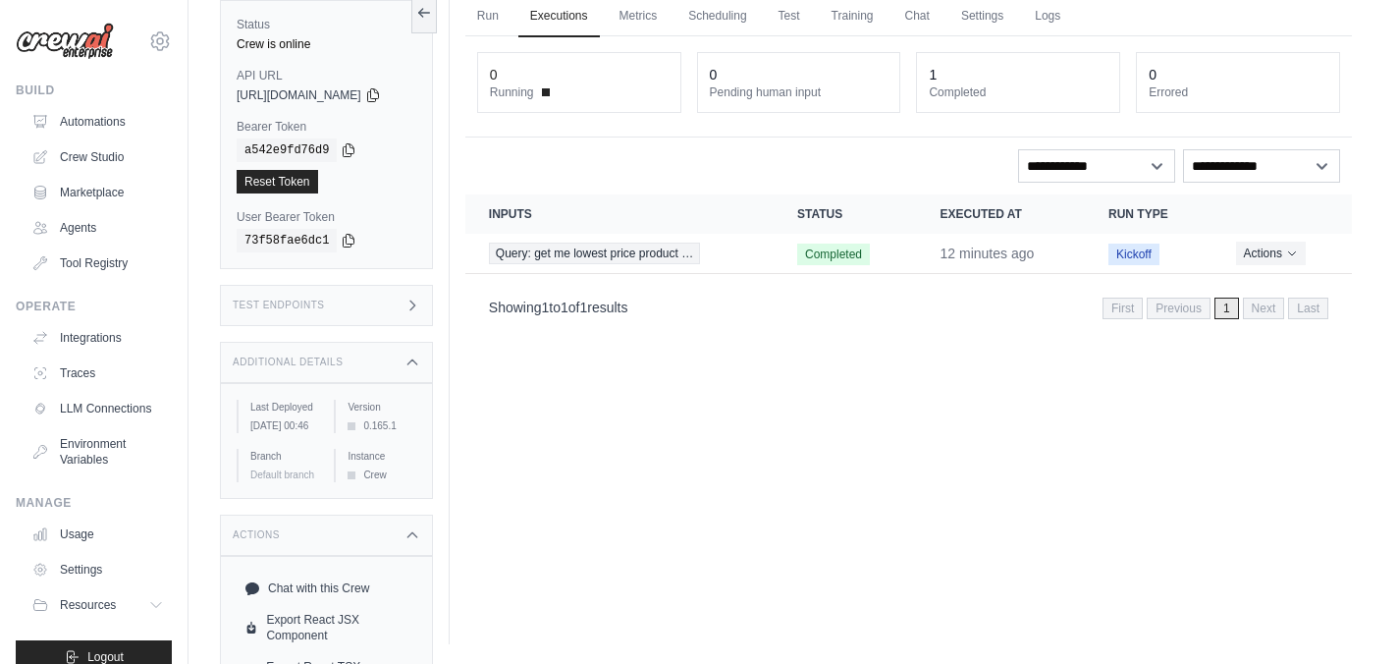
click at [338, 302] on div "Test Endpoints" at bounding box center [326, 305] width 213 height 41
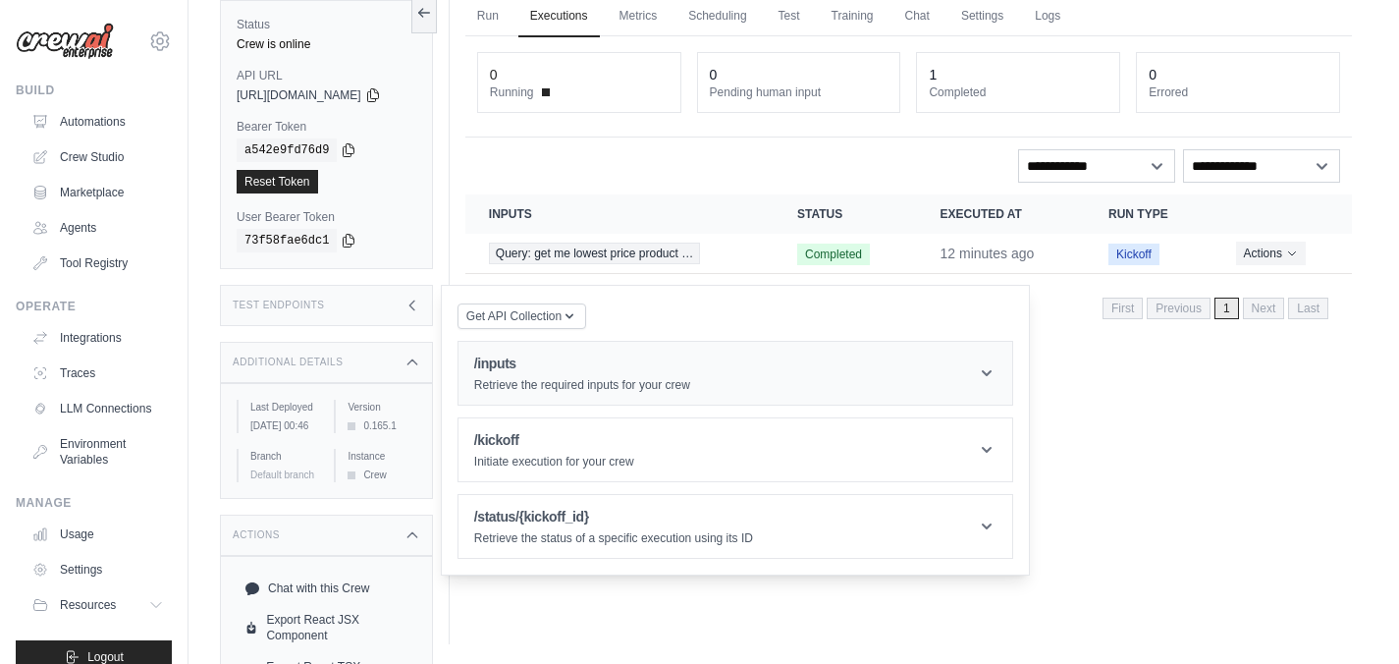
click at [997, 372] on icon at bounding box center [987, 373] width 20 height 20
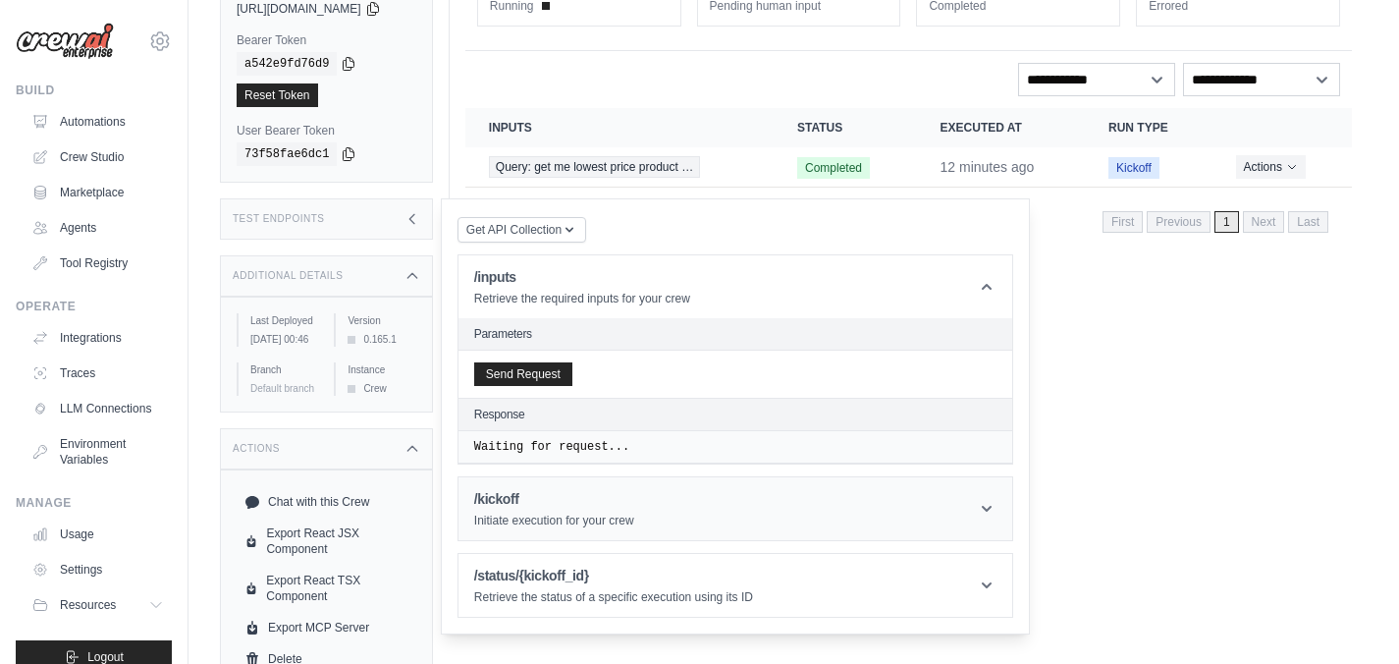
scroll to position [279, 0]
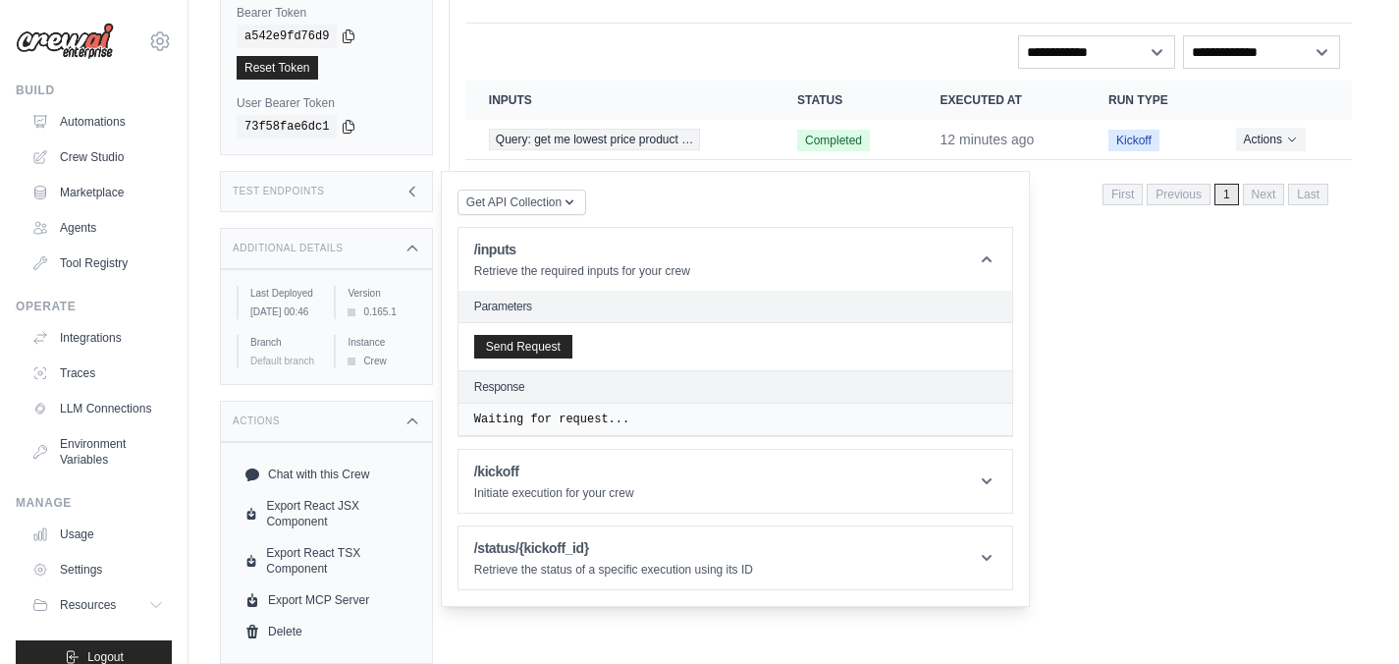
click at [1102, 506] on div "Run Executions Metrics Scheduling Test Training Chat Settings Logs 0 Running 0 …" at bounding box center [909, 198] width 918 height 664
click at [420, 184] on icon at bounding box center [413, 192] width 16 height 16
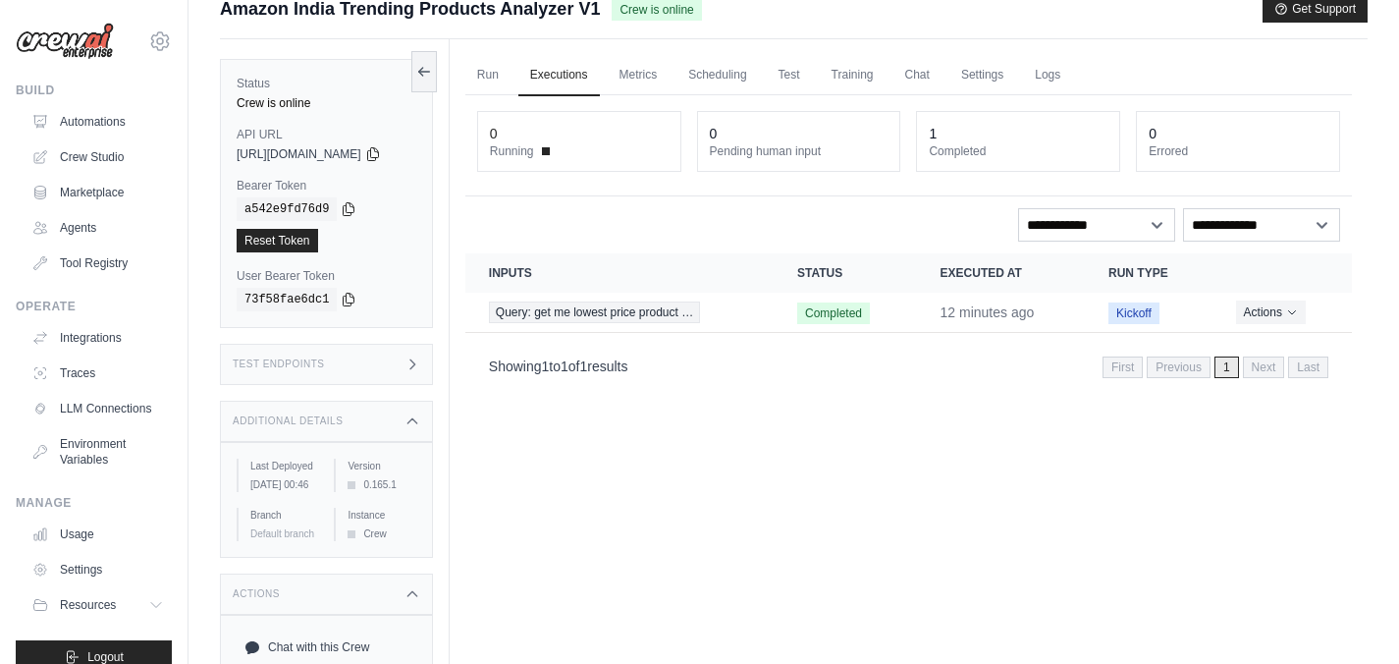
scroll to position [0, 0]
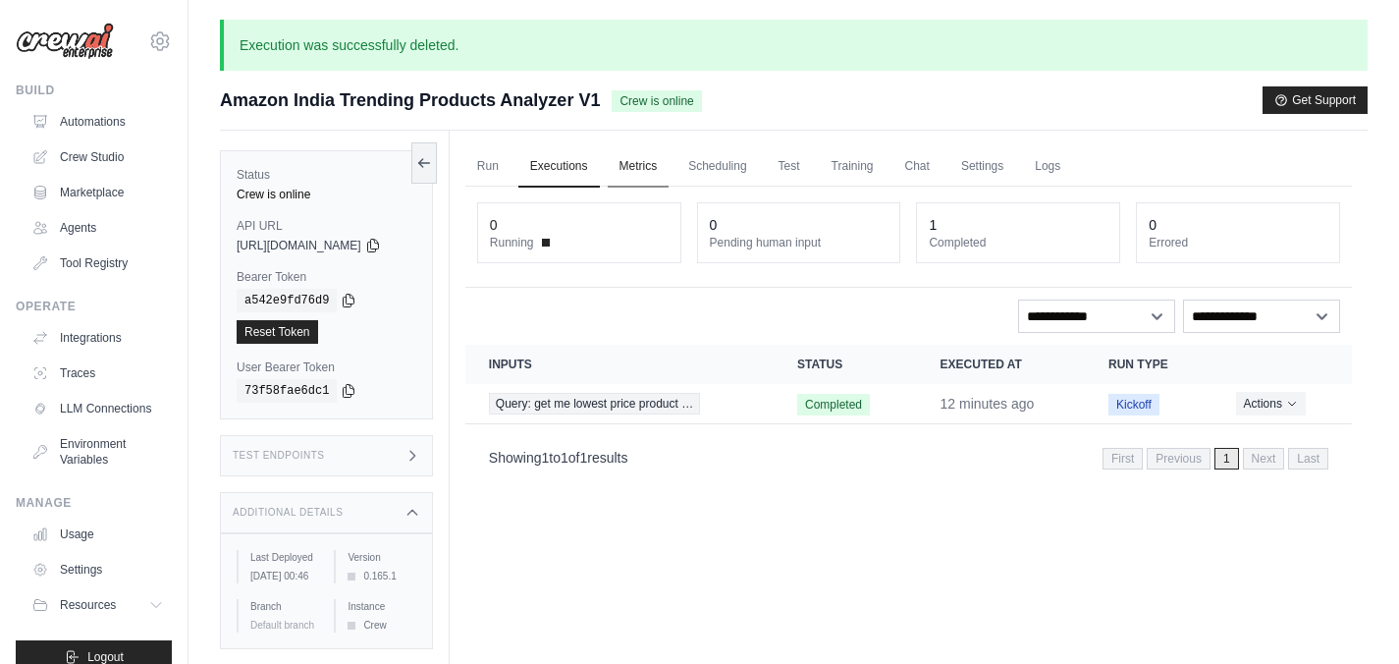
click at [648, 169] on link "Metrics" at bounding box center [639, 166] width 62 height 41
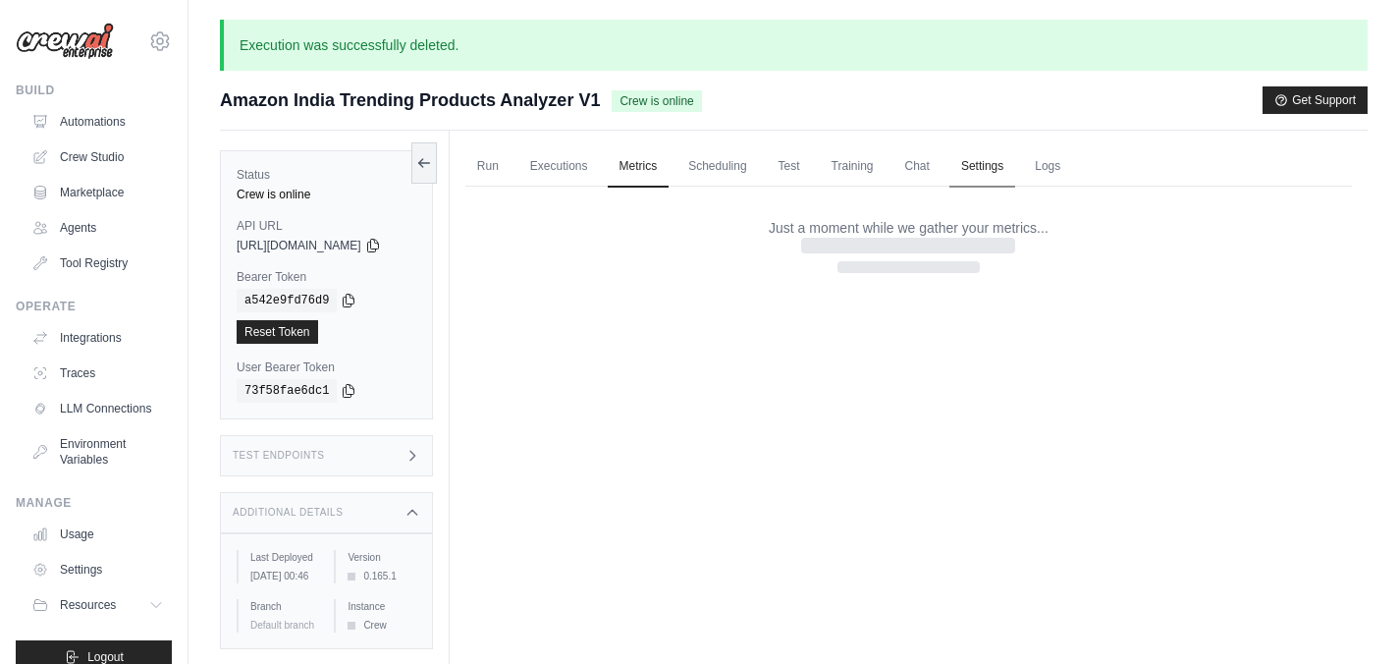
click at [1010, 165] on link "Settings" at bounding box center [982, 166] width 66 height 41
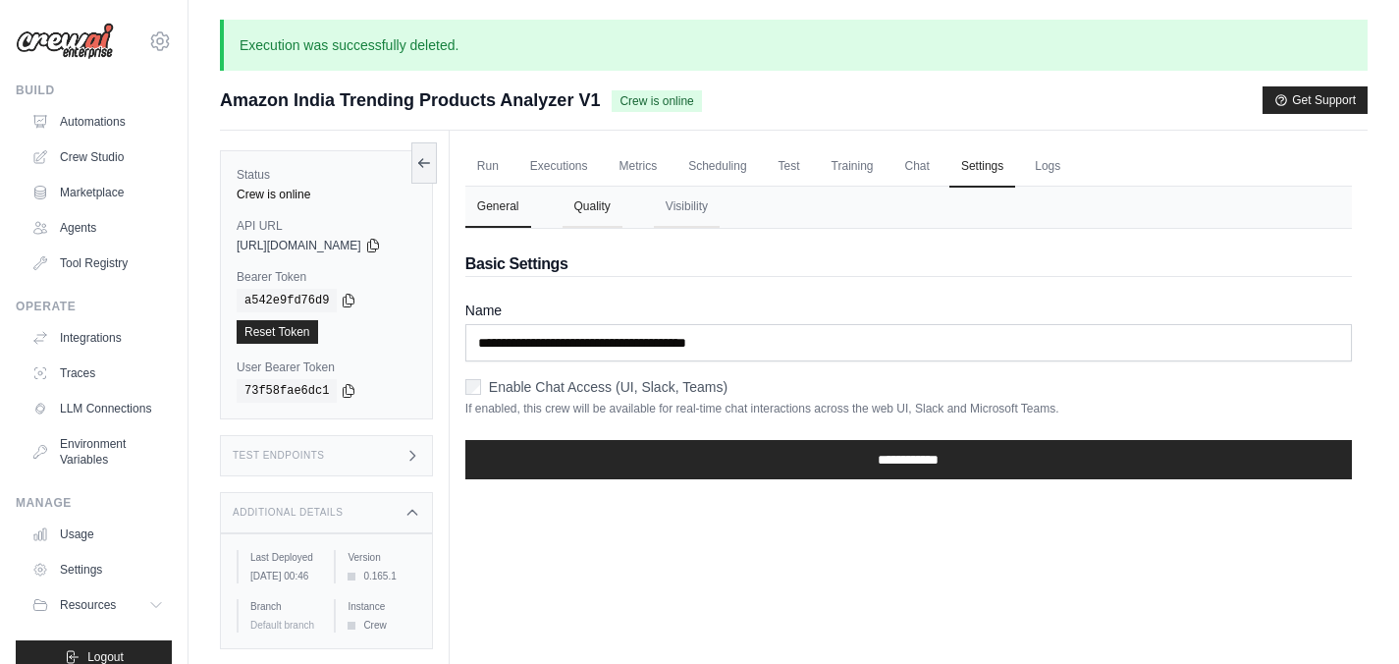
click at [609, 210] on button "Quality" at bounding box center [593, 207] width 60 height 41
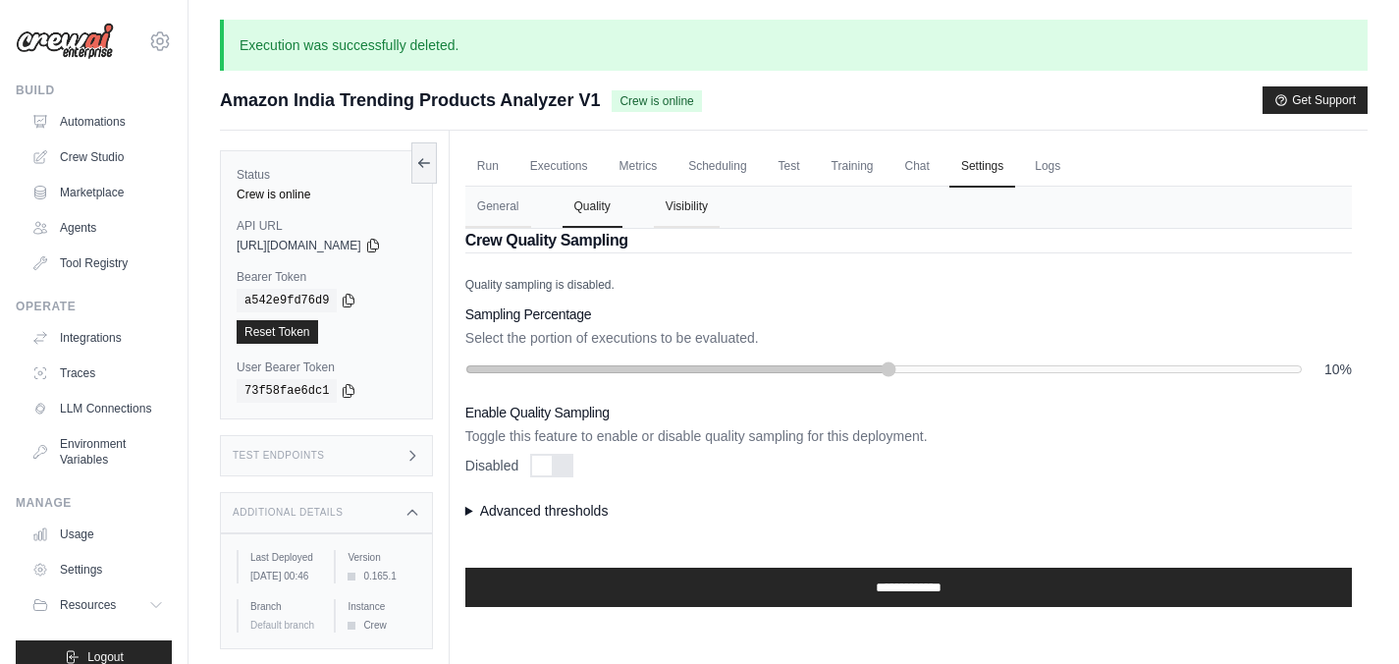
click at [701, 206] on button "Visibility" at bounding box center [687, 207] width 66 height 41
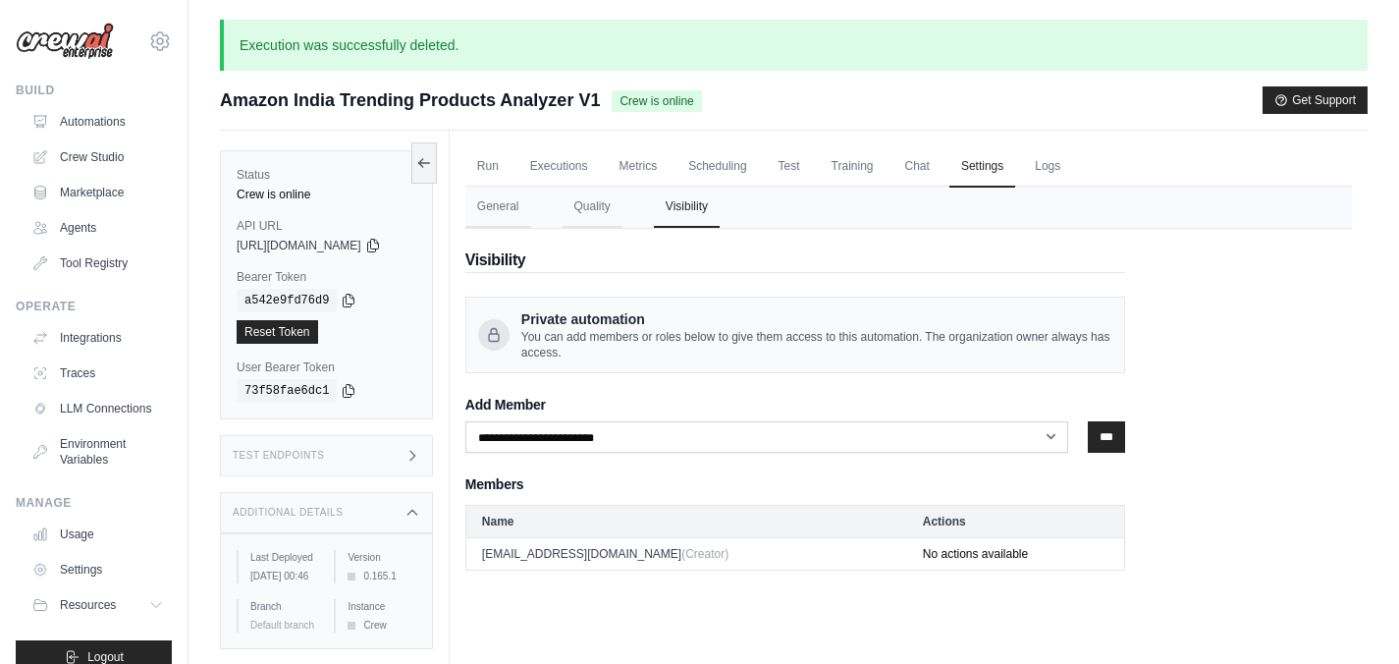
scroll to position [41, 0]
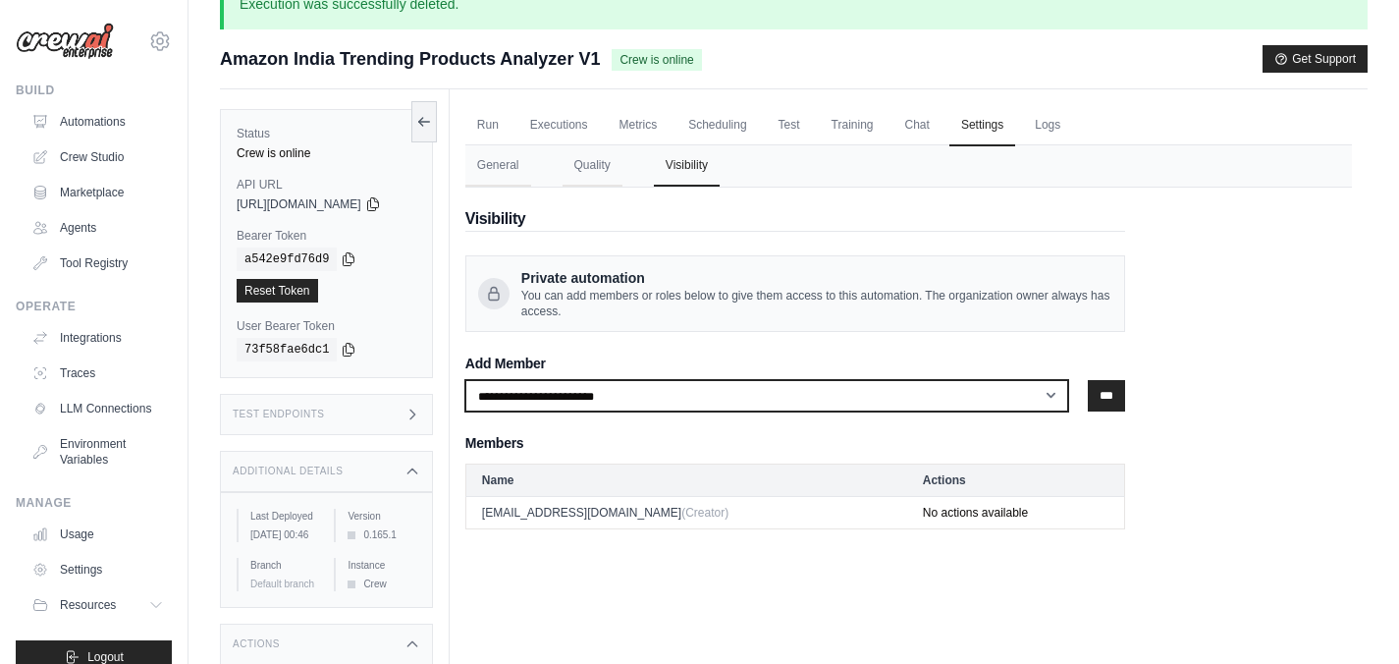
click at [685, 408] on select "**********" at bounding box center [767, 395] width 604 height 31
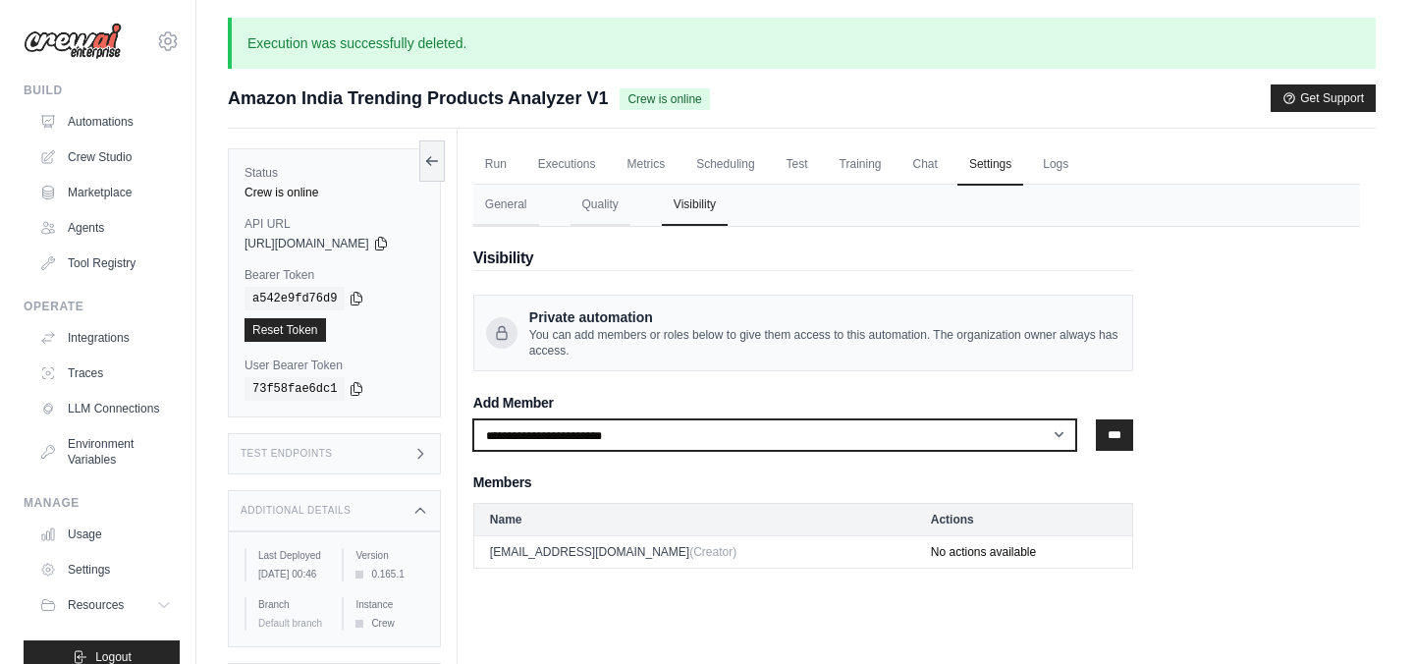
scroll to position [0, 0]
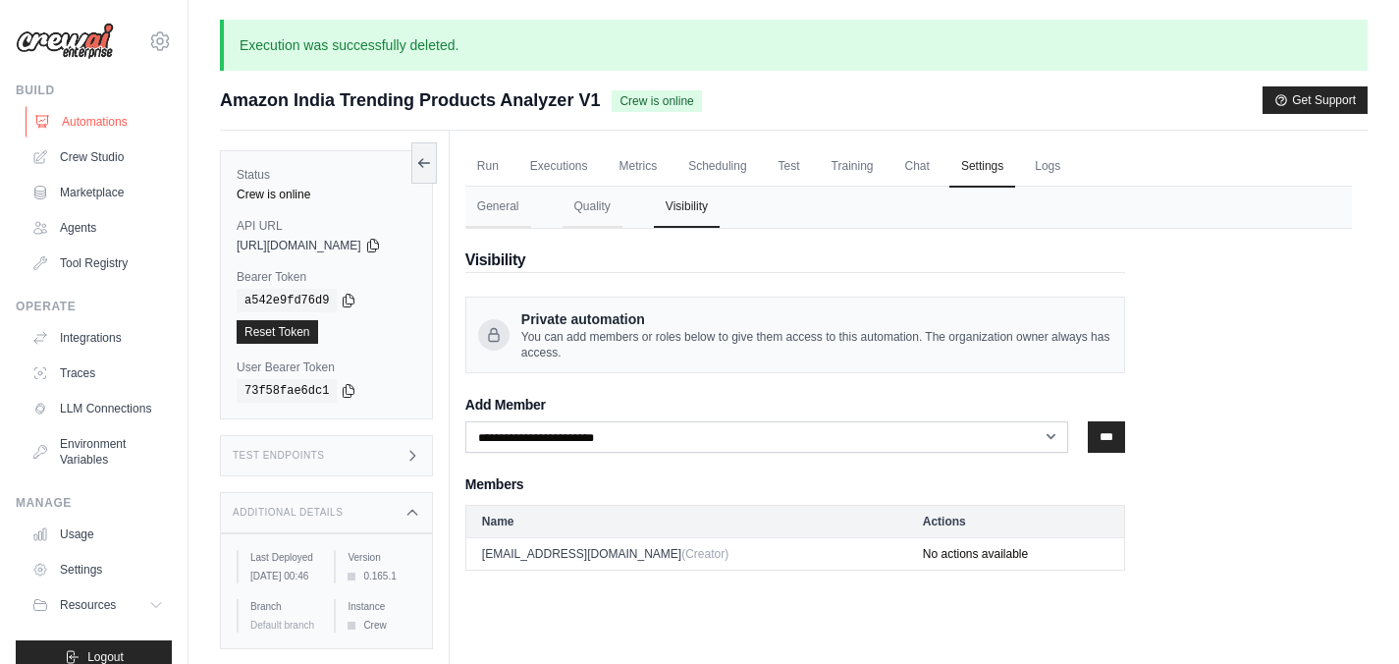
click at [109, 122] on link "Automations" at bounding box center [100, 121] width 148 height 31
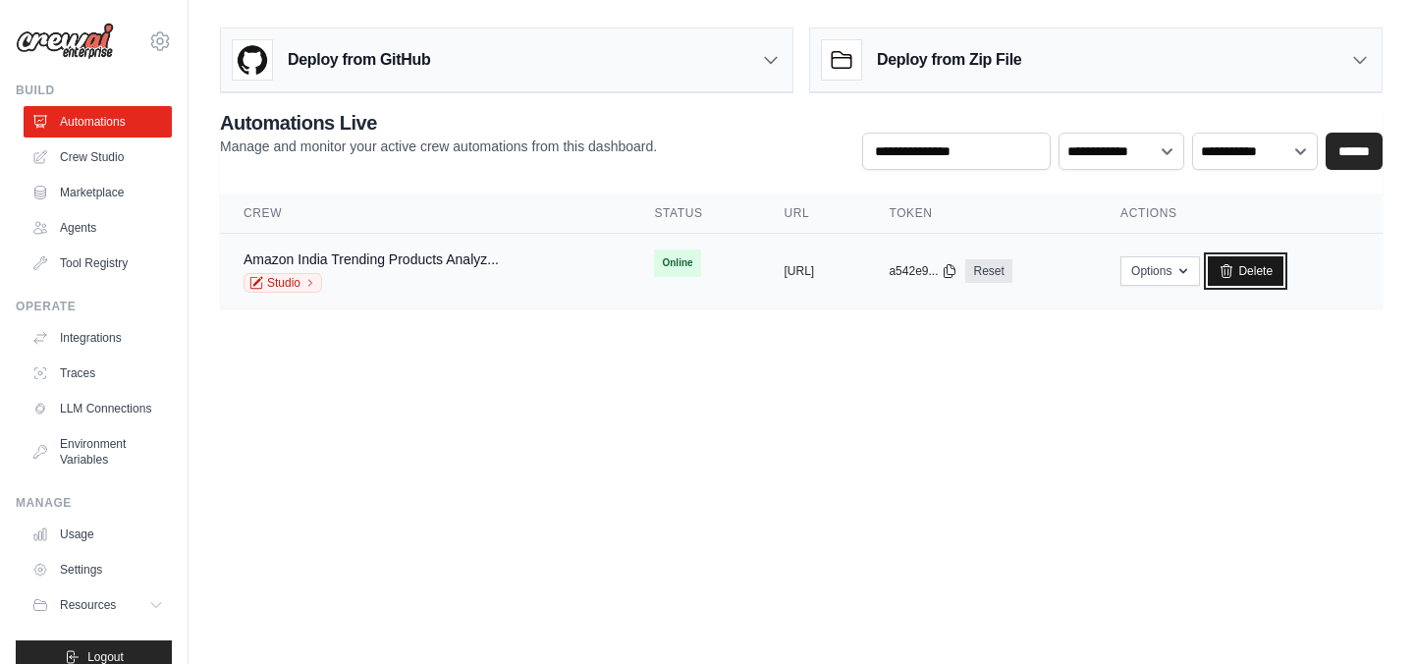
click at [1283, 270] on link "Delete" at bounding box center [1246, 270] width 76 height 29
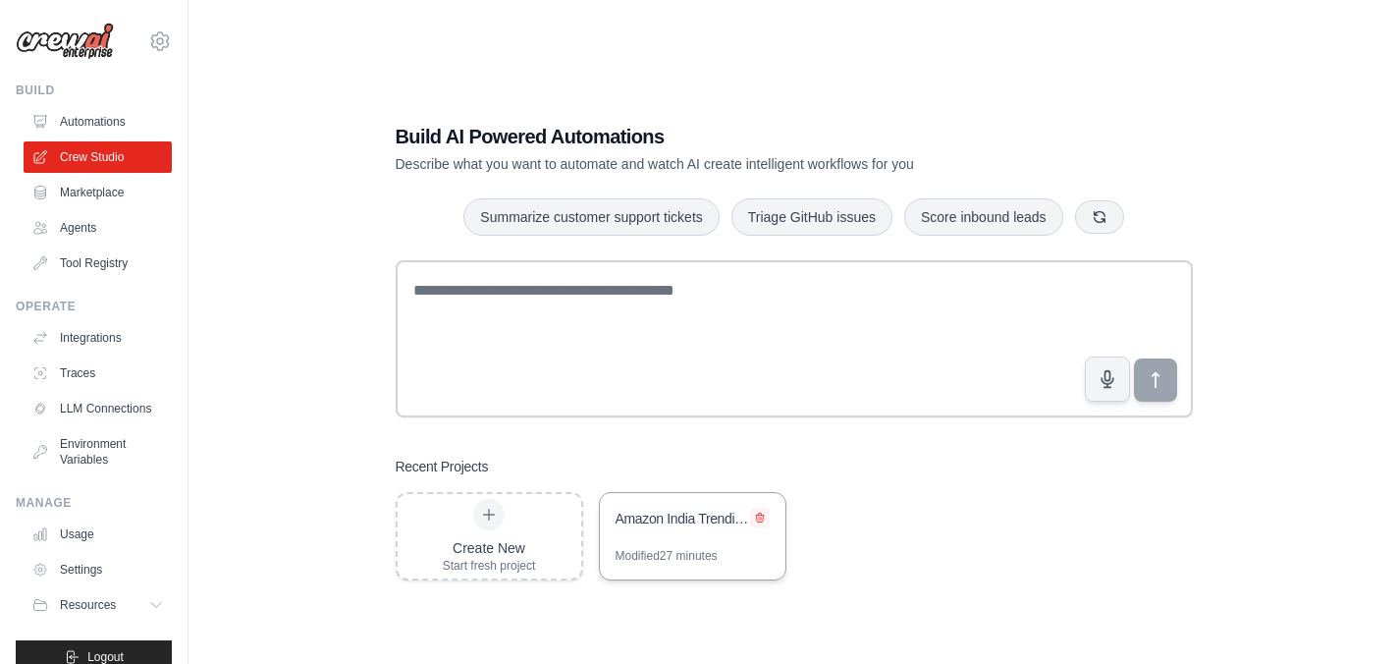
click at [758, 514] on icon at bounding box center [760, 517] width 8 height 9
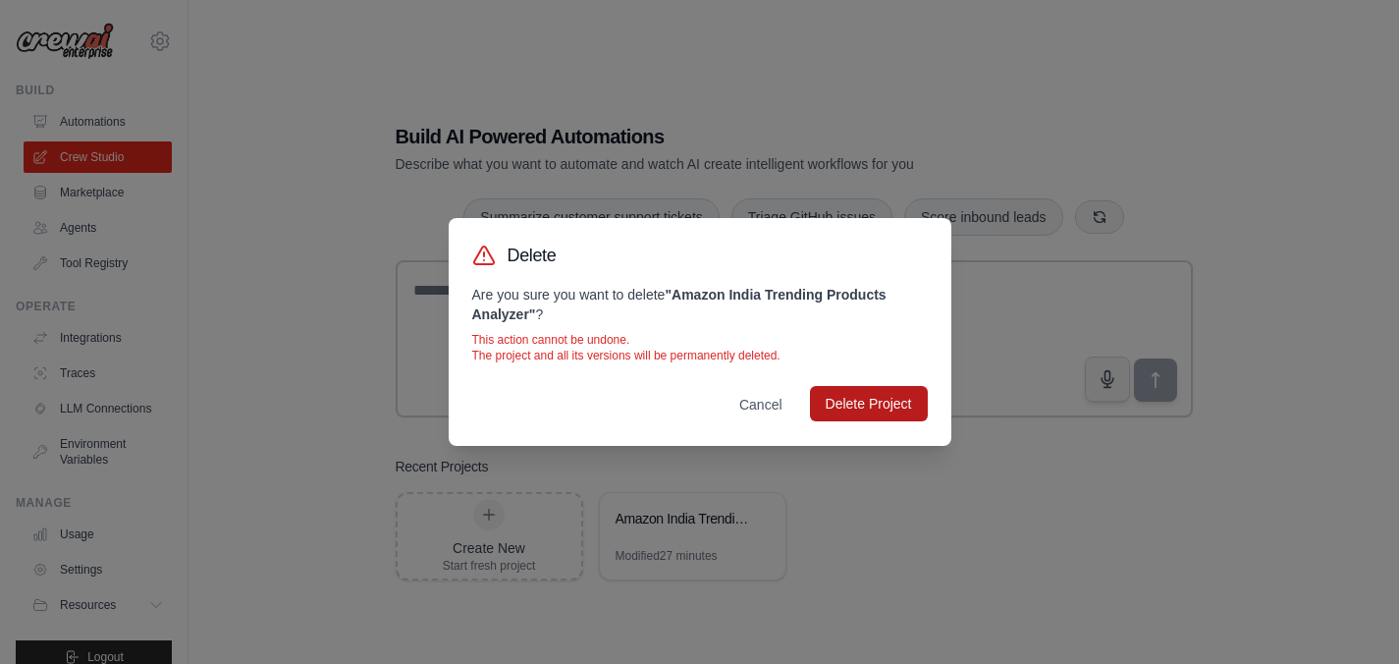
click at [876, 405] on button "Delete Project" at bounding box center [869, 403] width 118 height 35
click at [764, 403] on button "Cancel" at bounding box center [761, 403] width 75 height 35
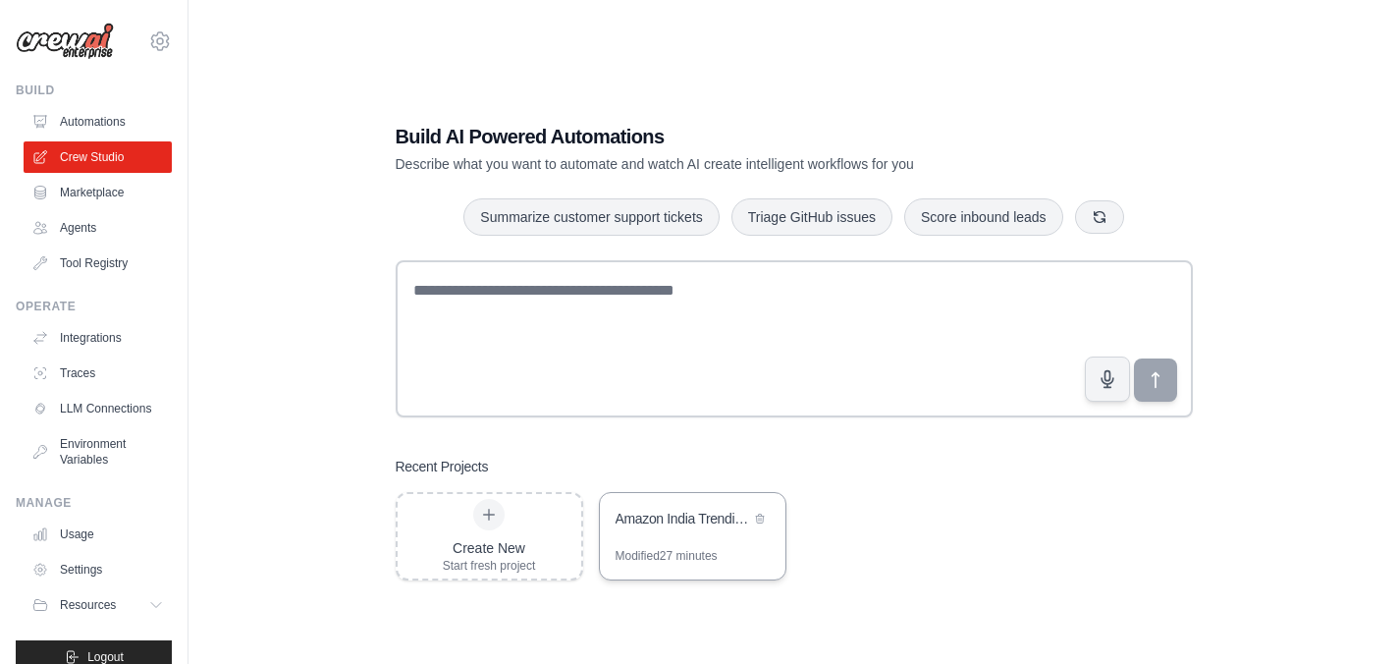
click at [705, 529] on div "Amazon India Trending Products Analyzer" at bounding box center [683, 521] width 135 height 24
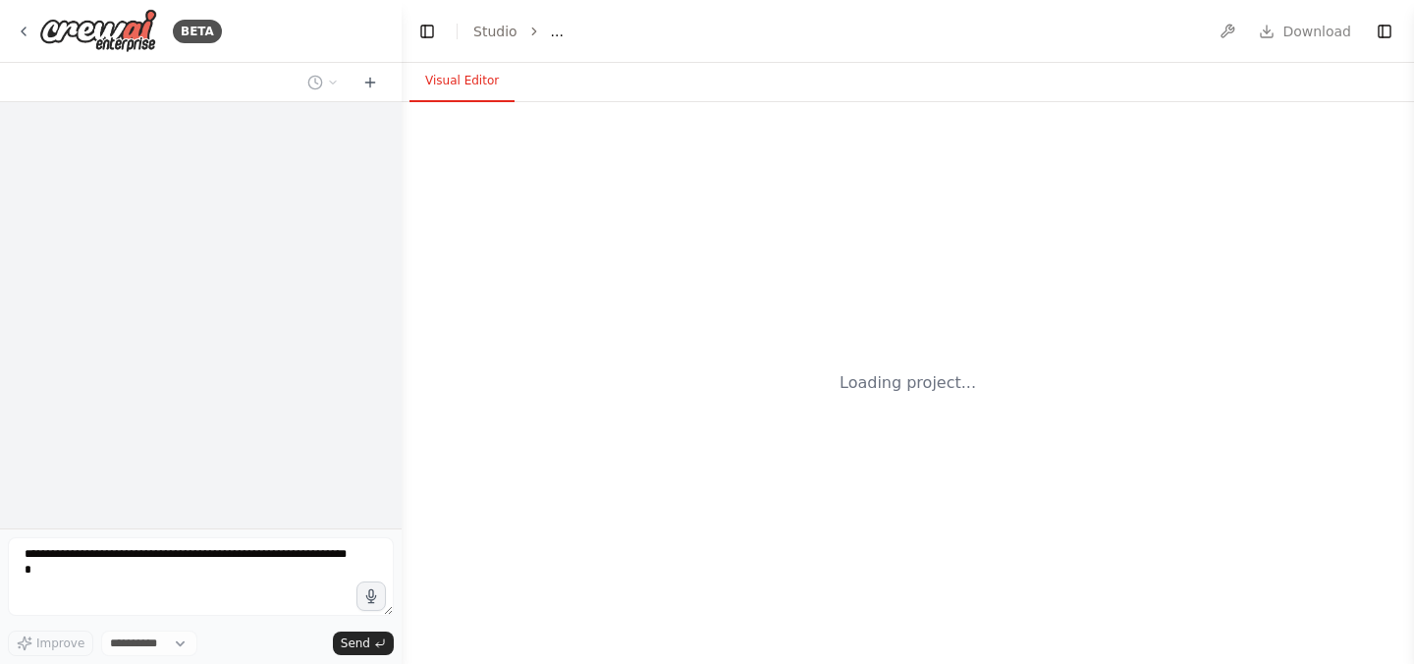
select select "****"
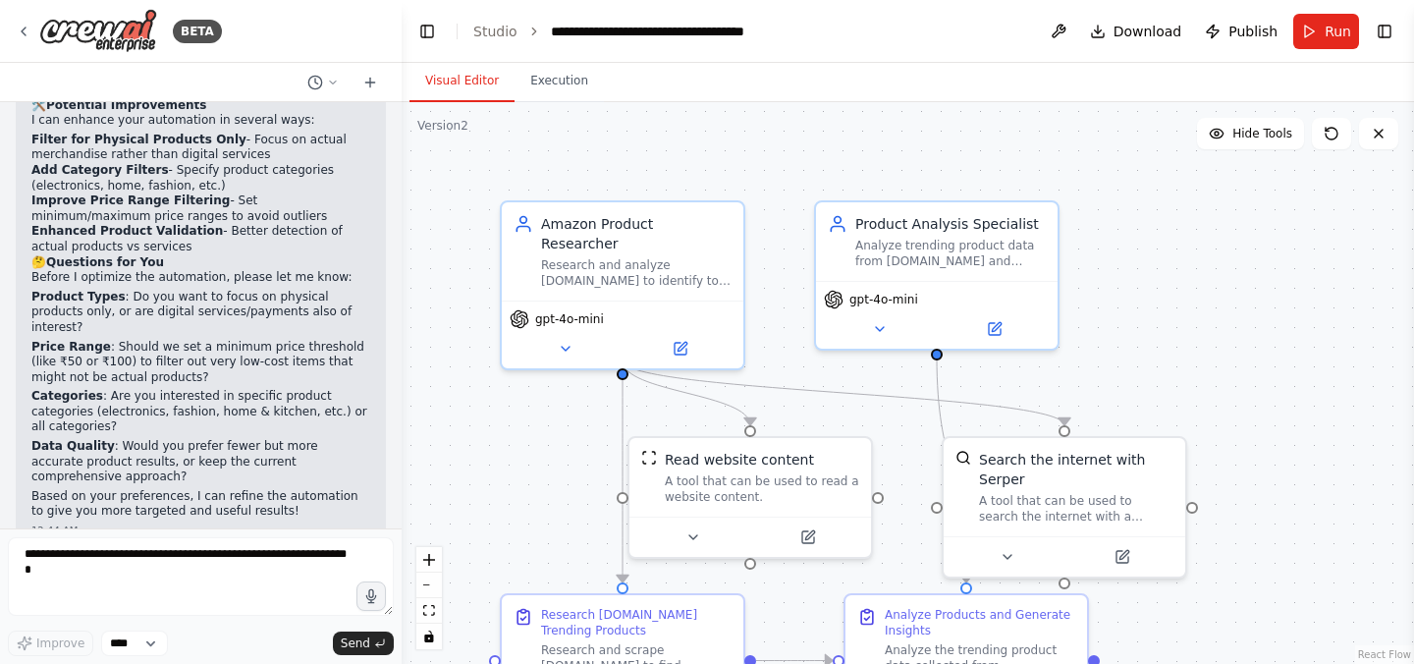
scroll to position [2895, 0]
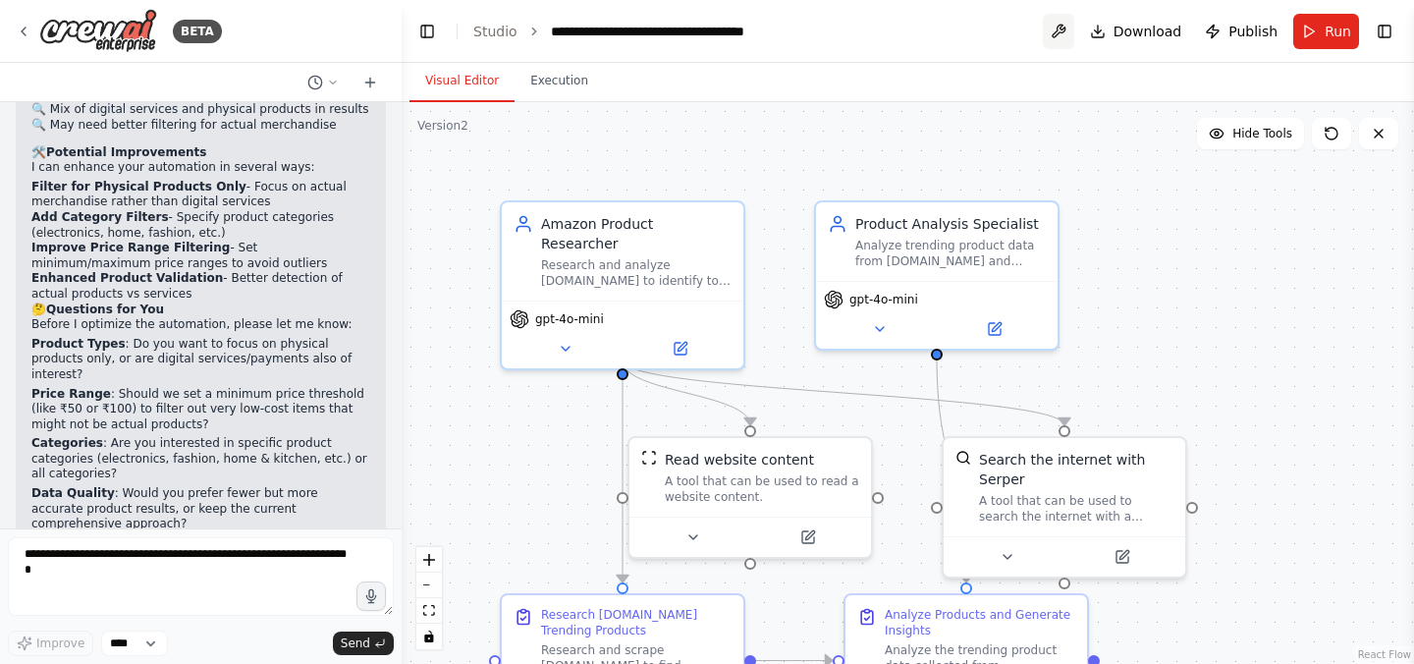
click at [1066, 30] on button at bounding box center [1058, 31] width 31 height 35
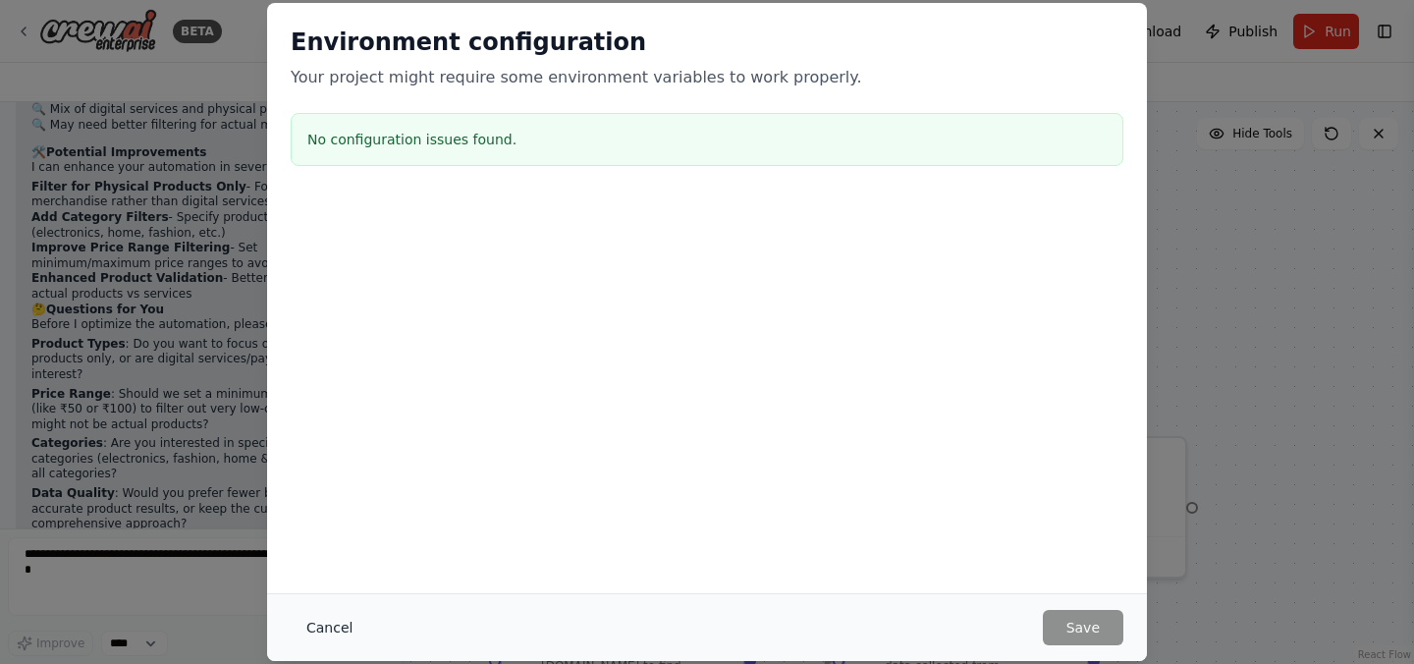
click at [330, 617] on button "Cancel" at bounding box center [330, 627] width 78 height 35
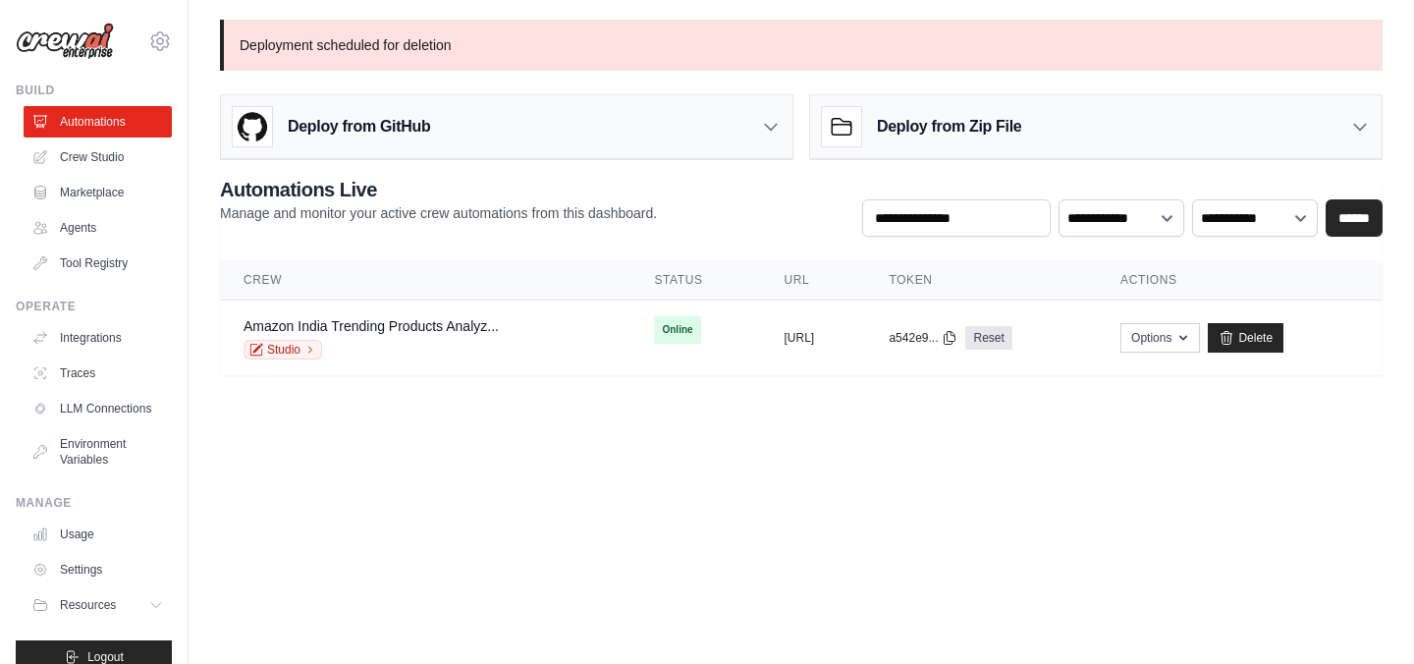
click at [466, 551] on body "[EMAIL_ADDRESS][DOMAIN_NAME] Settings Build Automations Crew Studio" at bounding box center [707, 332] width 1414 height 664
click at [693, 460] on body "[EMAIL_ADDRESS][DOMAIN_NAME] Settings Build Automations Crew Studio" at bounding box center [707, 332] width 1414 height 664
click at [1177, 336] on button "Options" at bounding box center [1160, 336] width 80 height 29
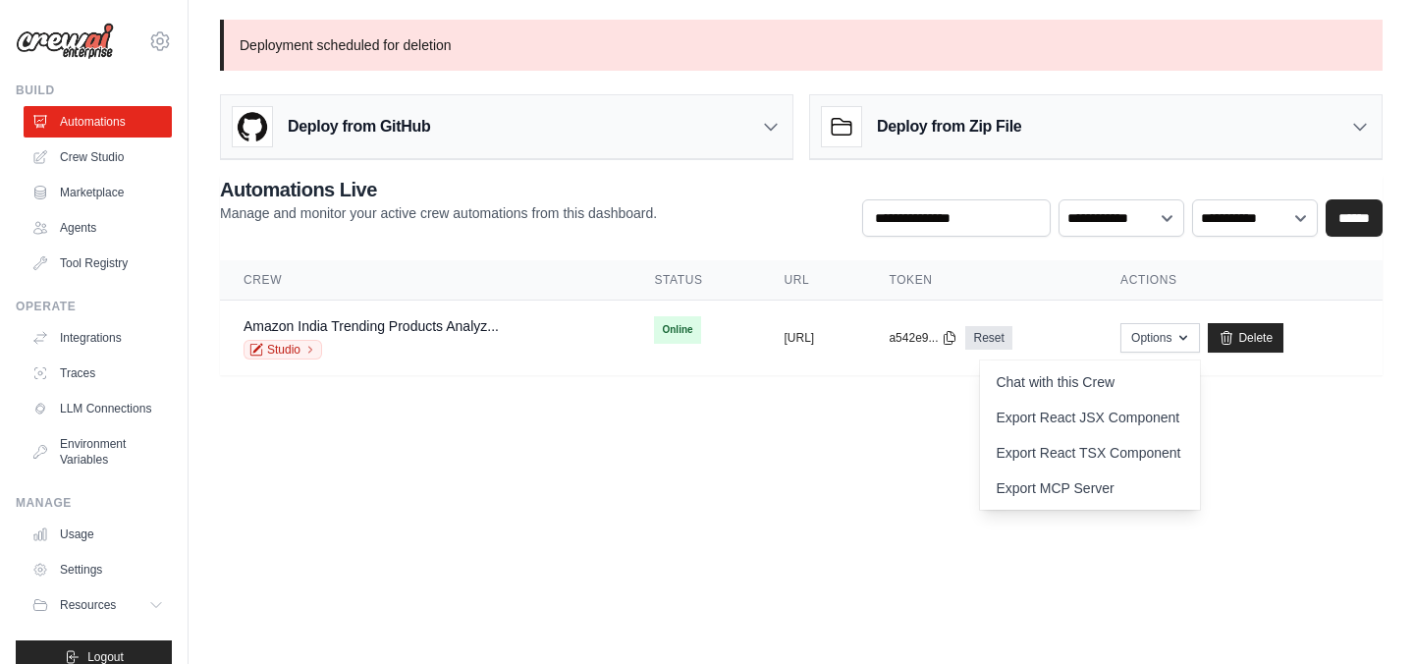
click at [843, 412] on main "Deployment scheduled for deletion Deploy from GitHub Deploy your project direct…" at bounding box center [801, 209] width 1225 height 418
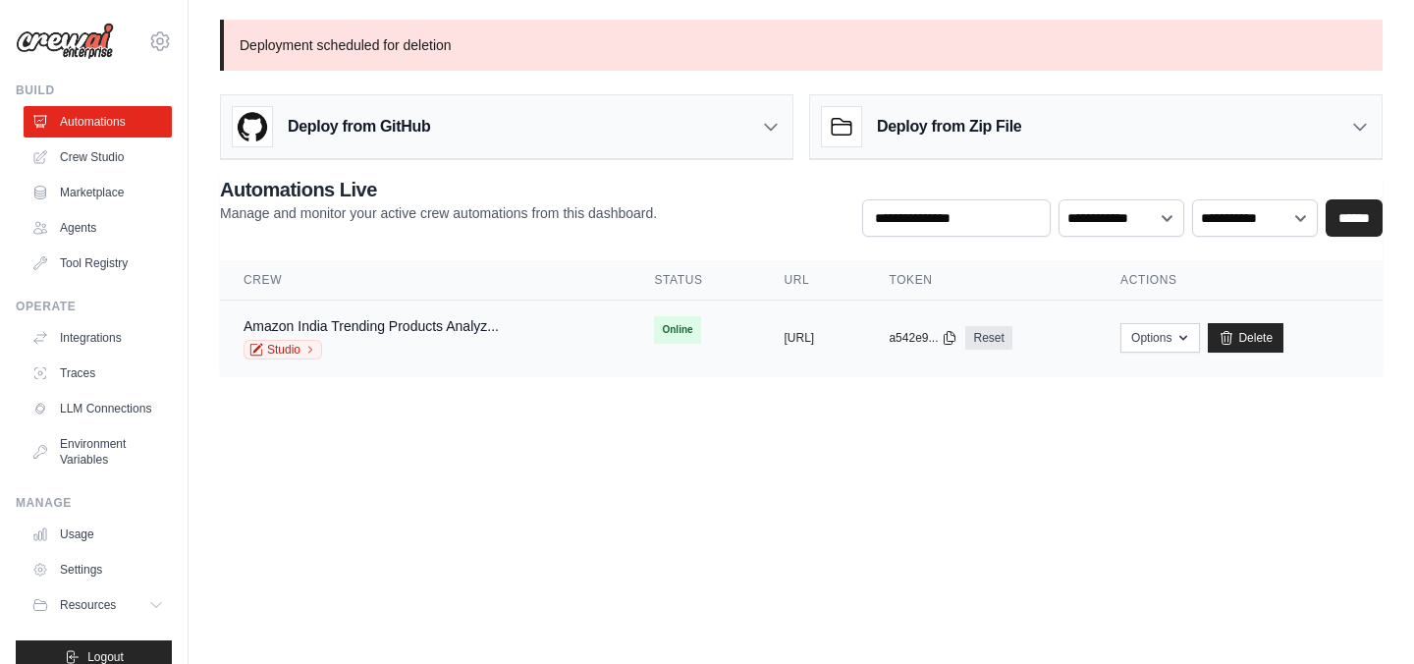
click at [654, 333] on span "Online" at bounding box center [677, 329] width 46 height 27
click at [1156, 425] on body "[EMAIL_ADDRESS][DOMAIN_NAME] Settings Build Automations Crew Studio" at bounding box center [707, 332] width 1414 height 664
click at [1283, 332] on link "Delete" at bounding box center [1246, 337] width 76 height 29
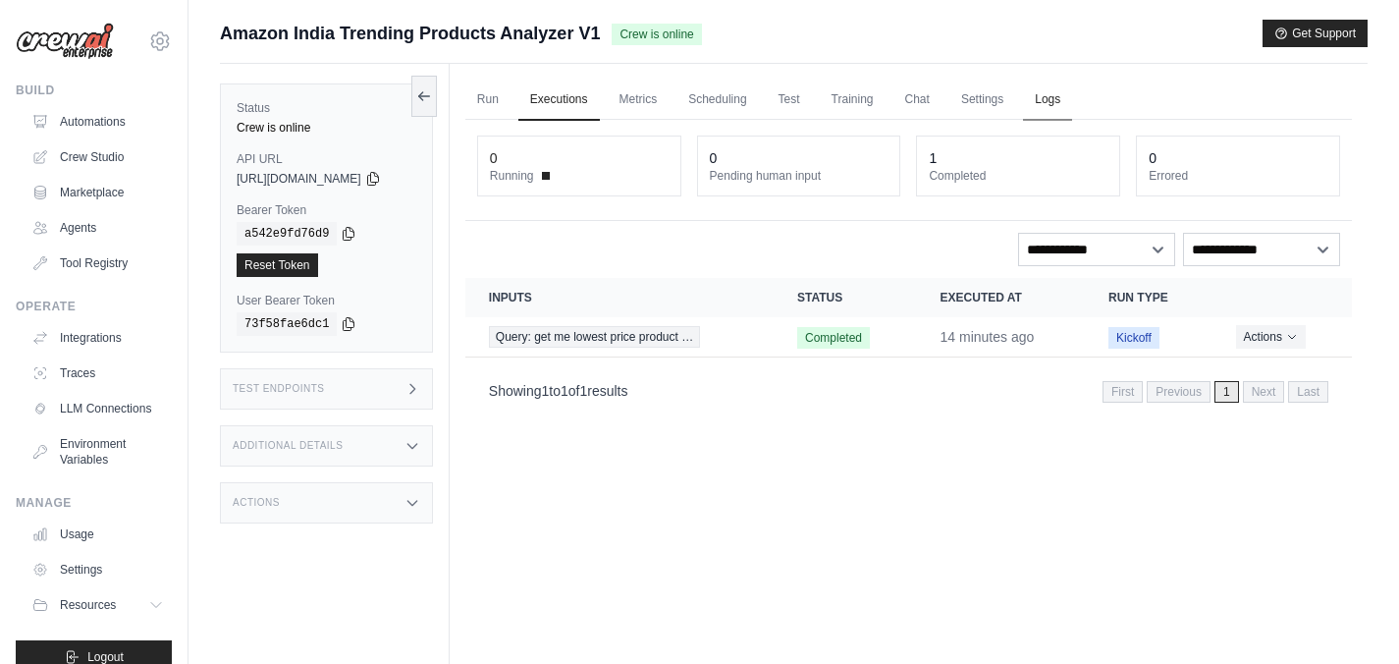
click at [1061, 99] on link "Logs" at bounding box center [1047, 100] width 49 height 41
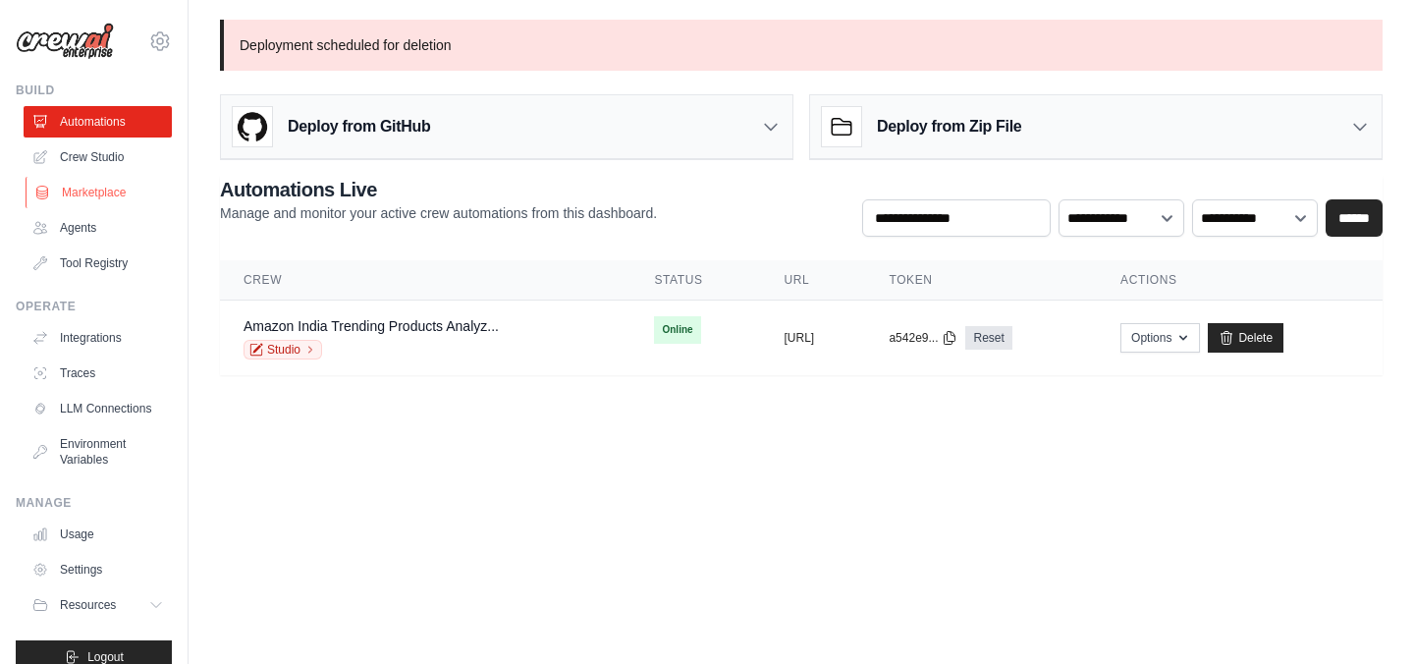
click at [88, 194] on link "Marketplace" at bounding box center [100, 192] width 148 height 31
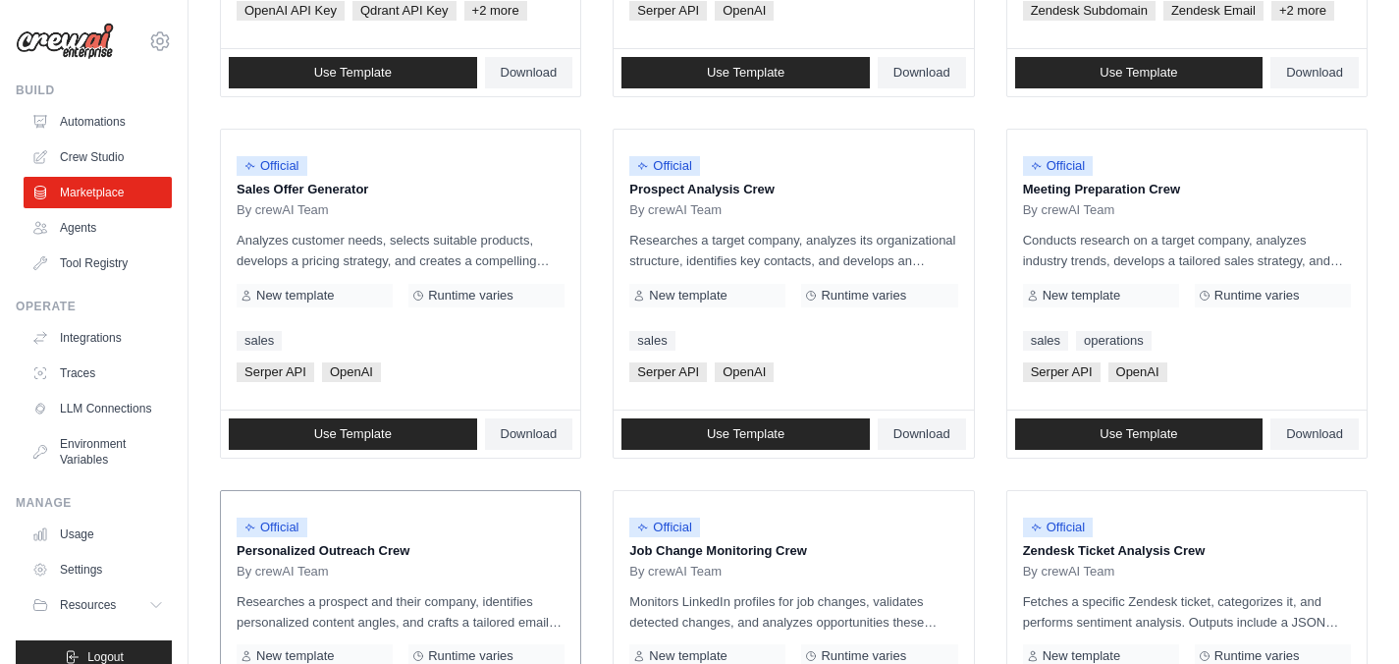
scroll to position [1156, 0]
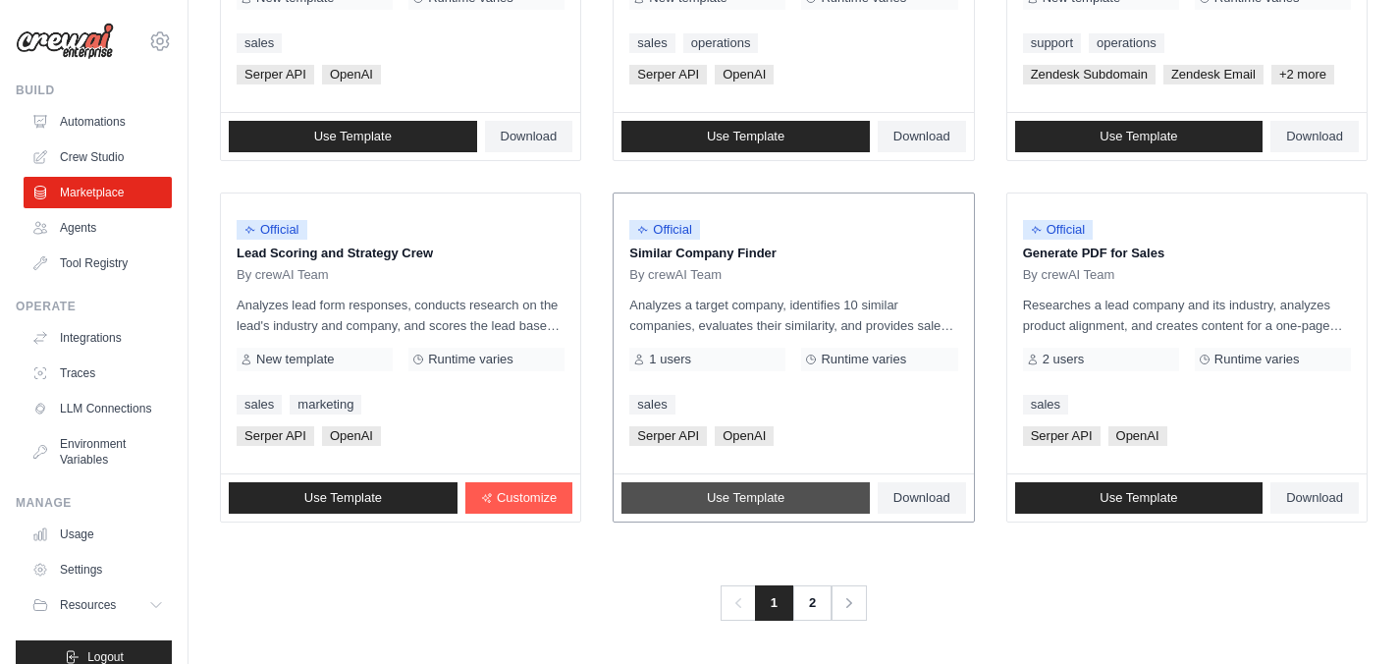
click at [739, 499] on span "Use Template" at bounding box center [746, 498] width 78 height 16
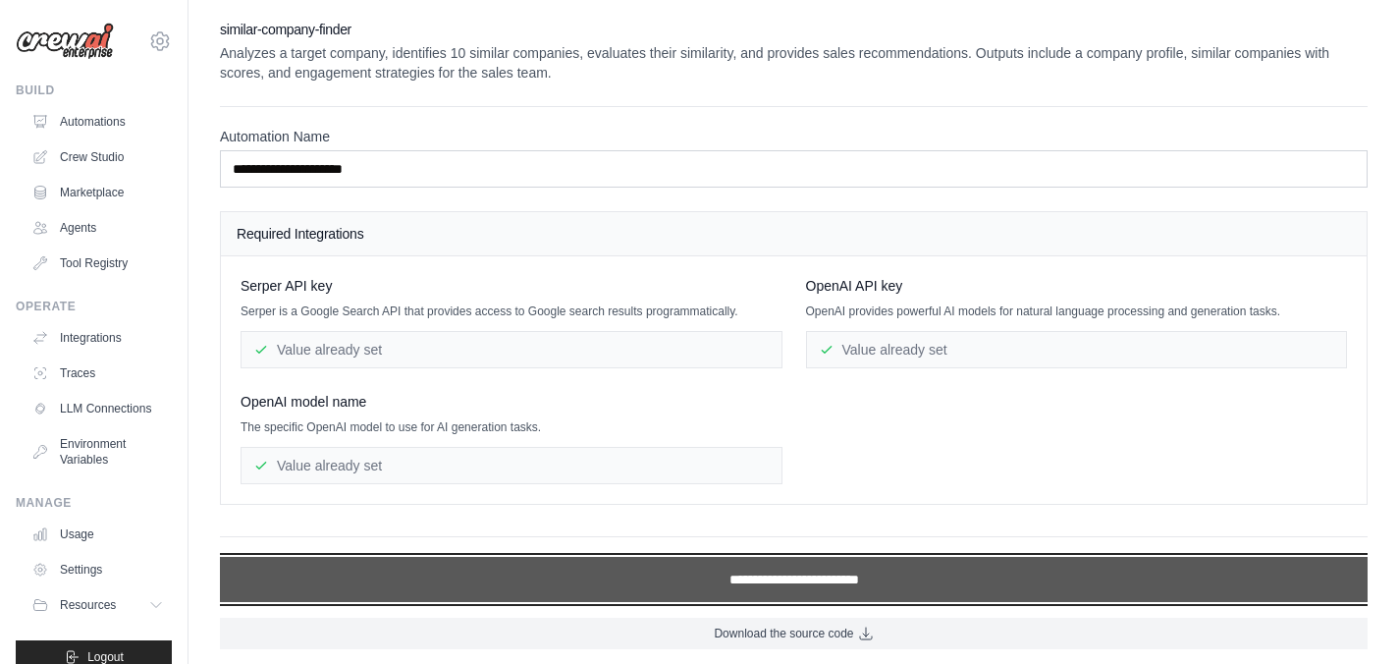
click at [746, 575] on input "**********" at bounding box center [794, 579] width 1148 height 45
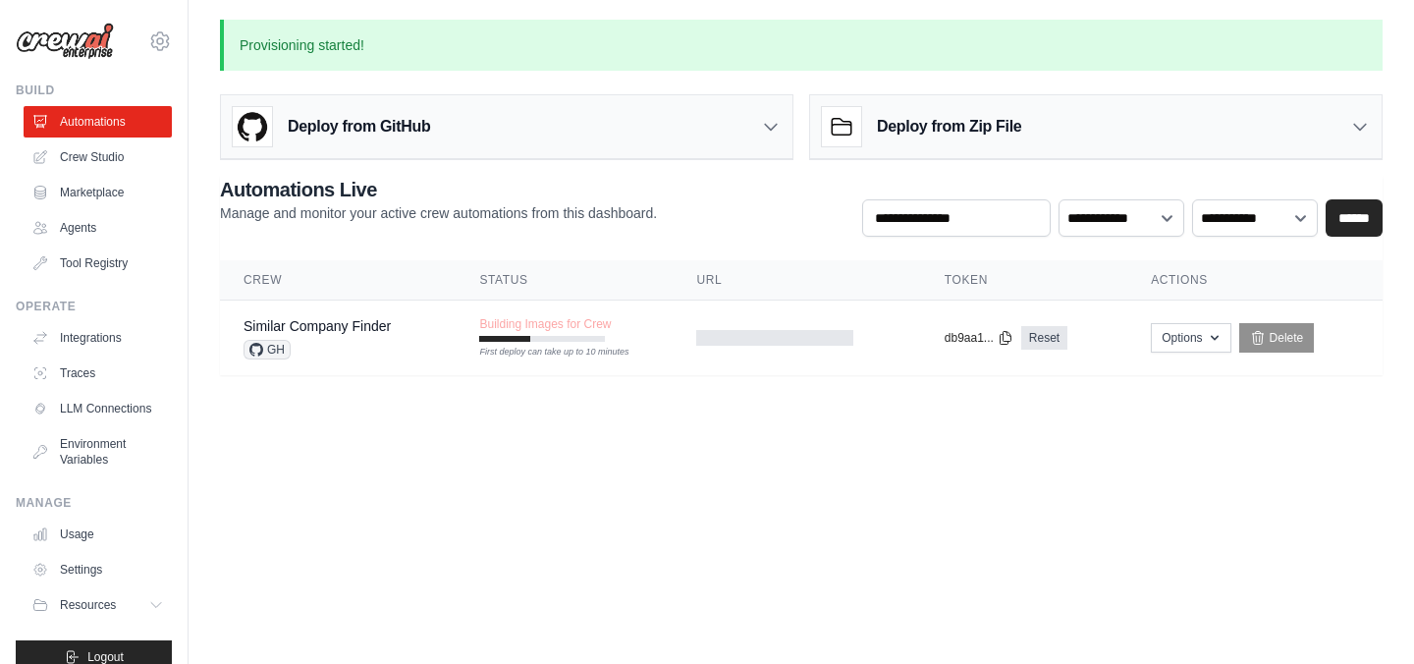
click at [894, 512] on body "[EMAIL_ADDRESS][DOMAIN_NAME] Settings Build Automations Crew Studio" at bounding box center [707, 332] width 1414 height 664
click at [675, 486] on body "[EMAIL_ADDRESS][DOMAIN_NAME] Settings Build Automations Crew Studio" at bounding box center [707, 332] width 1414 height 664
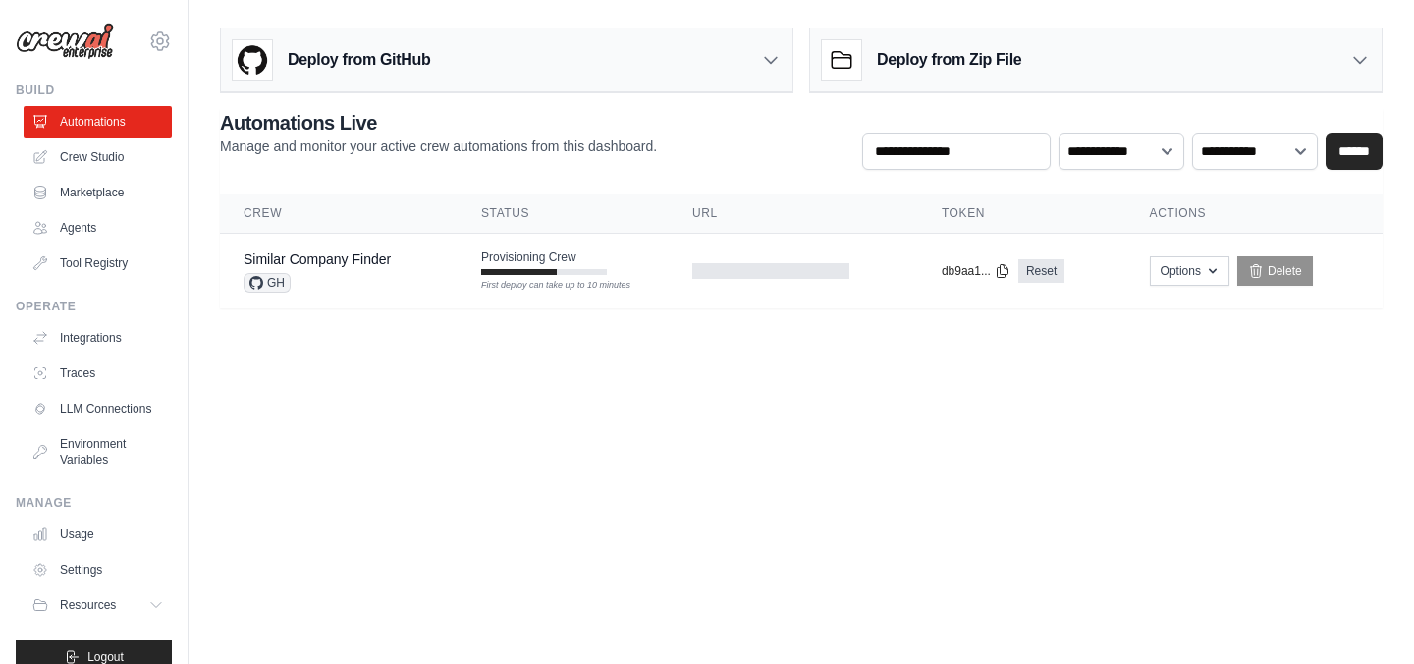
click at [687, 433] on body "jonam2025@yopmail.com Settings Build Automations Crew Studio" at bounding box center [707, 332] width 1414 height 664
click at [746, 415] on body "jonam2025@yopmail.com Settings Build Automations Crew Studio" at bounding box center [707, 332] width 1414 height 664
click at [1189, 271] on button "Options" at bounding box center [1190, 269] width 80 height 29
click at [878, 423] on body "jonam2025@yopmail.com Settings Build Automations Crew Studio" at bounding box center [707, 332] width 1414 height 664
click at [373, 256] on link "Similar Company Finder" at bounding box center [316, 259] width 147 height 16
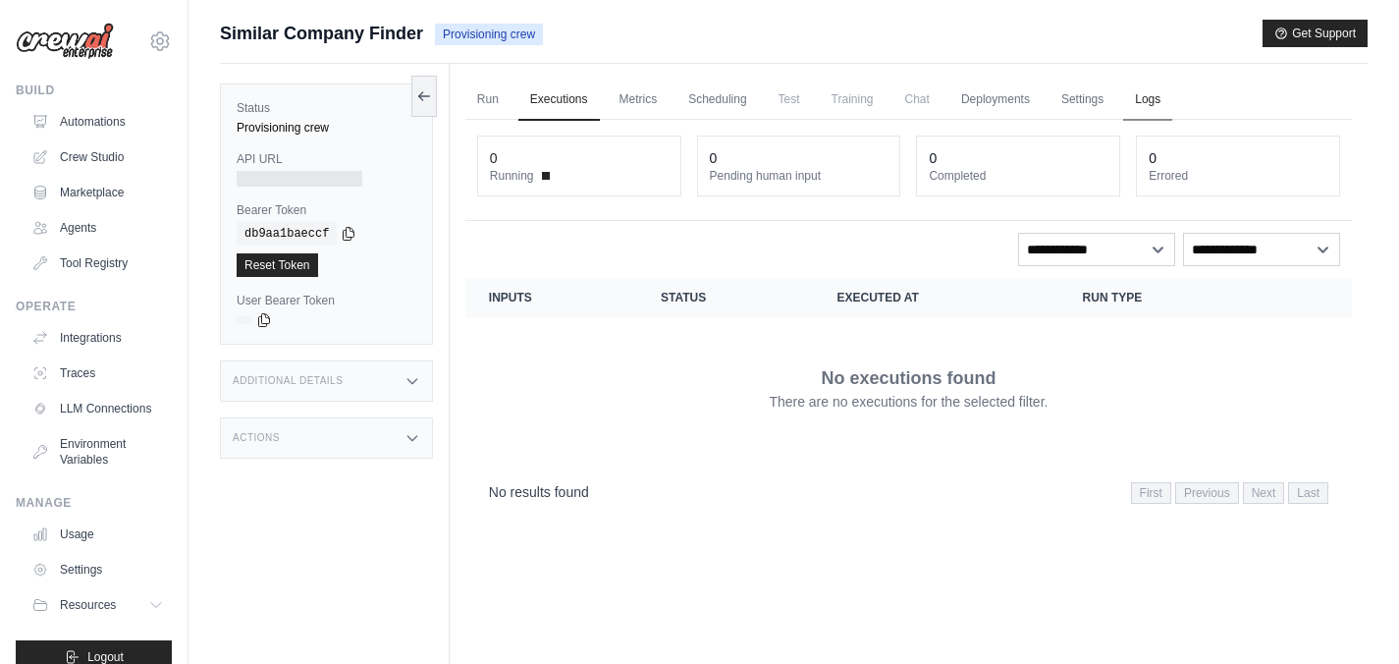
click at [1154, 100] on link "Logs" at bounding box center [1147, 100] width 49 height 41
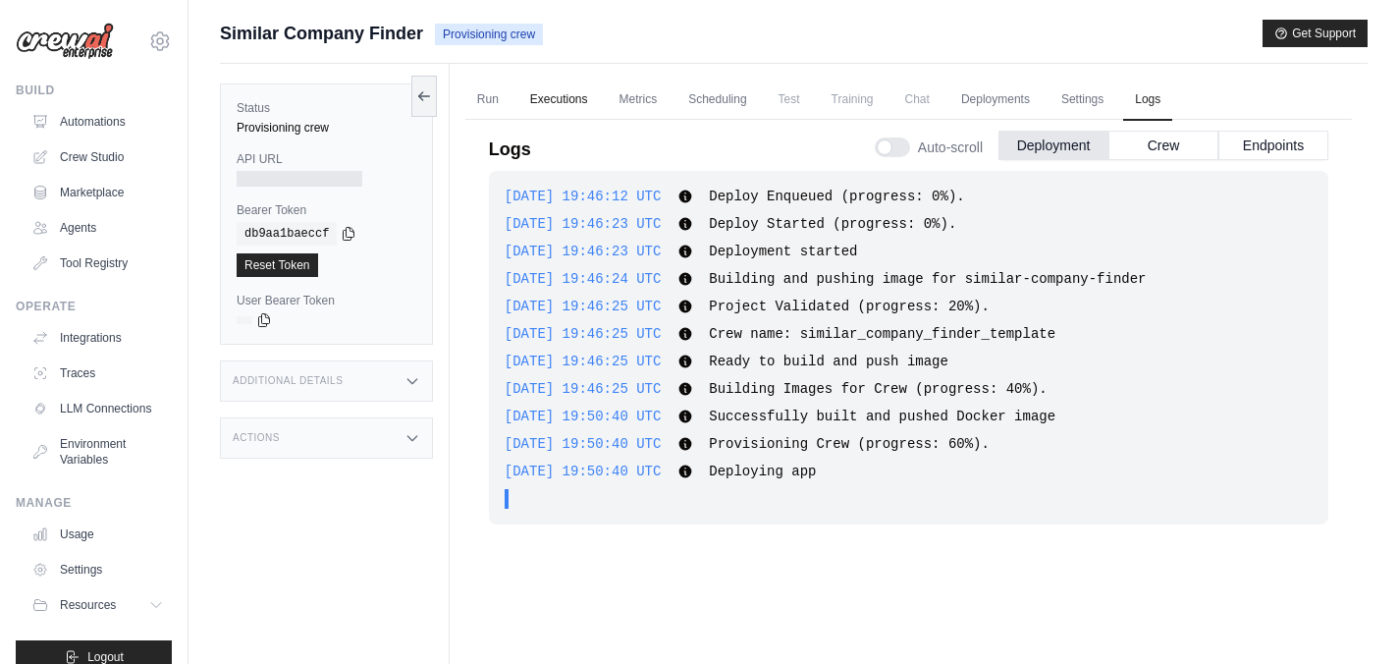
click at [574, 96] on link "Executions" at bounding box center [558, 100] width 81 height 41
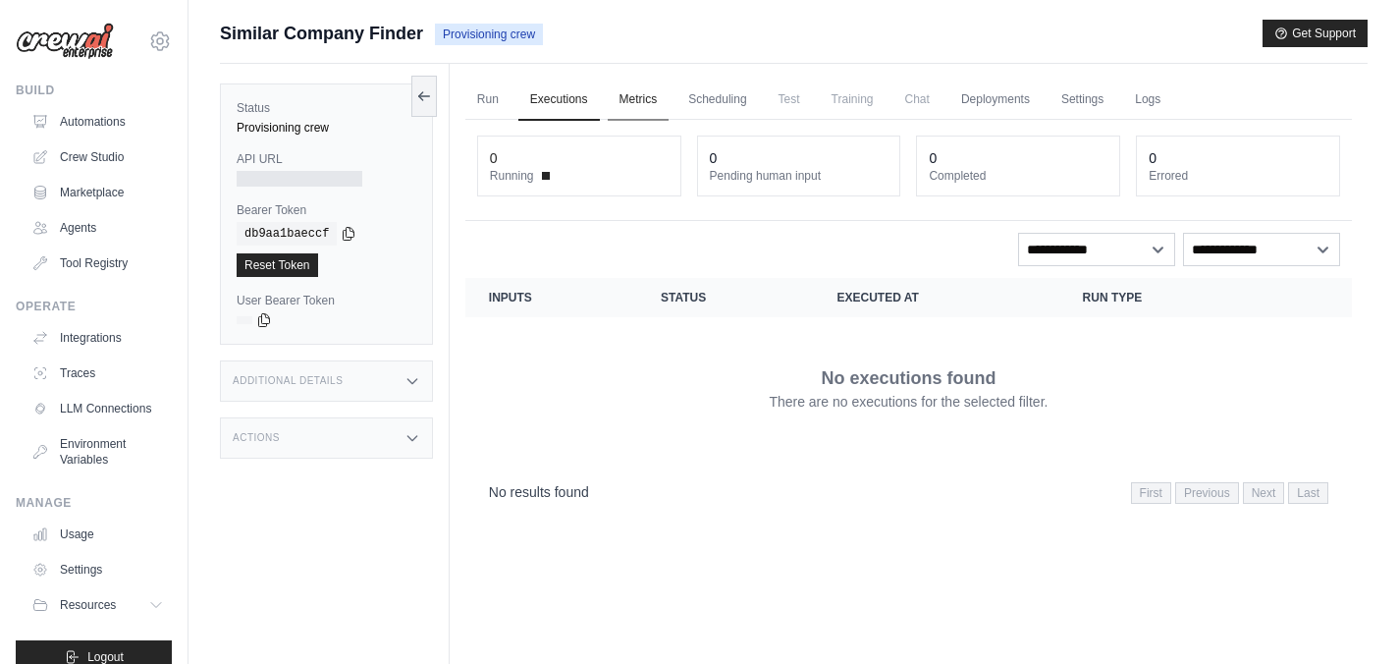
click at [636, 100] on link "Metrics" at bounding box center [639, 100] width 62 height 41
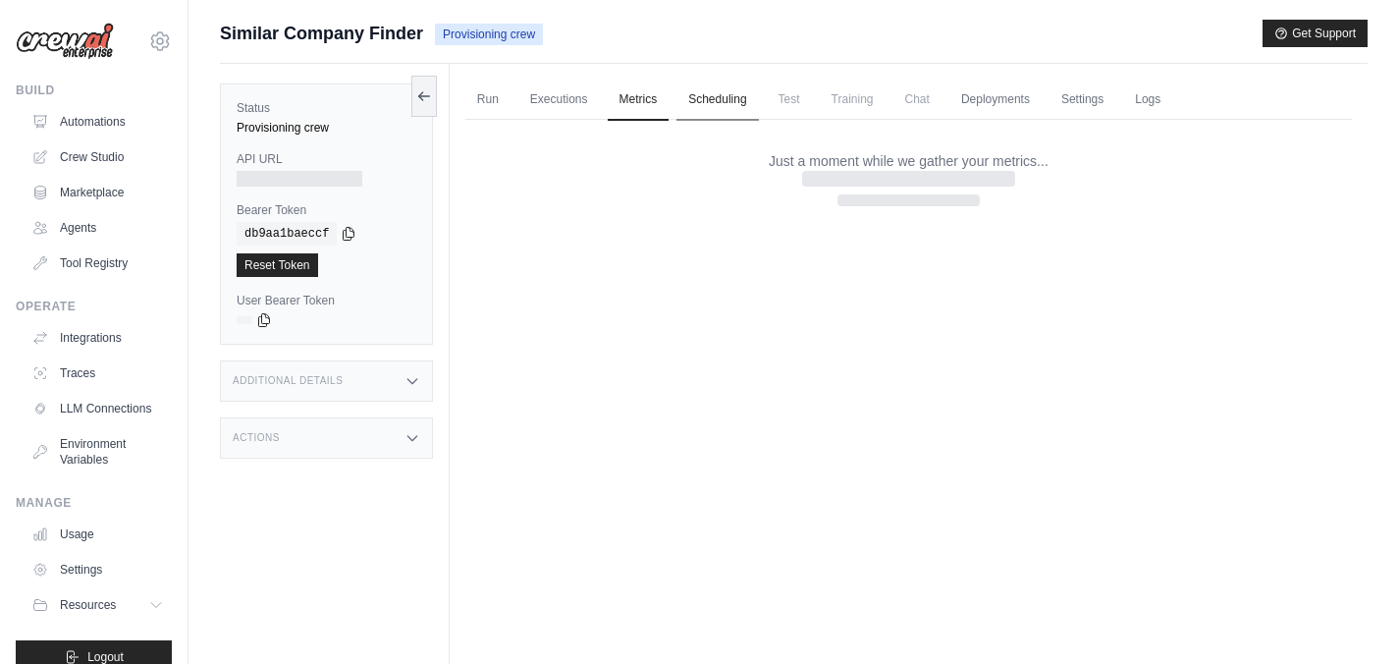
click at [725, 103] on link "Scheduling" at bounding box center [716, 100] width 81 height 41
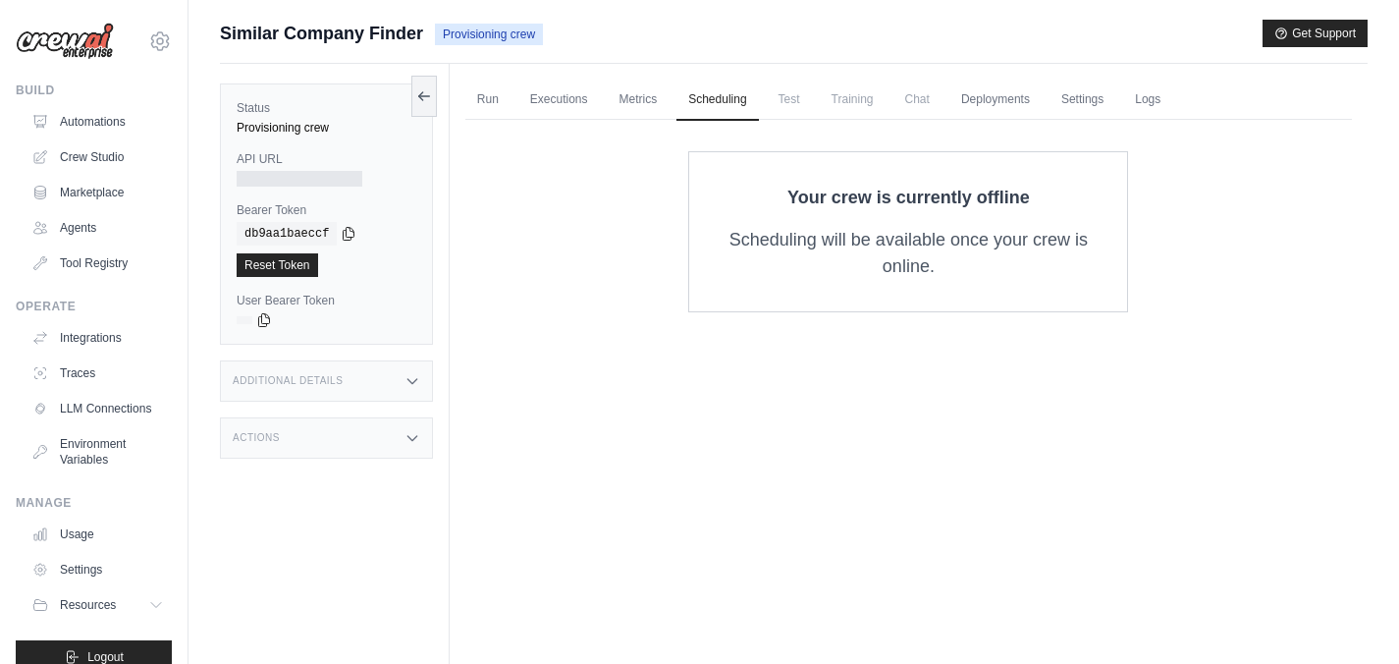
click at [778, 103] on span "Test" at bounding box center [789, 99] width 45 height 39
click at [868, 103] on span "Training" at bounding box center [853, 99] width 66 height 39
click at [906, 101] on span "Chat" at bounding box center [917, 99] width 48 height 39
click at [1002, 100] on link "Deployments" at bounding box center [995, 100] width 92 height 41
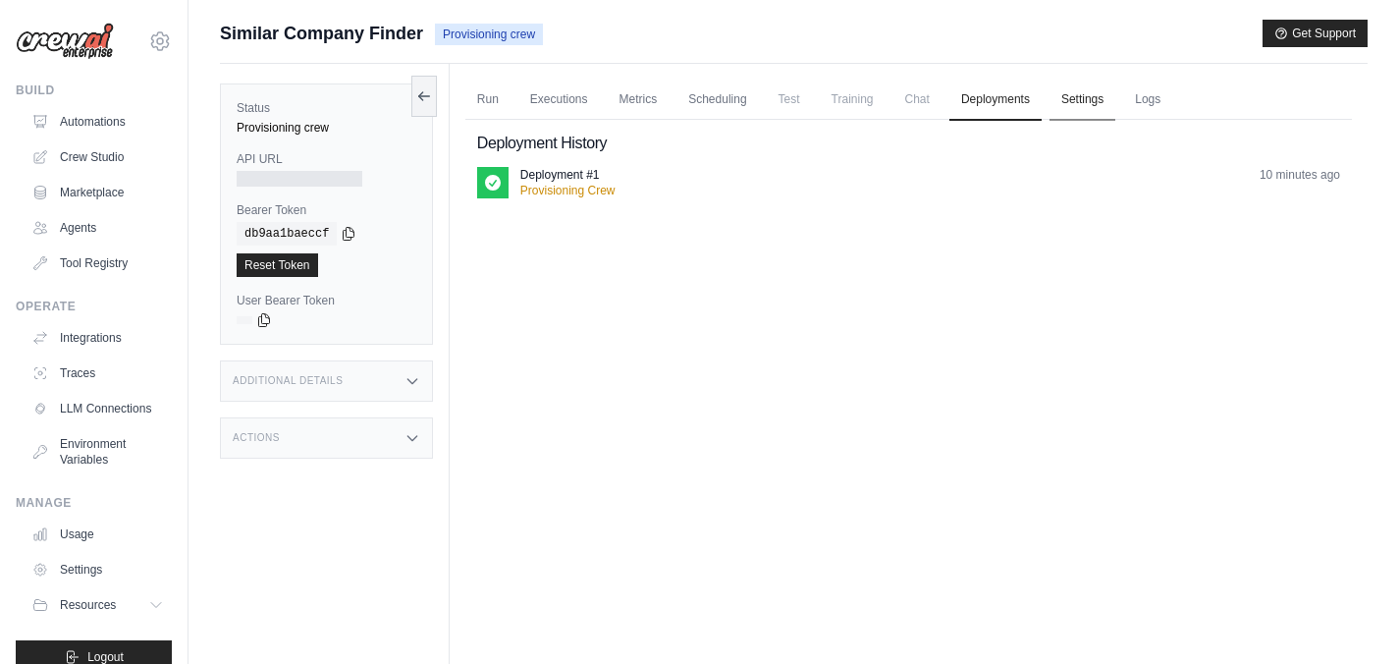
click at [1090, 100] on link "Settings" at bounding box center [1083, 100] width 66 height 41
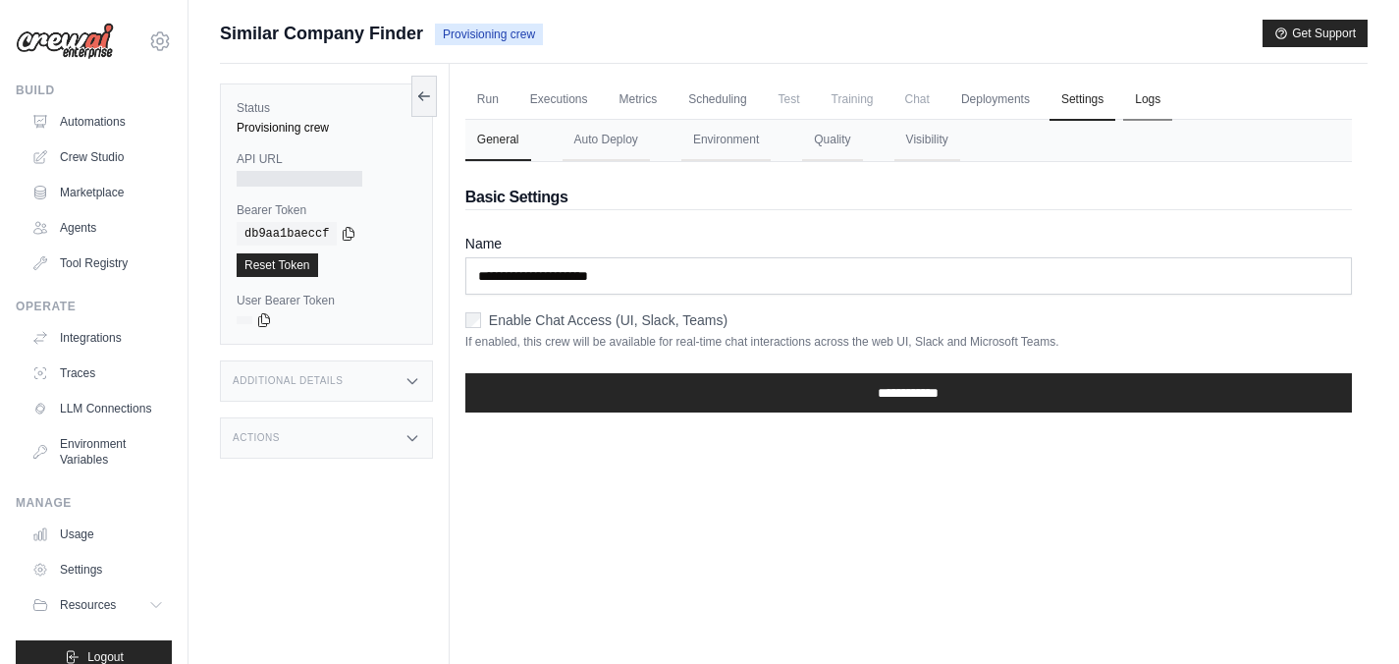
click at [1152, 101] on link "Logs" at bounding box center [1147, 100] width 49 height 41
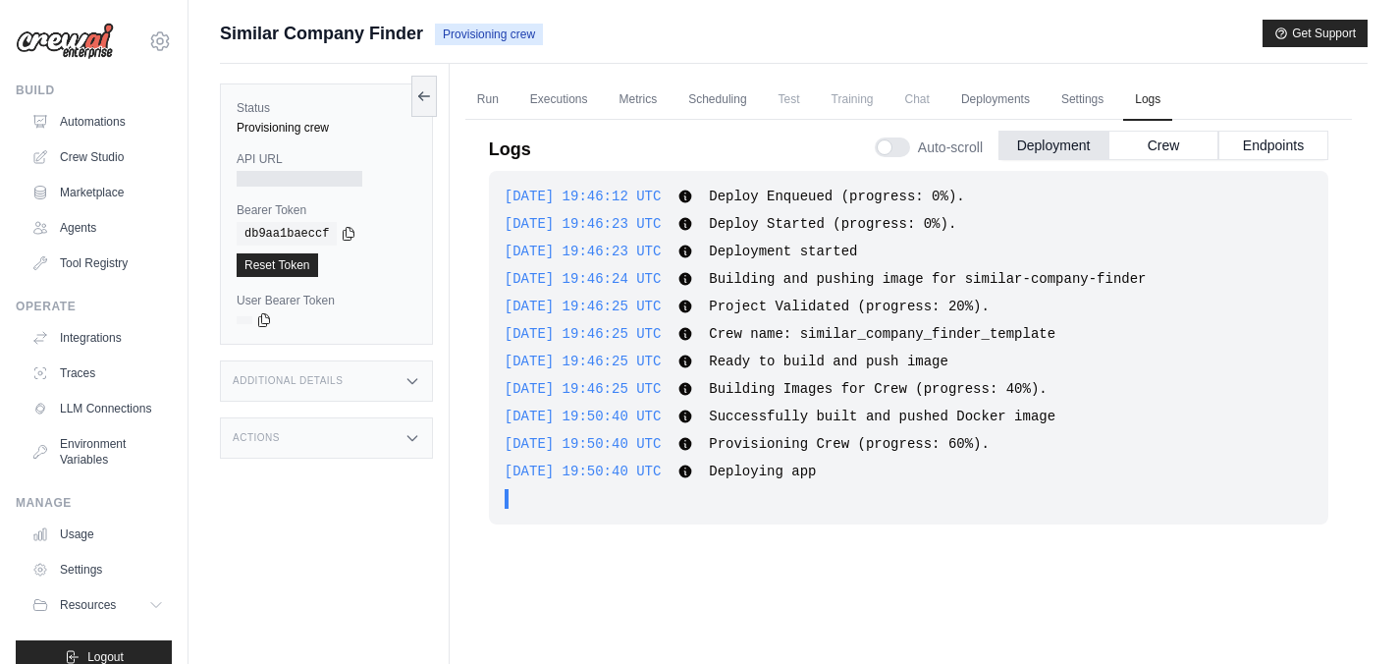
click at [399, 512] on div "Status Provisioning crew API URL Bearer Token copied db9aa1baeccf Reset Token U…" at bounding box center [335, 396] width 230 height 664
click at [488, 102] on link "Run" at bounding box center [487, 100] width 45 height 41
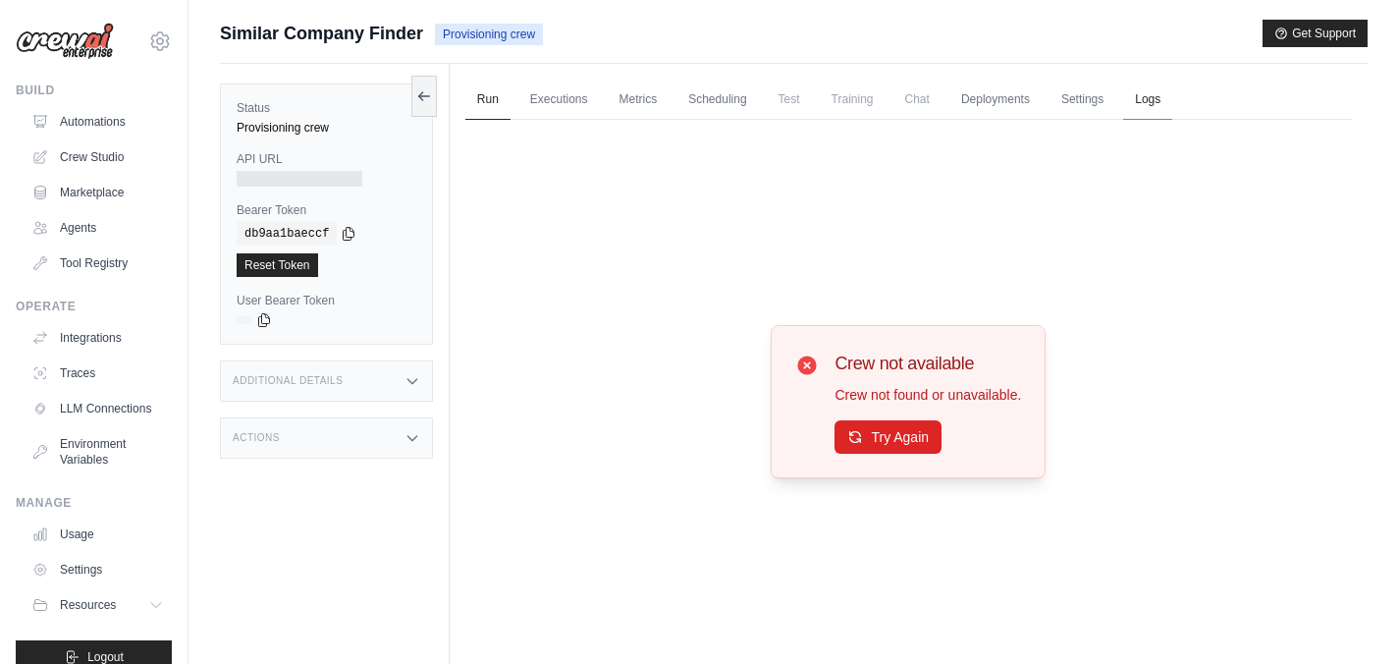
click at [1153, 102] on link "Logs" at bounding box center [1147, 100] width 49 height 41
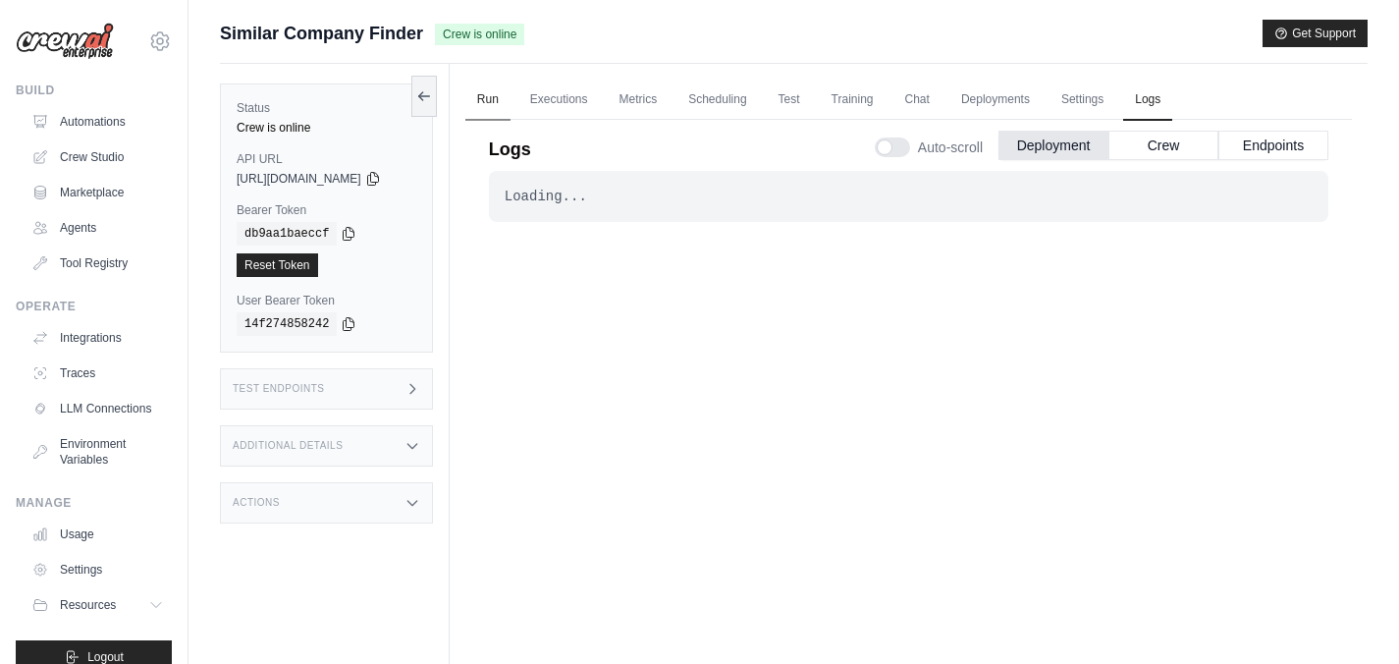
click at [506, 103] on link "Run" at bounding box center [487, 100] width 45 height 41
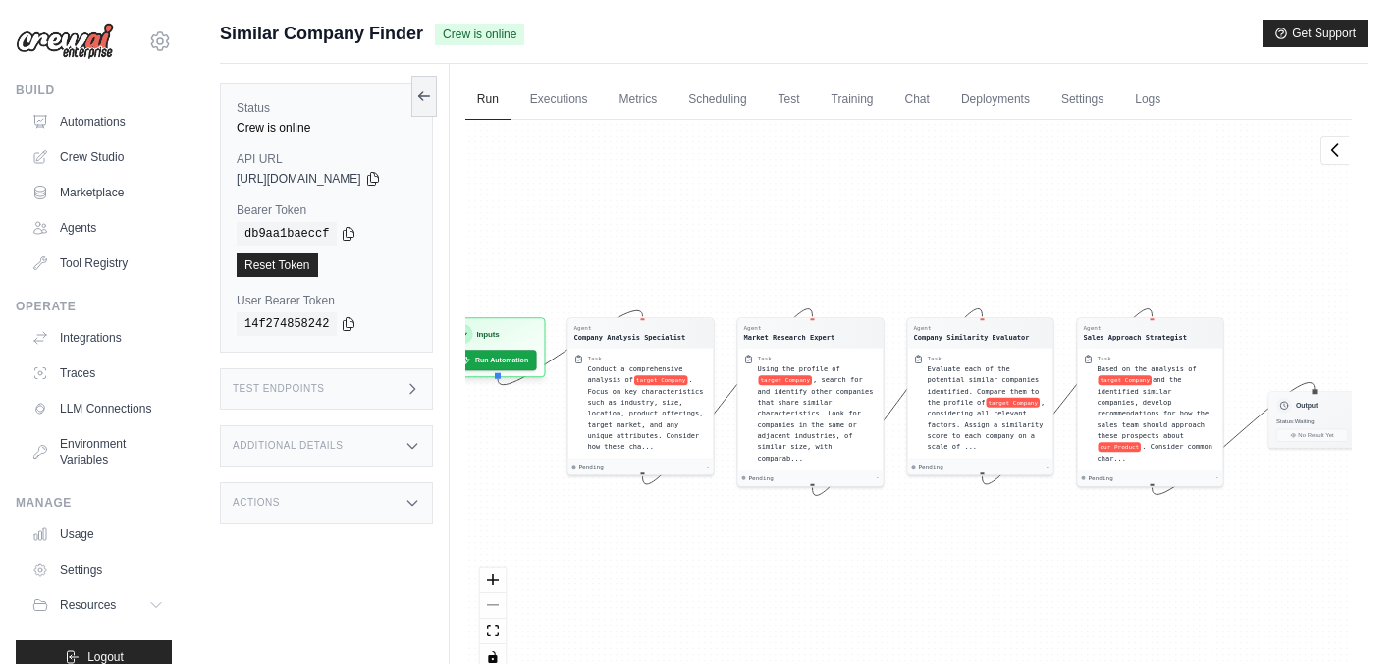
click at [754, 527] on div "Agent Company Analysis Specialist Task Conduct a comprehensive analysis of targ…" at bounding box center [908, 402] width 887 height 565
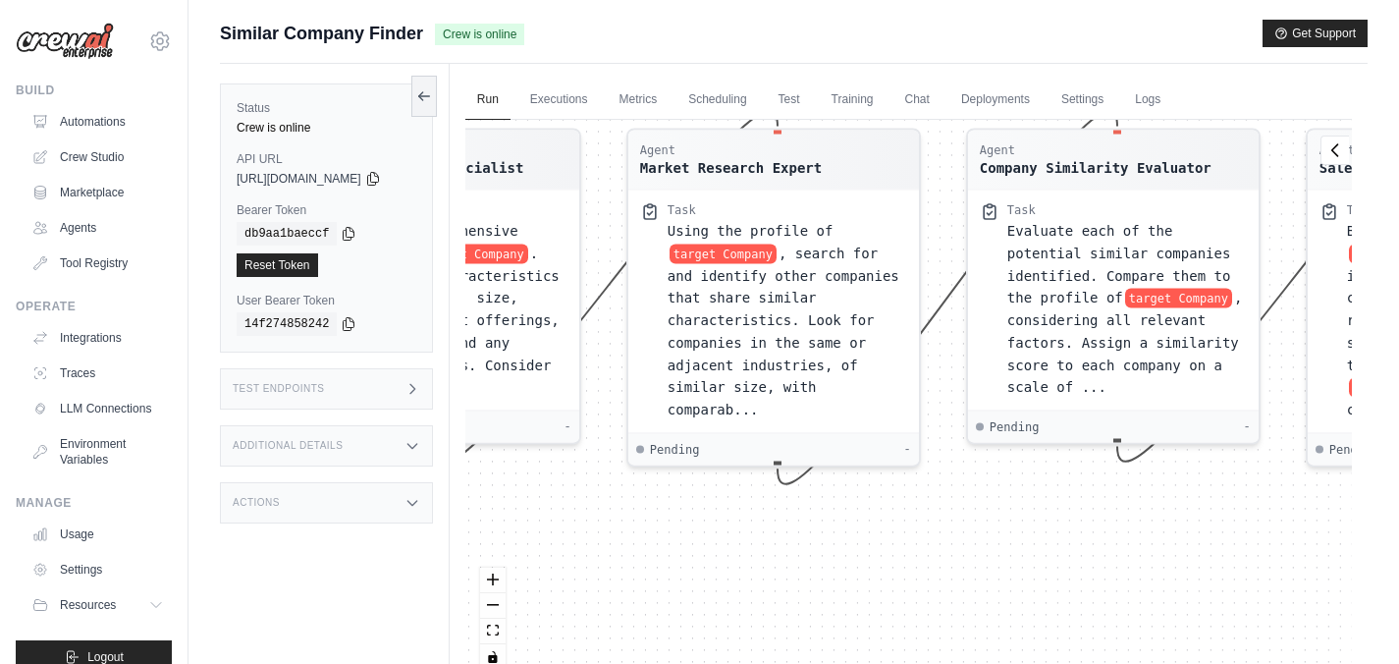
drag, startPoint x: 776, startPoint y: 528, endPoint x: 664, endPoint y: 549, distance: 113.8
click at [664, 549] on div "Agent Company Analysis Specialist Task Conduct a comprehensive analysis of targ…" at bounding box center [908, 402] width 887 height 565
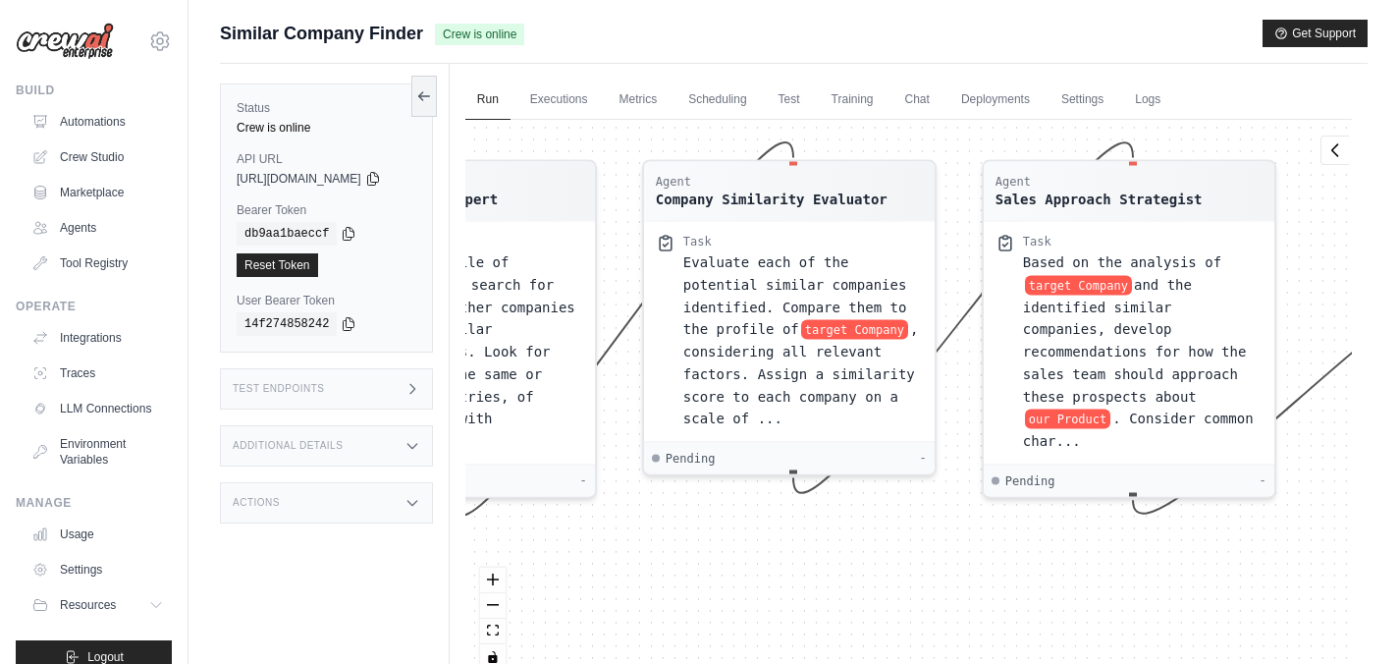
drag, startPoint x: 1014, startPoint y: 530, endPoint x: 692, endPoint y: 562, distance: 323.6
click at [692, 562] on div "Agent Company Analysis Specialist Task Conduct a comprehensive analysis of targ…" at bounding box center [908, 402] width 887 height 565
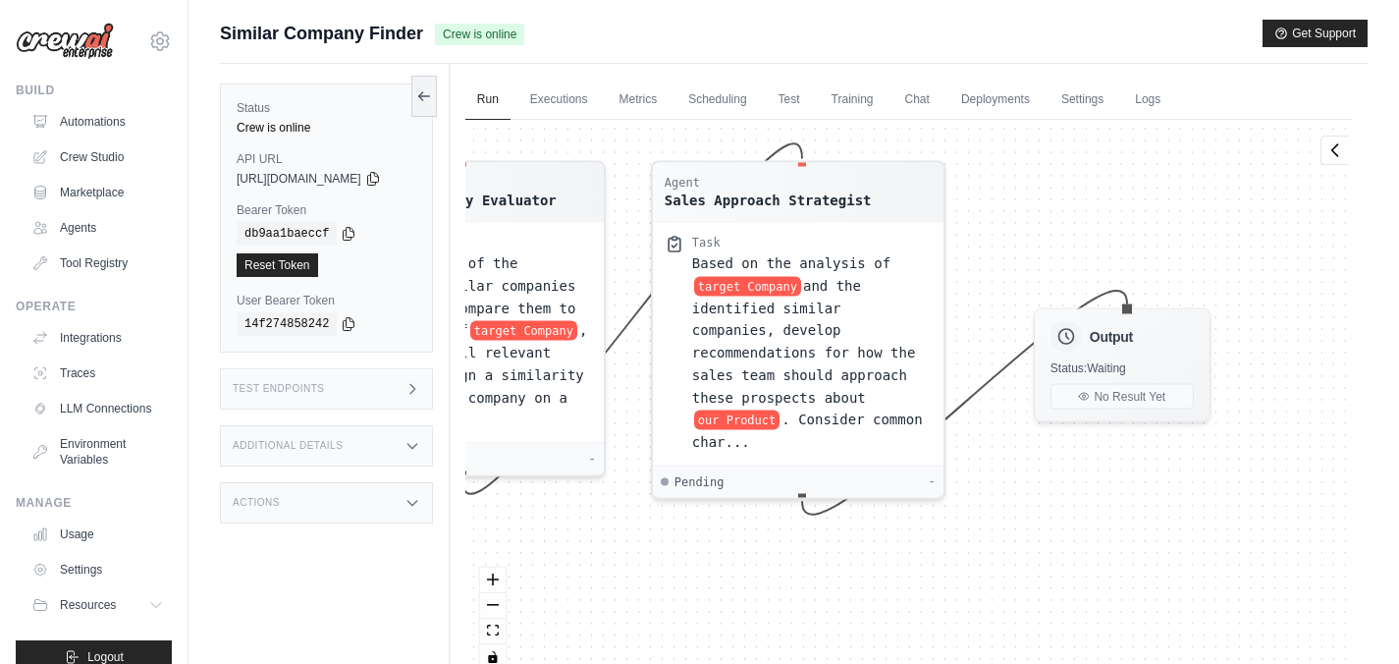
drag, startPoint x: 1019, startPoint y: 576, endPoint x: 688, endPoint y: 577, distance: 330.9
click at [688, 577] on div "Agent Company Analysis Specialist Task Conduct a comprehensive analysis of targ…" at bounding box center [908, 402] width 887 height 565
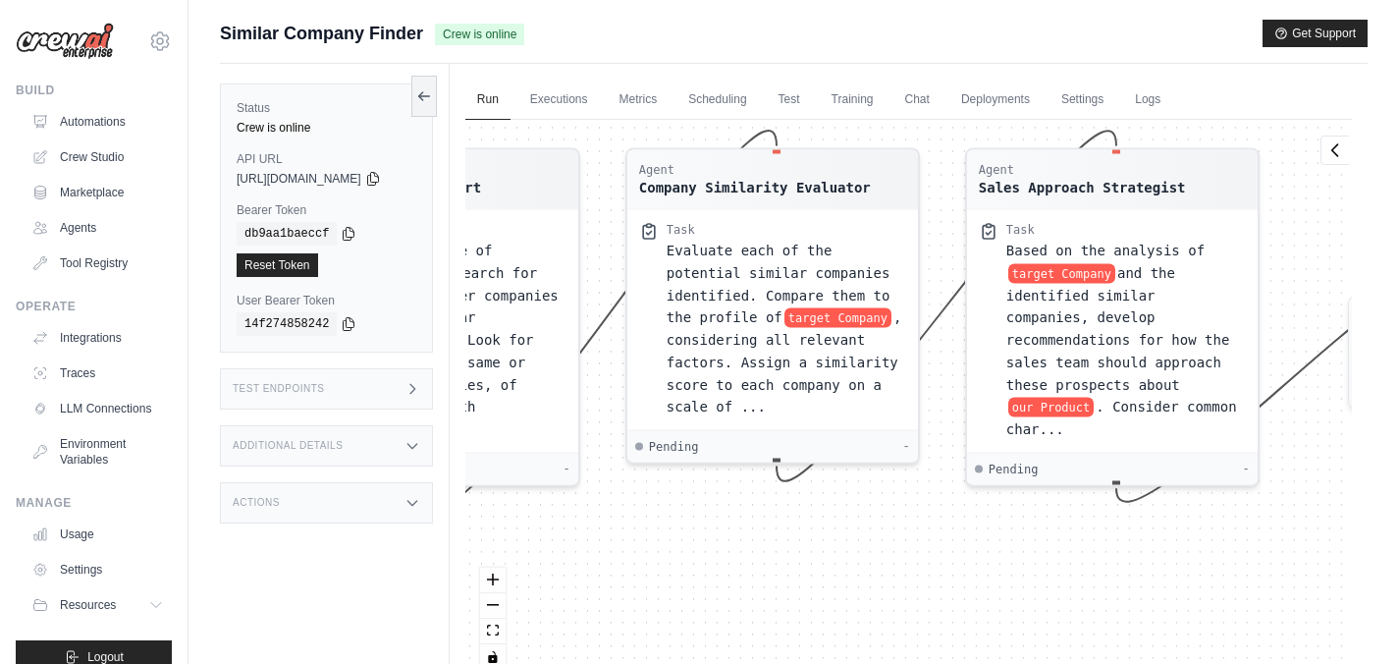
drag, startPoint x: 1027, startPoint y: 568, endPoint x: 1397, endPoint y: 533, distance: 371.8
click at [1396, 533] on div "Submit a support request Describe your issue or question * Please be specific a…" at bounding box center [794, 374] width 1211 height 708
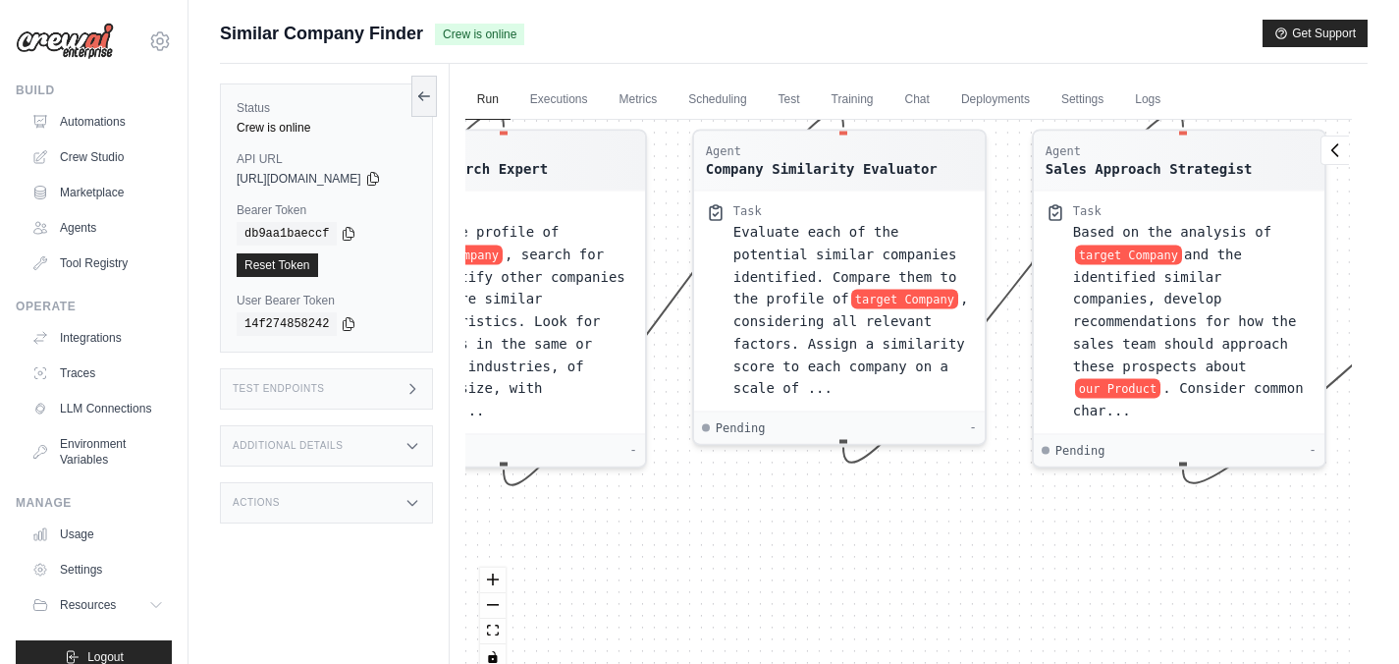
drag, startPoint x: 812, startPoint y: 548, endPoint x: 1162, endPoint y: 580, distance: 352.0
click at [1160, 581] on div "Agent Company Analysis Specialist Task Conduct a comprehensive analysis of targ…" at bounding box center [908, 402] width 887 height 565
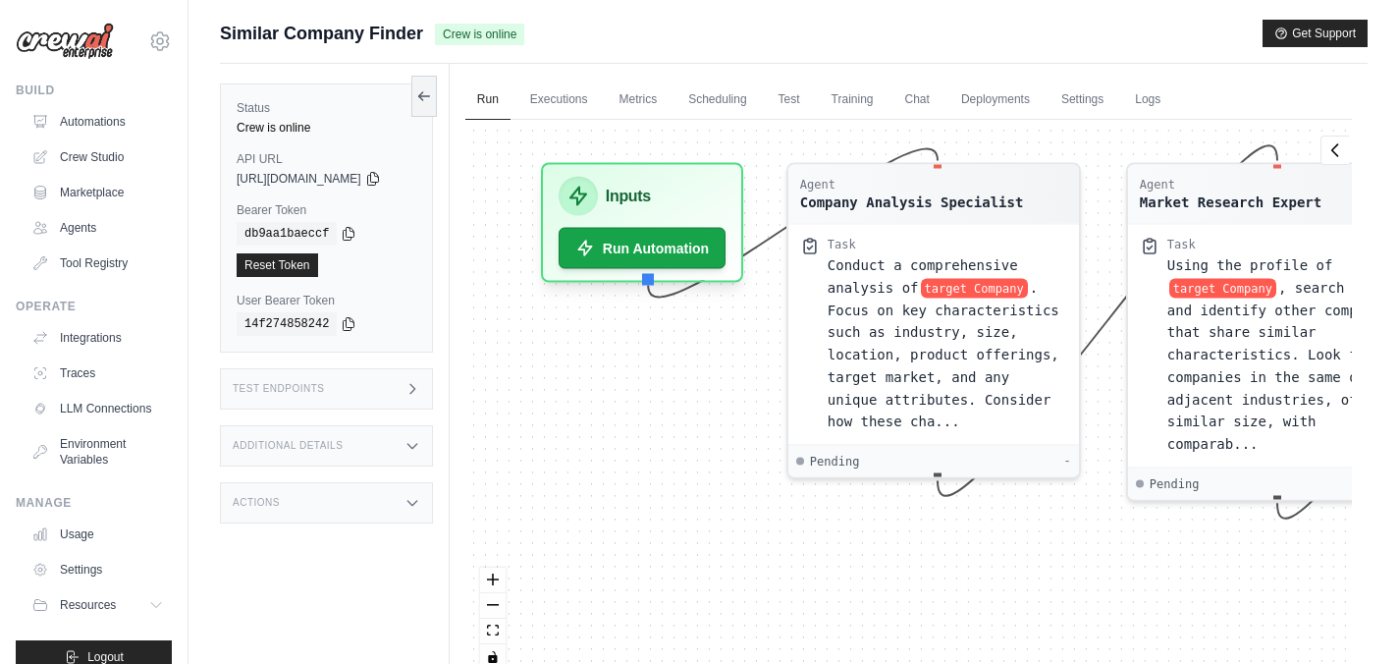
drag, startPoint x: 734, startPoint y: 547, endPoint x: 1160, endPoint y: 547, distance: 425.1
click at [1160, 547] on div "Agent Company Analysis Specialist Task Conduct a comprehensive analysis of targ…" at bounding box center [908, 402] width 887 height 565
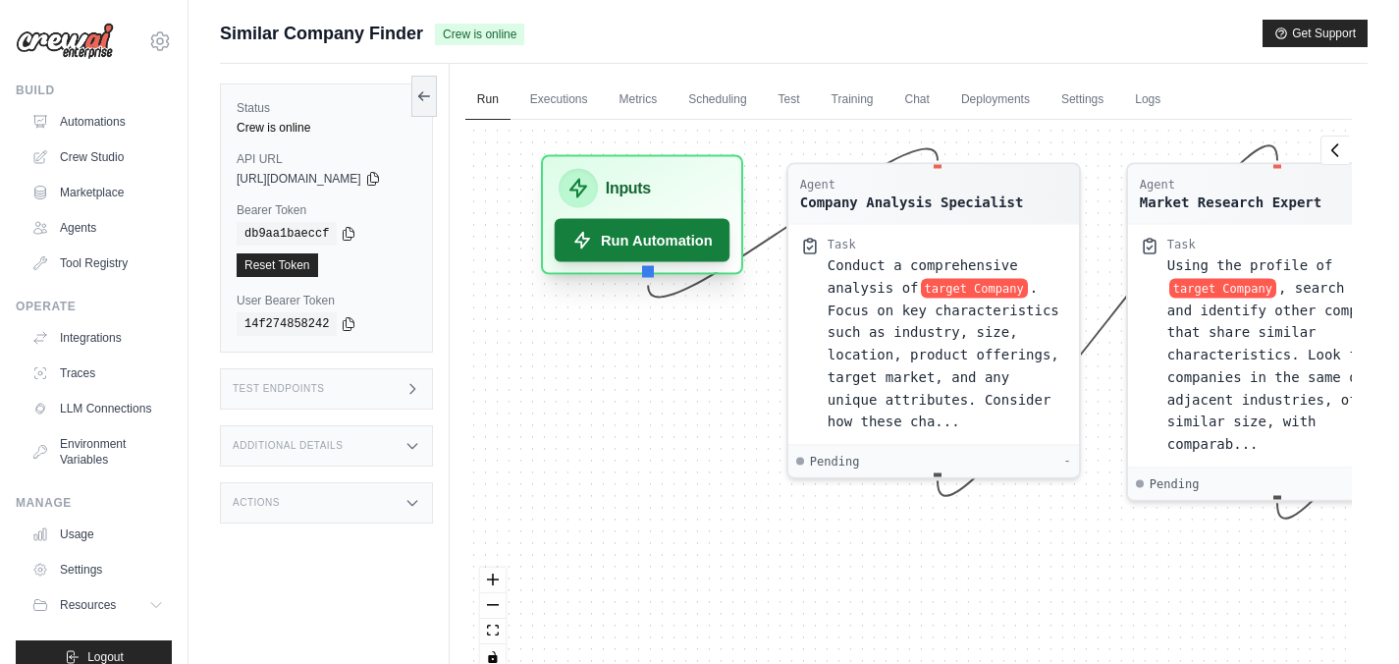
click at [666, 246] on button "Run Automation" at bounding box center [643, 239] width 176 height 43
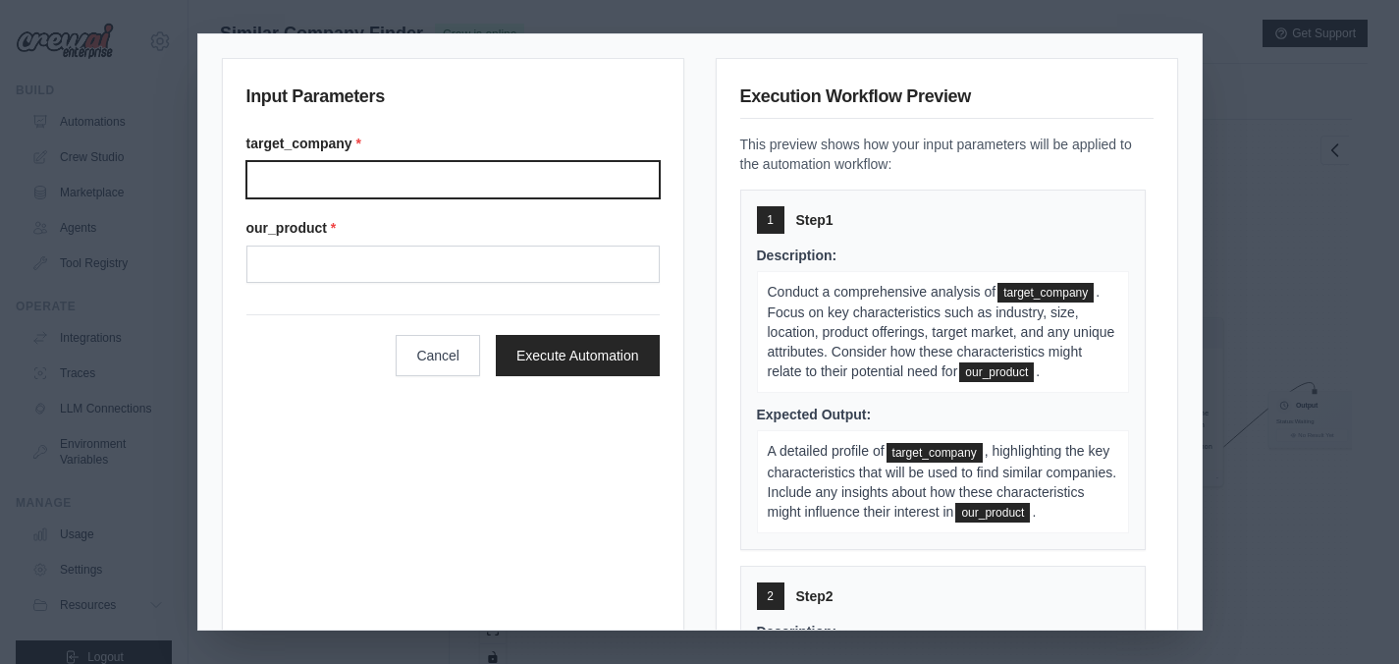
click at [323, 173] on input "Target company" at bounding box center [452, 179] width 413 height 37
type input "*******"
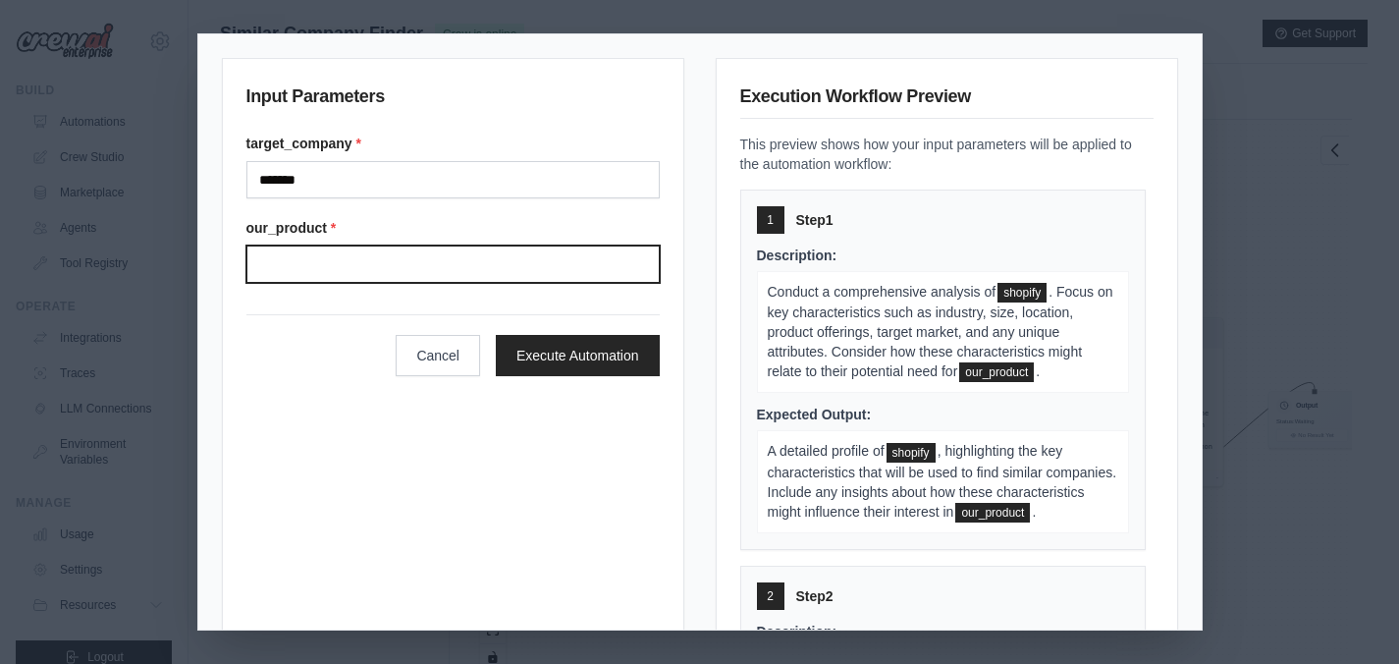
click at [343, 249] on input "Our product" at bounding box center [452, 263] width 413 height 37
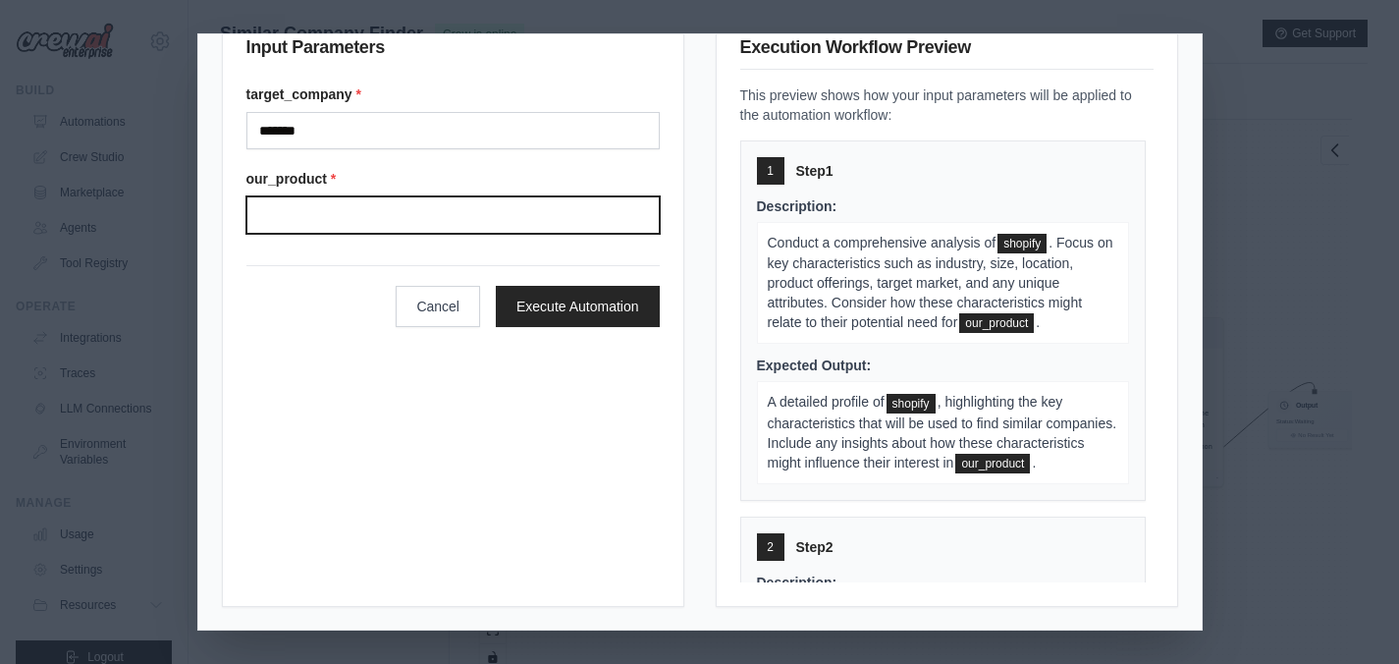
click at [368, 219] on input "Our product" at bounding box center [452, 214] width 413 height 37
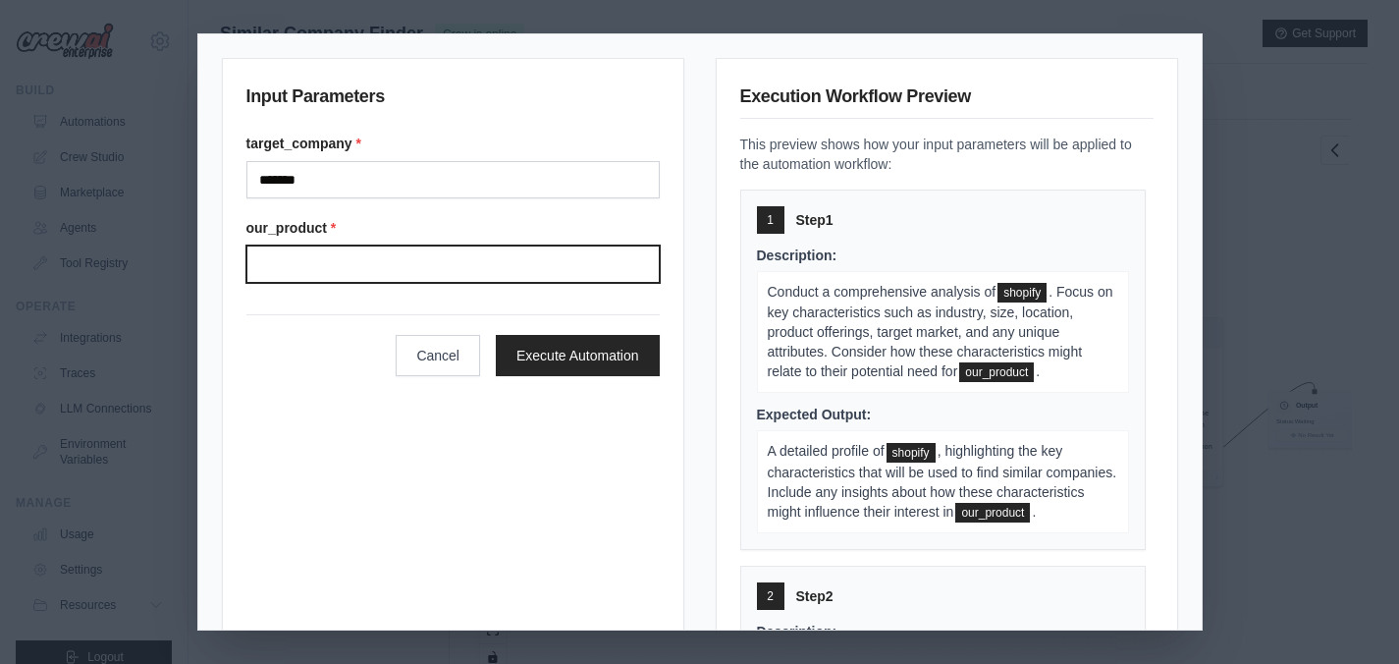
click at [280, 262] on input "Our product" at bounding box center [452, 263] width 413 height 37
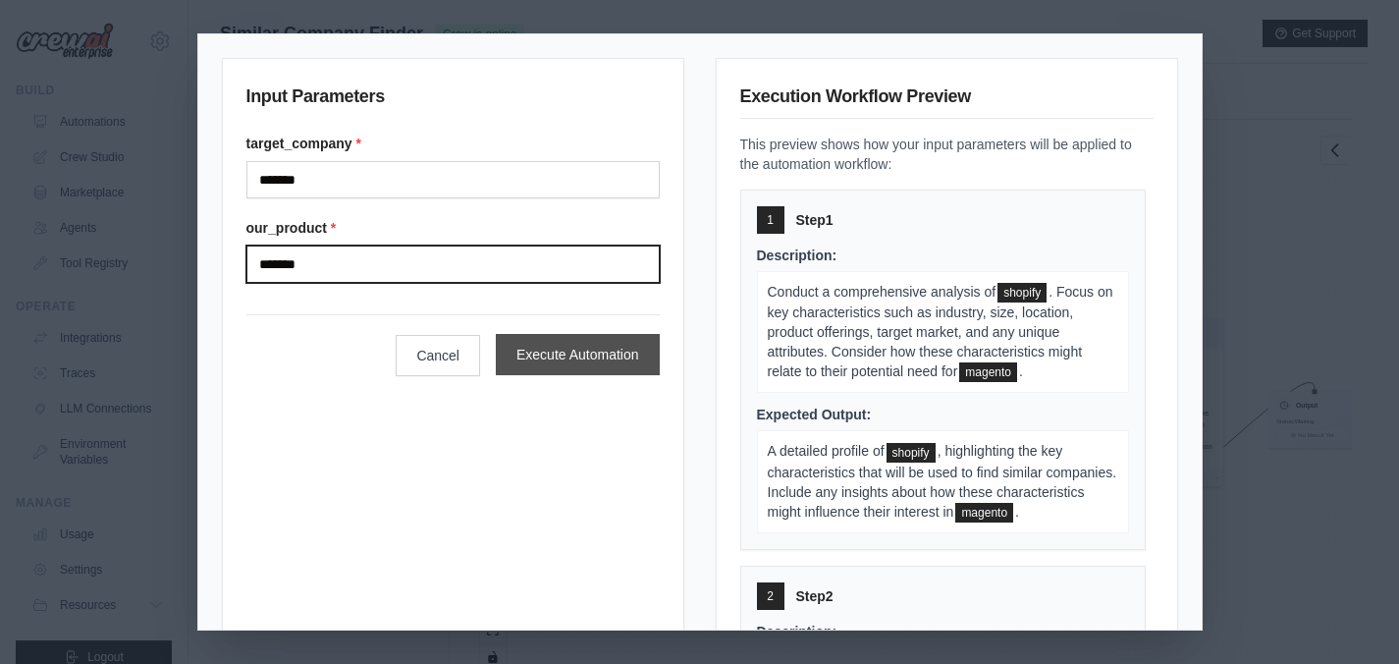
type input "*******"
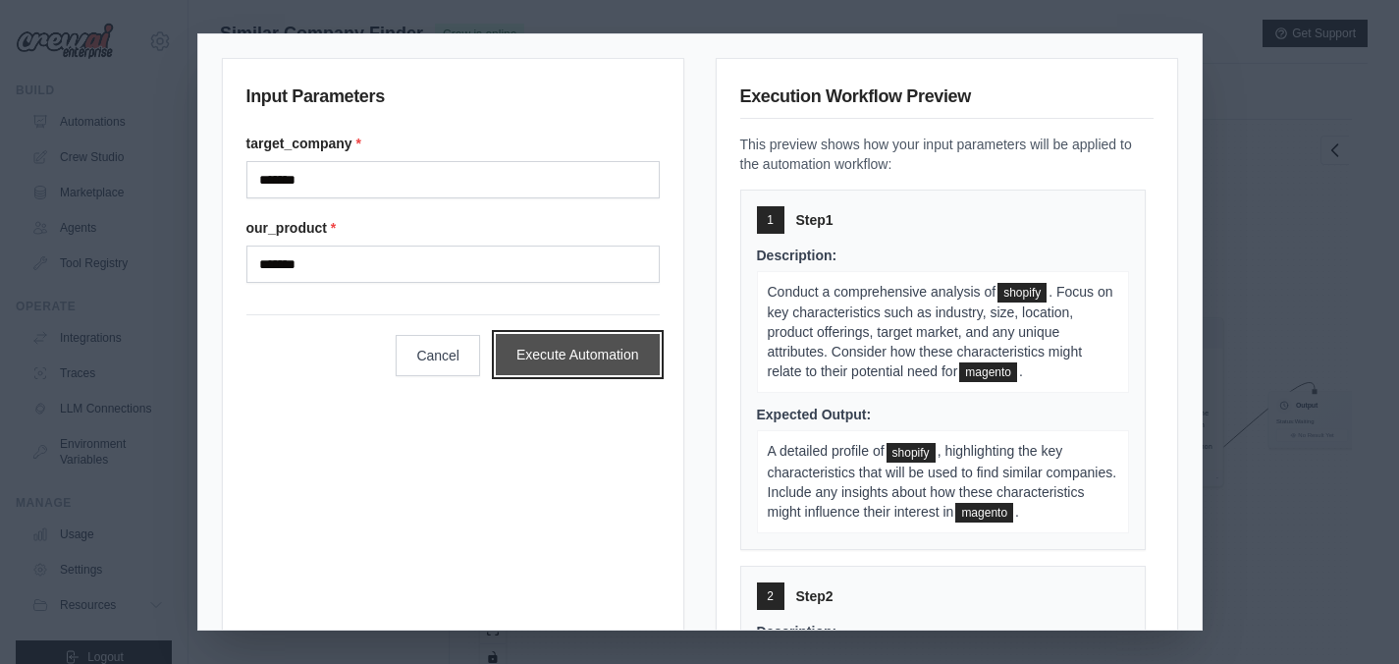
click at [605, 358] on button "Execute Automation" at bounding box center [578, 354] width 164 height 41
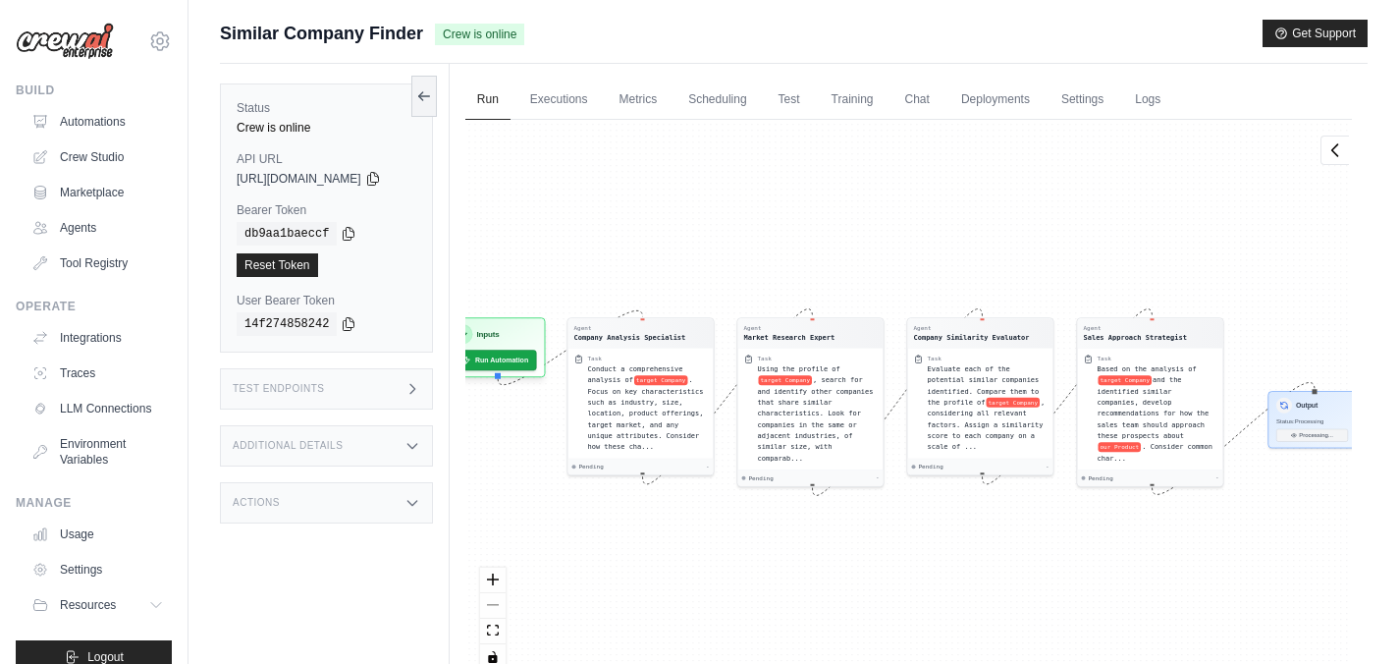
scroll to position [82, 0]
click at [576, 105] on link "Executions" at bounding box center [558, 100] width 81 height 41
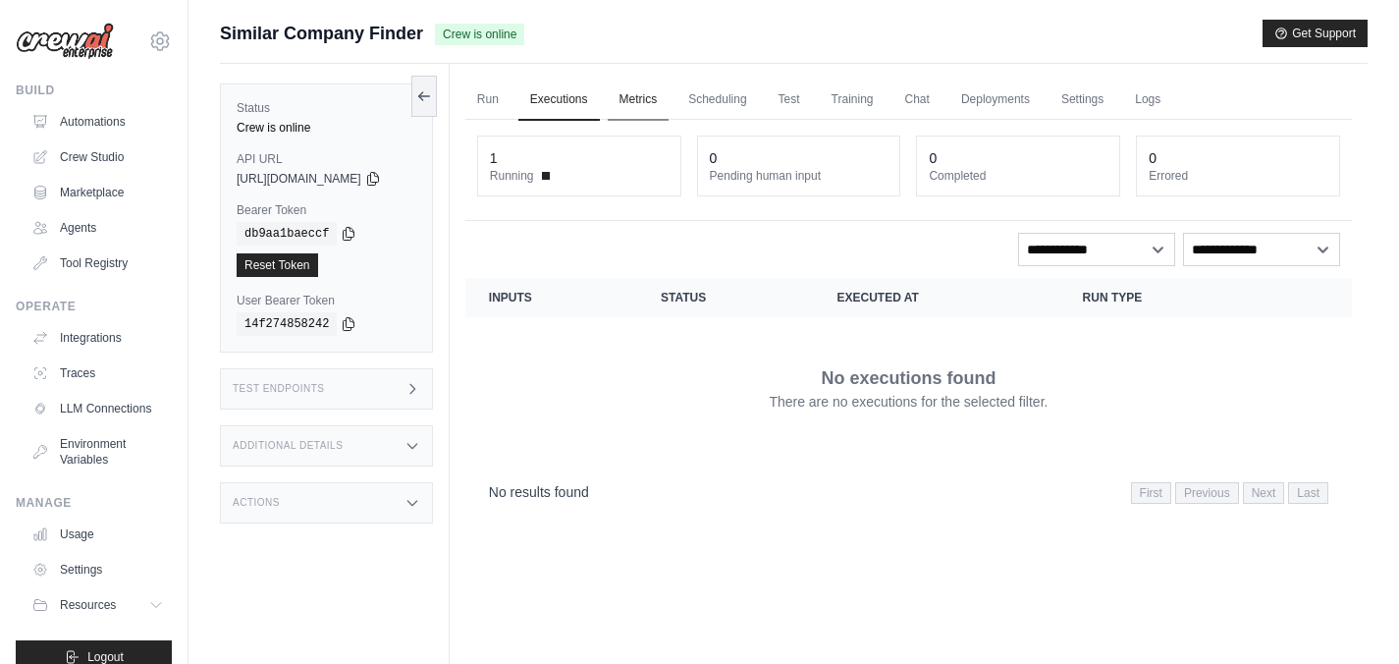
click at [657, 99] on link "Metrics" at bounding box center [639, 100] width 62 height 41
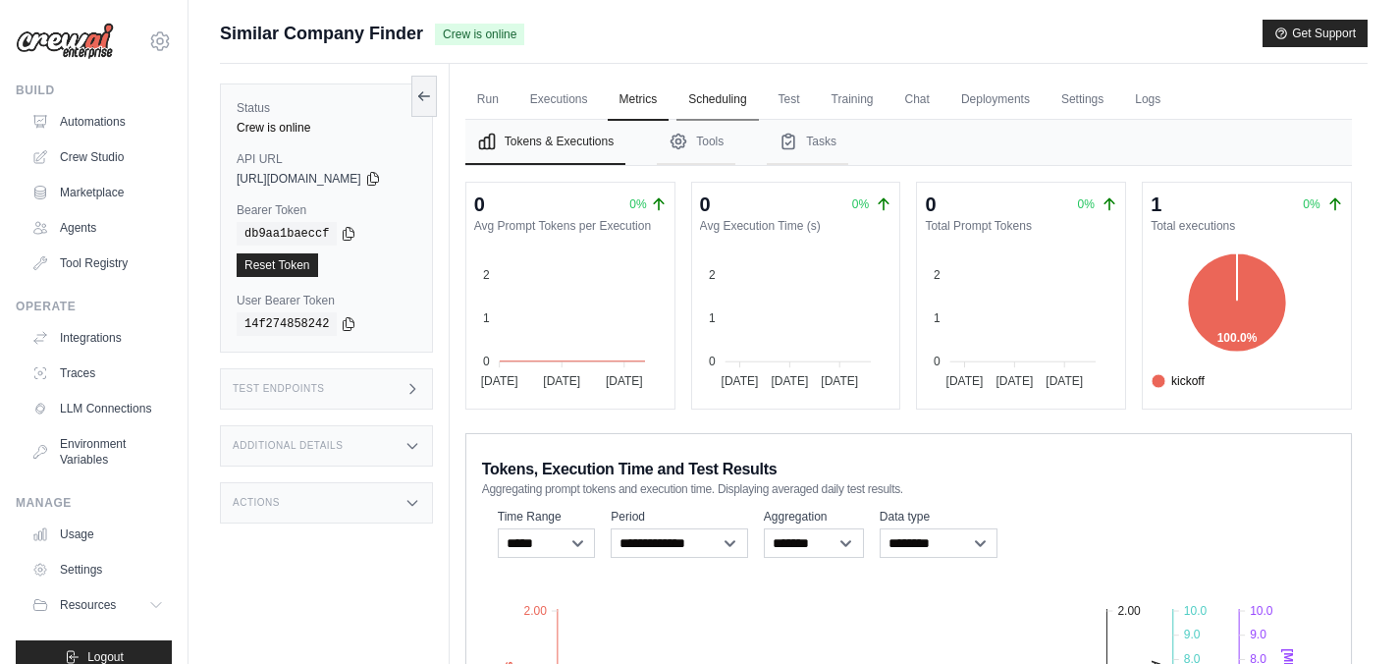
click at [728, 102] on link "Scheduling" at bounding box center [716, 100] width 81 height 41
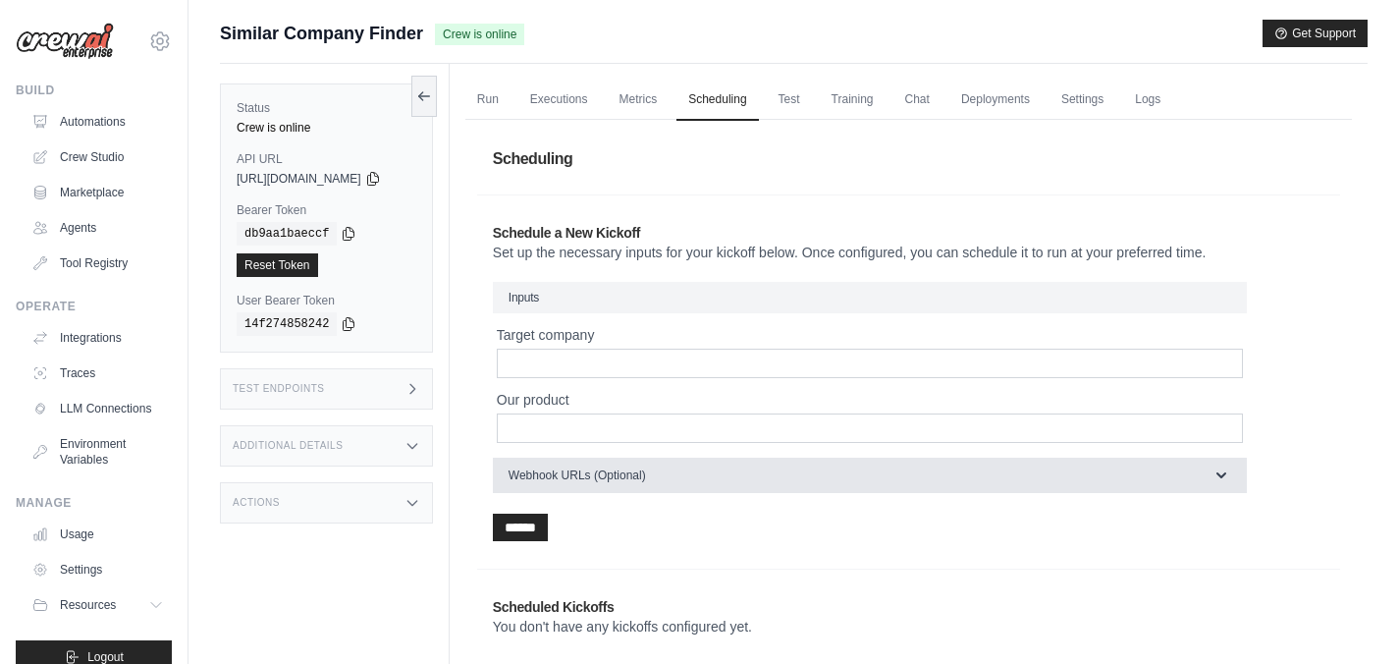
click at [699, 478] on button "Webhook URLs (Optional)" at bounding box center [870, 475] width 754 height 35
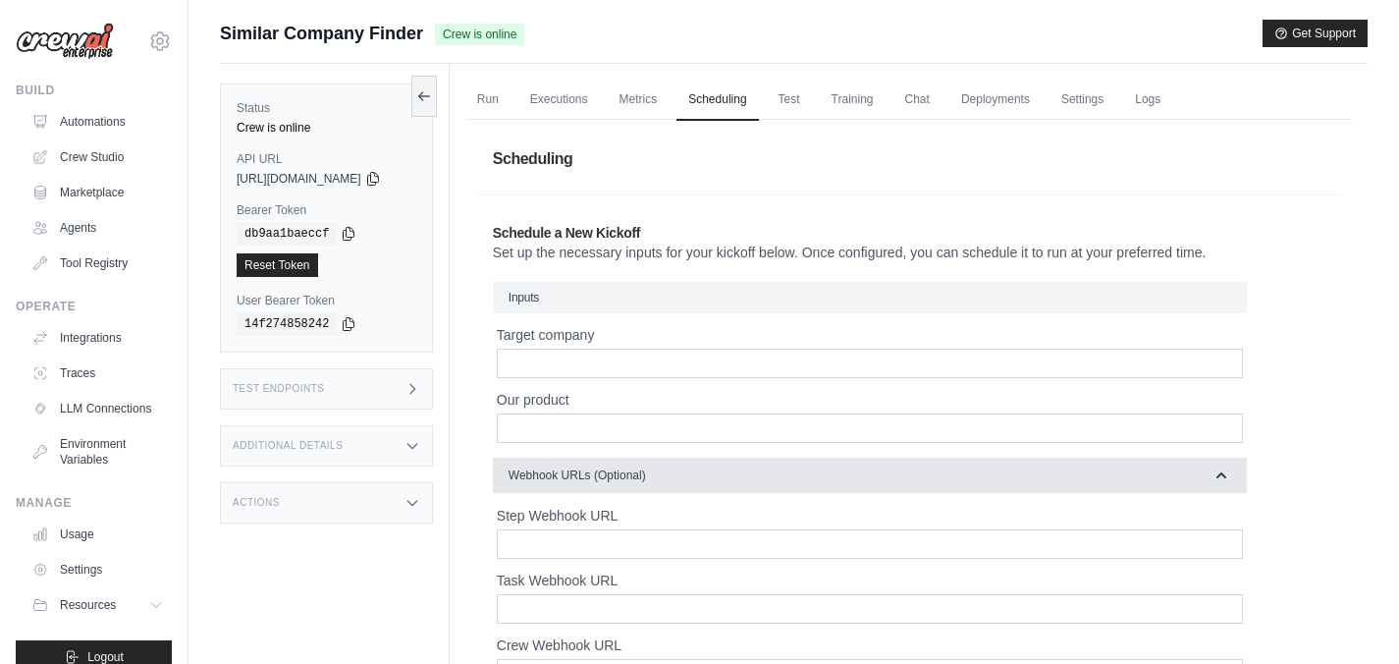
click at [699, 478] on button "Webhook URLs (Optional)" at bounding box center [870, 475] width 754 height 35
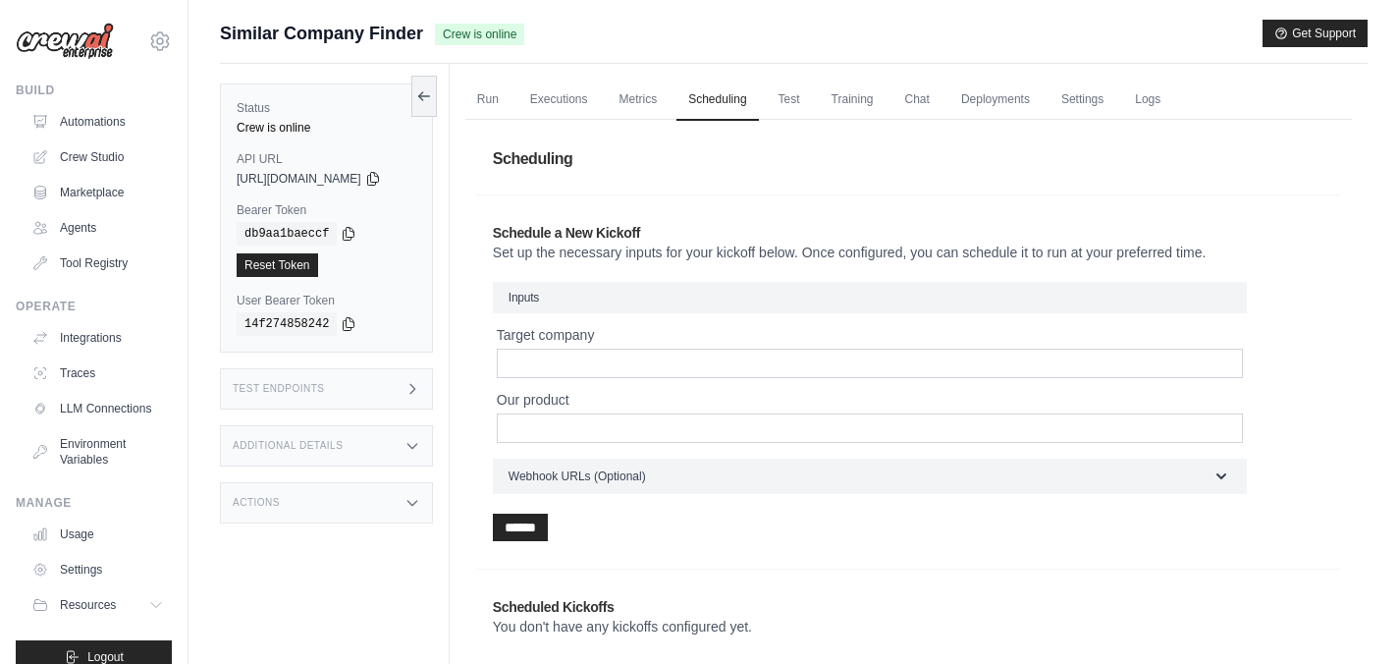
drag, startPoint x: 551, startPoint y: 251, endPoint x: 1225, endPoint y: 253, distance: 674.5
click at [1225, 253] on p "Set up the necessary inputs for your kickoff below. Once configured, you can sc…" at bounding box center [909, 253] width 832 height 20
click at [804, 101] on link "Test" at bounding box center [789, 100] width 45 height 41
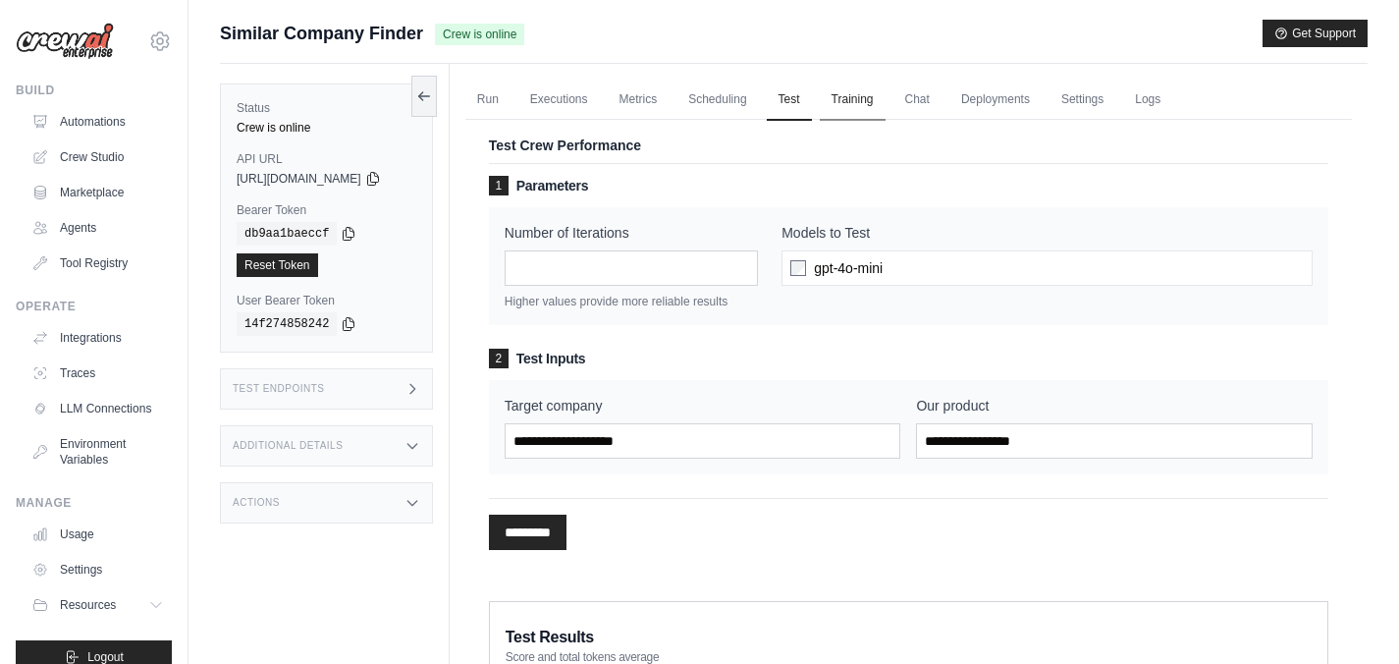
click at [872, 100] on link "Training" at bounding box center [853, 100] width 66 height 41
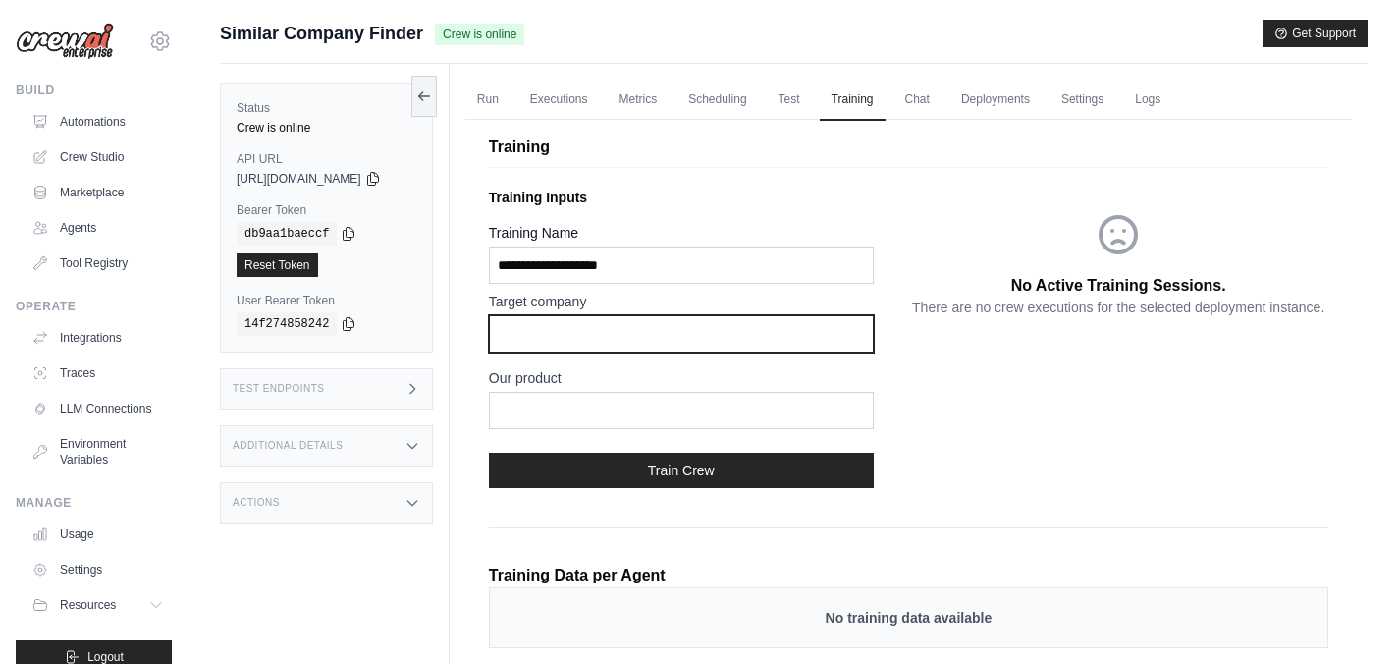
click at [591, 333] on input "text" at bounding box center [681, 333] width 385 height 37
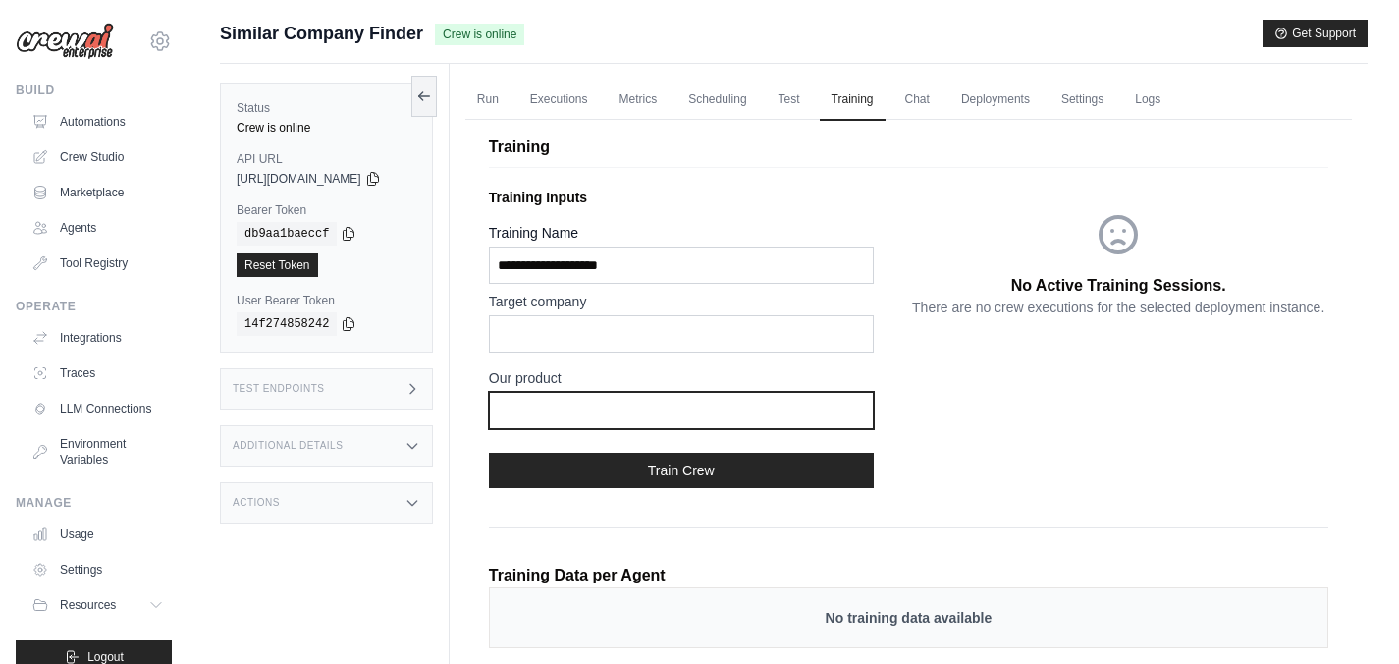
click at [545, 410] on input "text" at bounding box center [681, 410] width 385 height 37
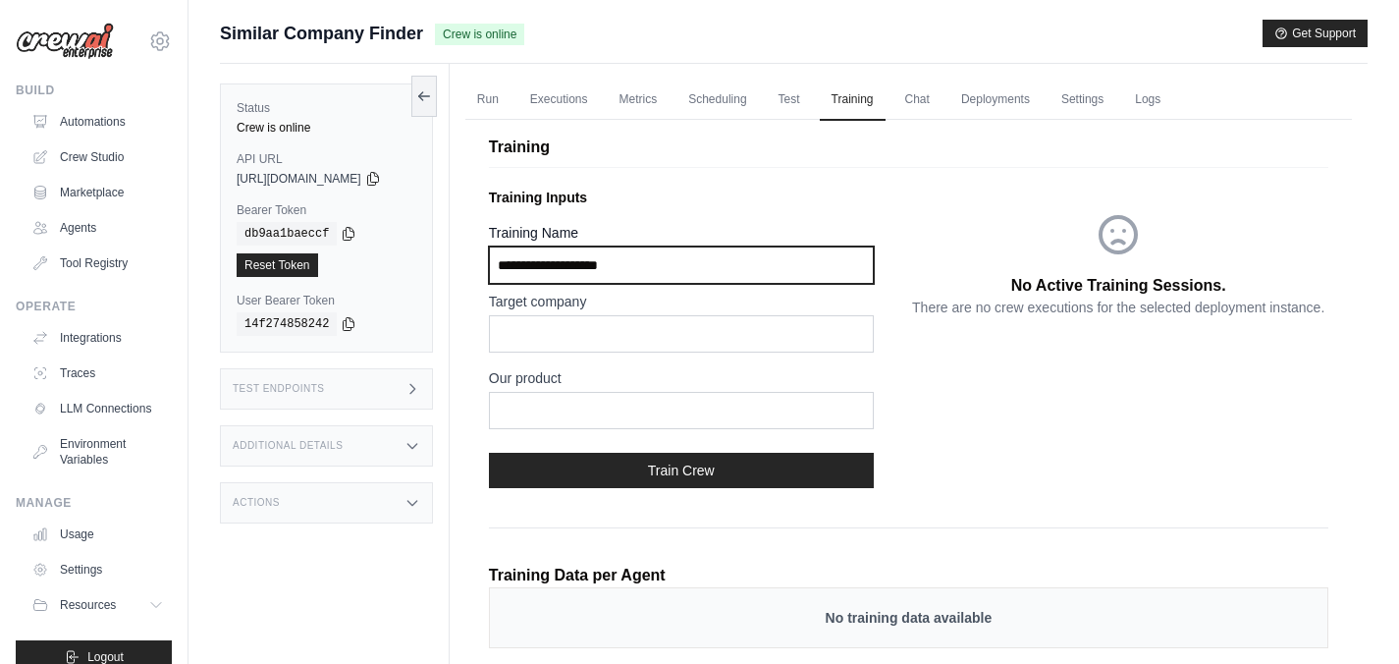
click at [627, 267] on input "Training Name" at bounding box center [681, 264] width 385 height 37
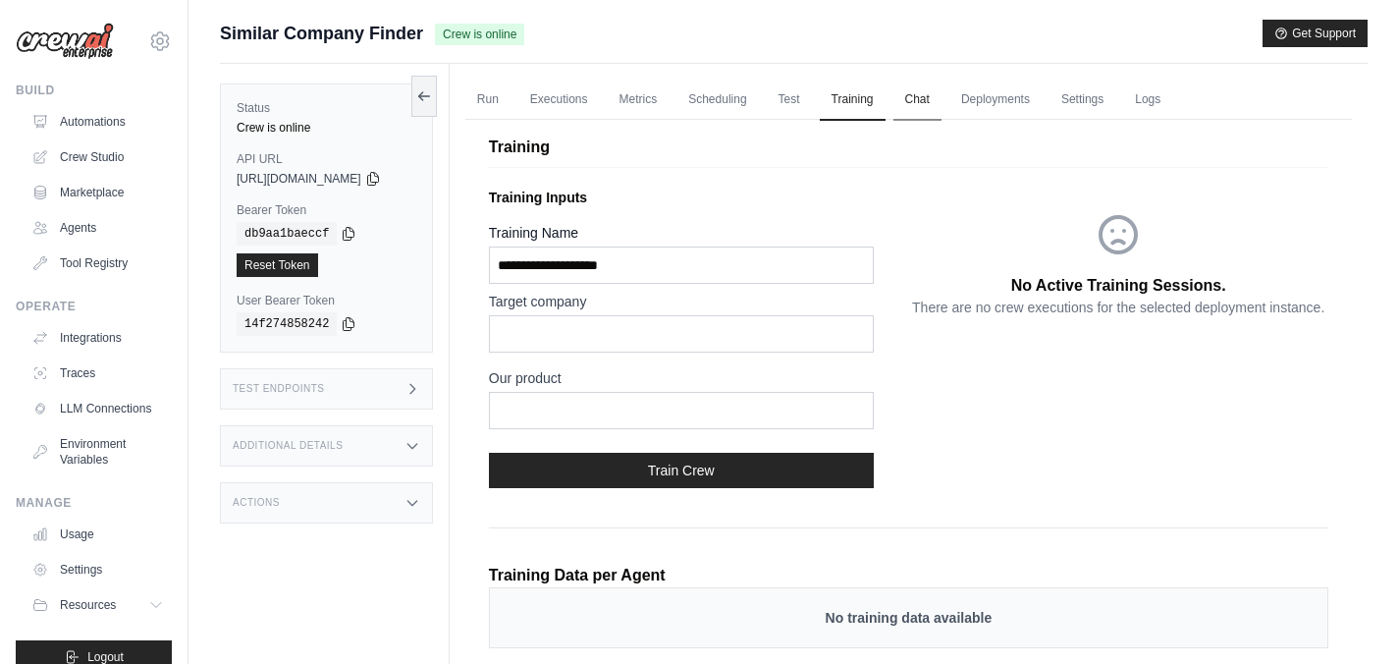
click at [937, 100] on link "Chat" at bounding box center [917, 100] width 48 height 41
click at [1020, 100] on link "Deployments" at bounding box center [995, 100] width 92 height 41
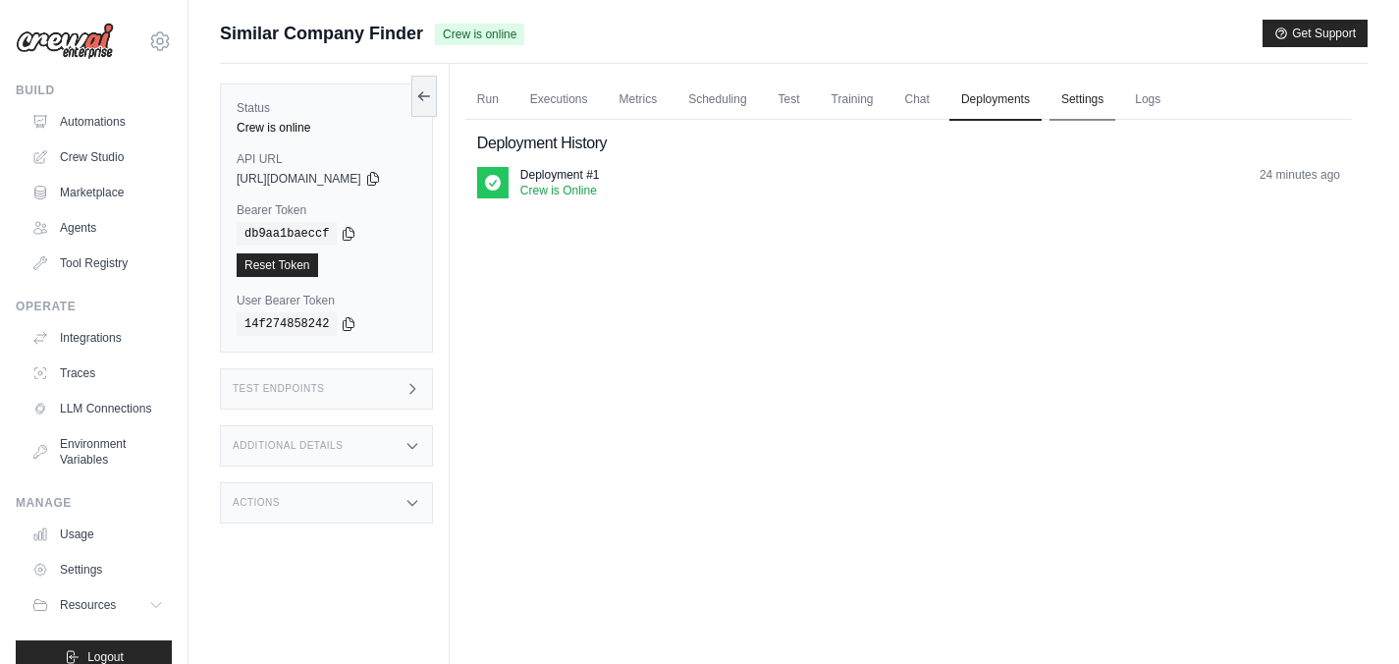
click at [1109, 104] on link "Settings" at bounding box center [1083, 100] width 66 height 41
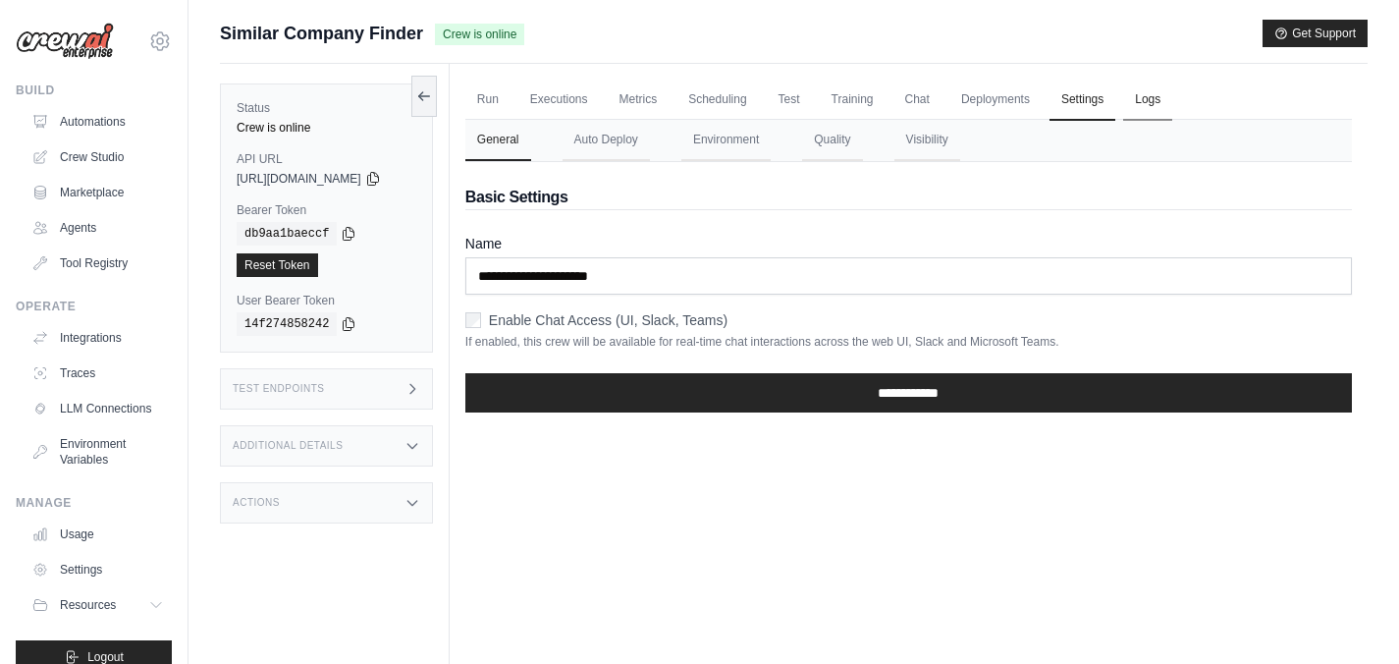
click at [1167, 101] on link "Logs" at bounding box center [1147, 100] width 49 height 41
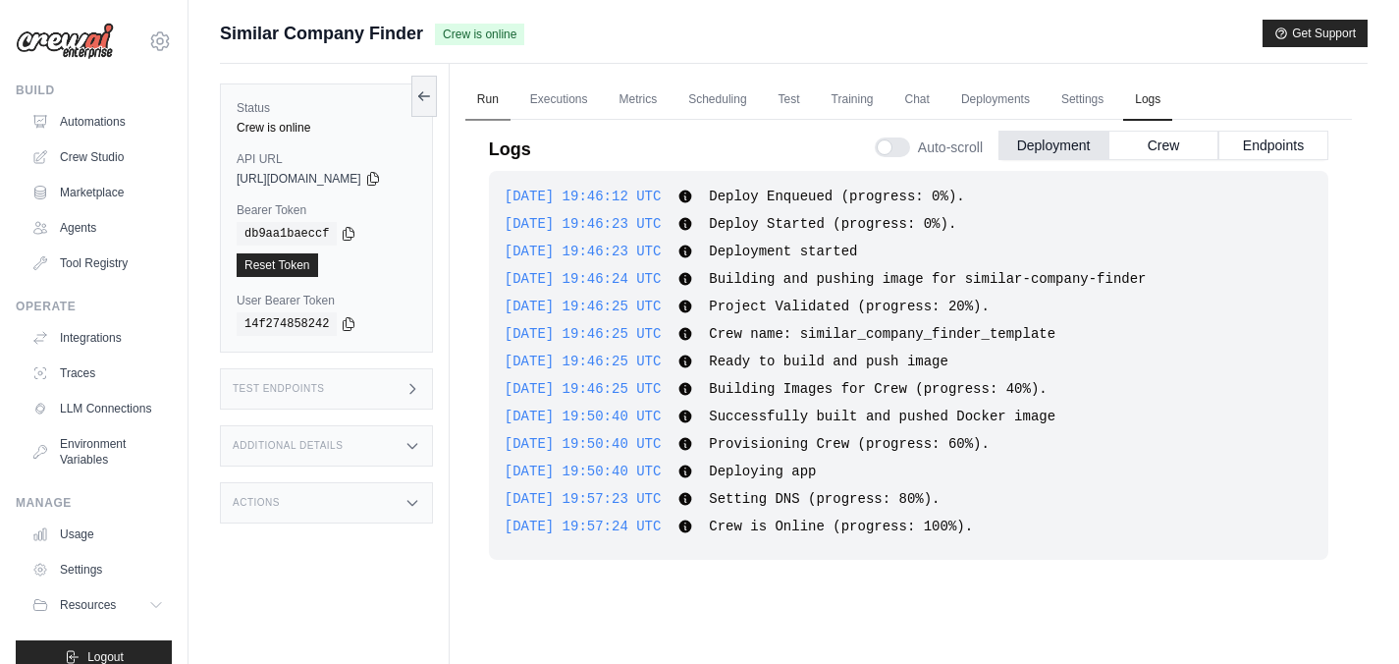
click at [502, 106] on link "Run" at bounding box center [487, 100] width 45 height 41
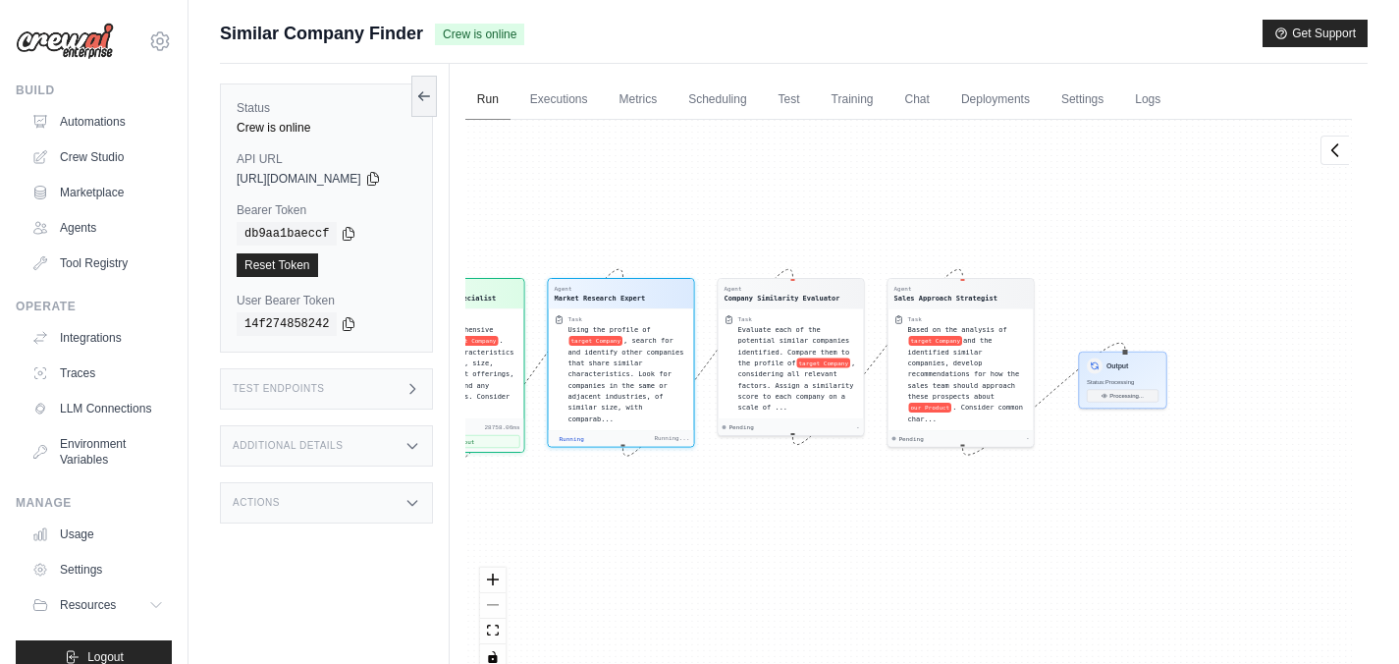
scroll to position [382, 0]
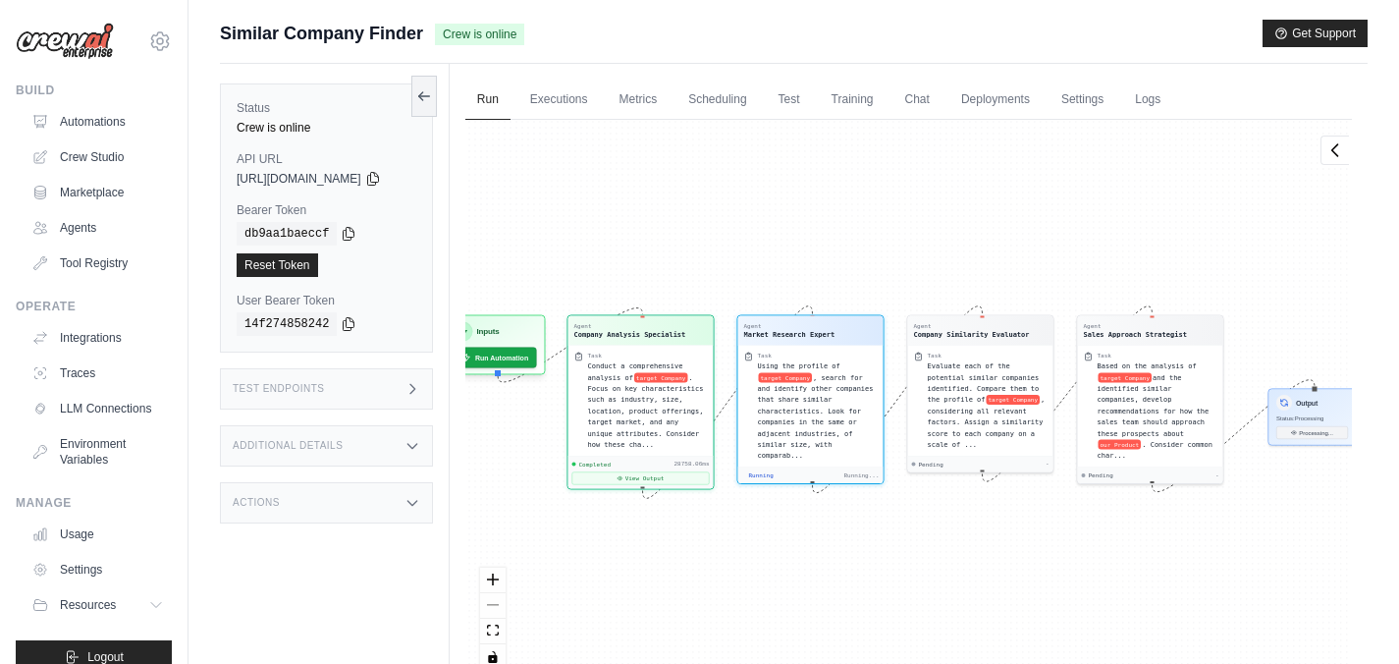
click at [800, 204] on div "Agent Company Analysis Specialist Task Conduct a comprehensive analysis of targ…" at bounding box center [908, 402] width 887 height 565
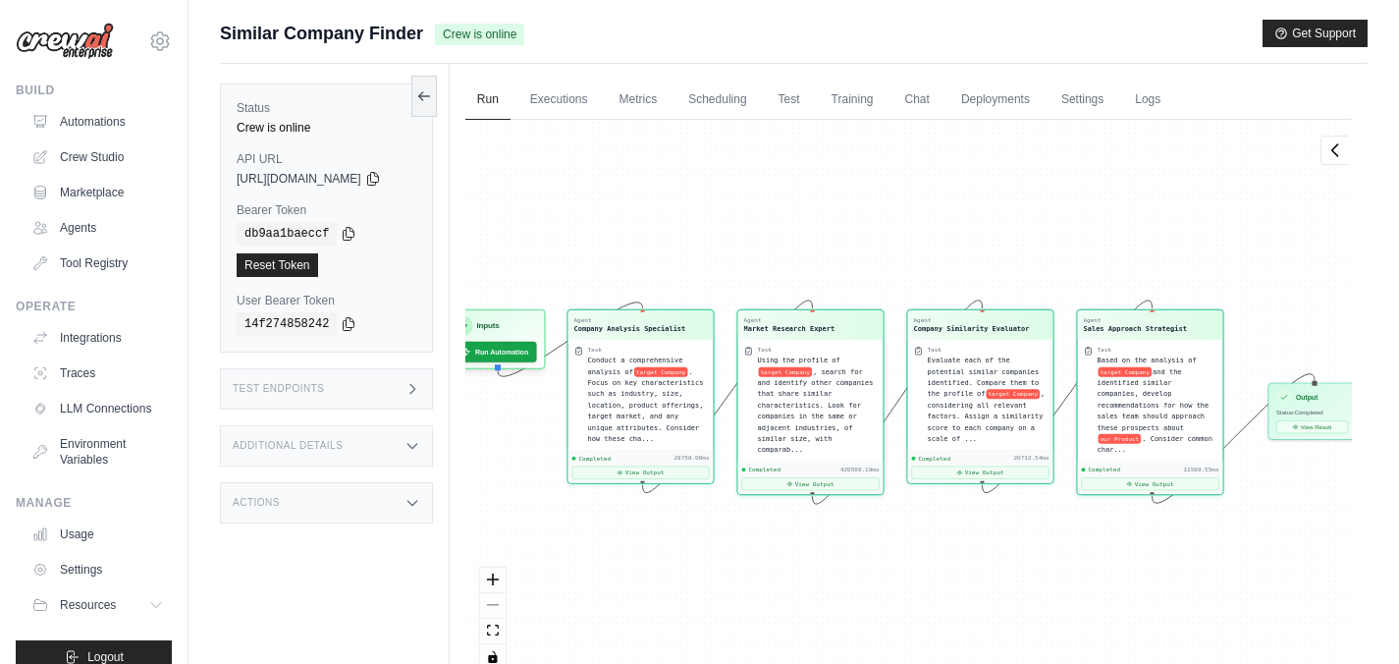
scroll to position [9025, 0]
click at [575, 100] on link "Executions" at bounding box center [558, 100] width 81 height 41
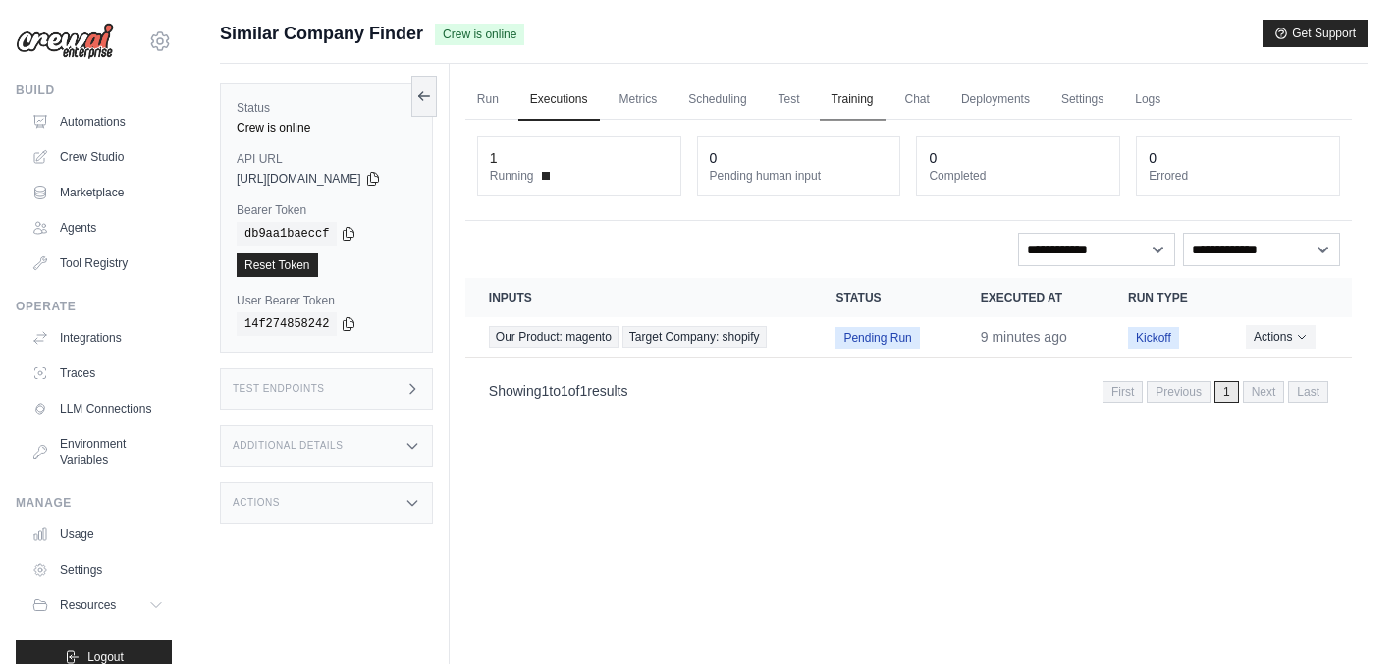
click at [869, 100] on link "Training" at bounding box center [853, 100] width 66 height 41
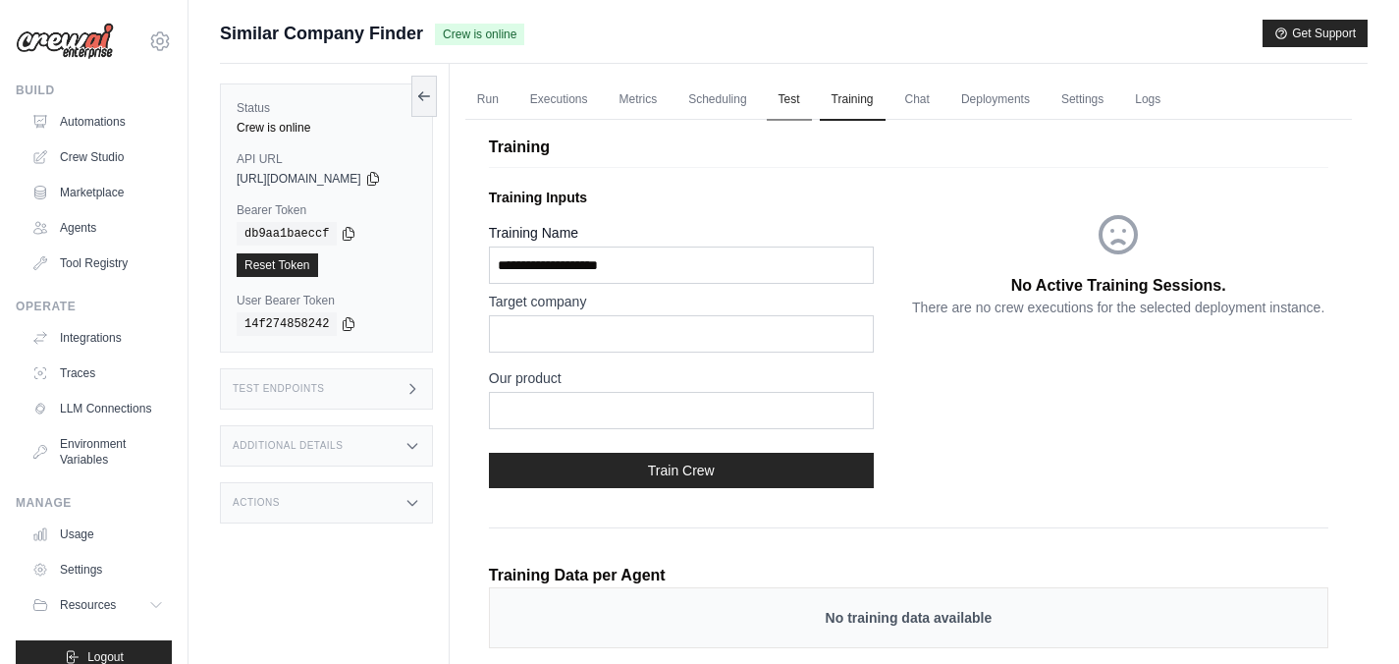
click at [809, 99] on link "Test" at bounding box center [789, 100] width 45 height 41
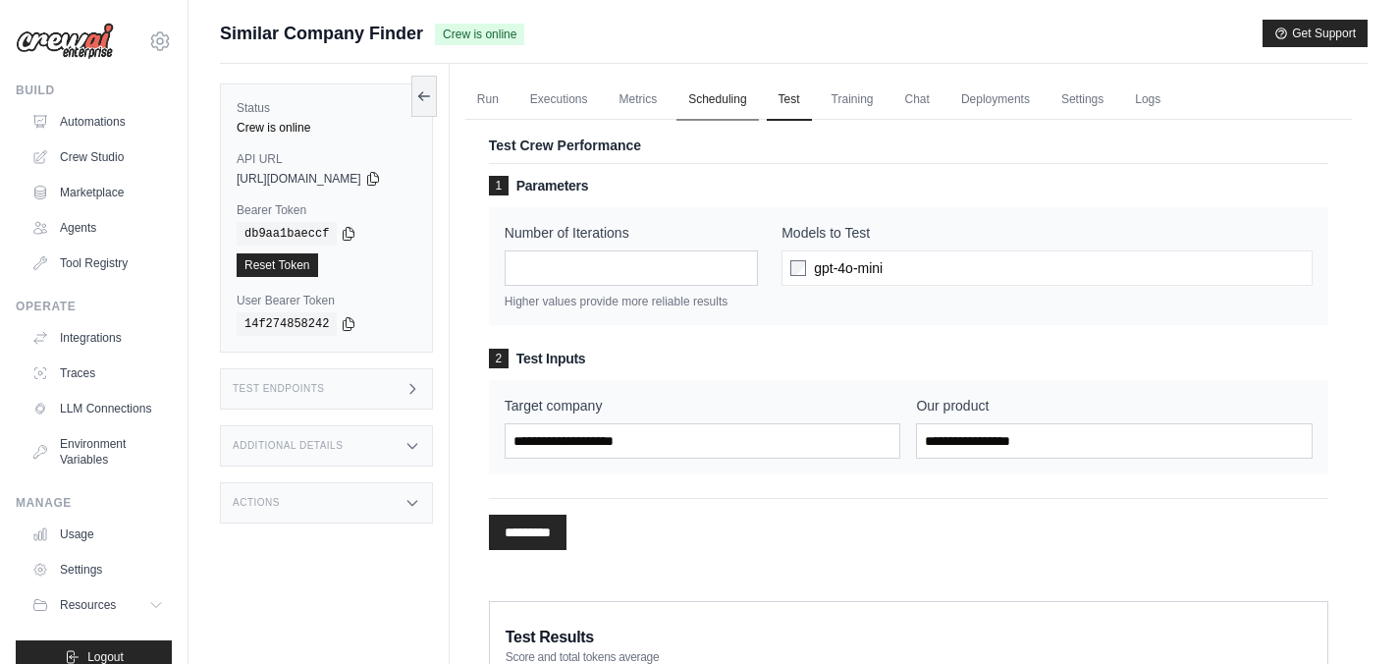
click at [754, 101] on link "Scheduling" at bounding box center [716, 100] width 81 height 41
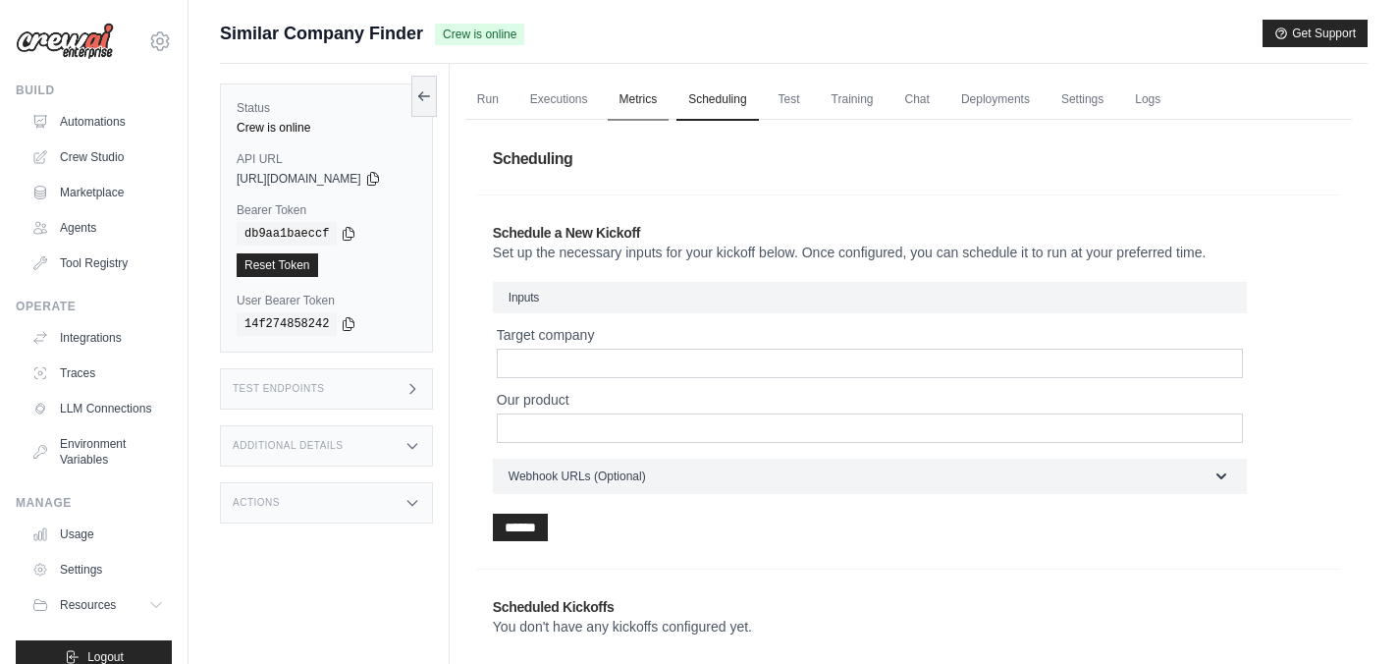
click at [664, 101] on link "Metrics" at bounding box center [639, 100] width 62 height 41
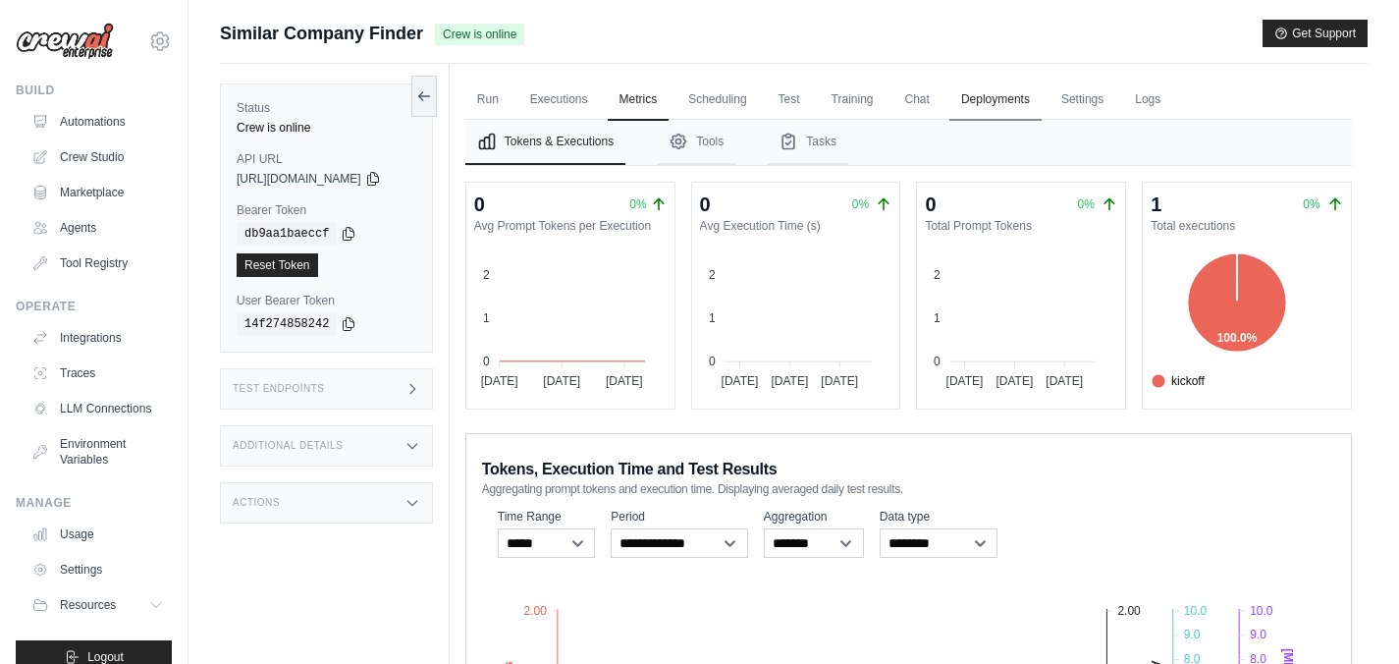
click at [1017, 104] on link "Deployments" at bounding box center [995, 100] width 92 height 41
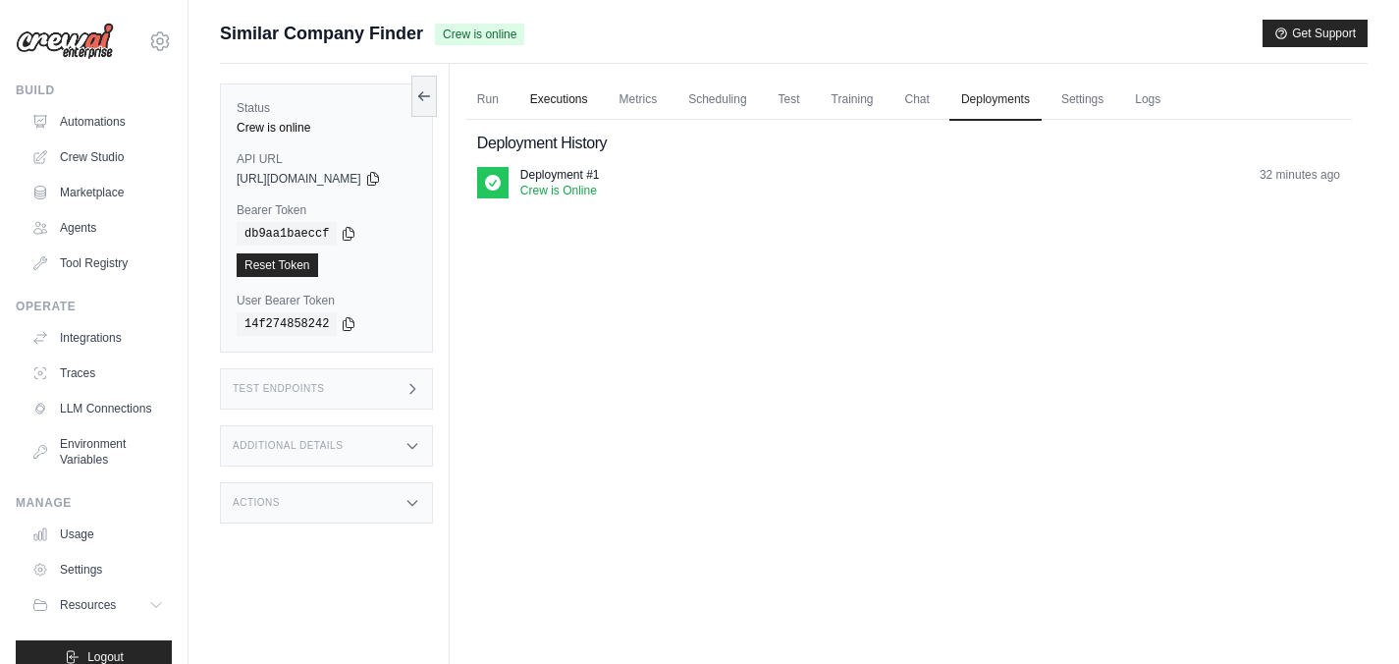
click at [577, 91] on link "Executions" at bounding box center [558, 100] width 81 height 41
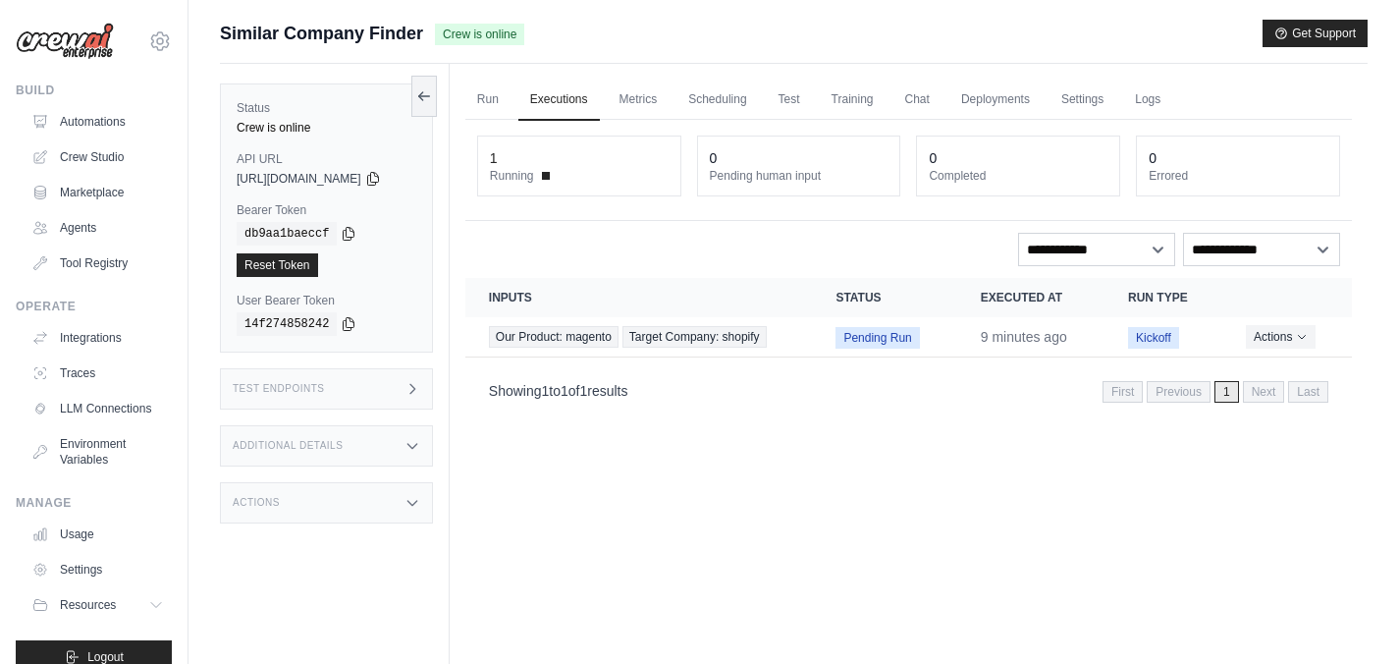
click at [934, 410] on div "Showing 1 to 1 of 1 results First Previous 1 Next Last" at bounding box center [908, 390] width 887 height 50
click at [1308, 341] on icon "Actions for execution" at bounding box center [1302, 336] width 12 height 12
click at [918, 463] on div "Run Executions Metrics Scheduling Test Training Chat Deployments Settings Logs …" at bounding box center [909, 396] width 918 height 664
click at [504, 96] on link "Run" at bounding box center [487, 100] width 45 height 41
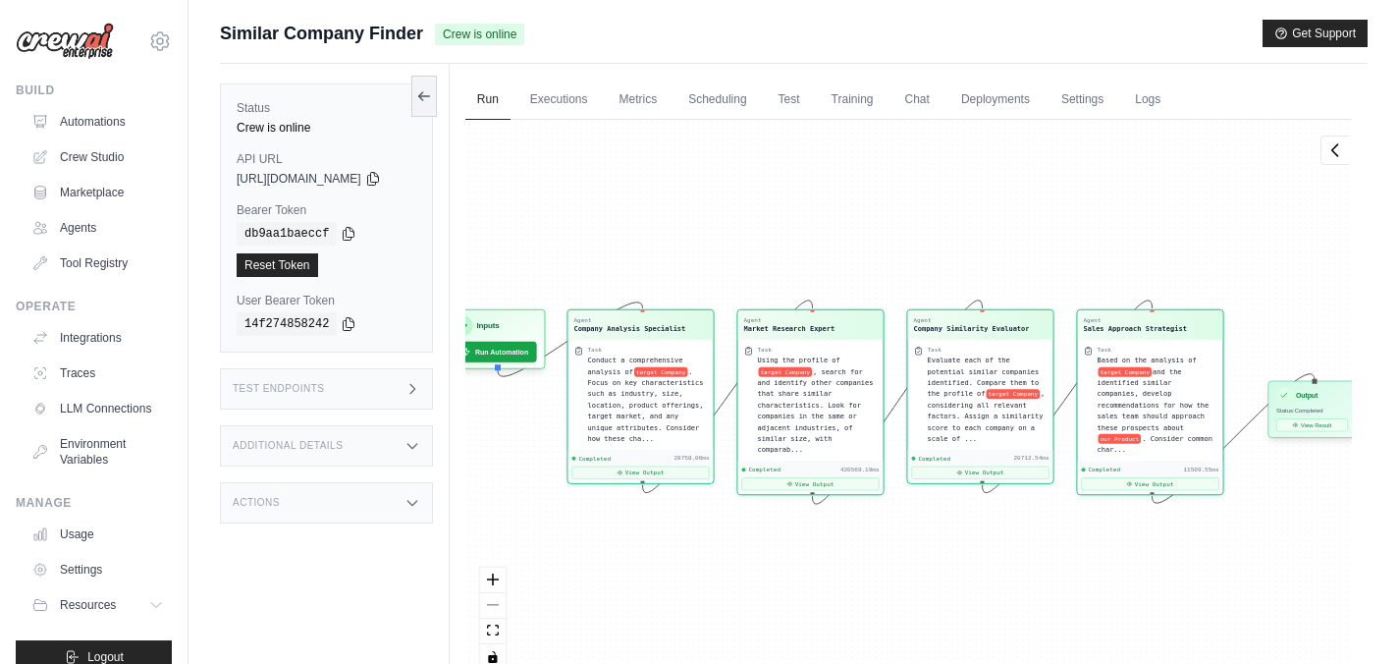
click at [1323, 407] on span "Status: Completed" at bounding box center [1299, 410] width 47 height 7
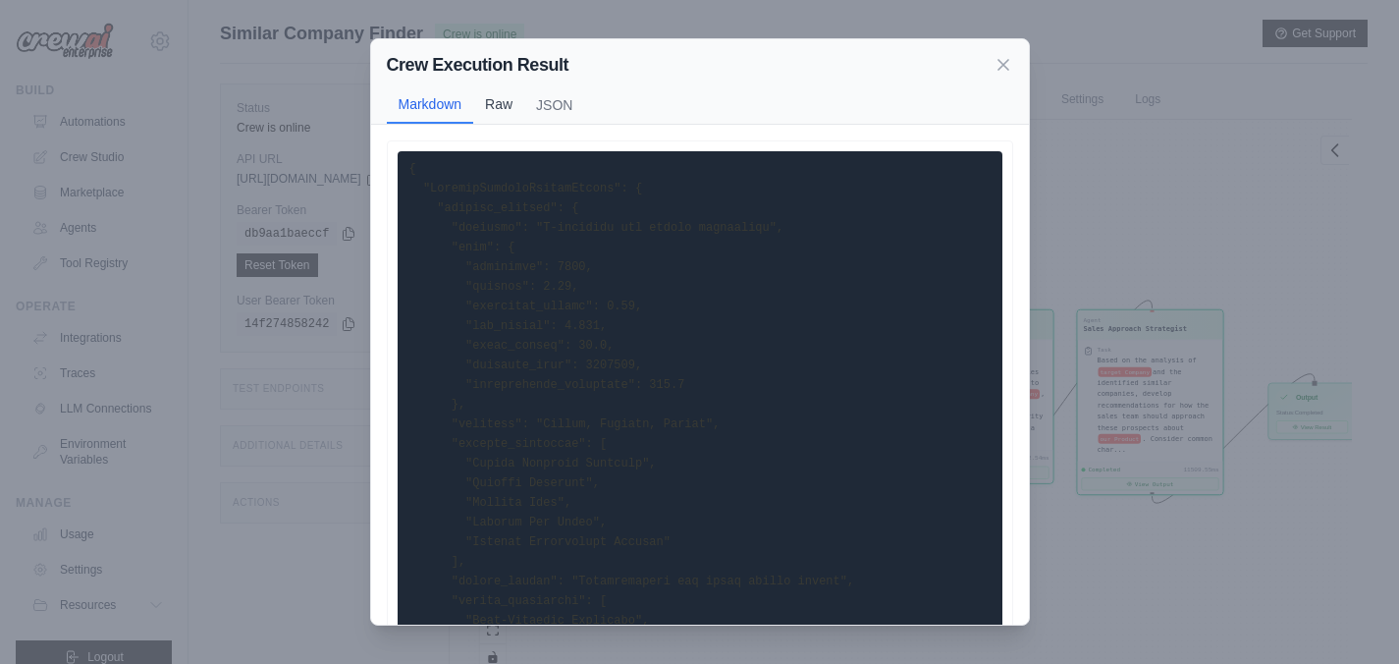
click at [495, 100] on button "Raw" at bounding box center [498, 103] width 51 height 37
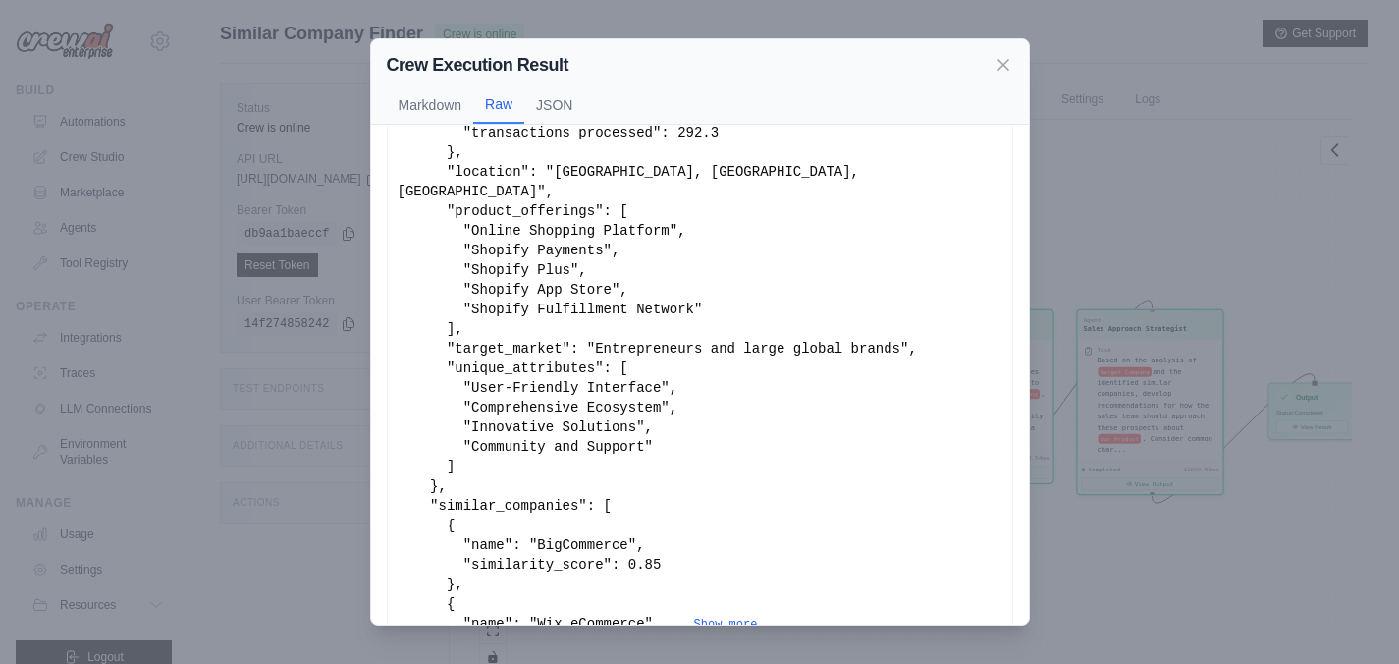
scroll to position [299, 0]
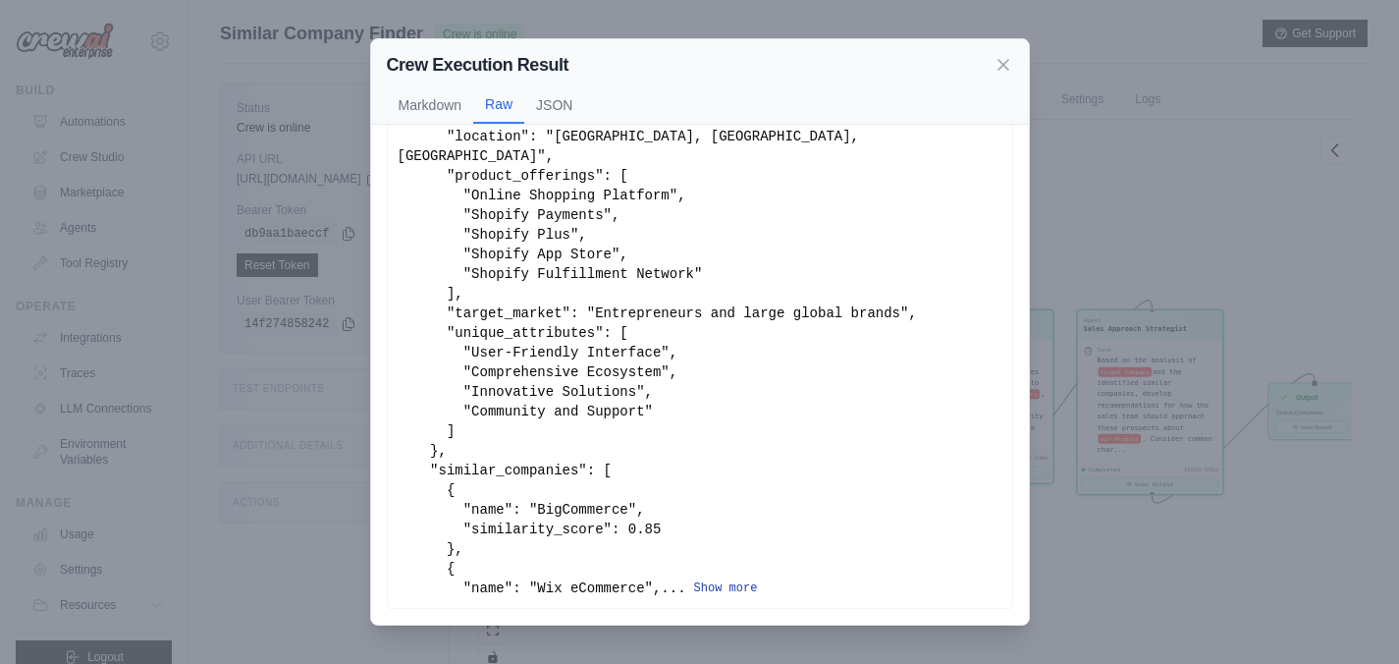
click at [694, 587] on button "Show more" at bounding box center [726, 588] width 64 height 16
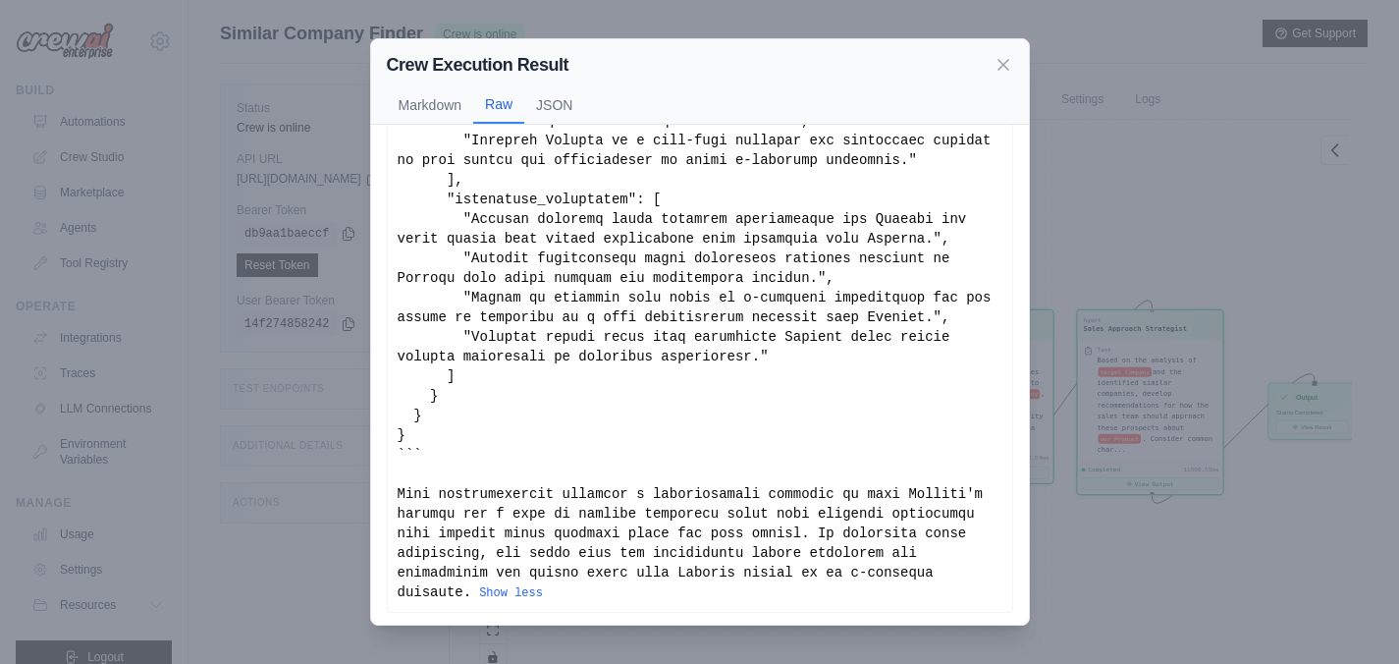
scroll to position [1595, 0]
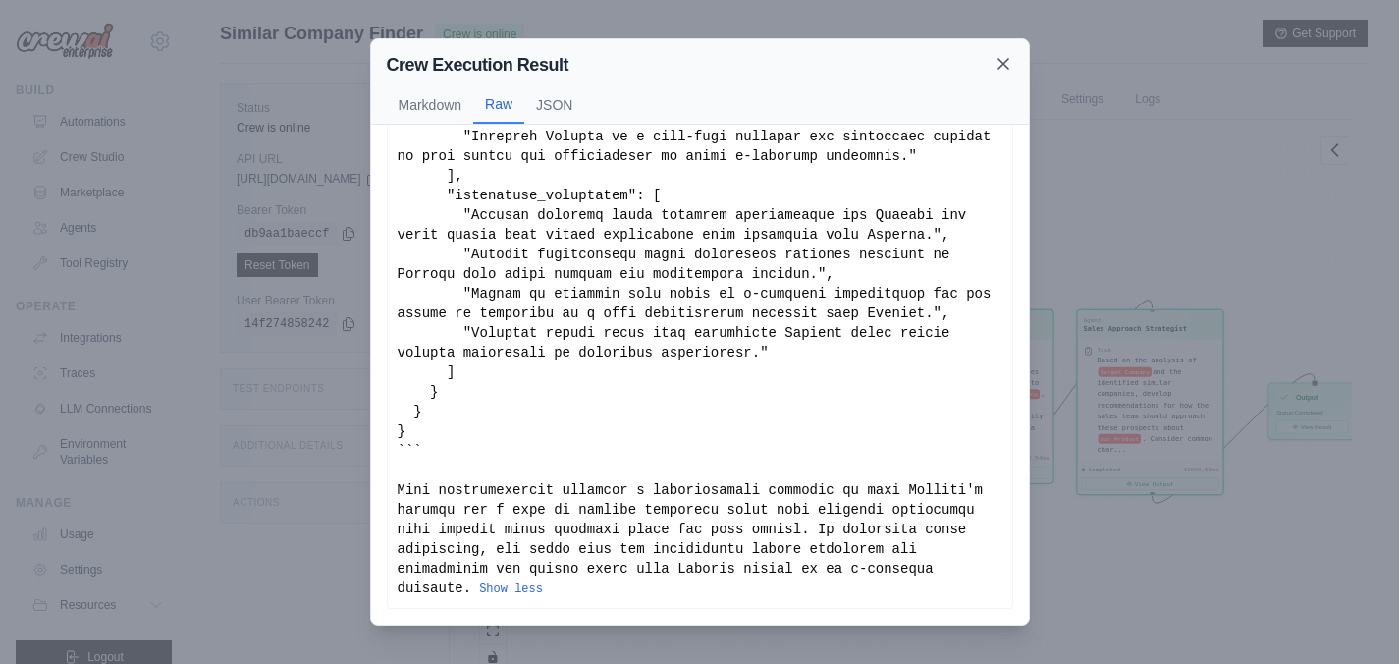
click at [1004, 69] on icon at bounding box center [1004, 64] width 20 height 20
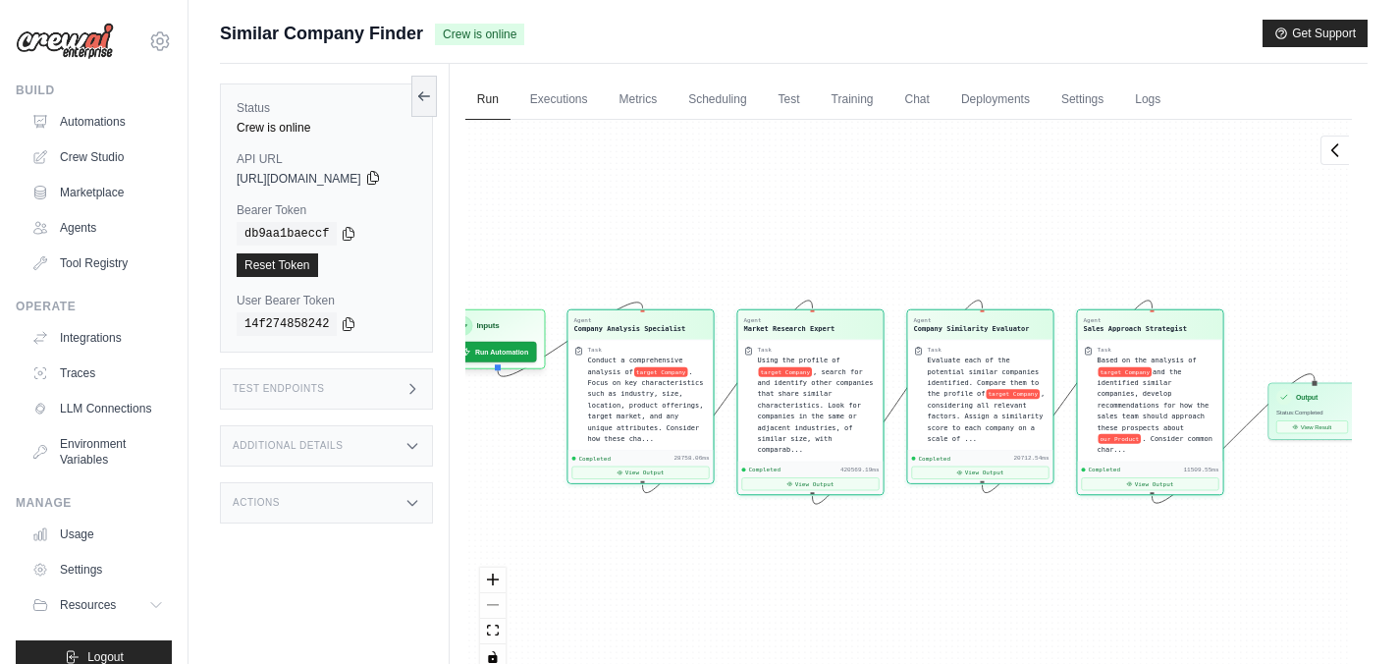
click at [381, 180] on icon at bounding box center [373, 178] width 16 height 16
click at [276, 496] on div "Actions" at bounding box center [326, 502] width 213 height 41
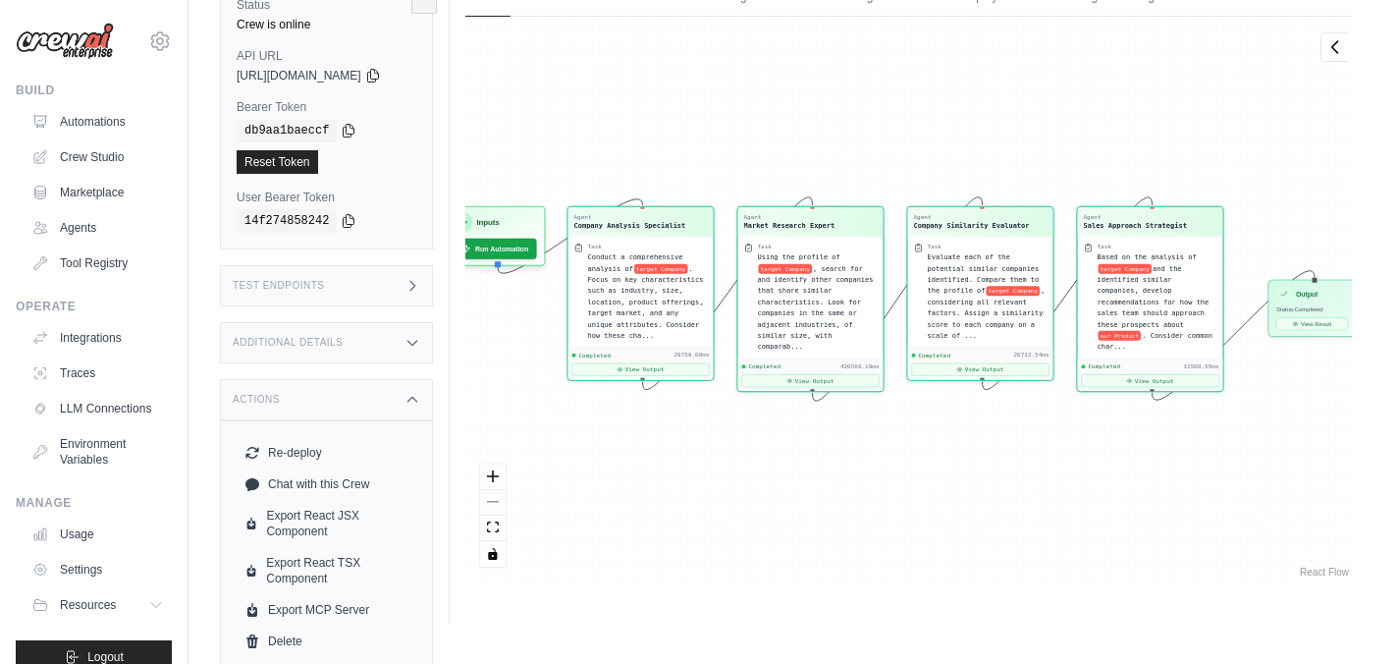
scroll to position [113, 0]
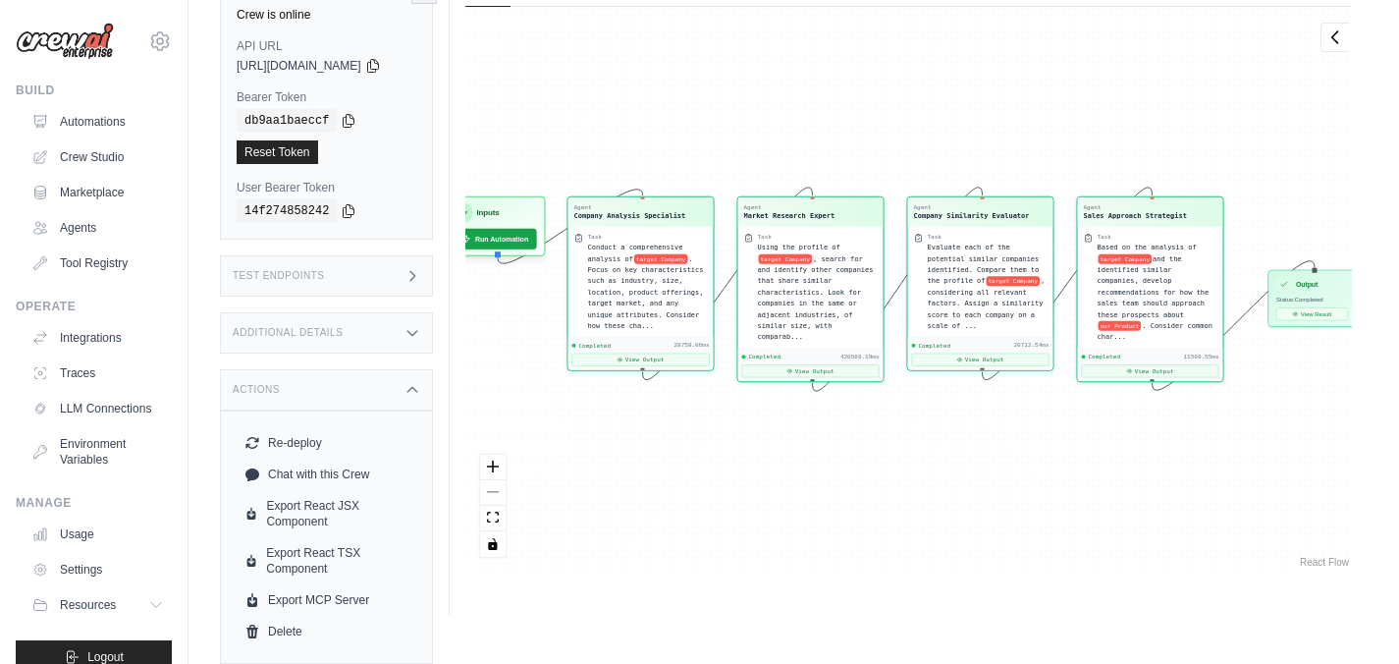
click at [369, 336] on div "Additional Details" at bounding box center [326, 332] width 213 height 41
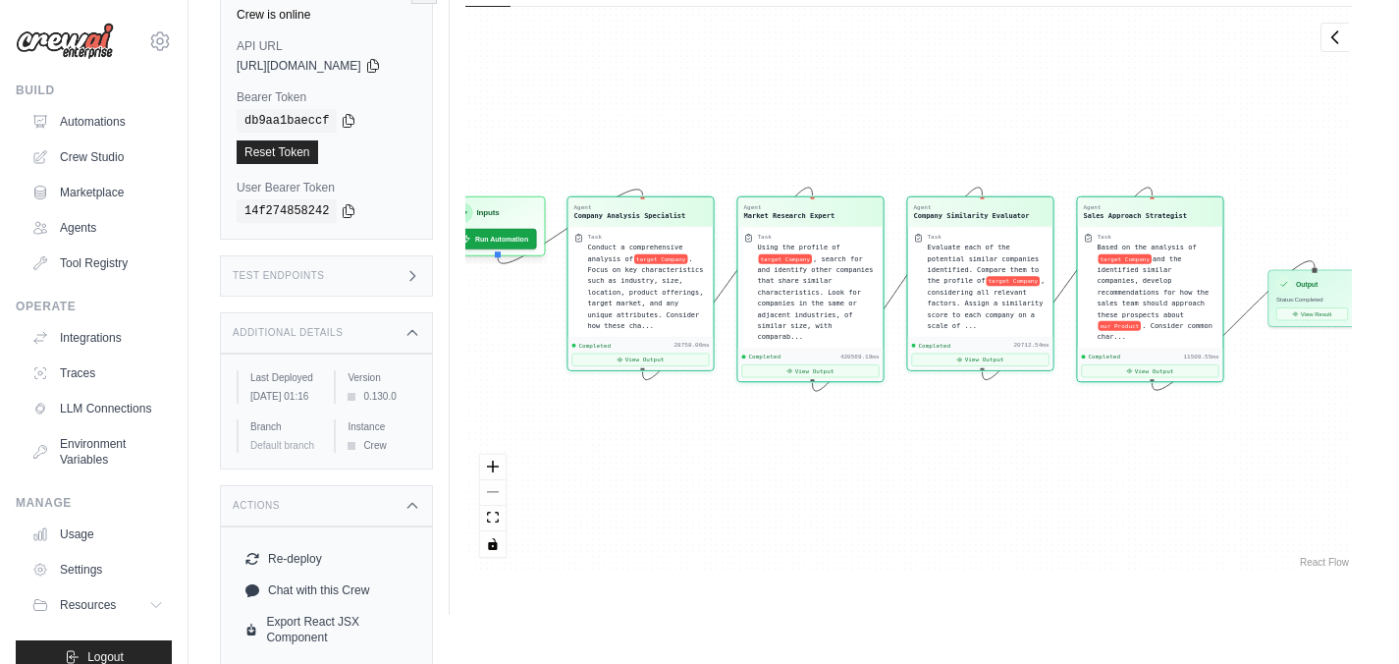
click at [350, 280] on div "Test Endpoints" at bounding box center [326, 275] width 213 height 41
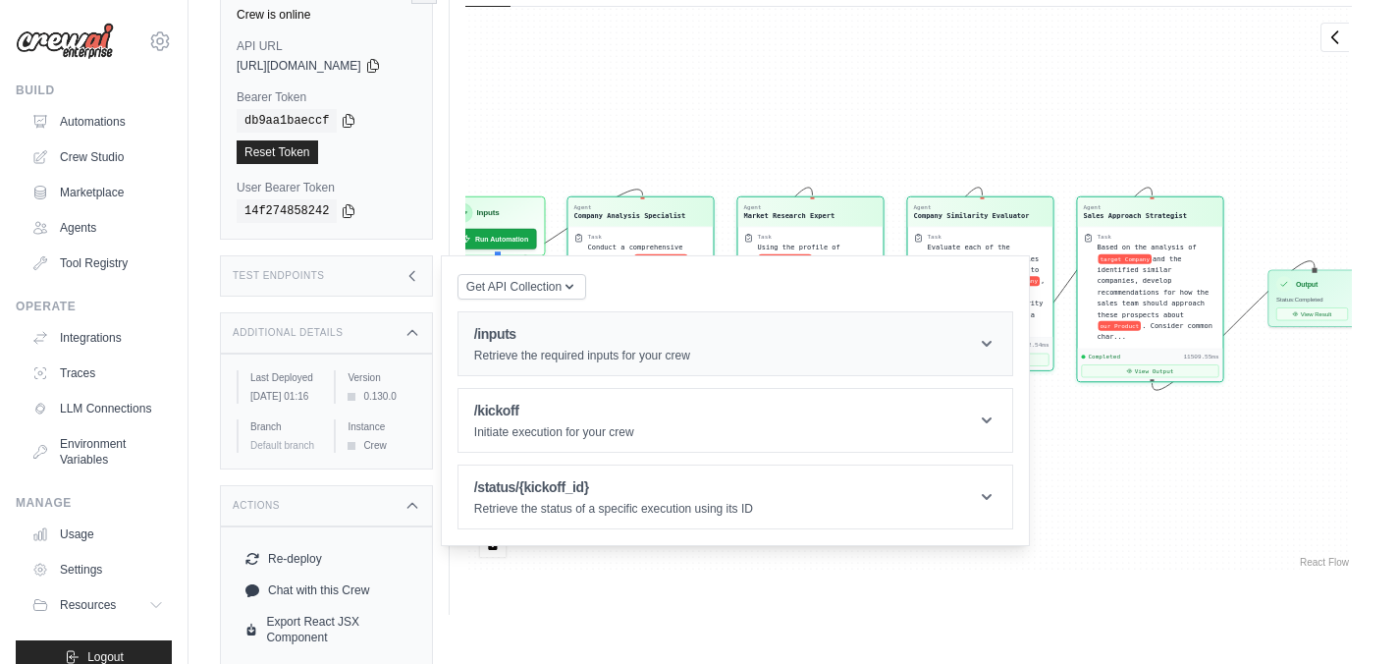
click at [992, 342] on icon at bounding box center [987, 344] width 10 height 6
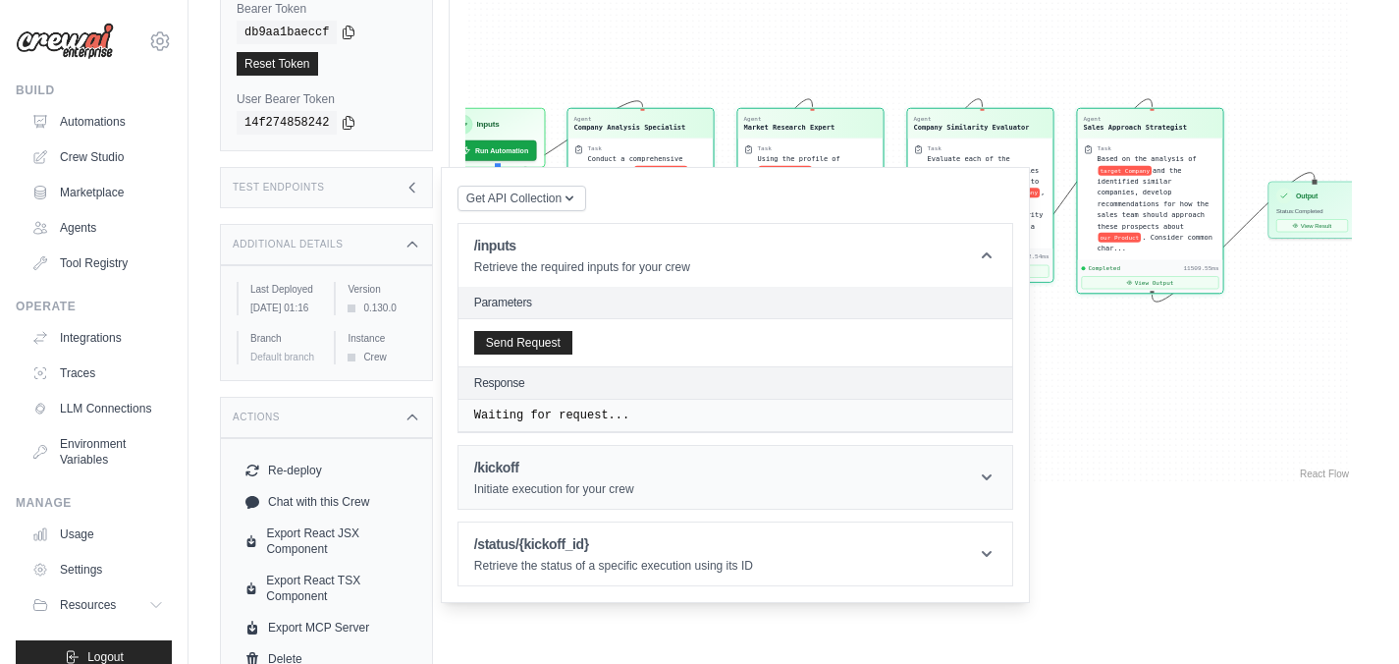
scroll to position [202, 0]
click at [573, 195] on icon "button" at bounding box center [570, 196] width 8 height 5
click at [598, 243] on div "Postman API Collection" at bounding box center [567, 249] width 189 height 31
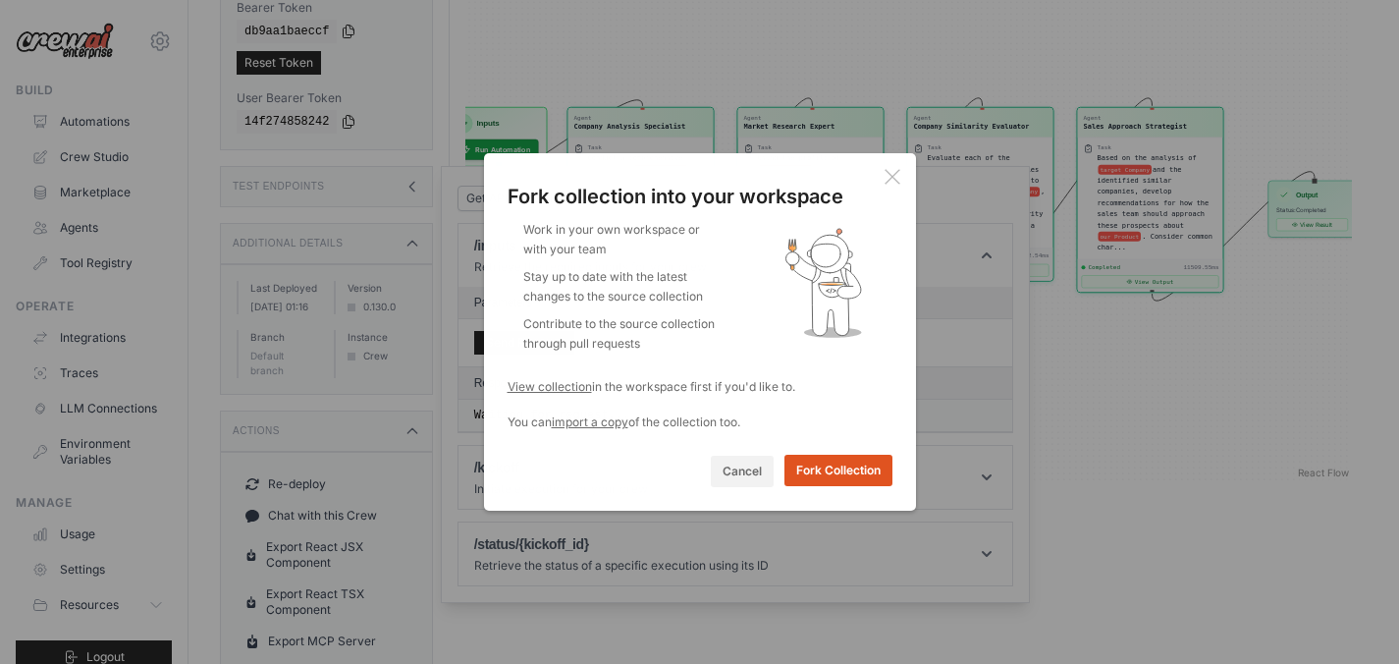
click at [841, 469] on button "Fork Collection" at bounding box center [838, 470] width 108 height 31
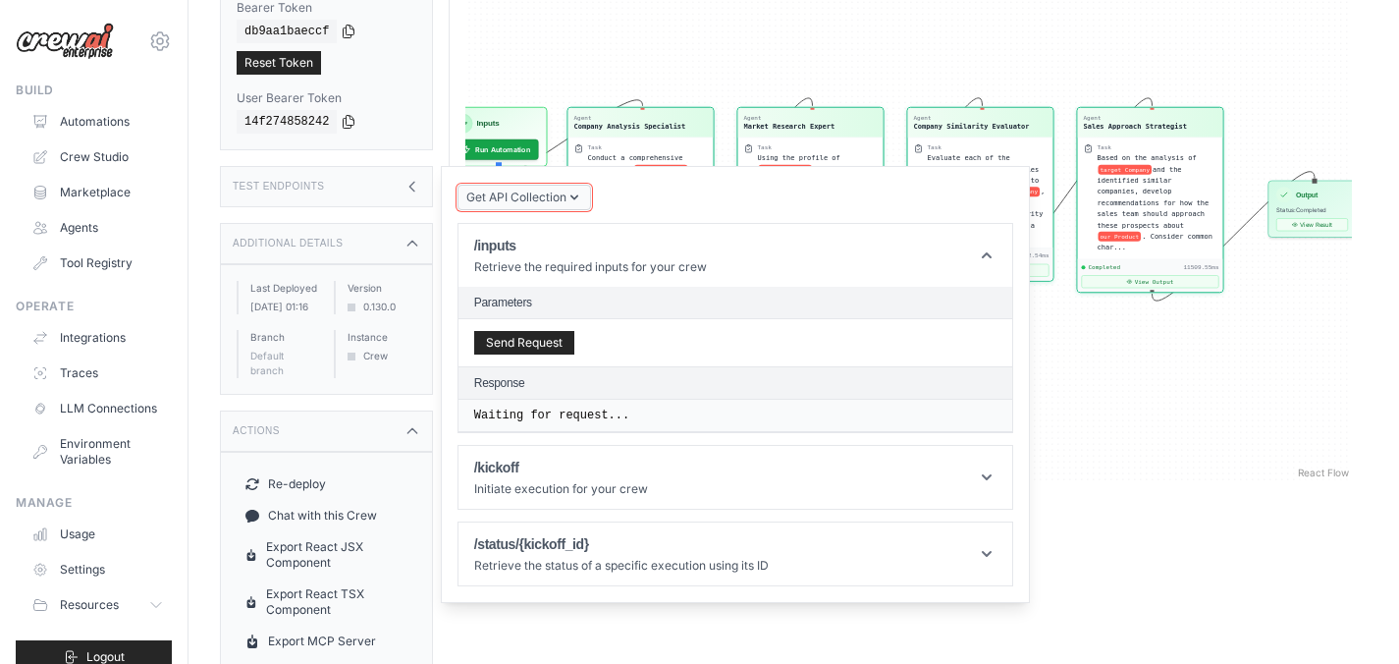
click at [591, 199] on button "Get API Collection" at bounding box center [525, 198] width 134 height 26
click at [667, 199] on div "Get API Collection Postman API Collection /inputs Retrieve the required inputs …" at bounding box center [736, 385] width 556 height 404
click at [420, 185] on icon at bounding box center [413, 187] width 16 height 16
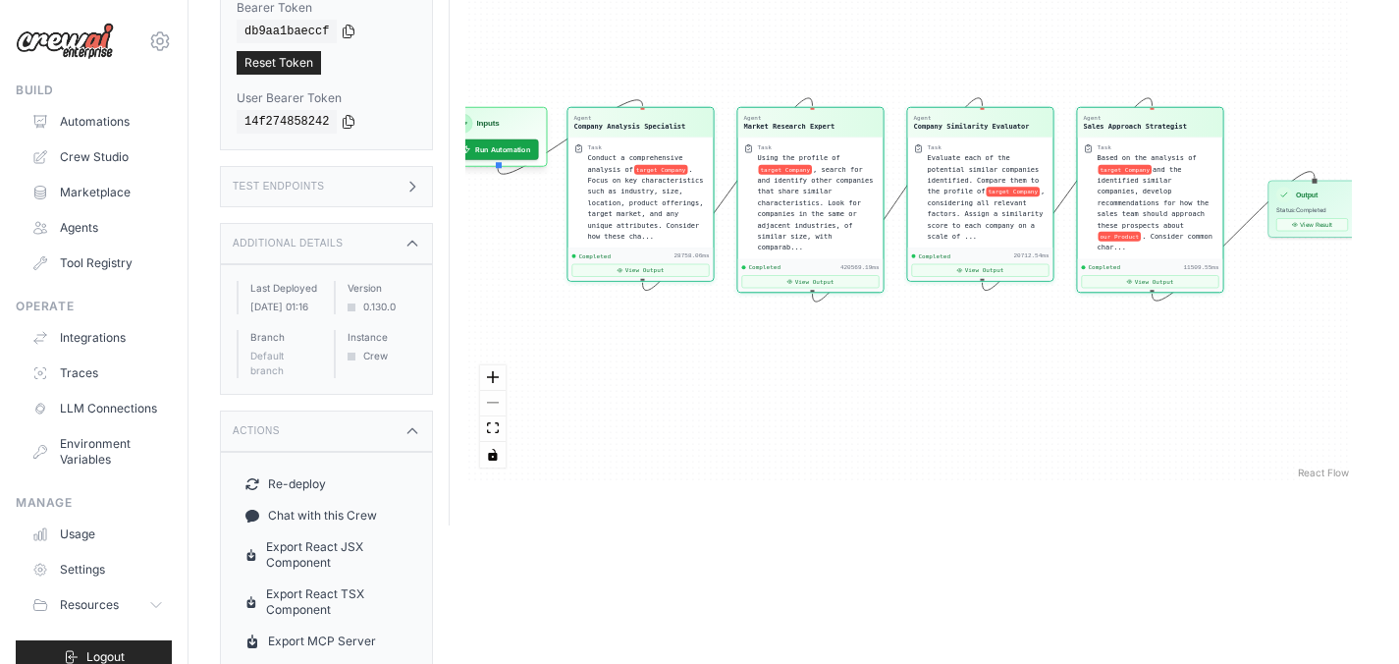
click at [420, 185] on icon at bounding box center [413, 187] width 16 height 16
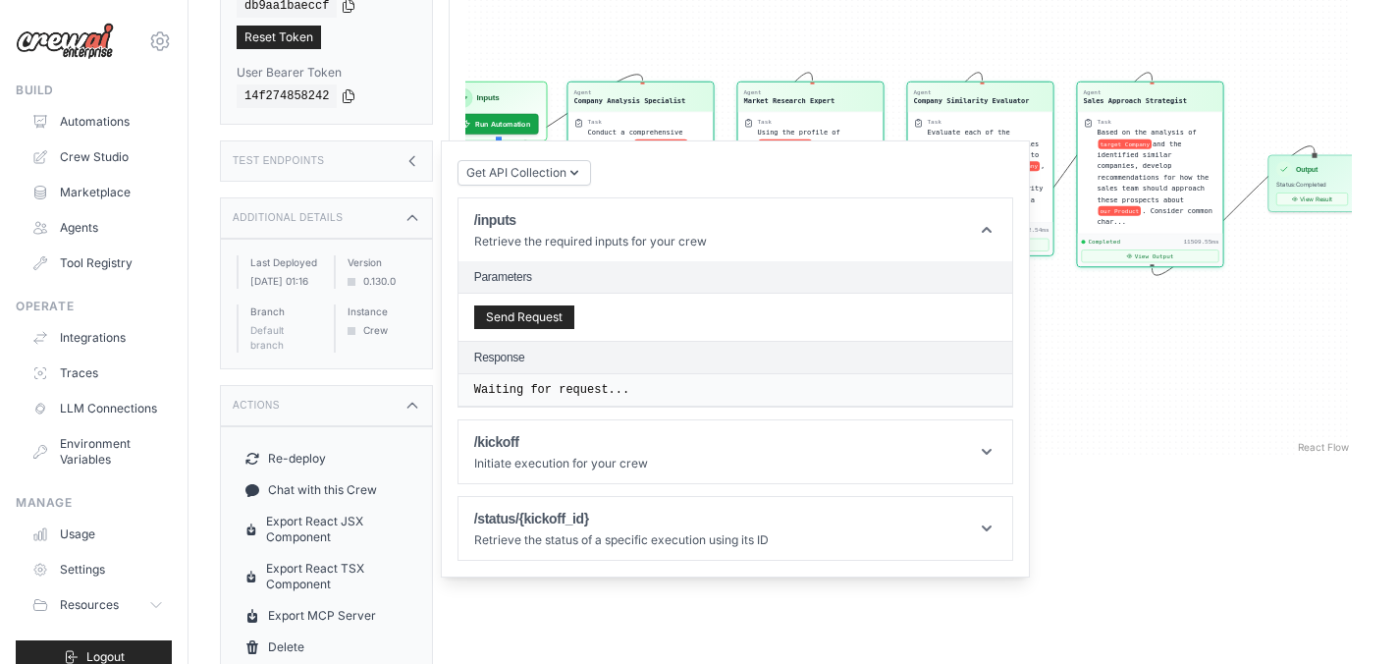
scroll to position [243, 0]
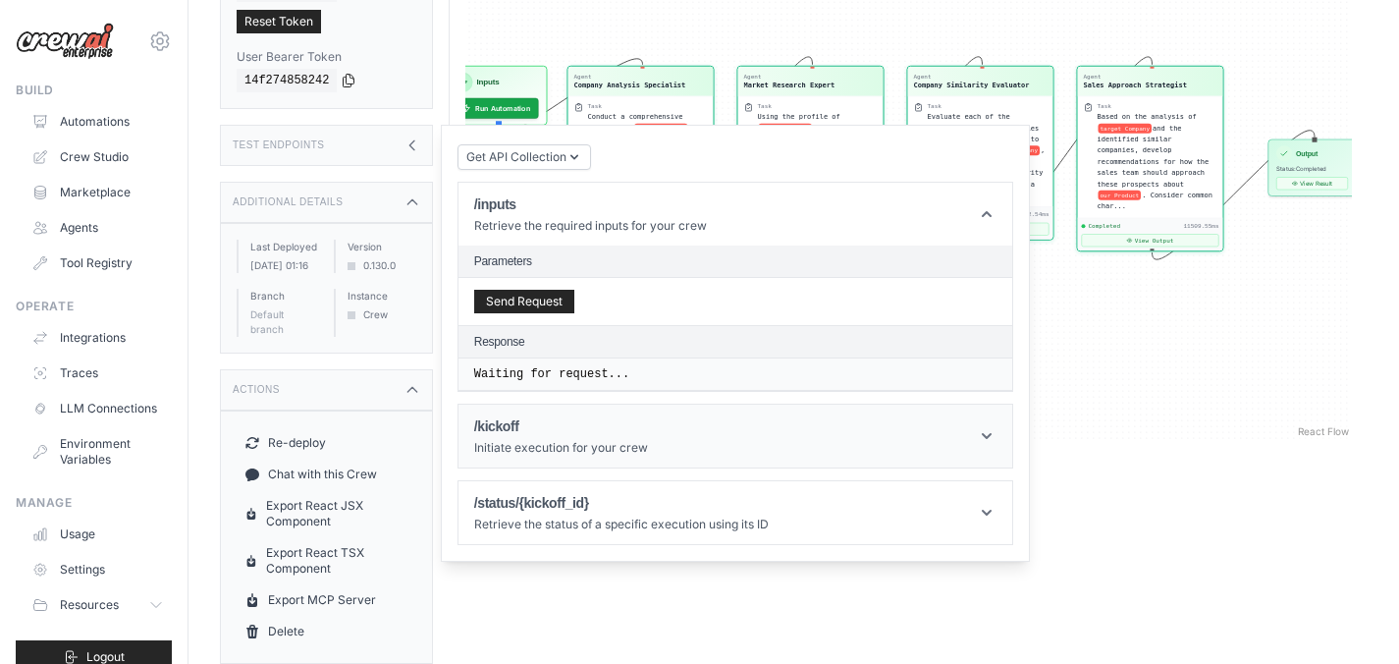
click at [985, 448] on header "/kickoff Initiate execution for your crew" at bounding box center [736, 436] width 554 height 63
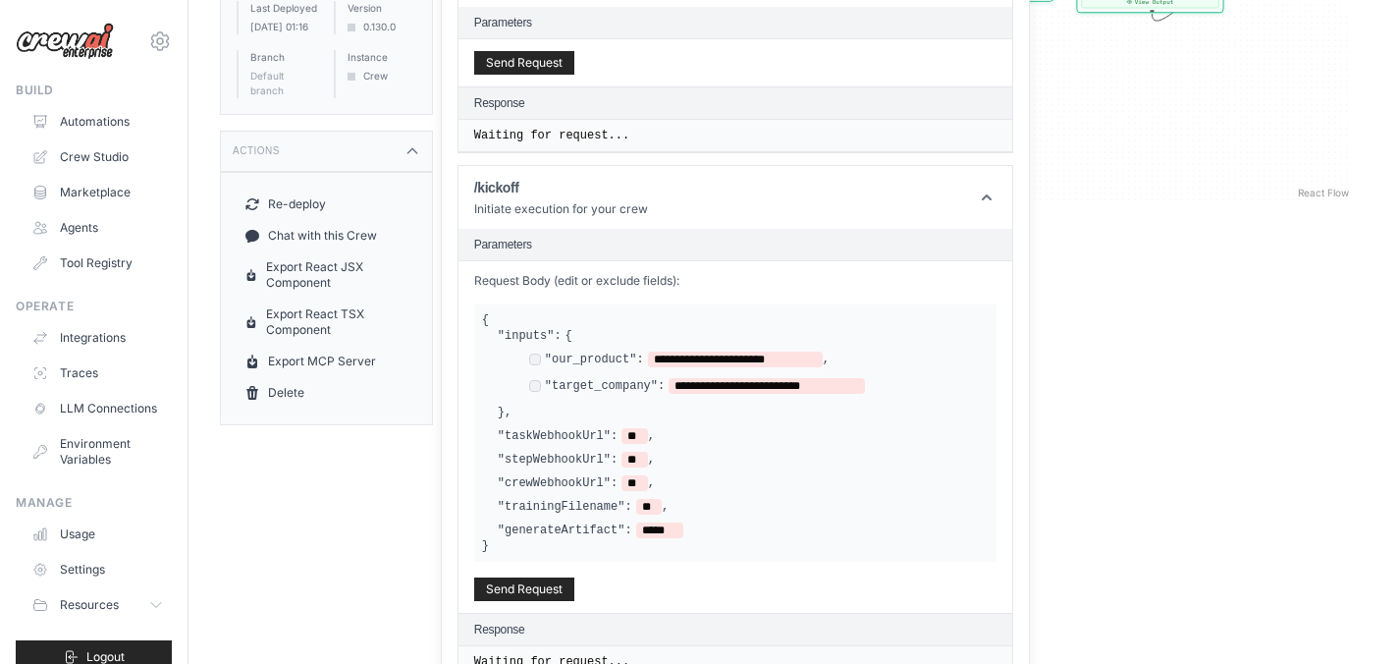
scroll to position [588, 0]
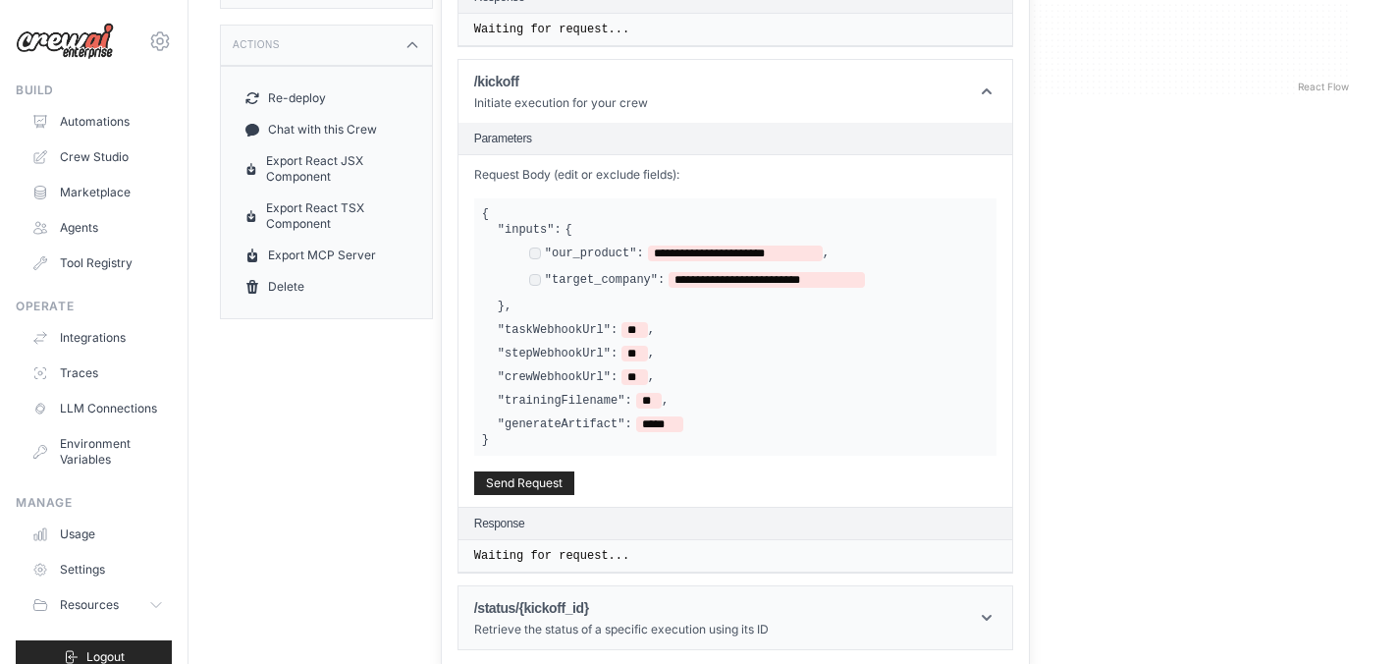
click at [882, 599] on header "/status/{kickoff_id} Retrieve the status of a specific execution using its ID" at bounding box center [736, 617] width 554 height 63
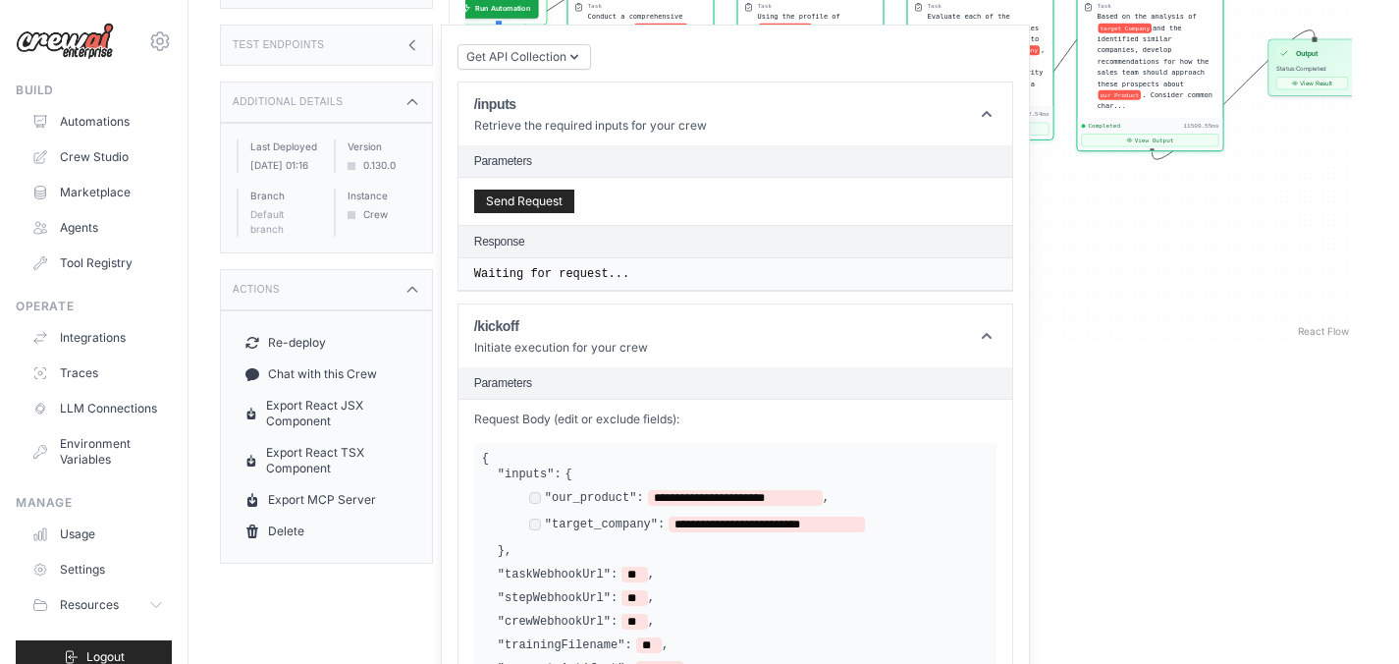
scroll to position [0, 0]
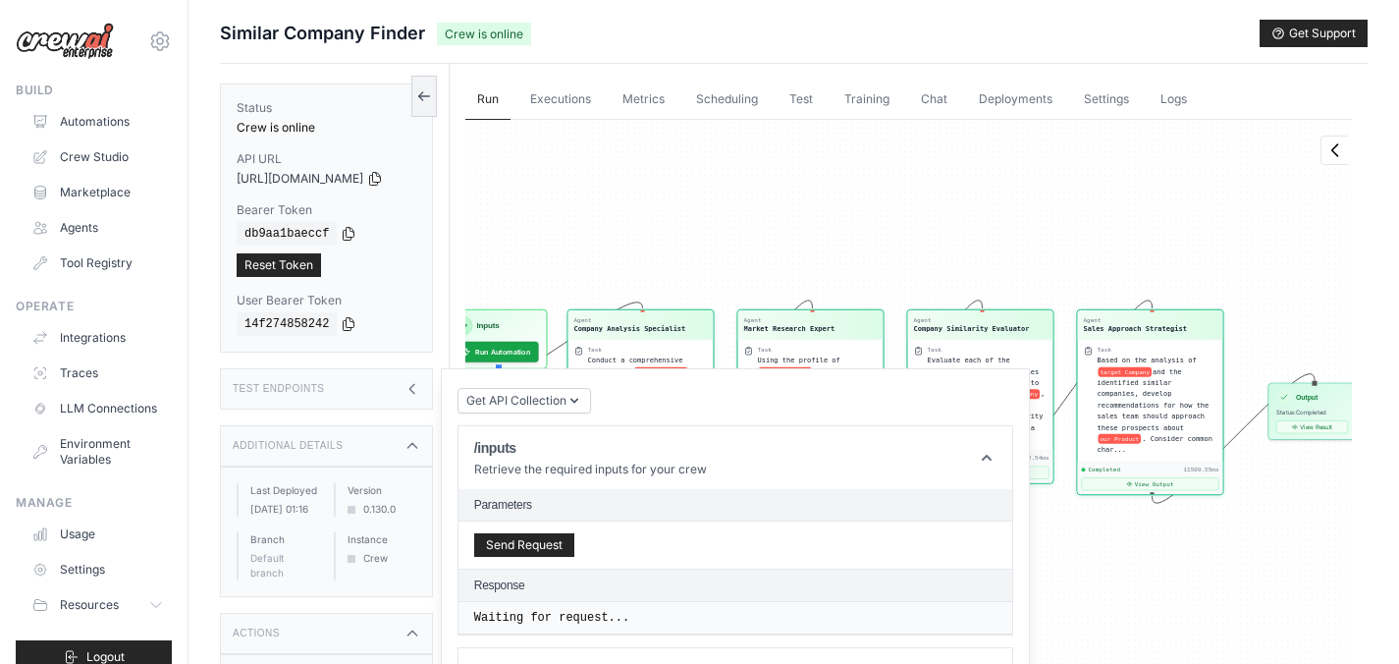
click at [640, 238] on div "Agent Company Analysis Specialist Task Conduct a comprehensive analysis of targ…" at bounding box center [908, 402] width 887 height 565
click at [420, 390] on icon at bounding box center [413, 389] width 16 height 16
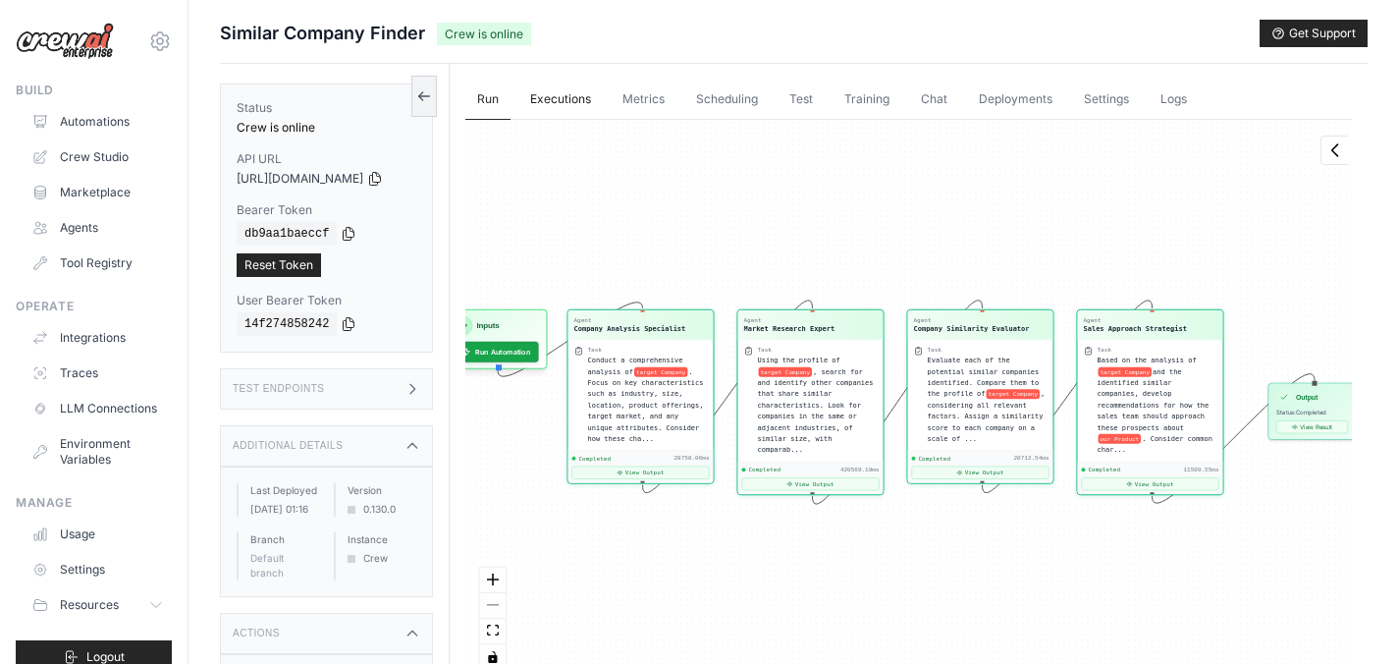
click at [582, 100] on link "Executions" at bounding box center [560, 100] width 84 height 41
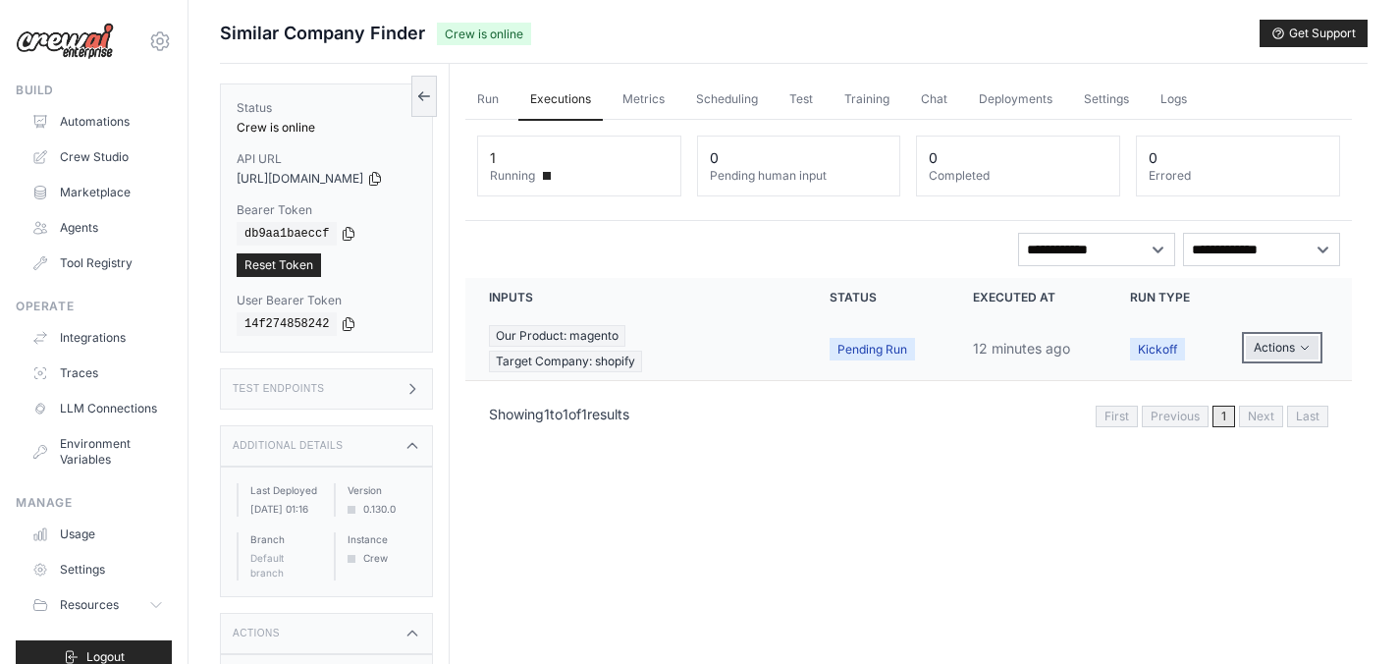
click at [1308, 342] on icon "Actions for execution" at bounding box center [1305, 348] width 12 height 12
click at [1258, 368] on link "View Details" at bounding box center [1266, 383] width 126 height 31
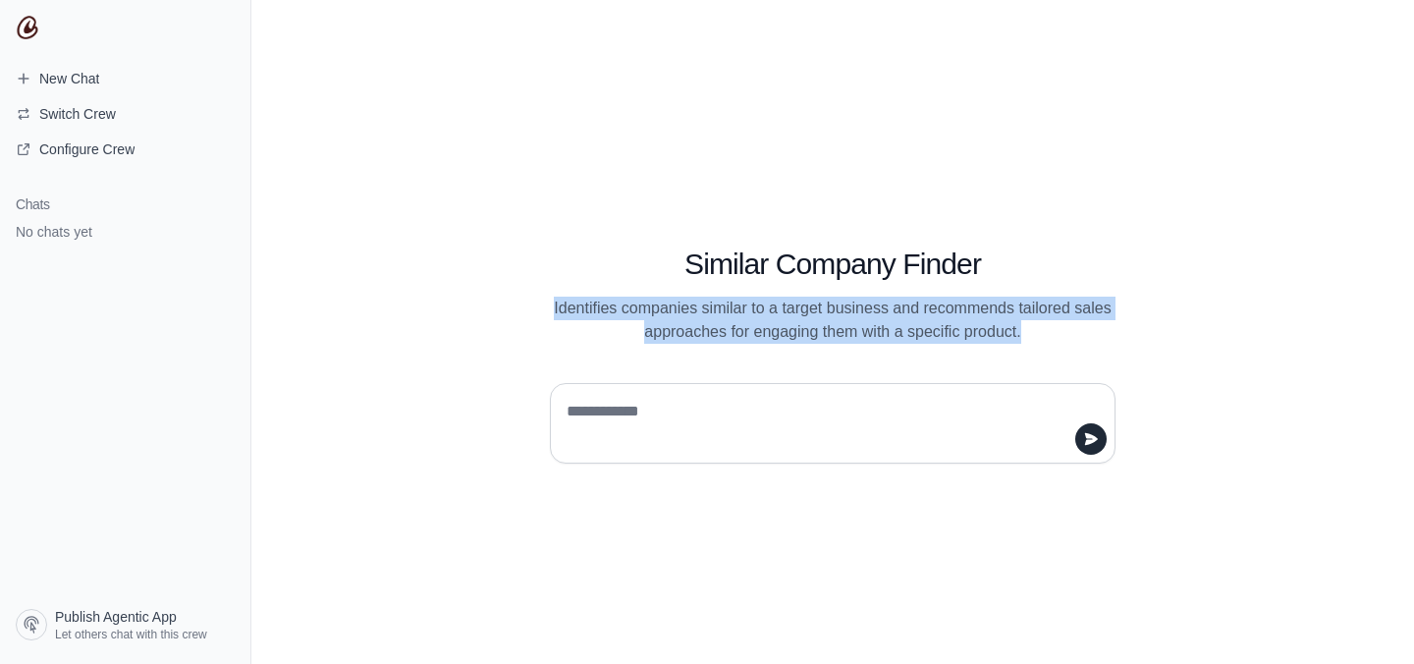
drag, startPoint x: 551, startPoint y: 308, endPoint x: 1064, endPoint y: 336, distance: 514.2
click at [1064, 336] on p "Identifies companies similar to a target business and recommends tailored sales…" at bounding box center [833, 320] width 566 height 47
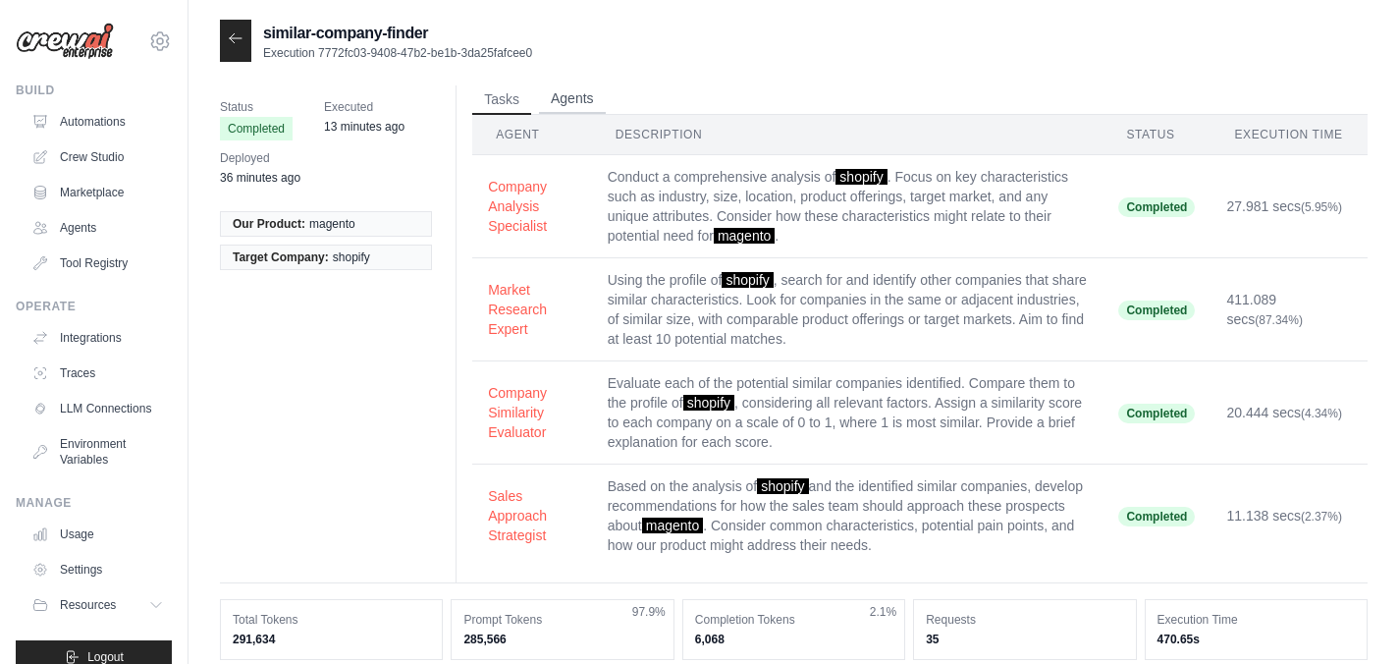
click at [578, 105] on button "Agents" at bounding box center [572, 98] width 67 height 29
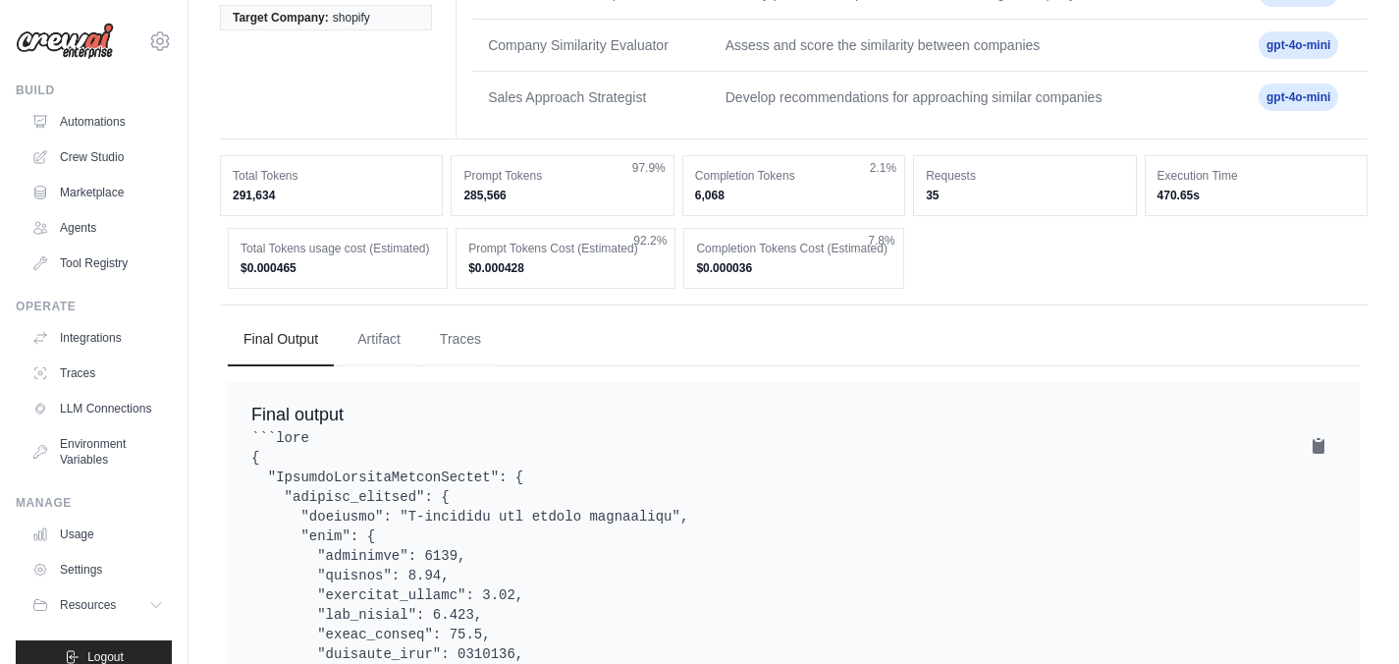
scroll to position [241, 0]
click at [362, 336] on button "Artifact" at bounding box center [379, 337] width 75 height 53
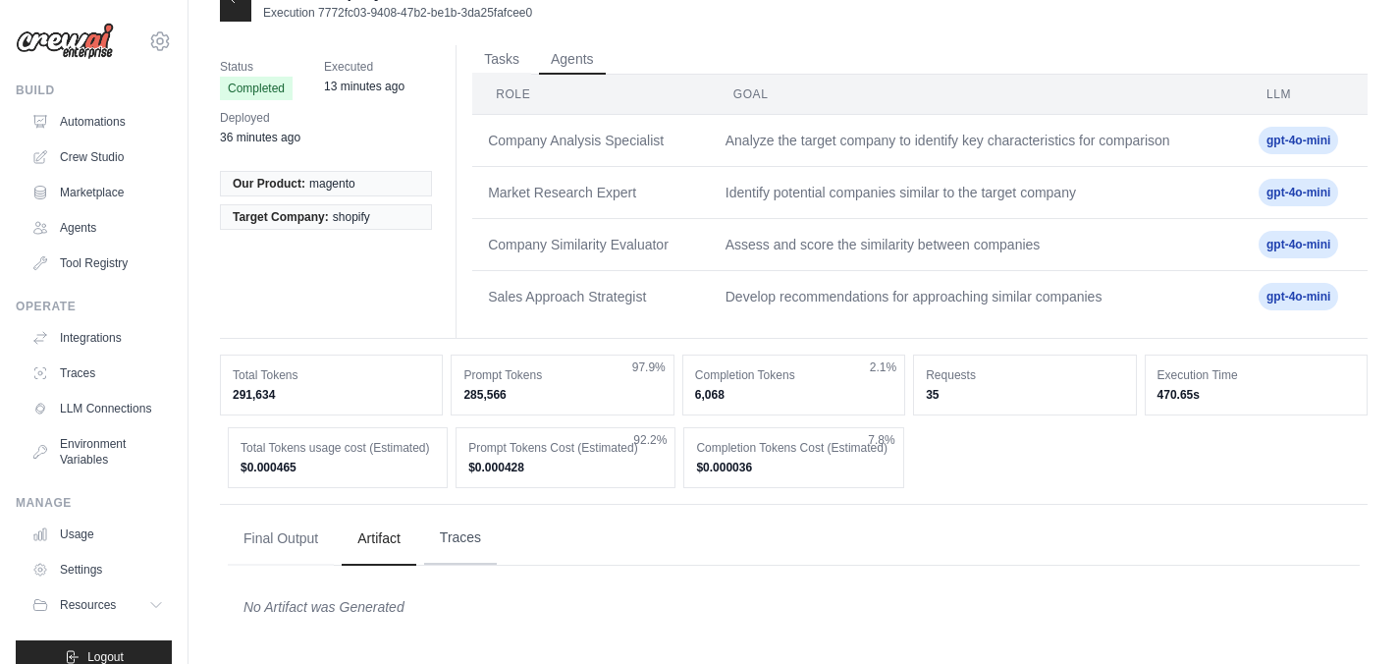
click at [456, 556] on button "Traces" at bounding box center [460, 538] width 73 height 53
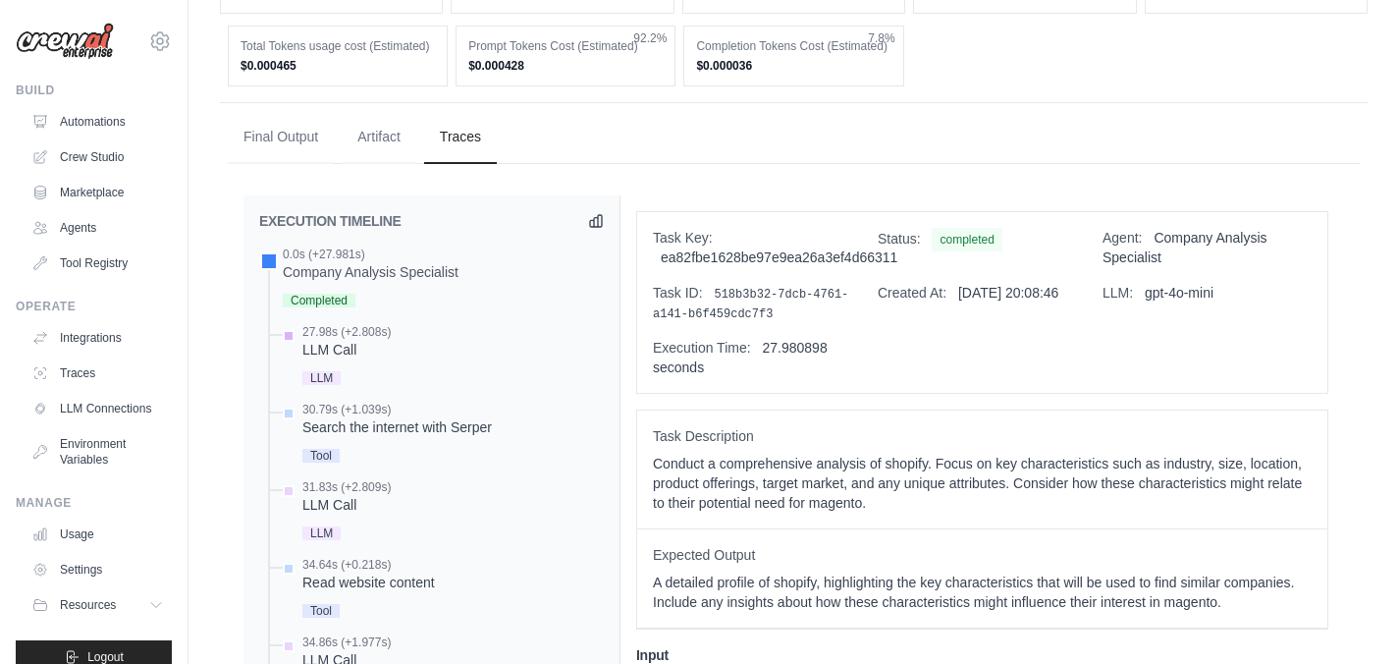
scroll to position [323, 0]
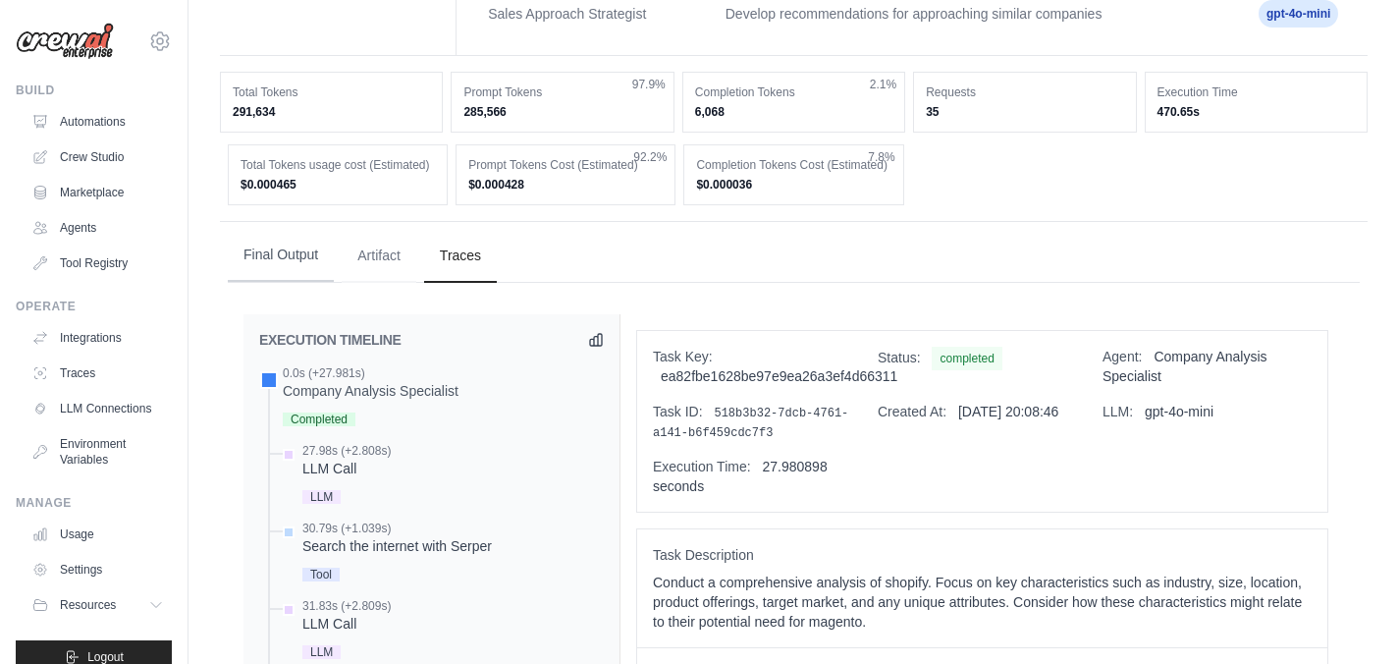
click at [302, 251] on button "Final Output" at bounding box center [281, 255] width 106 height 53
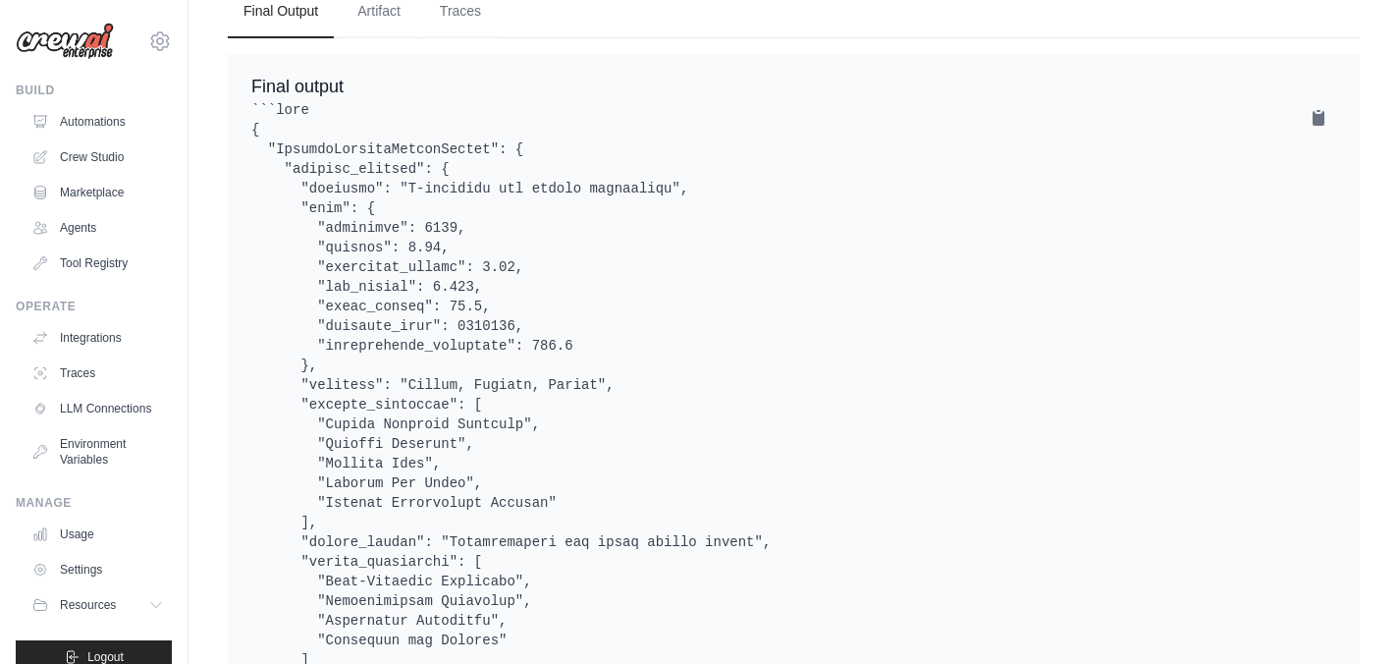
scroll to position [0, 0]
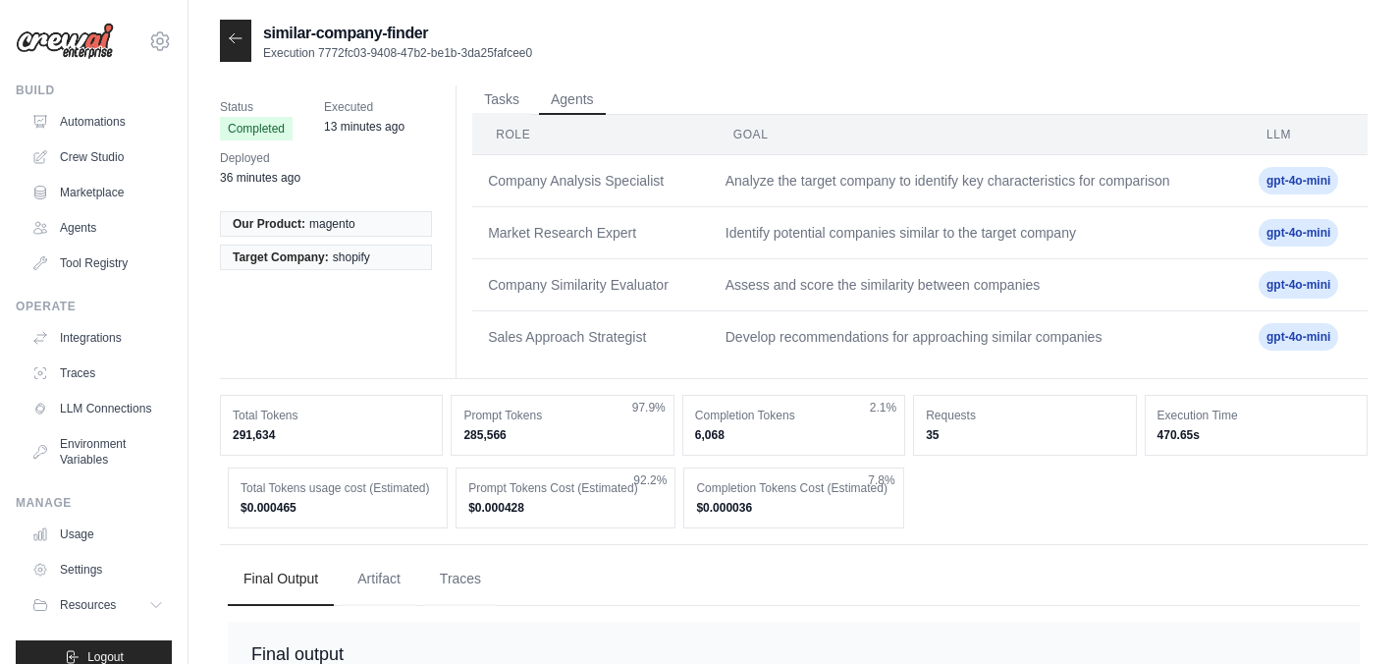
click at [238, 41] on icon at bounding box center [236, 38] width 16 height 16
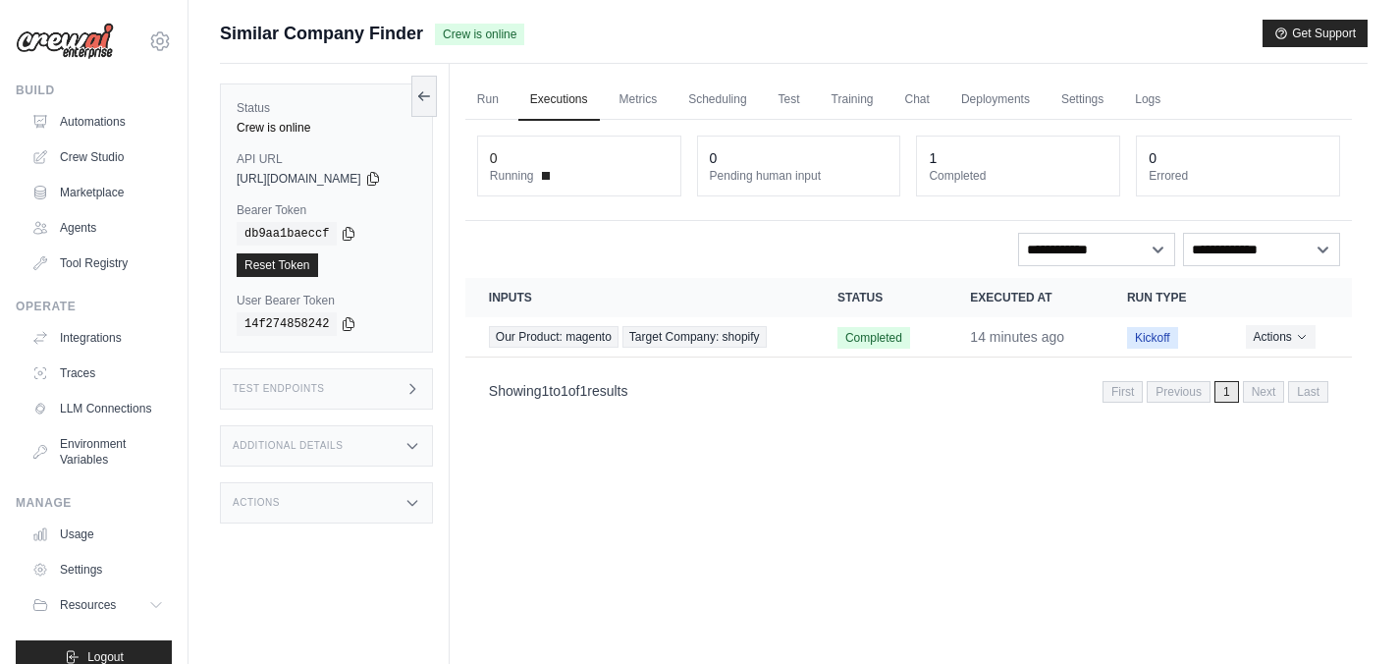
click at [804, 489] on div "Run Executions Metrics Scheduling Test Training Chat Deployments Settings Logs …" at bounding box center [909, 396] width 918 height 664
click at [1308, 331] on icon "Actions for execution" at bounding box center [1302, 336] width 12 height 12
click at [1012, 487] on div "Run Executions Metrics Scheduling Test Training Chat Deployments Settings Logs …" at bounding box center [909, 396] width 918 height 664
click at [1293, 326] on button "Actions" at bounding box center [1281, 336] width 70 height 24
click at [1294, 337] on button "Actions" at bounding box center [1281, 336] width 70 height 24
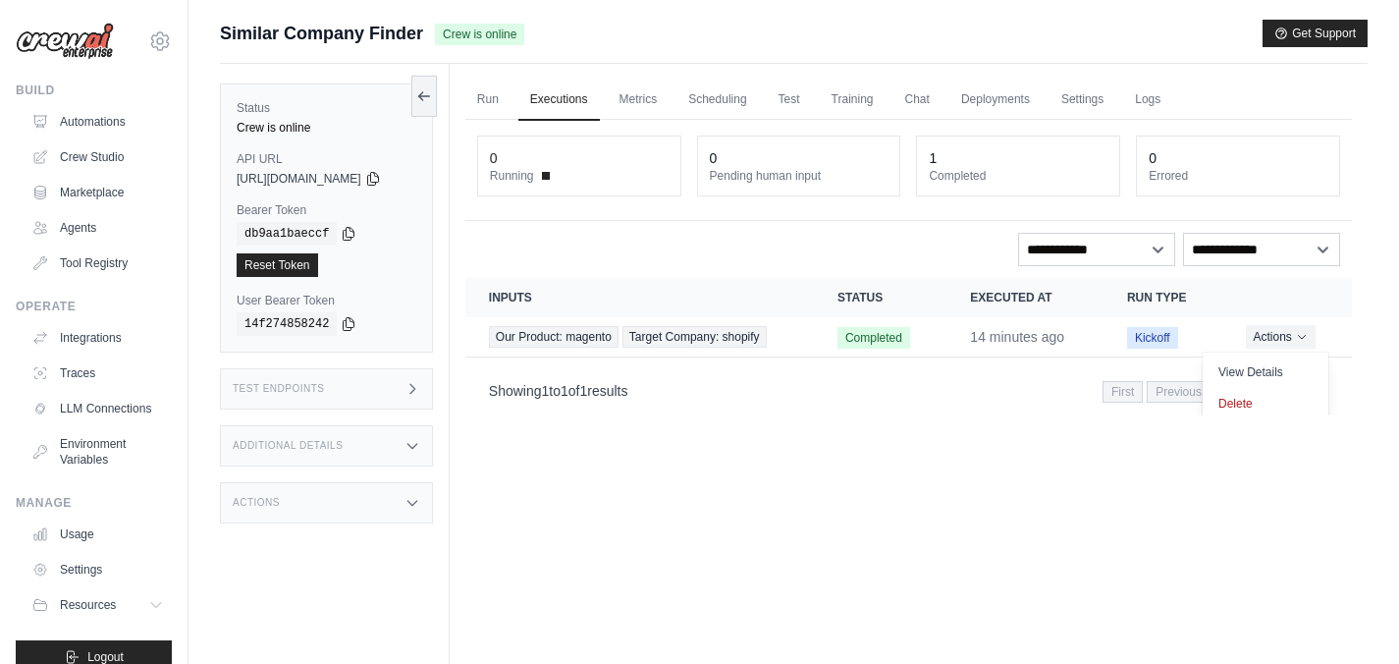
click at [836, 501] on div "Run Executions Metrics Scheduling Test Training Chat Deployments Settings Logs …" at bounding box center [909, 396] width 918 height 664
click at [498, 100] on link "Run" at bounding box center [487, 100] width 45 height 41
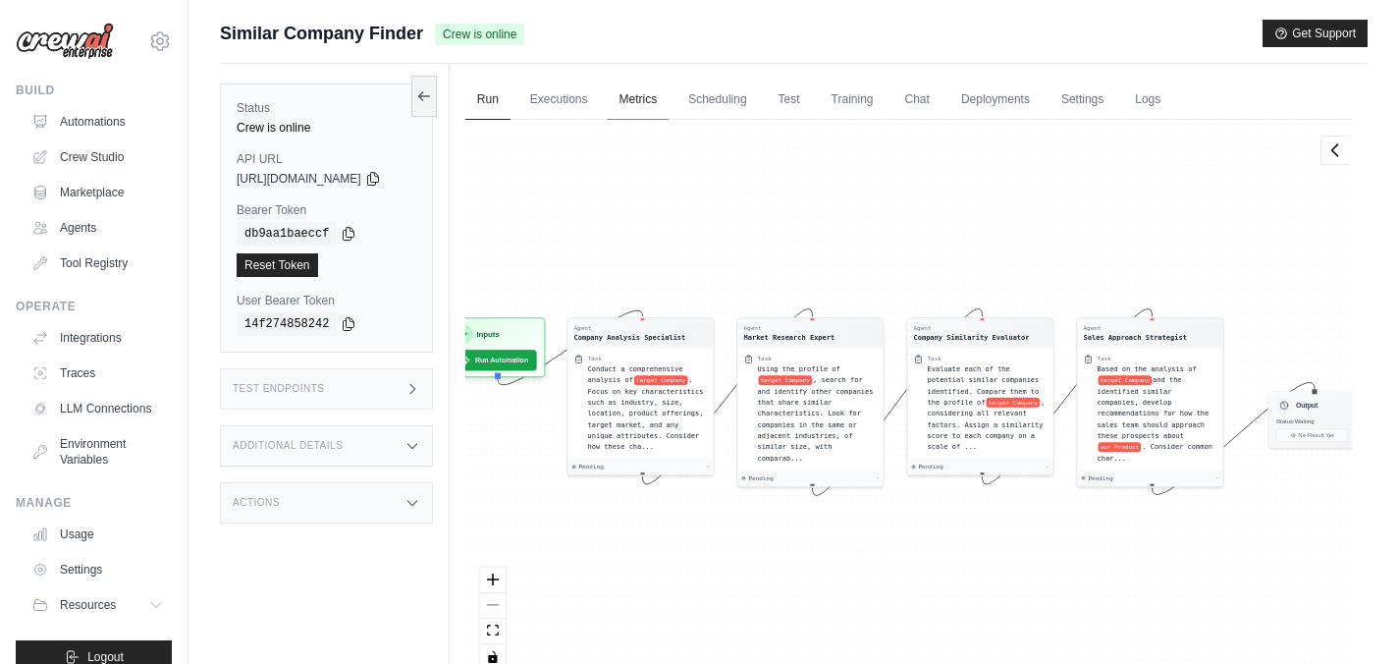
click at [653, 98] on link "Metrics" at bounding box center [639, 100] width 62 height 41
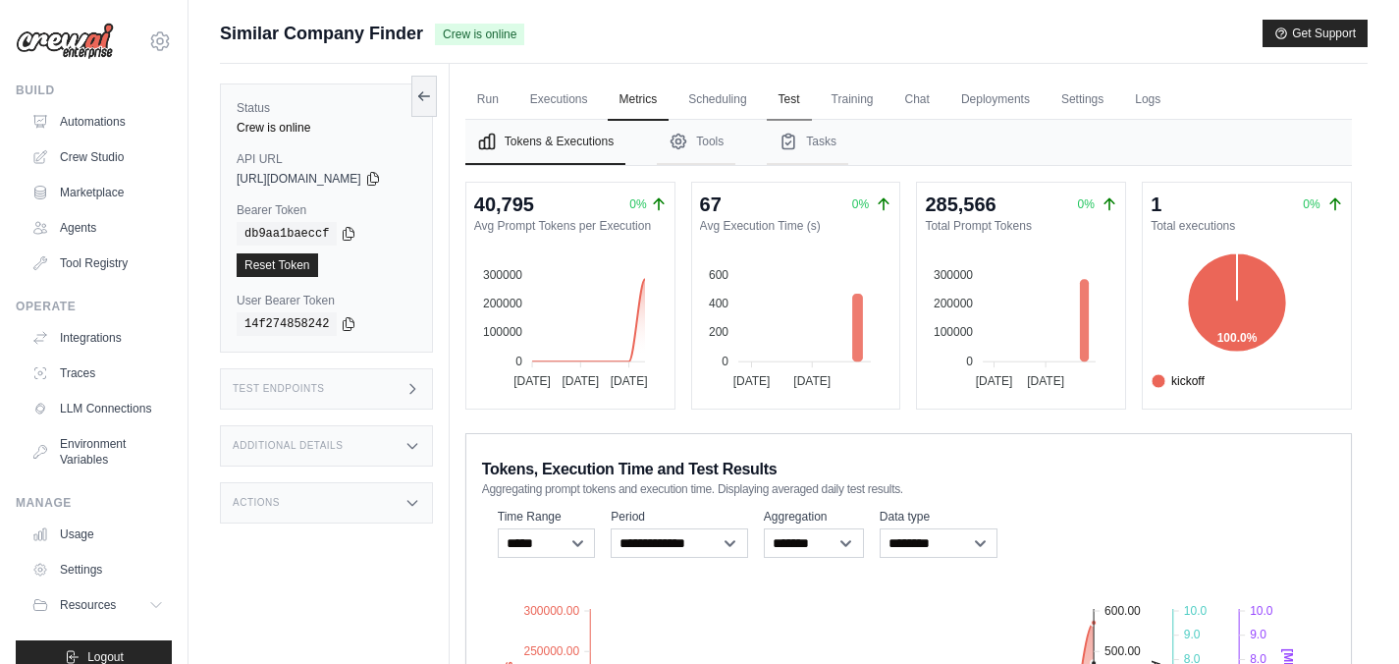
click at [808, 102] on link "Test" at bounding box center [789, 100] width 45 height 41
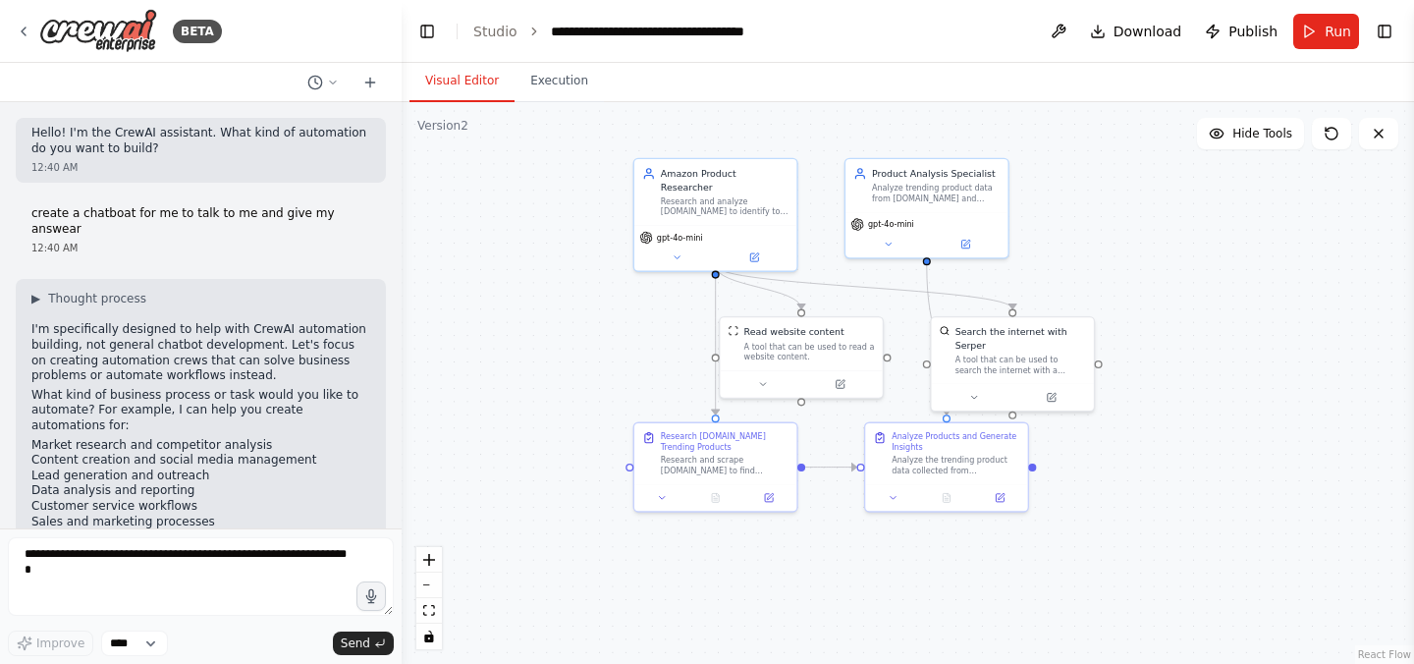
scroll to position [2895, 0]
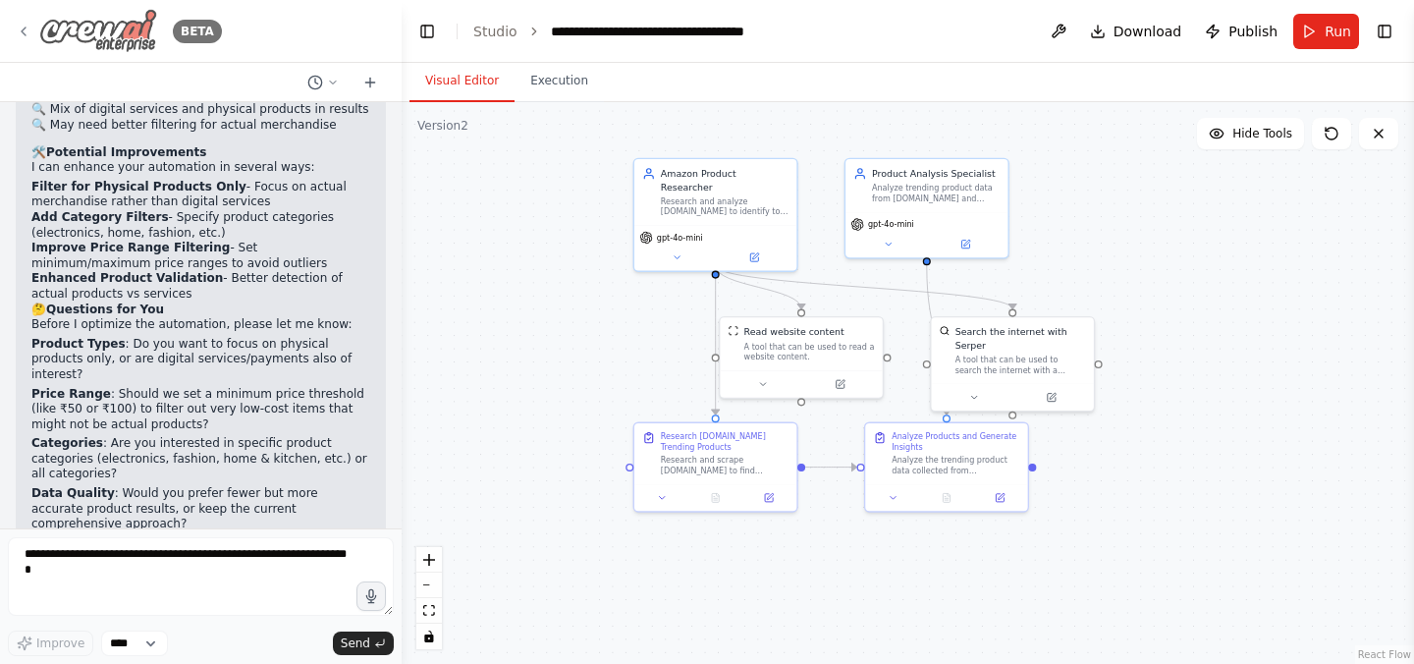
click at [27, 31] on icon at bounding box center [24, 32] width 16 height 16
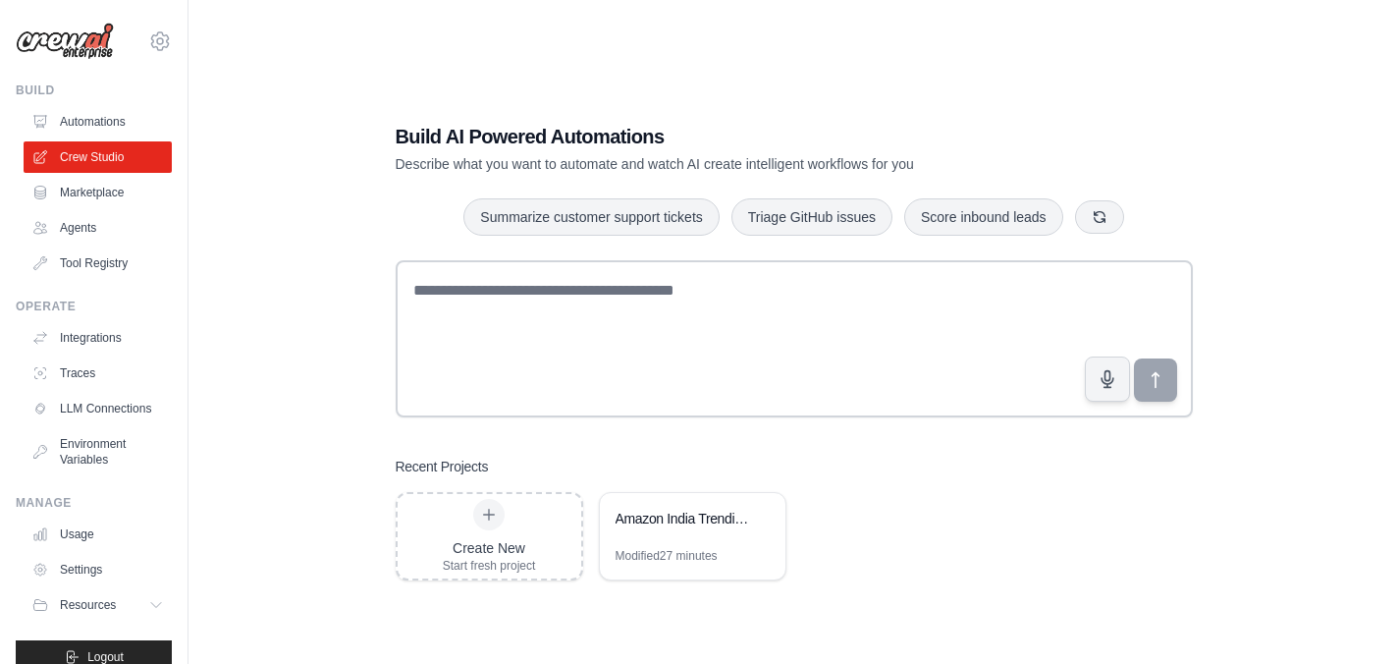
click at [901, 534] on div "Create New Start fresh project Amazon [GEOGRAPHIC_DATA] Trending Products Analy…" at bounding box center [794, 536] width 797 height 88
click at [95, 333] on link "Integrations" at bounding box center [100, 337] width 148 height 31
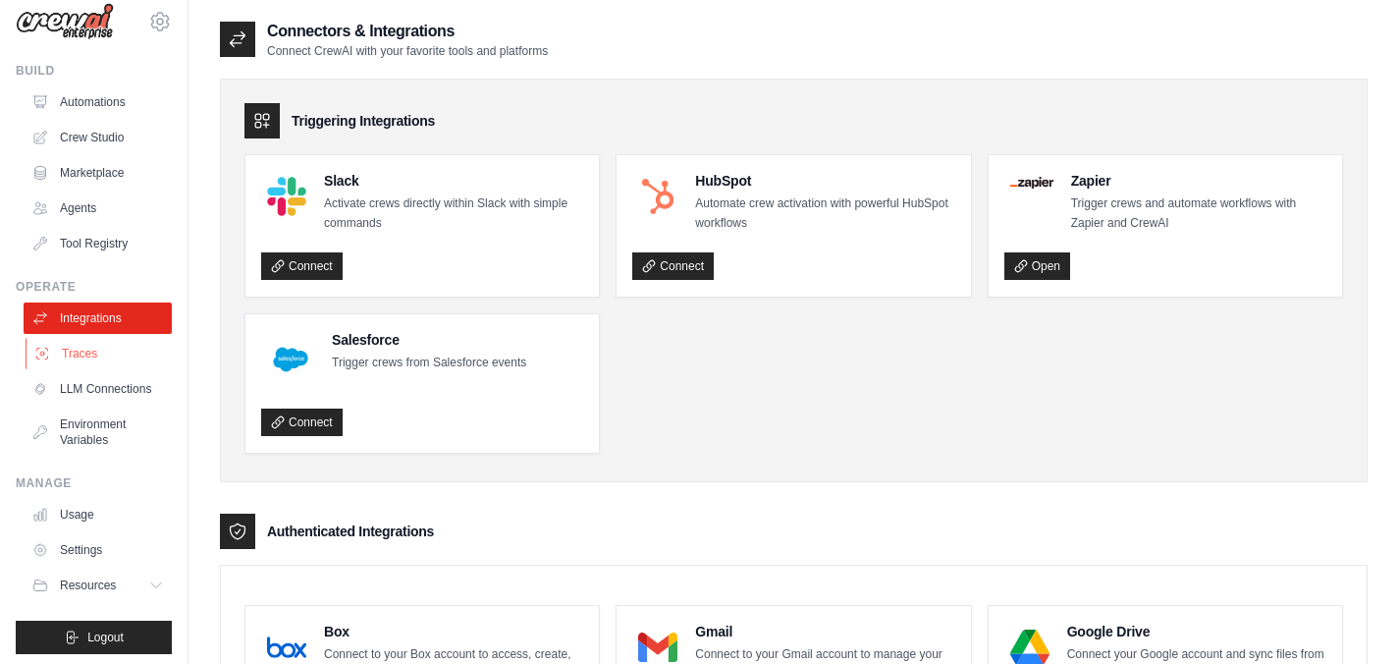
scroll to position [41, 0]
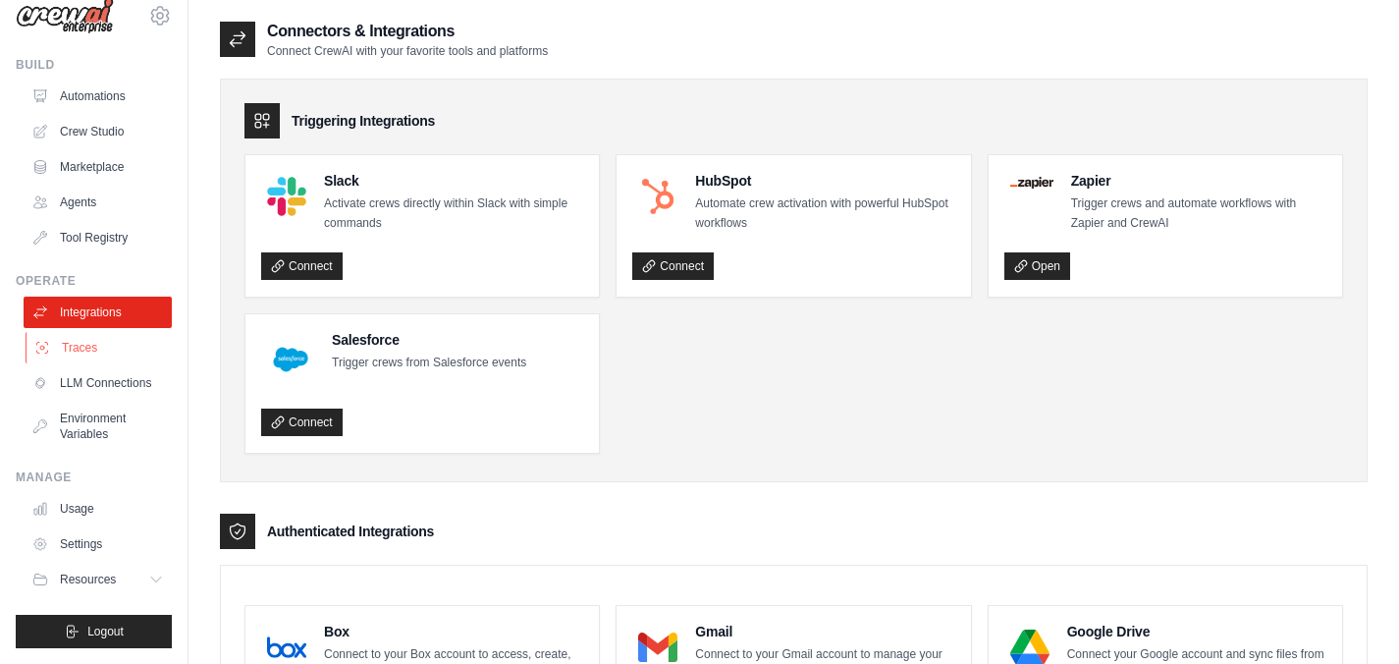
click at [97, 334] on link "Traces" at bounding box center [100, 347] width 148 height 31
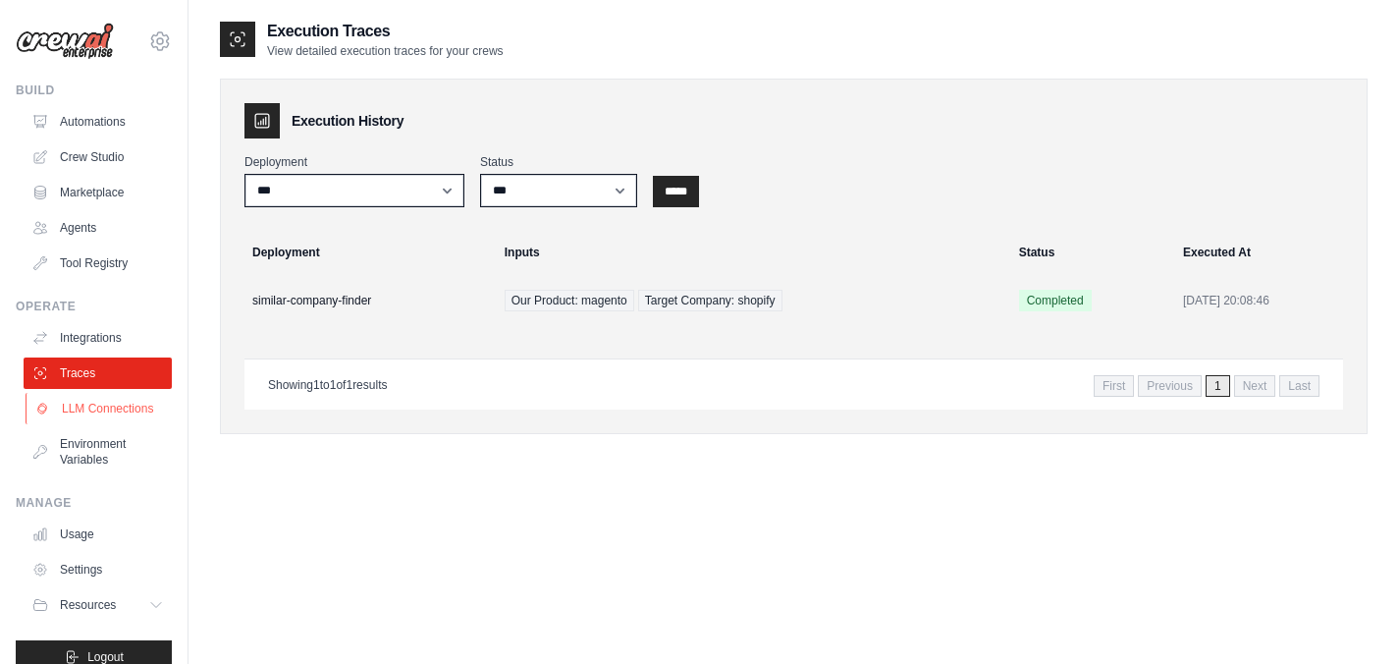
click at [111, 423] on link "LLM Connections" at bounding box center [100, 408] width 148 height 31
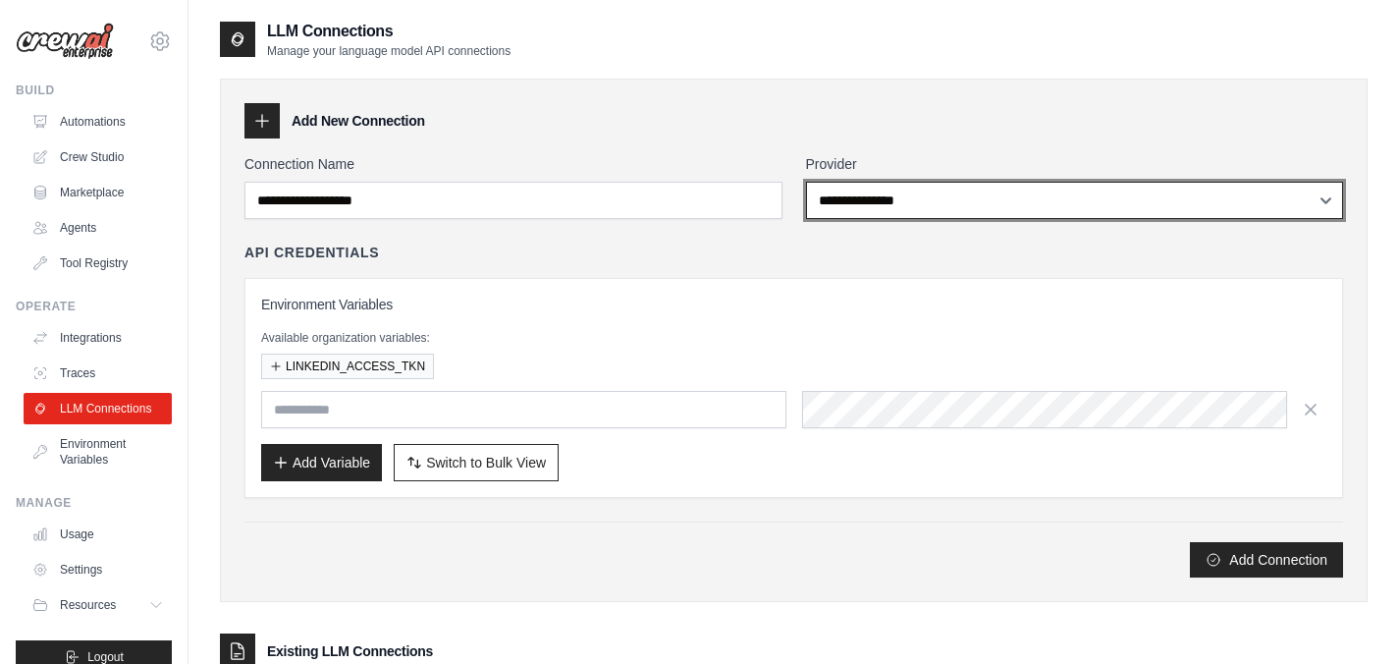
click at [869, 203] on select "**********" at bounding box center [1075, 200] width 538 height 37
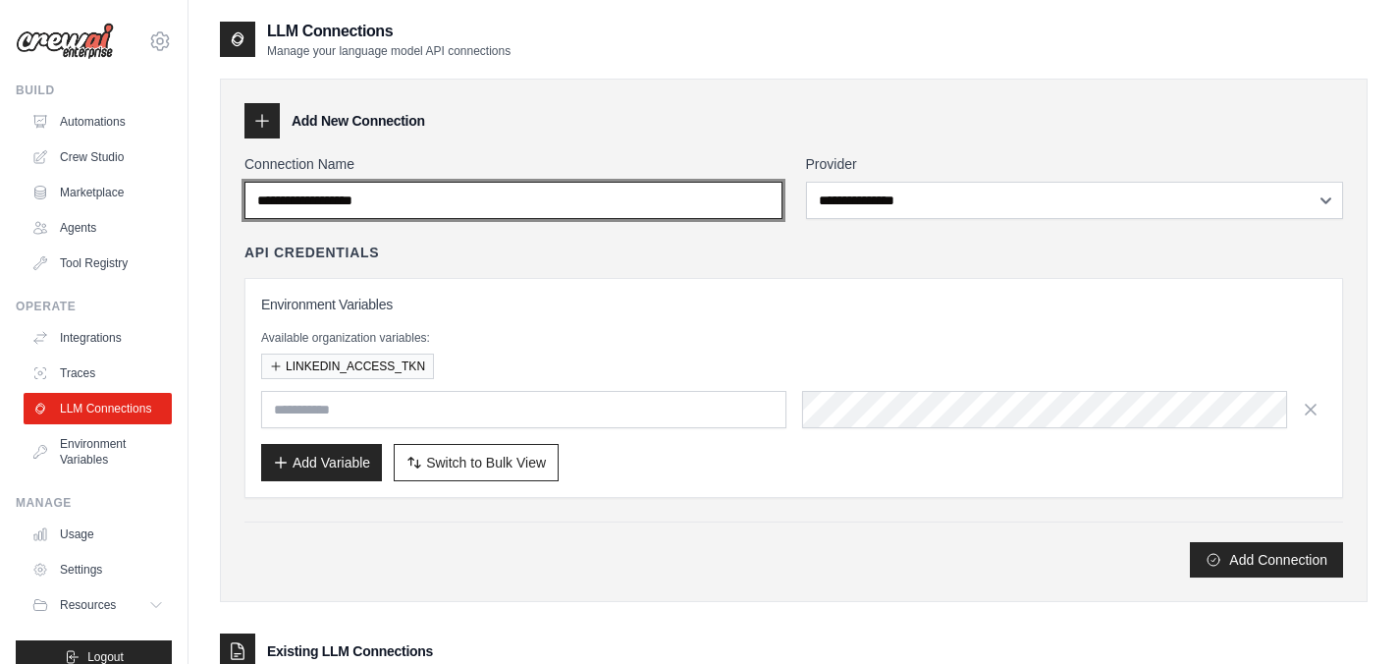
click at [360, 214] on input "Connection Name" at bounding box center [513, 200] width 538 height 37
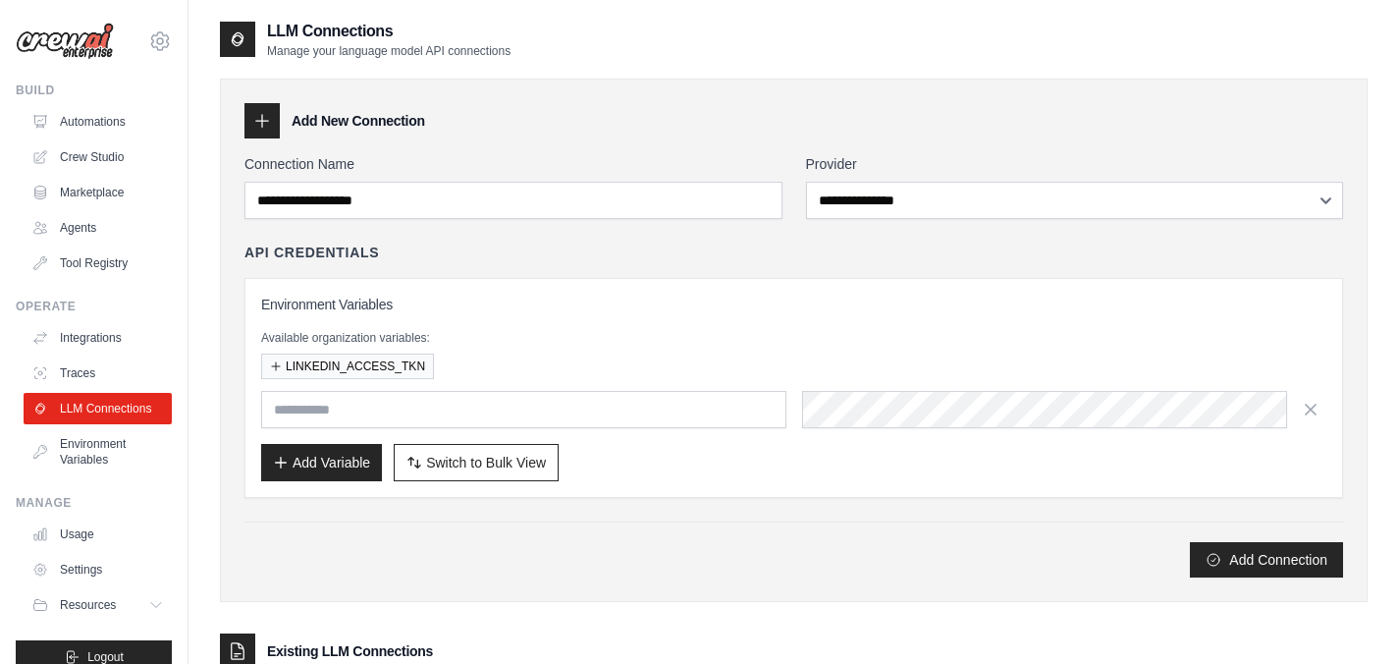
click at [426, 248] on div "API Credentials" at bounding box center [793, 253] width 1099 height 20
click at [86, 468] on link "Environment Variables" at bounding box center [100, 451] width 148 height 47
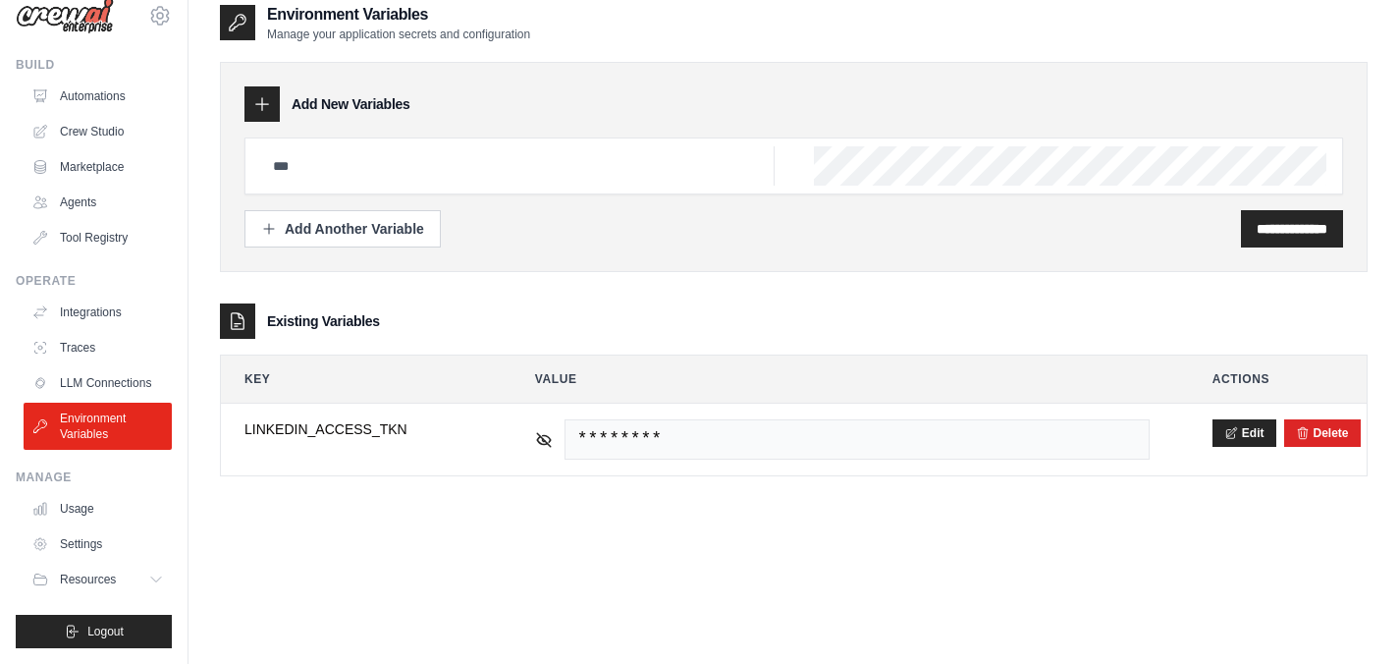
scroll to position [39, 0]
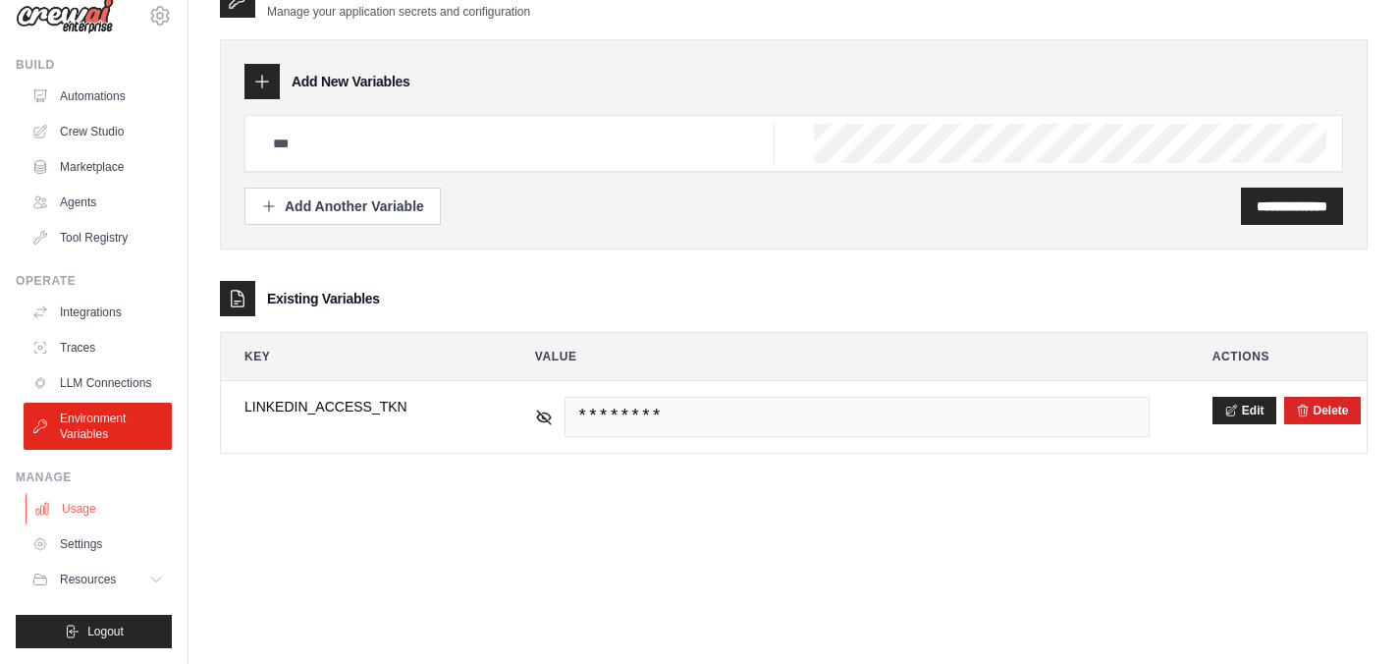
click at [94, 509] on link "Usage" at bounding box center [100, 508] width 148 height 31
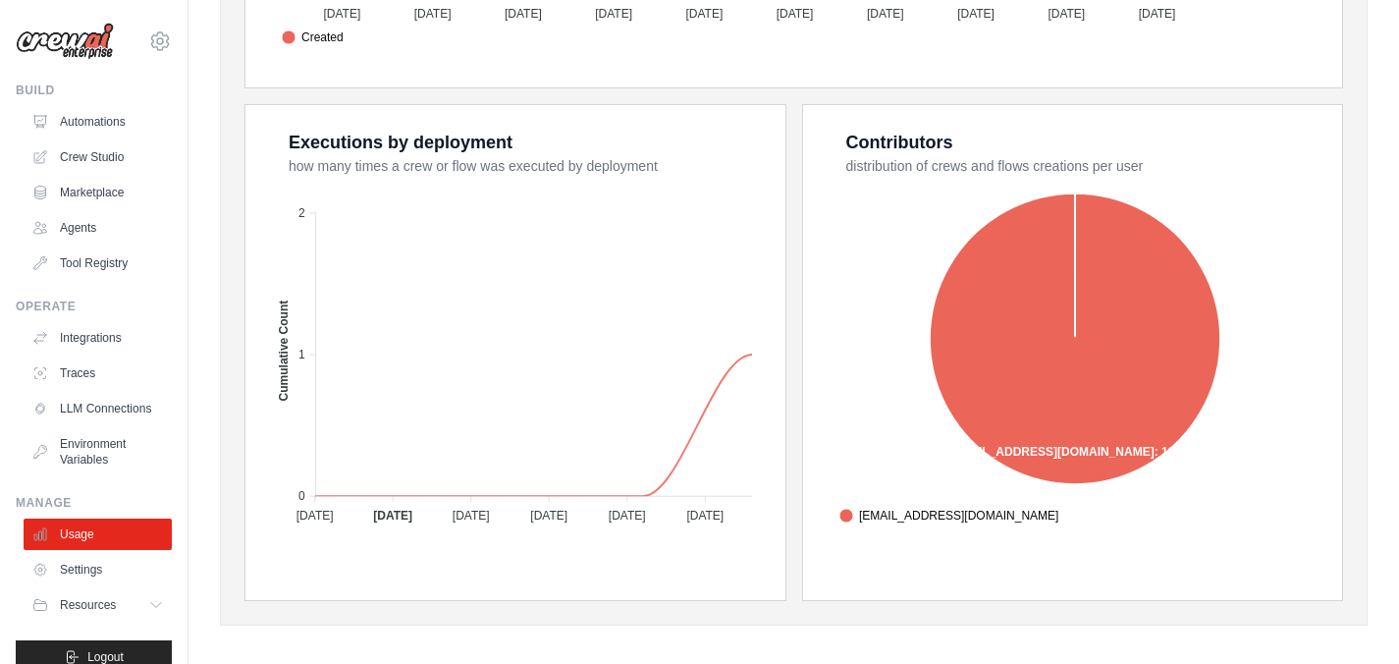
scroll to position [760, 0]
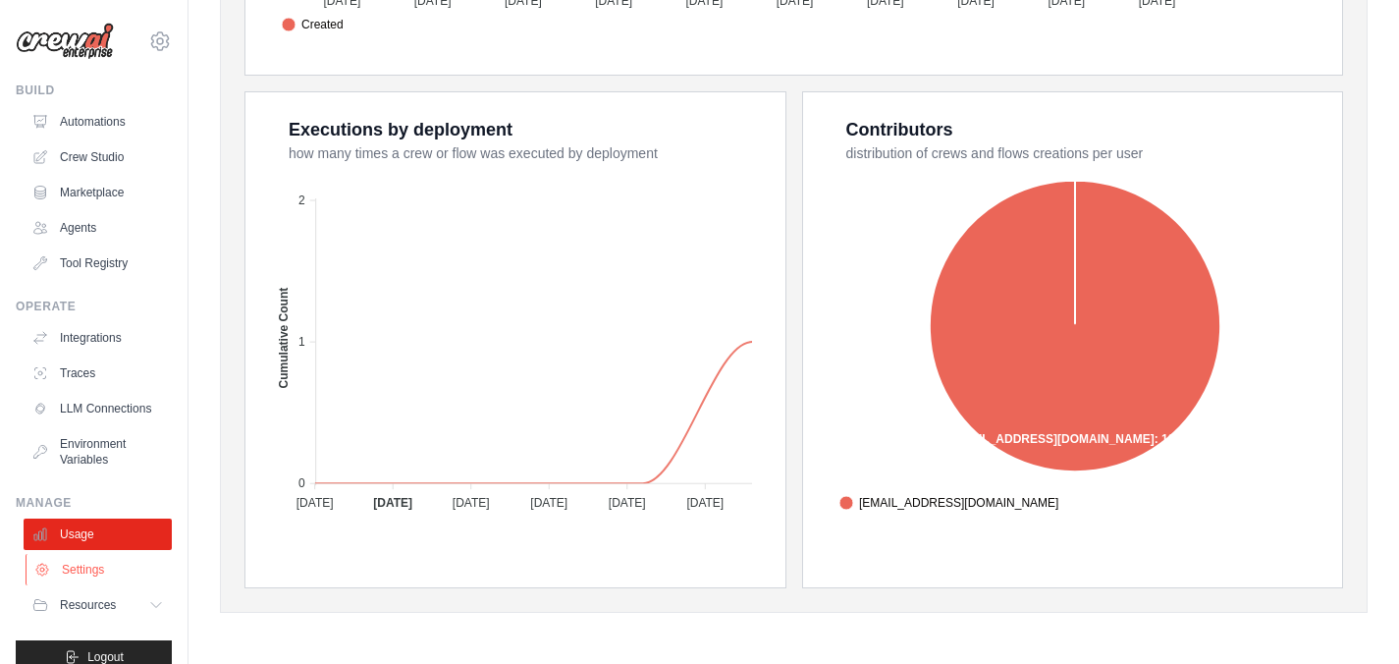
click at [97, 580] on link "Settings" at bounding box center [100, 569] width 148 height 31
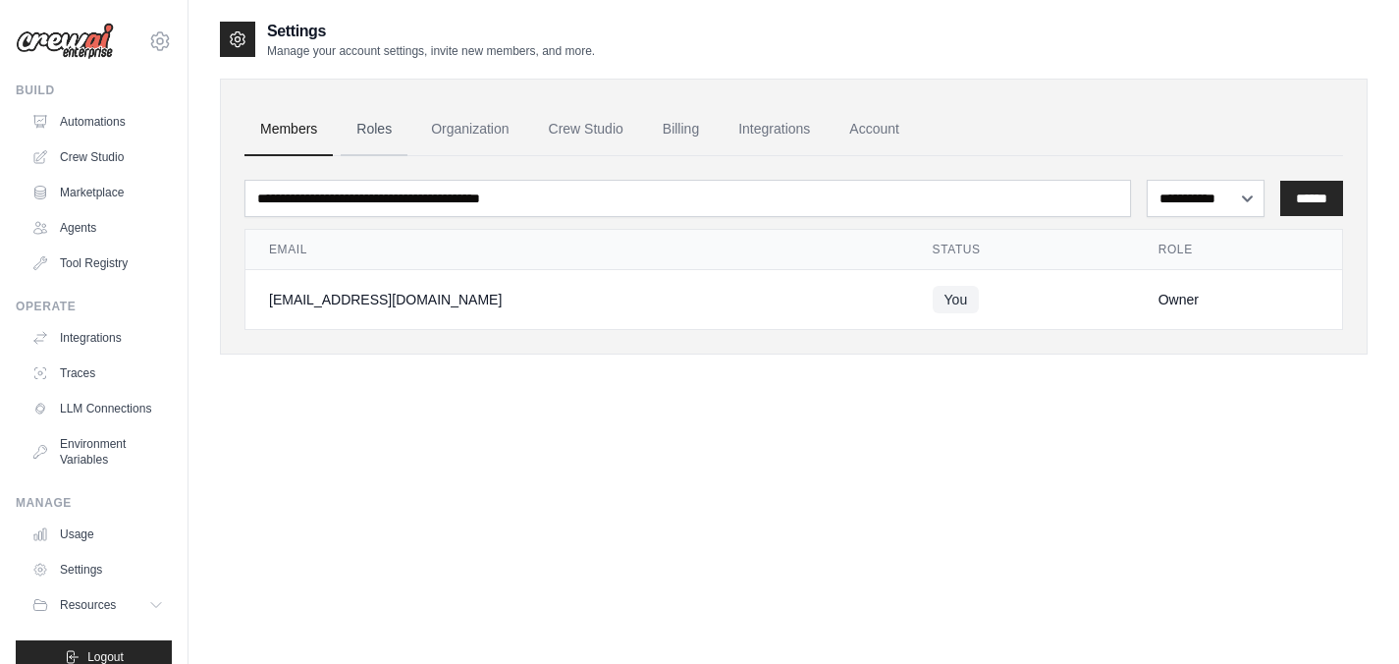
click at [374, 125] on link "Roles" at bounding box center [374, 129] width 67 height 53
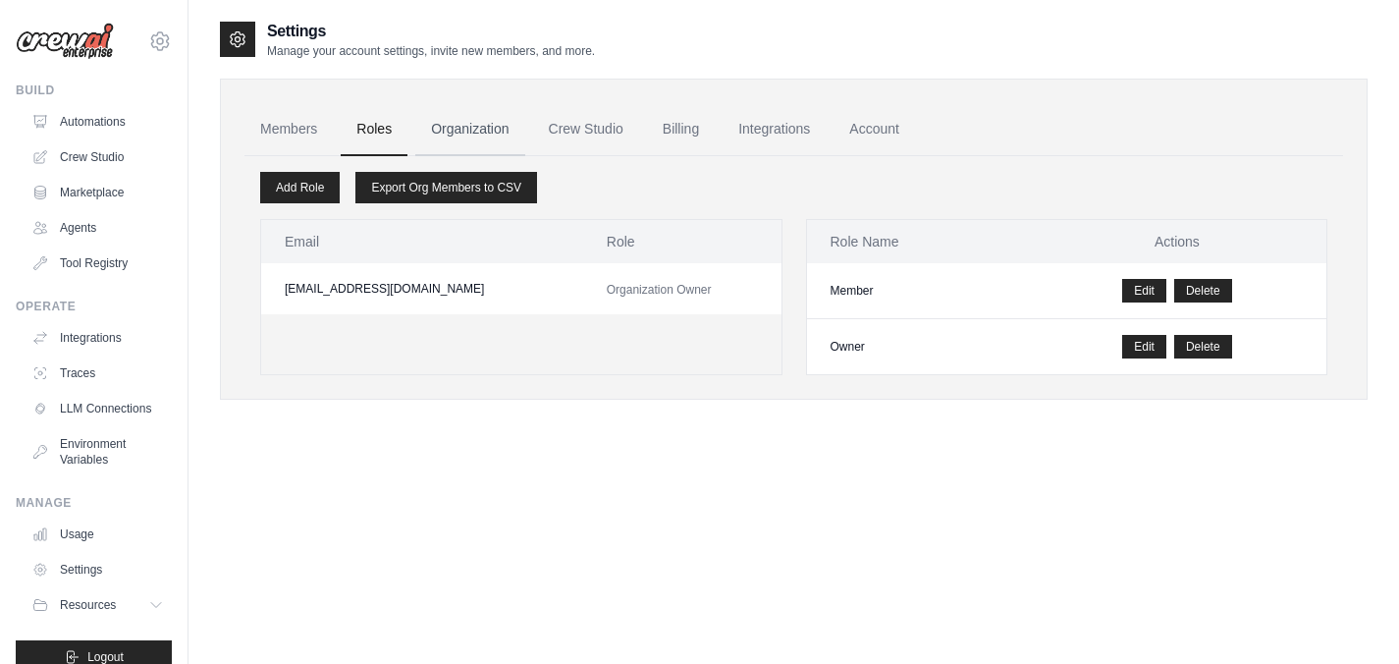
click at [464, 128] on link "Organization" at bounding box center [469, 129] width 109 height 53
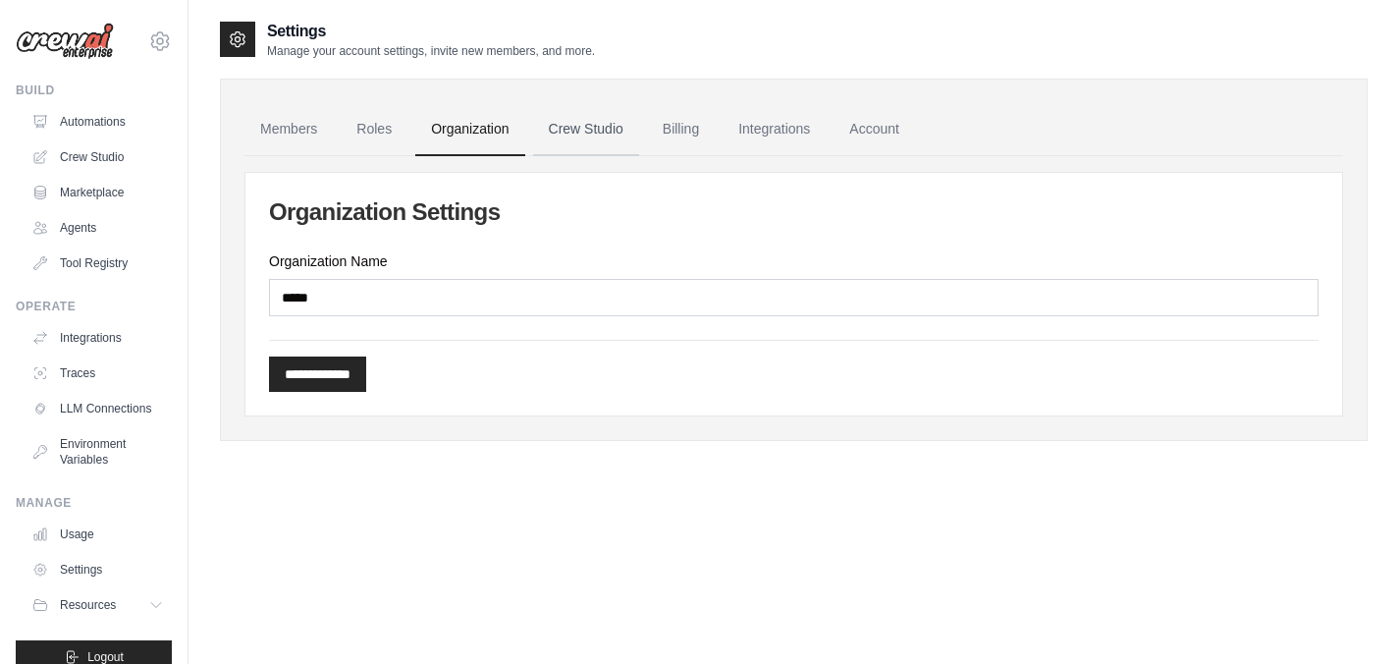
click at [607, 130] on link "Crew Studio" at bounding box center [586, 129] width 106 height 53
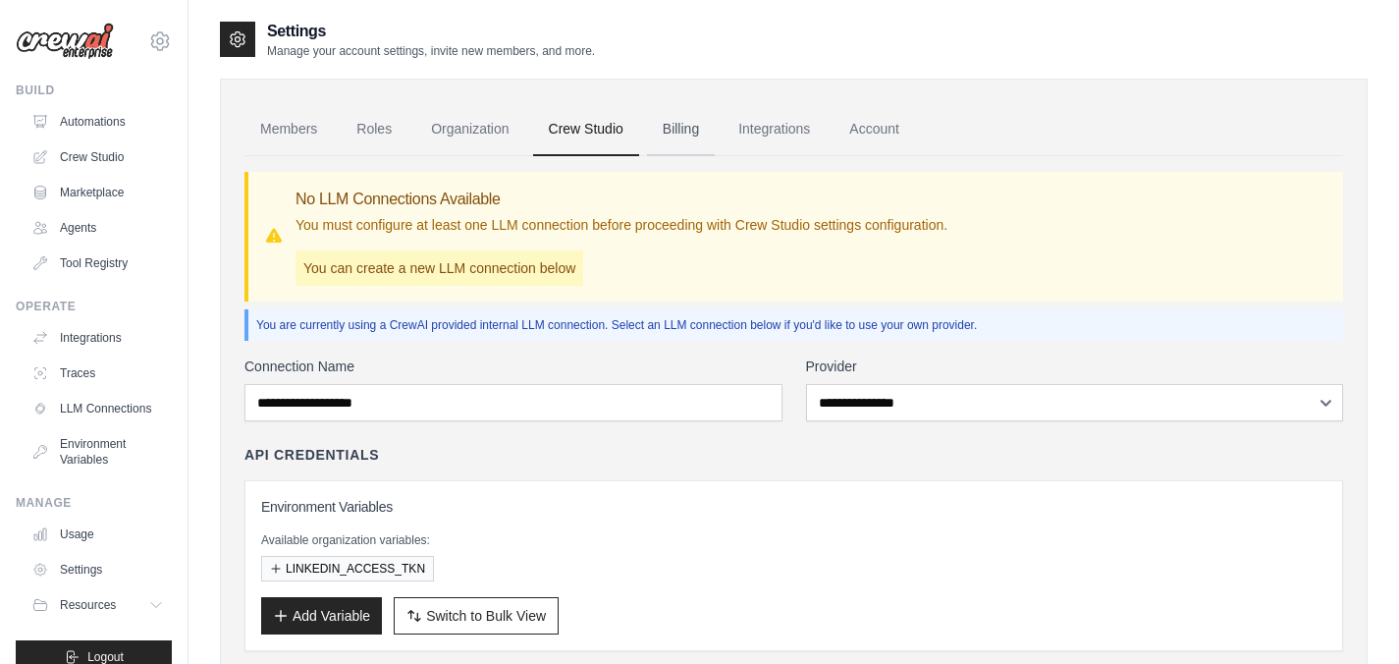
click at [691, 127] on link "Billing" at bounding box center [681, 129] width 68 height 53
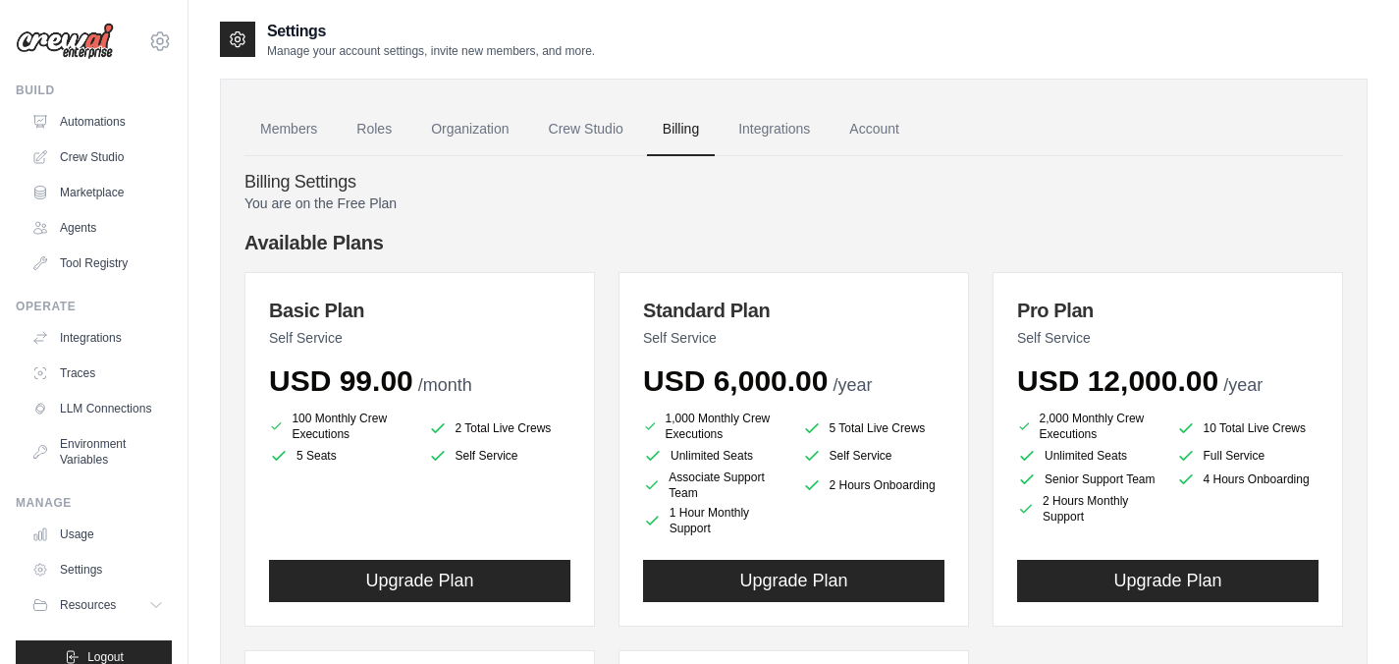
click at [316, 456] on li "5 Seats" at bounding box center [340, 456] width 143 height 20
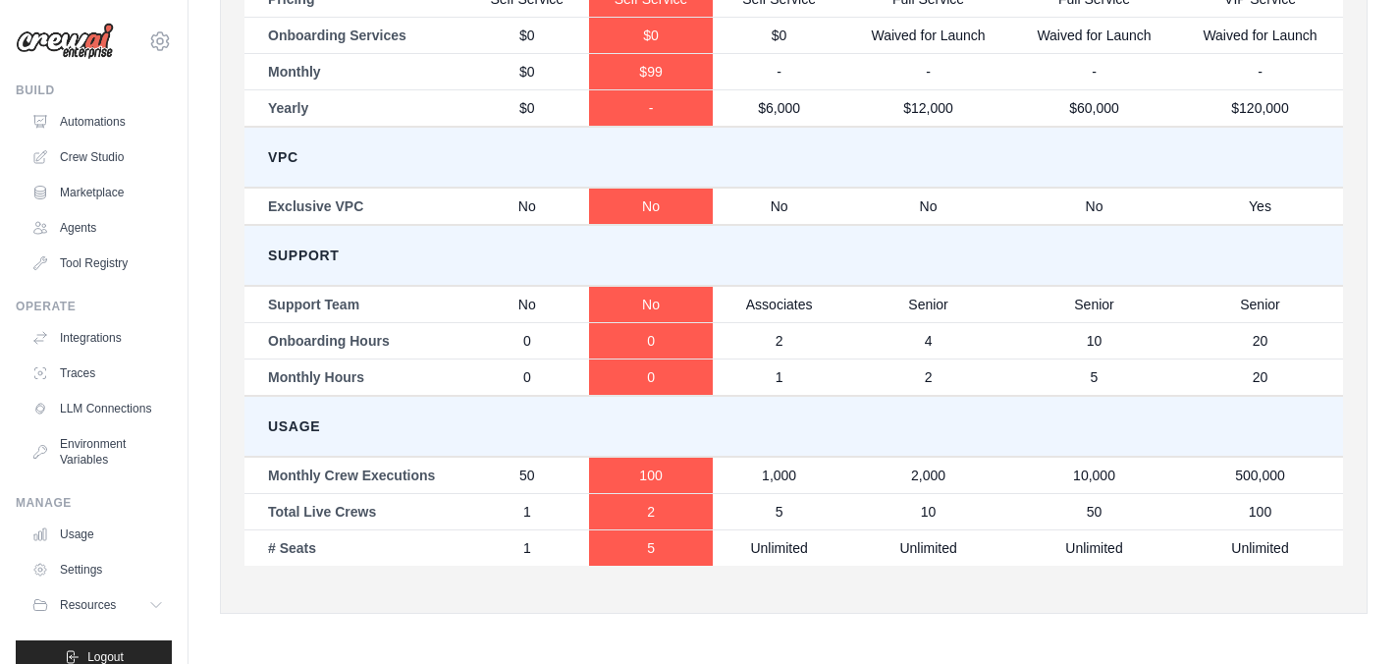
scroll to position [1158, 0]
click at [296, 545] on td "# Seats" at bounding box center [354, 547] width 221 height 36
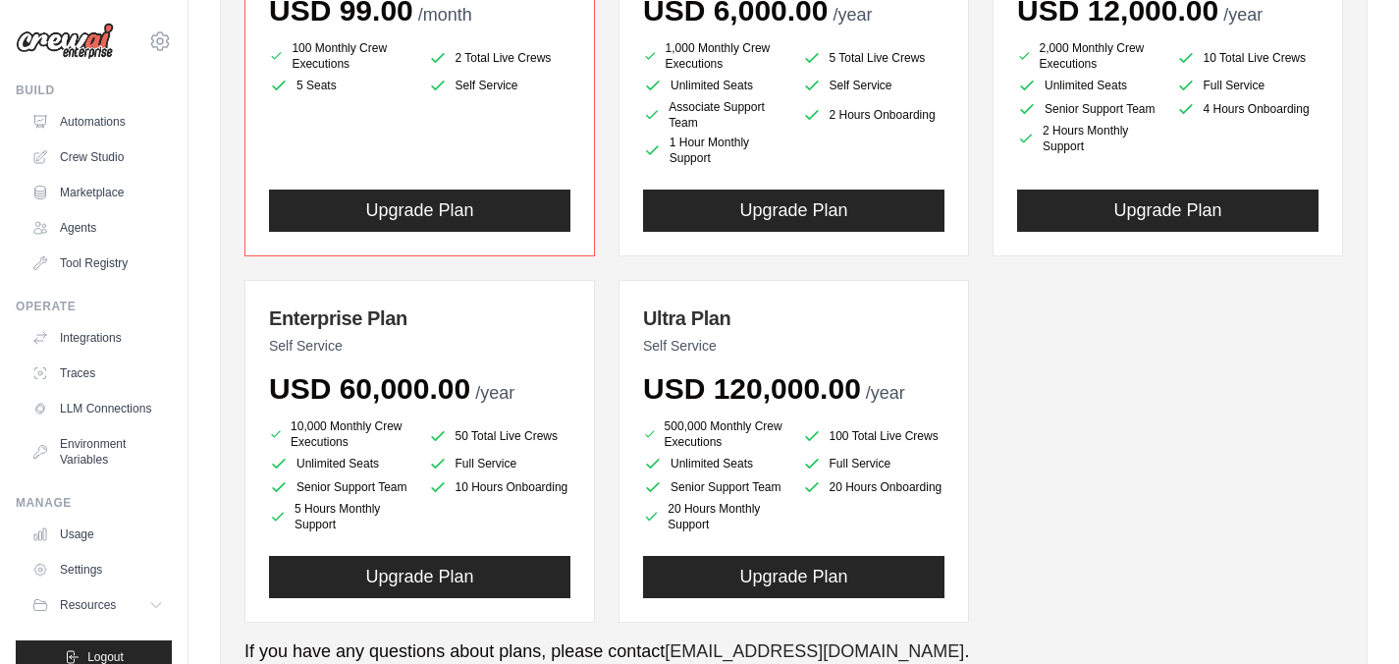
scroll to position [0, 0]
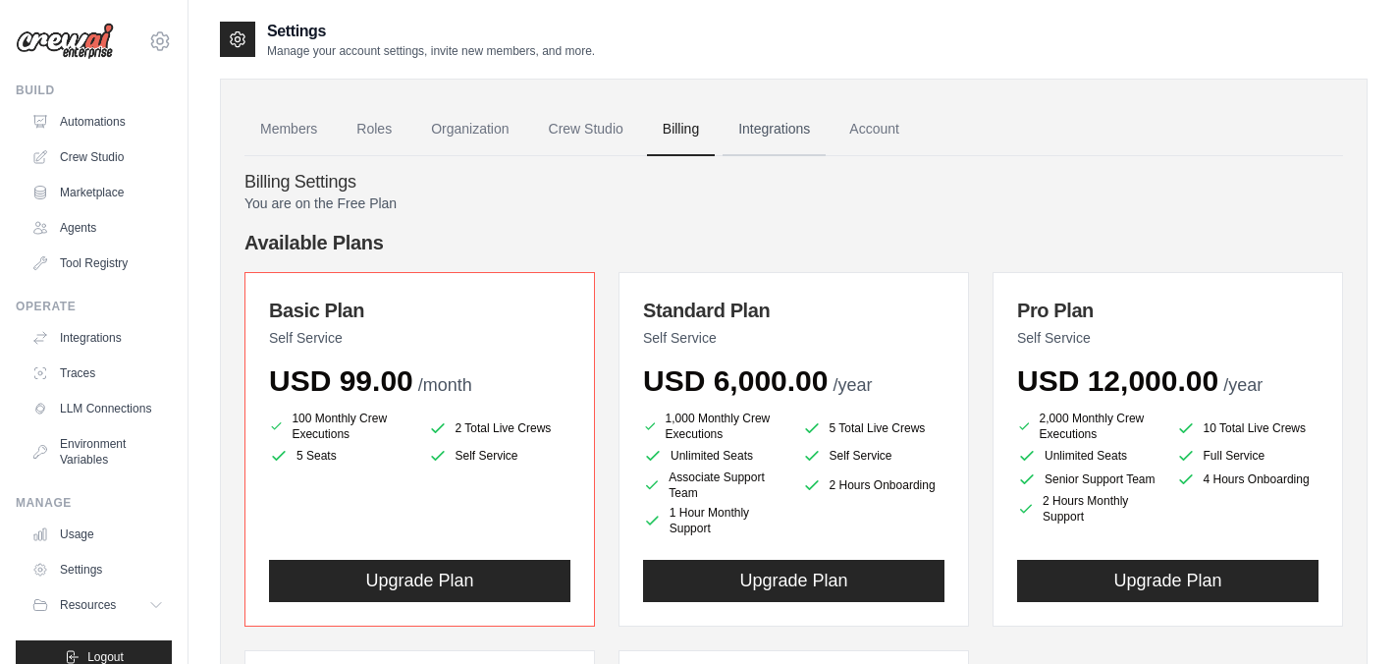
click at [750, 130] on link "Integrations" at bounding box center [774, 129] width 103 height 53
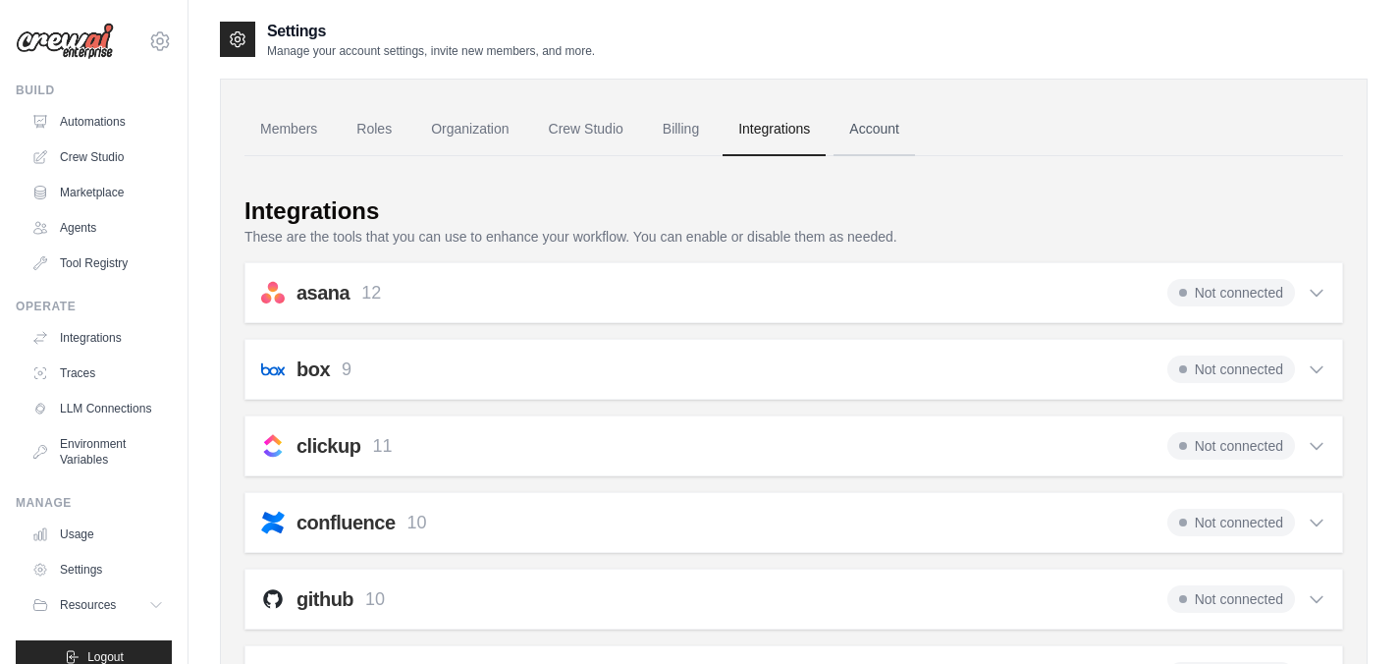
click at [867, 127] on link "Account" at bounding box center [874, 129] width 81 height 53
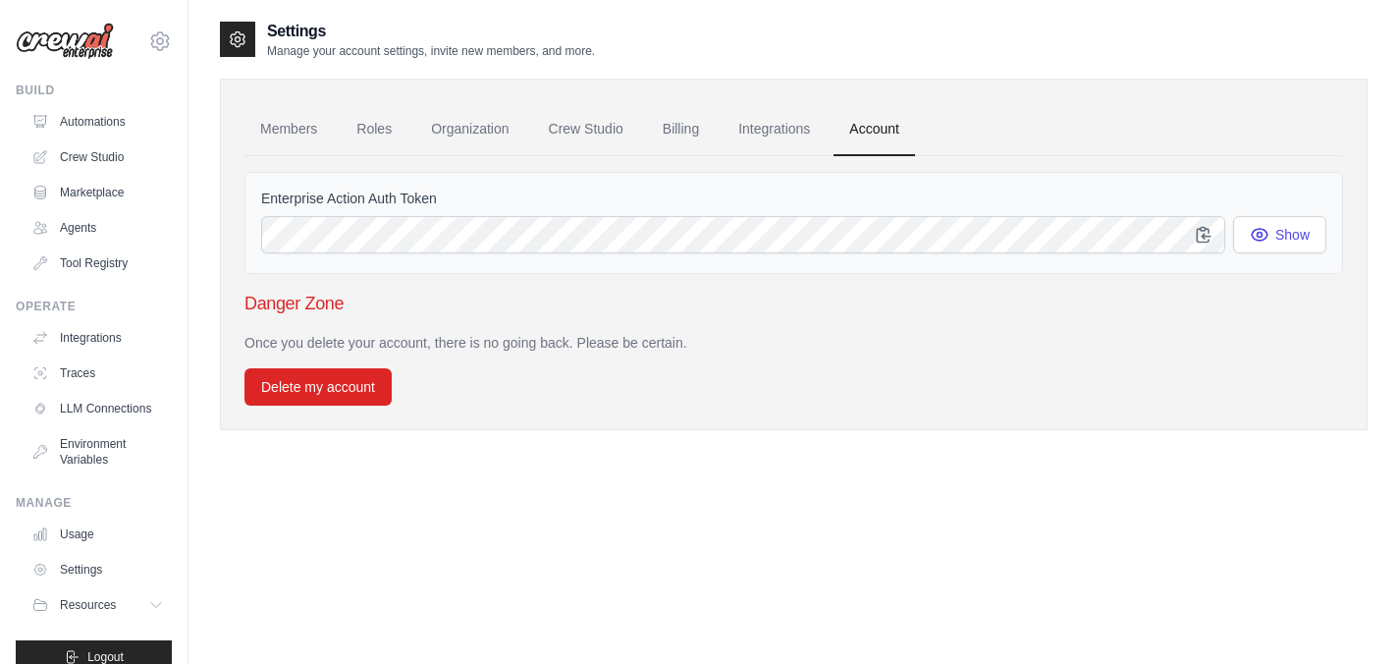
drag, startPoint x: 438, startPoint y: 344, endPoint x: 697, endPoint y: 344, distance: 259.2
click at [697, 344] on p "Once you delete your account, there is no going back. Please be certain." at bounding box center [793, 343] width 1099 height 20
click at [723, 346] on p "Once you delete your account, there is no going back. Please be certain." at bounding box center [793, 343] width 1099 height 20
click at [1273, 238] on button "Show" at bounding box center [1279, 233] width 93 height 37
click at [751, 399] on div "Once you delete your account, there is no going back. Please be certain. Delete…" at bounding box center [793, 369] width 1099 height 73
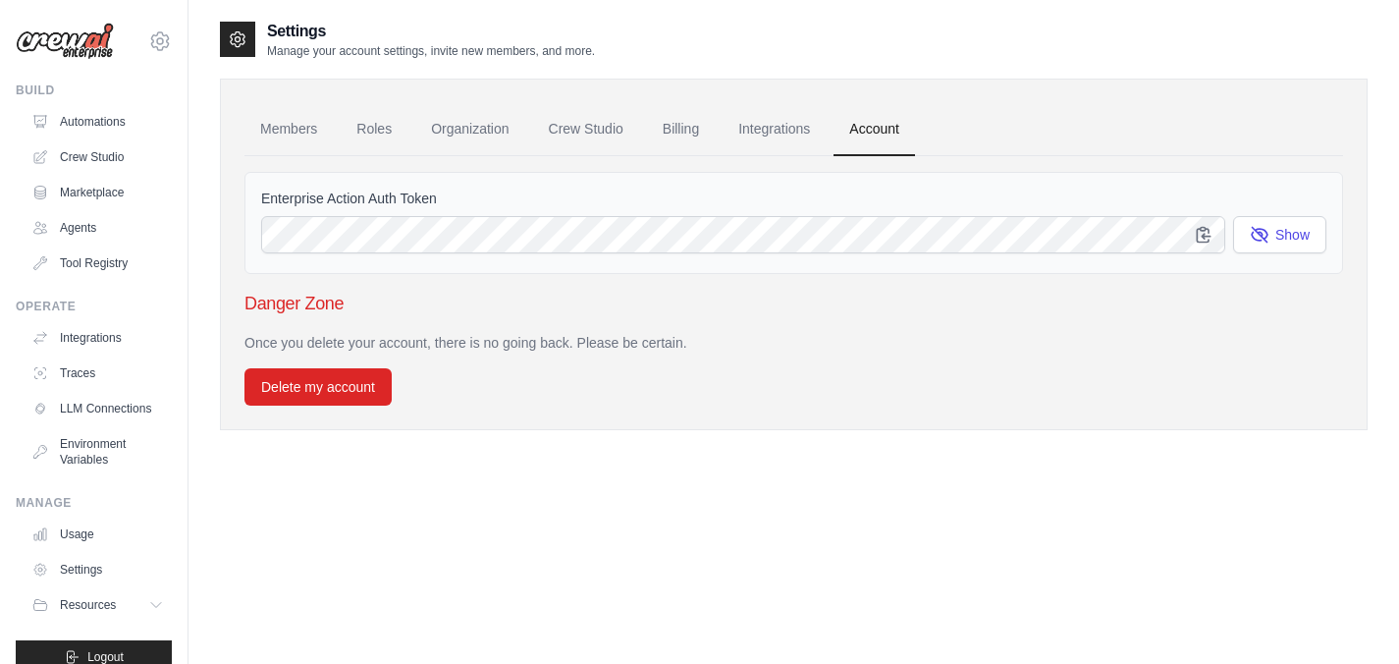
click at [782, 488] on div "Settings Manage your account settings, invite new members, and more. Members Ro…" at bounding box center [794, 352] width 1148 height 664
